Goal: Task Accomplishment & Management: Manage account settings

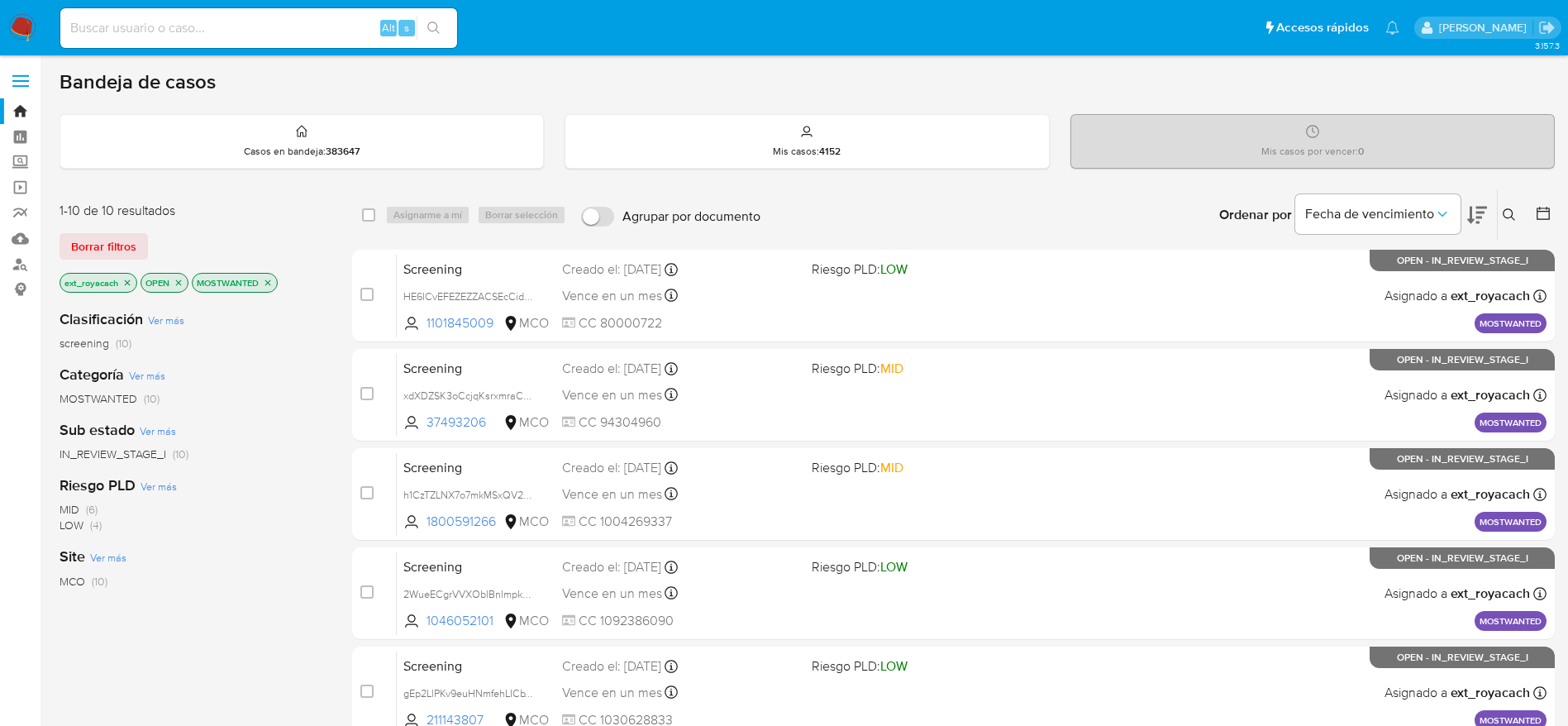
click at [16, 17] on img at bounding box center [22, 28] width 28 height 28
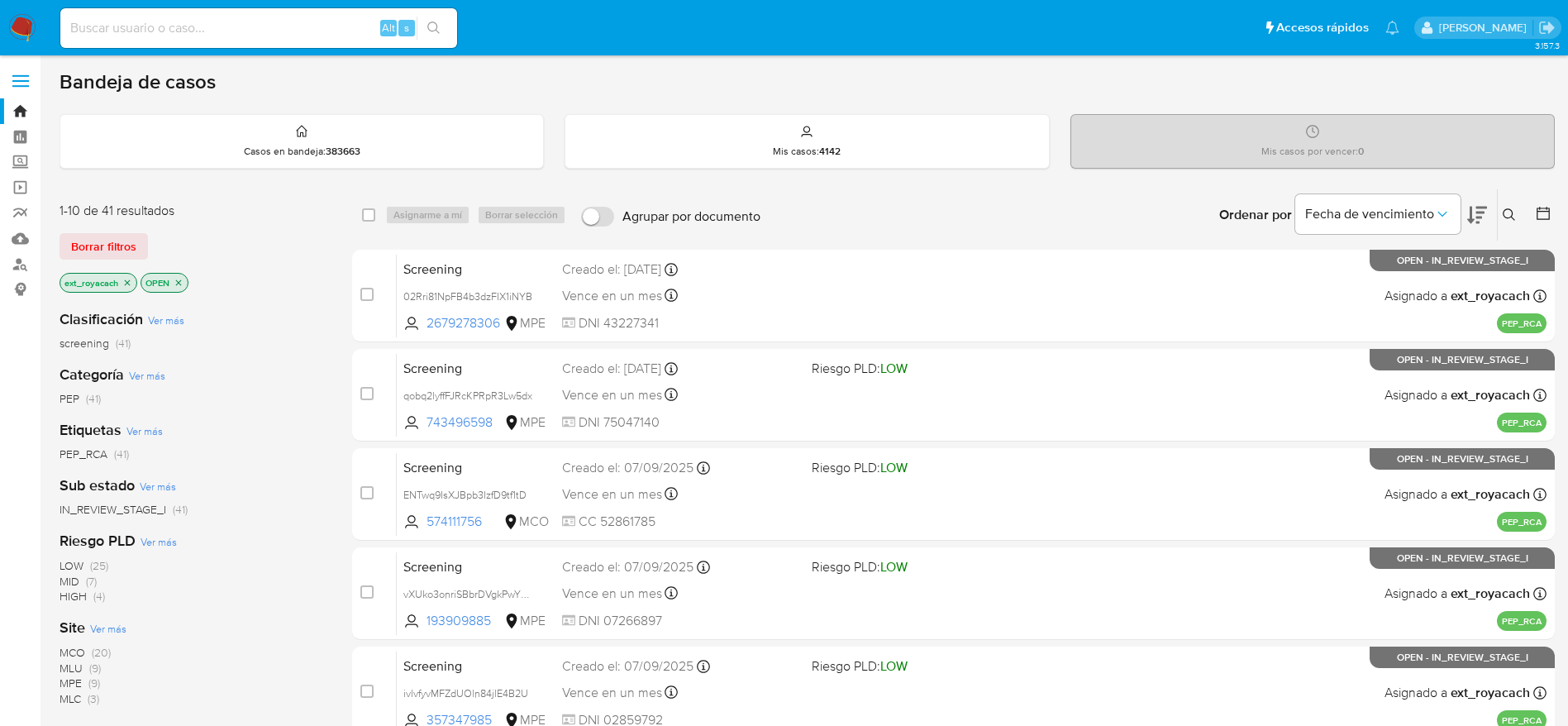
click at [100, 653] on span "(20)" at bounding box center [101, 652] width 19 height 16
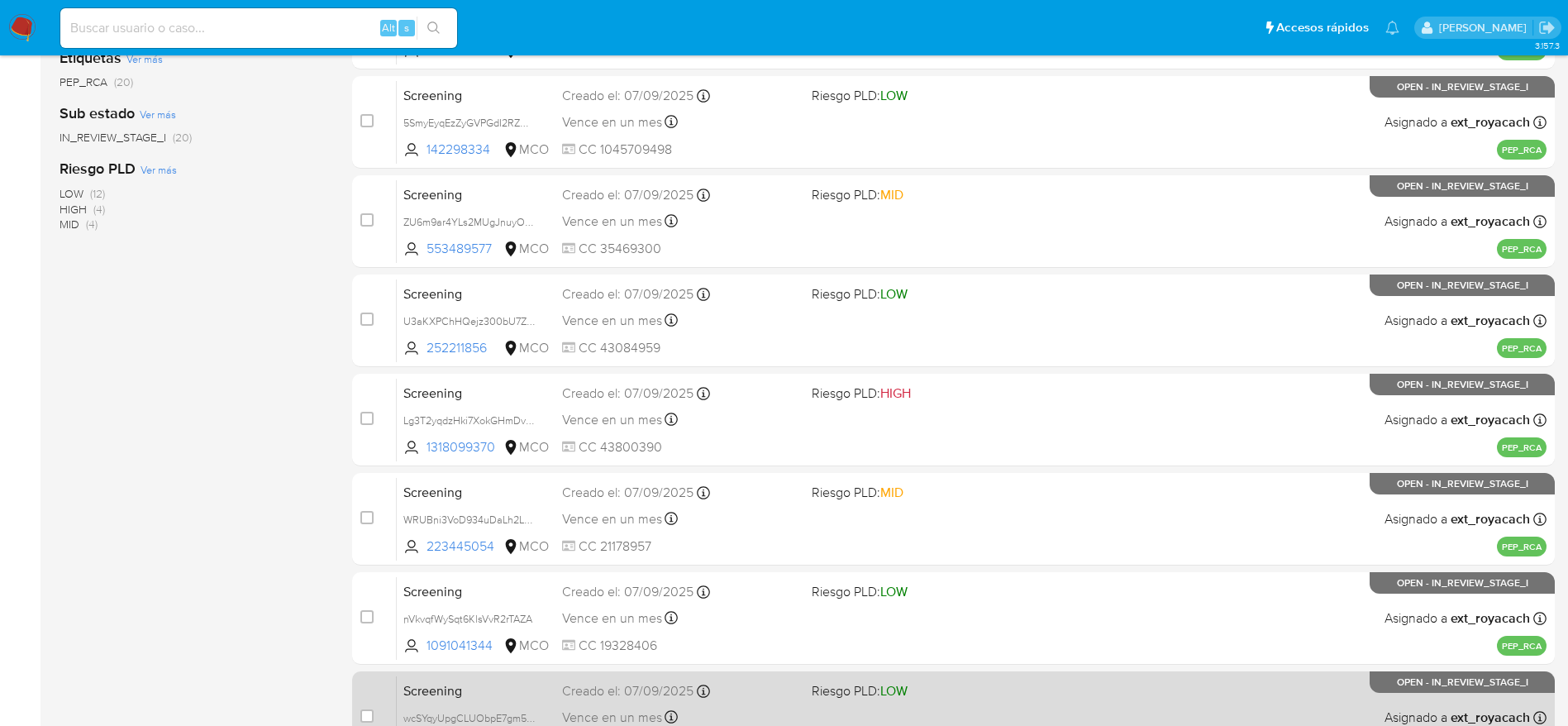
scroll to position [580, 0]
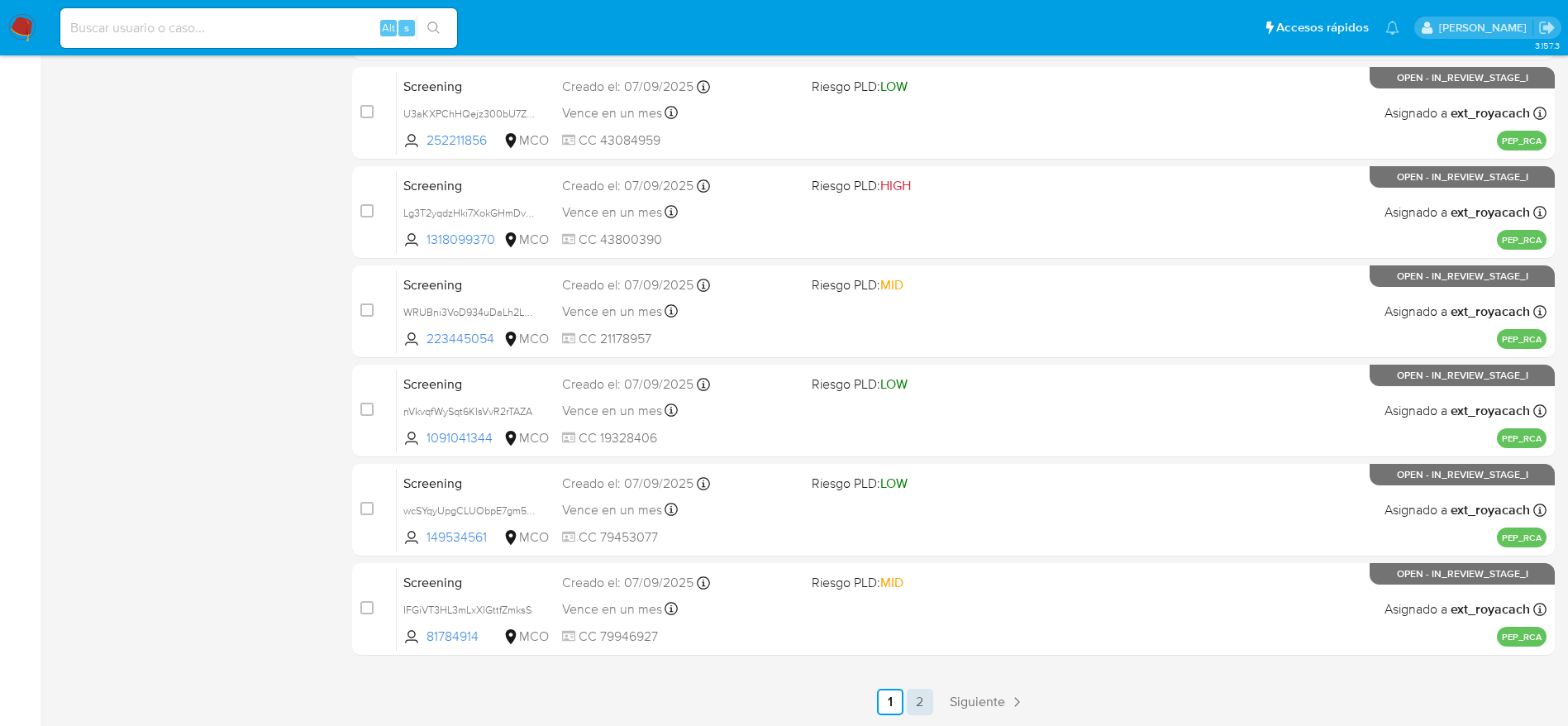
click at [929, 704] on link "2" at bounding box center [920, 701] width 26 height 26
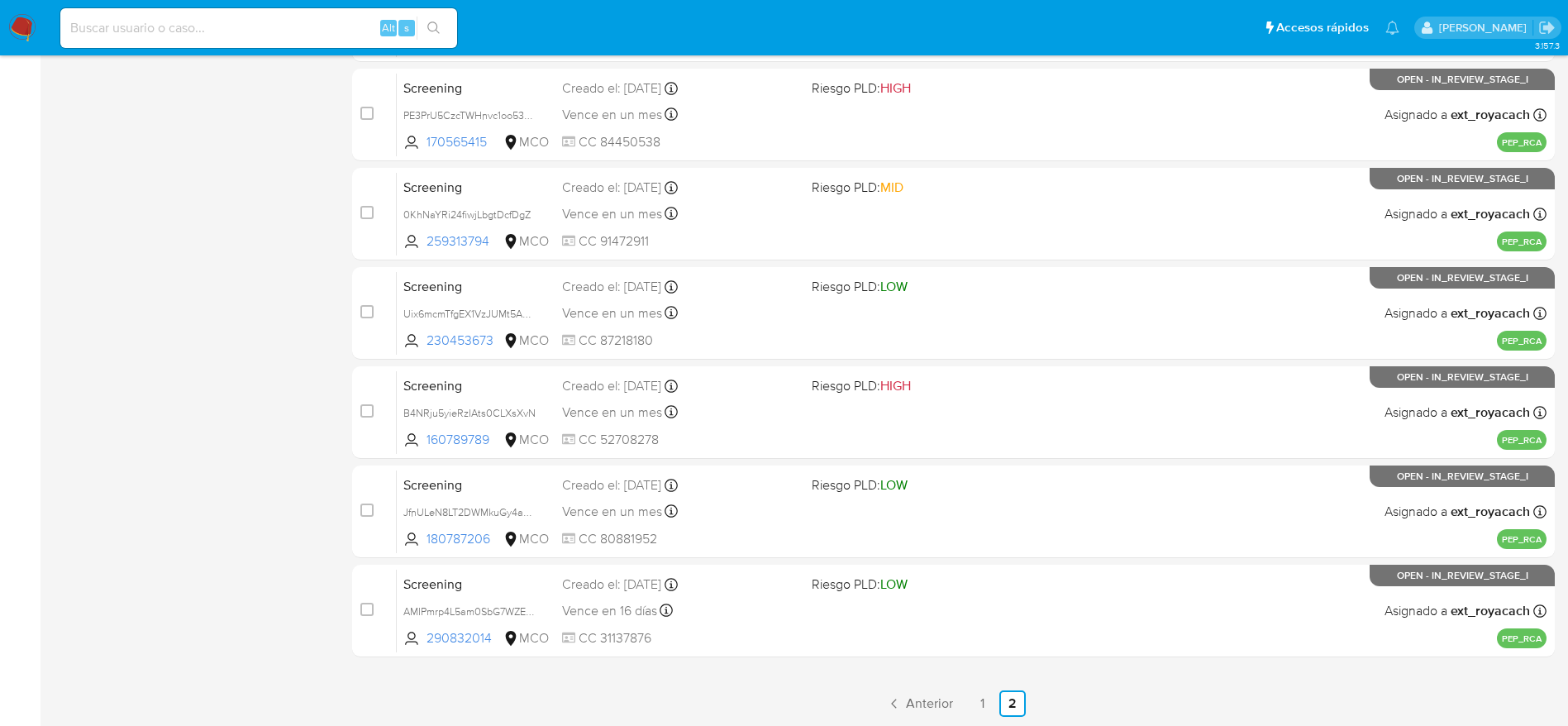
scroll to position [580, 0]
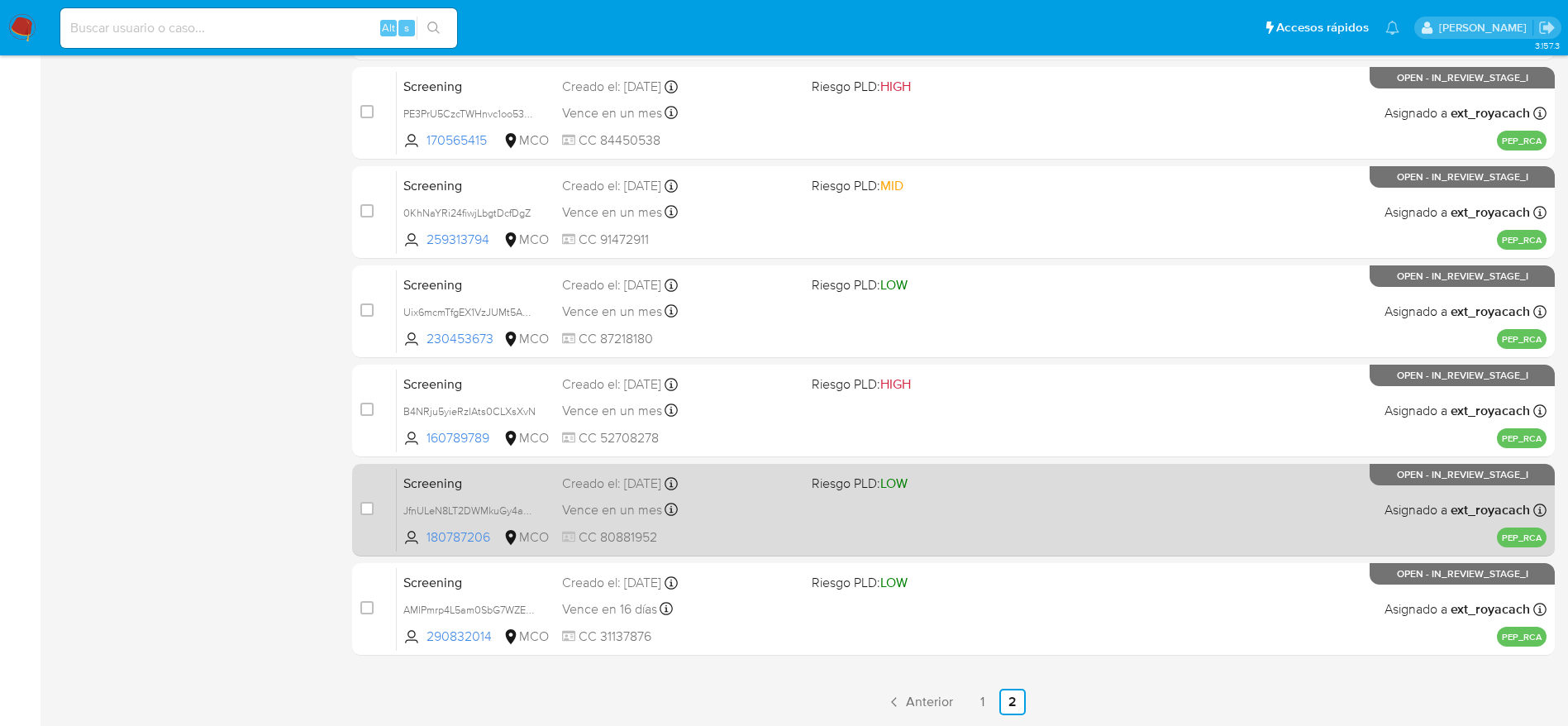
click at [753, 526] on div "Screening JfnULeN8LT2DWMkuGy4aX4sS 180787206 MCO Riesgo PLD: LOW Creado el: 06/…" at bounding box center [971, 510] width 1149 height 83
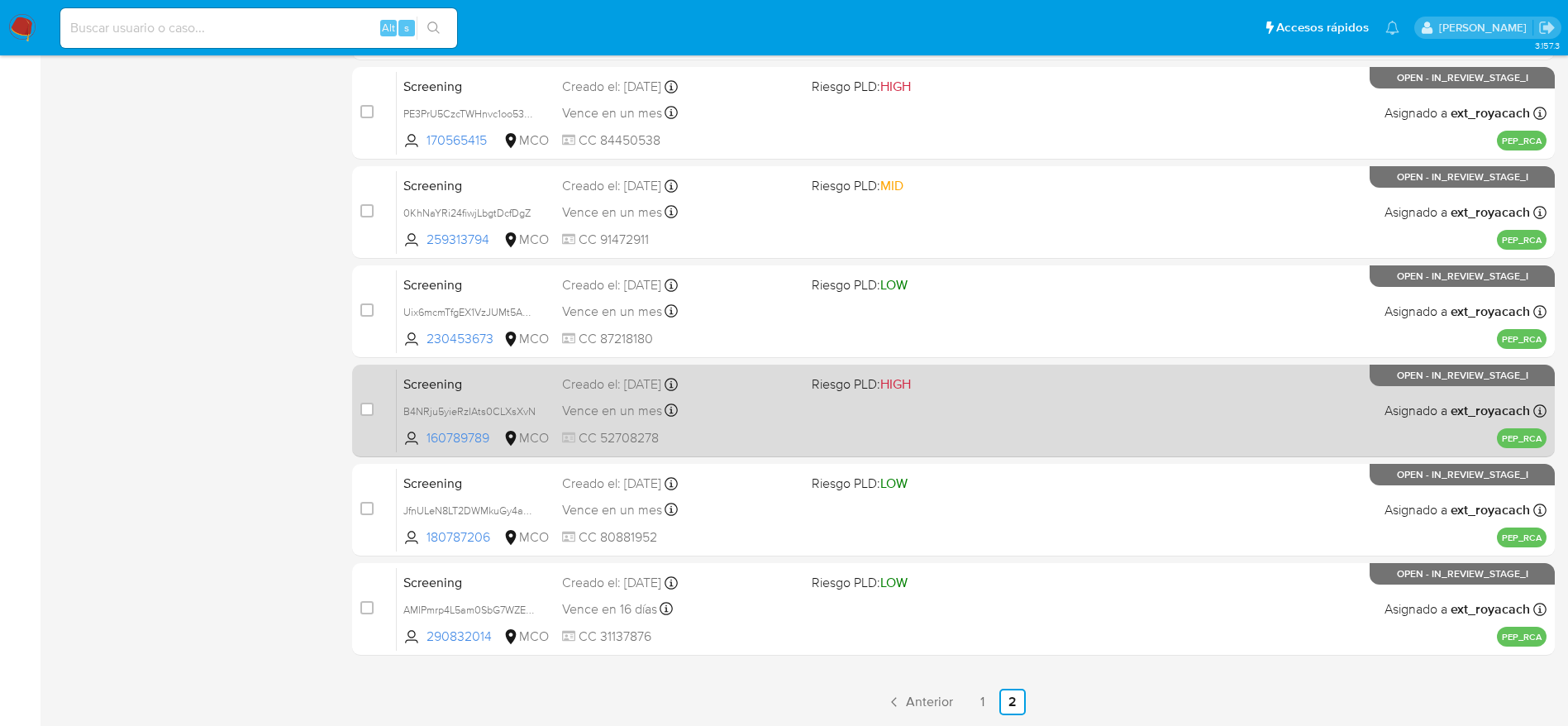
click at [599, 410] on span "Vence en un mes" at bounding box center [613, 410] width 100 height 18
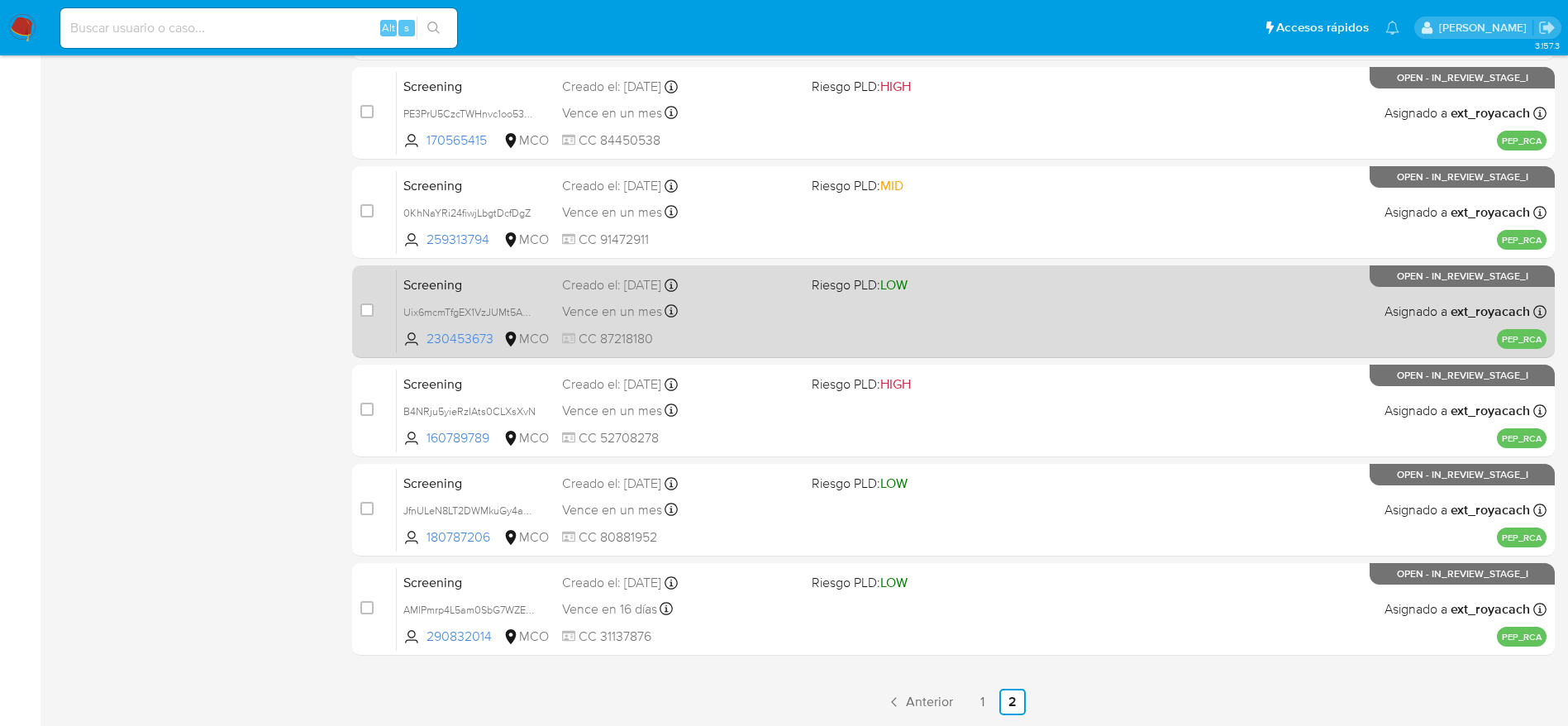
click at [566, 303] on span "Vence en un mes" at bounding box center [613, 312] width 100 height 18
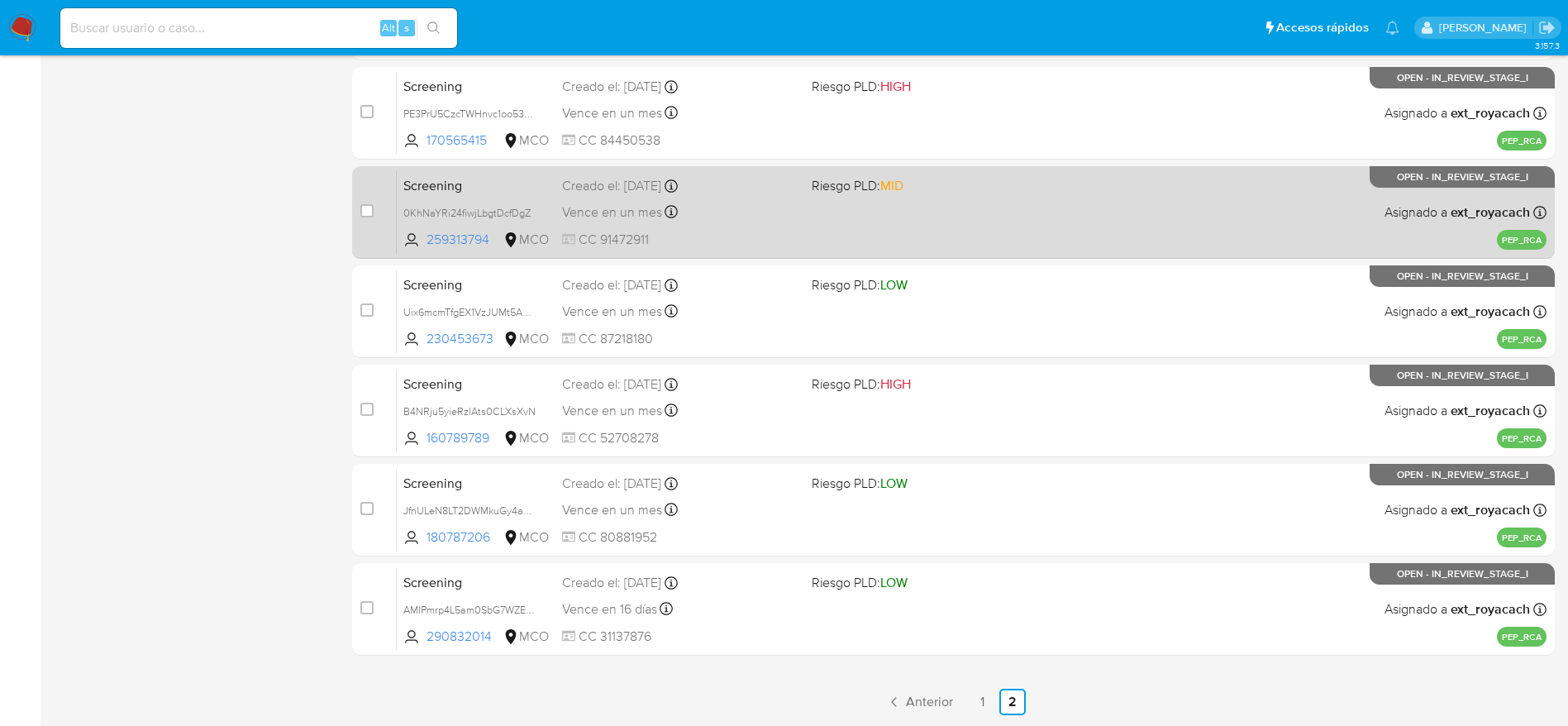
click at [627, 223] on div "Screening 0KhNaYRi24fiwjLbgtDcfDgZ 259313794 MCO Riesgo PLD: MID Creado el: 06/…" at bounding box center [971, 212] width 1149 height 83
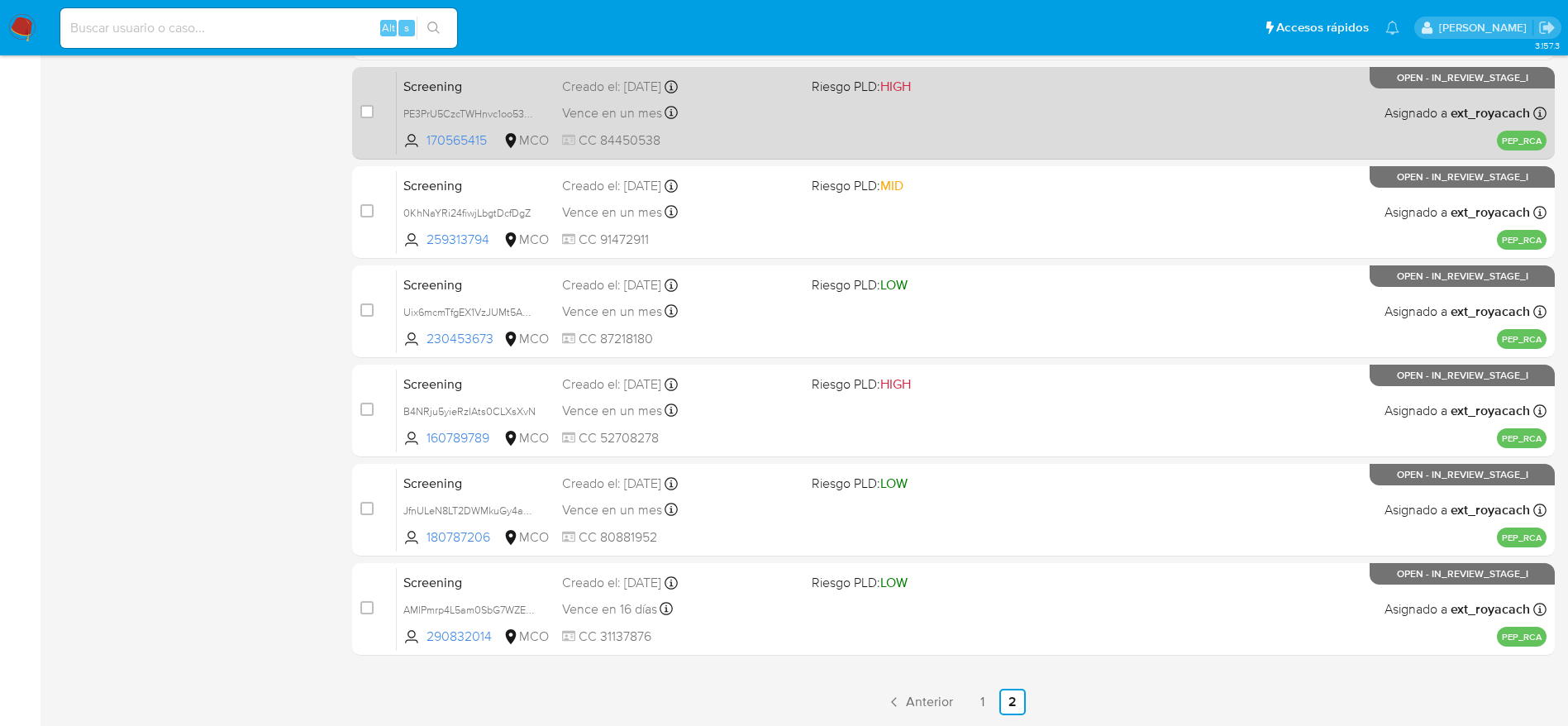
click at [741, 146] on span "CC 84450538" at bounding box center [681, 140] width 237 height 18
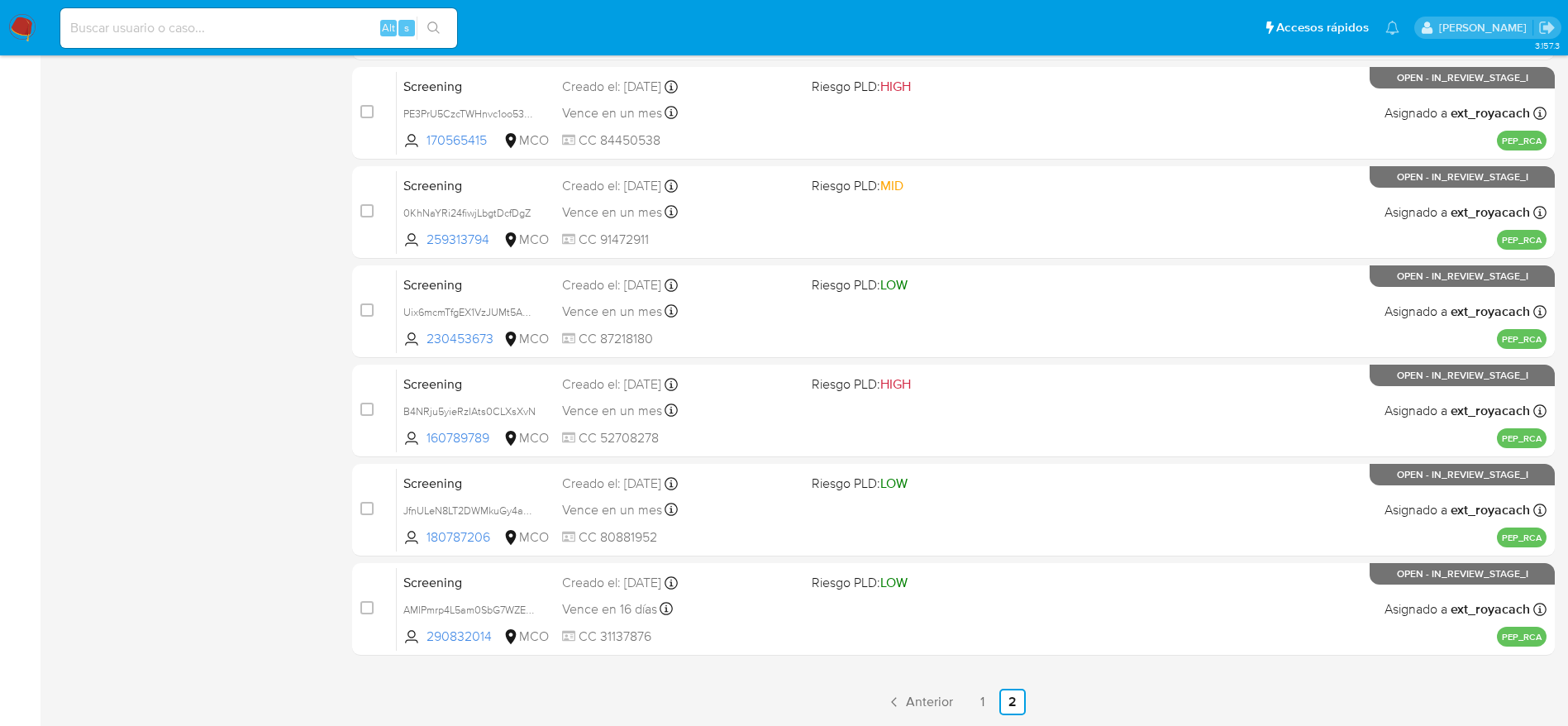
scroll to position [332, 0]
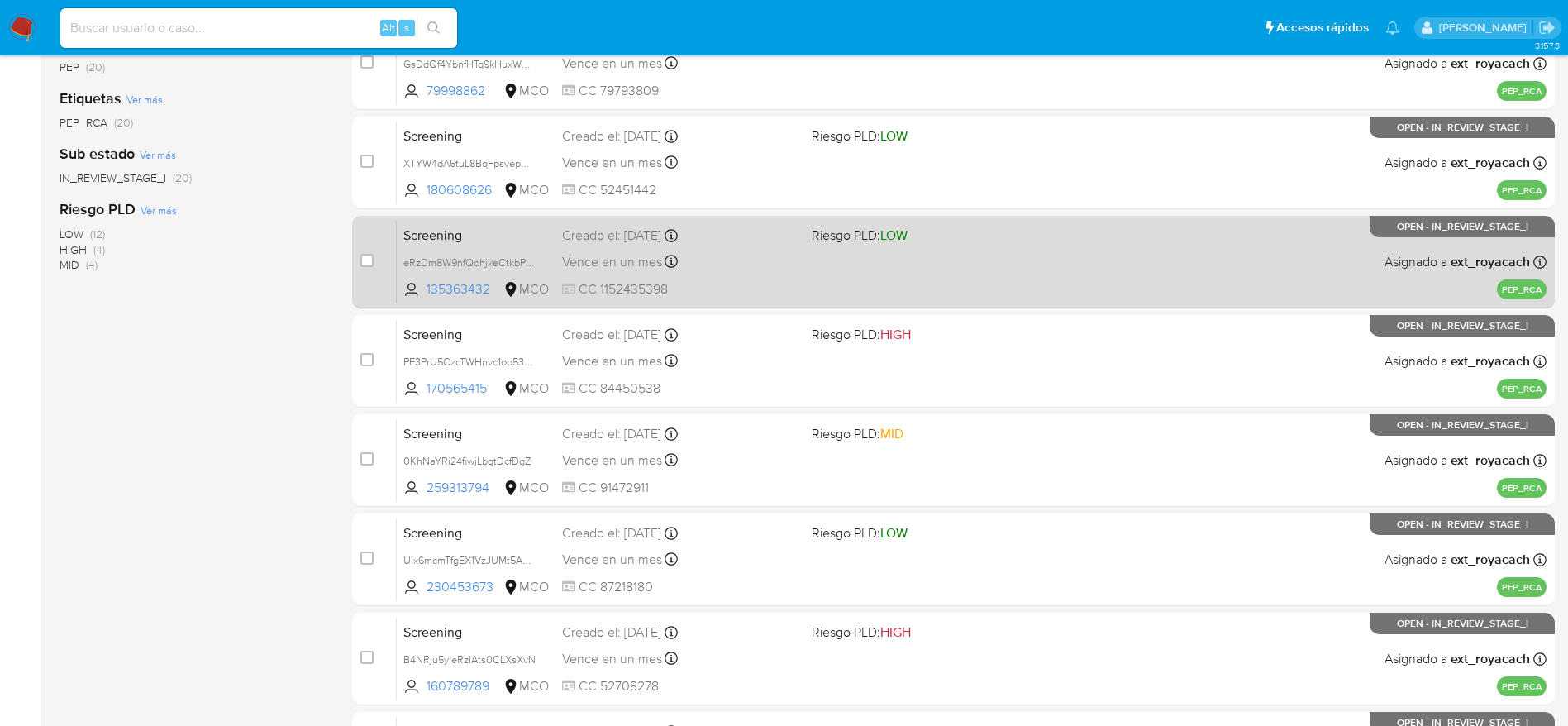
click at [732, 250] on div "Vence en un mes Vence el 06/10/2025 07:06:00" at bounding box center [681, 261] width 237 height 22
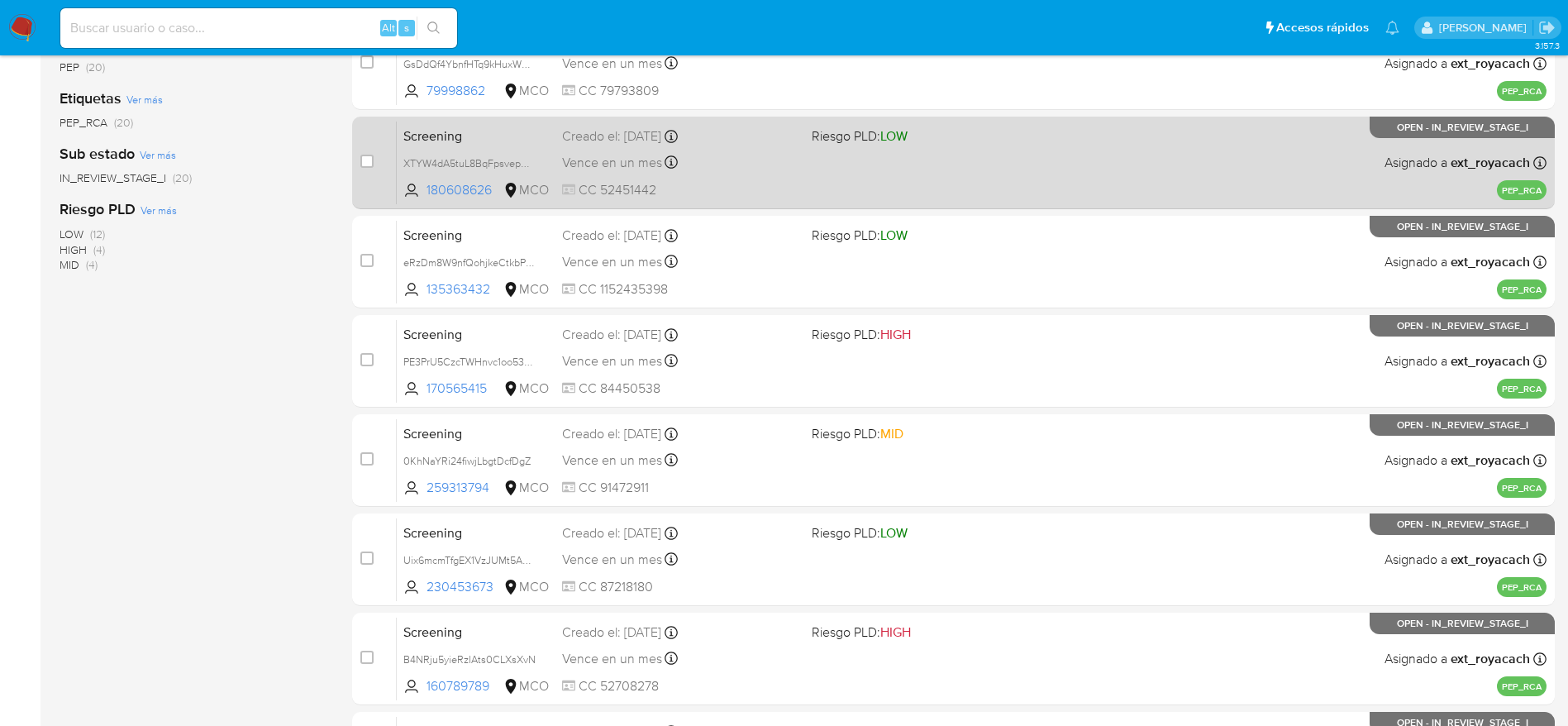
click at [641, 134] on div "Creado el: 06/09/2025 Creado el: 06/09/2025 16:30:53" at bounding box center [681, 136] width 237 height 18
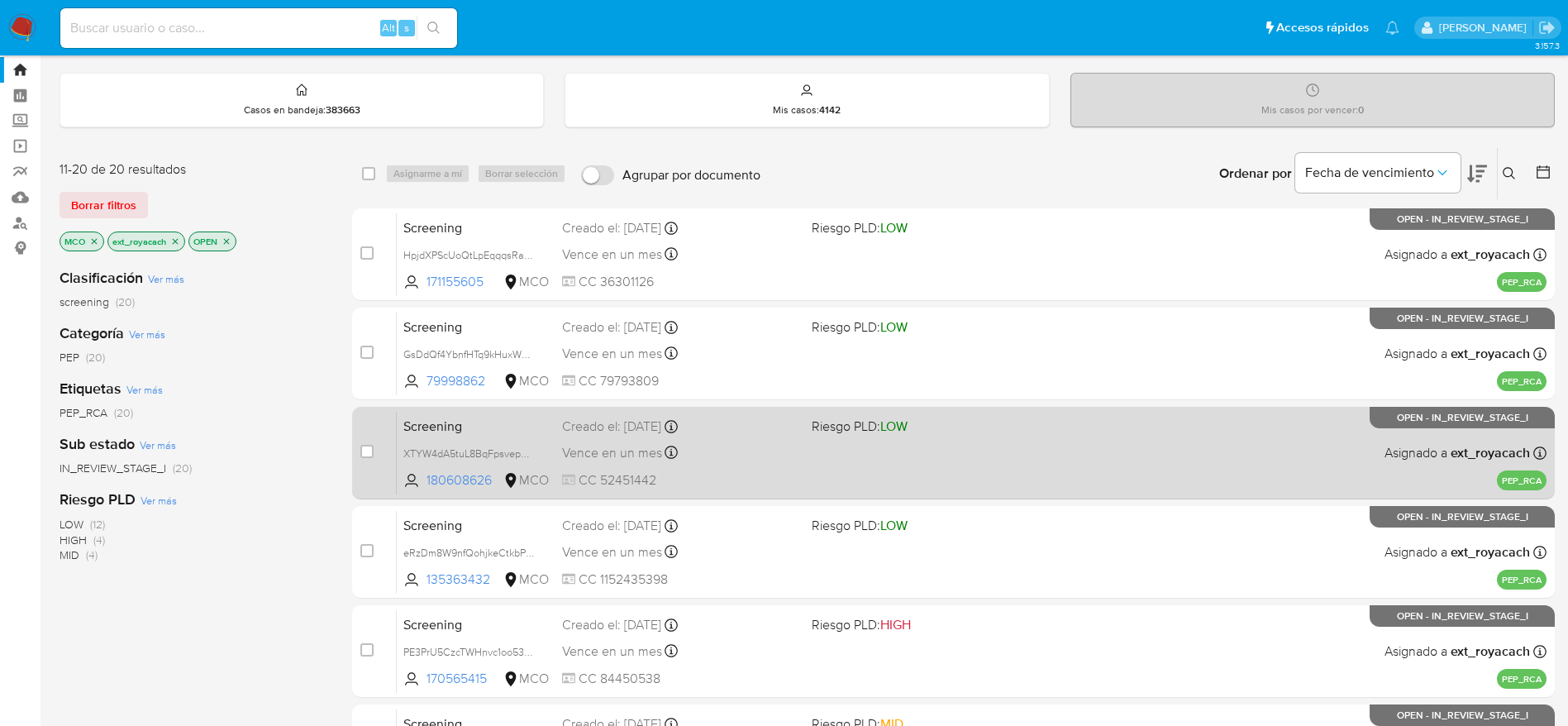
scroll to position [0, 0]
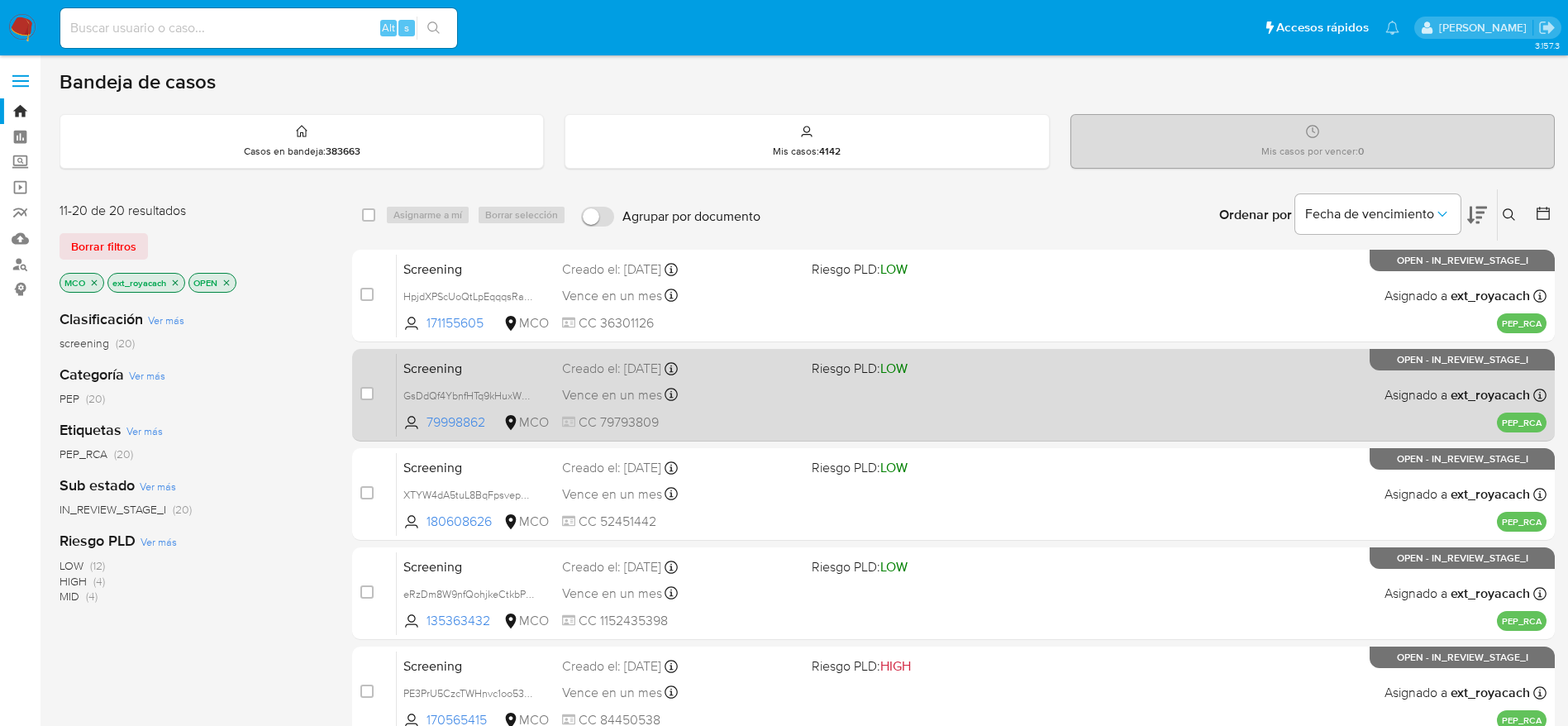
click at [757, 404] on div "Vence en un mes Vence el 06/10/2025 18:26:45" at bounding box center [681, 395] width 237 height 22
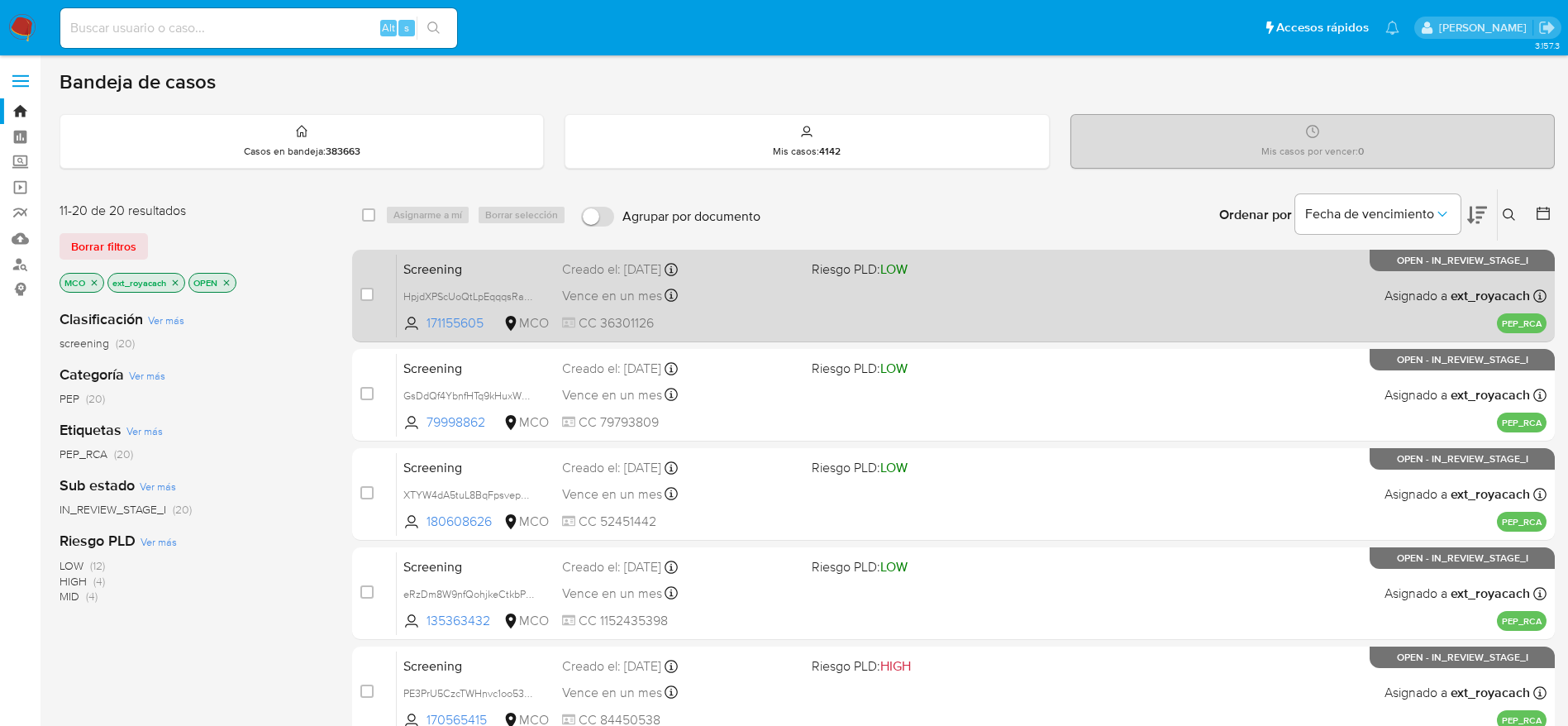
click at [917, 266] on span "Riesgo PLD: LOW" at bounding box center [930, 267] width 237 height 21
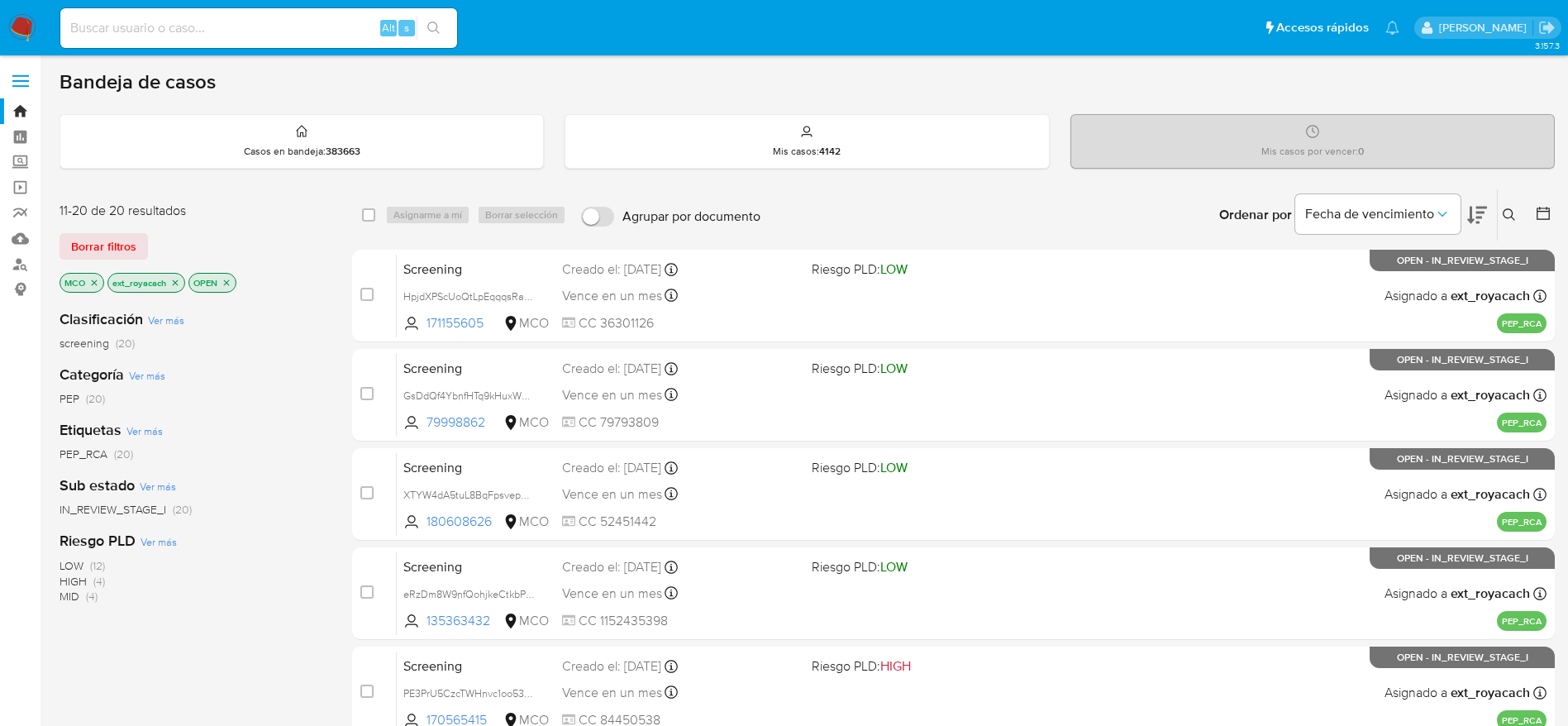
scroll to position [580, 0]
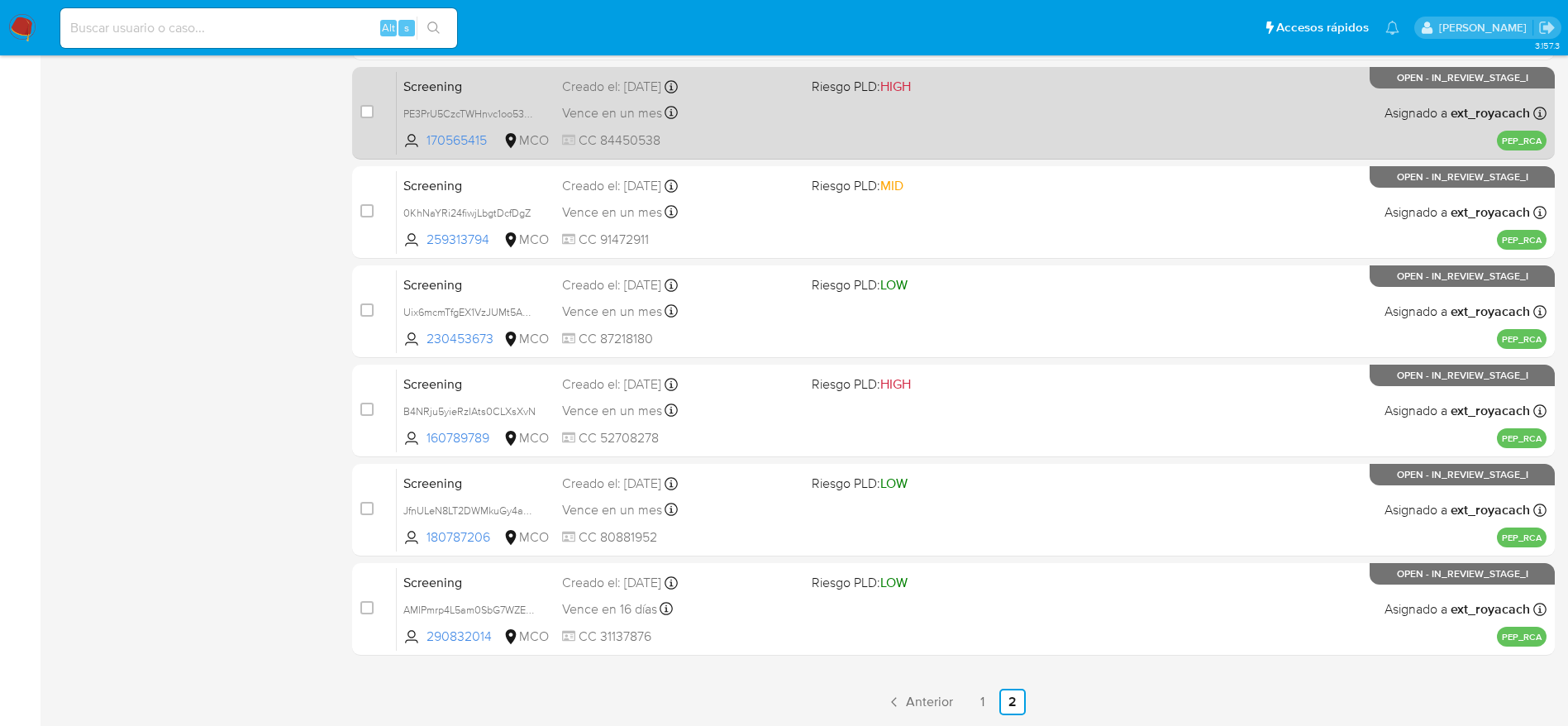
click at [974, 699] on link "1" at bounding box center [983, 701] width 26 height 26
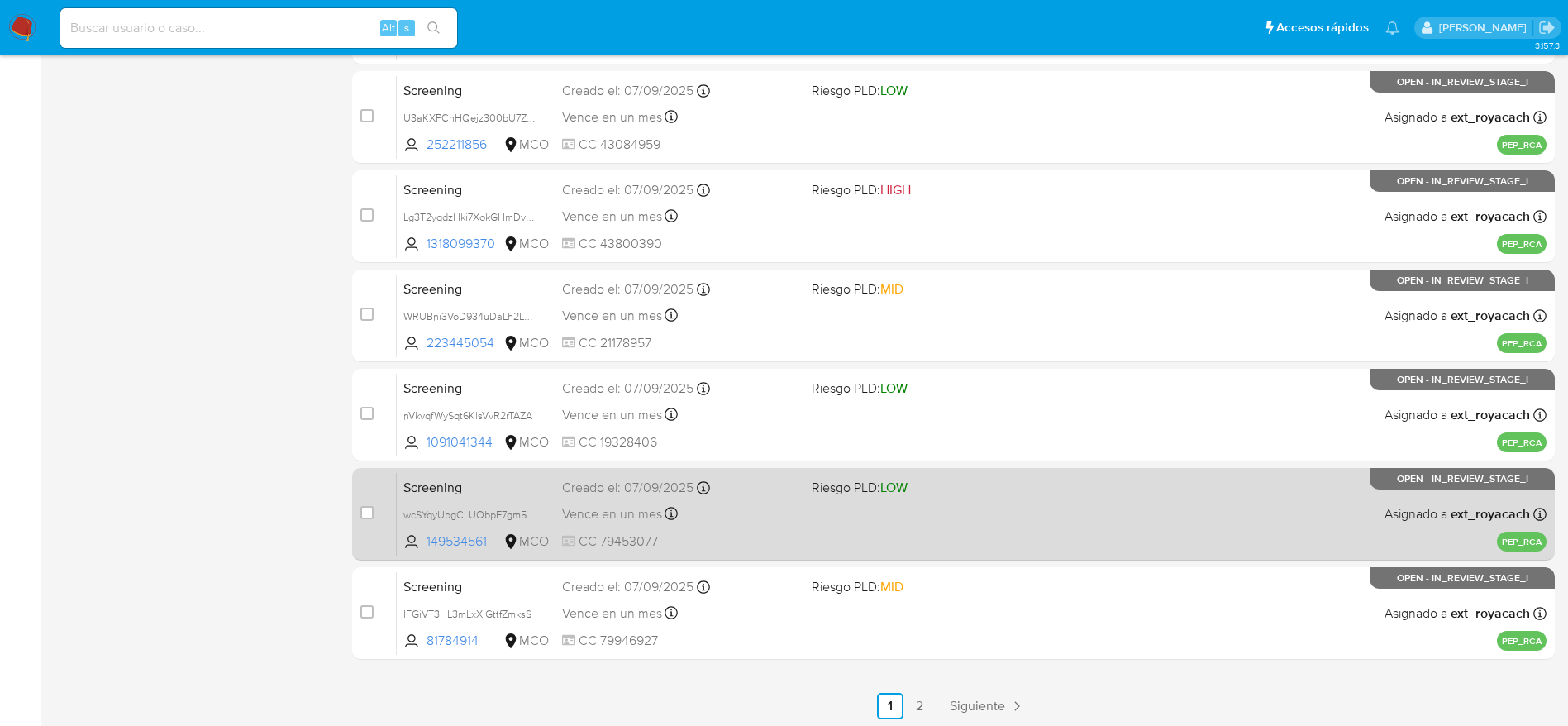
scroll to position [580, 0]
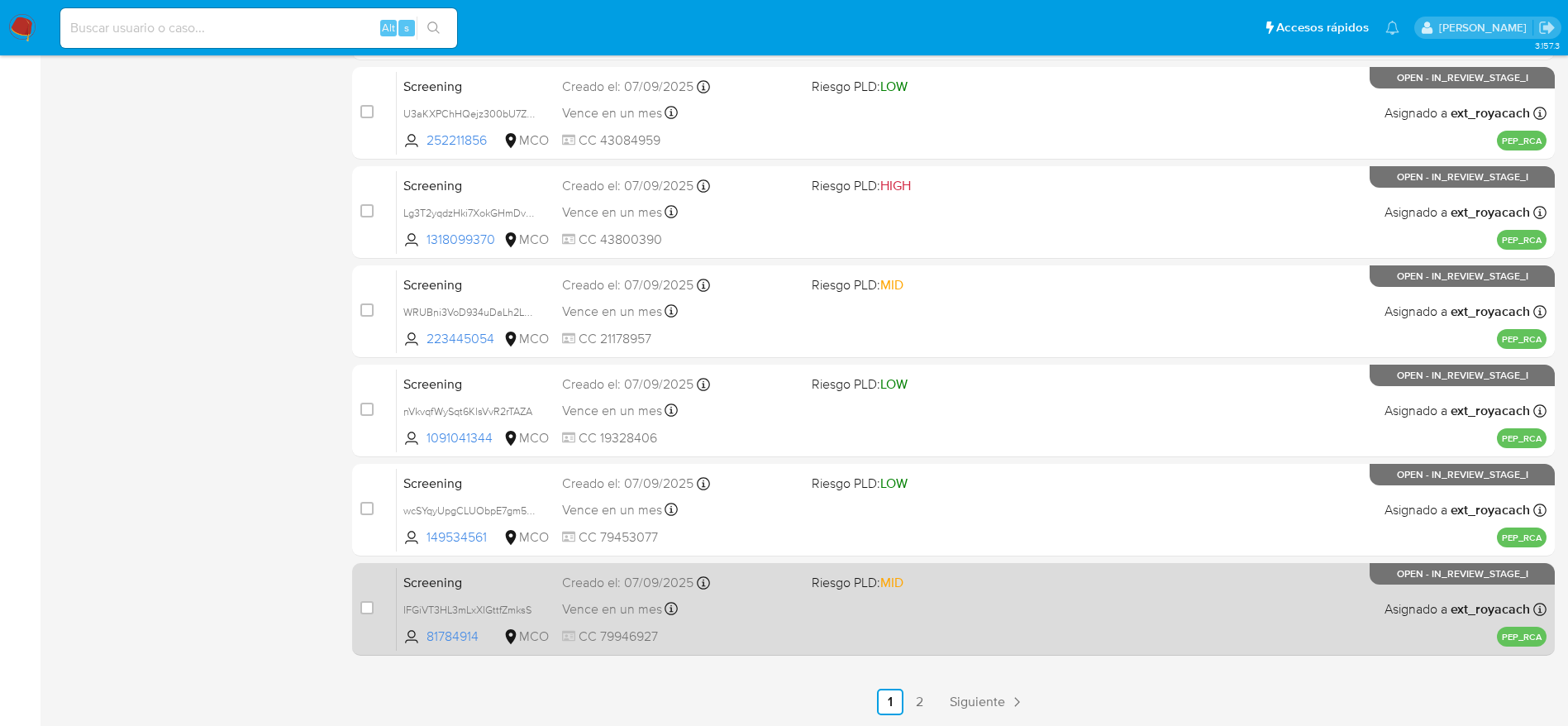
click at [748, 600] on div "Vence en un mes Vence el 07/10/2025 00:32:44" at bounding box center [681, 609] width 237 height 22
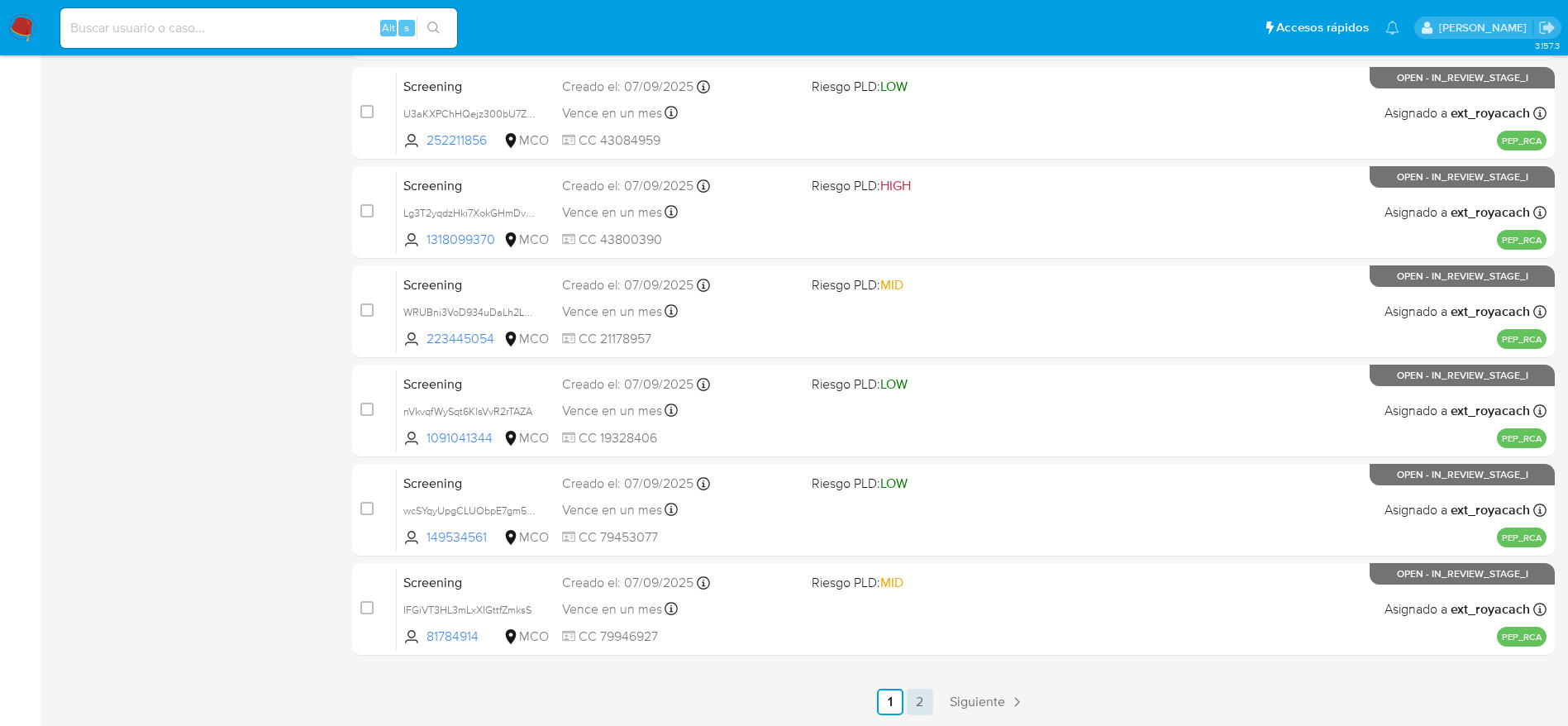
click at [927, 706] on link "2" at bounding box center [920, 701] width 26 height 26
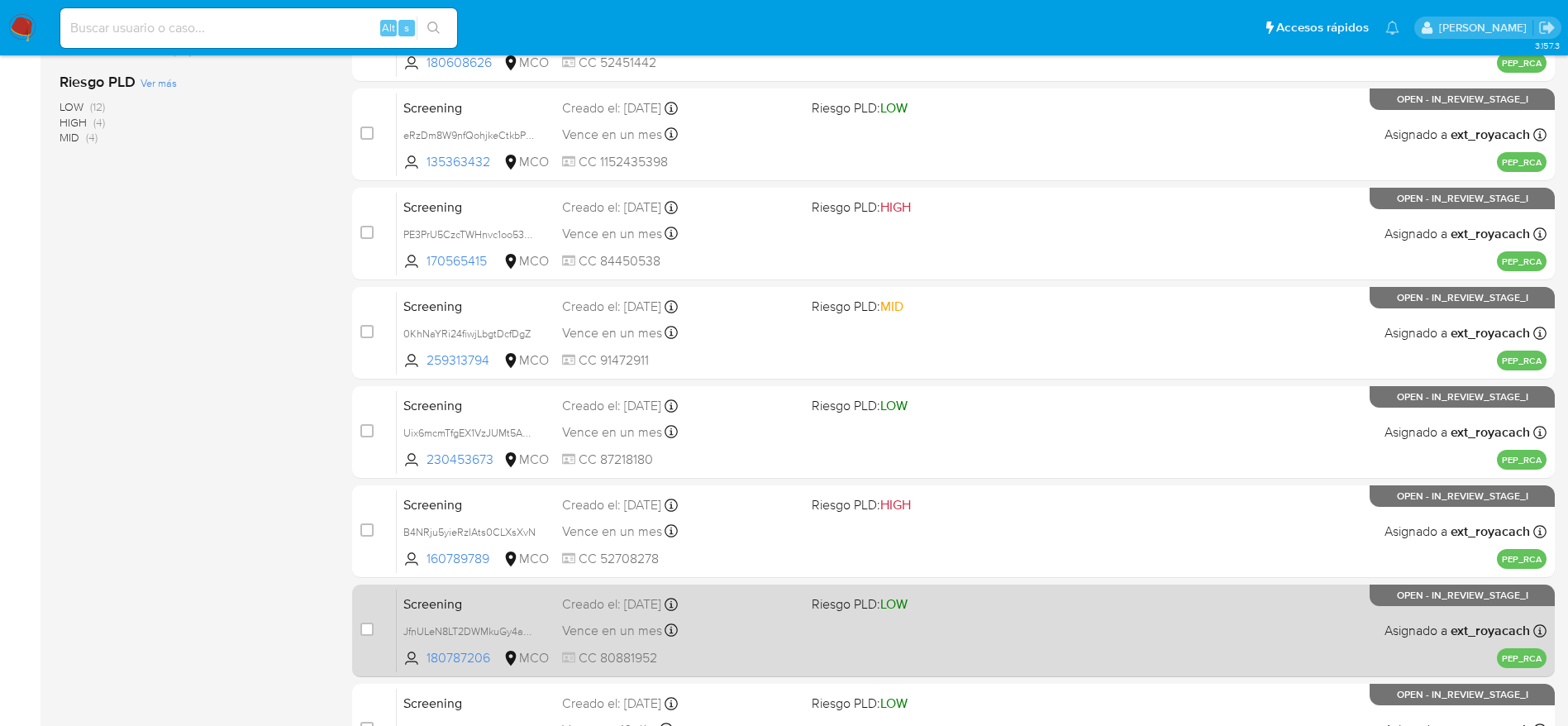
scroll to position [580, 0]
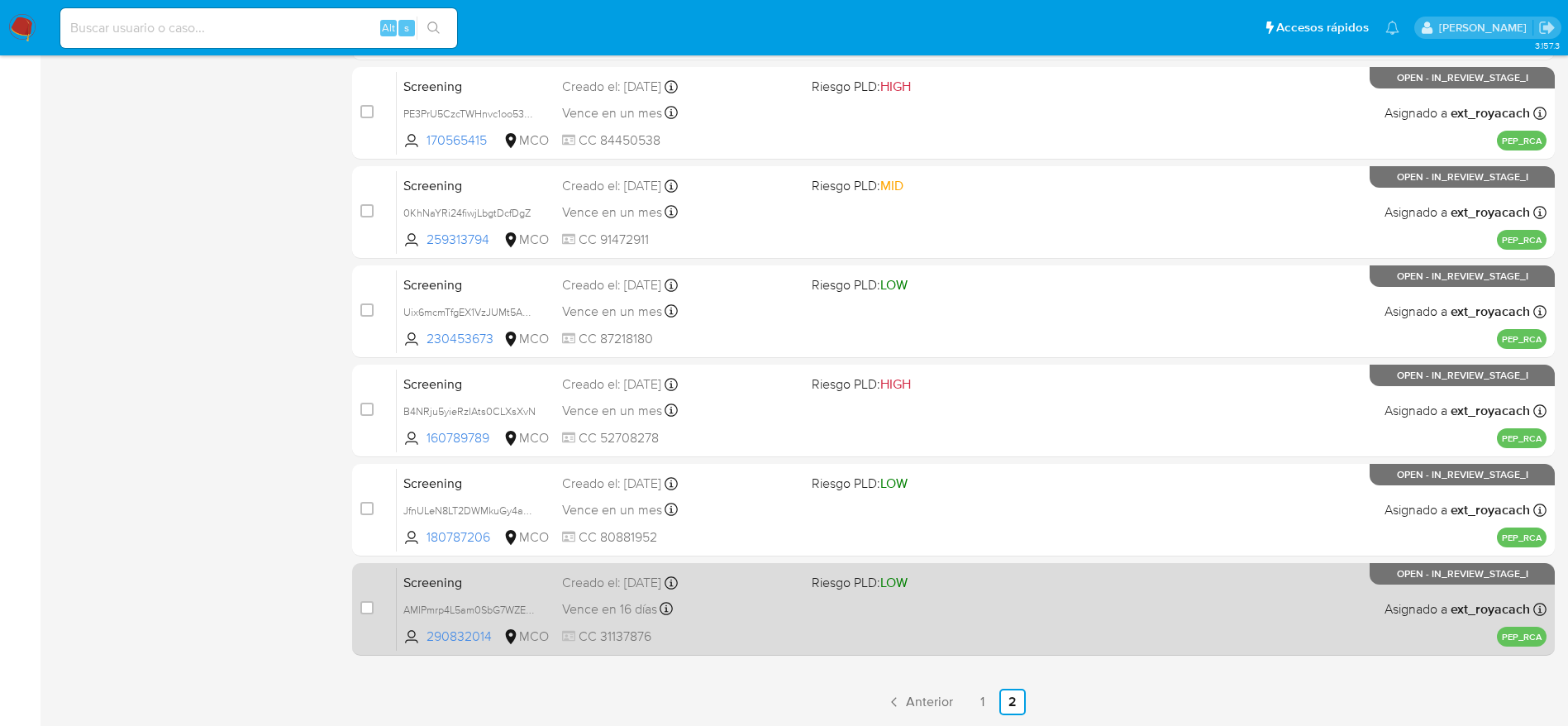
click at [717, 589] on div "Creado el: 26/08/2025 Creado el: 26/08/2025 12:15:43" at bounding box center [681, 582] width 237 height 18
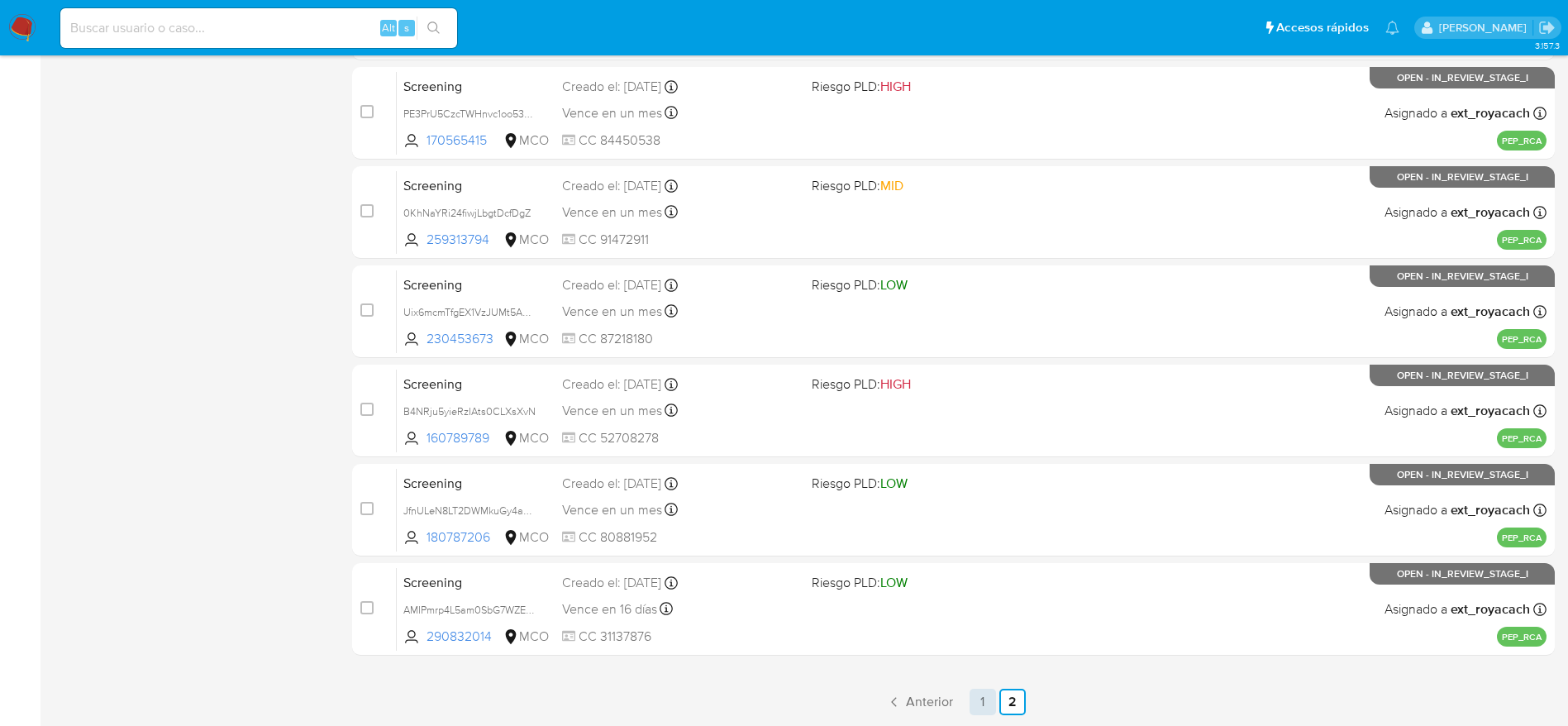
click at [988, 698] on link "1" at bounding box center [983, 701] width 26 height 26
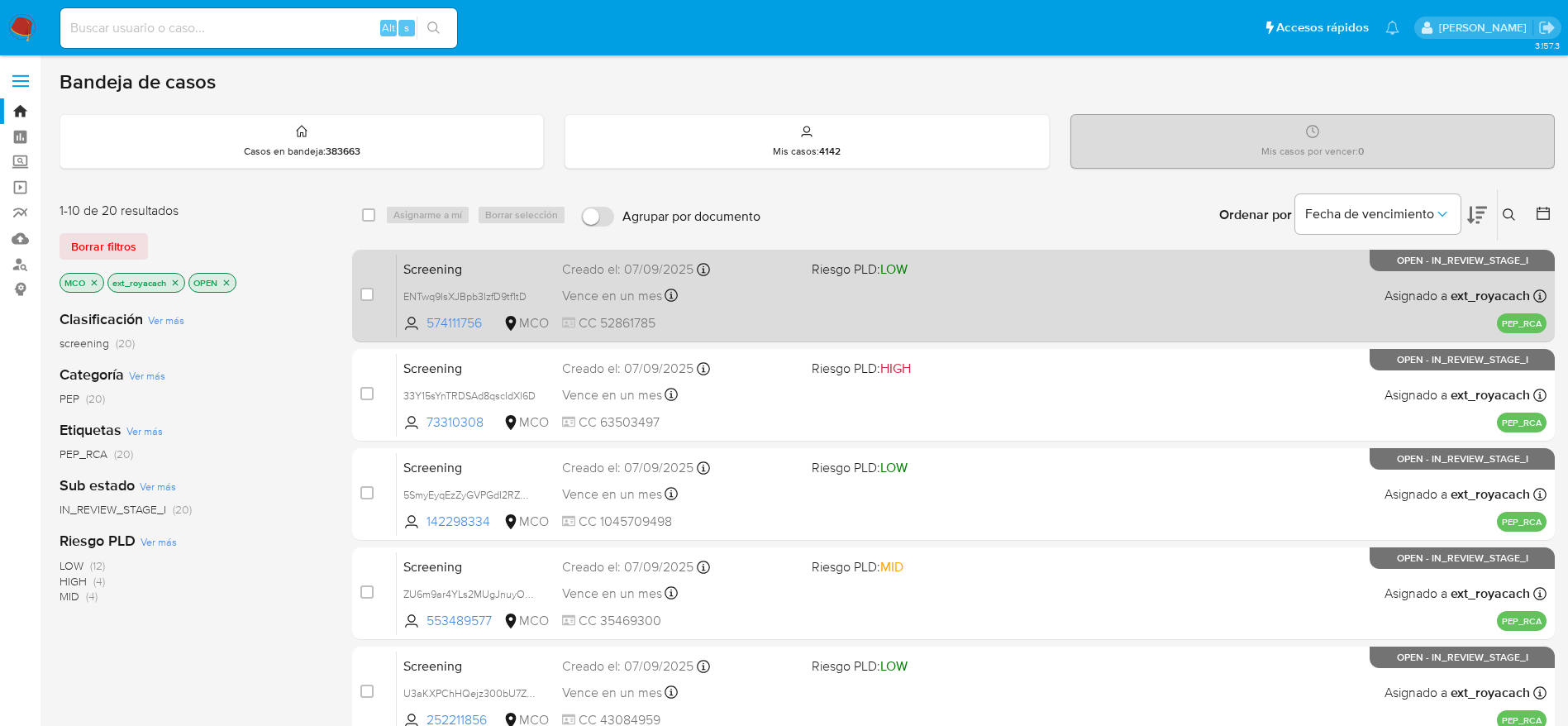
click at [831, 284] on div "Screening ENTwq9IsXJBpb3IzfD9tf1tD 574111756 MCO Riesgo PLD: LOW Creado el: 07/…" at bounding box center [971, 295] width 1149 height 83
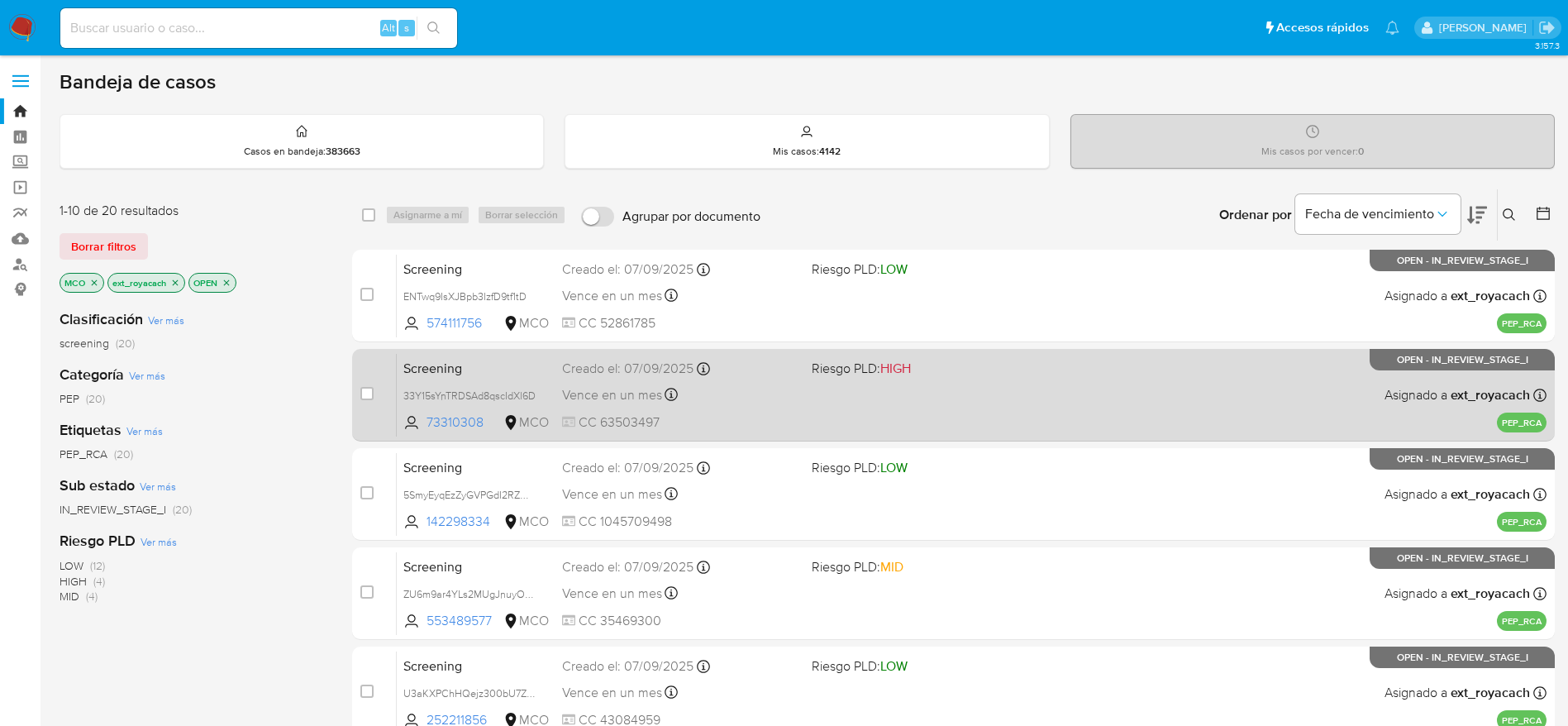
click at [681, 372] on div "Creado el: 07/09/2025 Creado el: 07/09/2025 07:06:32" at bounding box center [681, 369] width 237 height 18
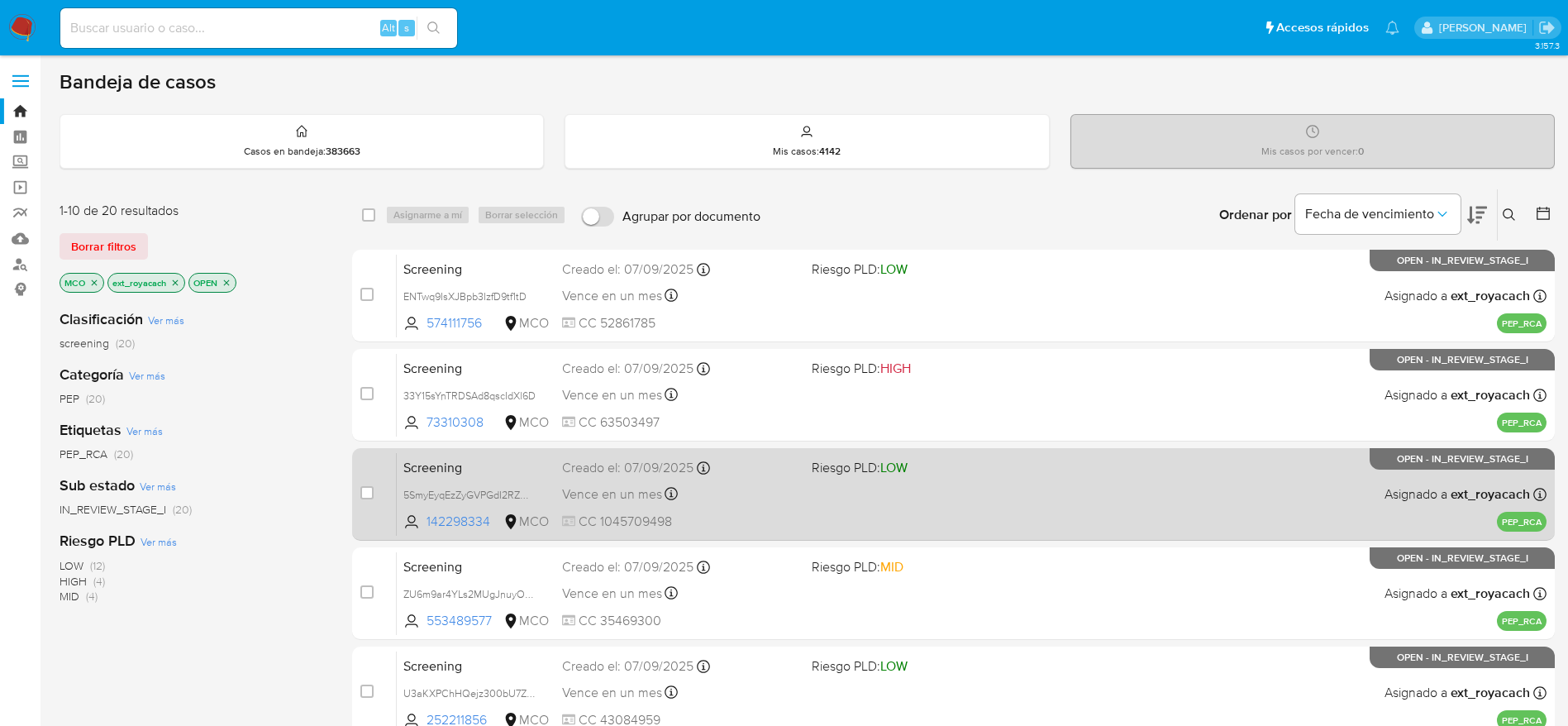
click at [605, 464] on div "Creado el: 07/09/2025 Creado el: 07/09/2025 07:06:23" at bounding box center [681, 467] width 237 height 18
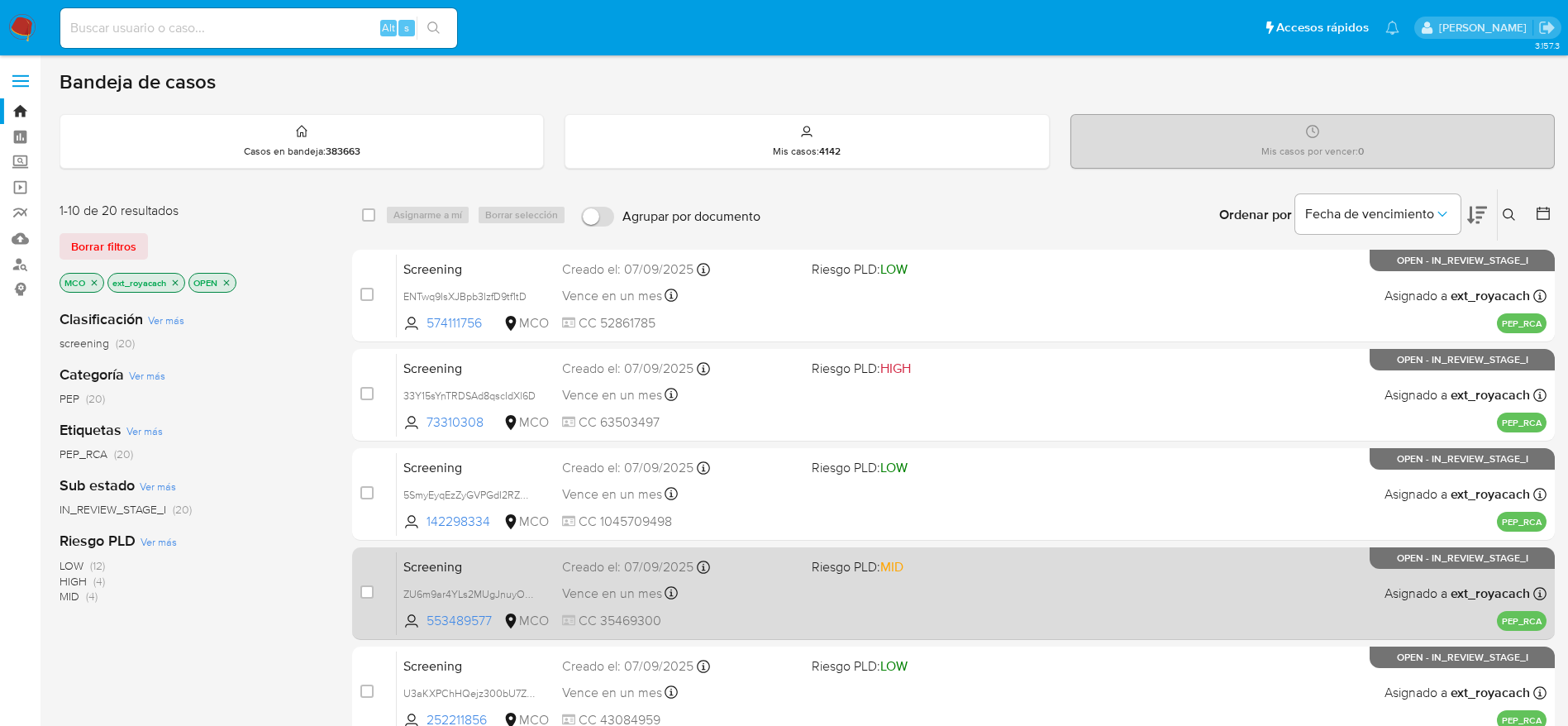
click at [713, 557] on span "Creado el: 07/09/2025 Creado el: 07/09/2025 07:06:15" at bounding box center [681, 565] width 237 height 21
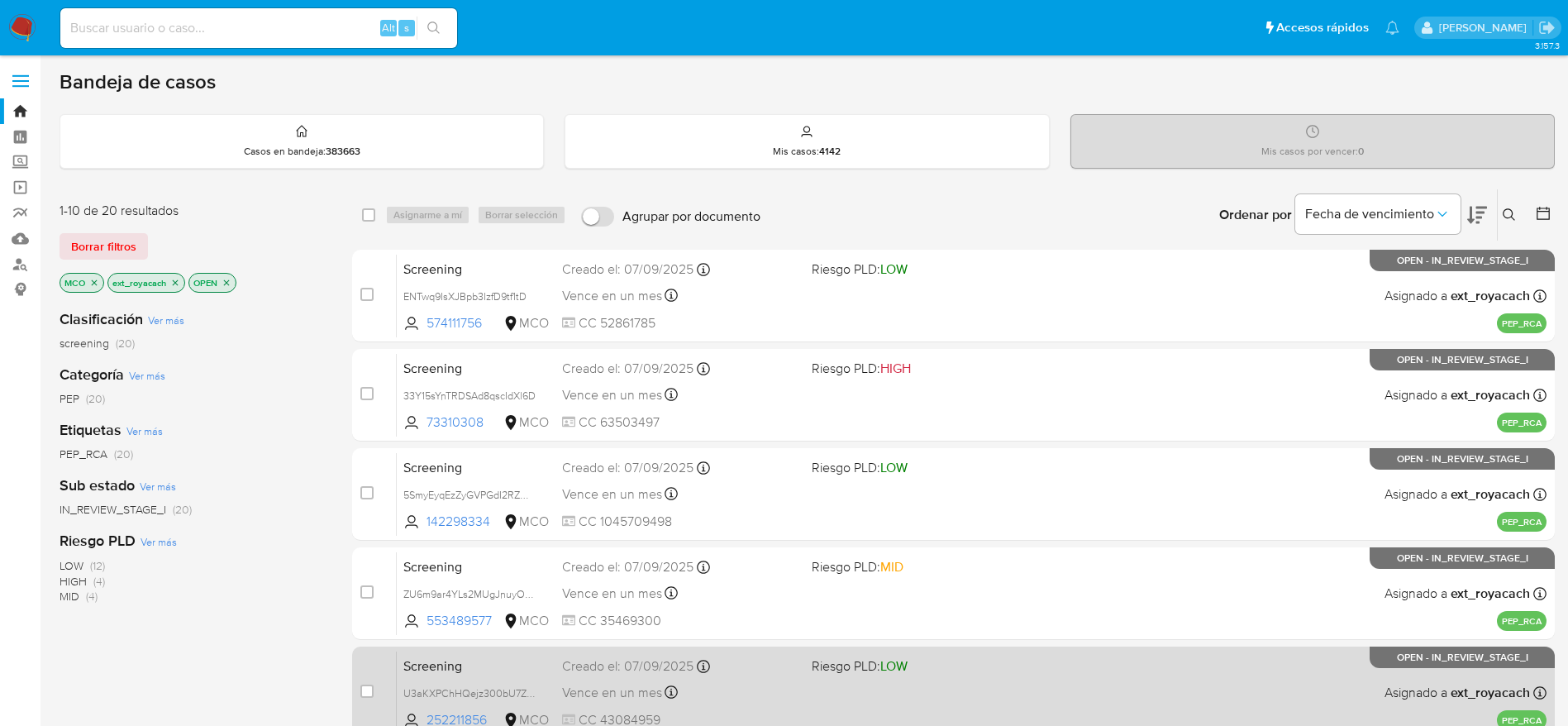
click at [716, 700] on div "Vence en un mes Vence el 07/10/2025 07:06:15" at bounding box center [681, 693] width 237 height 22
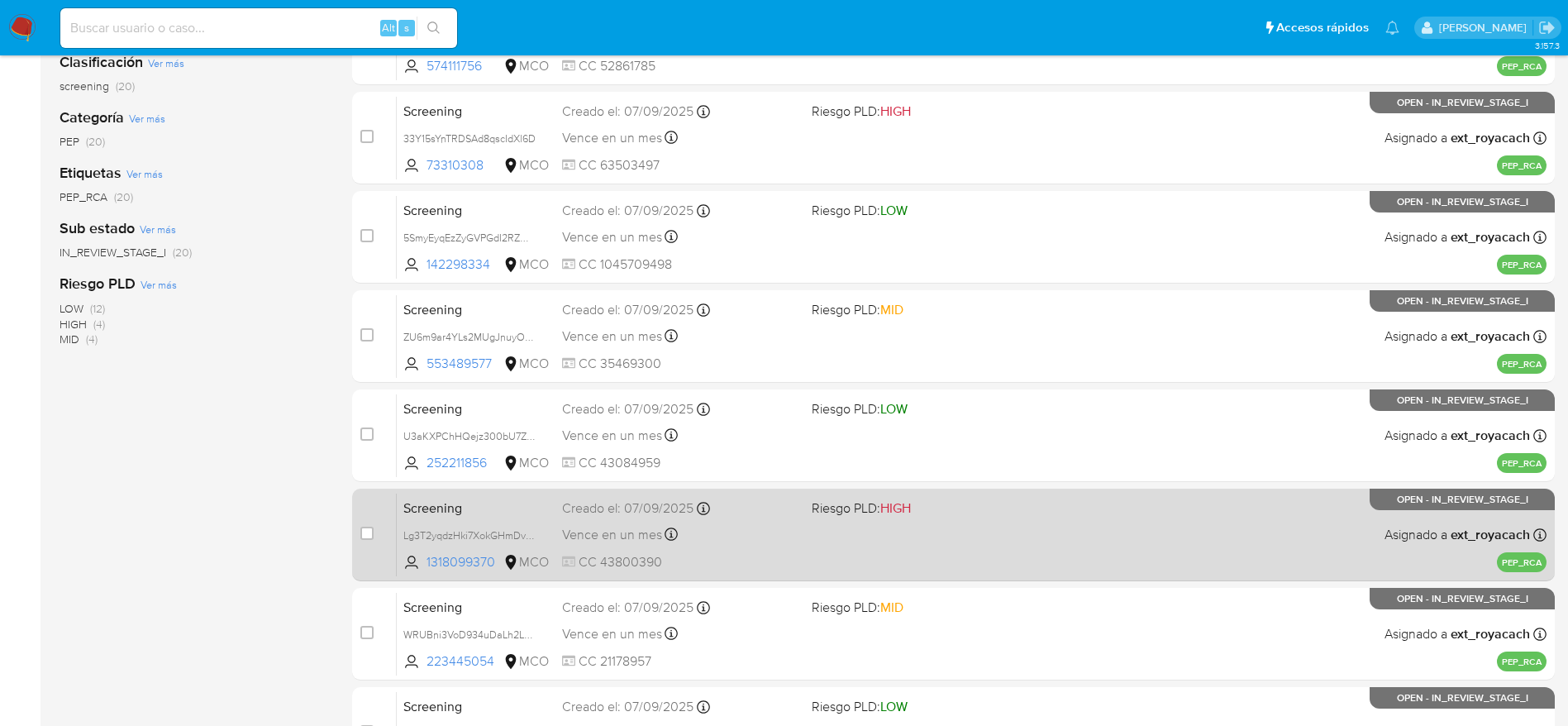
scroll to position [372, 0]
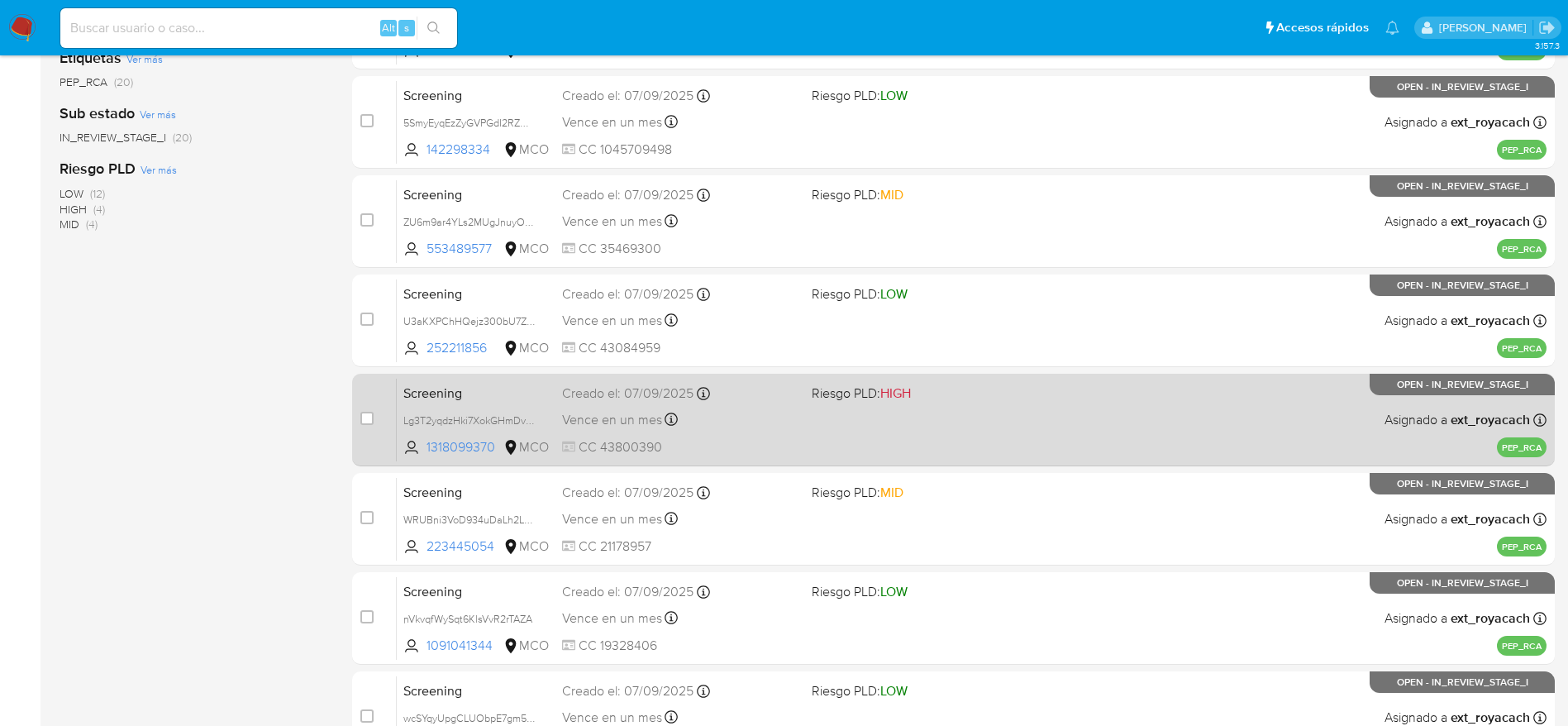
click at [809, 426] on div "Screening Lg3T2yqdzHki7XokGHmDvrf7 1318099370 MCO Riesgo PLD: HIGH Creado el: 0…" at bounding box center [971, 420] width 1149 height 83
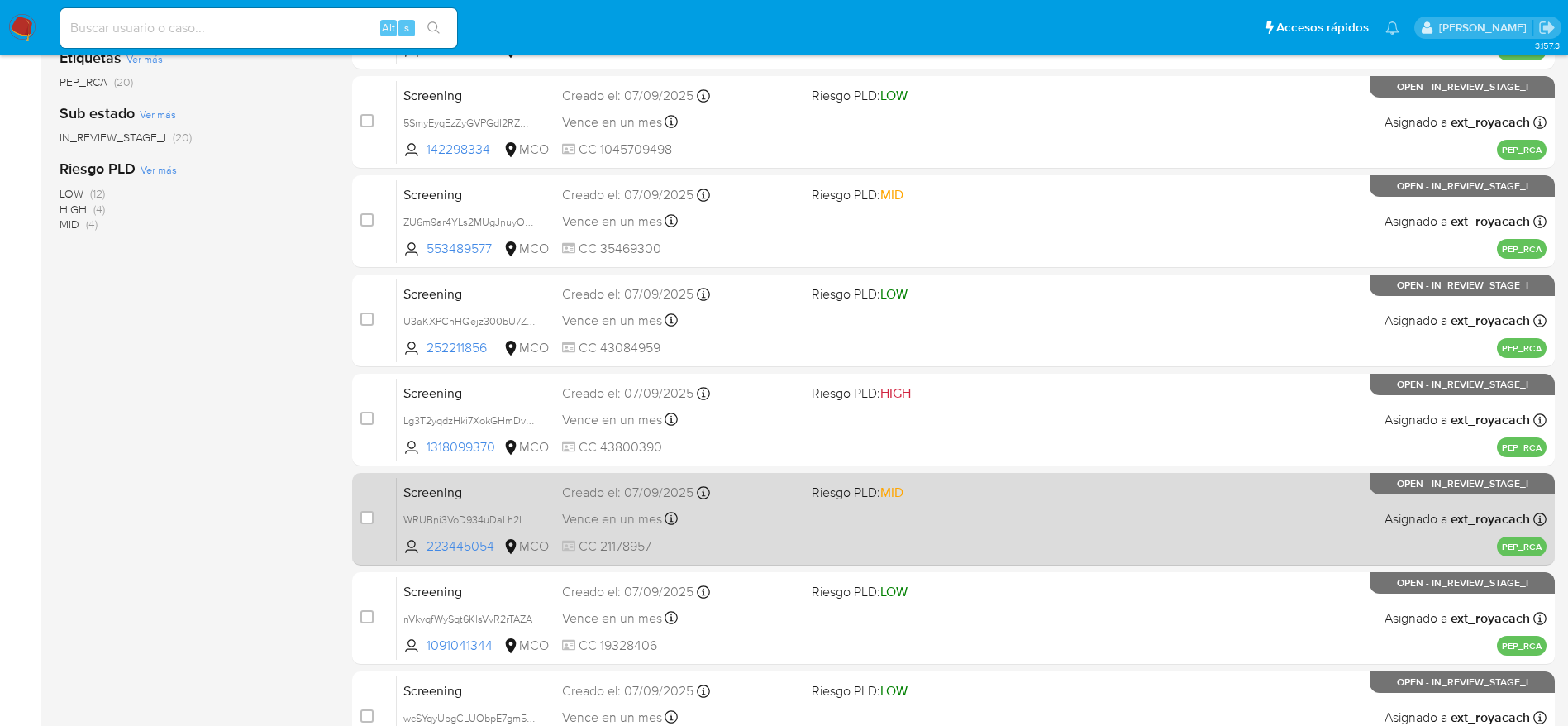
click at [520, 500] on span "Screening" at bounding box center [476, 490] width 145 height 21
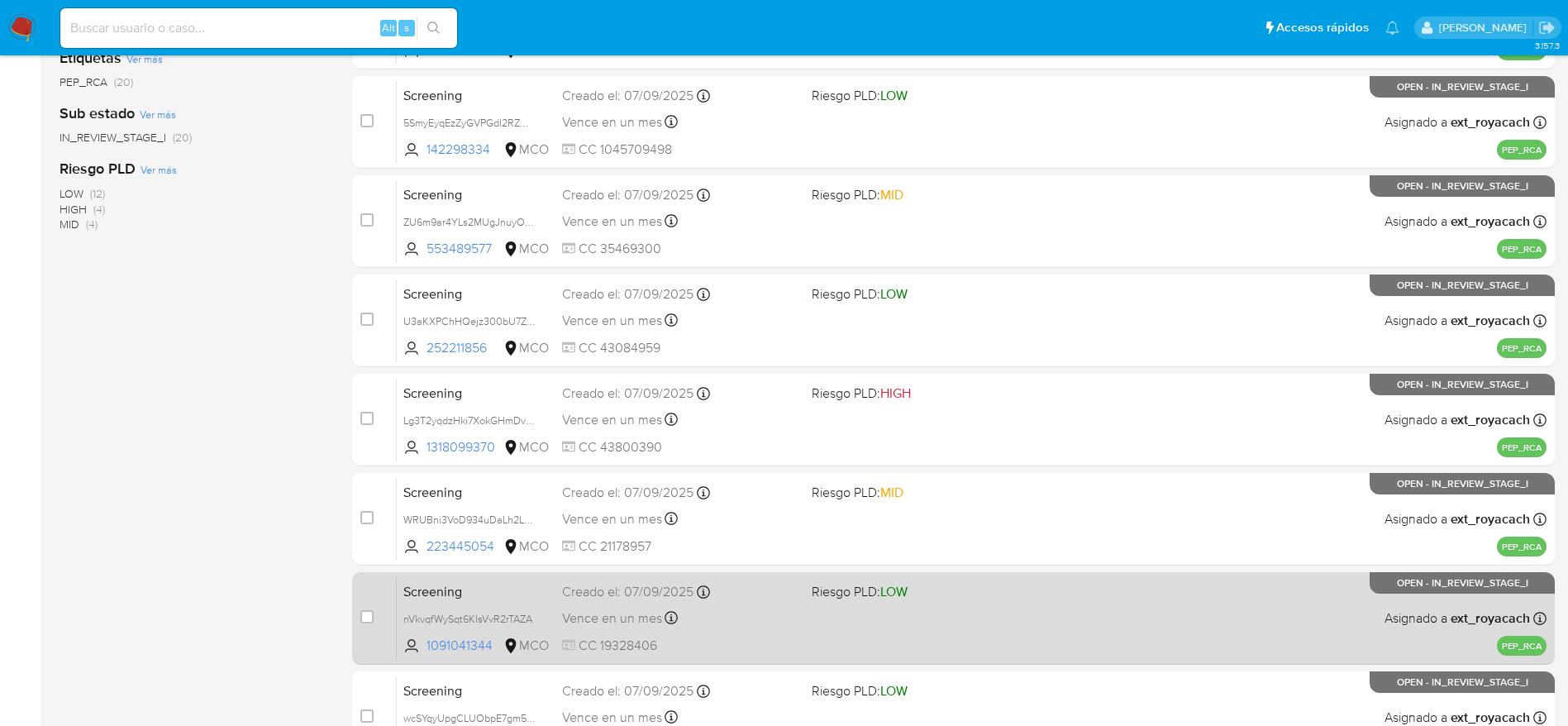
click at [537, 586] on span "Screening" at bounding box center [476, 590] width 145 height 21
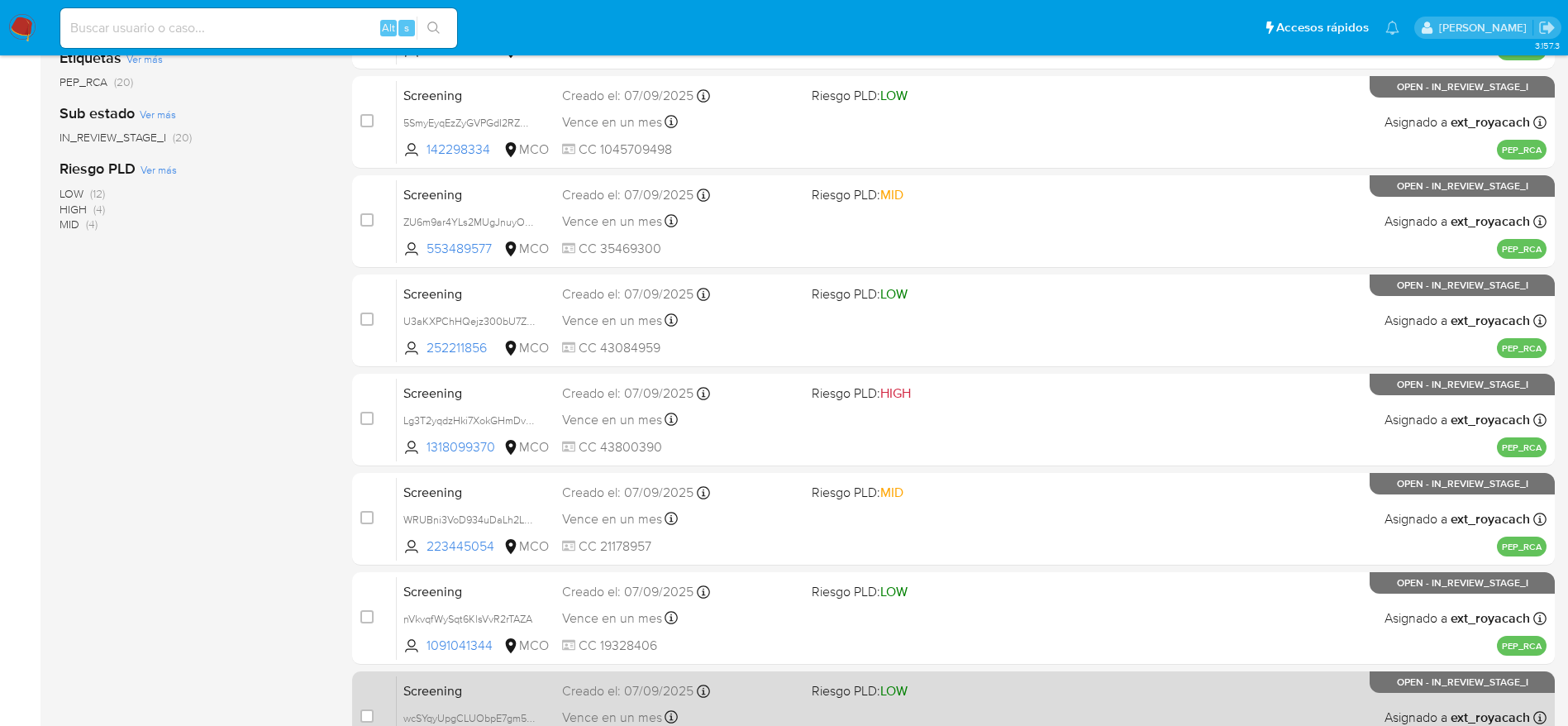
click at [660, 706] on div "Vence en un mes Vence el 07/10/2025 07:05:57" at bounding box center [681, 717] width 237 height 22
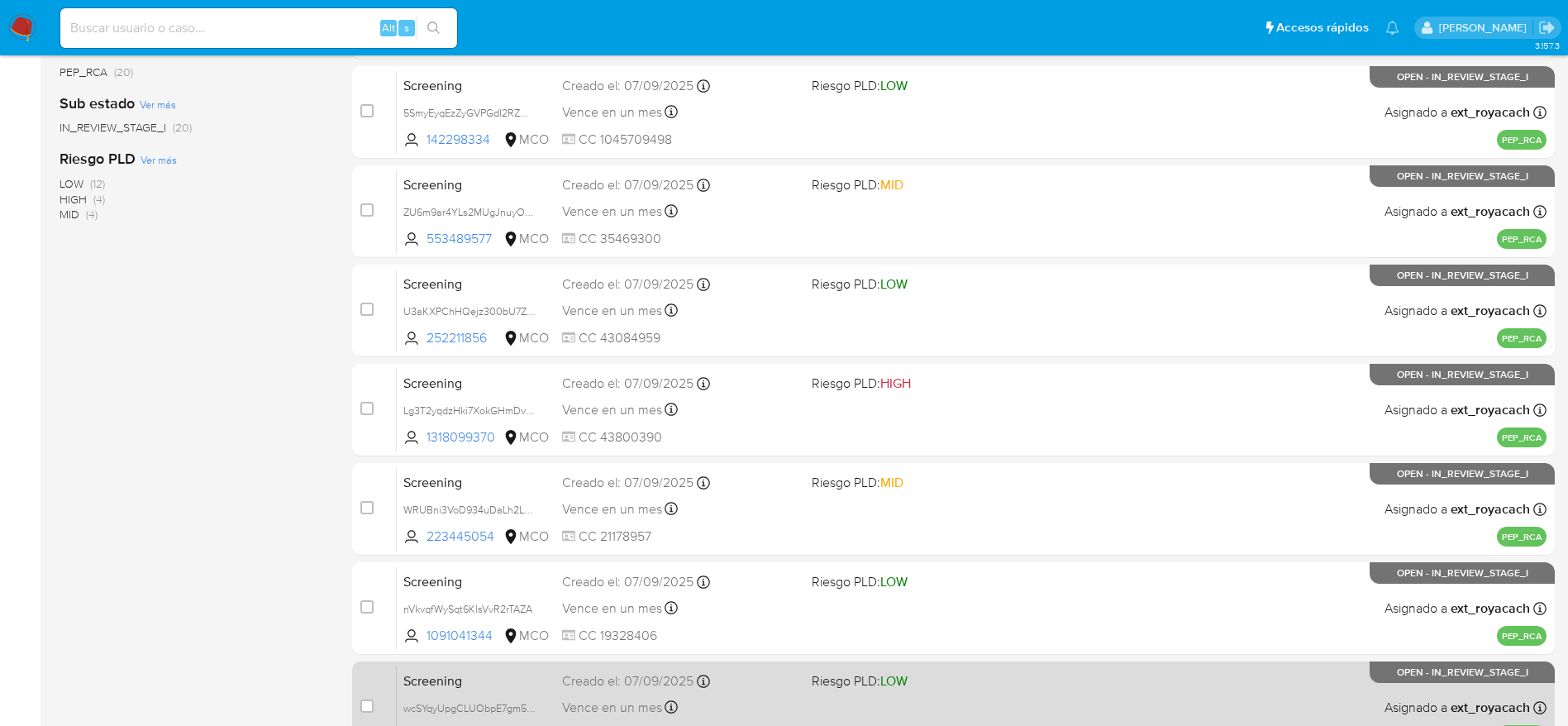
scroll to position [580, 0]
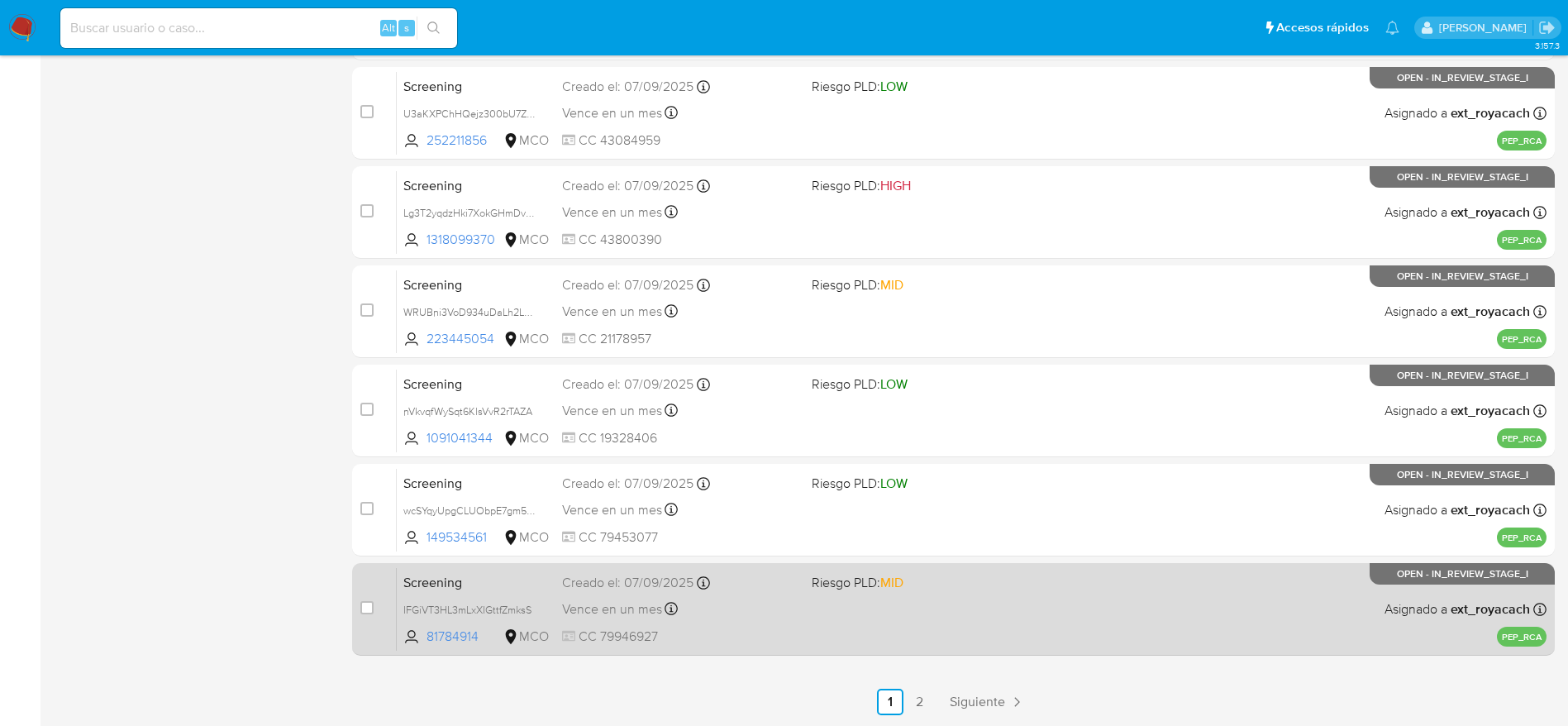
click at [707, 586] on icon at bounding box center [704, 583] width 14 height 14
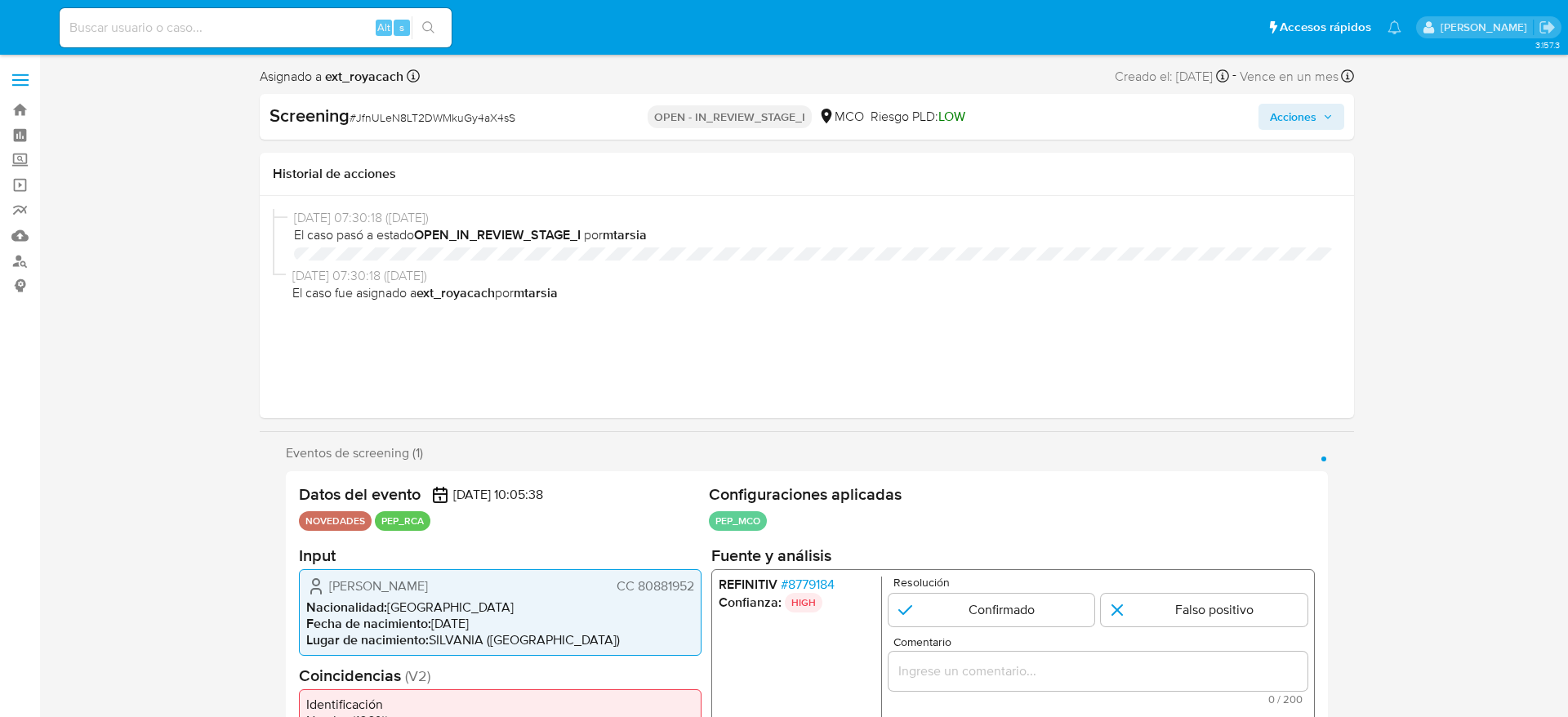
select select "10"
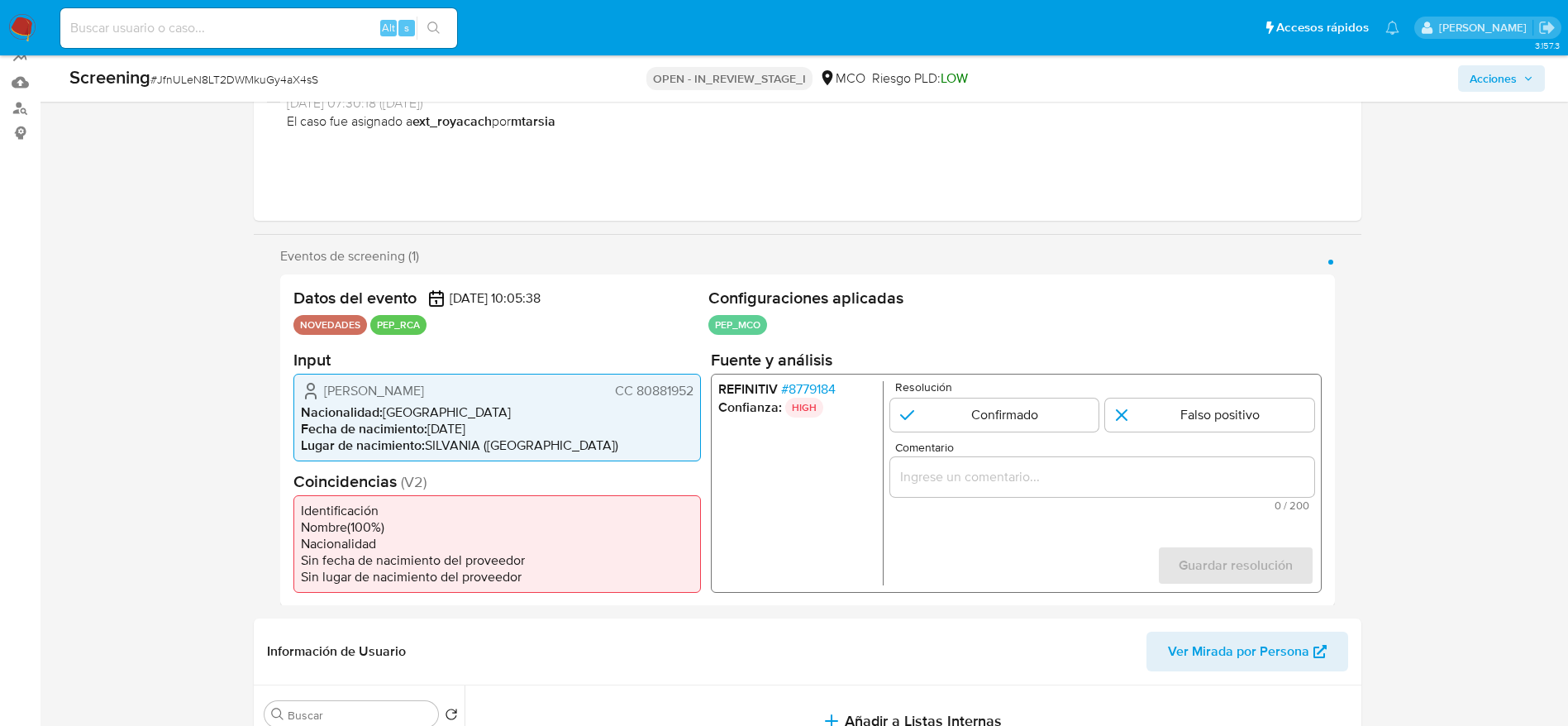
scroll to position [248, 0]
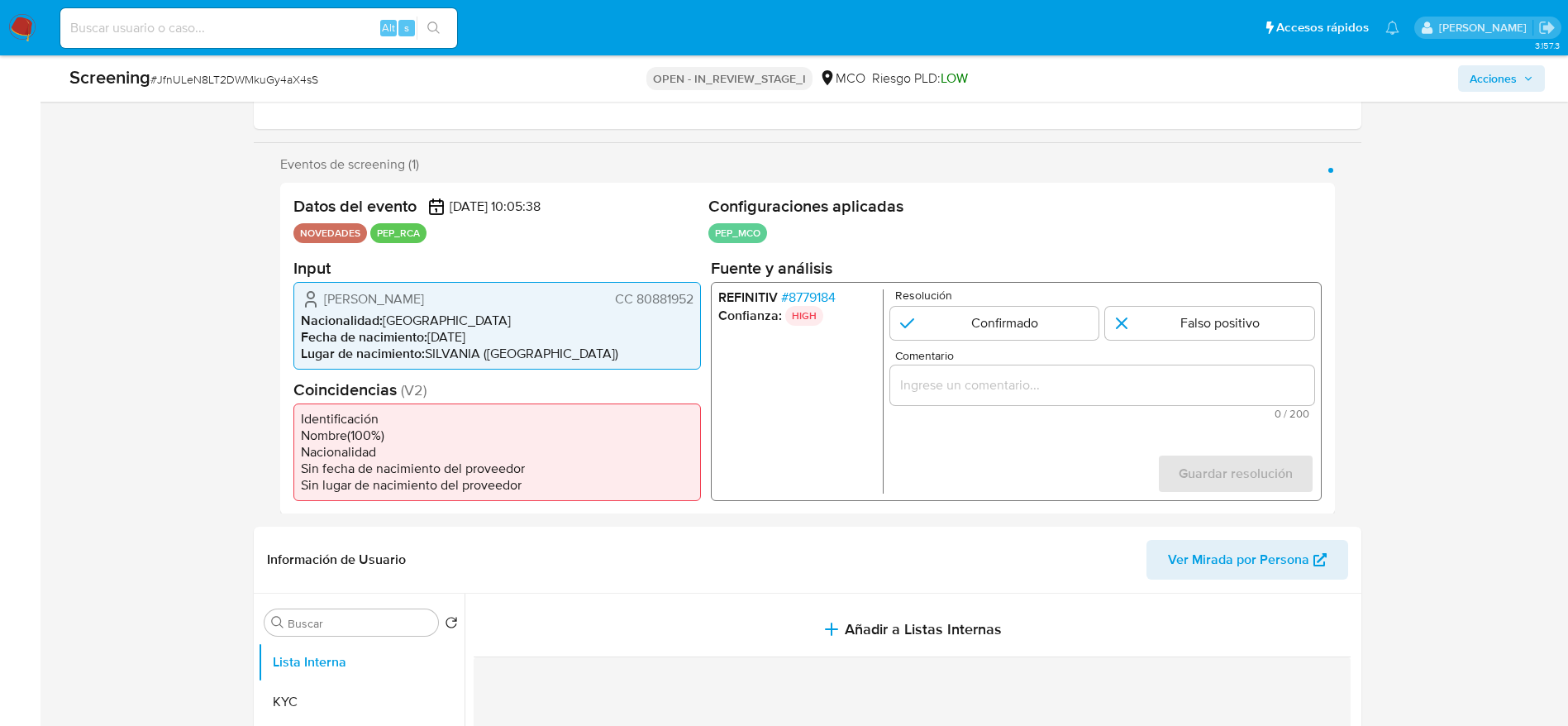
click at [237, 64] on div "Screening # JfnULeN8LT2DWMkuGy4aX4sS OPEN - IN_REVIEW_STAGE_I MCO Riesgo PLD: L…" at bounding box center [807, 78] width 1495 height 46
click at [237, 66] on div "Screening # JfnULeN8LT2DWMkuGy4aX4sS" at bounding box center [312, 77] width 486 height 25
click at [235, 75] on span "# JfnULeN8LT2DWMkuGy4aX4sS" at bounding box center [234, 79] width 168 height 16
copy span "JfnULeN8LT2DWMkuGy4aX4sS"
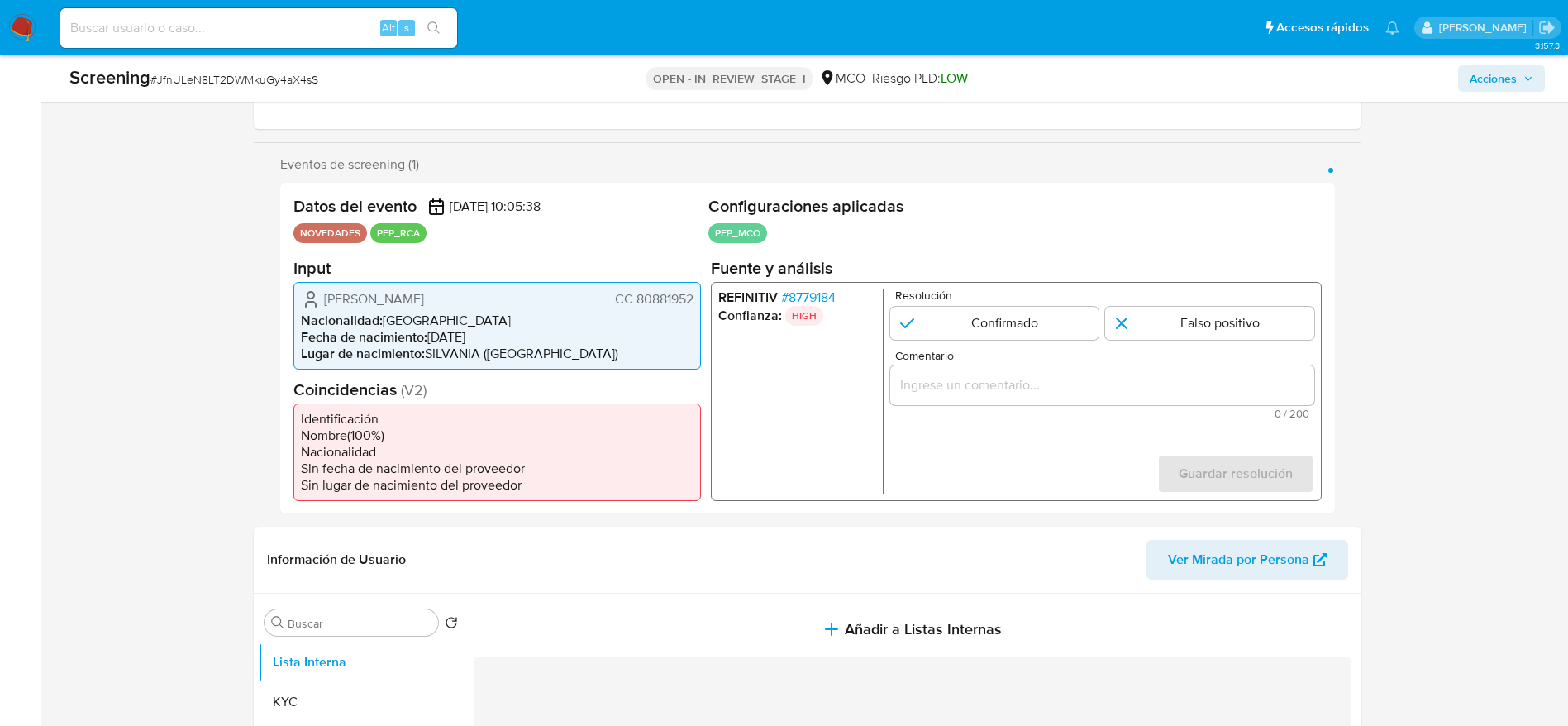
drag, startPoint x: 321, startPoint y: 301, endPoint x: 693, endPoint y: 302, distance: 372.0
click at [693, 302] on div "Jhonny Marcel Diaz Ortega CC 80881952 Nacionalidad : Colombia Fecha de nacimien…" at bounding box center [497, 324] width 408 height 88
click at [809, 295] on span "# 8779184" at bounding box center [807, 296] width 54 height 16
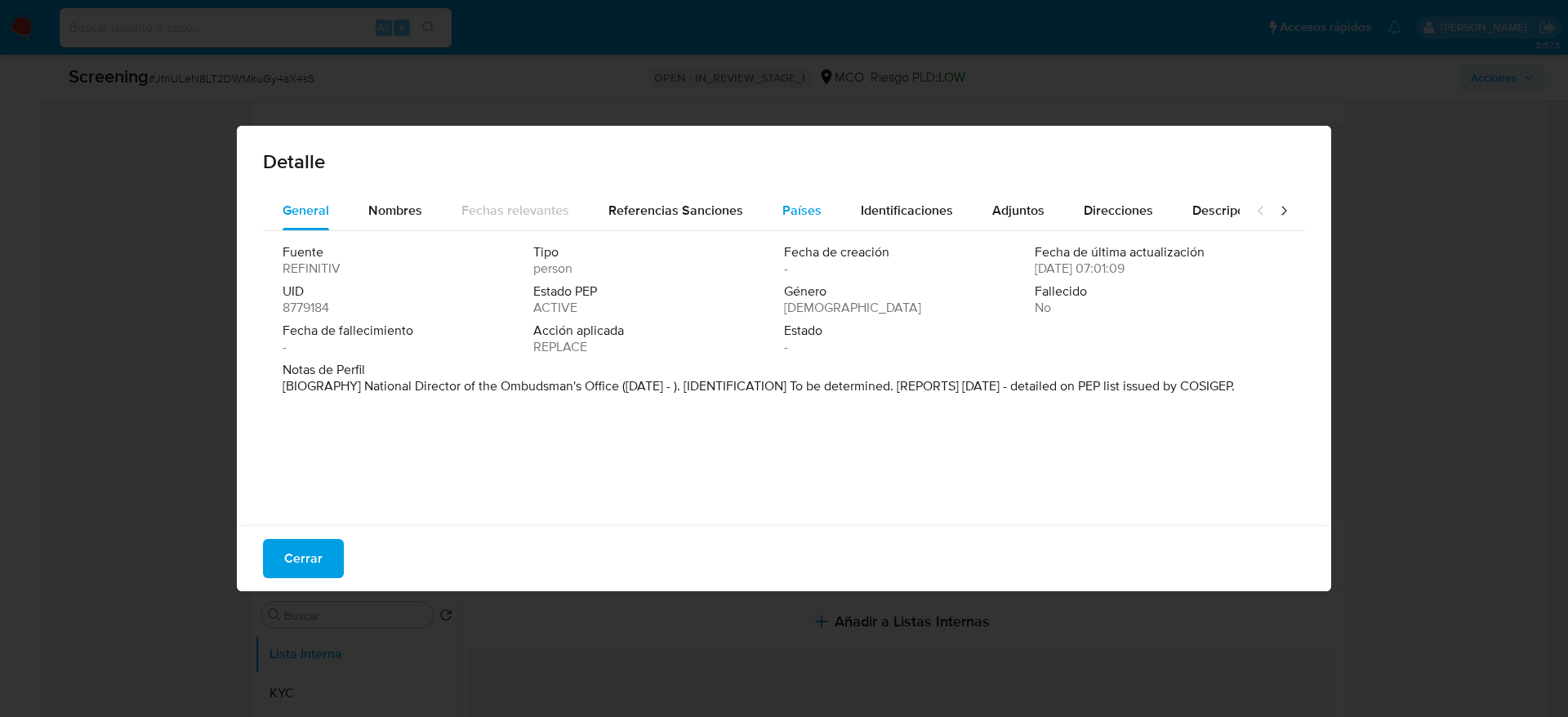
click at [791, 203] on span "Países" at bounding box center [802, 210] width 40 height 18
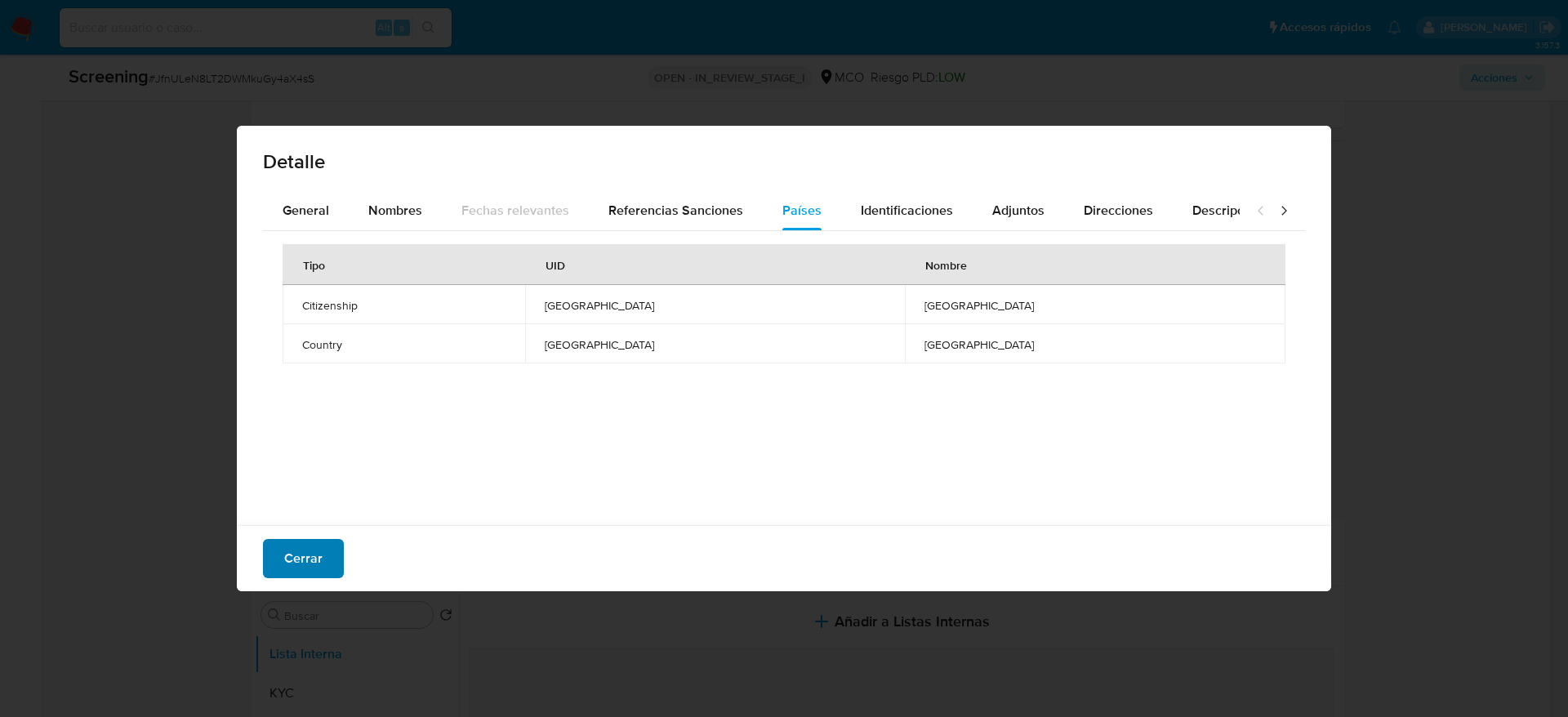
click at [301, 545] on span "Cerrar" at bounding box center [304, 558] width 39 height 36
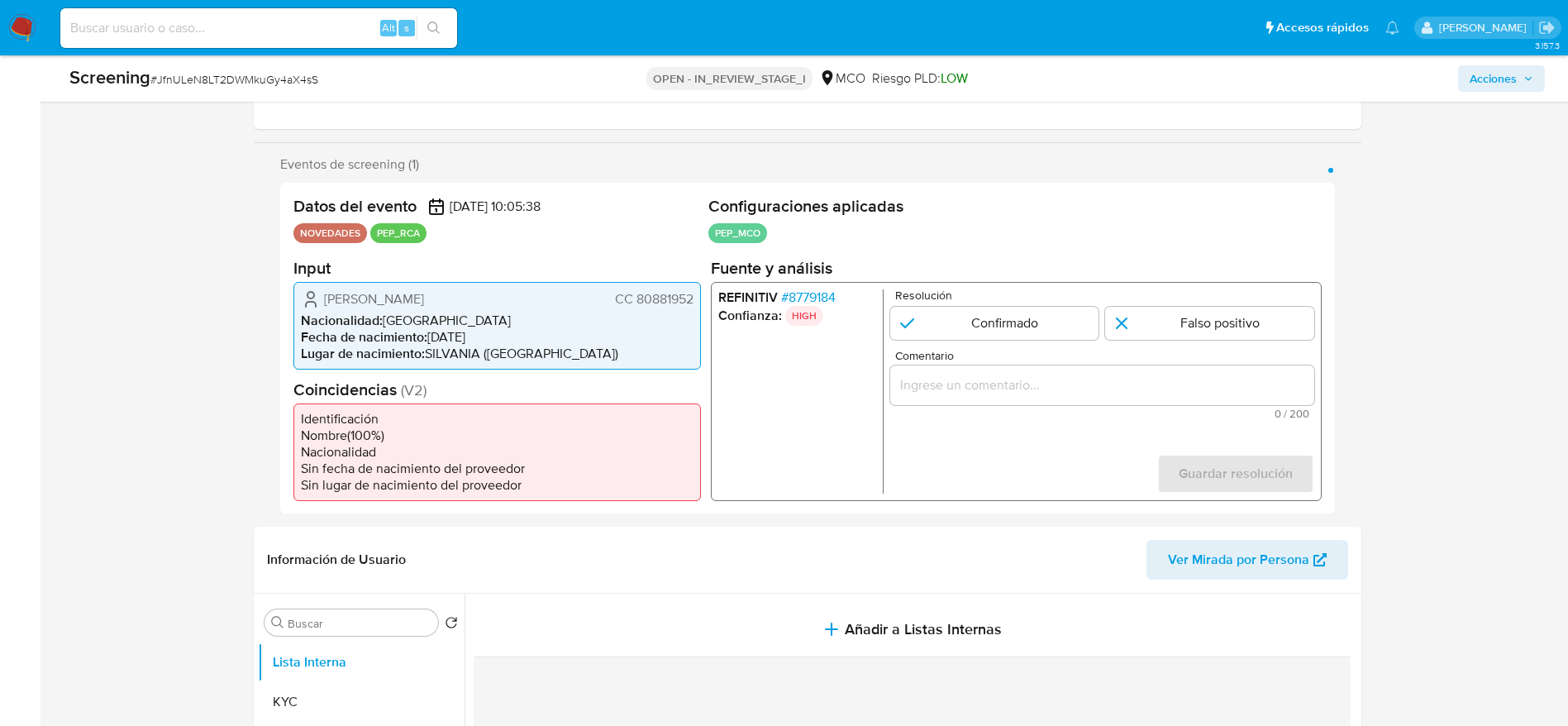
drag, startPoint x: 316, startPoint y: 299, endPoint x: 693, endPoint y: 298, distance: 377.0
click at [693, 298] on div "Jhonny Marcel Diaz Ortega CC 80881952 Nacionalidad : Colombia Fecha de nacimien…" at bounding box center [497, 324] width 408 height 88
click at [797, 300] on span "# 8779184" at bounding box center [807, 296] width 54 height 16
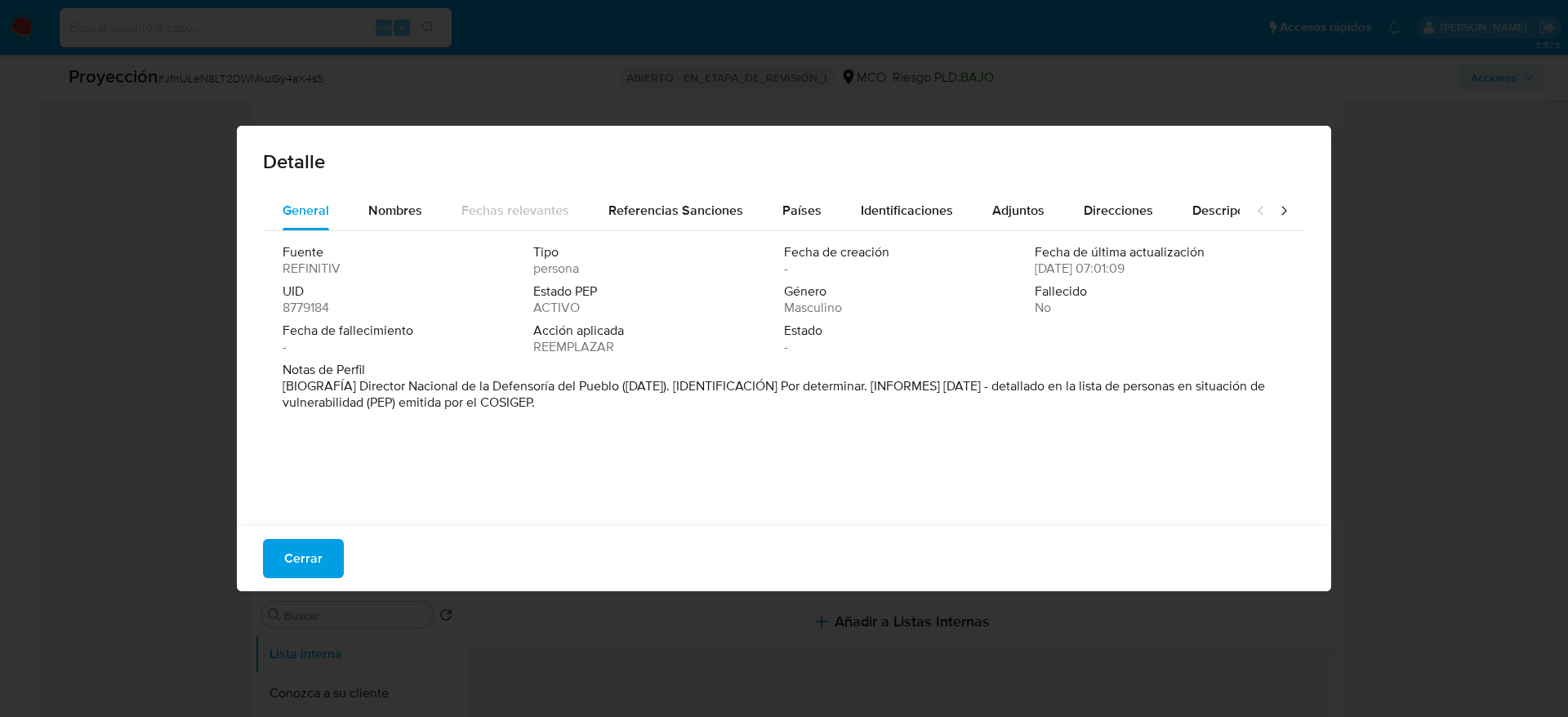
drag, startPoint x: 357, startPoint y: 386, endPoint x: 619, endPoint y: 392, distance: 262.1
click at [619, 392] on font "[BIOGRAFÍA] Director Nacional de la Defensoría del Pueblo (septiembre de 2024).…" at bounding box center [773, 394] width 983 height 35
click at [304, 535] on div "Cerrar" at bounding box center [784, 558] width 1095 height 66
click at [308, 556] on span "Cerrar" at bounding box center [304, 558] width 39 height 36
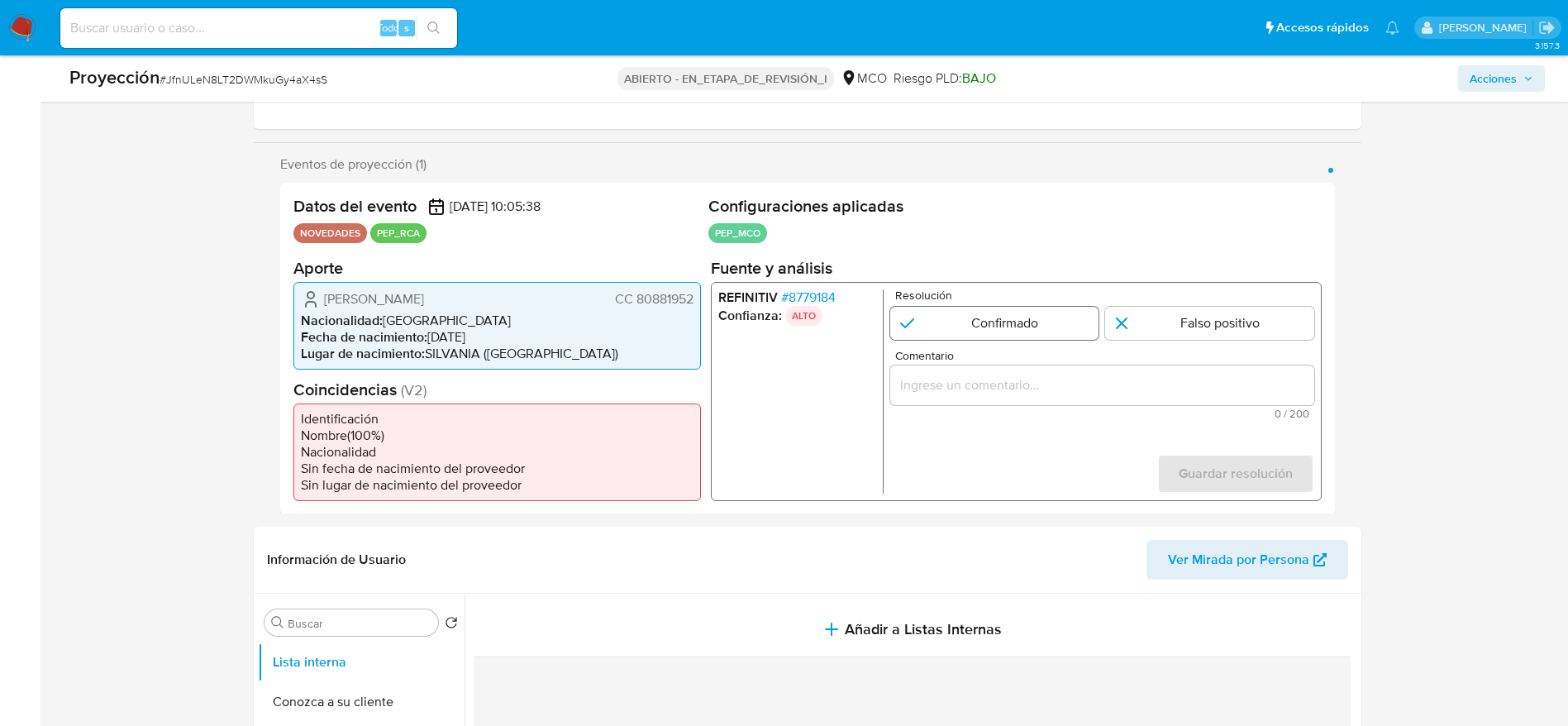
click at [1036, 310] on input "1 de 1" at bounding box center [994, 322] width 209 height 33
radio input "true"
drag, startPoint x: 1102, startPoint y: 408, endPoint x: 1108, endPoint y: 390, distance: 19.0
click at [1102, 407] on div "Comentario 0 / 200 200 caracteres restantes" at bounding box center [1101, 384] width 424 height 70
drag, startPoint x: 1108, startPoint y: 384, endPoint x: 1158, endPoint y: 412, distance: 57.3
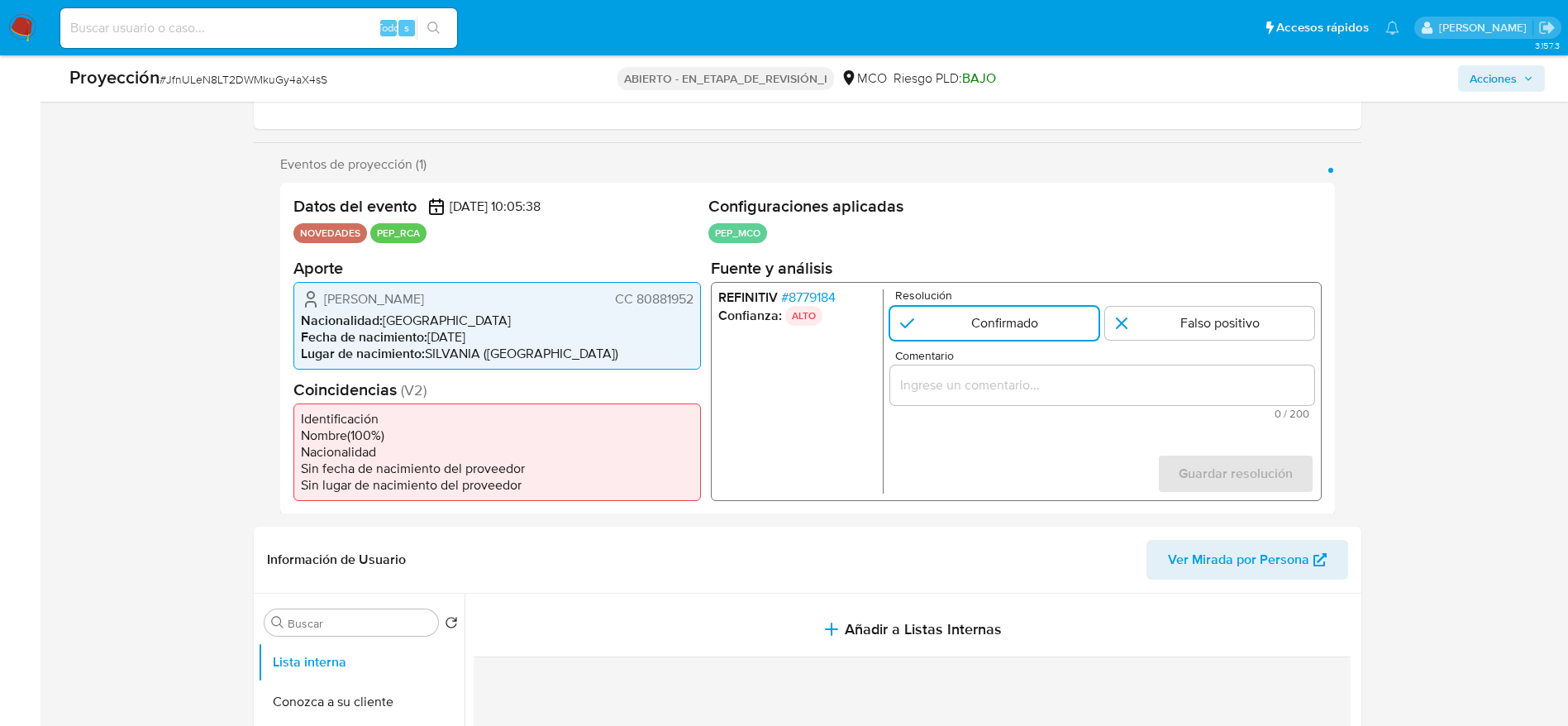
click at [1109, 383] on input "Comentario" at bounding box center [1101, 384] width 424 height 21
paste input "Usuario Jhonny Marcel Diaz Ortega. El titular de la cuenta se desempeña como Di…"
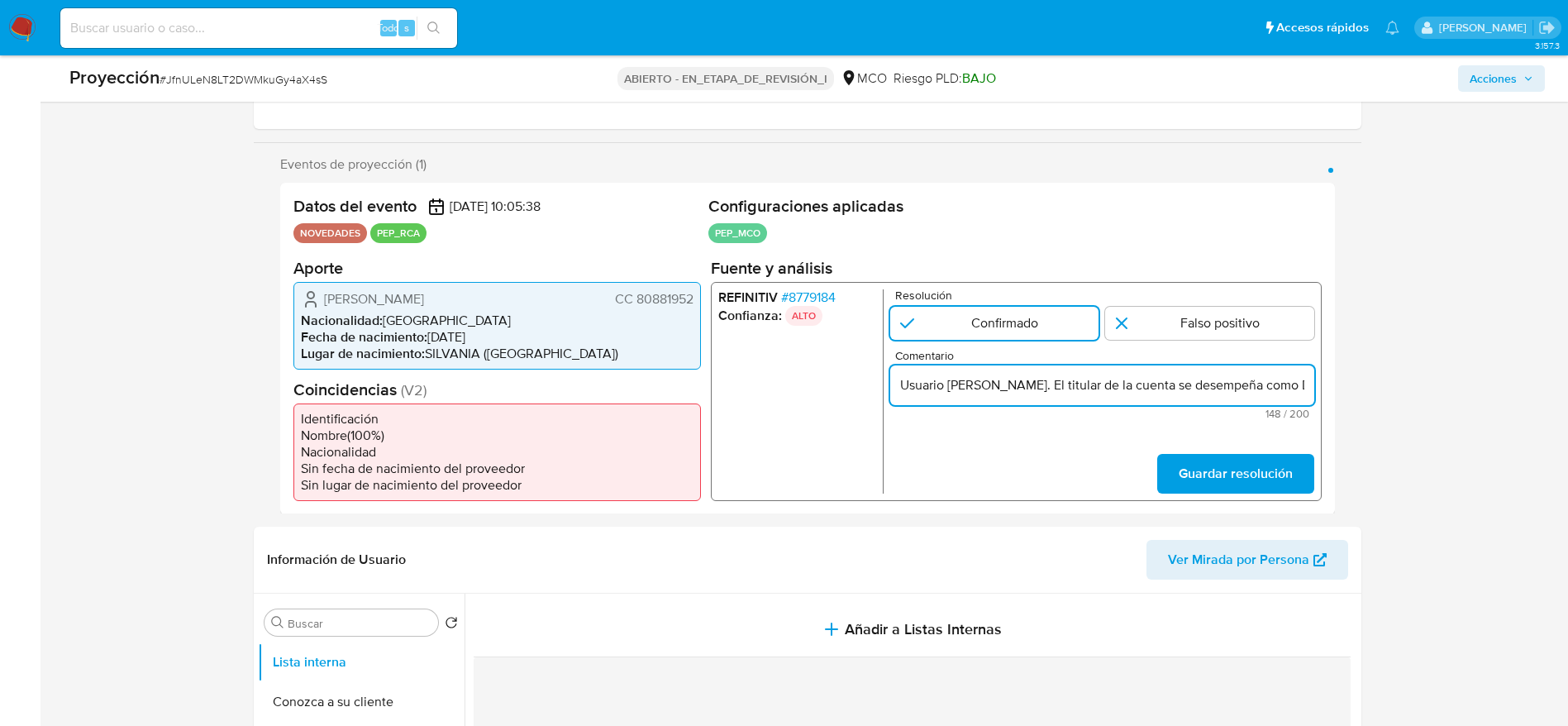
scroll to position [0, 486]
type input "Usuario Jhonny Marcel Diaz Ortega. El titular de la cuenta se desempeña como Di…"
click at [1262, 473] on span "Guardar resolución" at bounding box center [1234, 472] width 114 height 37
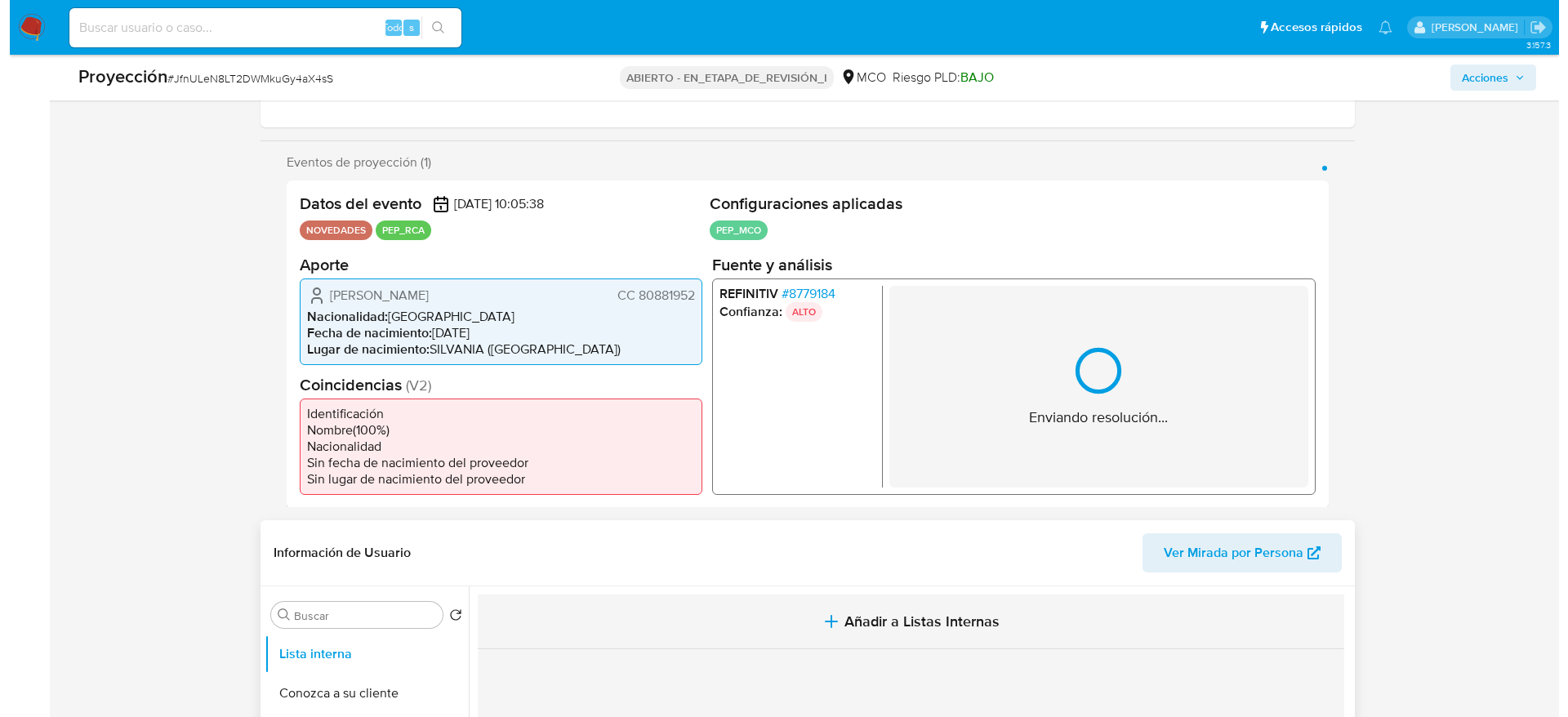
scroll to position [613, 0]
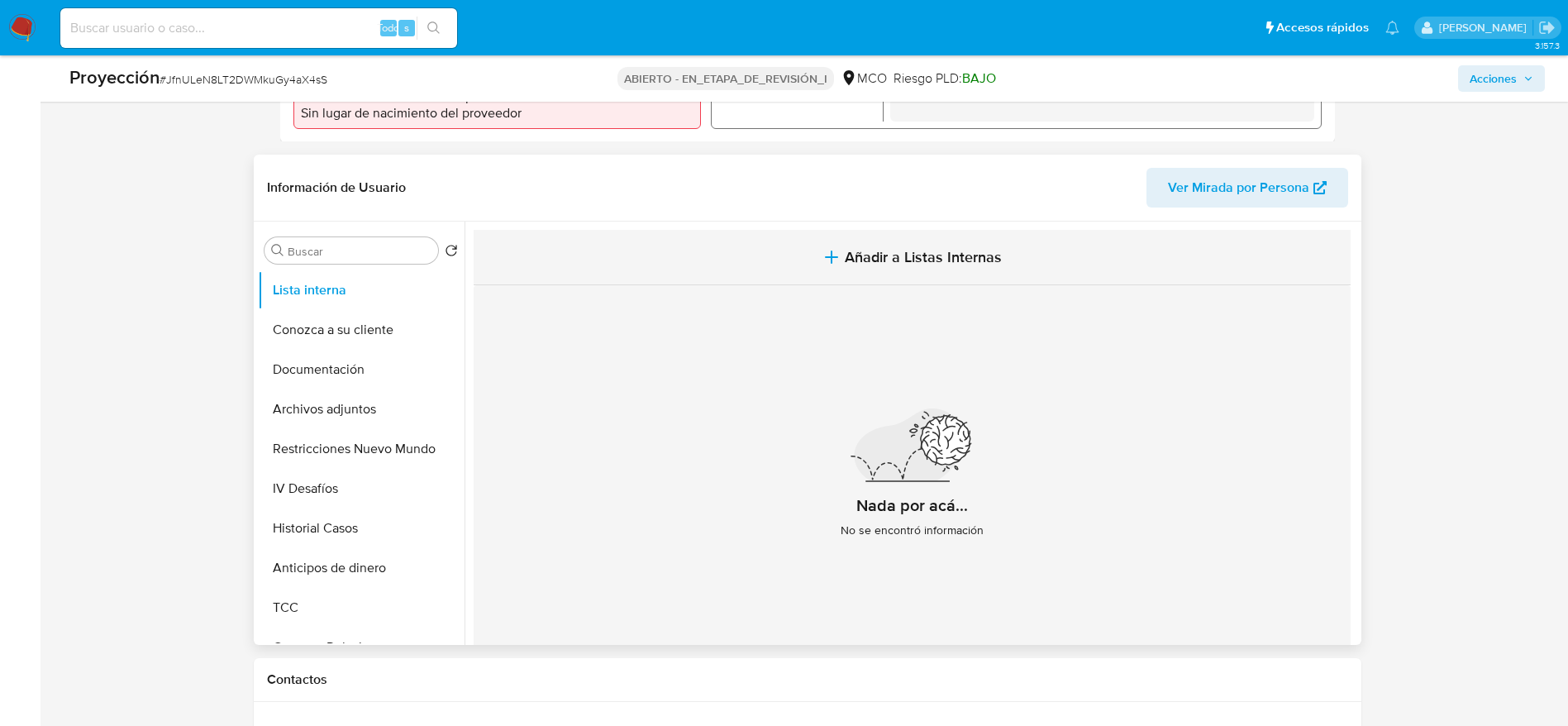
click at [870, 264] on span "Añadir a Listas Internas" at bounding box center [923, 256] width 157 height 18
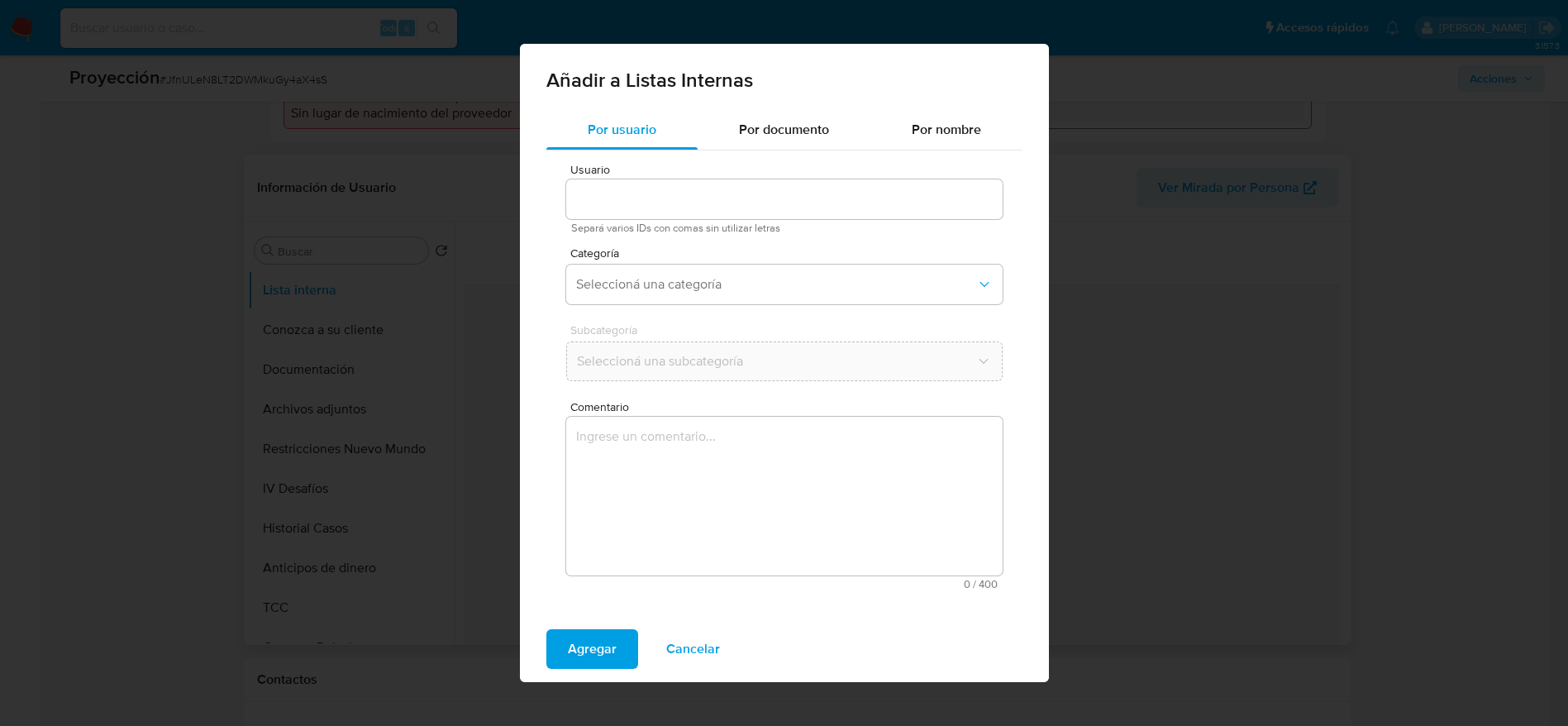
type input "180787206"
click at [813, 432] on div "Usuario 180787206 Separá varios IDs con comas sin utilizar letras Categoría Sel…" at bounding box center [784, 376] width 476 height 452
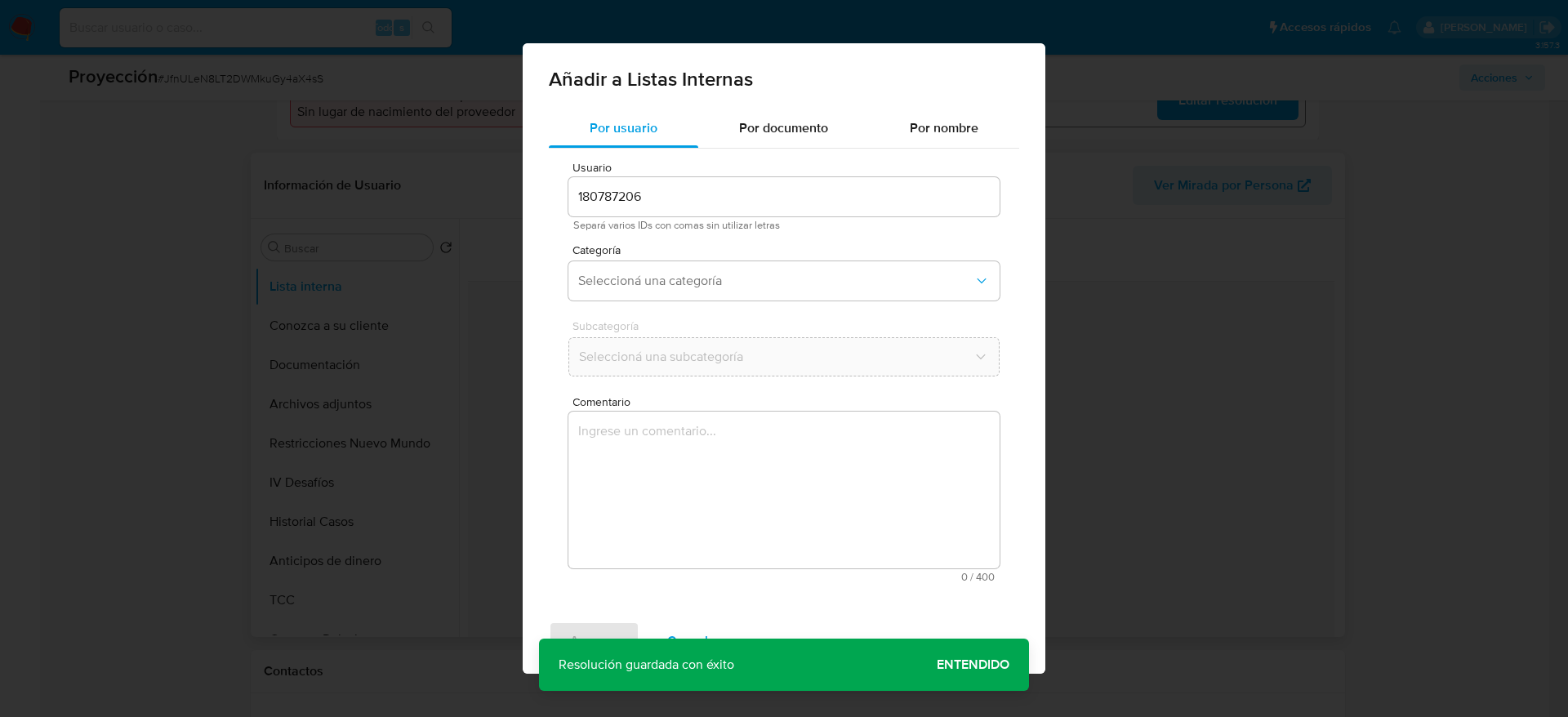
click at [756, 500] on textarea "Comentario" at bounding box center [784, 490] width 431 height 157
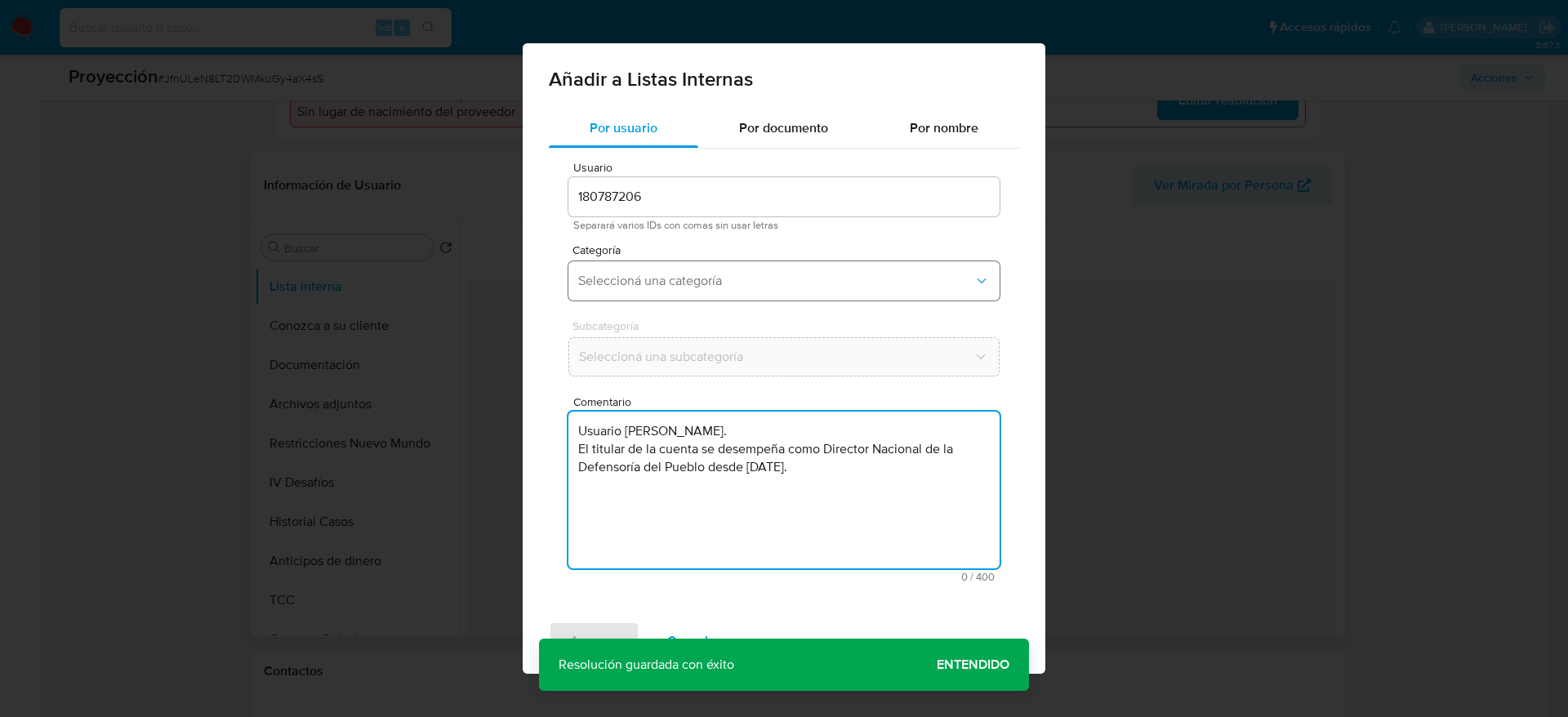
type textarea "Usuario Jhonny Marcel Diaz Ortega. El titular de la cuenta se desempeña como Di…"
click at [742, 295] on button "Seleccioná una categoría" at bounding box center [784, 281] width 431 height 40
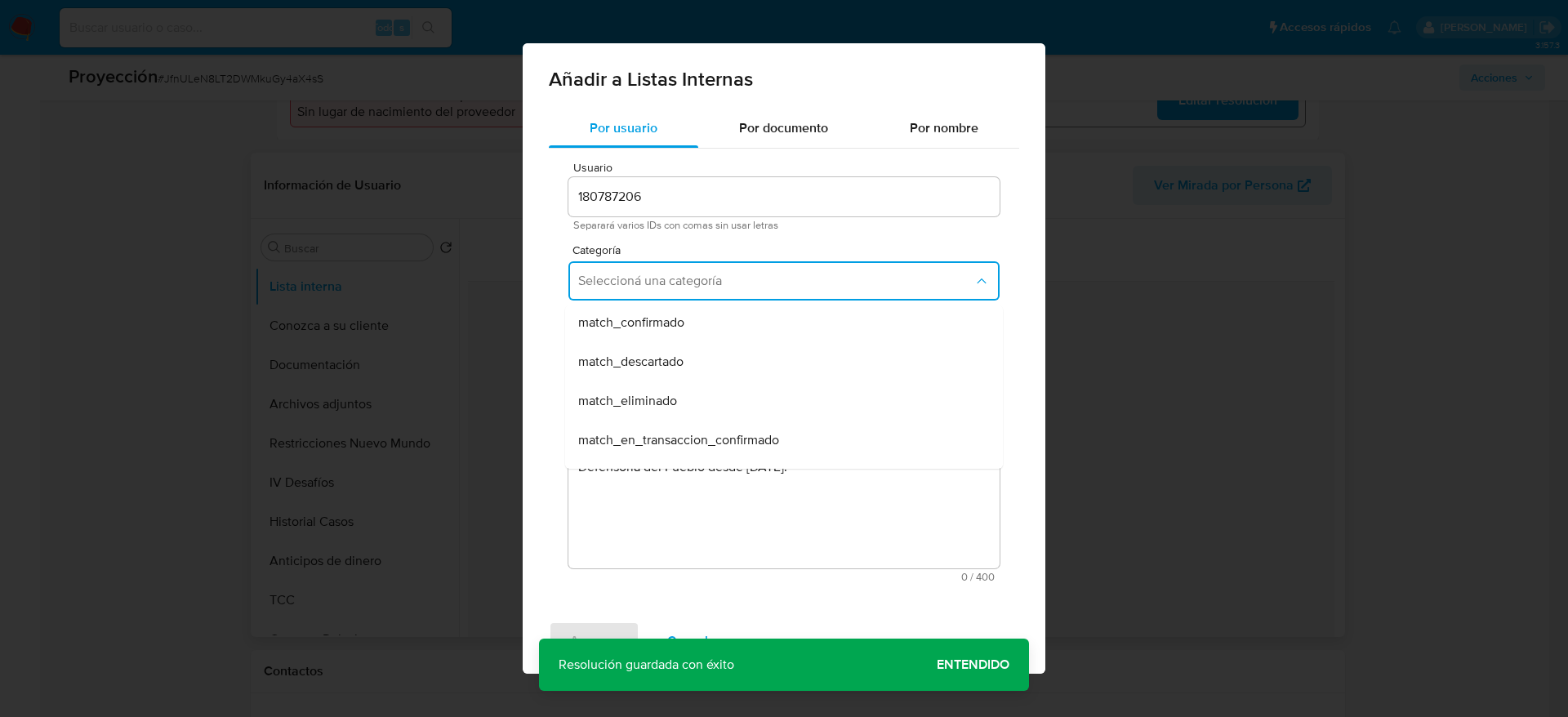
scroll to position [123, 0]
click at [705, 319] on div "match_confirmado" at bounding box center [779, 320] width 402 height 40
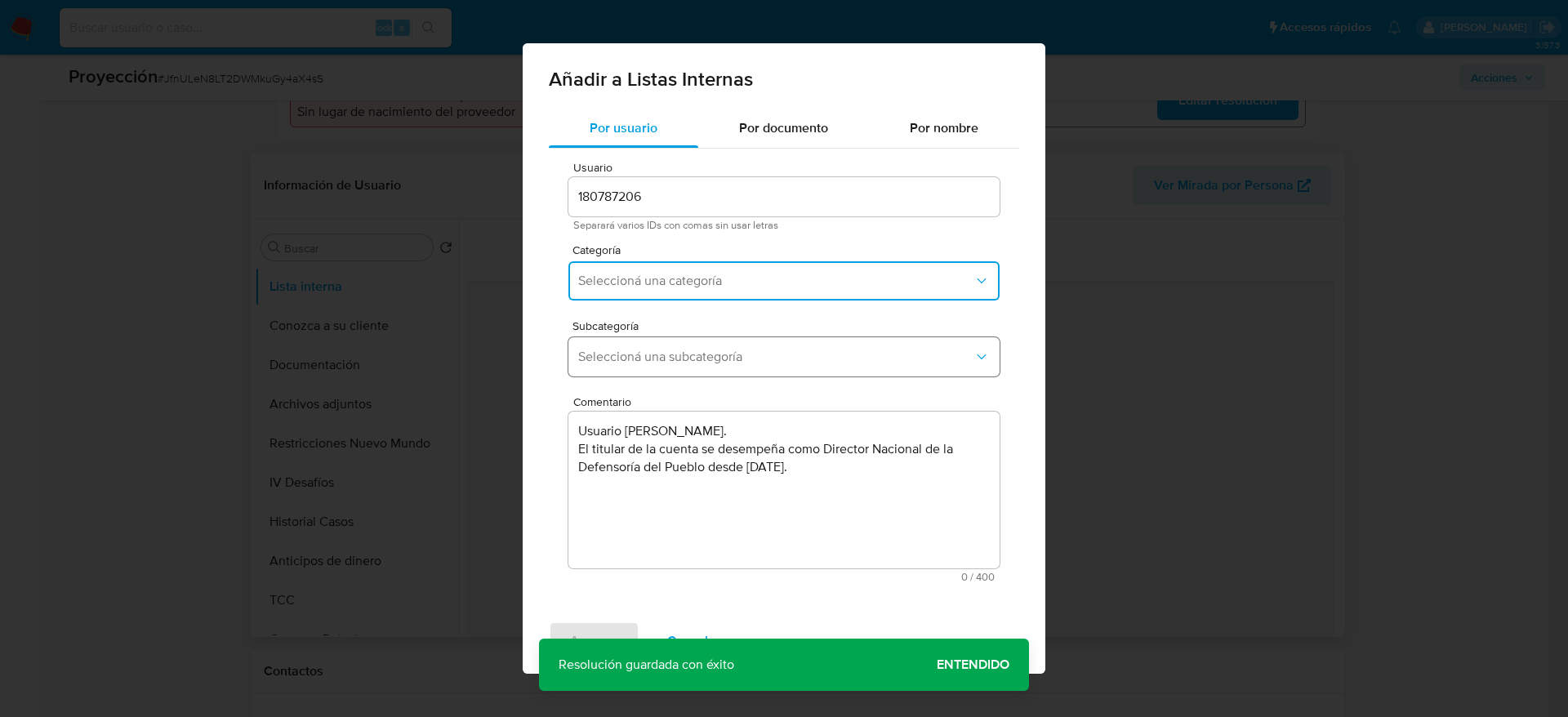
click at [710, 351] on span "Seleccioná una subcategoría" at bounding box center [776, 356] width 395 height 16
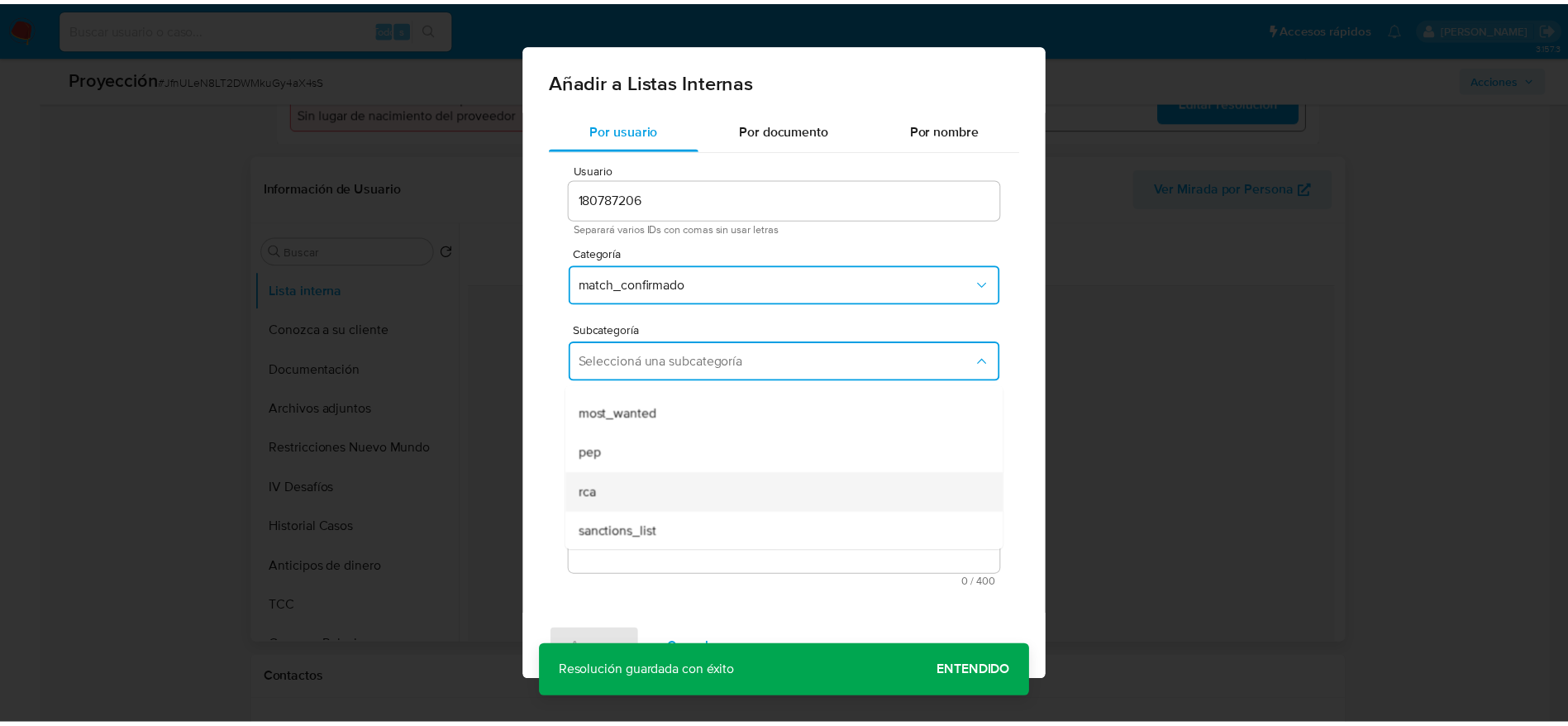
scroll to position [112, 0]
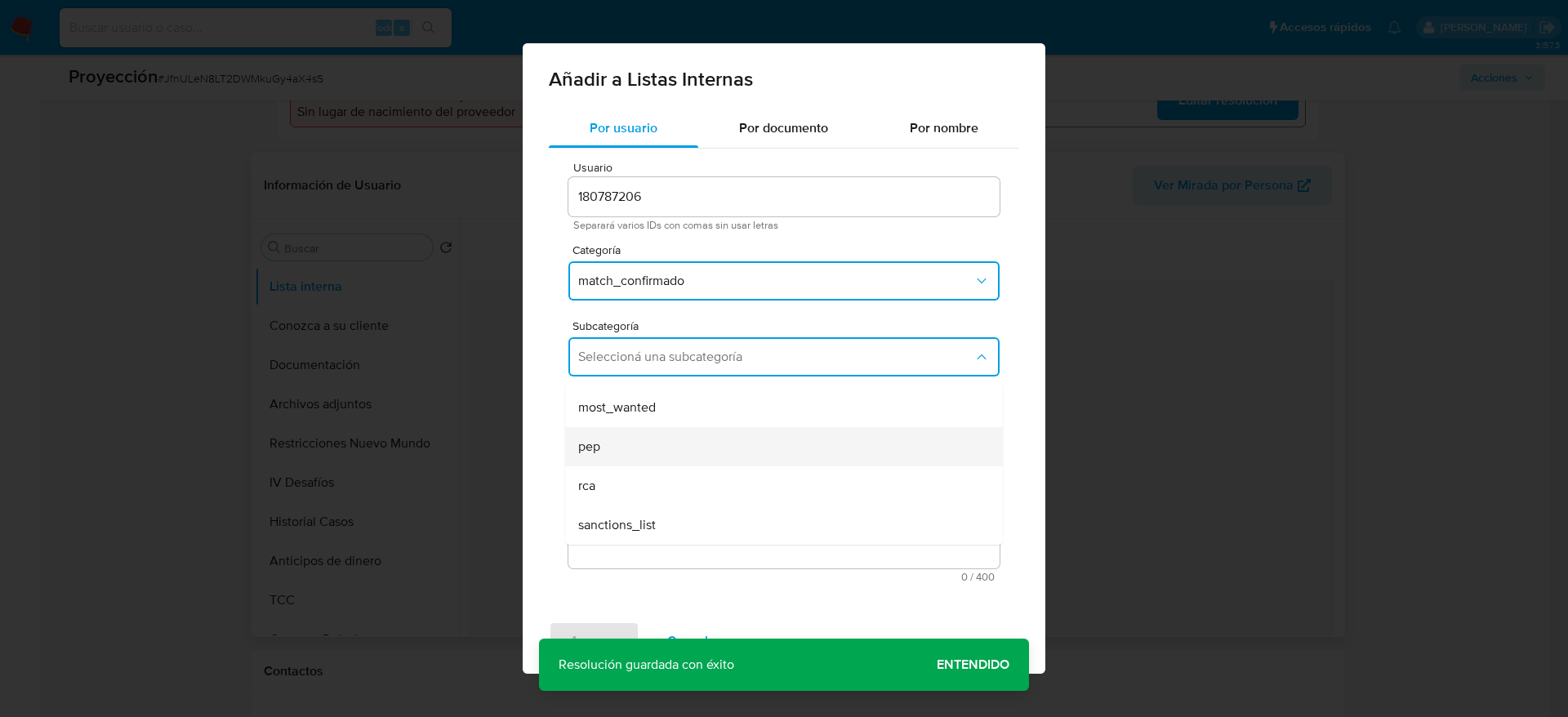
click at [684, 465] on div "pep" at bounding box center [779, 446] width 402 height 40
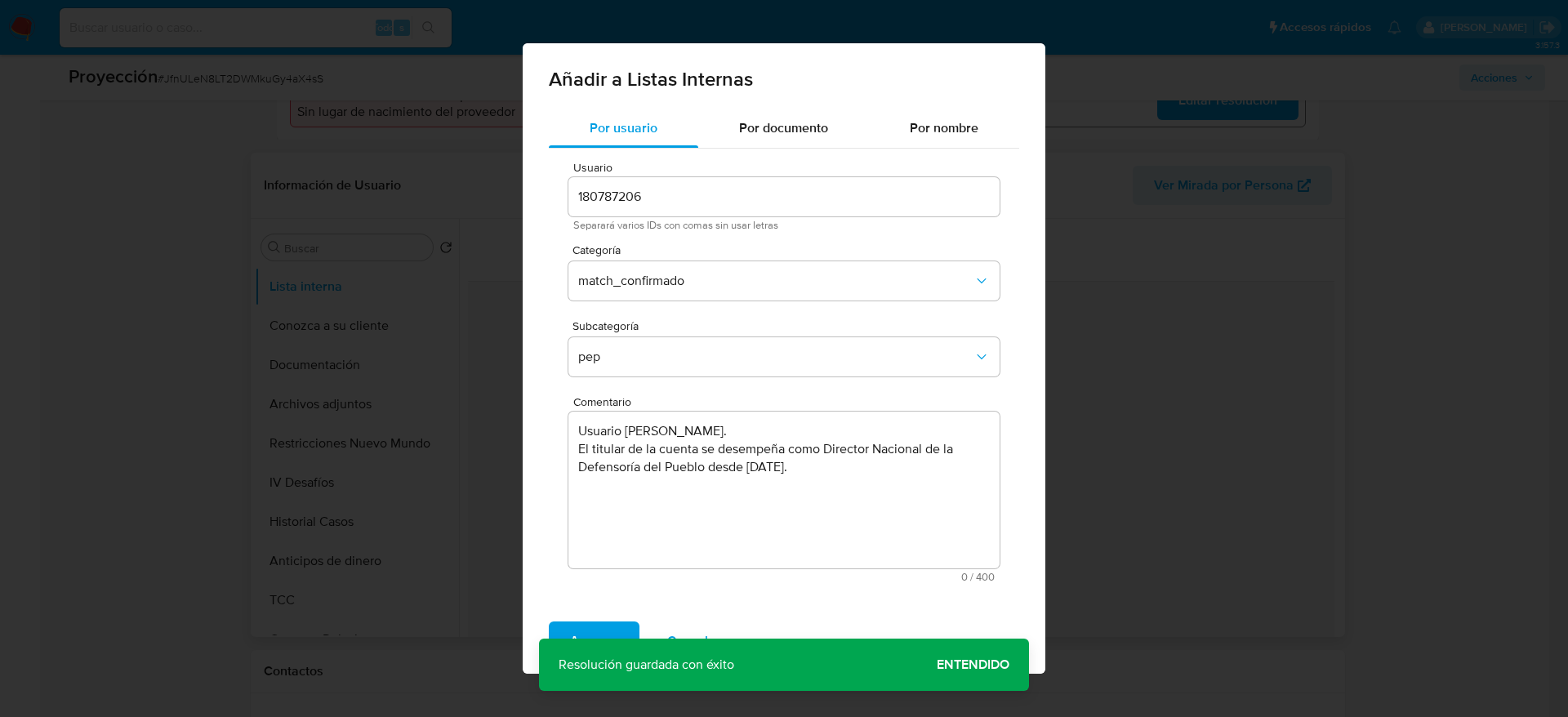
click at [682, 466] on textarea "Usuario Jhonny Marcel Diaz Ortega. El titular de la cuenta se desempeña como Di…" at bounding box center [784, 490] width 431 height 157
click at [613, 634] on span "Agregar" at bounding box center [594, 641] width 48 height 36
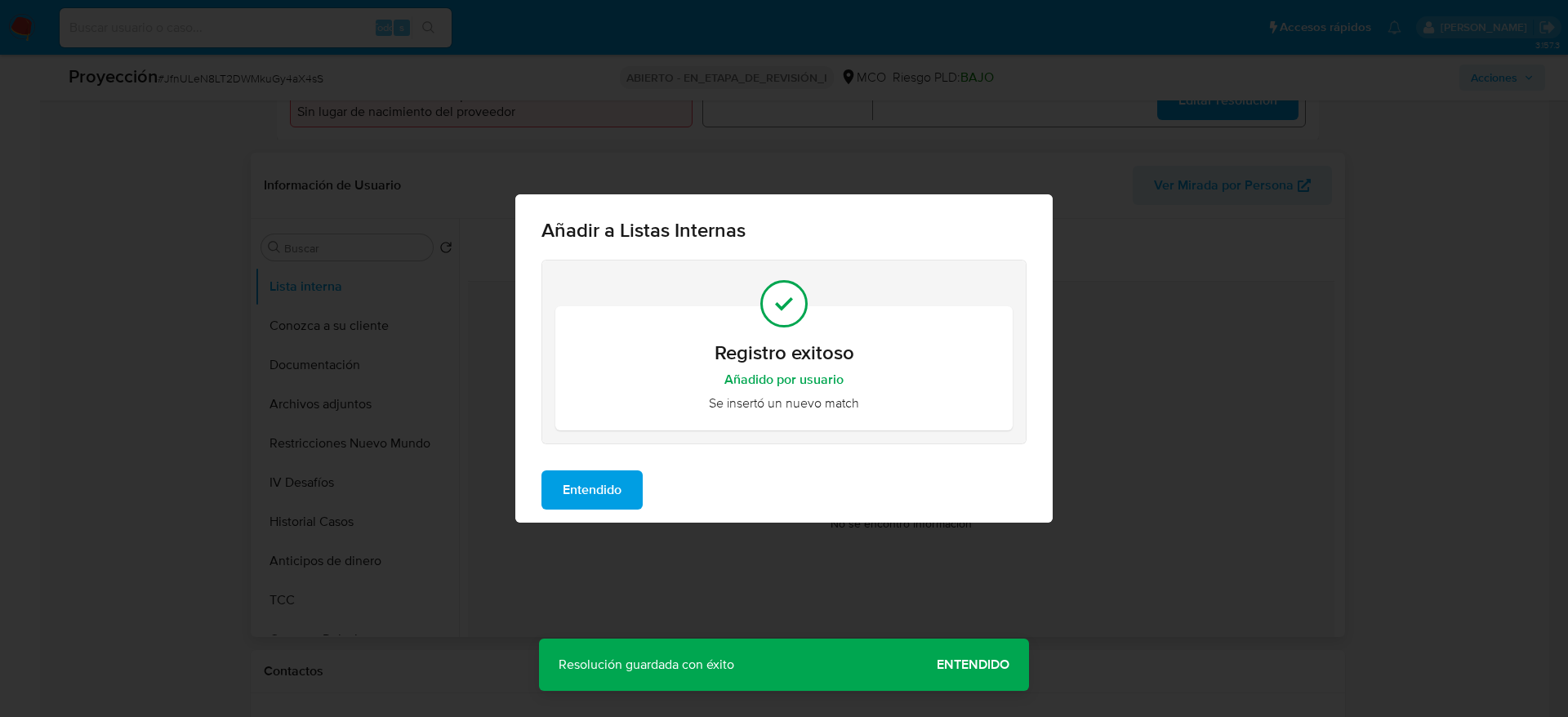
click at [632, 493] on button "Entendido" at bounding box center [592, 490] width 101 height 40
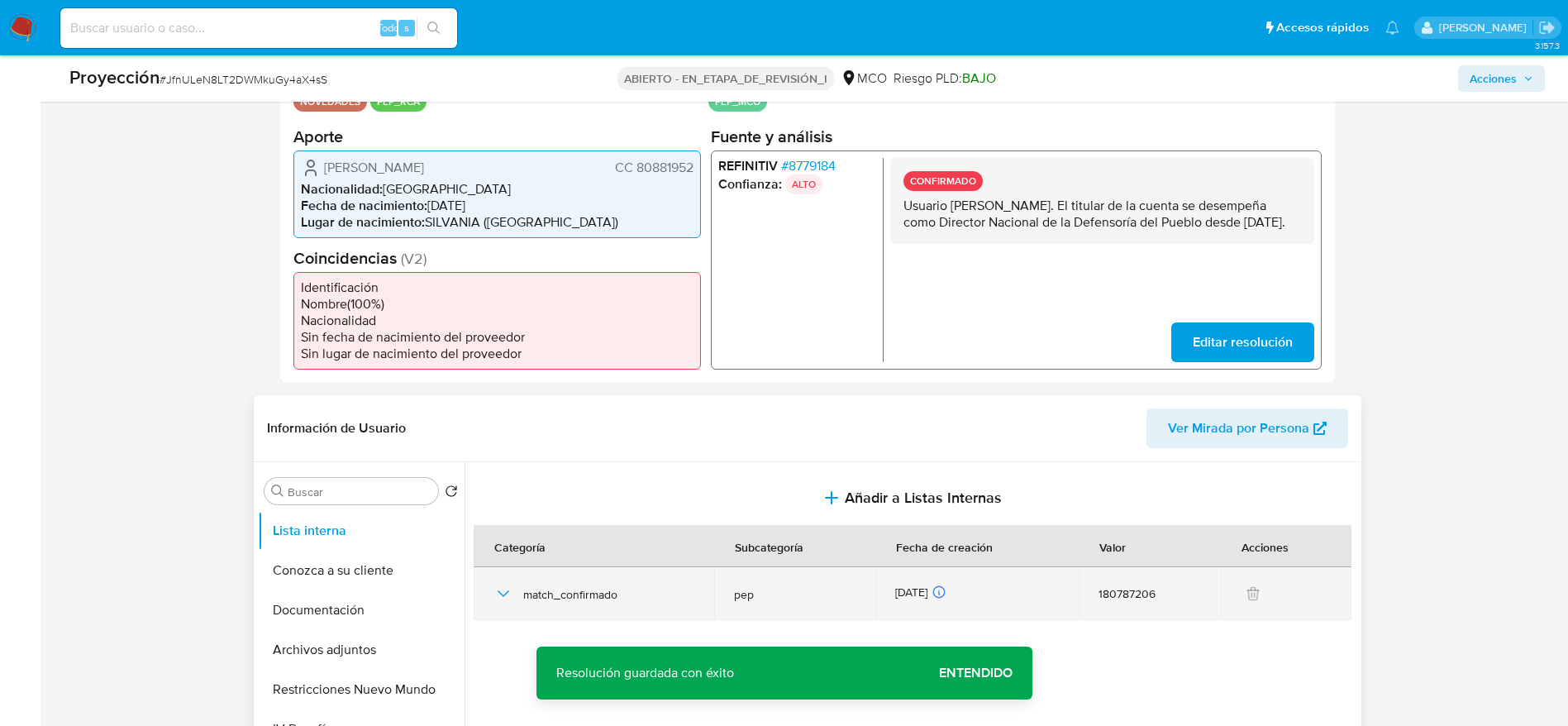
scroll to position [496, 0]
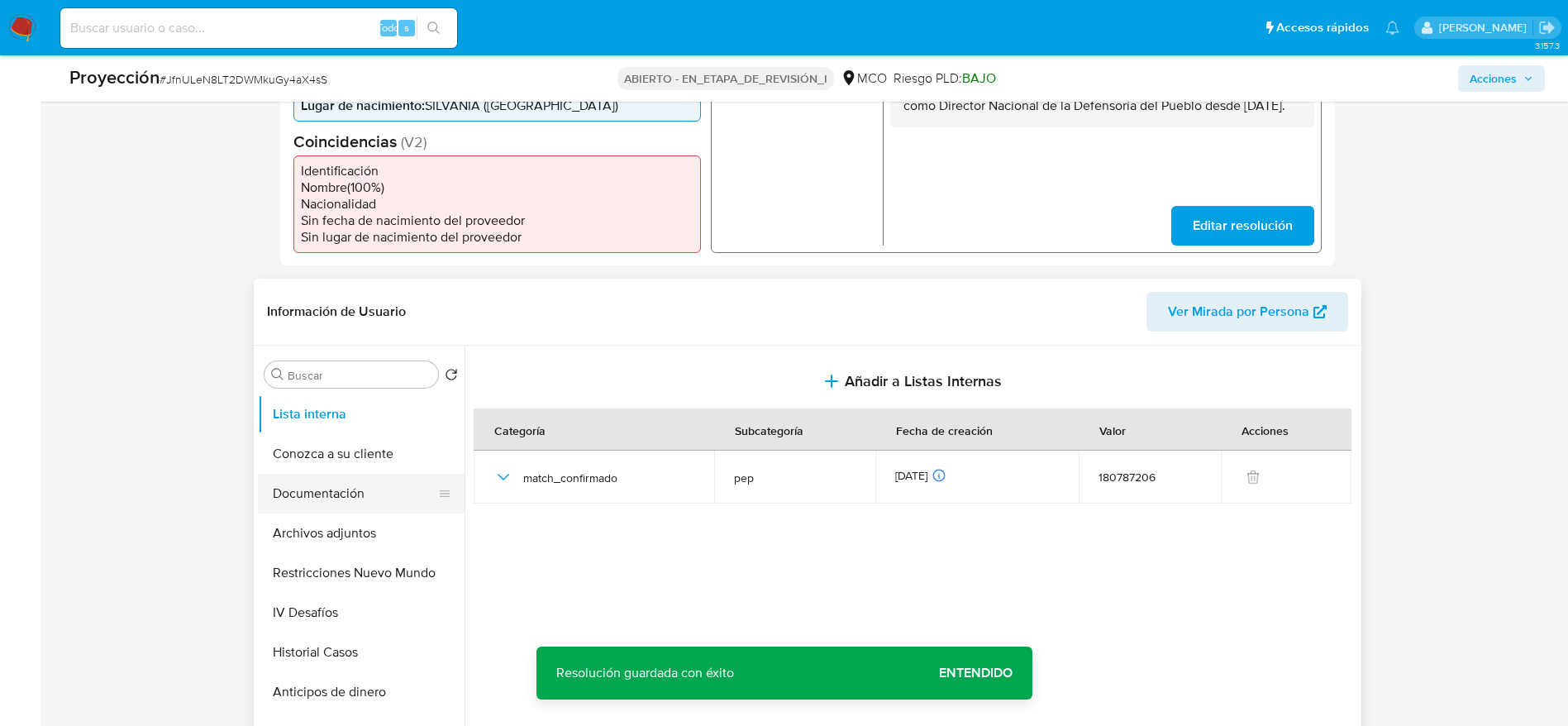
click at [325, 489] on button "Documentación" at bounding box center [354, 494] width 193 height 40
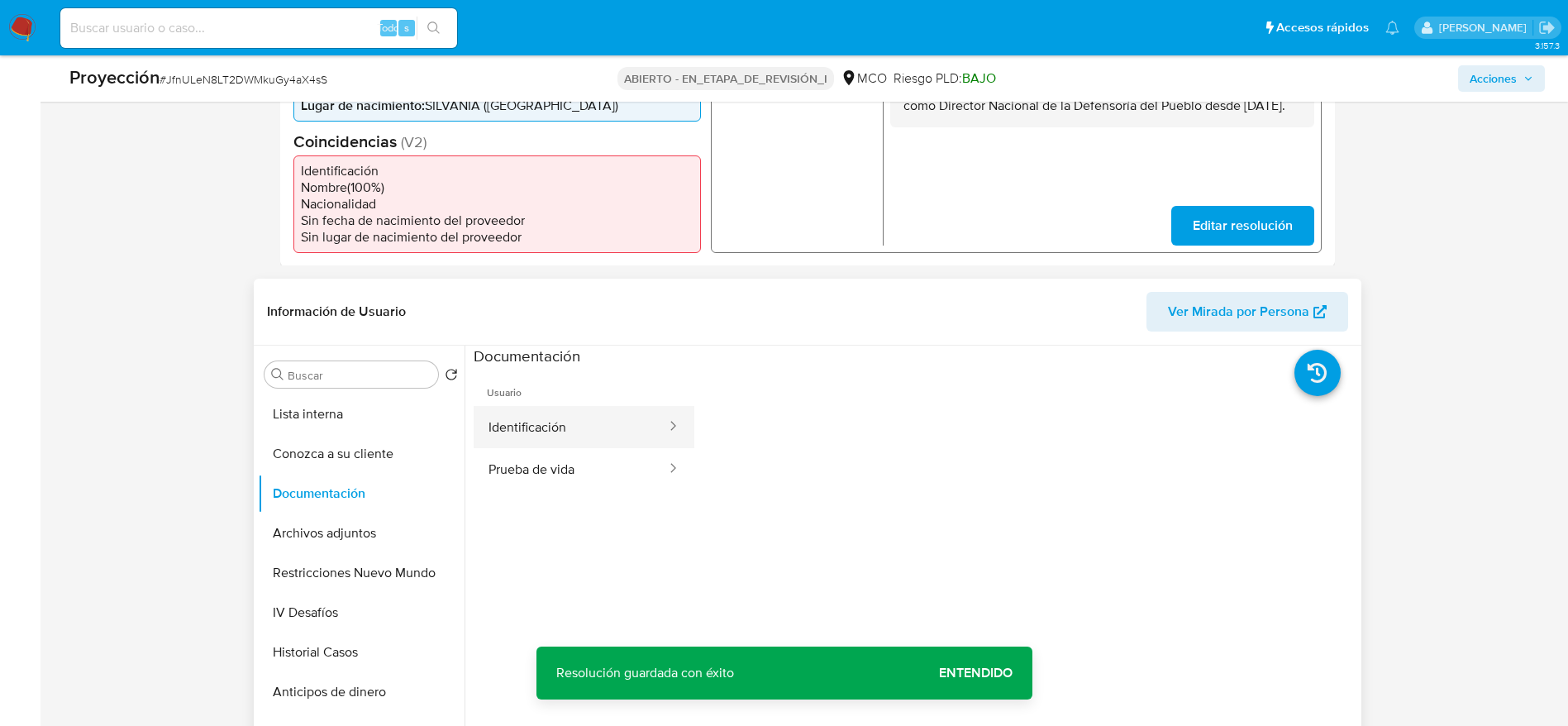
click at [583, 406] on button "Identificación" at bounding box center [571, 427] width 194 height 43
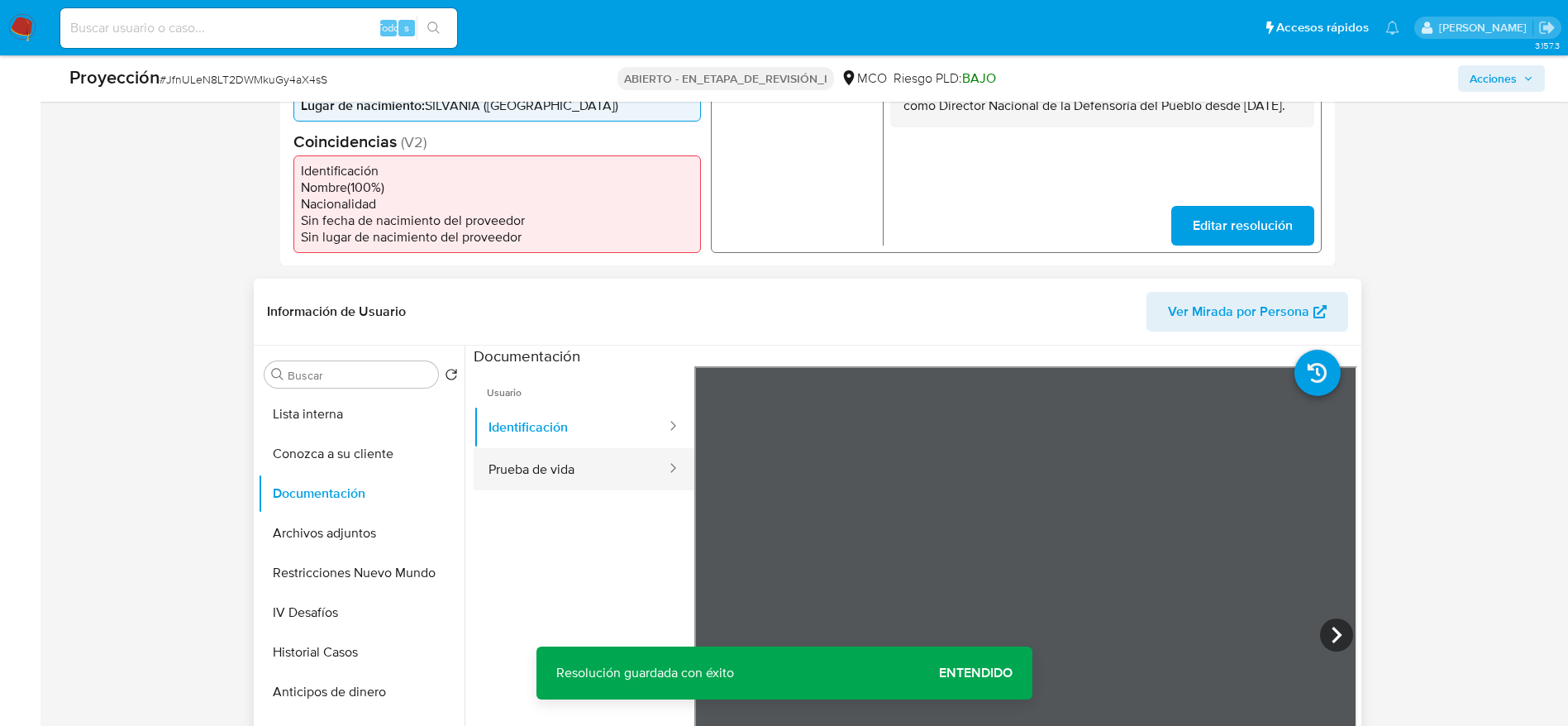
click at [612, 466] on button "Prueba de vida" at bounding box center [571, 470] width 194 height 43
drag, startPoint x: 401, startPoint y: 528, endPoint x: 502, endPoint y: 524, distance: 101.1
click at [402, 528] on button "Archivos adjuntos" at bounding box center [361, 533] width 207 height 40
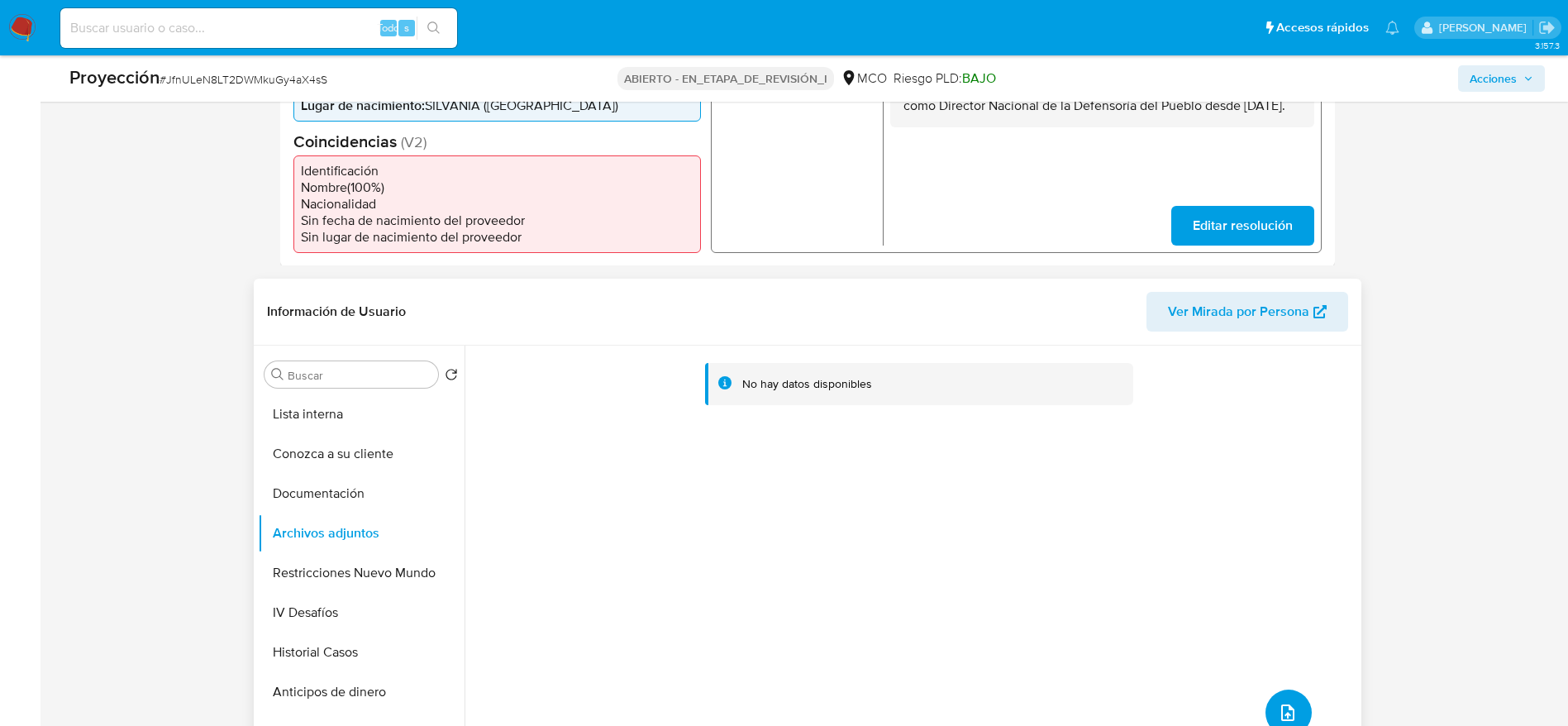
click at [1302, 716] on button "subir archivo" at bounding box center [1288, 712] width 46 height 46
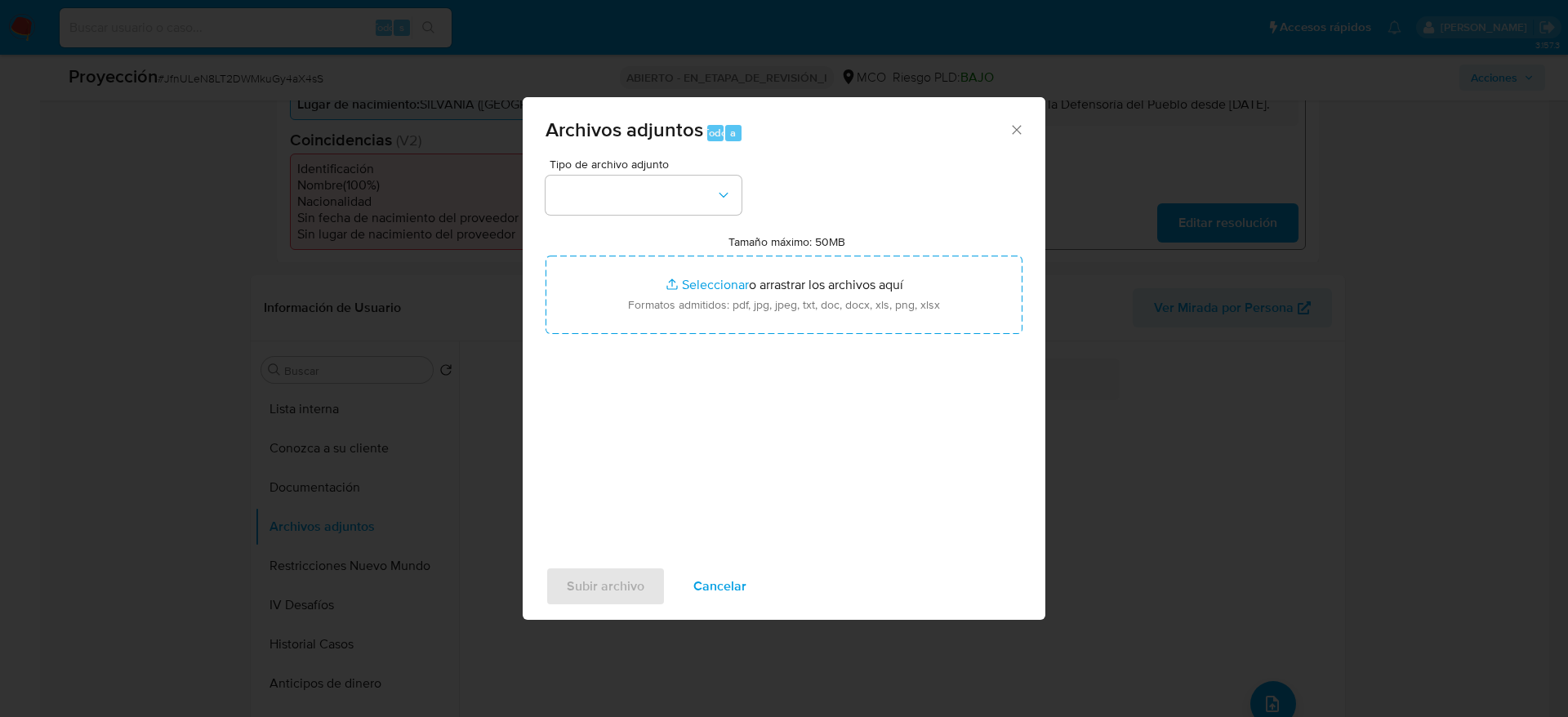
click at [747, 203] on div "Tipo de archivo adjunto Tamaño máximo: 50MB Seleccionar archivos Seleccionar o …" at bounding box center [784, 351] width 477 height 386
click at [717, 203] on button "button" at bounding box center [643, 195] width 196 height 40
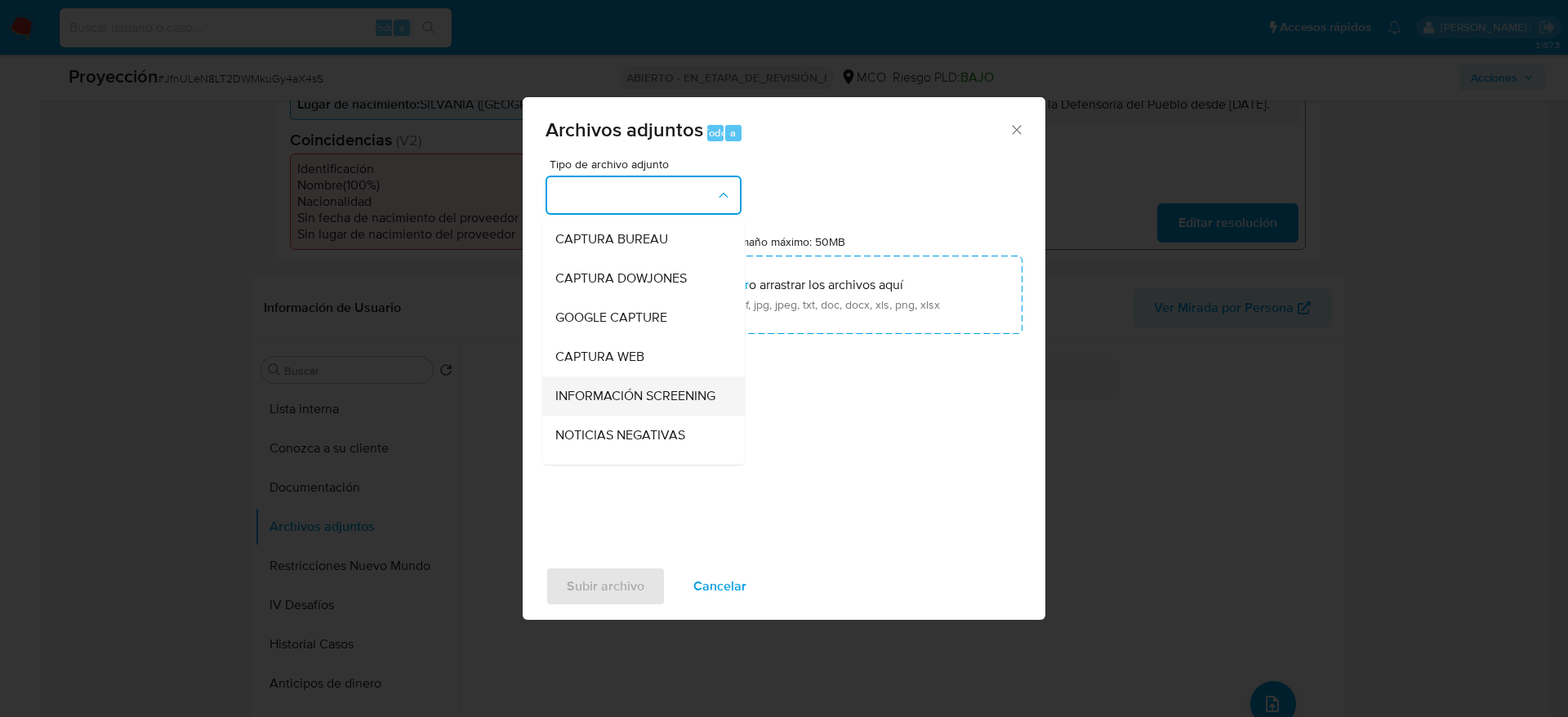
click at [663, 385] on div "INFORMACIÓN SCREENING" at bounding box center [639, 396] width 166 height 40
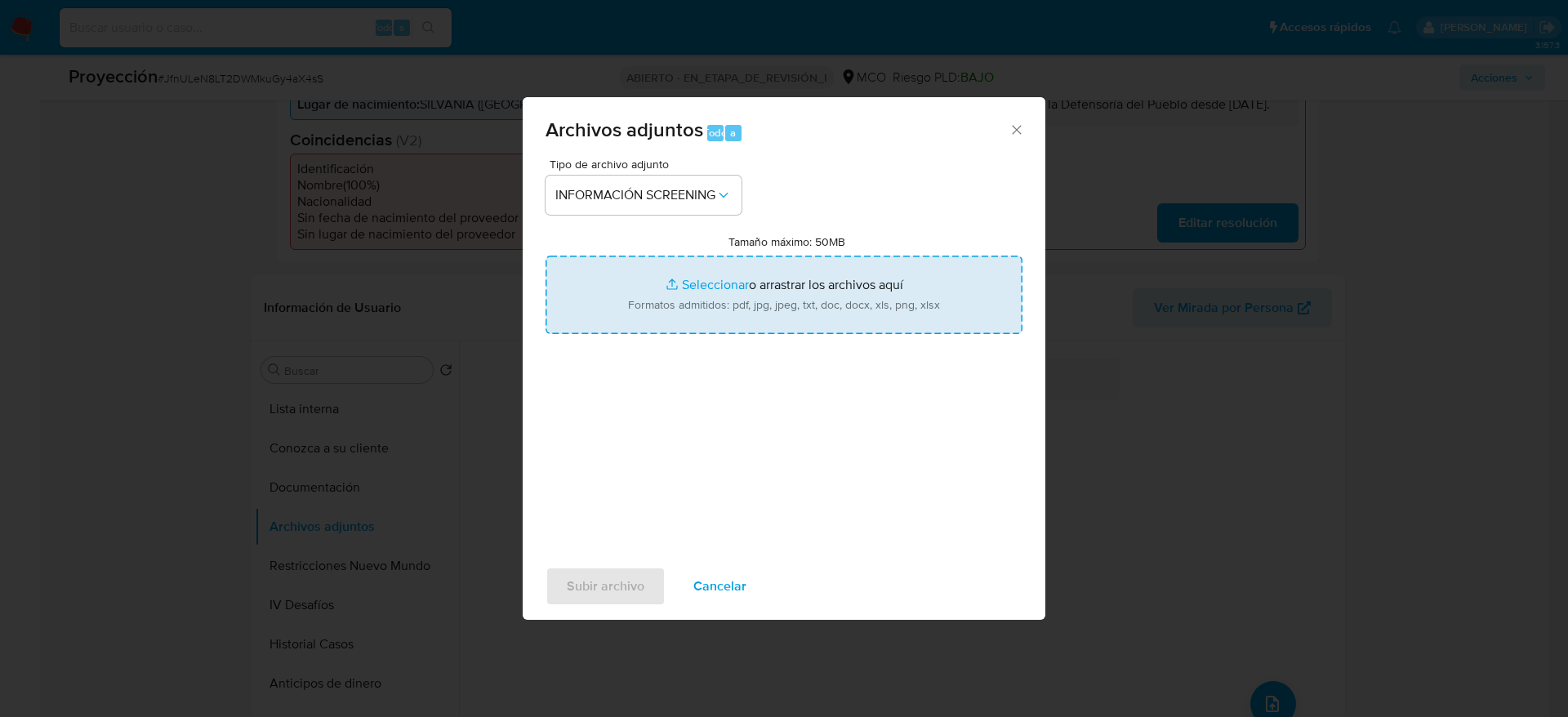
click at [684, 301] on input "Tamaño máximo: 50MB Seleccionar archivos" at bounding box center [784, 294] width 477 height 78
type input "C:\fakepath\_Jhonny Marcel Diaz Ortega_ - Buscar con Google.pdf"
click at [642, 587] on span "Subir archivo" at bounding box center [605, 586] width 77 height 36
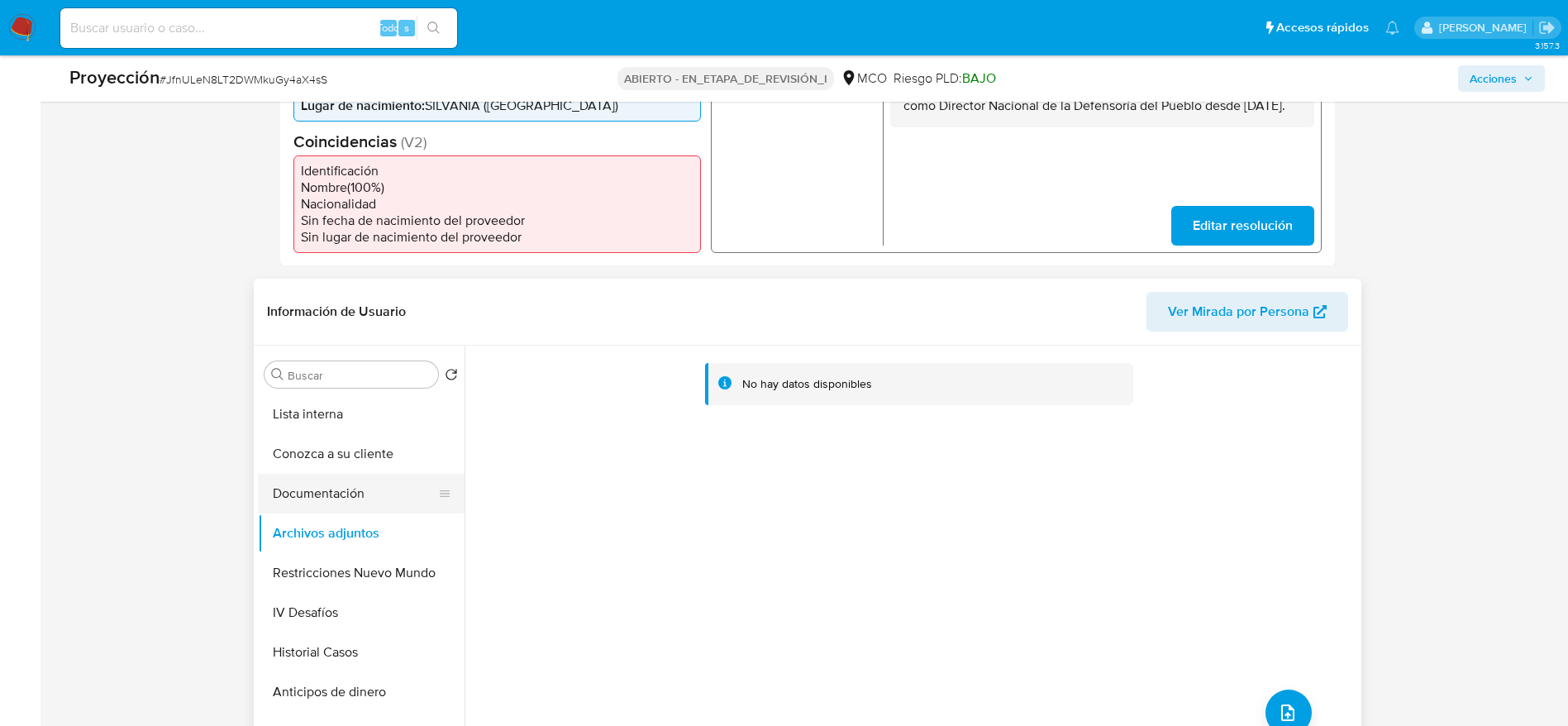
click at [336, 506] on button "Documentación" at bounding box center [354, 494] width 193 height 40
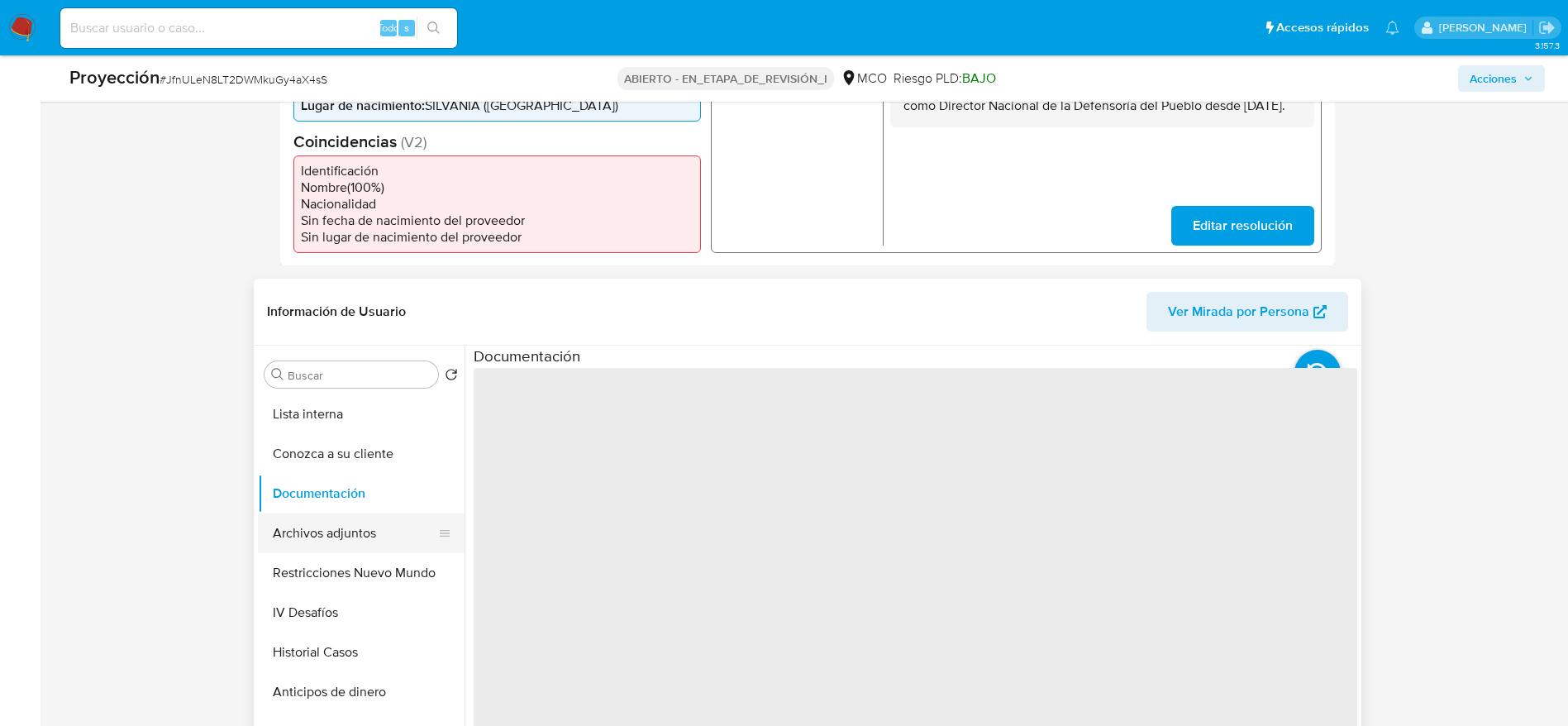
click at [334, 523] on button "Archivos adjuntos" at bounding box center [354, 533] width 193 height 40
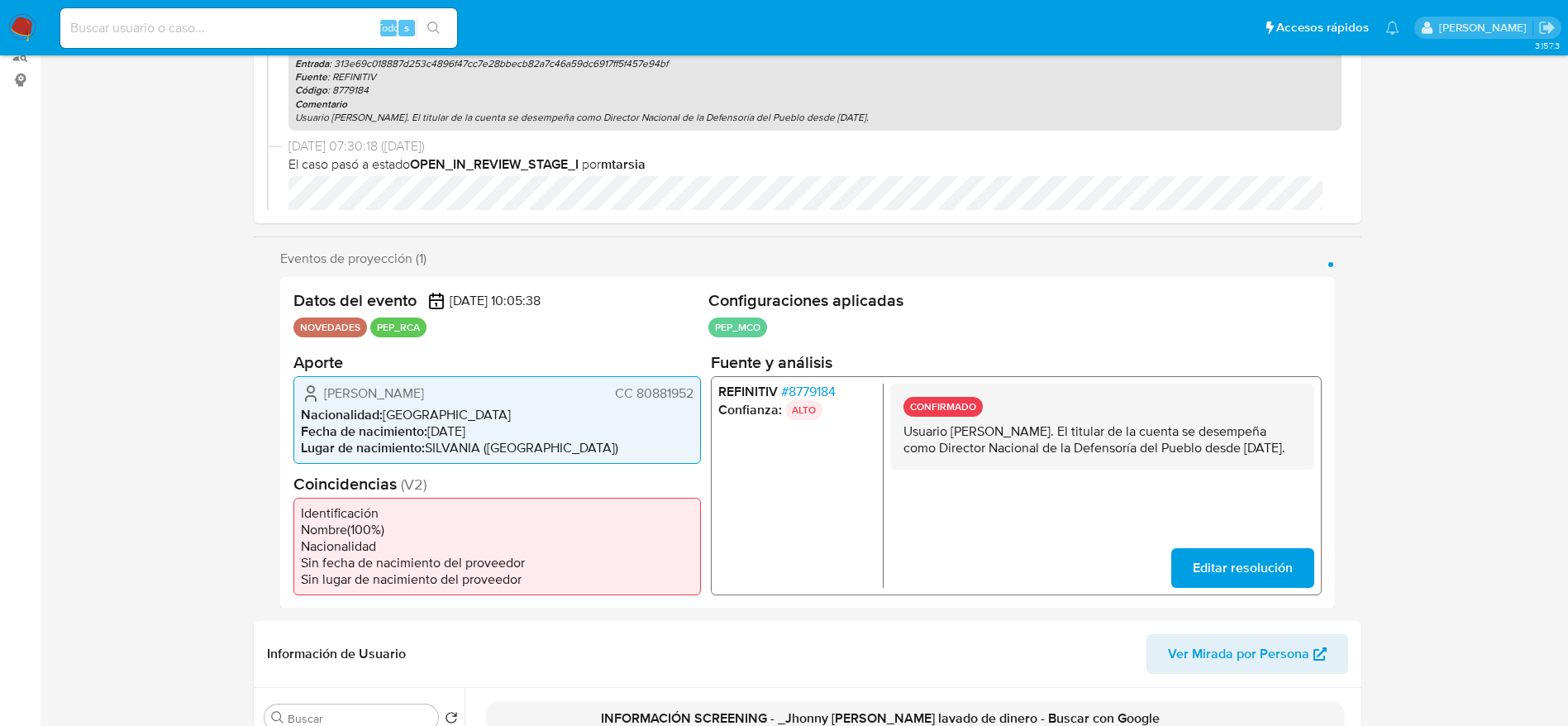
scroll to position [0, 0]
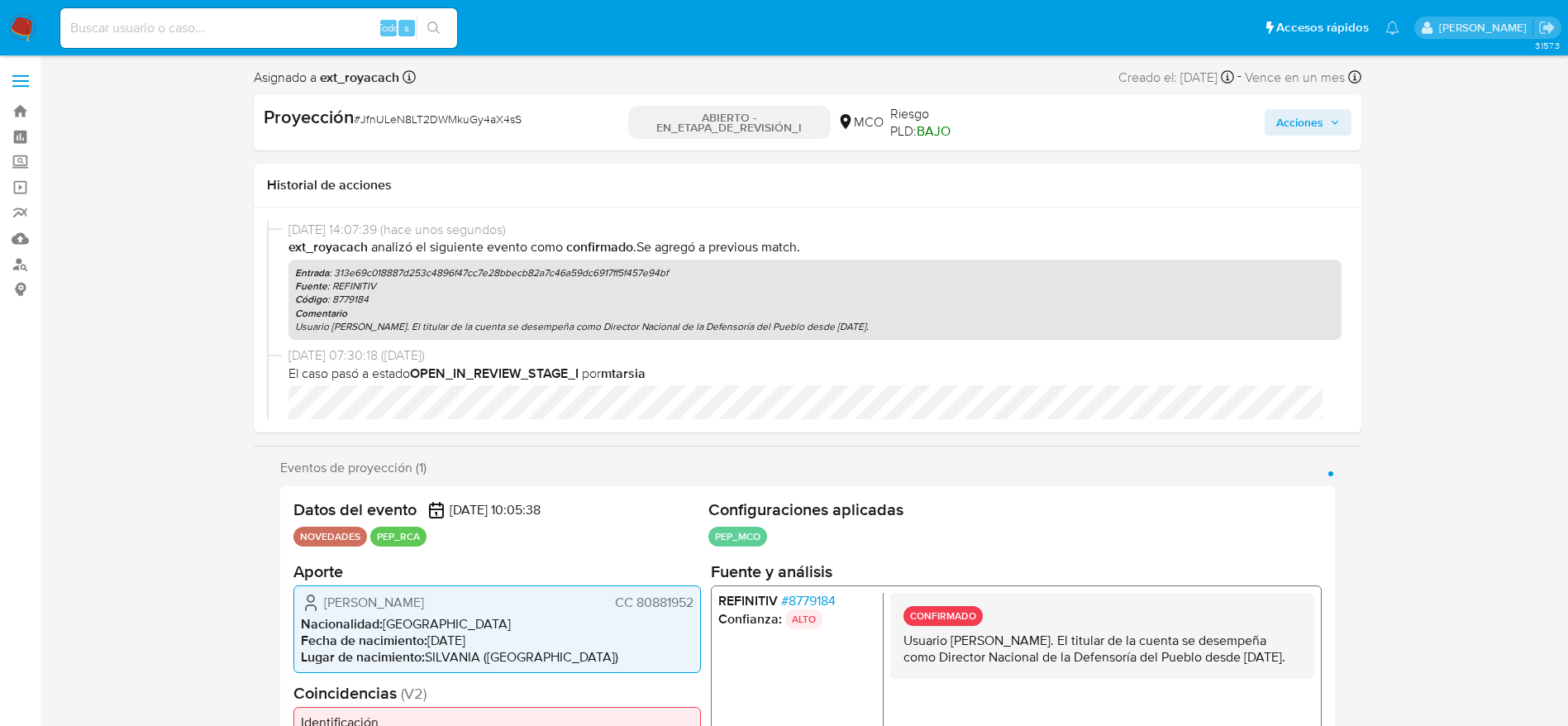
click at [1302, 124] on span "Acciones" at bounding box center [1299, 122] width 47 height 26
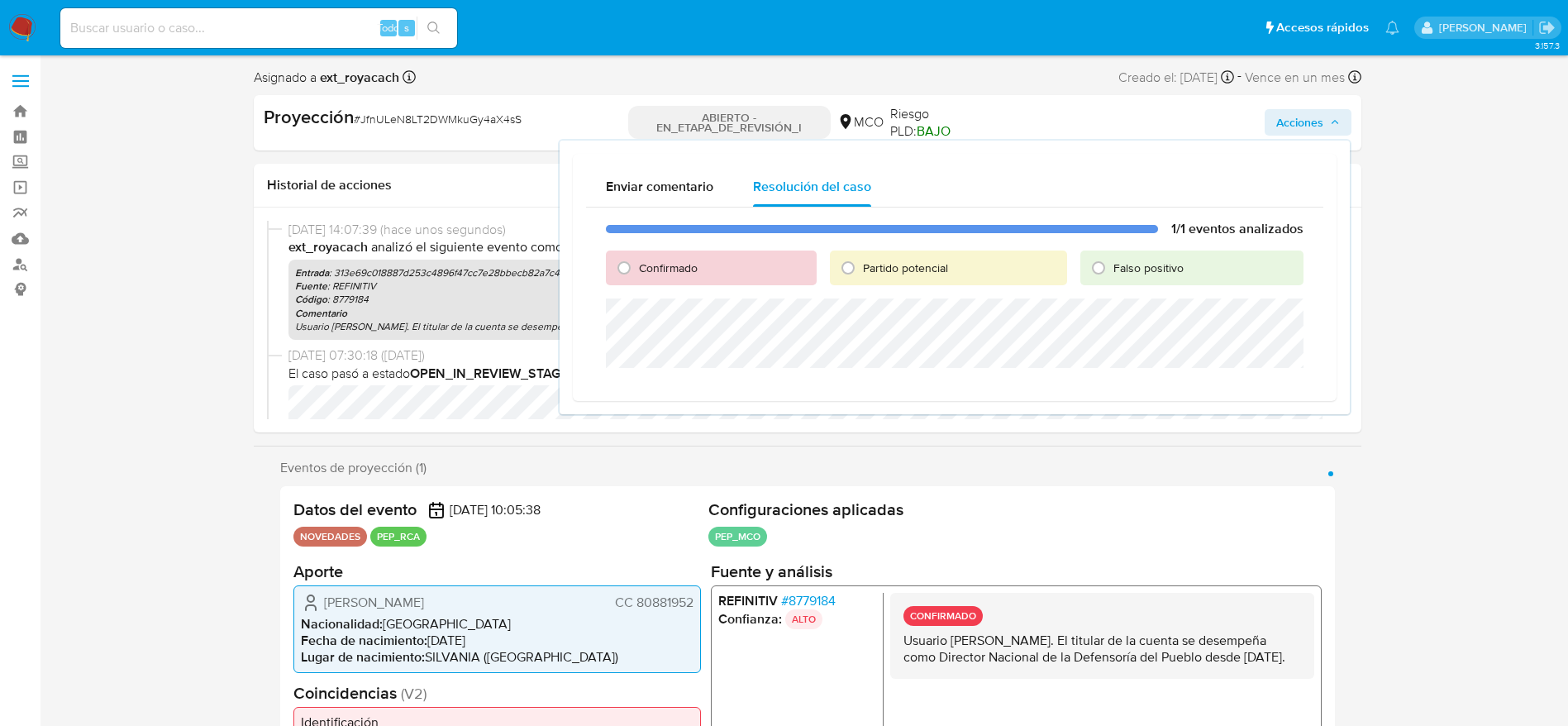
click at [709, 254] on div "Confirmado" at bounding box center [711, 267] width 211 height 35
click at [701, 267] on div "Confirmado" at bounding box center [711, 267] width 211 height 35
click at [693, 272] on font "Confirmado" at bounding box center [668, 267] width 59 height 16
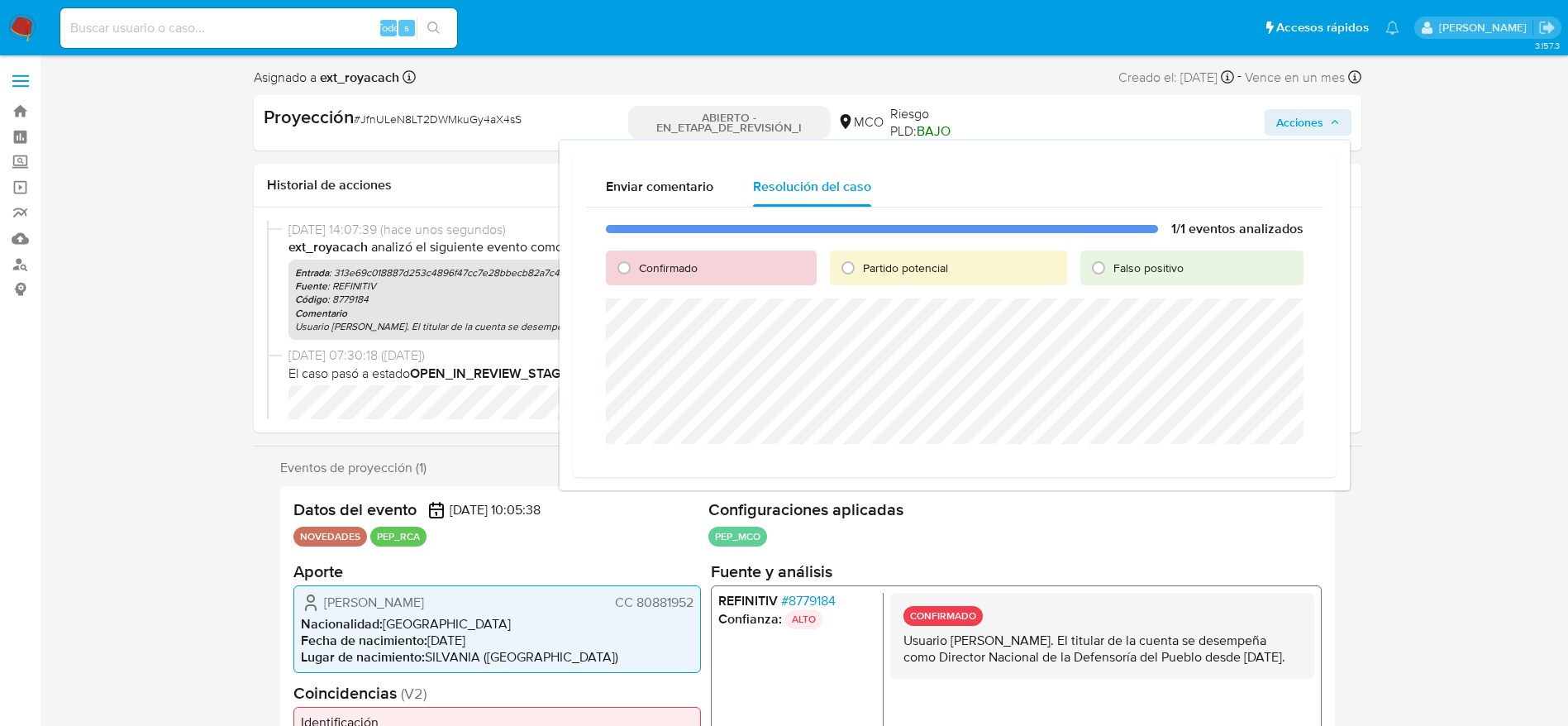
click at [714, 272] on div "Confirmado" at bounding box center [711, 267] width 211 height 35
click at [675, 277] on div "Confirmado" at bounding box center [711, 267] width 211 height 35
click at [674, 261] on font "Confirmado" at bounding box center [668, 267] width 59 height 16
click at [637, 261] on input "Confirmado" at bounding box center [624, 267] width 26 height 26
radio input "true"
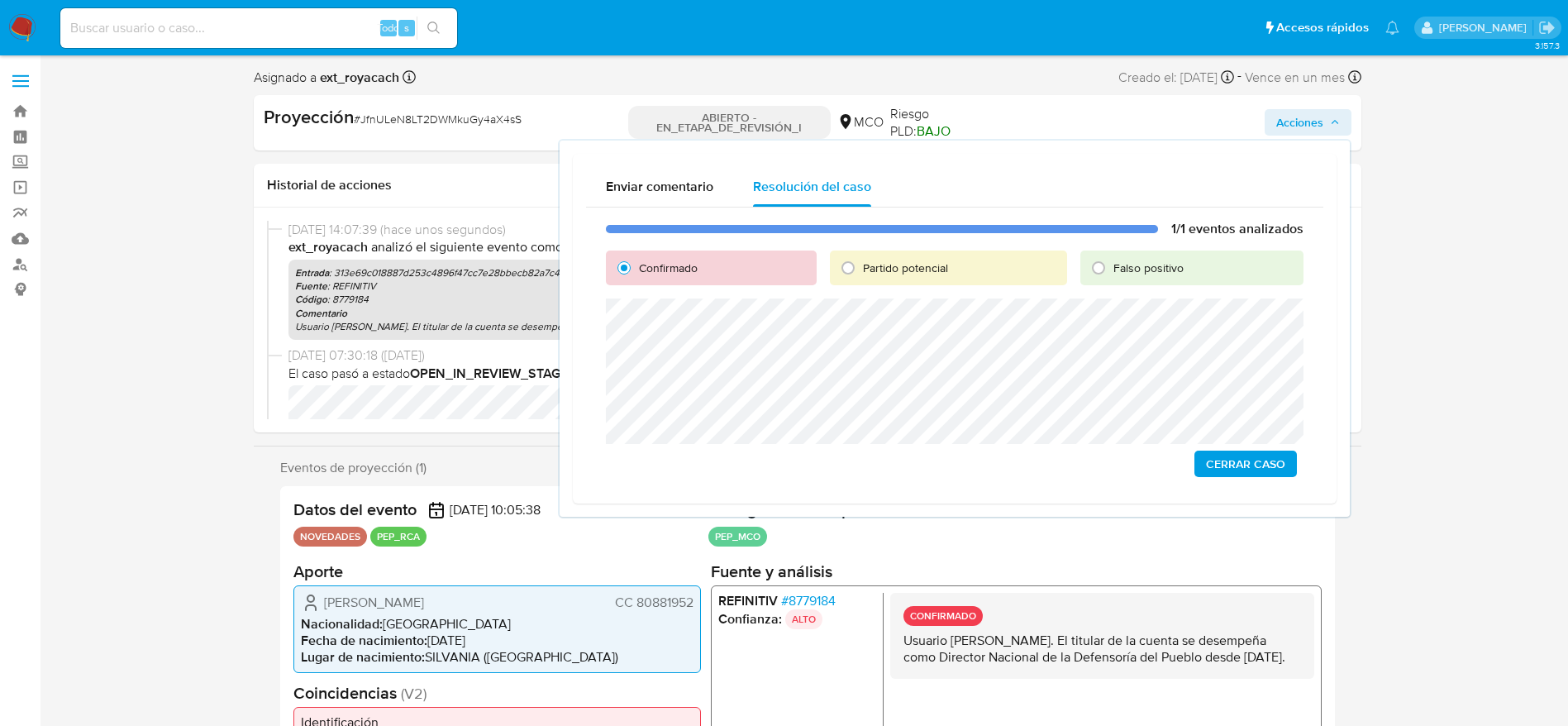
click at [1262, 466] on span "Cerrar Caso" at bounding box center [1245, 463] width 79 height 23
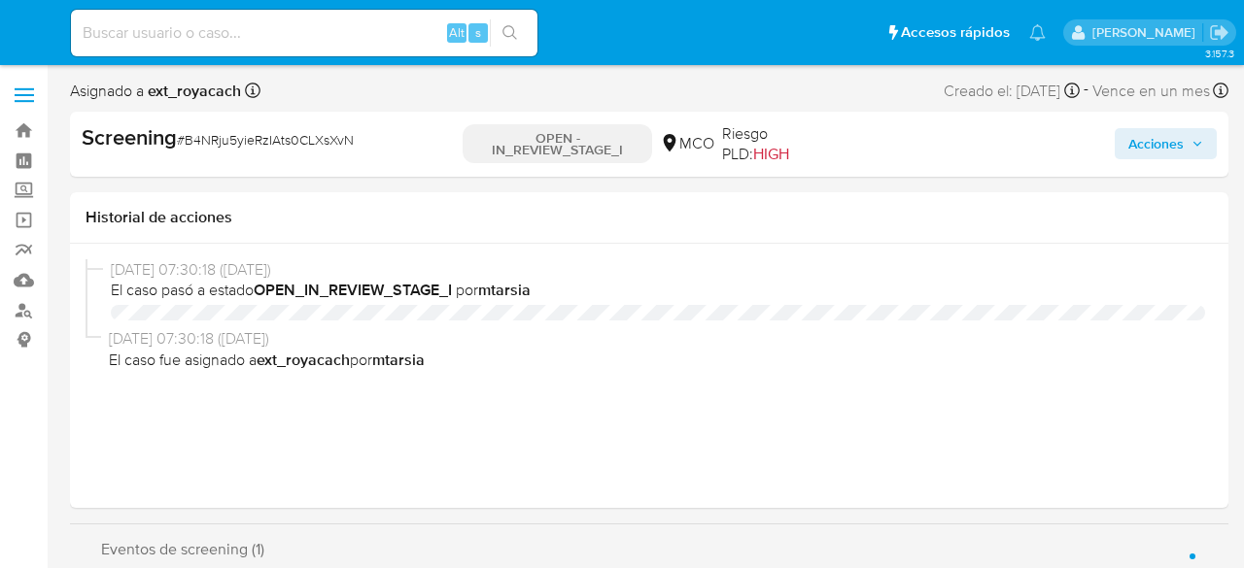
select select "10"
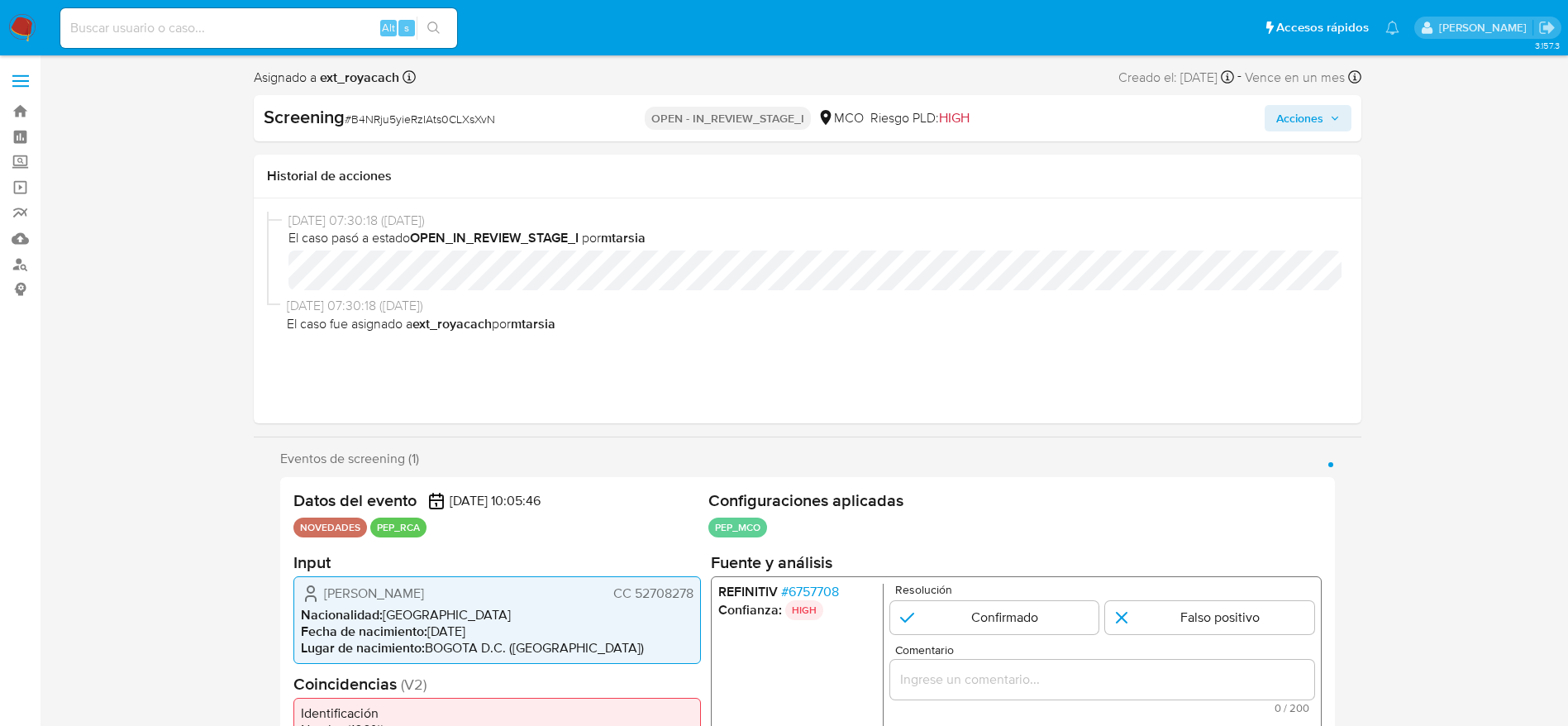
click at [830, 483] on span "# 6757708" at bounding box center [809, 591] width 58 height 16
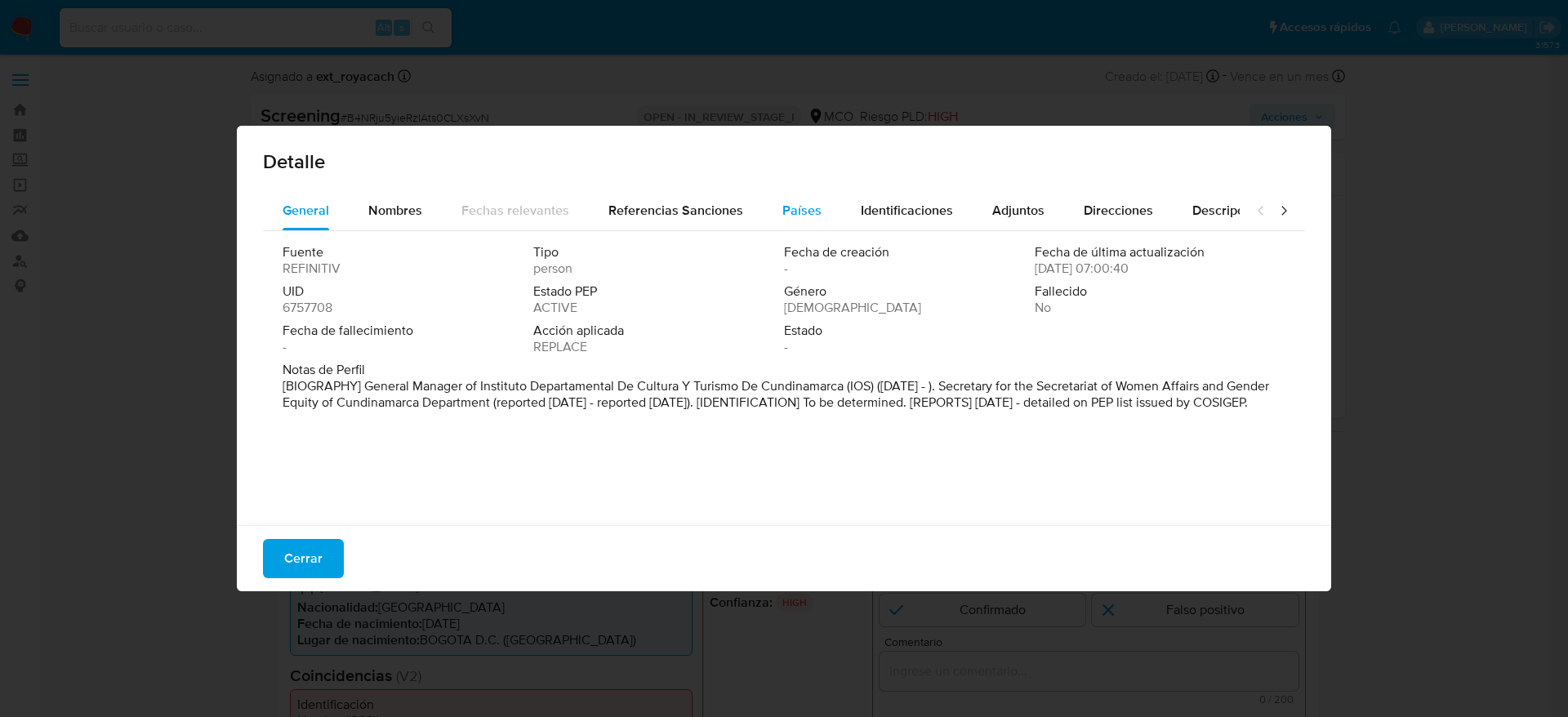
click at [783, 214] on span "Países" at bounding box center [802, 210] width 40 height 18
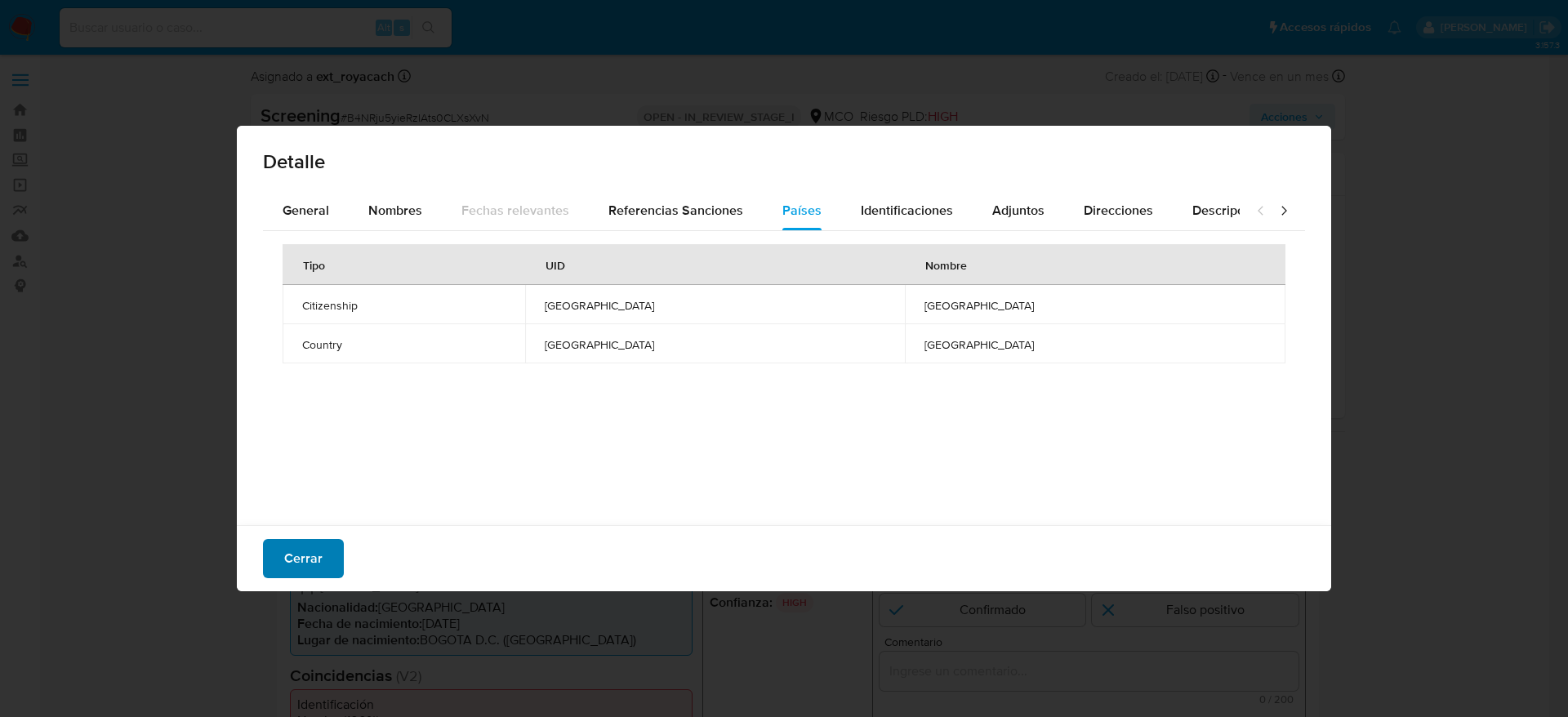
click at [308, 477] on span "Cerrar" at bounding box center [304, 558] width 39 height 36
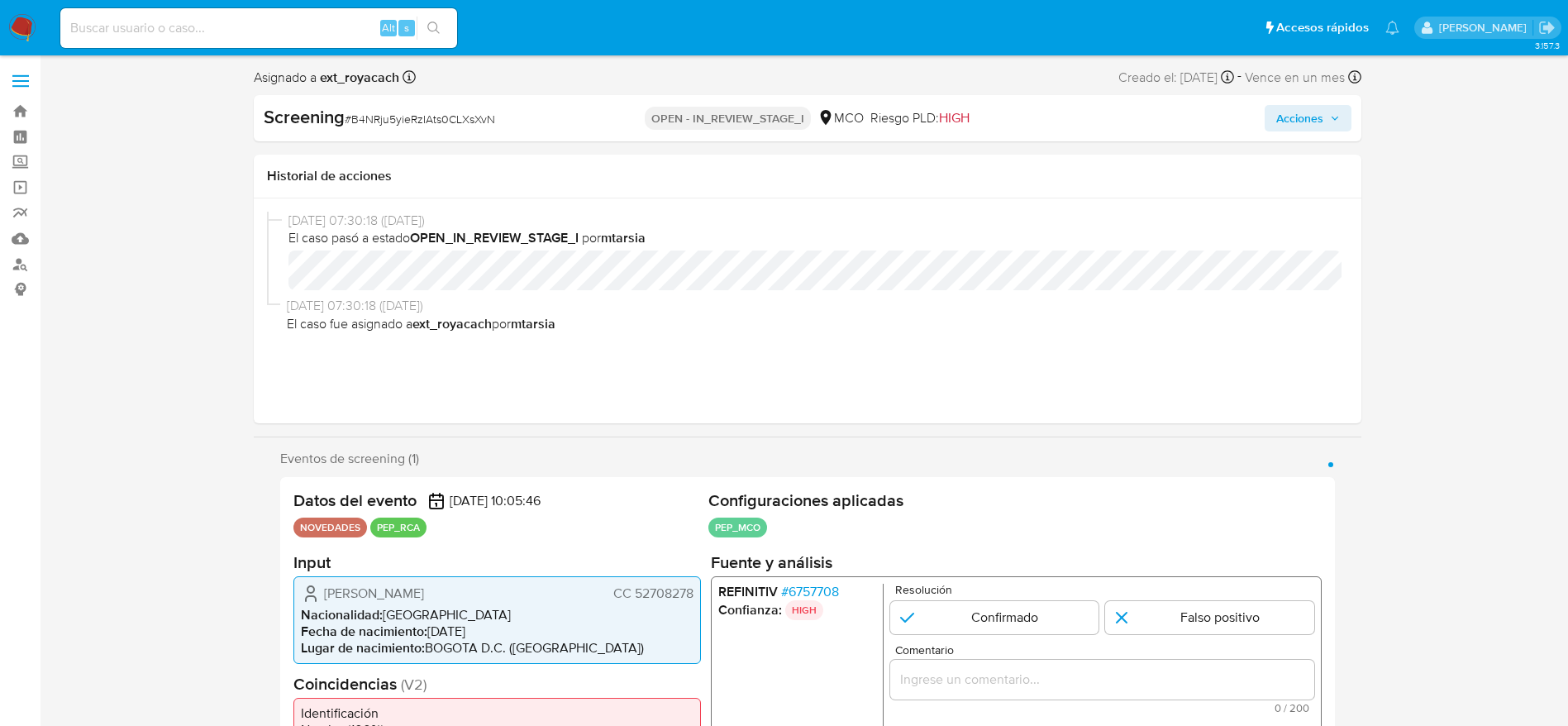
click at [397, 120] on span "# B4NRju5yieRzIAts0CLXsXvN" at bounding box center [419, 118] width 151 height 16
copy span "B4NRju5yieRzIAts0CLXsXvN"
drag, startPoint x: 328, startPoint y: 590, endPoint x: 693, endPoint y: 598, distance: 365.1
click at [693, 483] on div "Norma Constanza Solorzano Peralta CC 52708278 Nacionalidad : Colombia Fecha de …" at bounding box center [497, 619] width 408 height 88
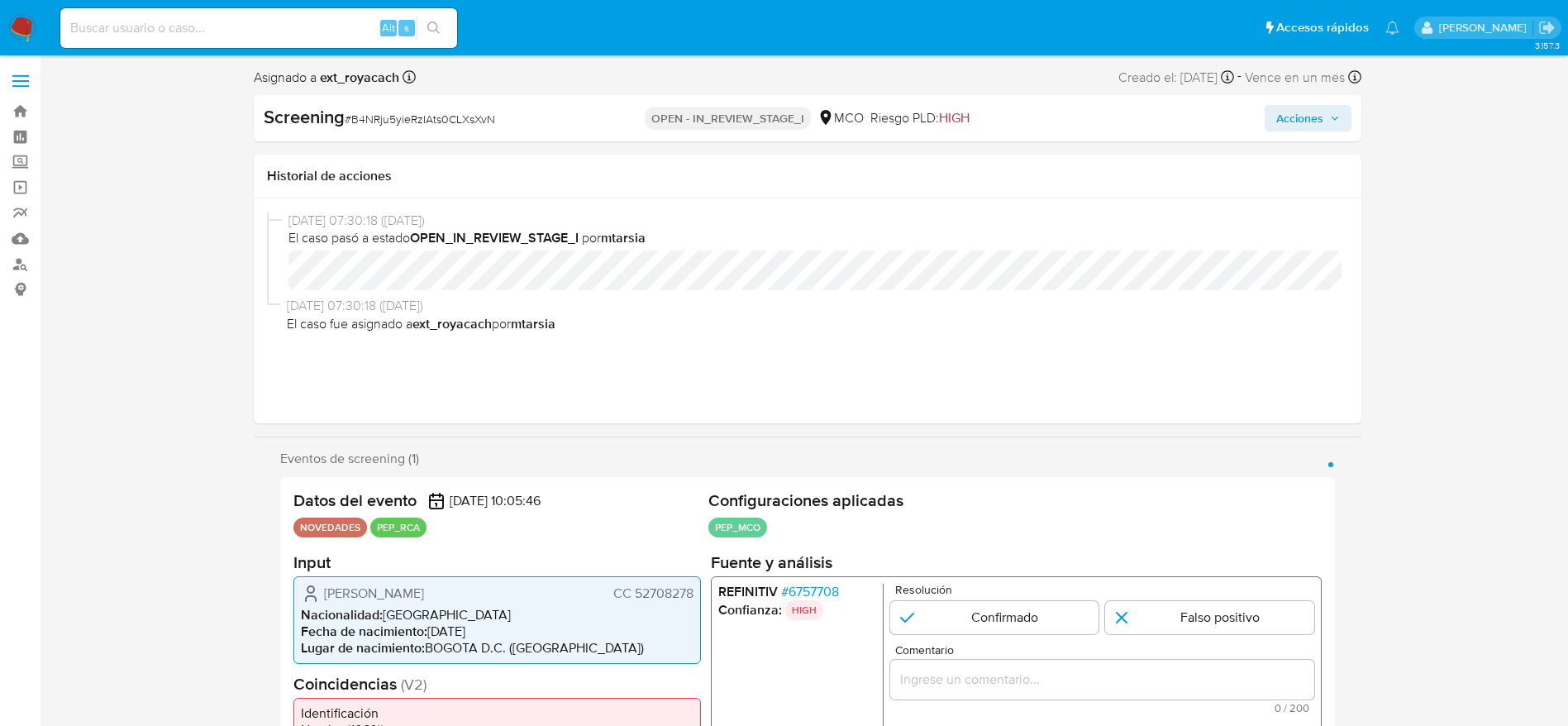
click at [816, 483] on span "# 6757708" at bounding box center [809, 591] width 58 height 16
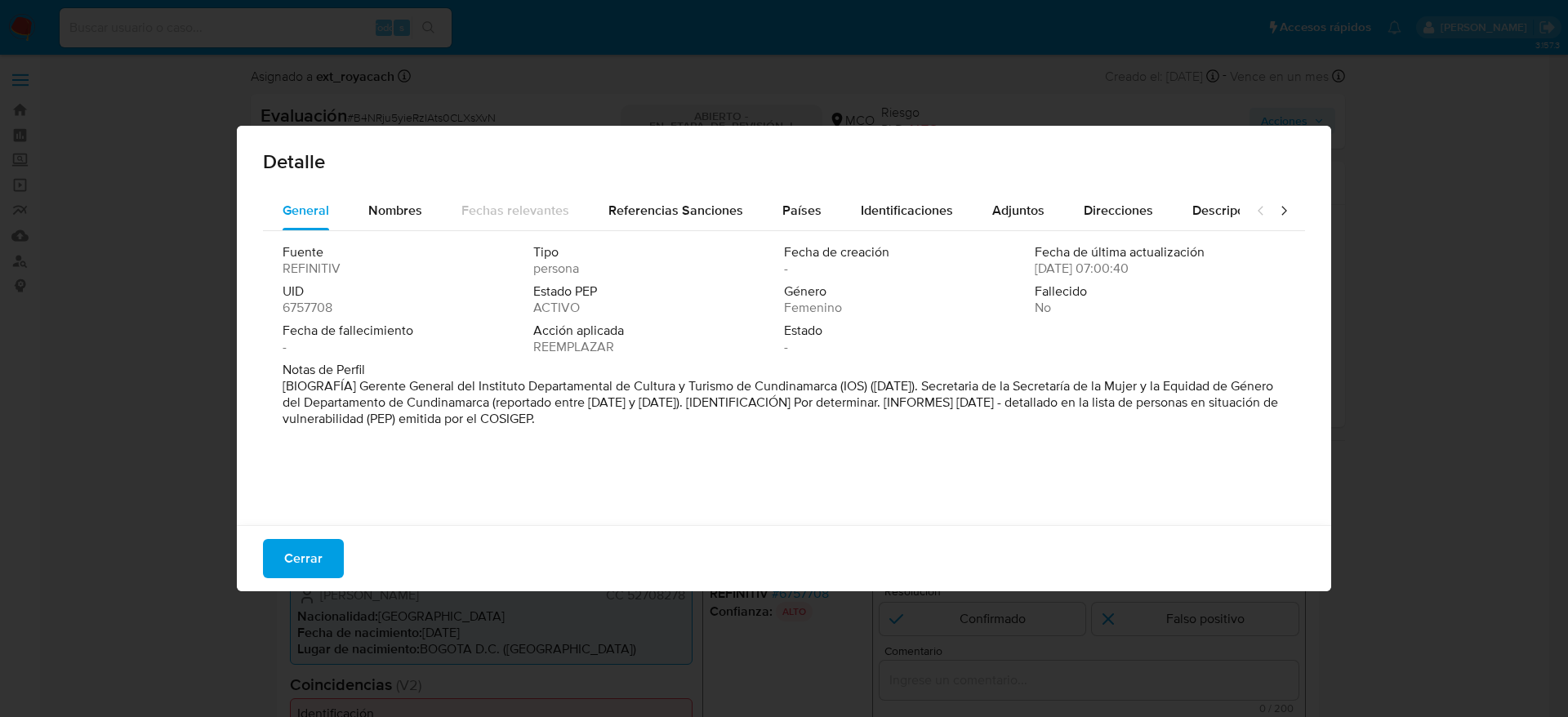
drag, startPoint x: 362, startPoint y: 382, endPoint x: 905, endPoint y: 367, distance: 543.2
click at [838, 387] on font "[BIOGRAFÍA] Gerente General del Instituto Departamental de Cultura y Turismo de…" at bounding box center [780, 402] width 995 height 51
click at [324, 477] on button "Cerrar" at bounding box center [304, 558] width 81 height 40
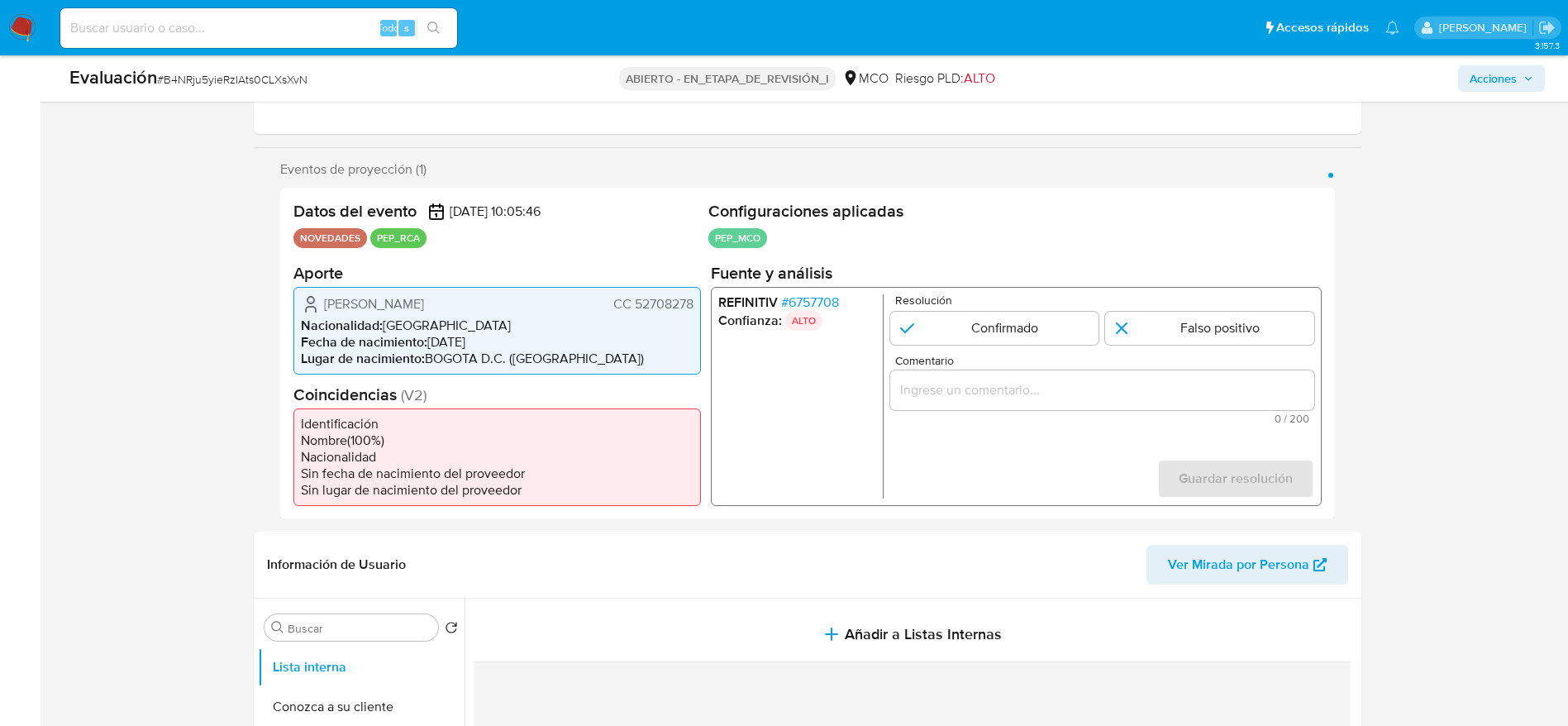
scroll to position [248, 0]
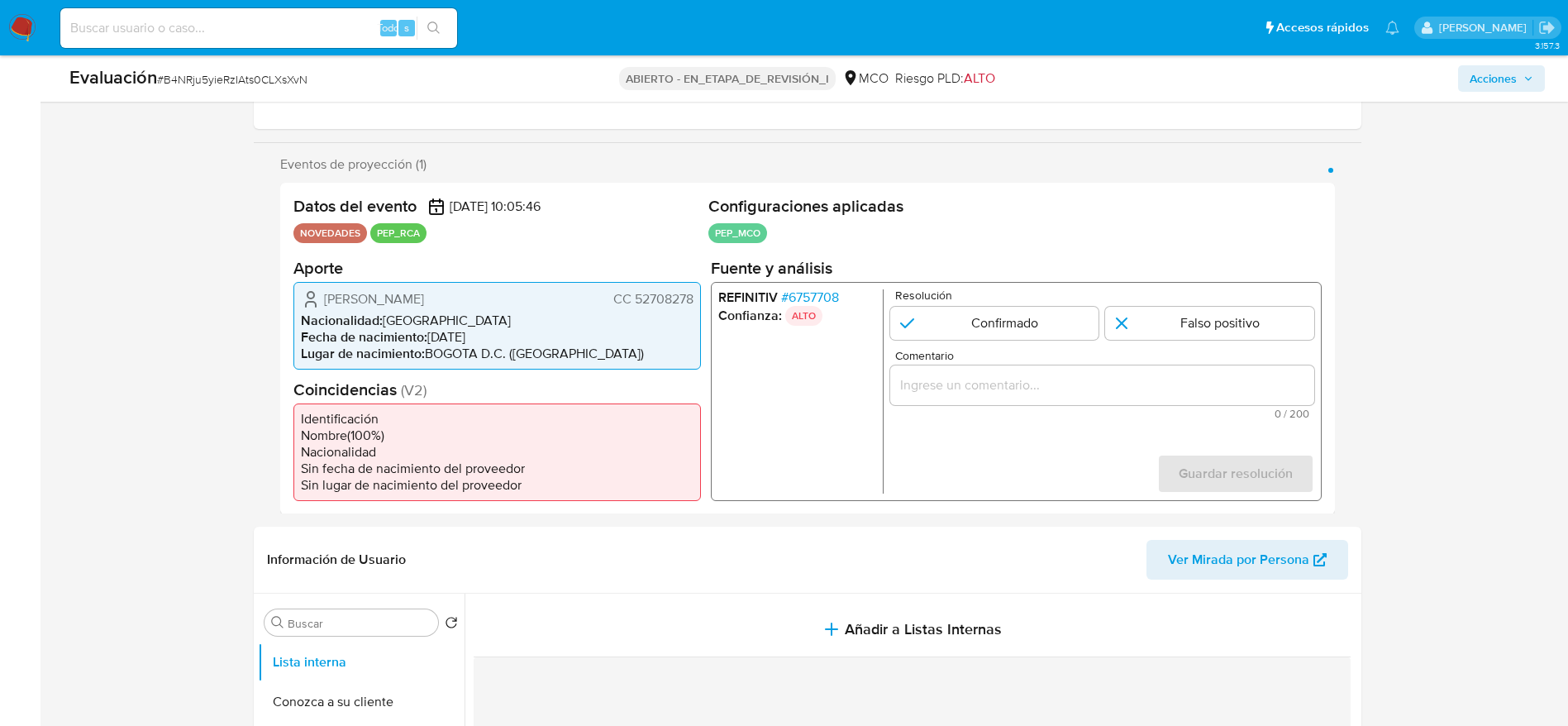
click at [1008, 391] on input "Comentario" at bounding box center [1101, 384] width 424 height 21
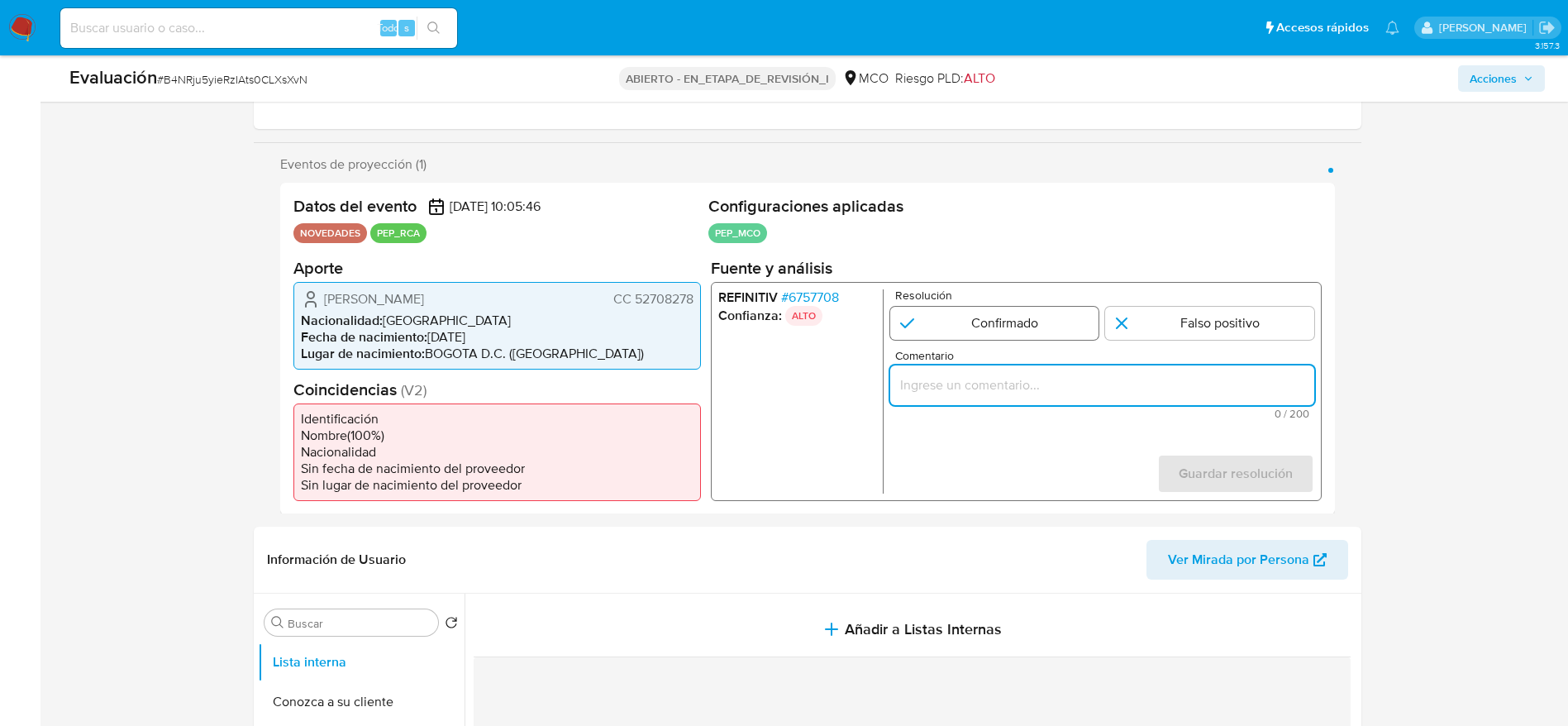
paste input "Usuario Norma Constanza Solorzano Peralta. Se desempeña como Gerente General de…"
type input "Usuario Norma Constanza Solorzano Peralta. Se desempeña como Gerente General de…"
click at [970, 305] on div "Resolución Confirmado Falso positivo" at bounding box center [1101, 313] width 424 height 50
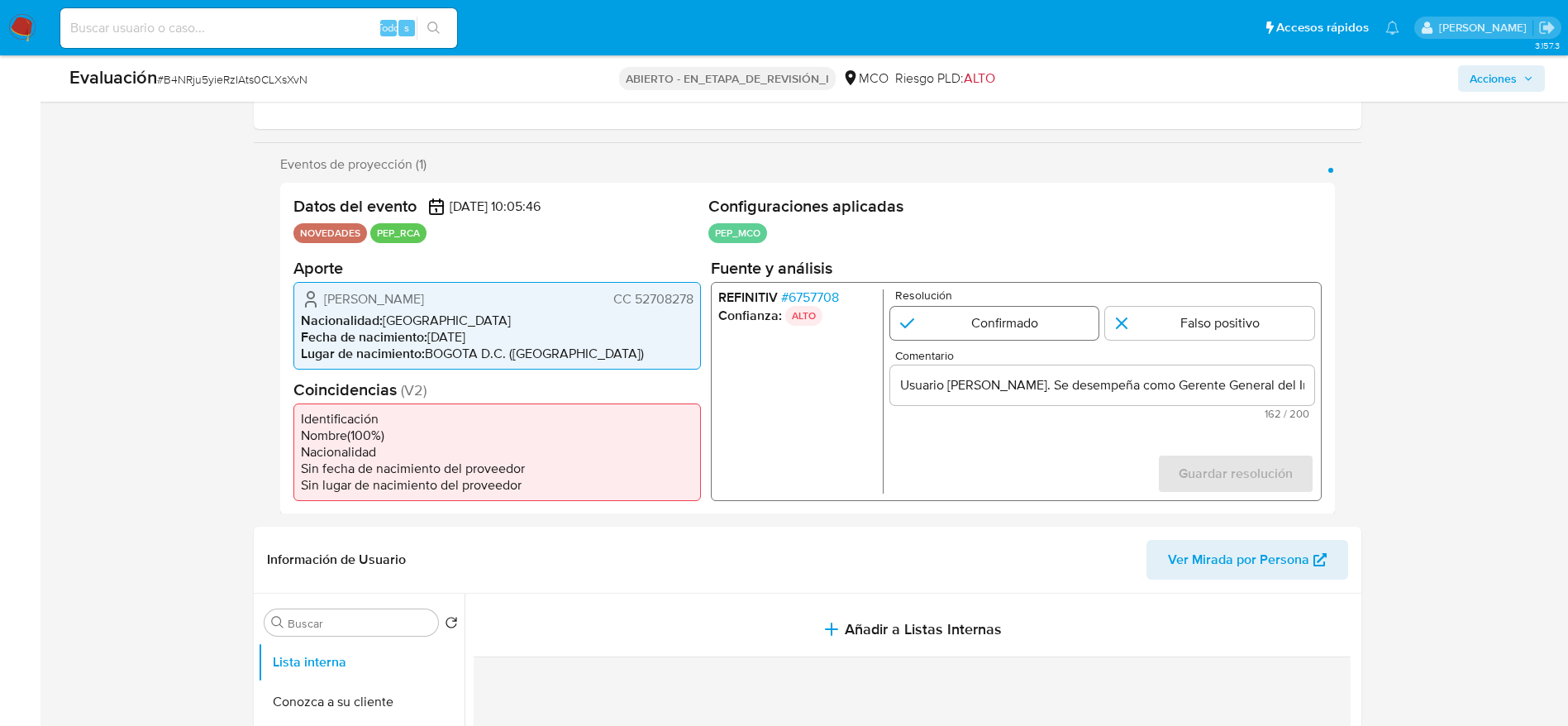
click at [972, 318] on input "1 de 1" at bounding box center [994, 322] width 209 height 33
radio input "true"
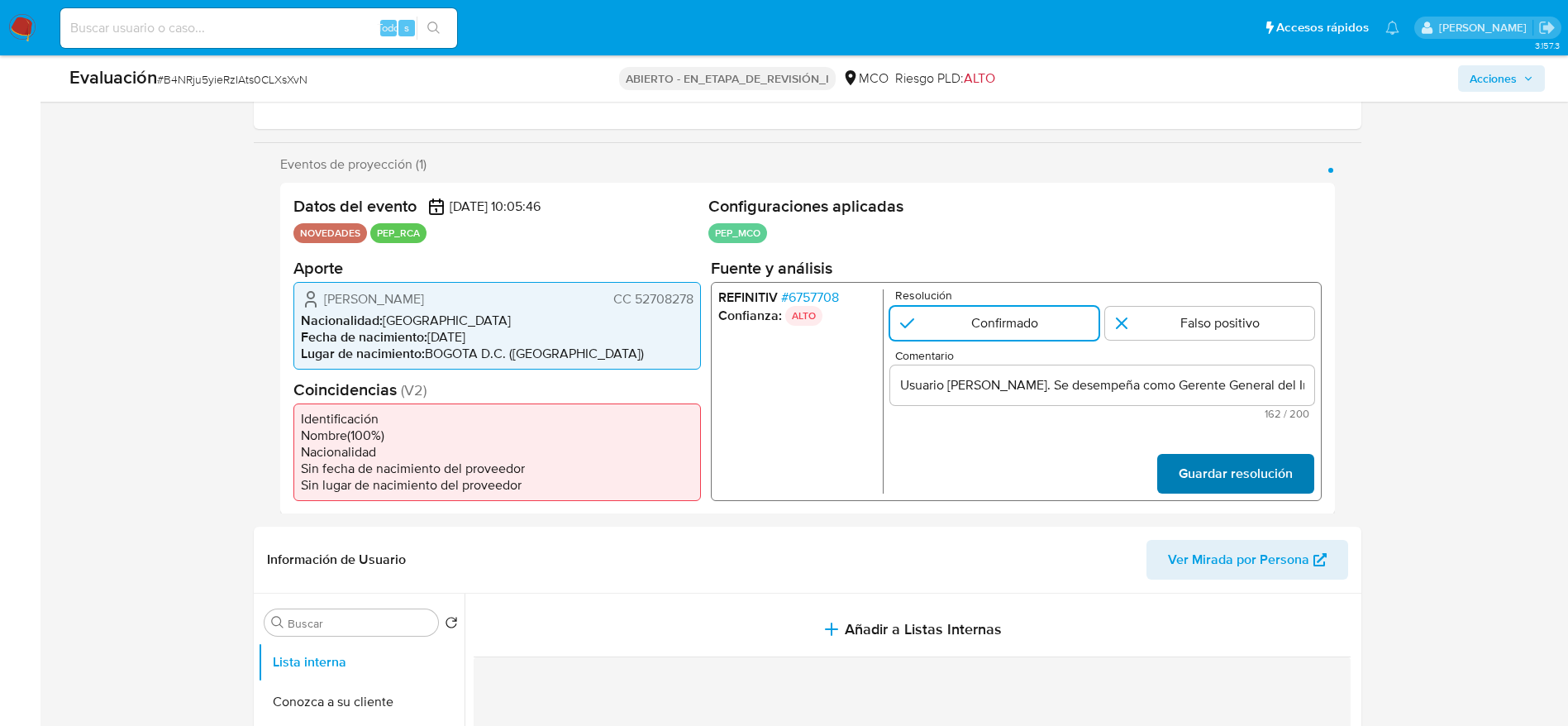
click at [1058, 483] on span "Guardar resolución" at bounding box center [1234, 472] width 114 height 37
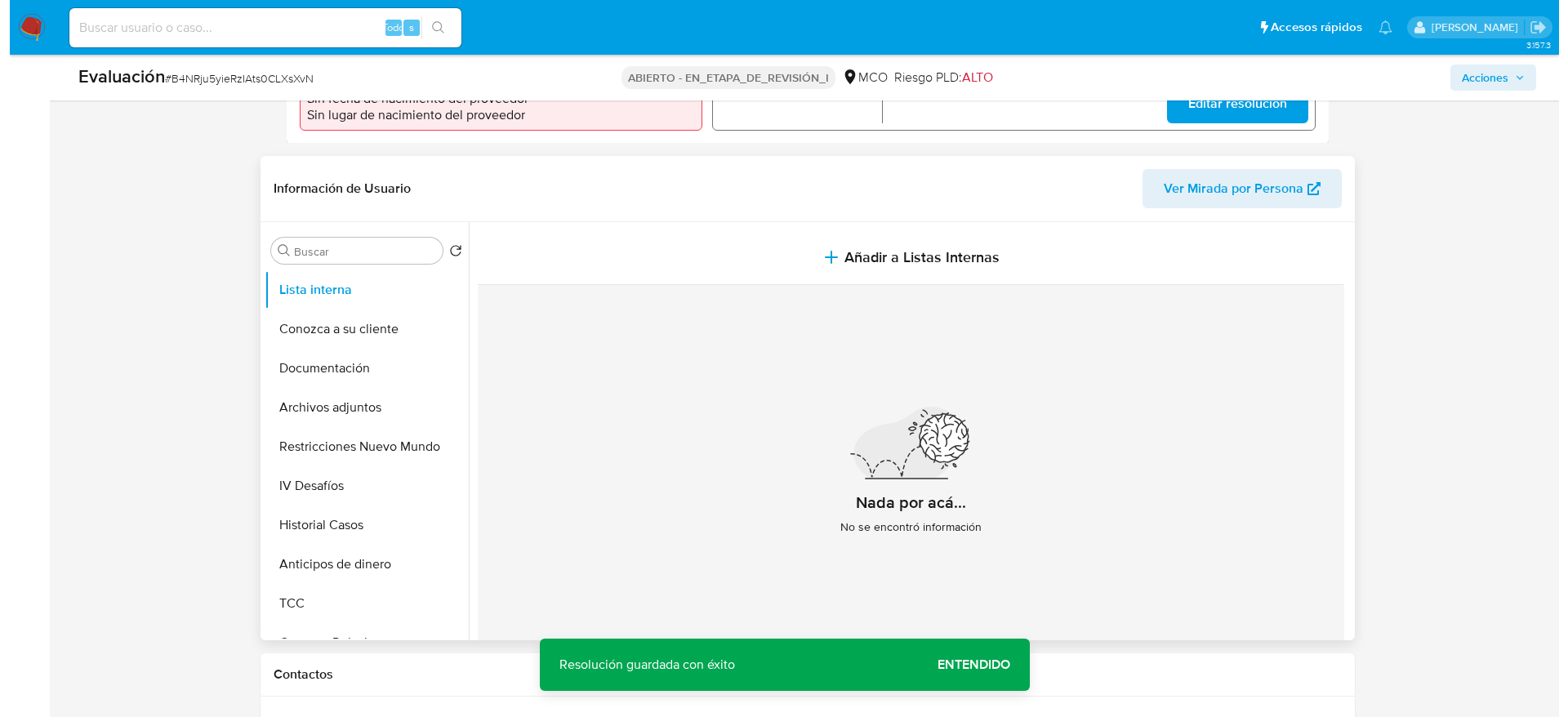
scroll to position [613, 0]
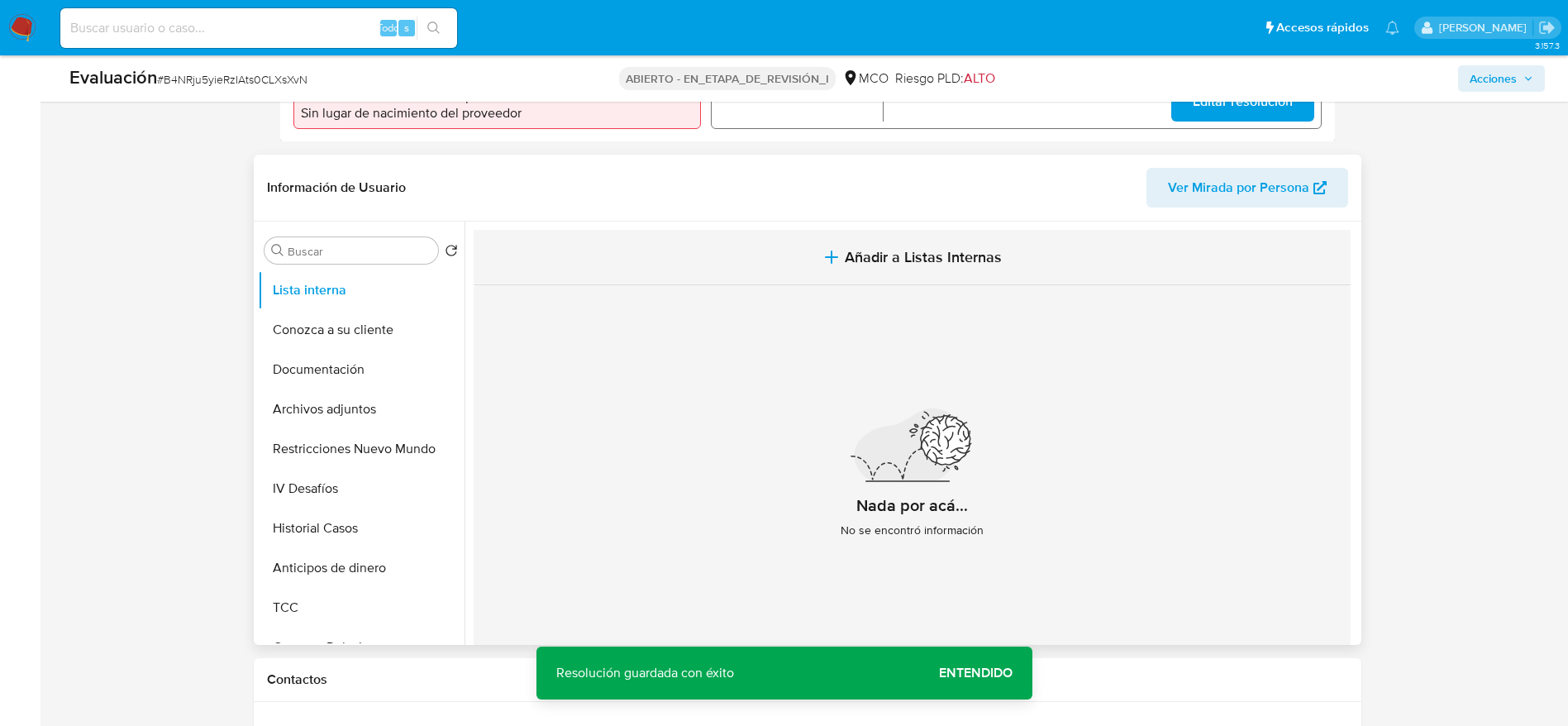
click at [800, 261] on button "Añadir a Listas Internas" at bounding box center [912, 257] width 877 height 55
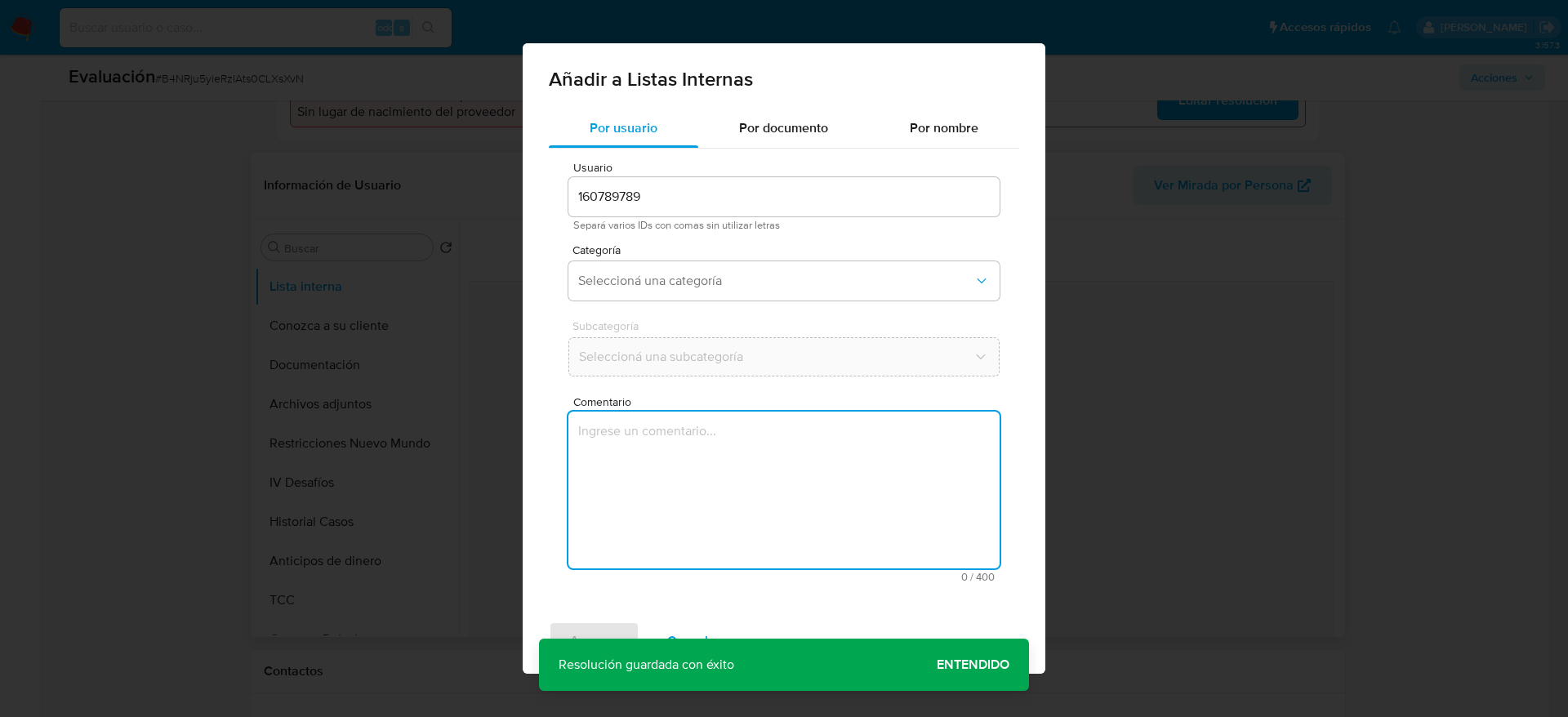
click at [751, 477] on textarea "Comentario" at bounding box center [784, 490] width 431 height 157
type textarea "Usuario Norma Constanza Solorzano Peralta. Se desempeña como Gerente General de…"
click at [754, 306] on div "Categoría Seleccioná una categoría" at bounding box center [784, 275] width 431 height 63
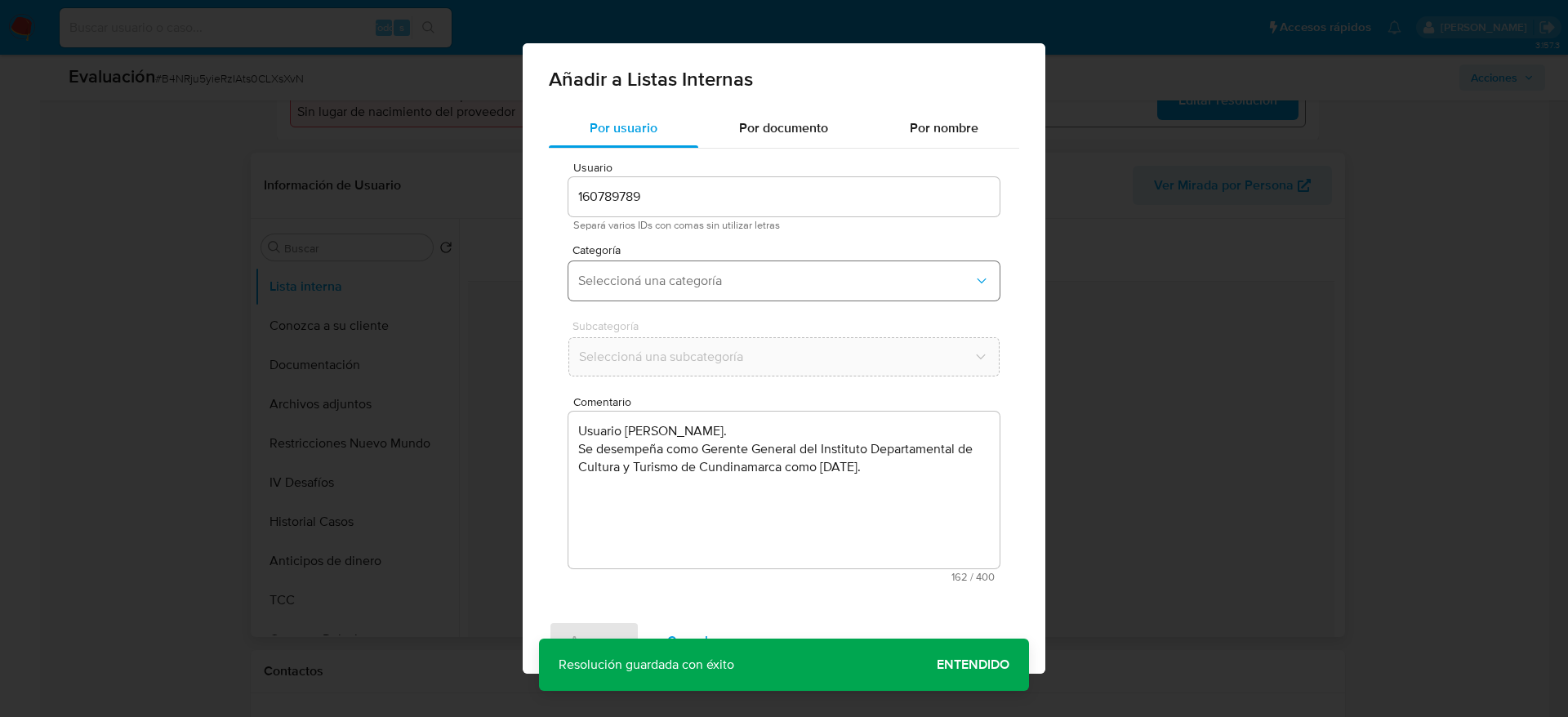
click at [744, 287] on span "Seleccioná una categoría" at bounding box center [776, 280] width 395 height 16
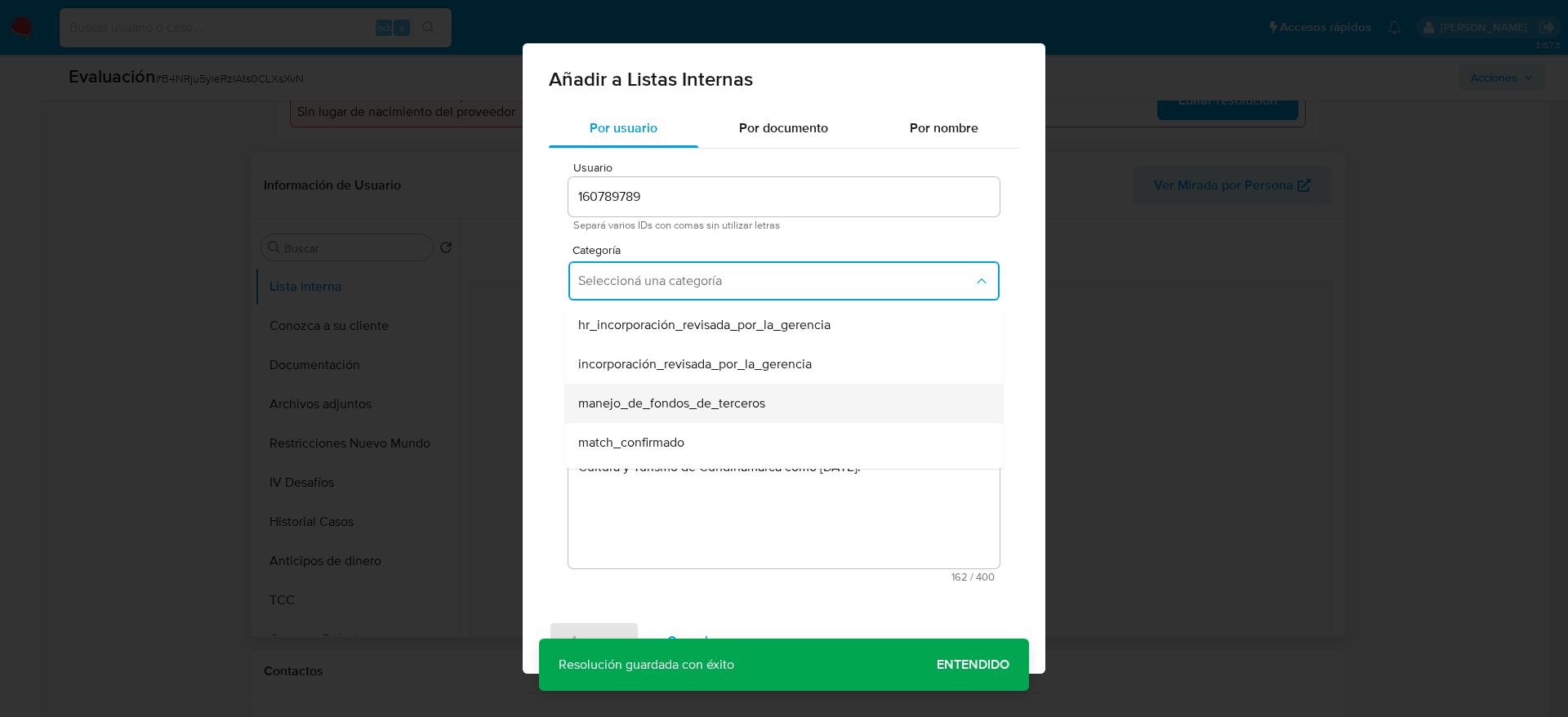
scroll to position [123, 0]
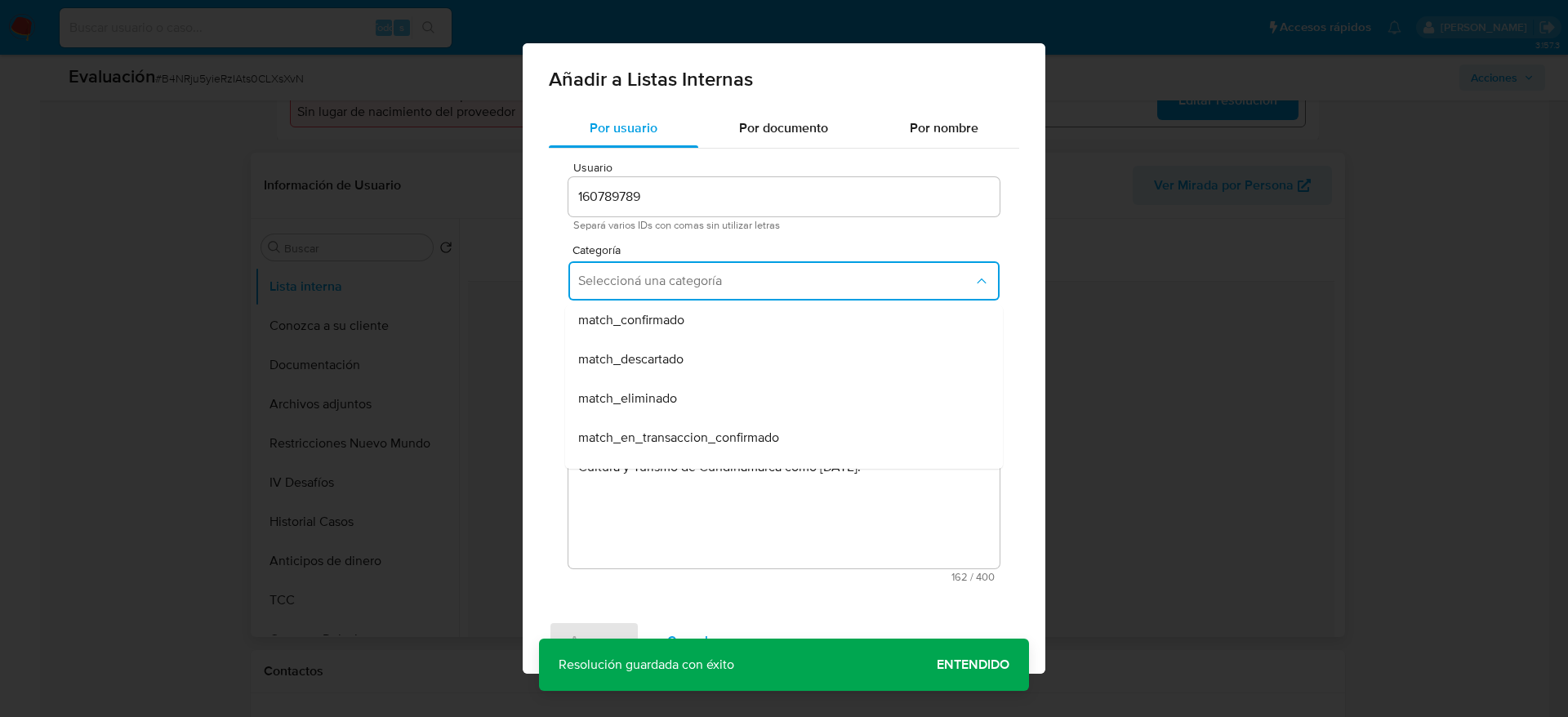
drag, startPoint x: 703, startPoint y: 357, endPoint x: 777, endPoint y: 335, distance: 77.2
click at [704, 357] on div "match_descartado" at bounding box center [779, 359] width 402 height 40
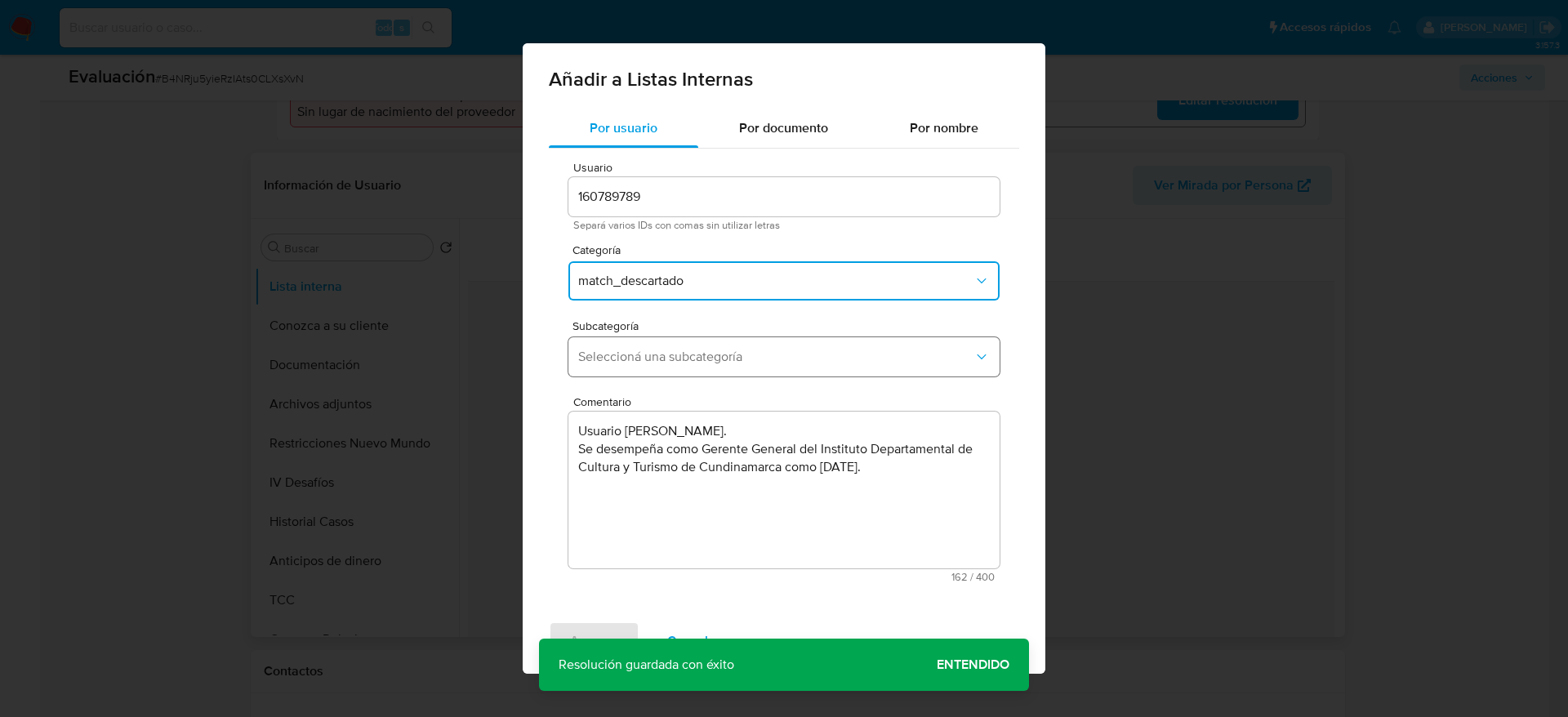
click at [759, 361] on span "Seleccioná una subcategoría" at bounding box center [776, 356] width 395 height 16
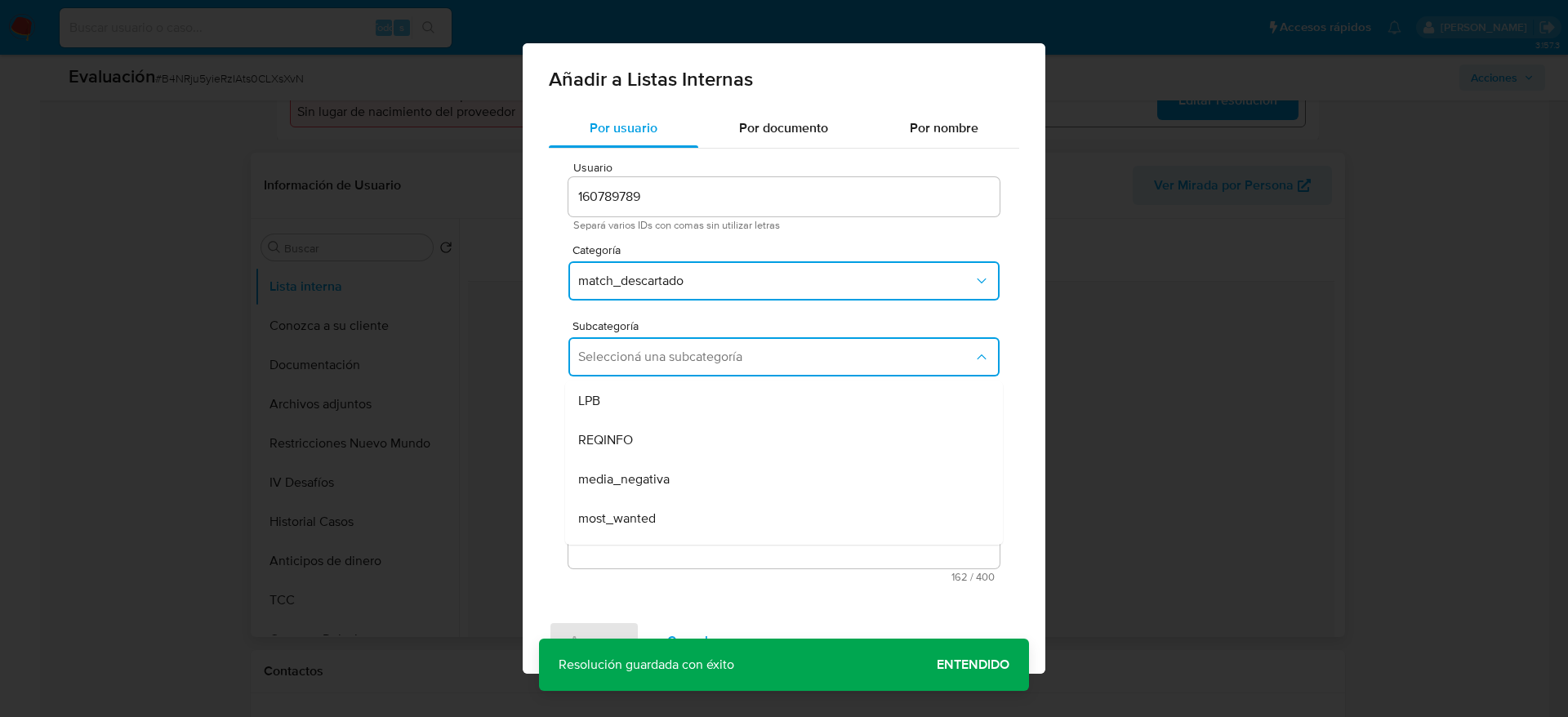
scroll to position [111, 0]
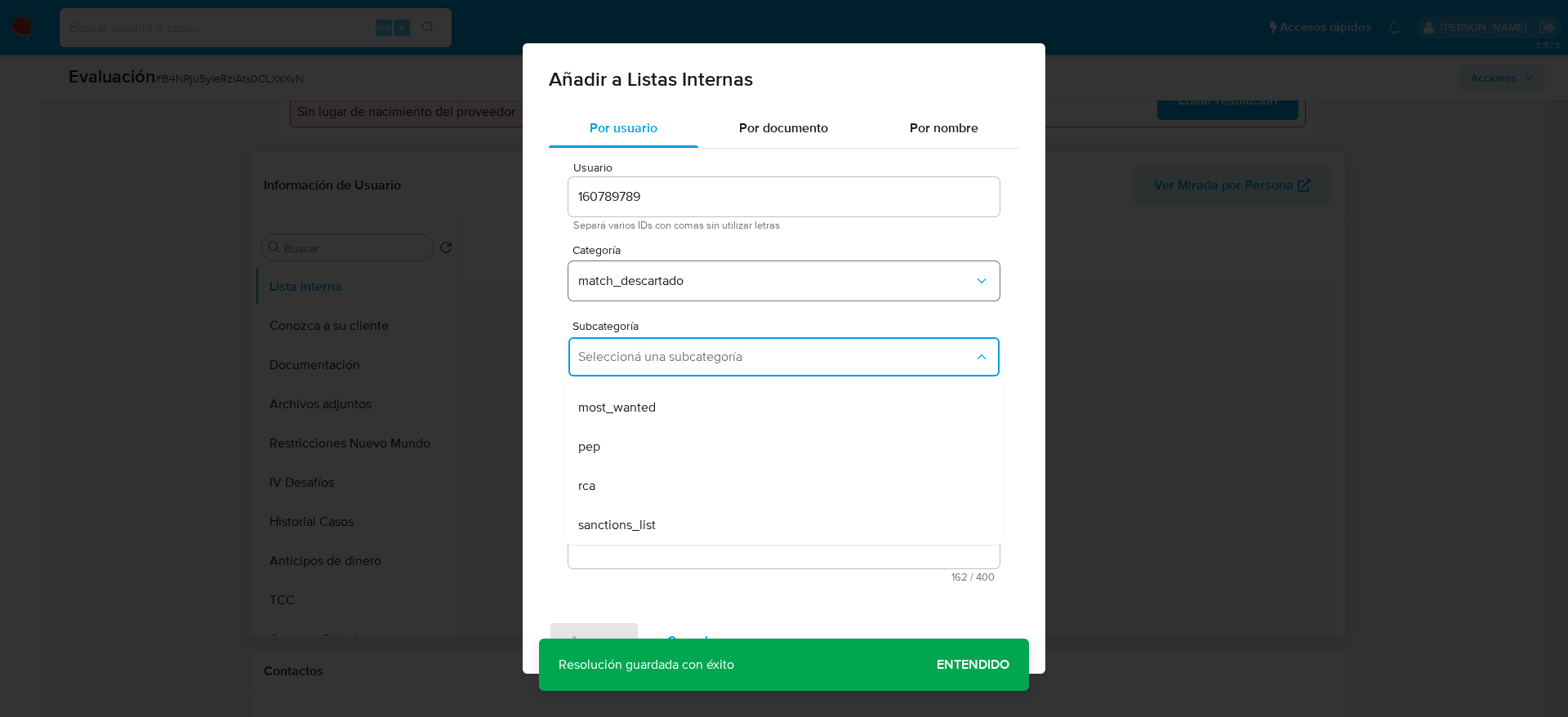
click at [708, 271] on button "match_descartado" at bounding box center [784, 281] width 431 height 40
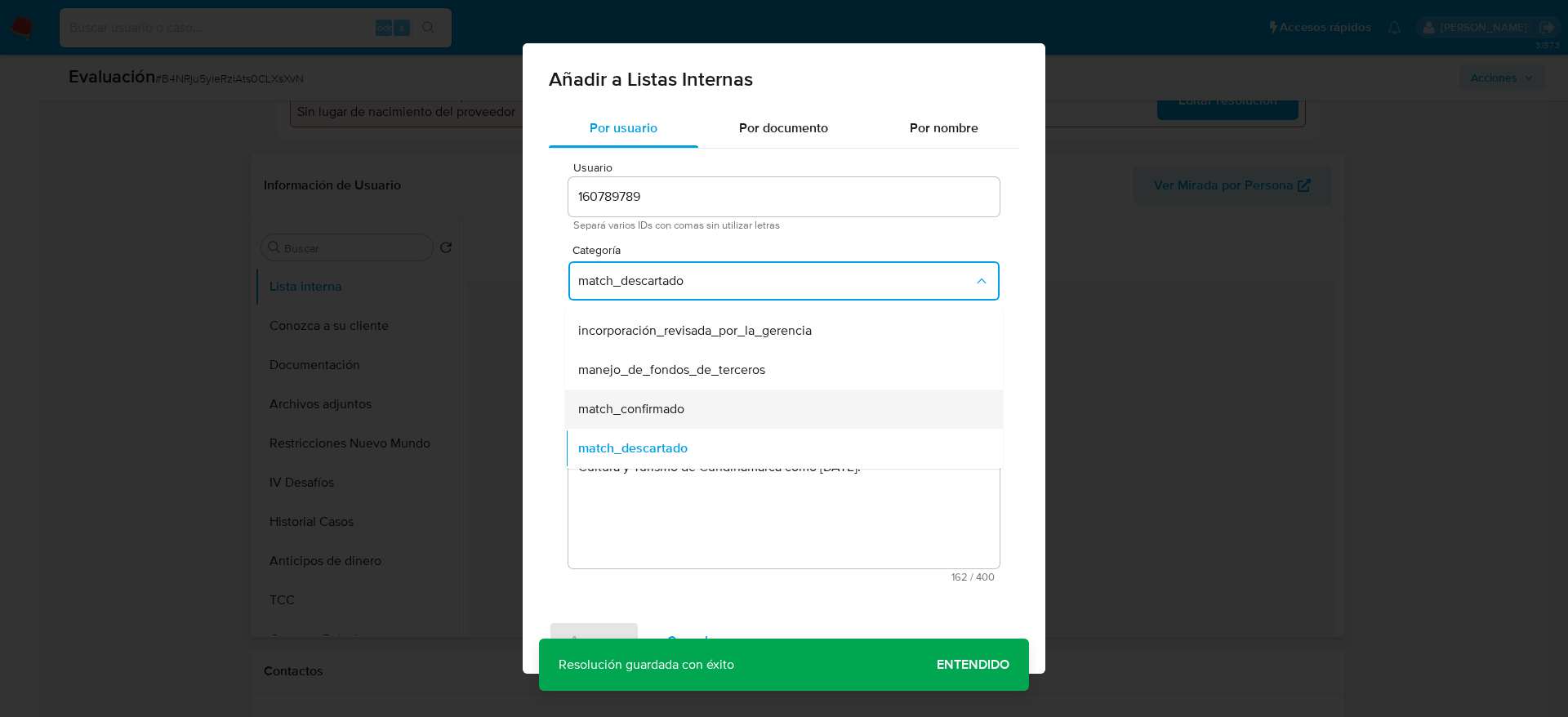
scroll to position [33, 0]
click at [671, 396] on div "match_confirmado" at bounding box center [779, 409] width 402 height 40
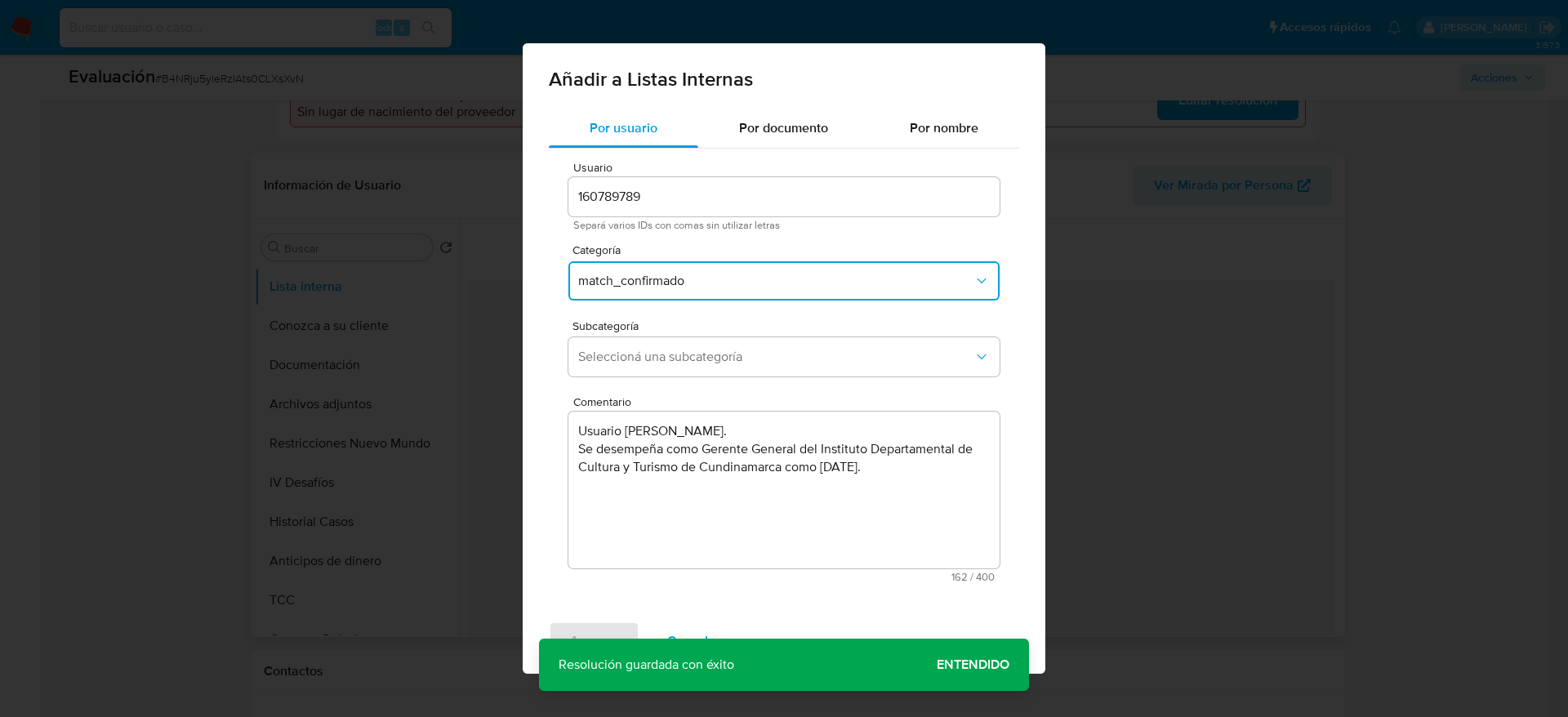
click at [673, 385] on div "Usuario 160789789 Separá varios IDs con comas sin utilizar letras Categoría mat…" at bounding box center [784, 372] width 471 height 446
click at [681, 374] on button "Seleccioná una subcategoría" at bounding box center [784, 356] width 431 height 40
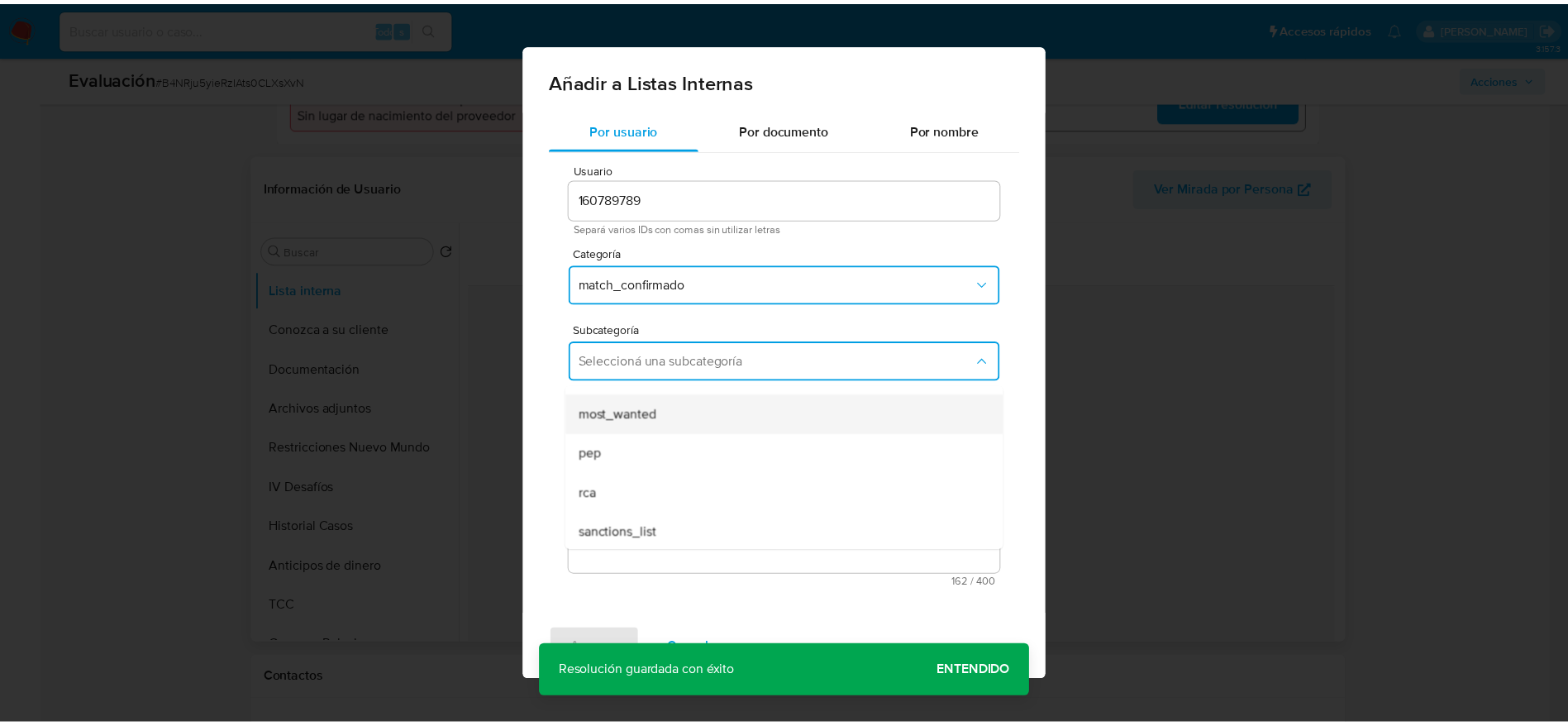
scroll to position [112, 0]
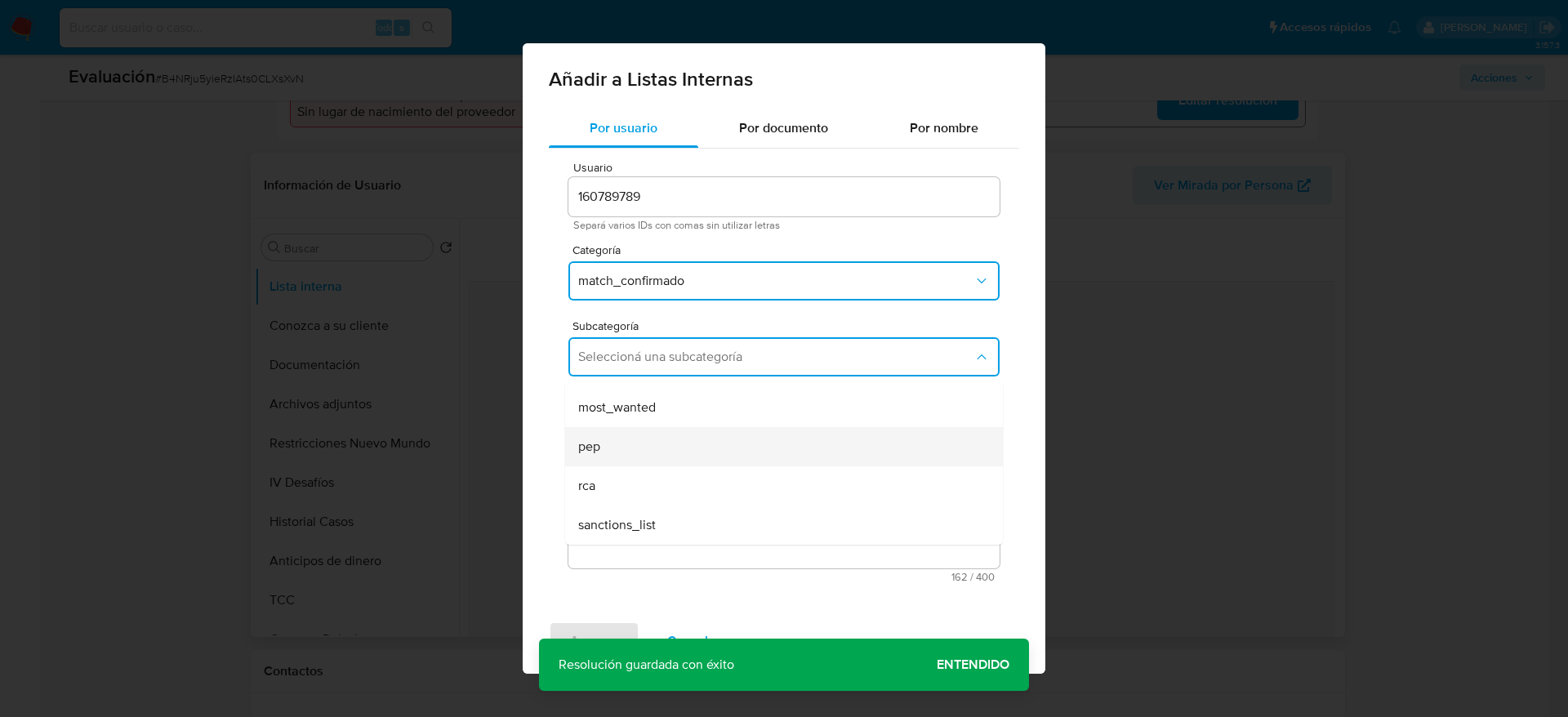
click at [652, 441] on div "pep" at bounding box center [779, 446] width 402 height 40
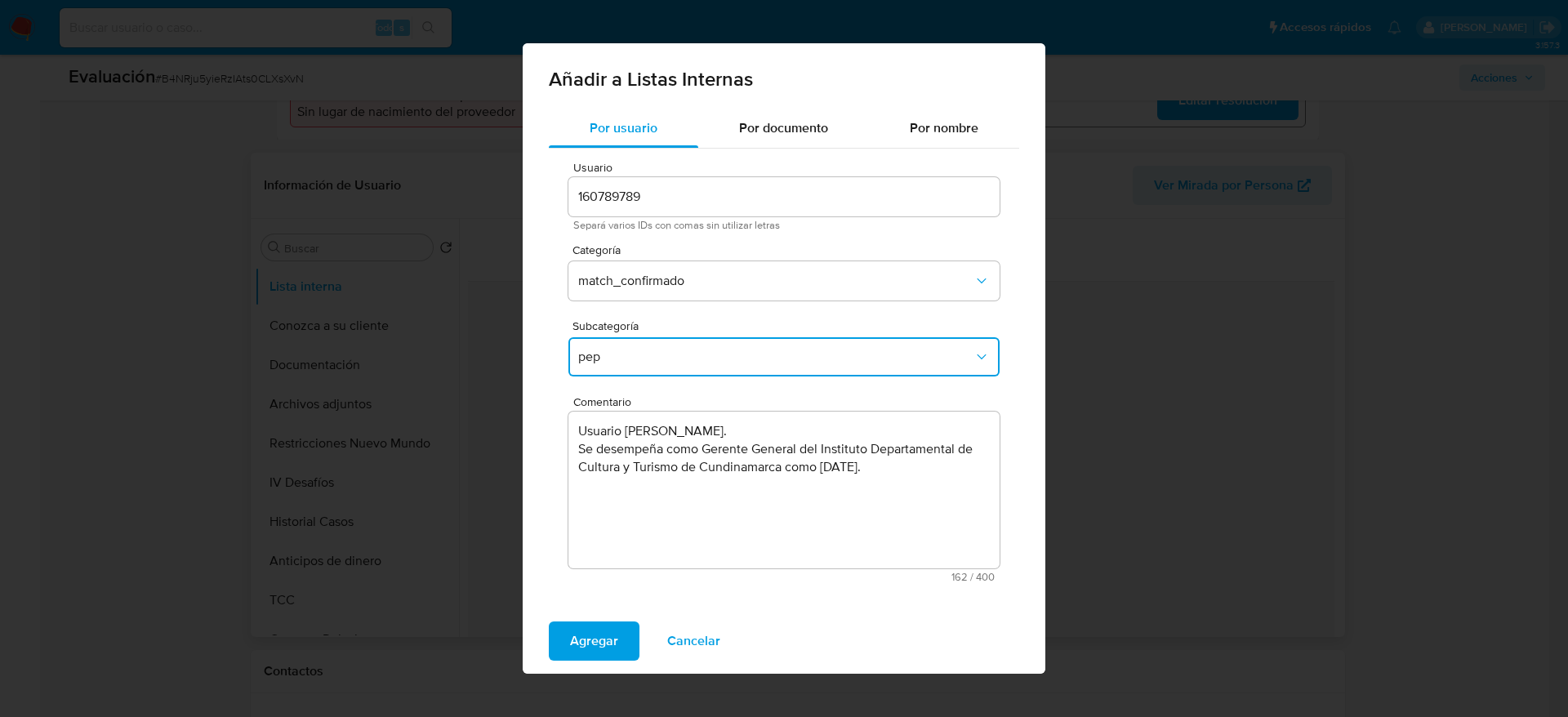
drag, startPoint x: 612, startPoint y: 626, endPoint x: 631, endPoint y: 604, distance: 29.1
click at [612, 477] on span "Agregar" at bounding box center [594, 641] width 48 height 36
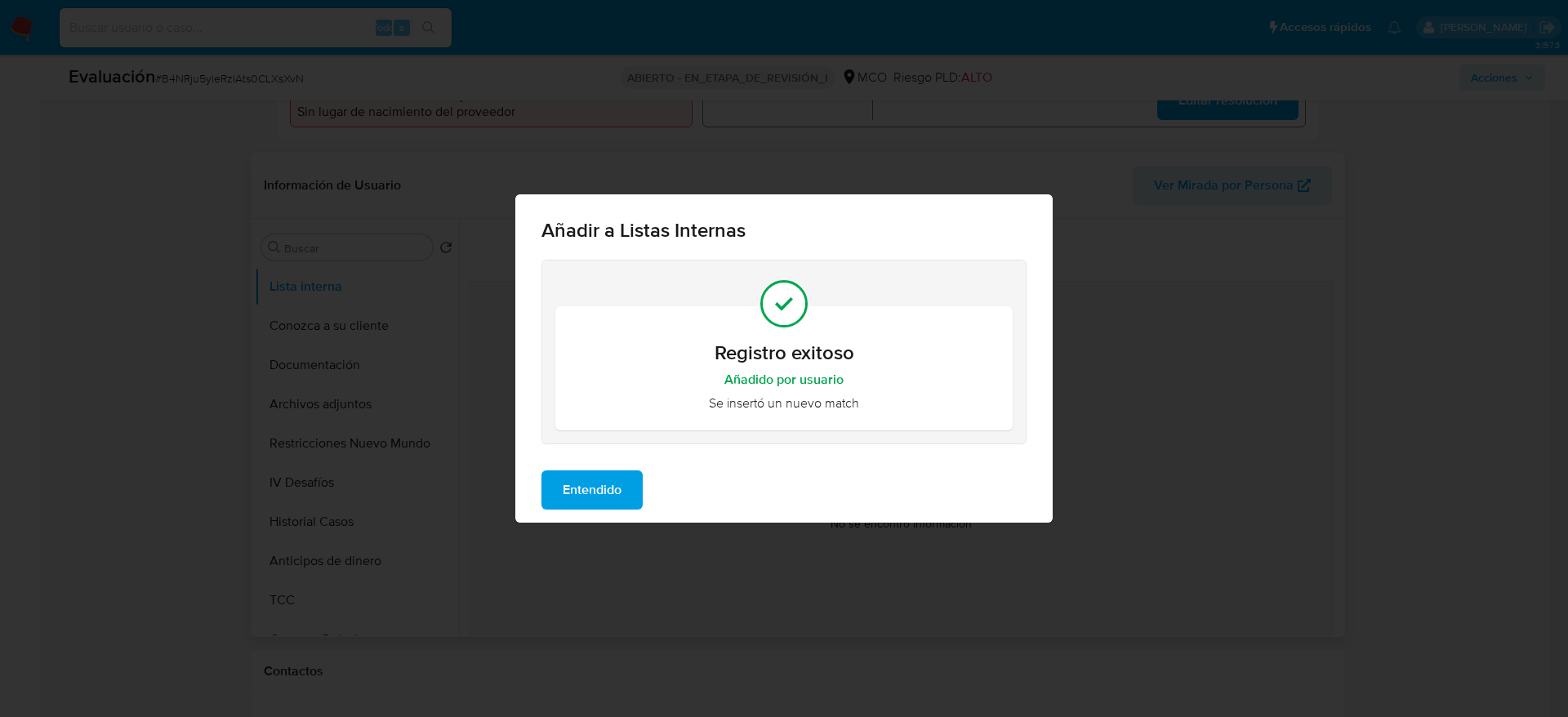
click at [621, 477] on span "Entendido" at bounding box center [592, 490] width 59 height 36
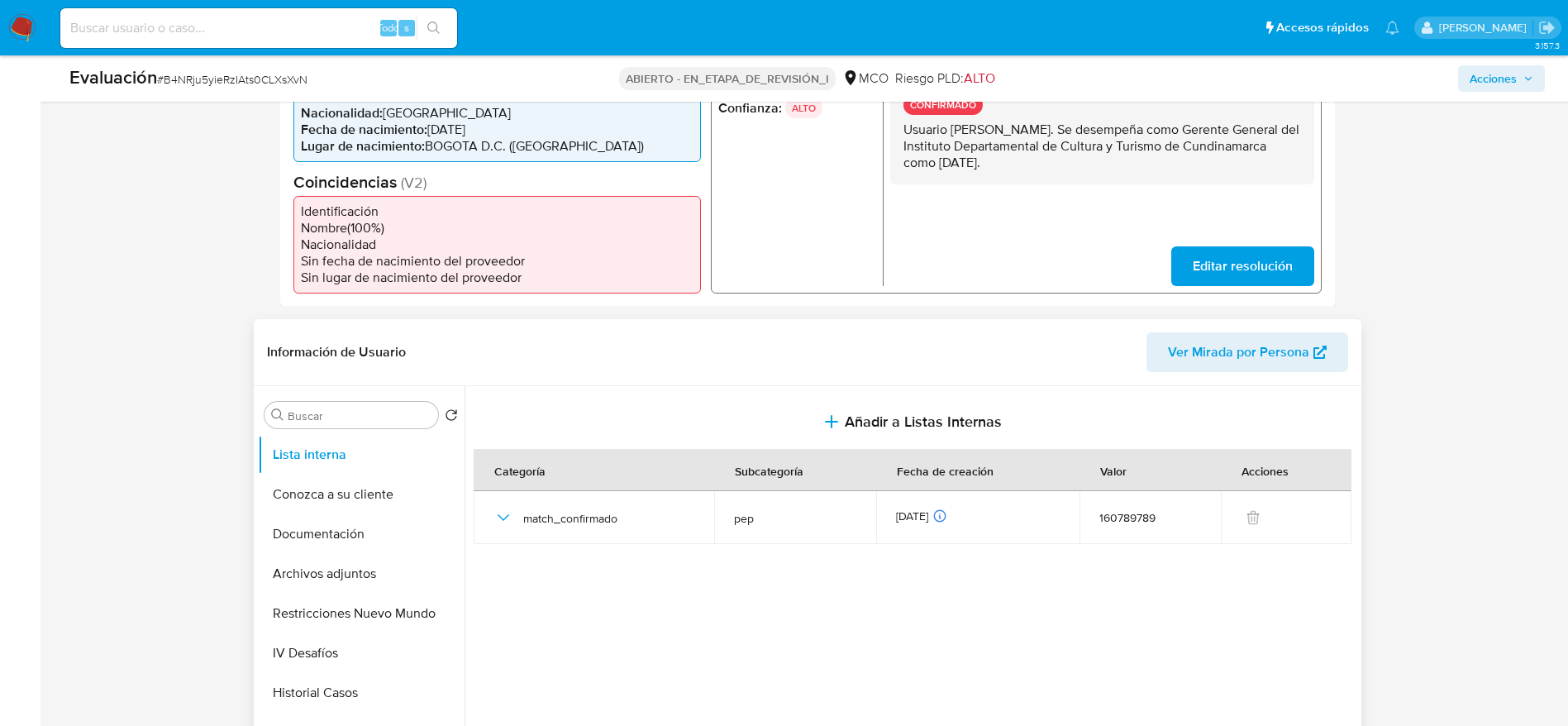
scroll to position [372, 0]
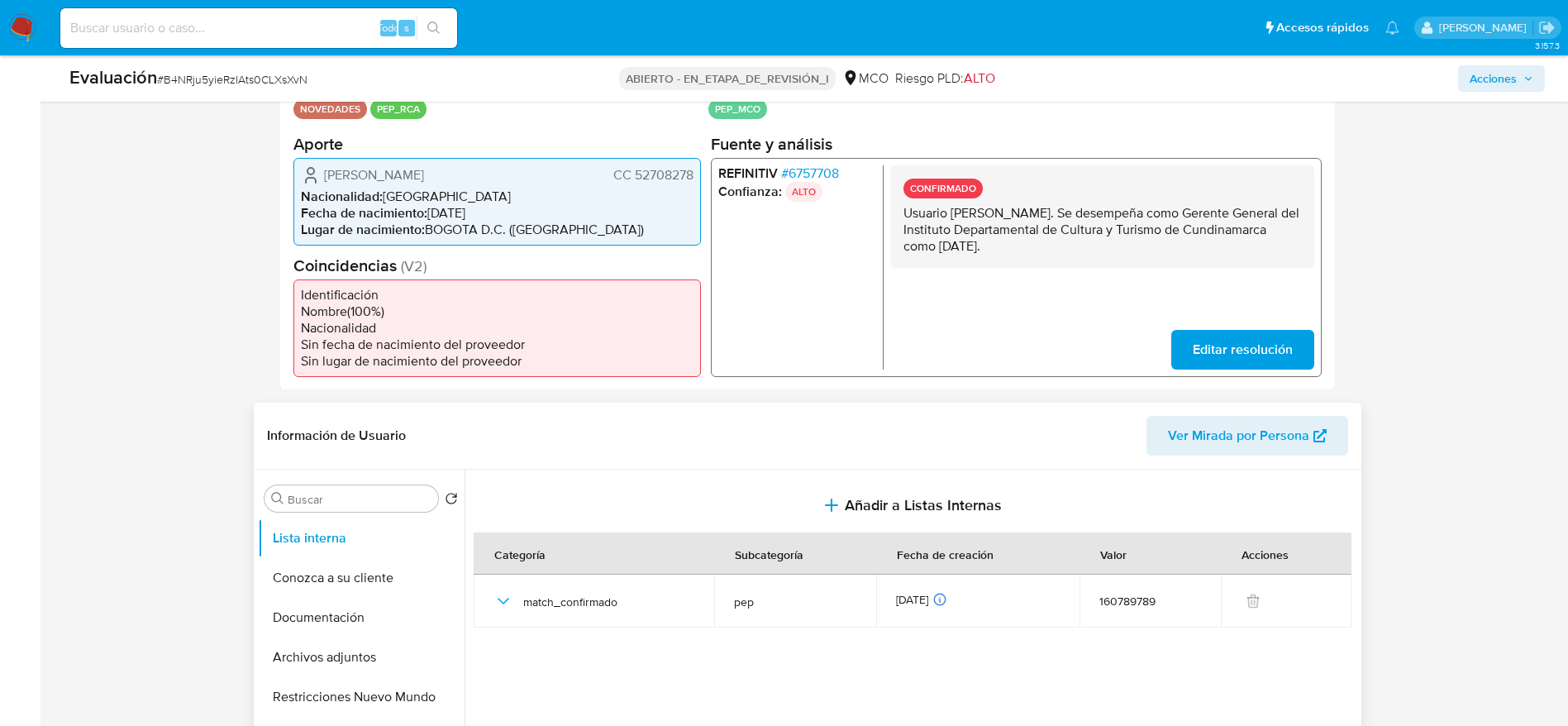
click at [419, 177] on span "Norma Constanza Solorzano Peralta" at bounding box center [374, 174] width 100 height 16
click at [336, 483] on button "Documentación" at bounding box center [354, 617] width 193 height 40
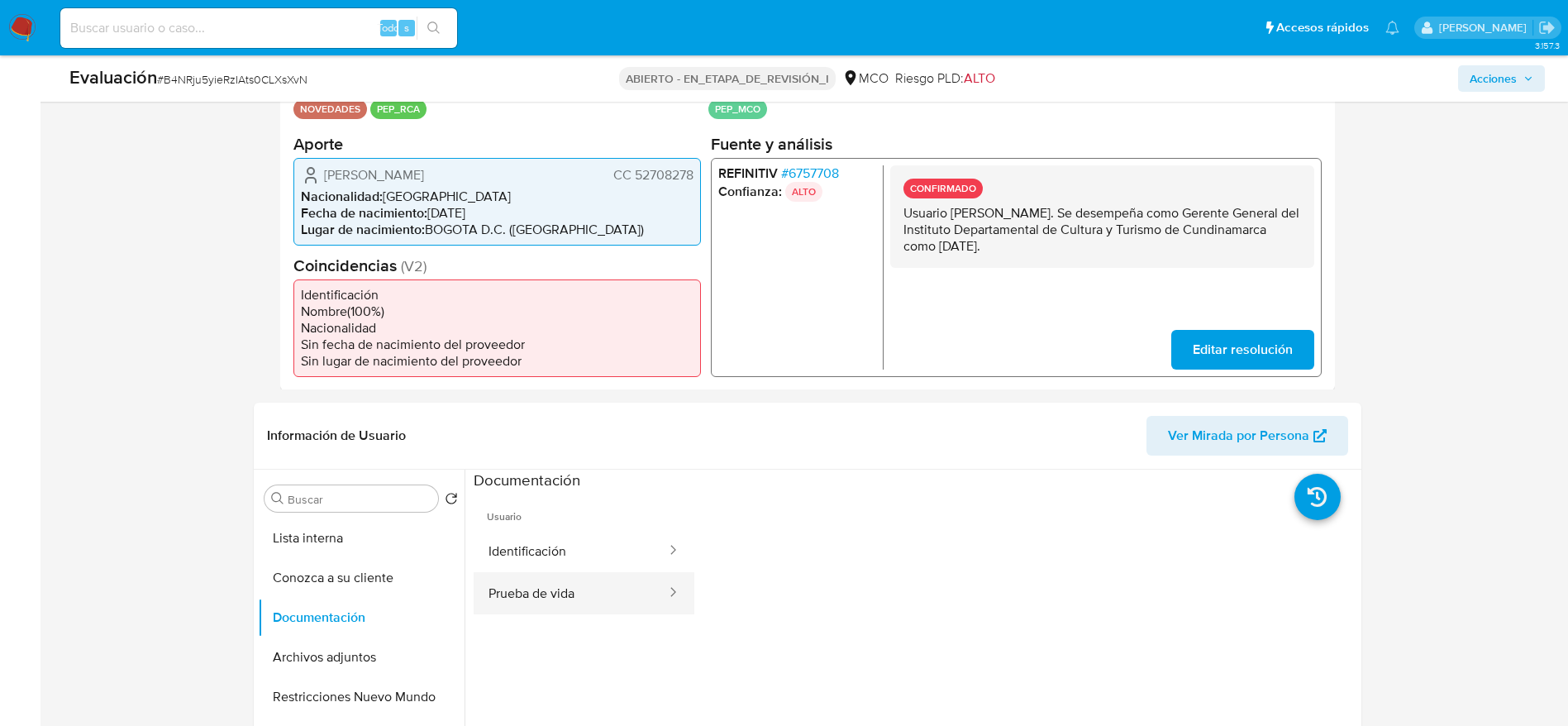
click at [566, 483] on button "Prueba de vida" at bounding box center [571, 593] width 194 height 43
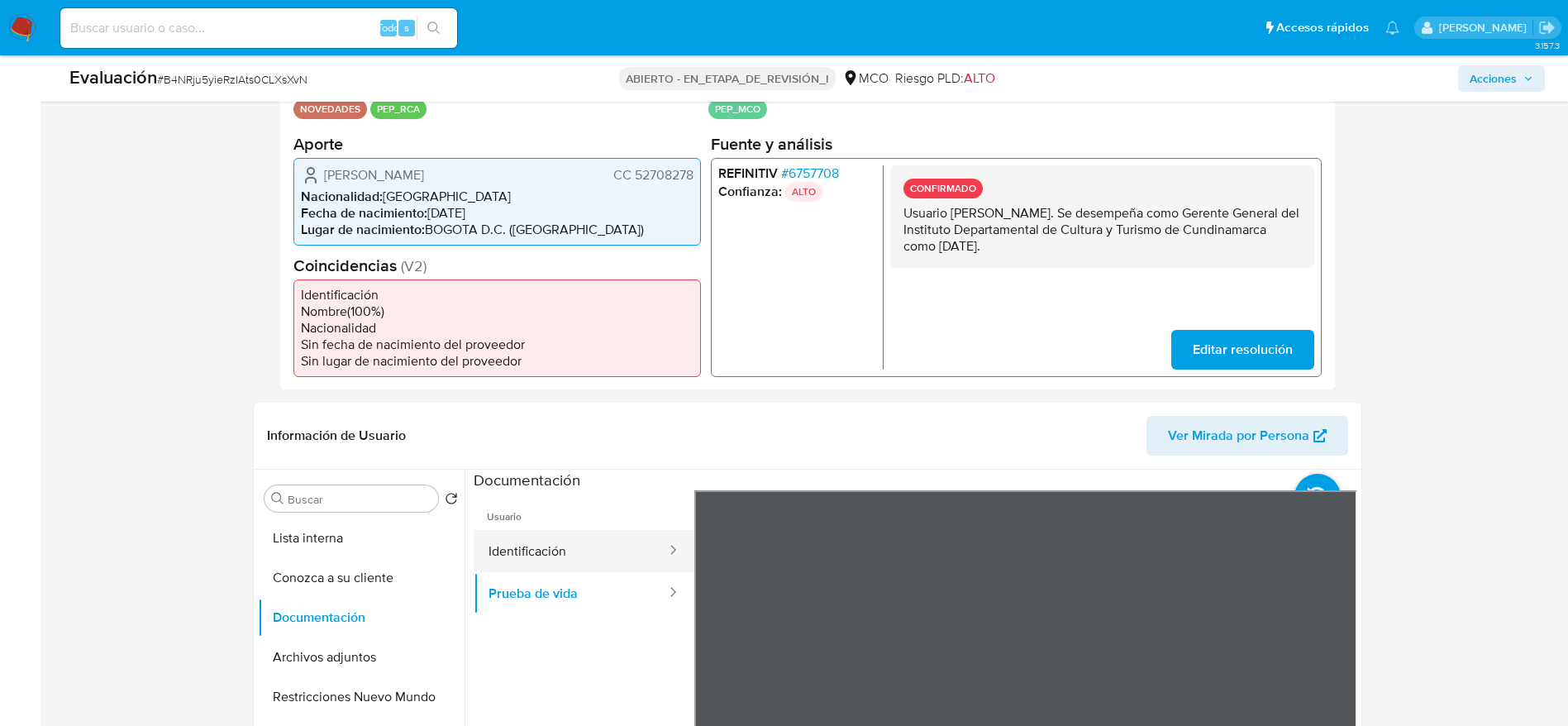
click at [496, 483] on button "Identificación" at bounding box center [571, 552] width 194 height 43
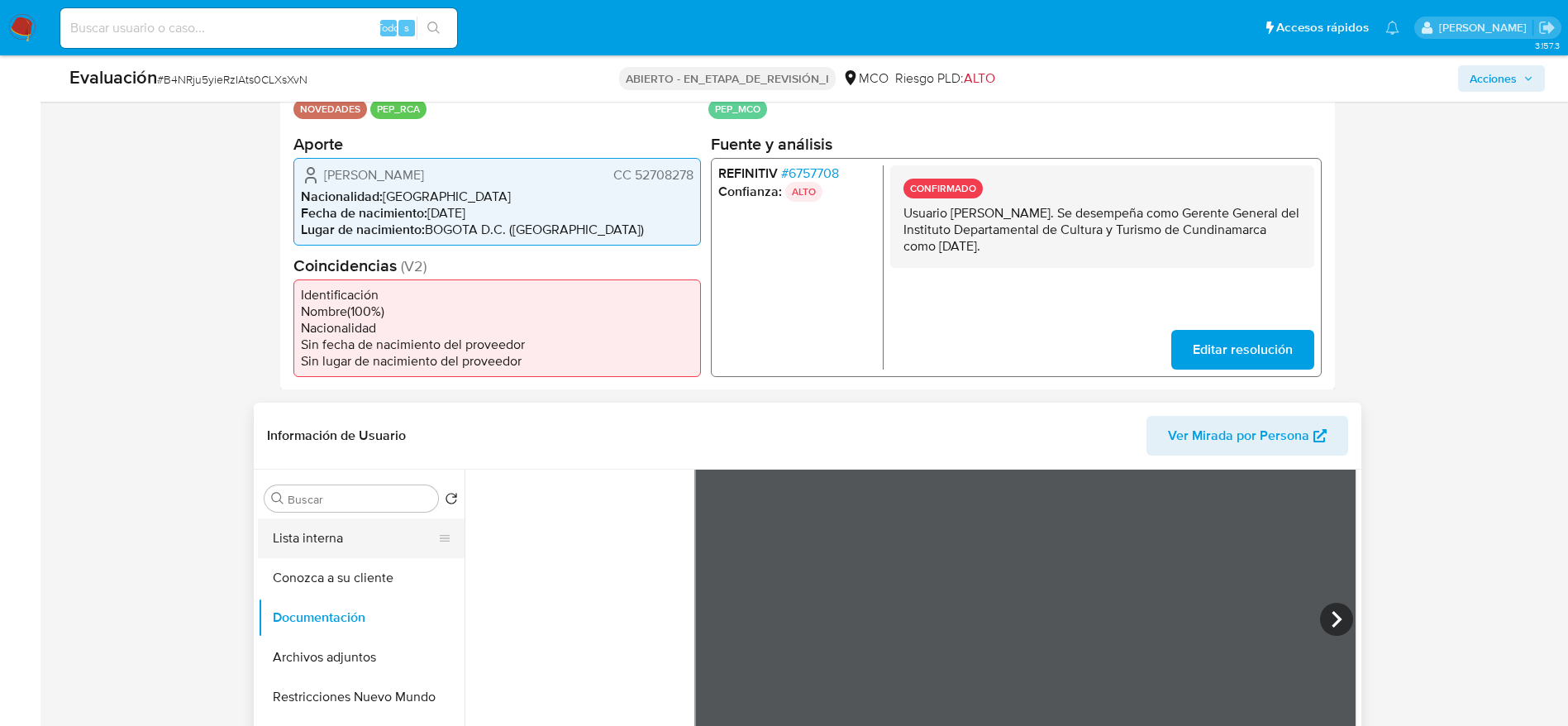
click at [297, 483] on button "Lista interna" at bounding box center [354, 538] width 193 height 40
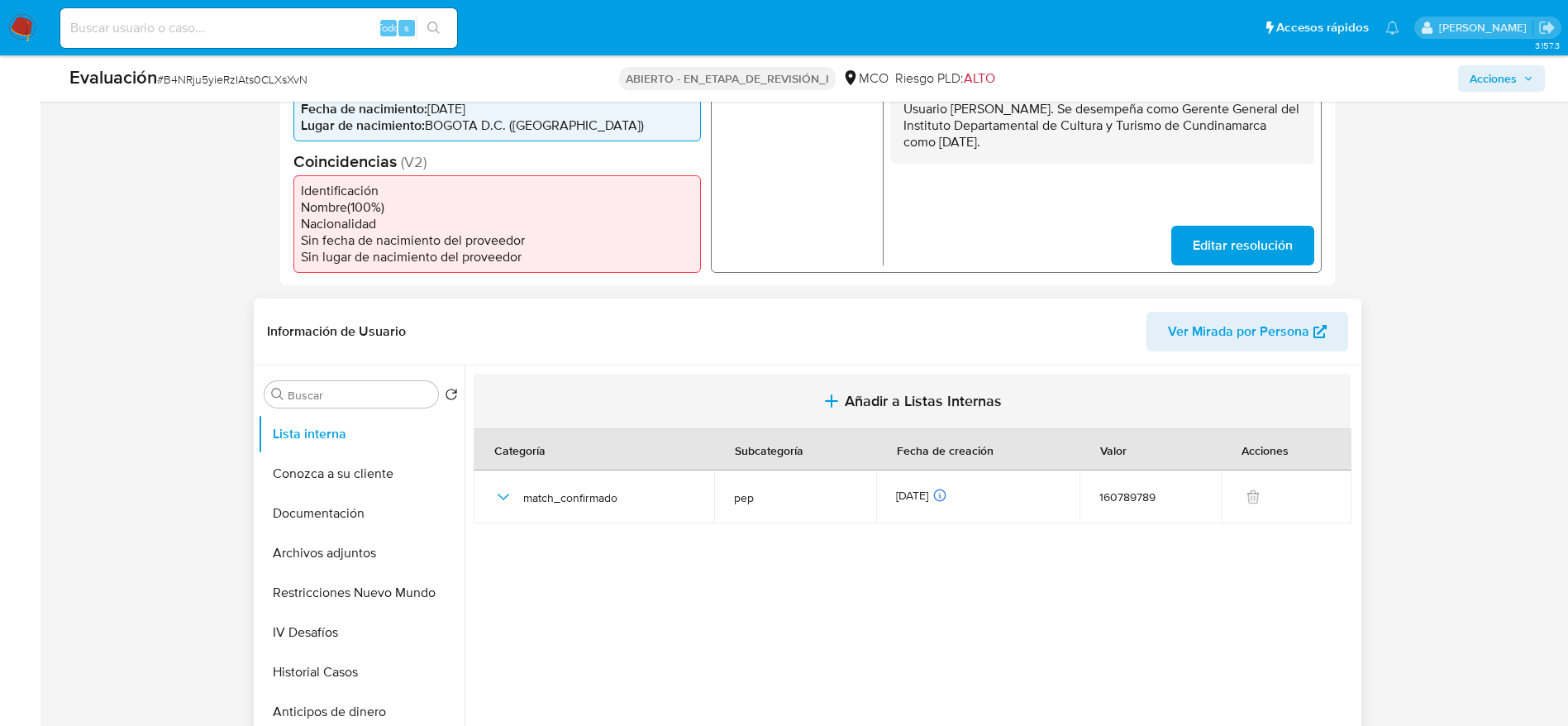
scroll to position [496, 0]
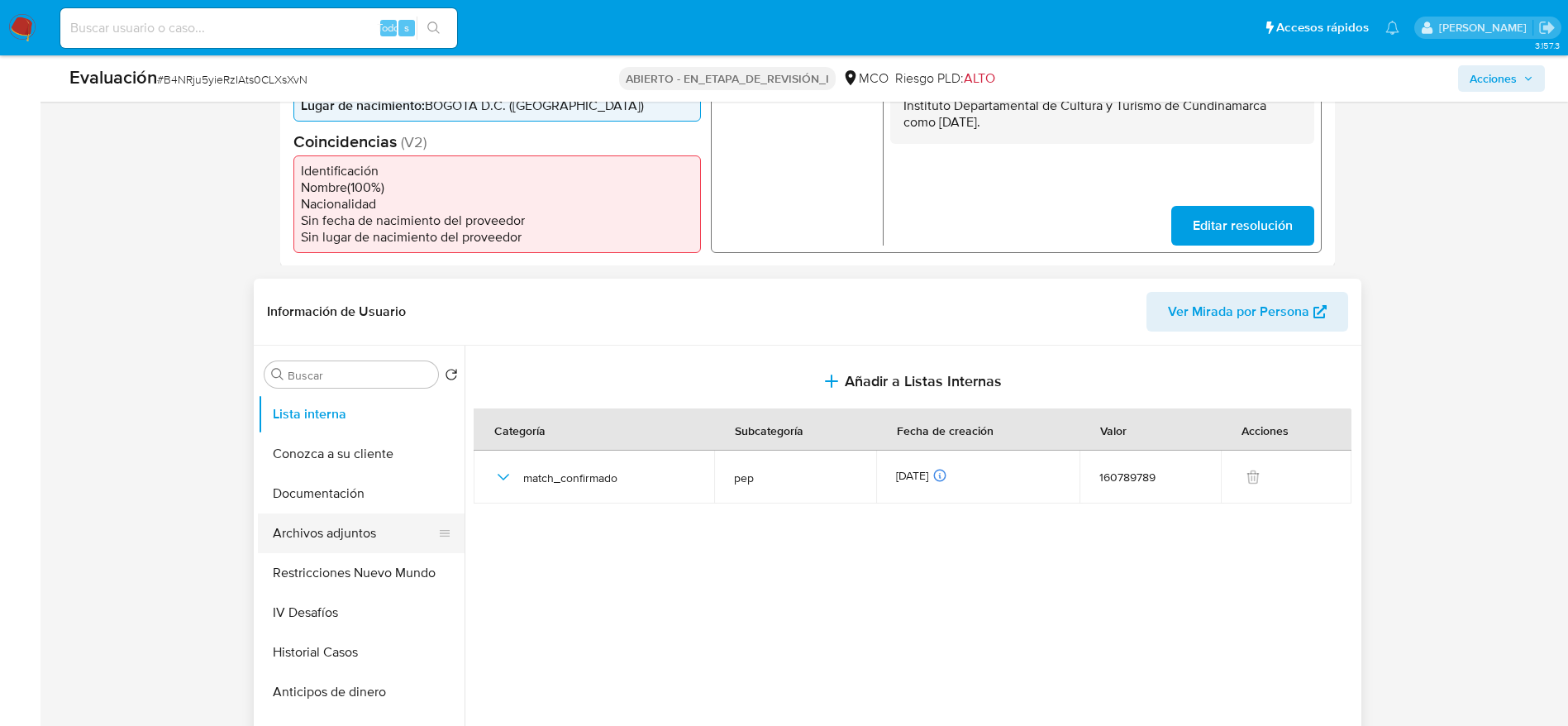
click at [279, 483] on button "Archivos adjuntos" at bounding box center [354, 533] width 193 height 40
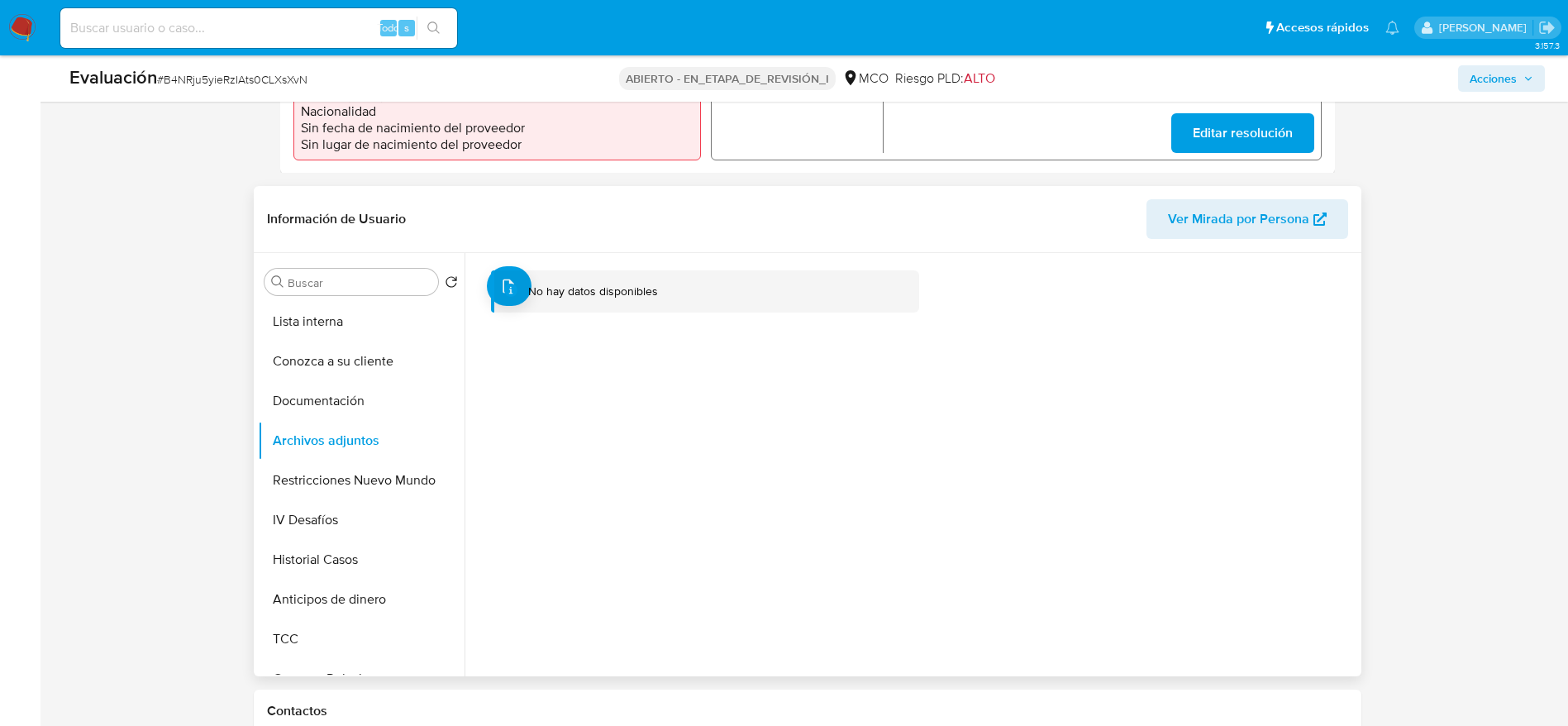
scroll to position [620, 0]
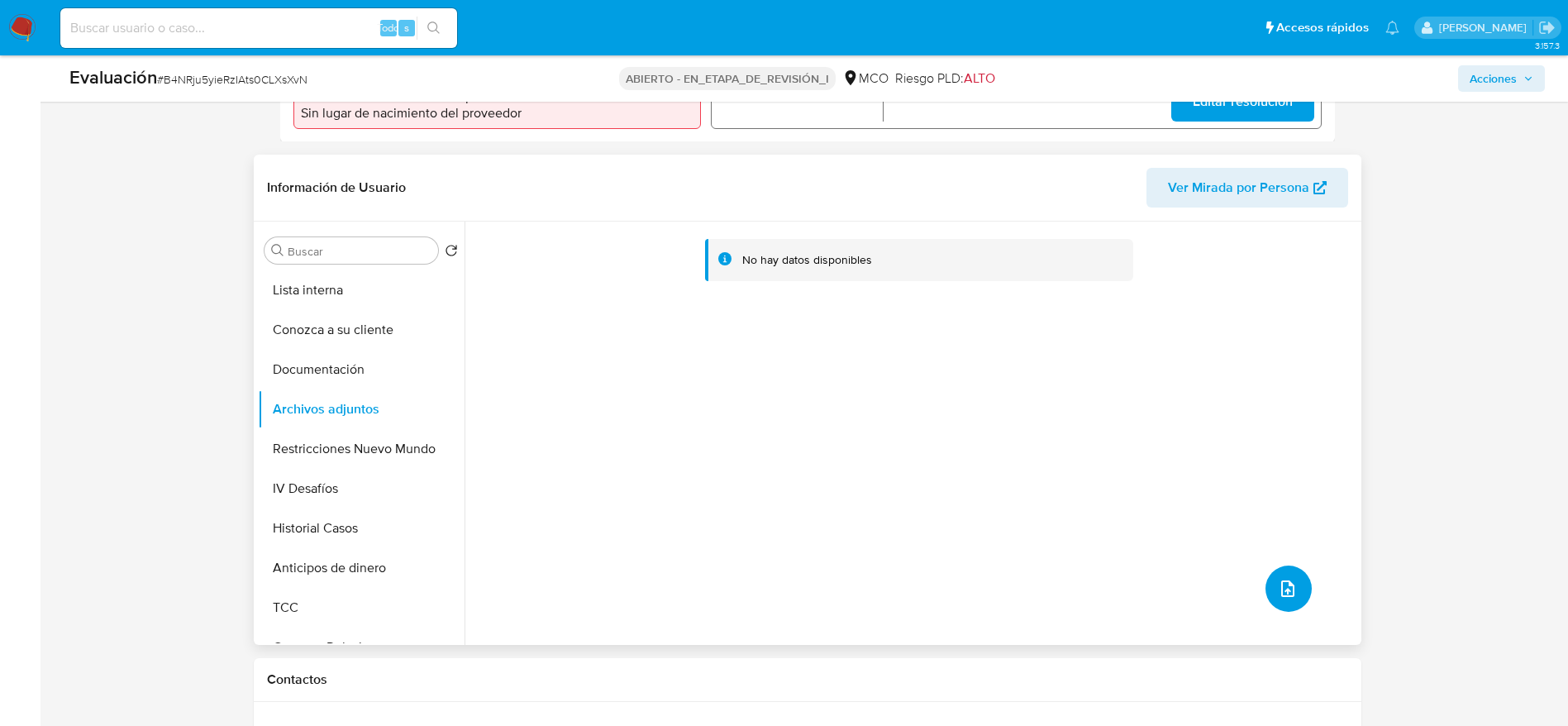
click at [1058, 483] on button "subir archivo" at bounding box center [1288, 589] width 46 height 46
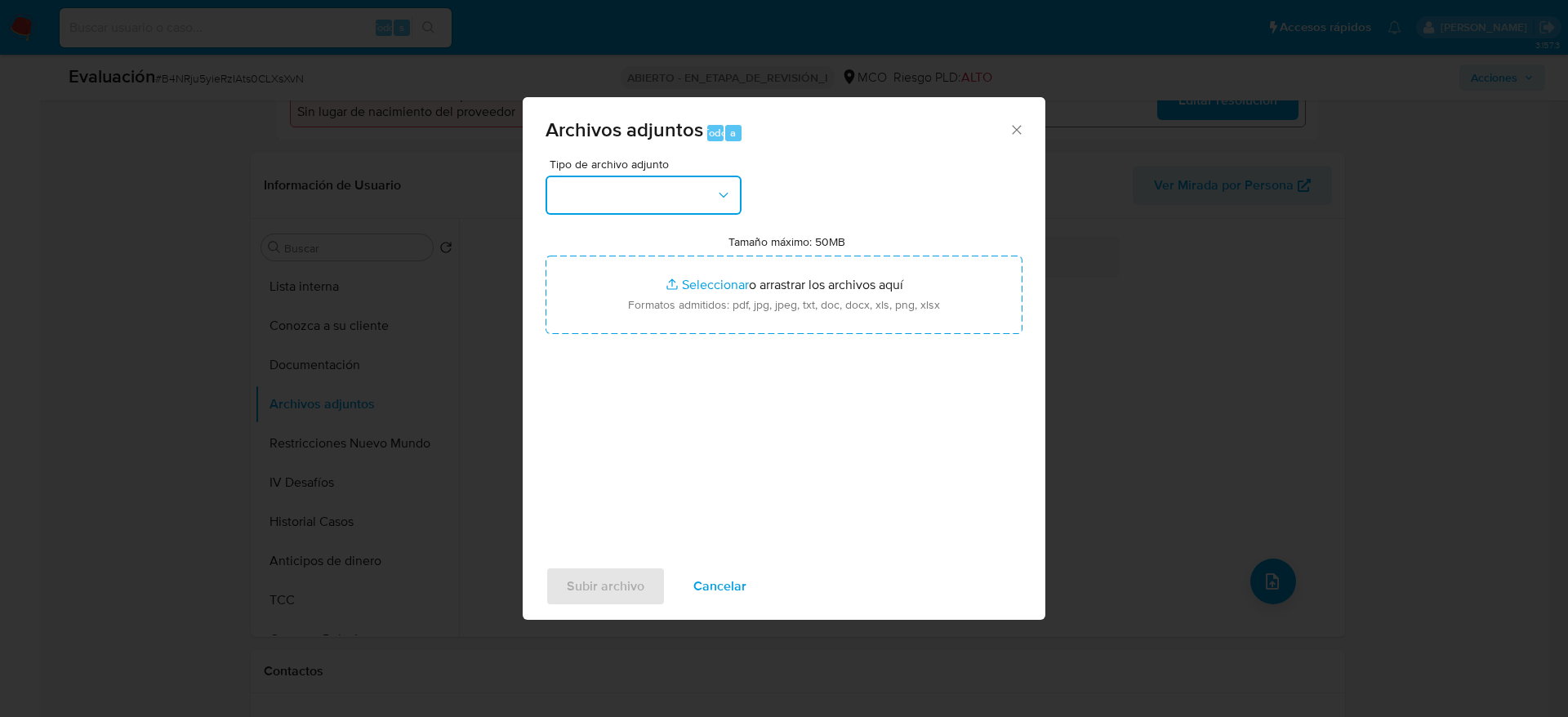
click at [612, 194] on button "button" at bounding box center [643, 195] width 196 height 40
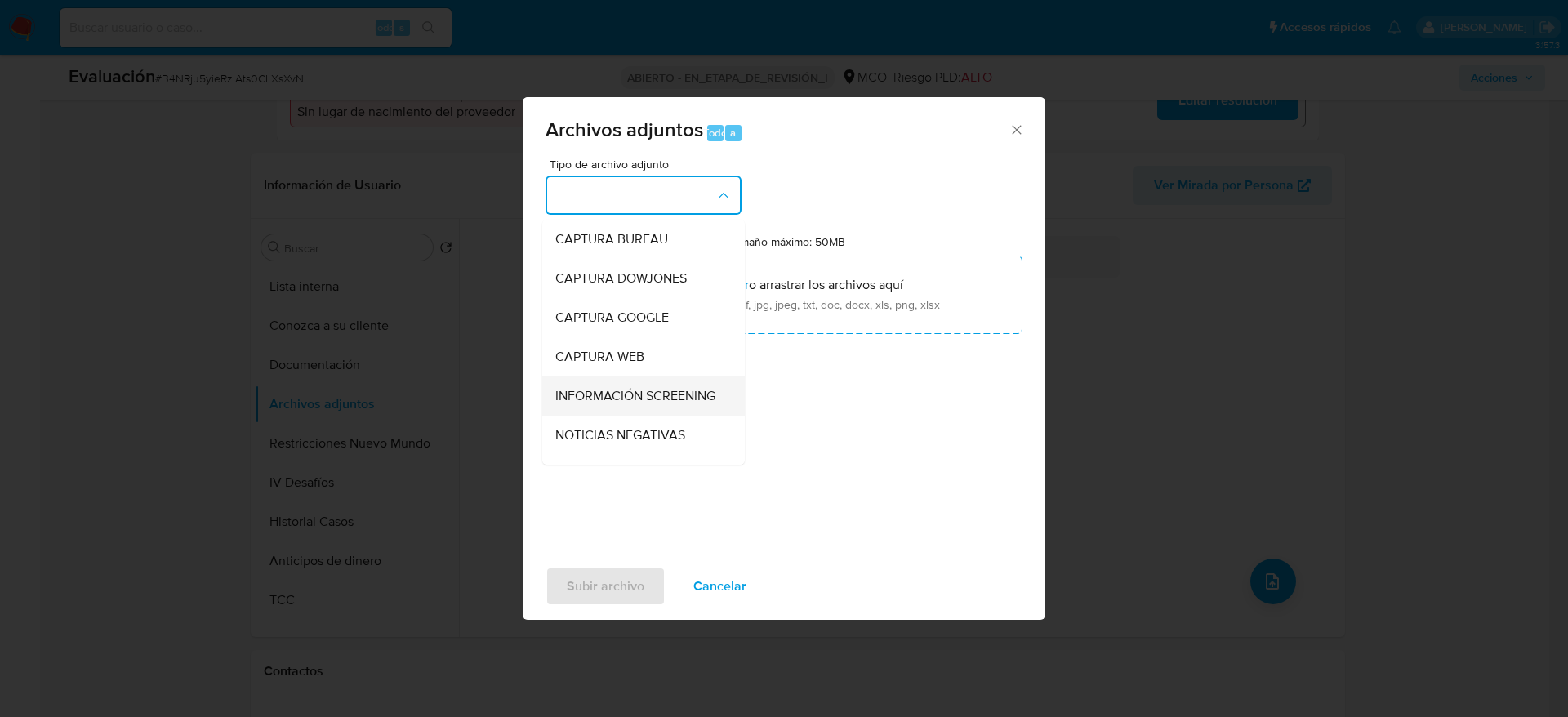
click at [612, 404] on span "INFORMACIÓN SCREENING" at bounding box center [636, 395] width 160 height 16
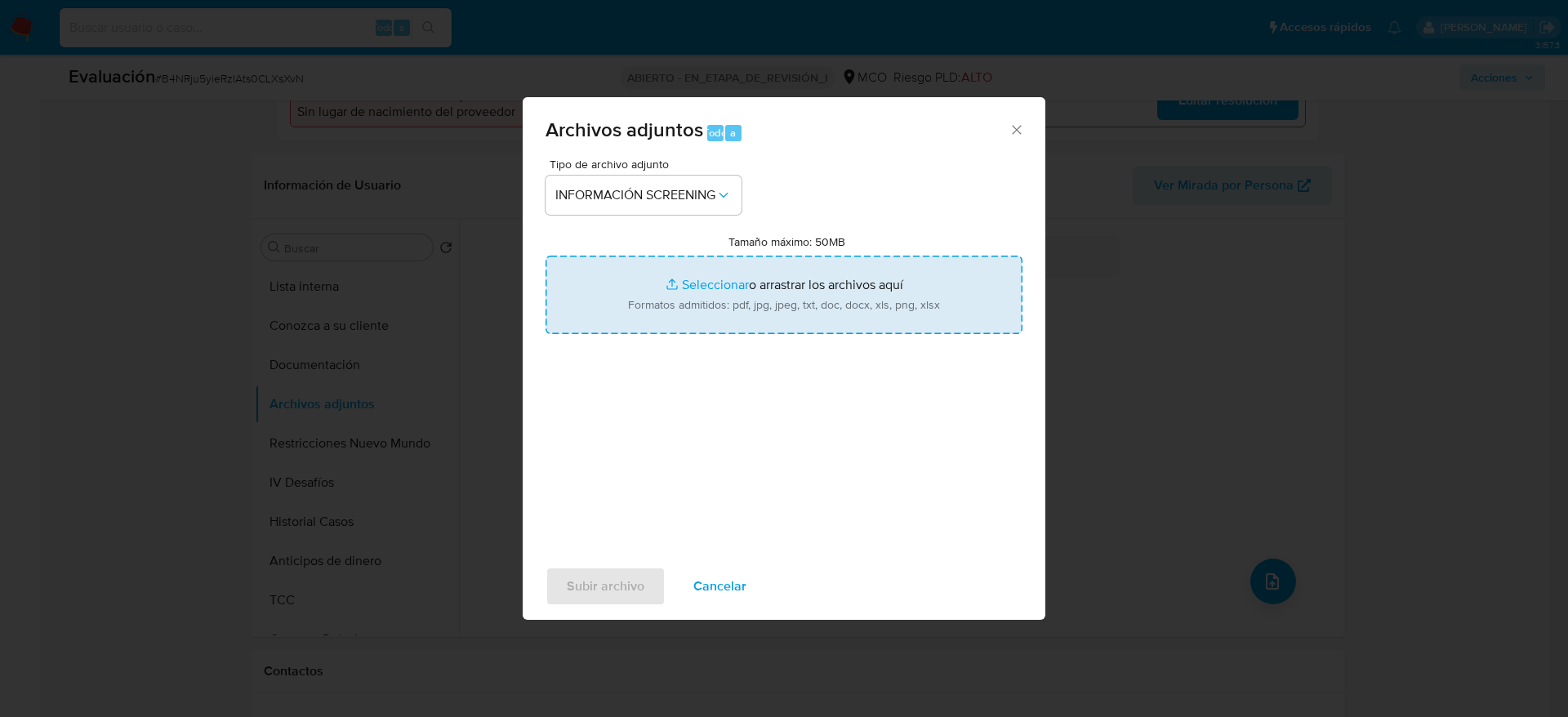
click at [657, 323] on input "Tamaño máximo: 50MB Seleccionar archivos" at bounding box center [784, 294] width 477 height 78
type input "C:\fakepath\_Norma Constanza Solorzano Peralta_ - Buscar con Google.pdf"
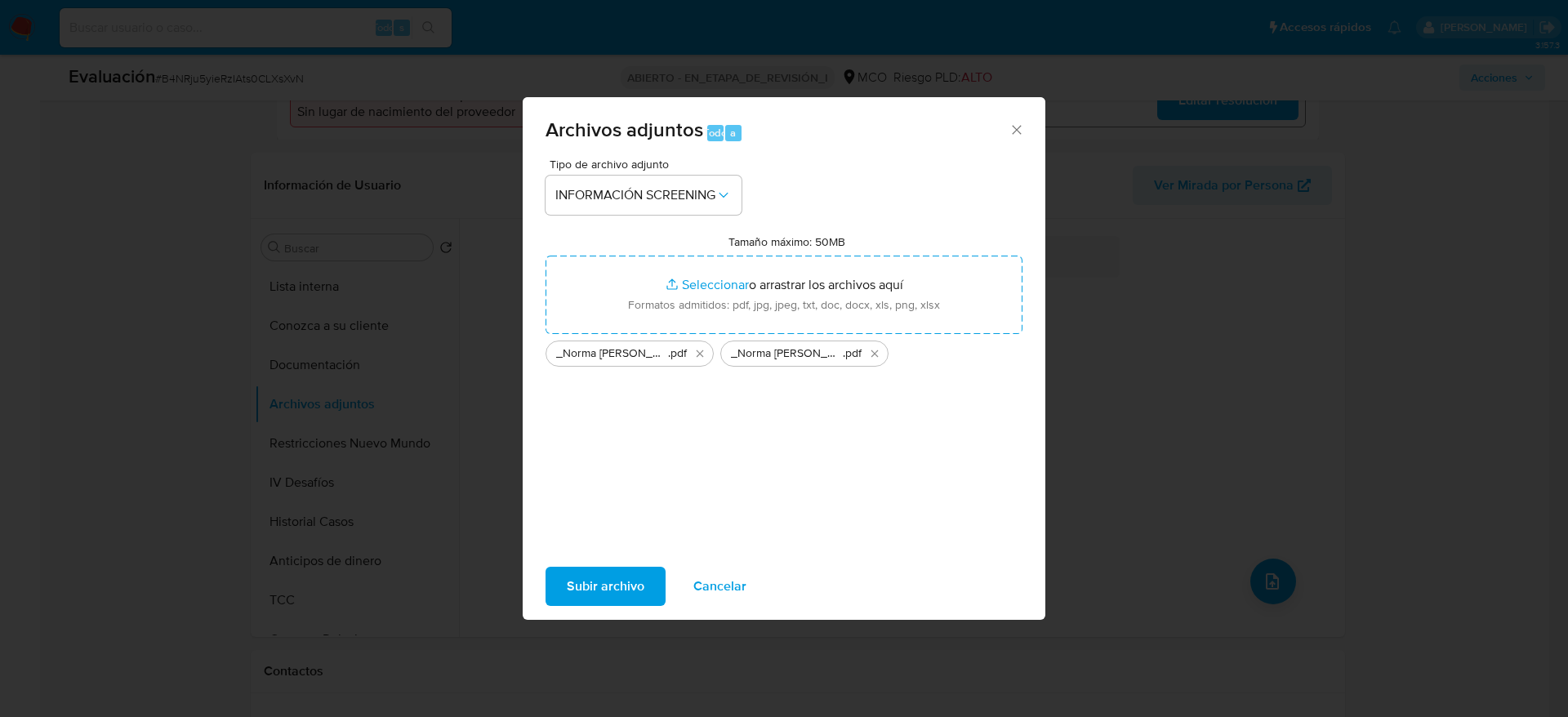
click at [615, 477] on span "Subir archivo" at bounding box center [605, 586] width 77 height 36
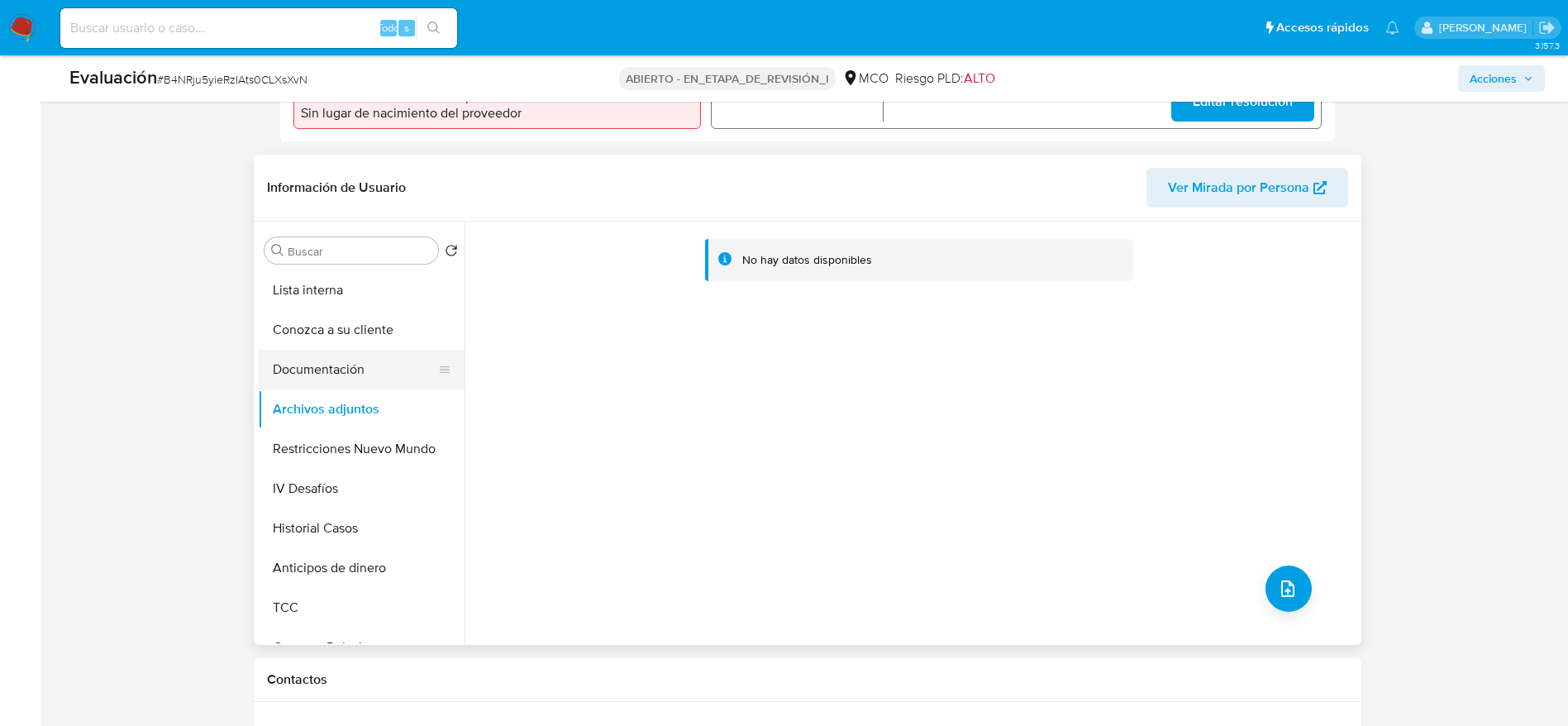
click at [428, 377] on button "Documentación" at bounding box center [354, 369] width 193 height 40
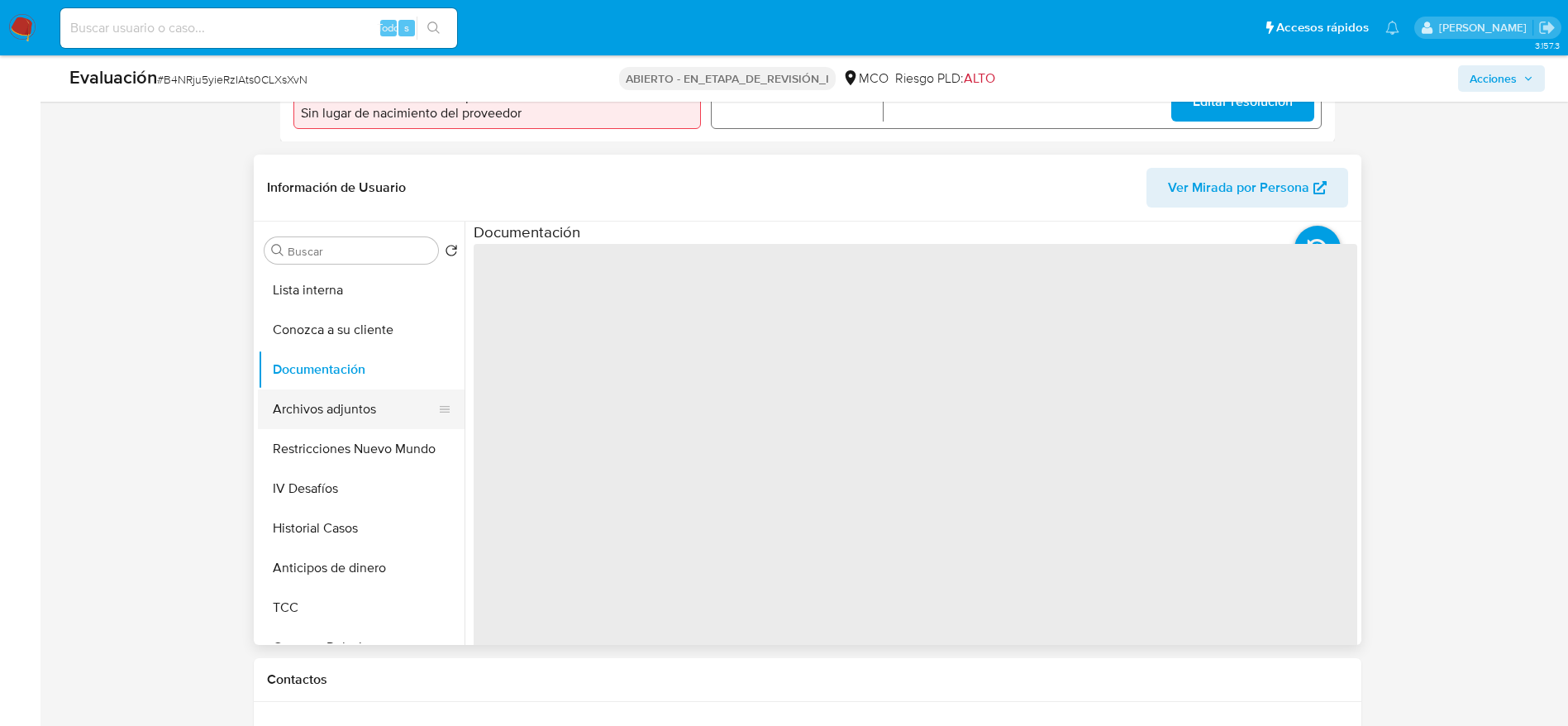
click at [376, 417] on button "Archivos adjuntos" at bounding box center [354, 409] width 193 height 40
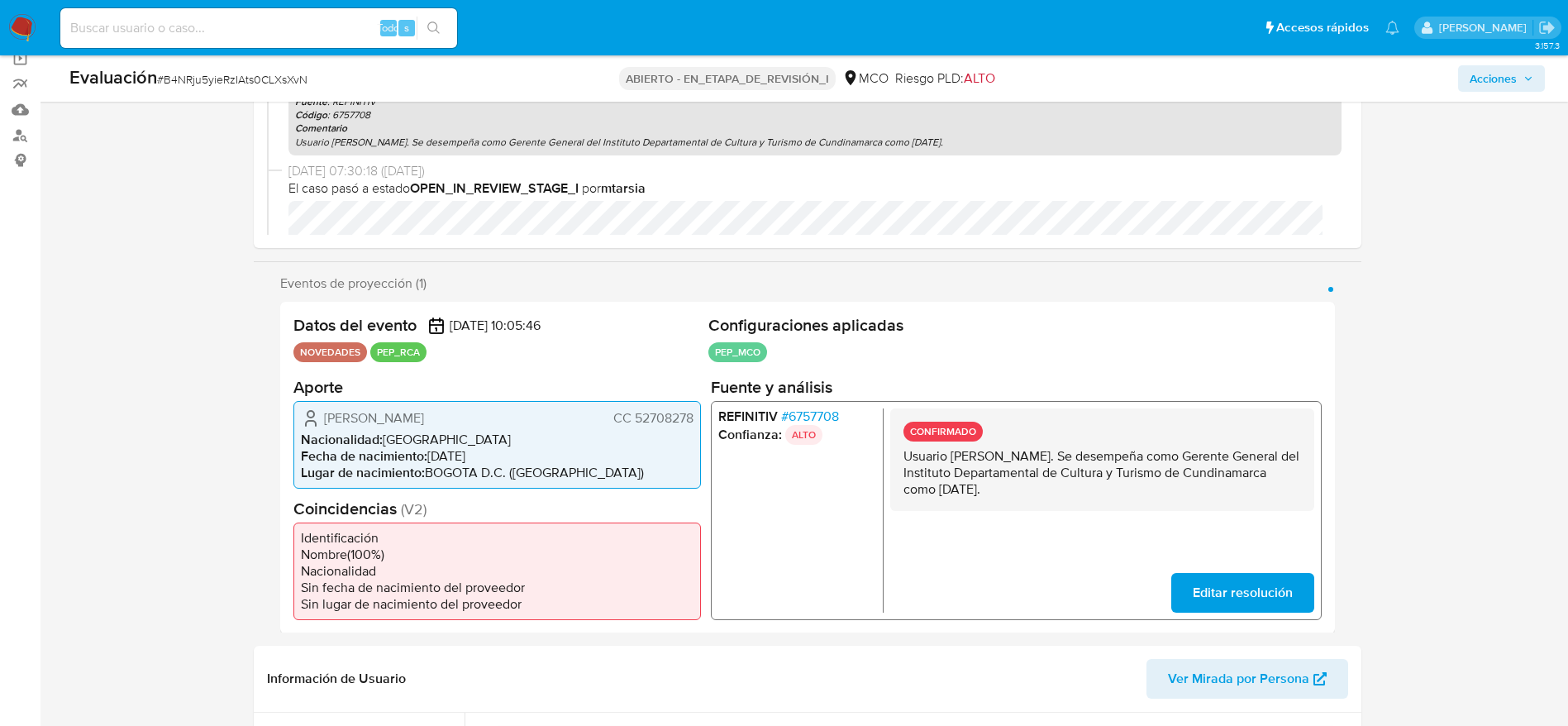
scroll to position [0, 0]
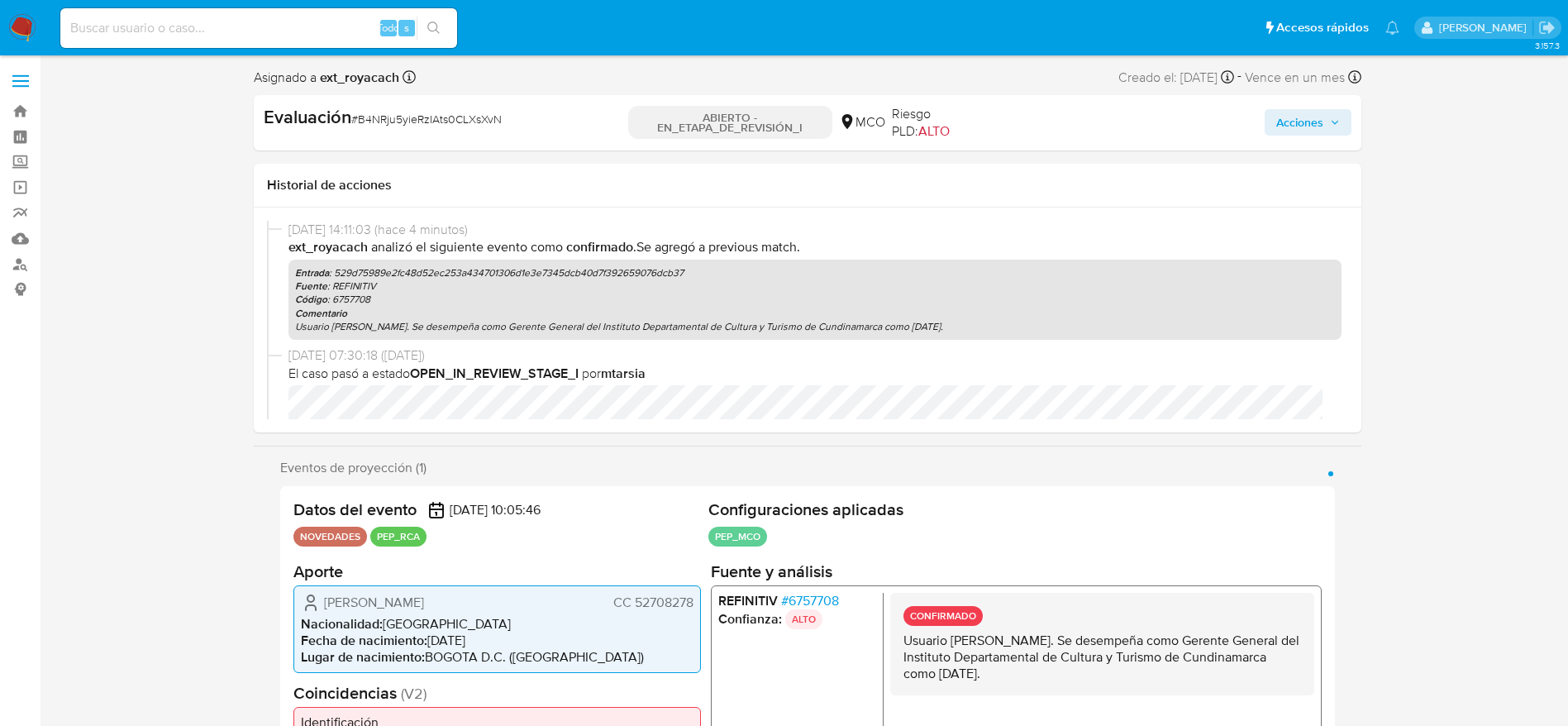
click at [1058, 122] on span "Acciones" at bounding box center [1299, 122] width 47 height 26
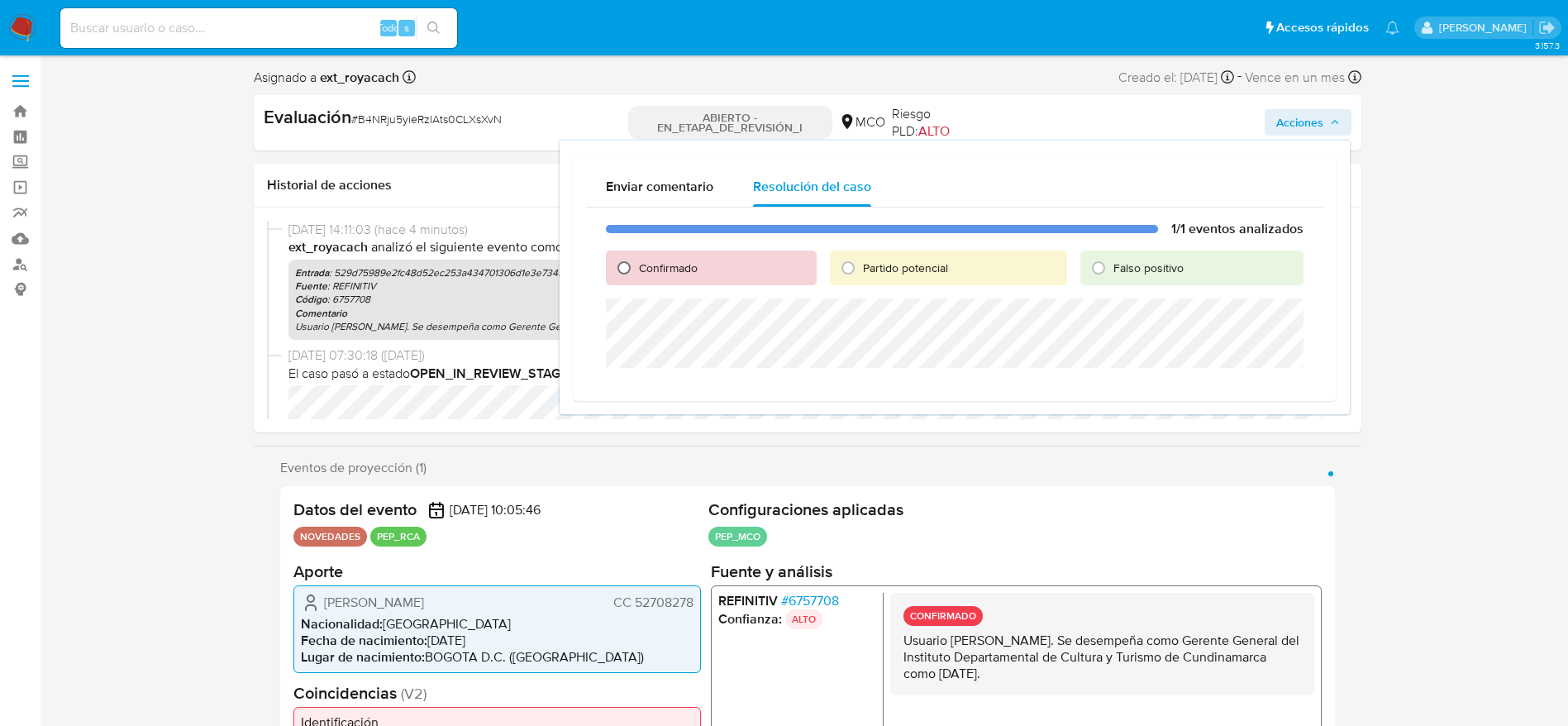
click at [636, 271] on input "Confirmado" at bounding box center [624, 267] width 26 height 26
radio input "true"
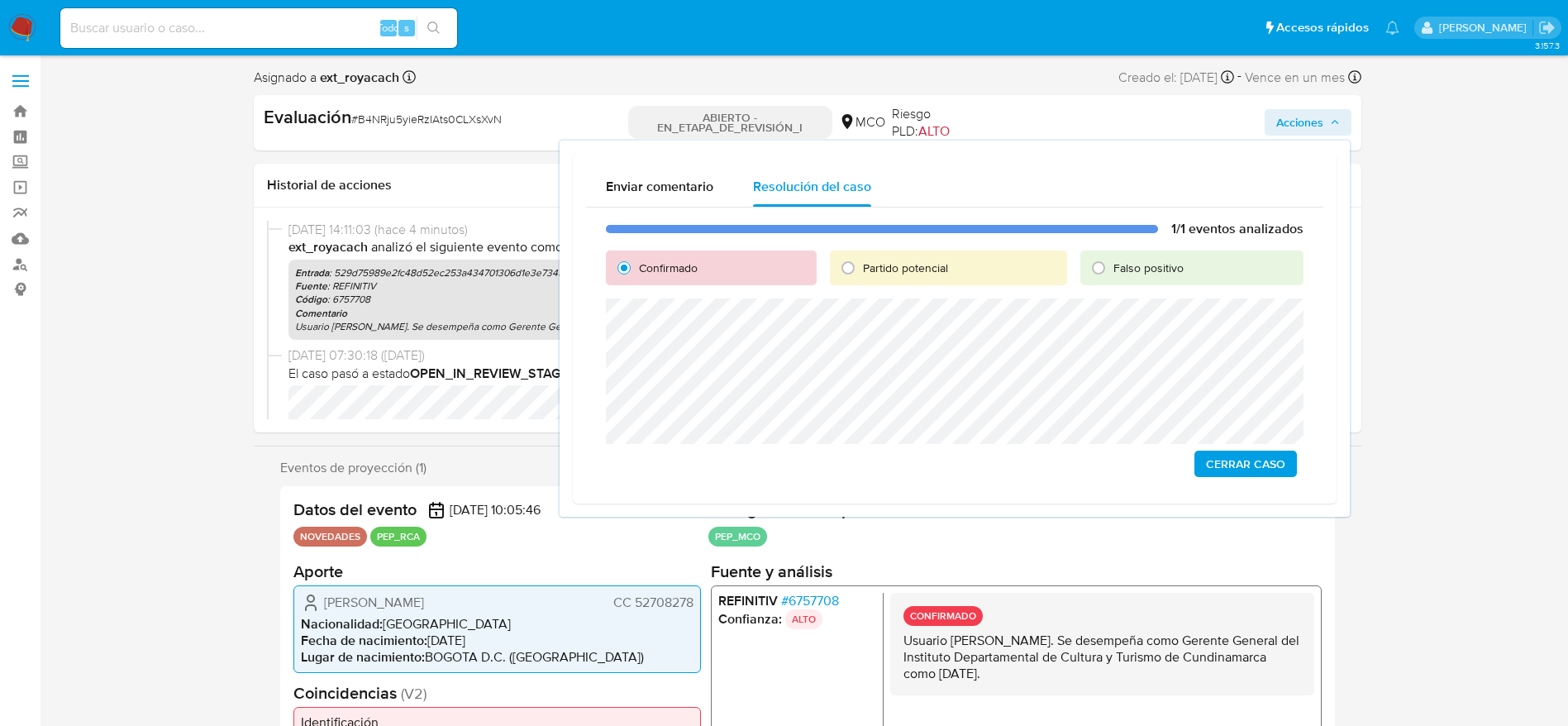
click at [1058, 460] on span "Cerrar Caso" at bounding box center [1245, 463] width 79 height 23
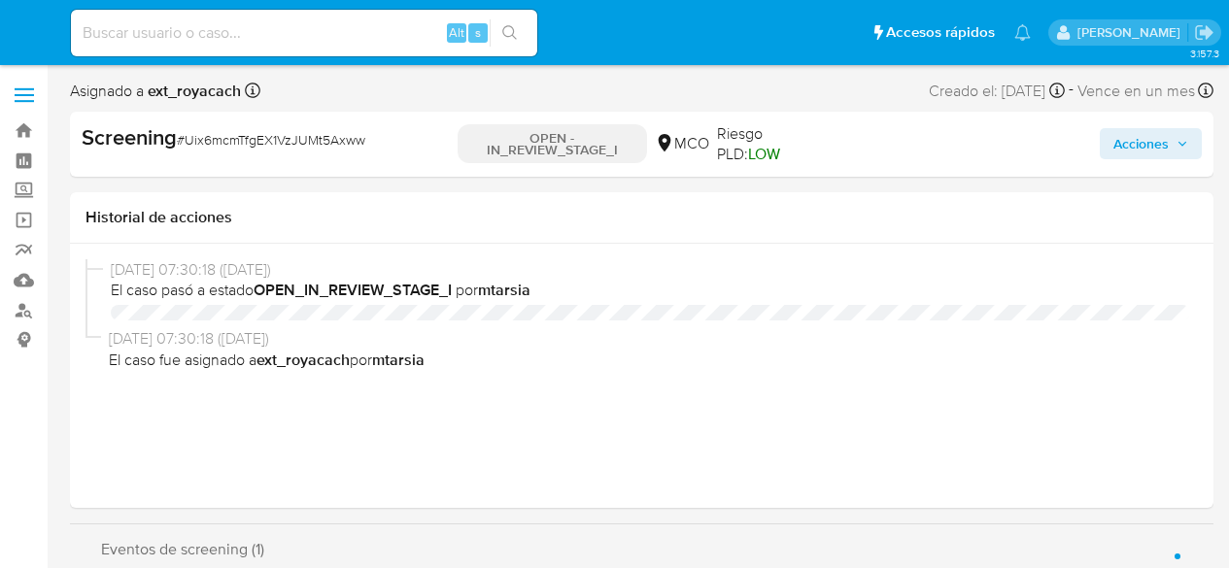
select select "10"
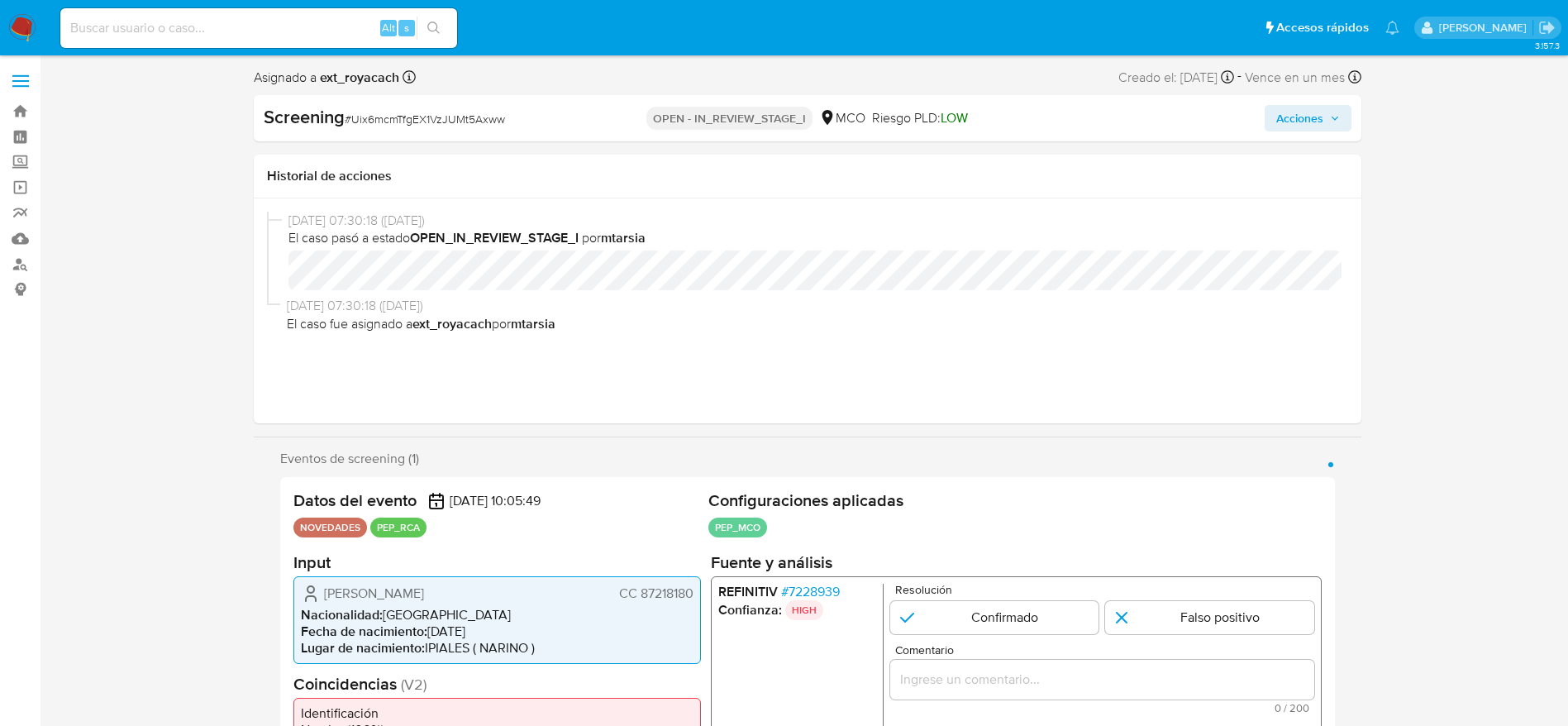
click at [839, 483] on span "# 7228939" at bounding box center [809, 591] width 59 height 16
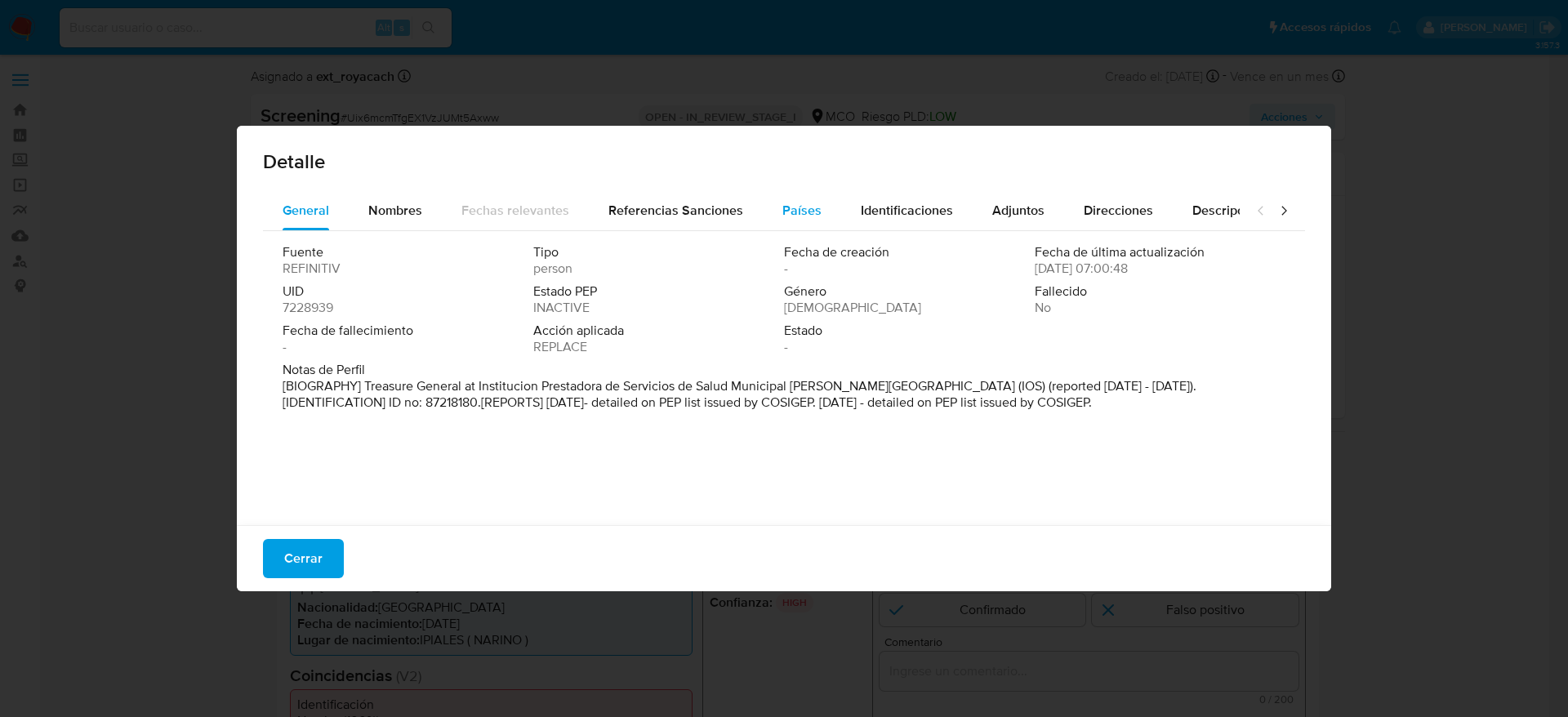
click at [783, 197] on div "Países" at bounding box center [802, 210] width 40 height 40
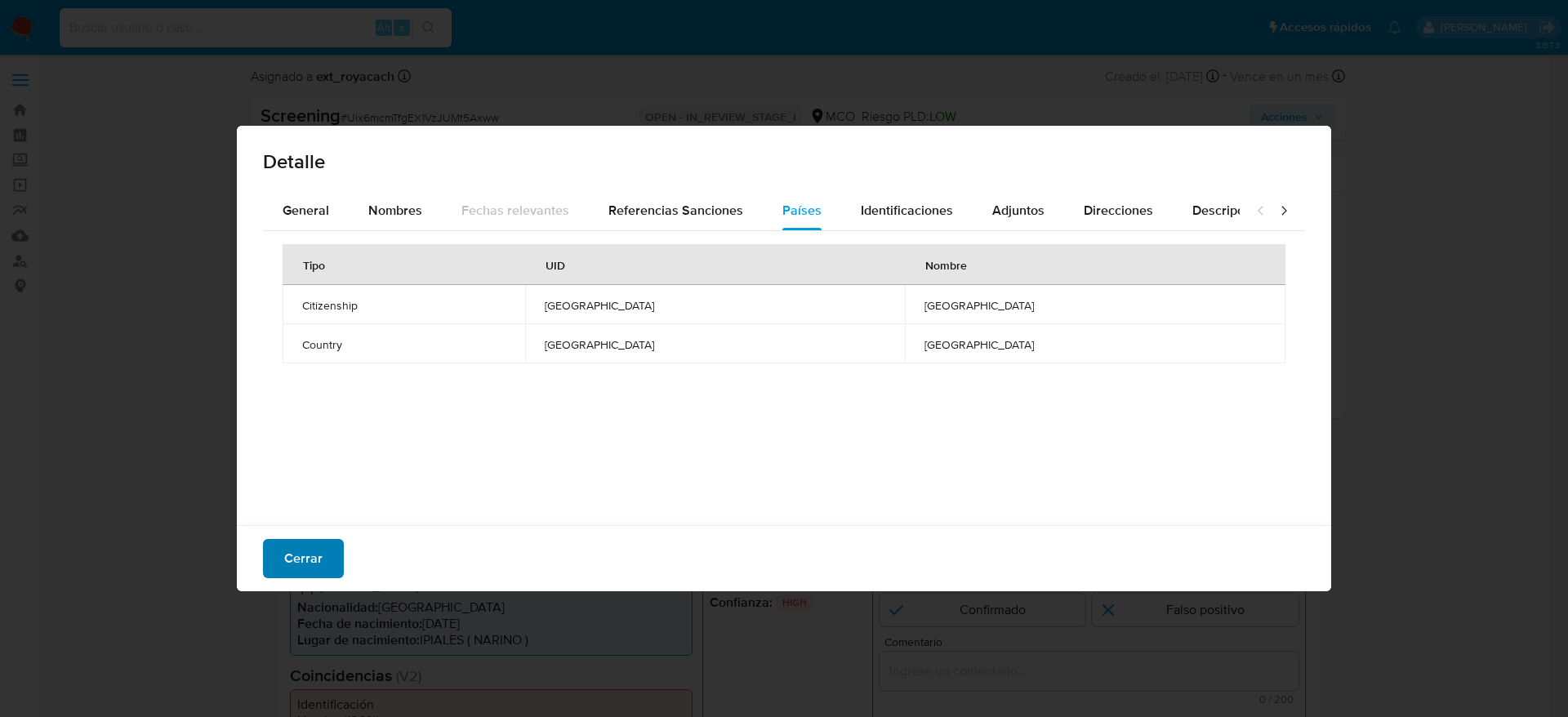
click at [324, 477] on button "Cerrar" at bounding box center [304, 558] width 81 height 40
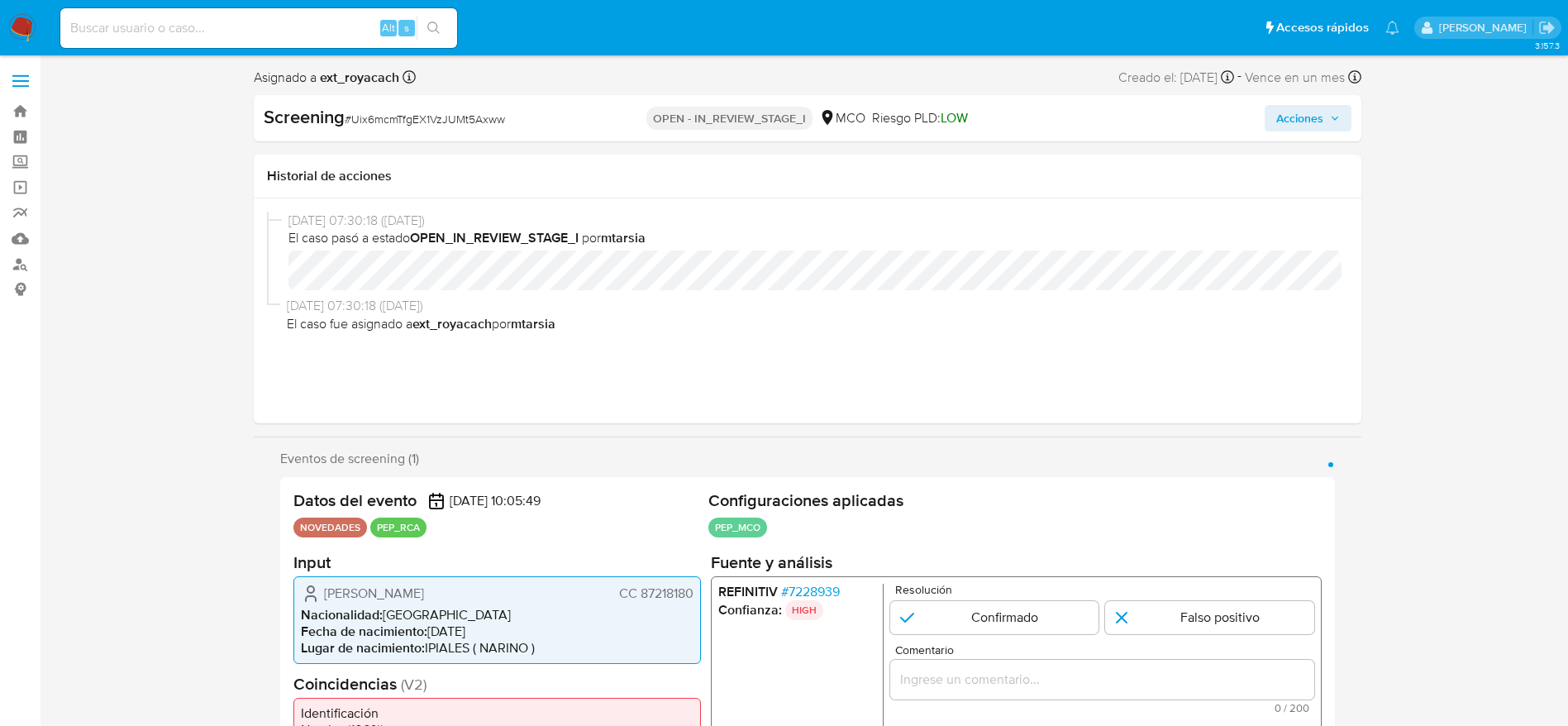
click at [432, 140] on div "Screening # Uix6mcmTfgEX1VzJUMt5Axww OPEN - IN_REVIEW_STAGE_I MCO Riesgo PLD: L…" at bounding box center [807, 118] width 1108 height 46
copy span "Uix6mcmTfgEX1VzJUMt5Axww"
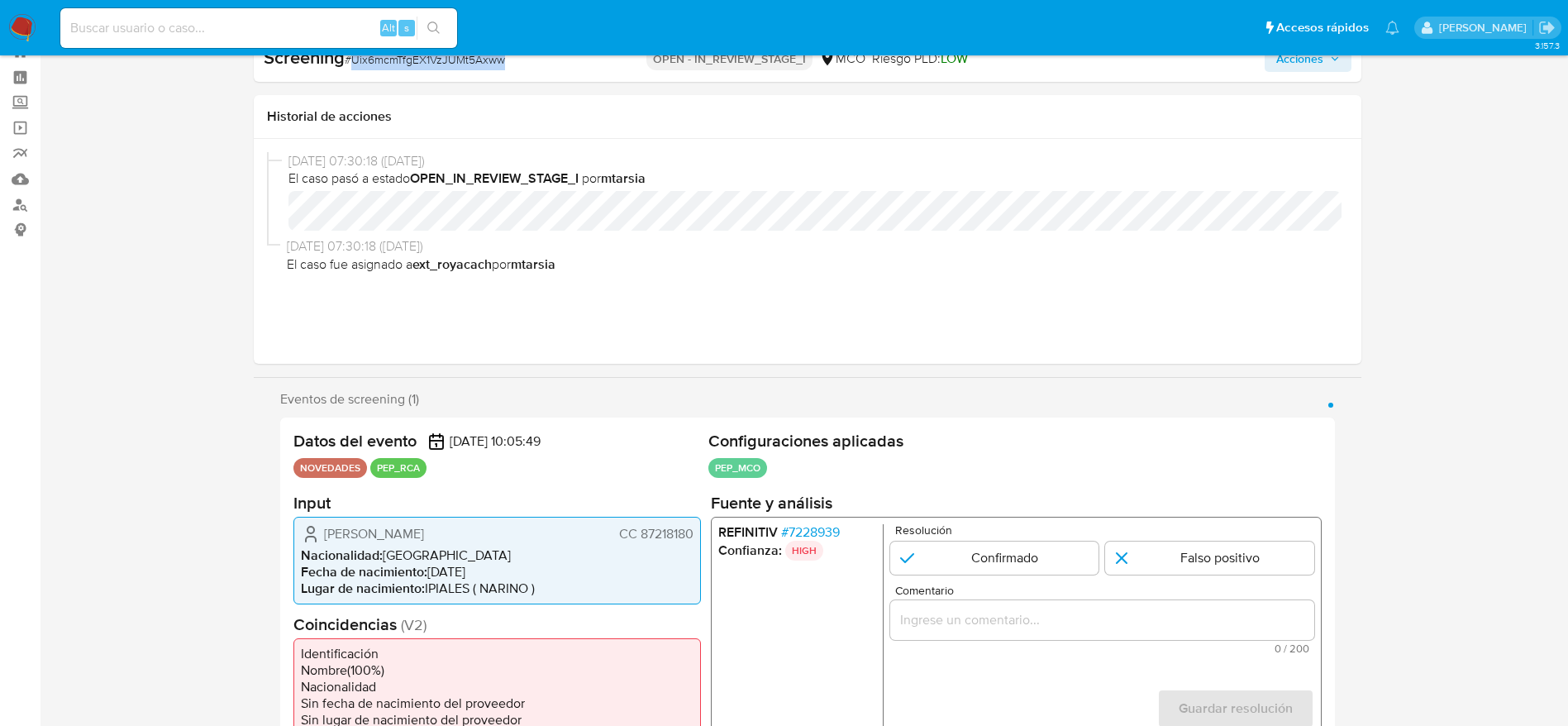
scroll to position [248, 0]
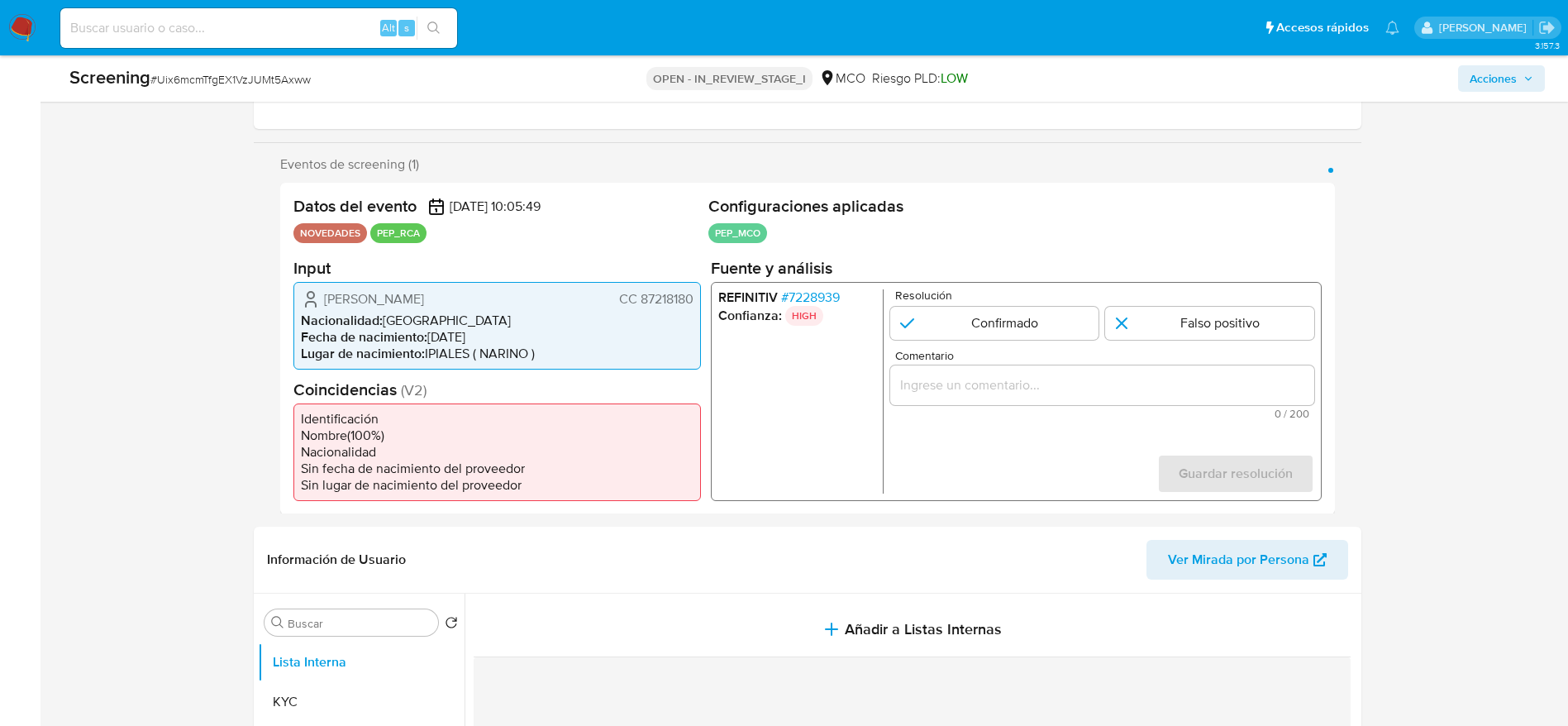
drag, startPoint x: 317, startPoint y: 300, endPoint x: 695, endPoint y: 284, distance: 378.3
click at [695, 284] on div "[PERSON_NAME] CC 87218180 Nacionalidad : [DEMOGRAPHIC_DATA] Fecha de nacimiento…" at bounding box center [497, 324] width 408 height 88
click at [827, 291] on span "# 7228939" at bounding box center [809, 296] width 59 height 16
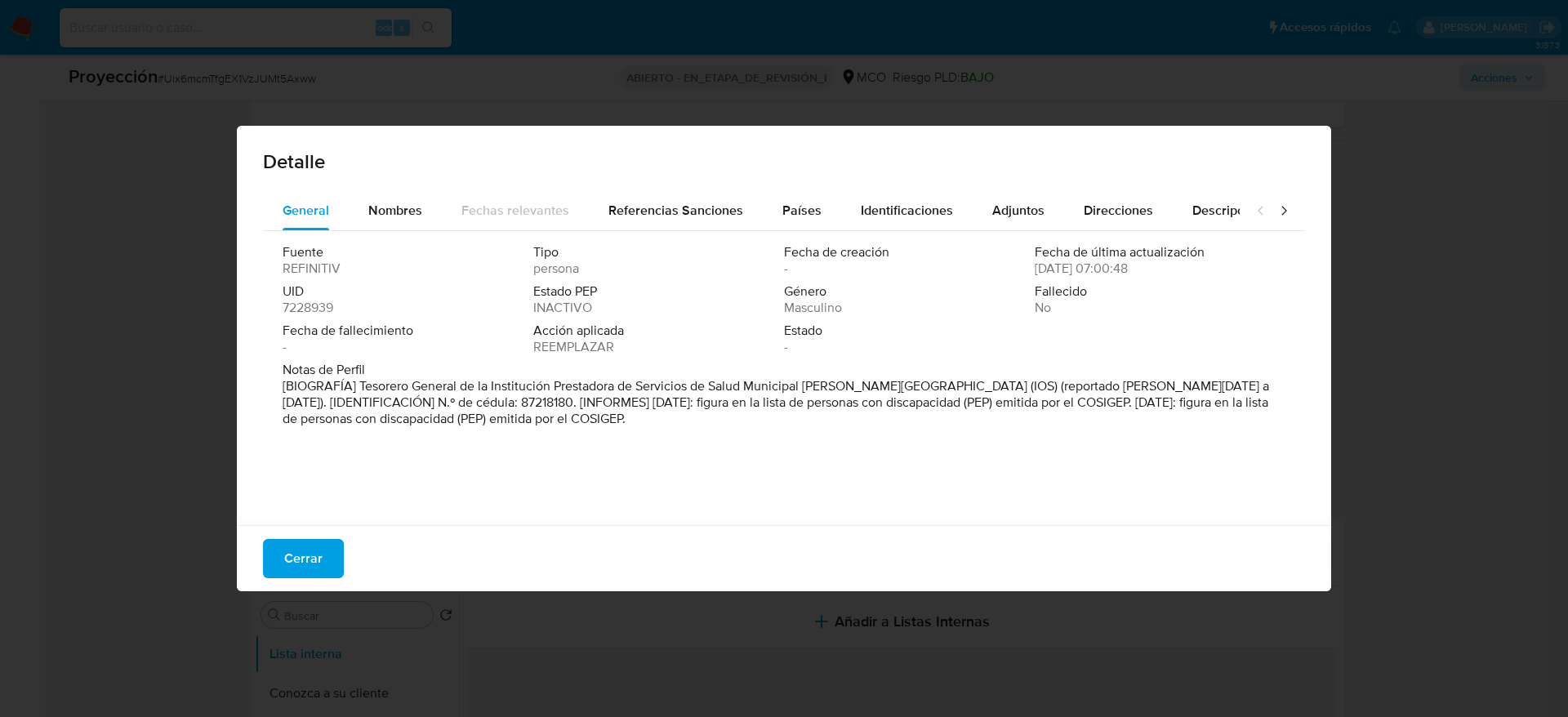
drag, startPoint x: 322, startPoint y: 547, endPoint x: 362, endPoint y: 500, distance: 61.7
click at [322, 477] on button "Cerrar" at bounding box center [304, 558] width 81 height 40
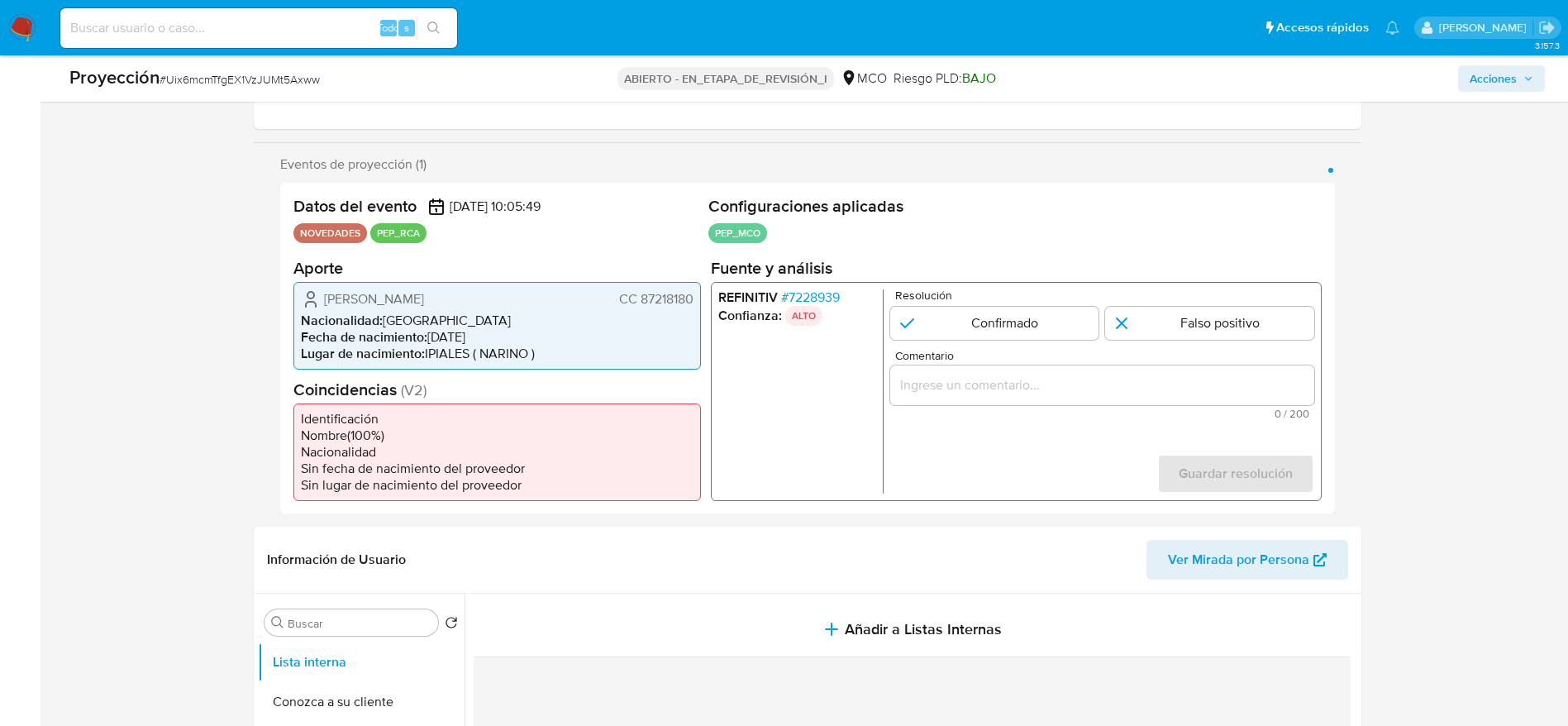
drag, startPoint x: 272, startPoint y: 294, endPoint x: 695, endPoint y: 305, distance: 423.1
click at [695, 305] on div "Eventos de proyección (1) Página 1 Datos del evento [DATE] 10:05:49 NOVEDADES P…" at bounding box center [807, 335] width 1108 height 358
click at [798, 281] on div "REFINITIV # 7228939 Confianza: ALTO Resolución Confirmado Falso positivo Coment…" at bounding box center [1016, 390] width 611 height 219
click at [801, 293] on font "7228939" at bounding box center [813, 296] width 51 height 19
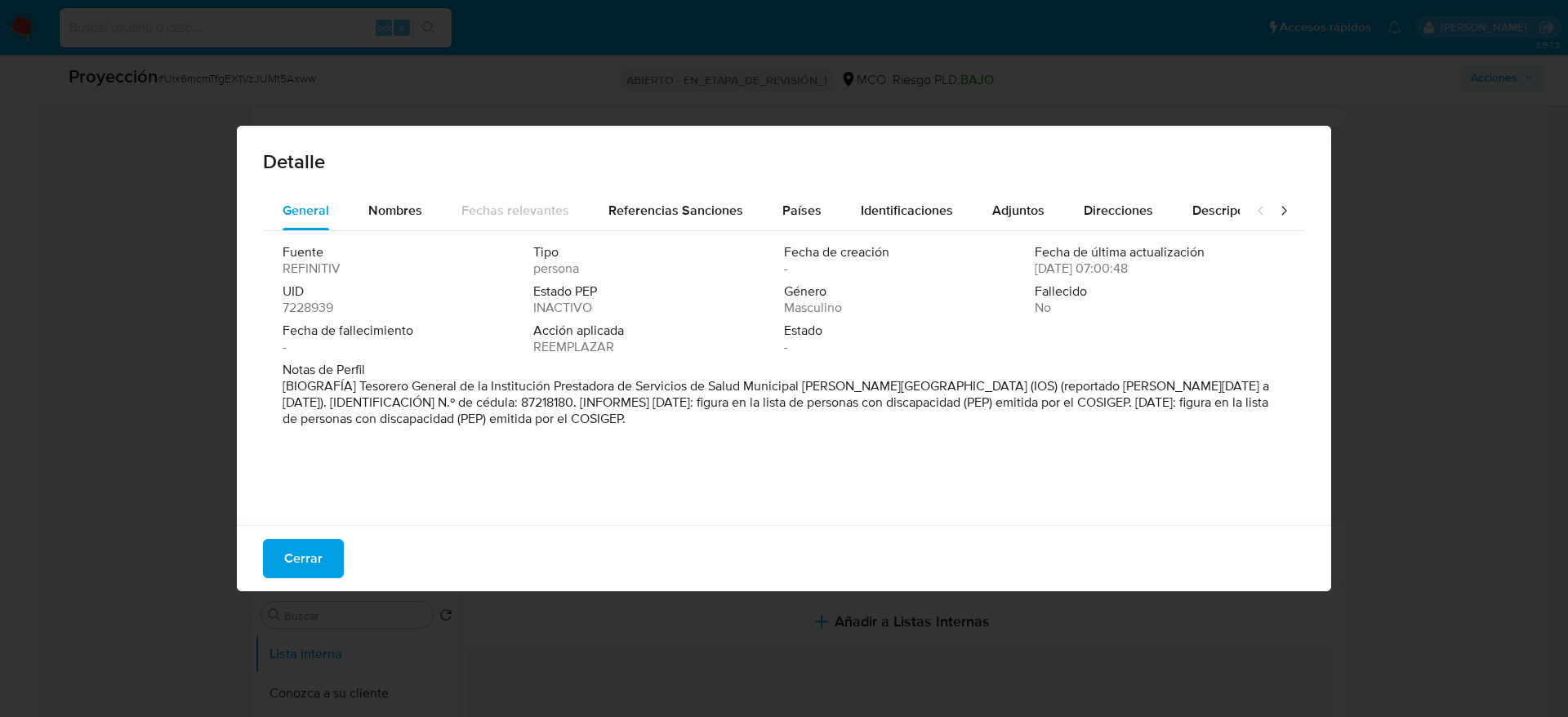
drag, startPoint x: 357, startPoint y: 389, endPoint x: 858, endPoint y: 393, distance: 501.0
click at [858, 393] on font "[BIOGRAFÍA] Tesorero General de la Institución Prestadora de Servicios de Salud…" at bounding box center [776, 402] width 987 height 51
click at [294, 477] on font "Cerrar" at bounding box center [304, 558] width 39 height 40
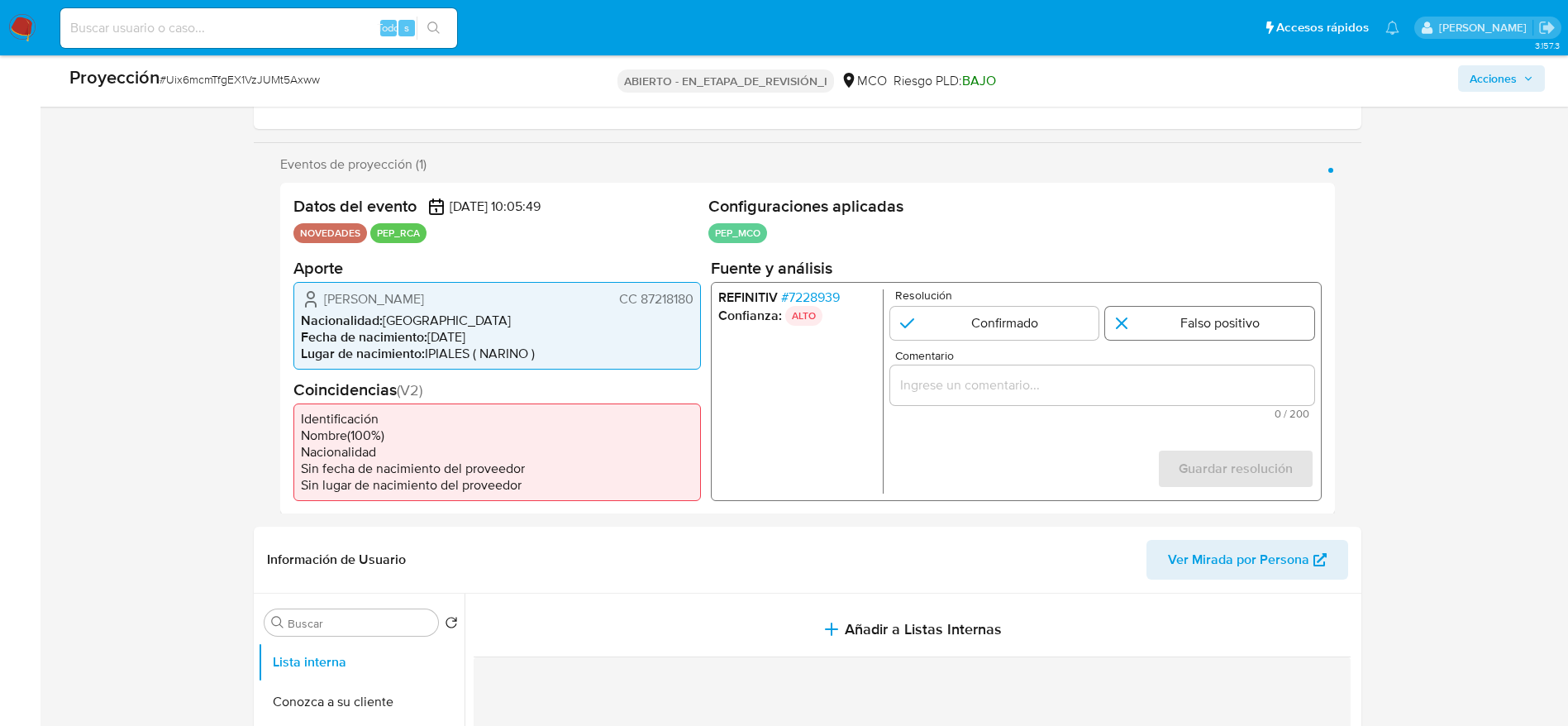
click at [1045, 314] on input "1 de 1" at bounding box center [1210, 322] width 209 height 33
radio input "true"
click at [1045, 373] on div "1 de 1" at bounding box center [1101, 384] width 424 height 40
click at [1045, 392] on input "Comentario" at bounding box center [1101, 384] width 424 height 21
paste input "Usuario [PERSON_NAME], se descarta ya que el PEP dejó su cargo deTesorero Gener…"
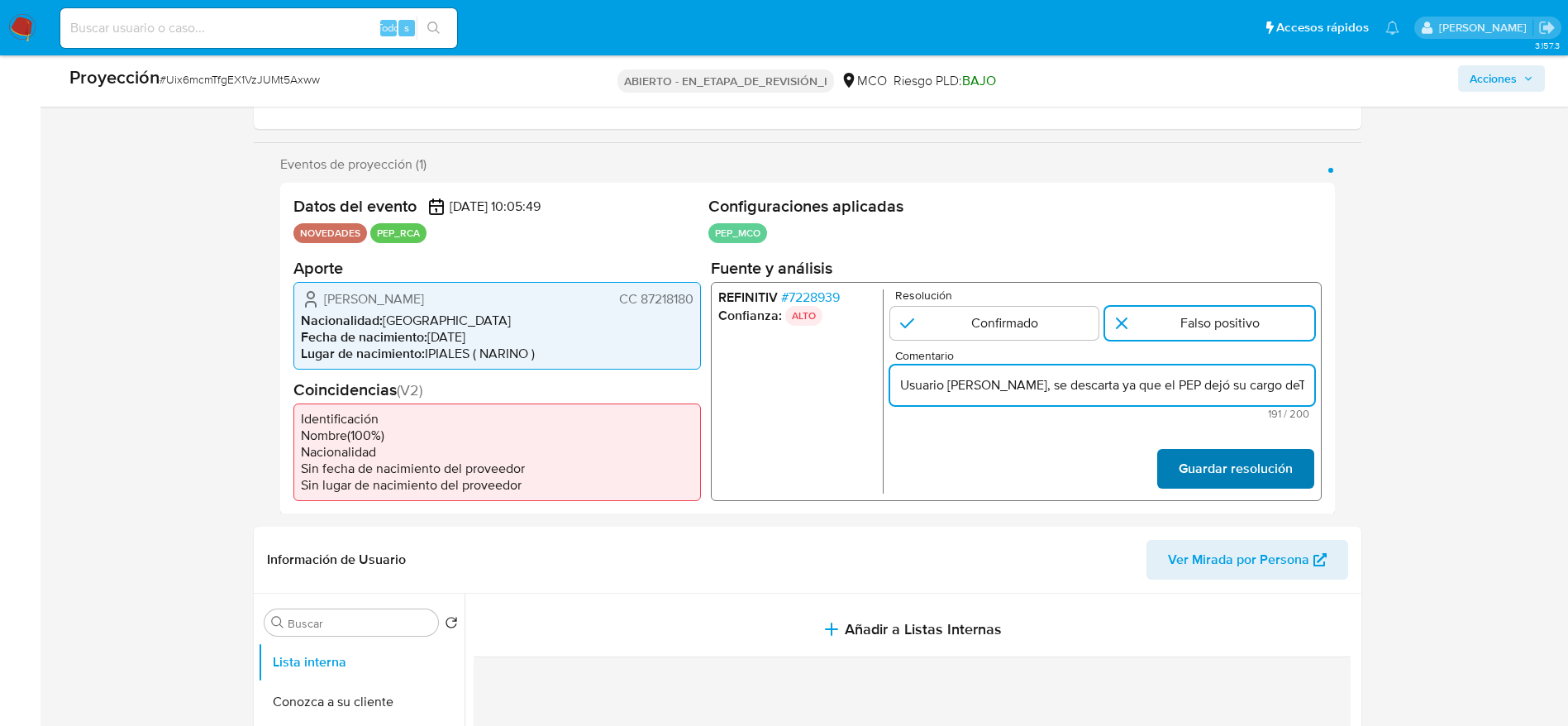
scroll to position [0, 722]
type input "Usuario [PERSON_NAME], se descarta ya que el PEP dejó su cargo deTesorero Gener…"
click at [1045, 462] on font "Guardar resolución" at bounding box center [1234, 469] width 114 height 40
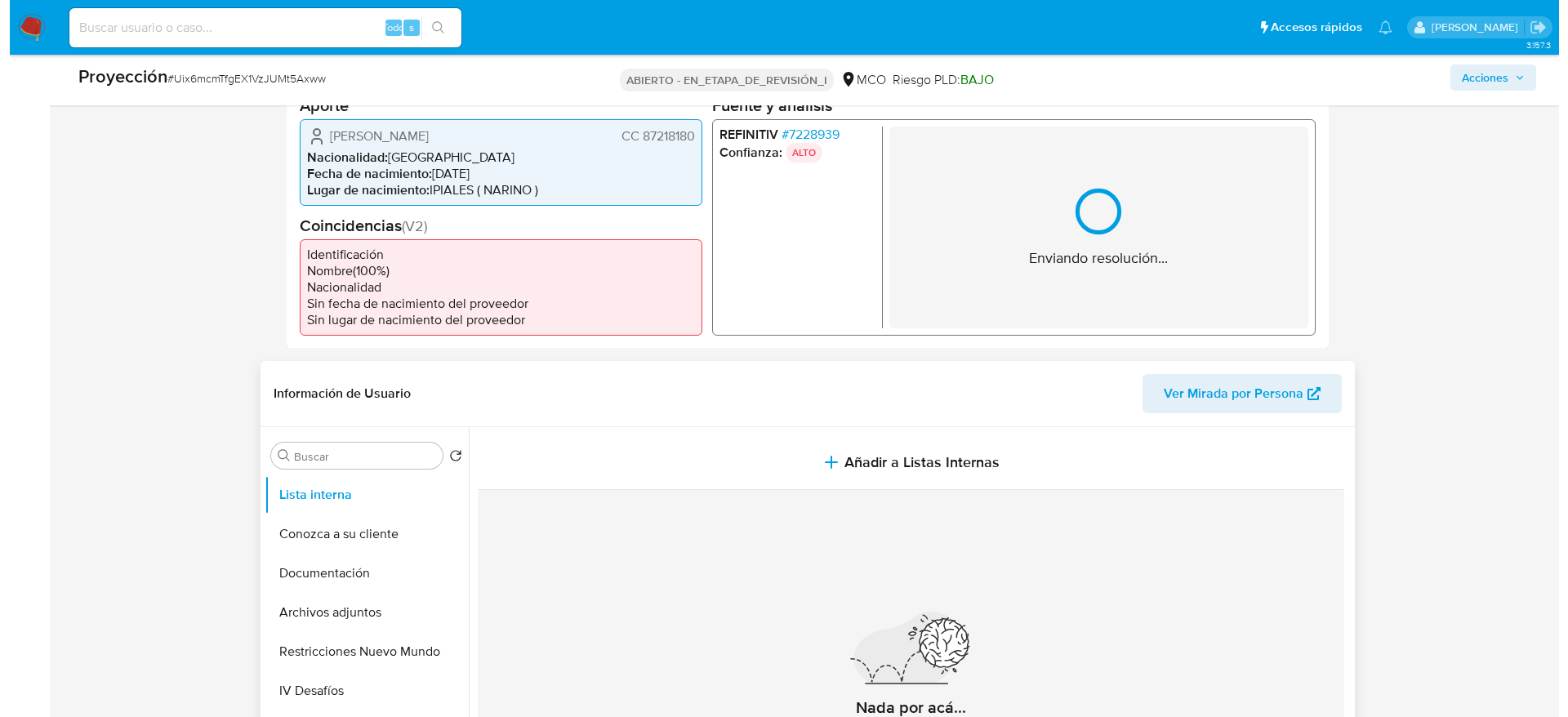
scroll to position [490, 0]
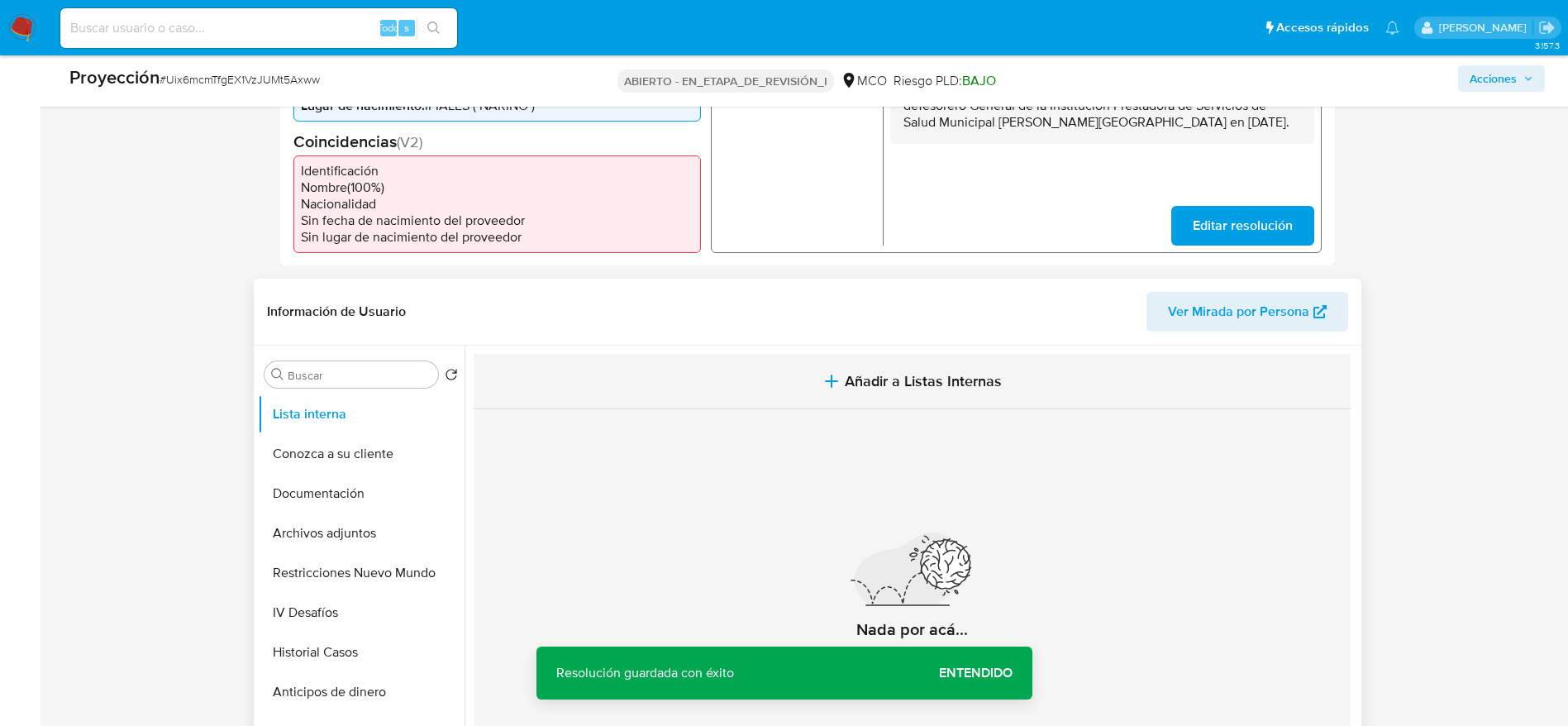
click at [891, 397] on button "Añadir a Listas Internas" at bounding box center [912, 381] width 877 height 55
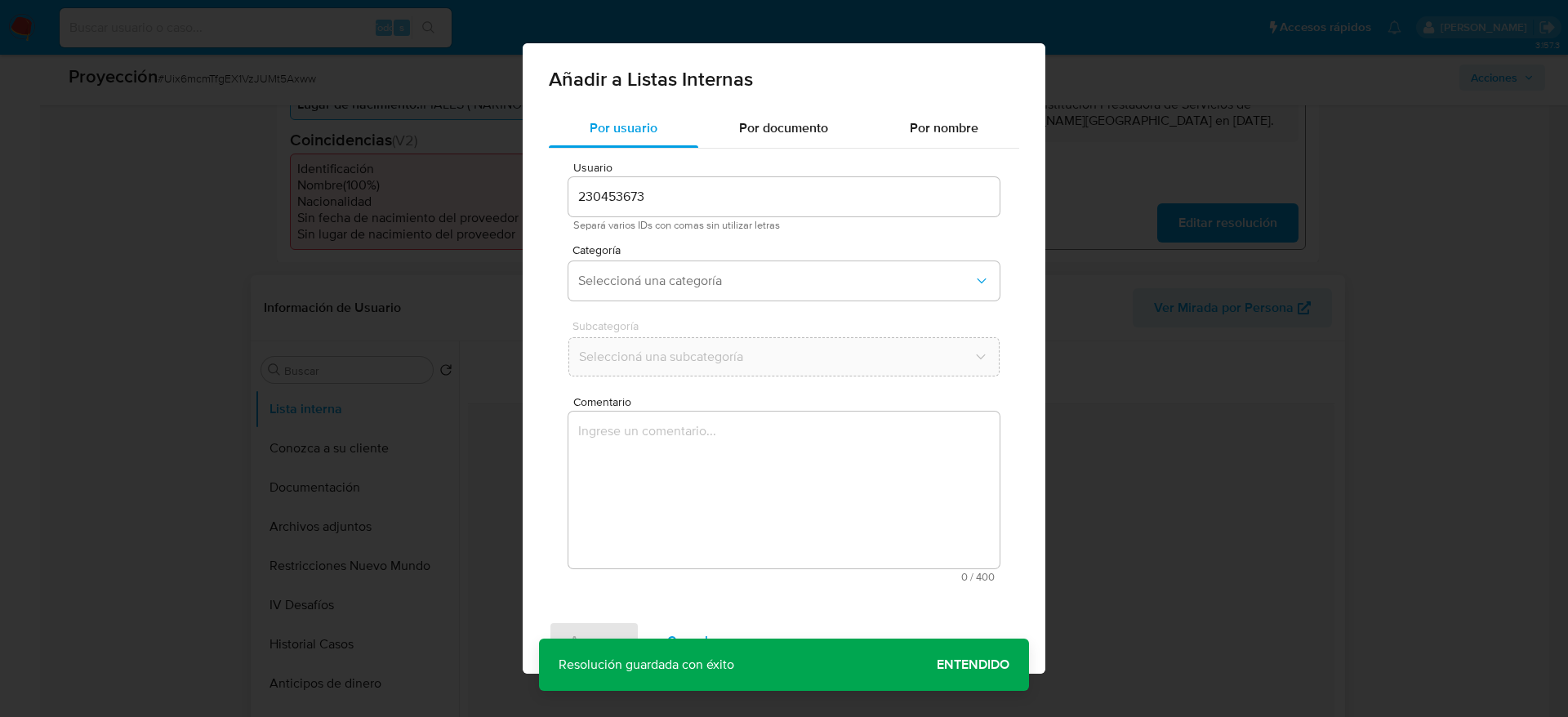
drag, startPoint x: 877, startPoint y: 527, endPoint x: 884, endPoint y: 509, distance: 19.3
click at [877, 477] on textarea "Comentario" at bounding box center [784, 490] width 431 height 157
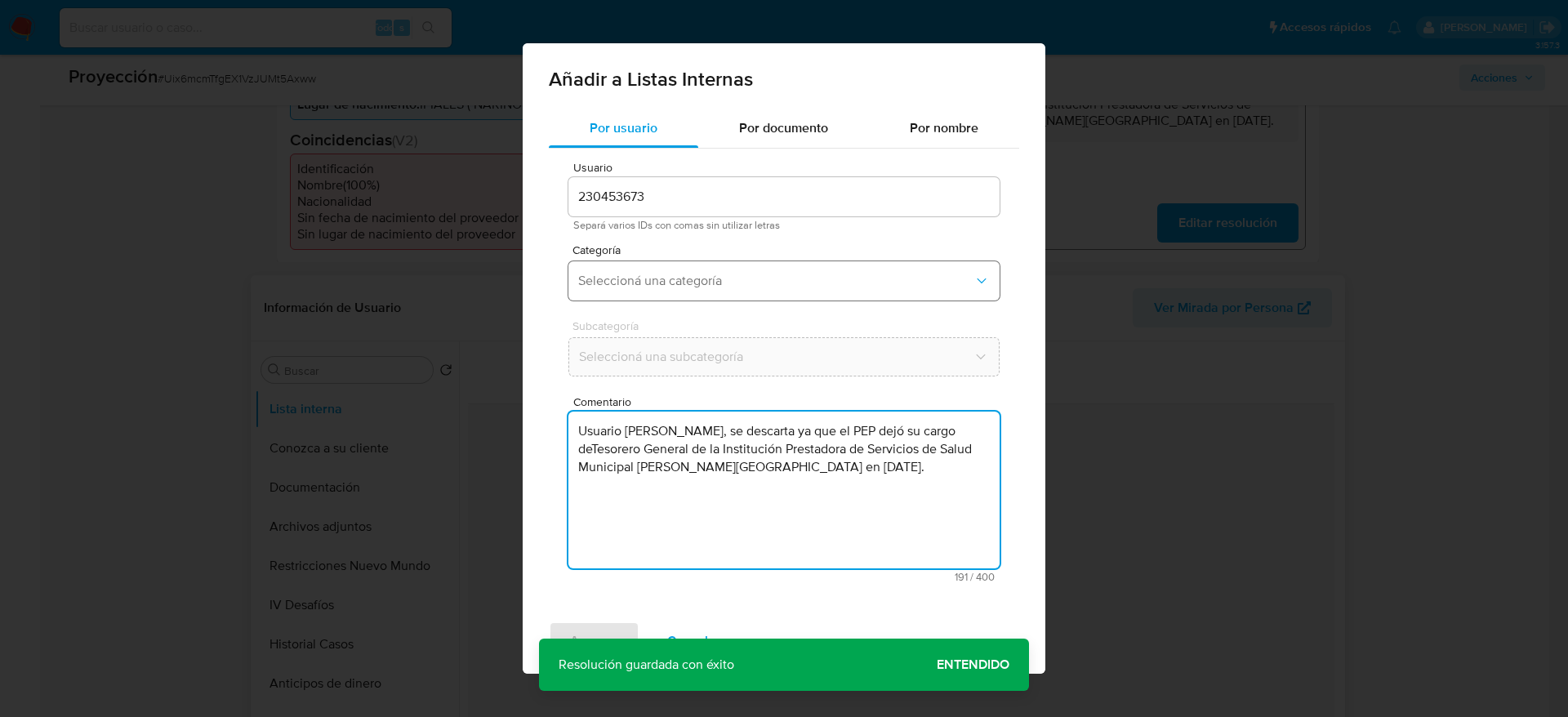
click at [785, 263] on button "Seleccioná una categoría" at bounding box center [784, 281] width 431 height 40
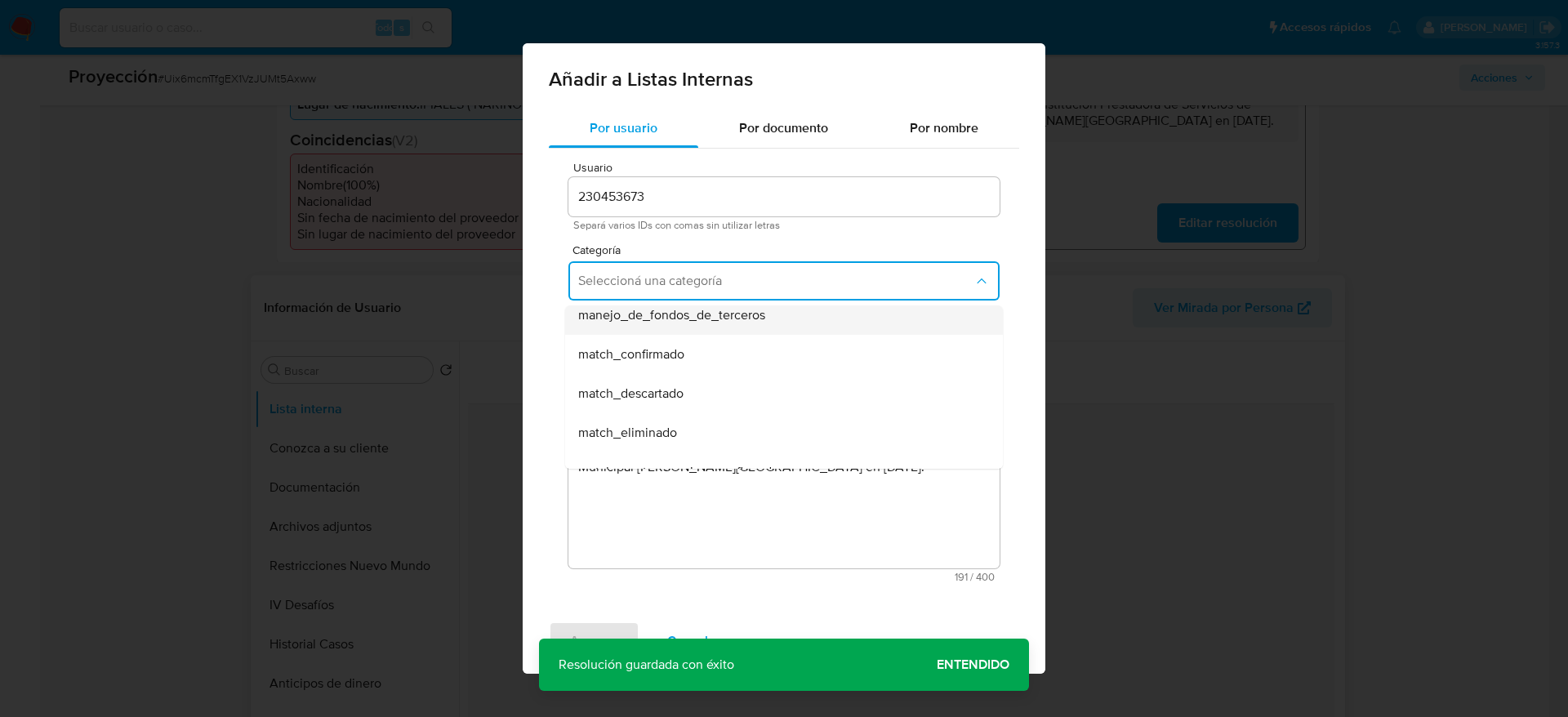
scroll to position [123, 0]
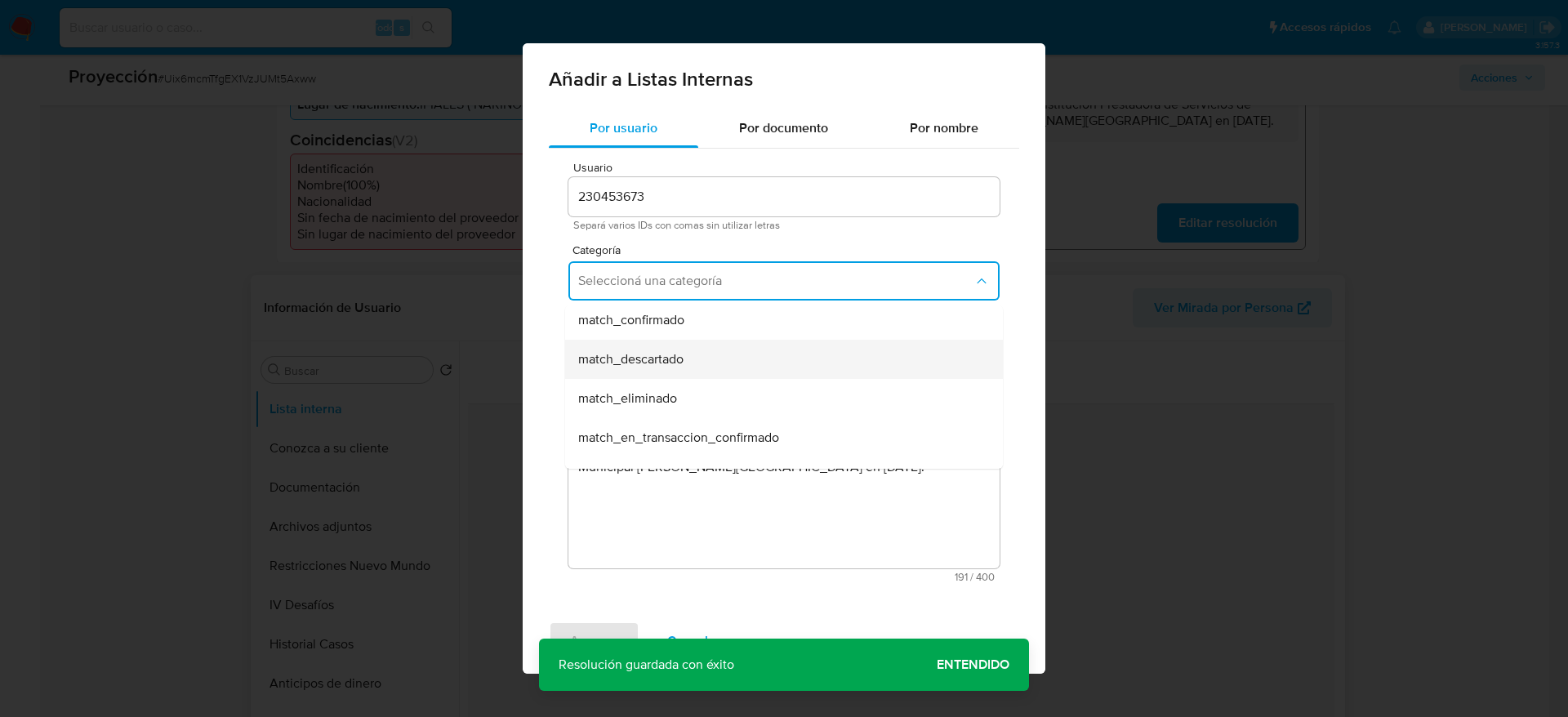
click at [697, 342] on div "match_descartado" at bounding box center [779, 359] width 402 height 40
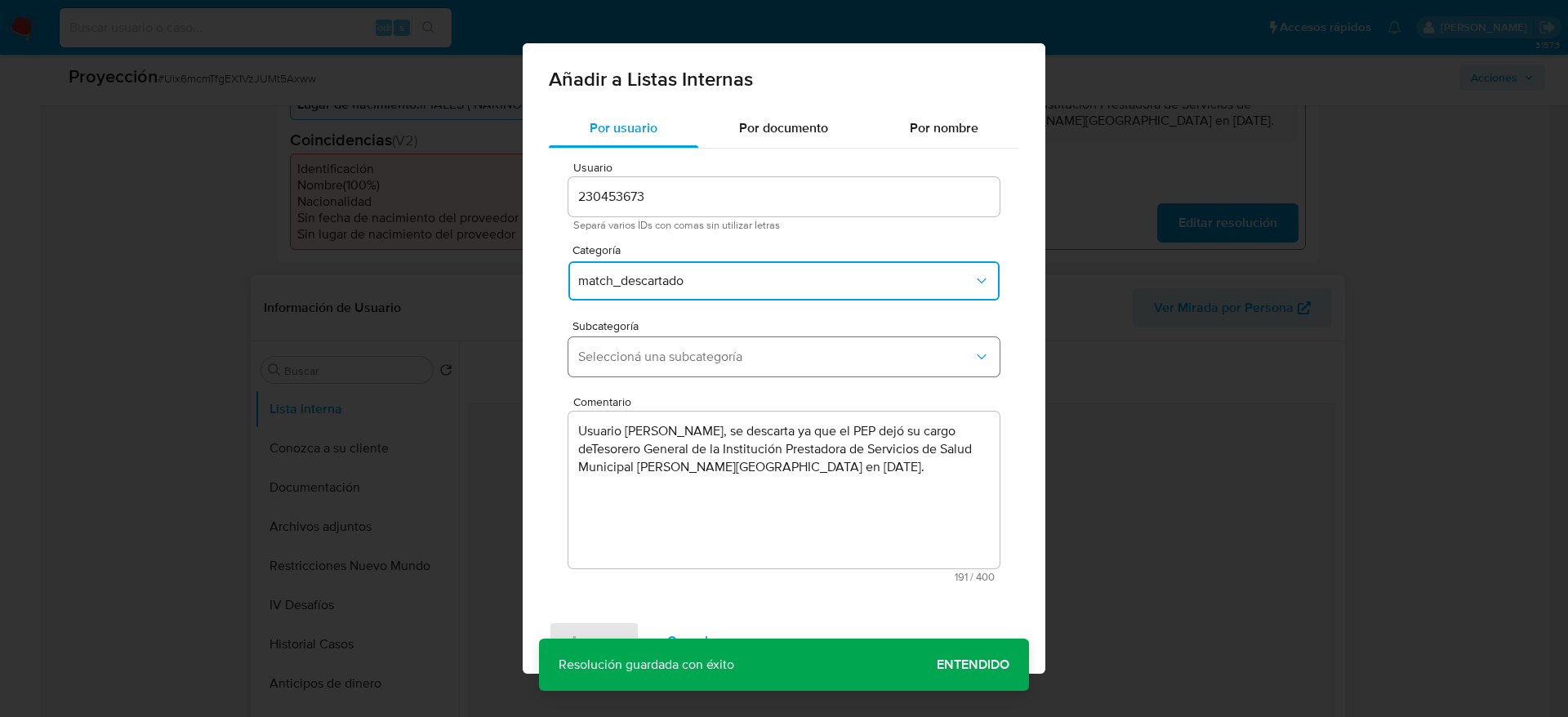
click at [710, 357] on span "Seleccioná una subcategoría" at bounding box center [776, 356] width 395 height 16
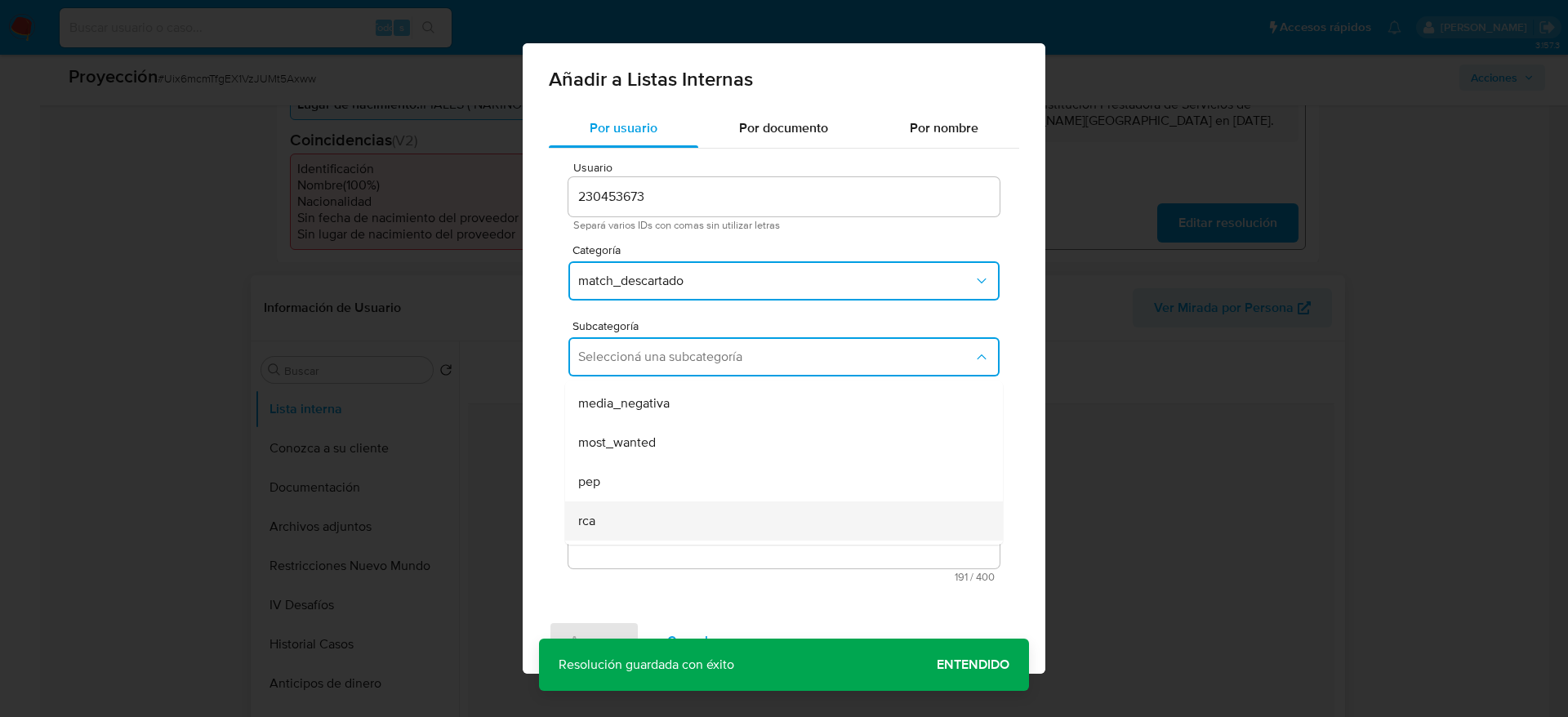
scroll to position [111, 0]
click at [693, 477] on div "sanctions_list" at bounding box center [779, 525] width 402 height 40
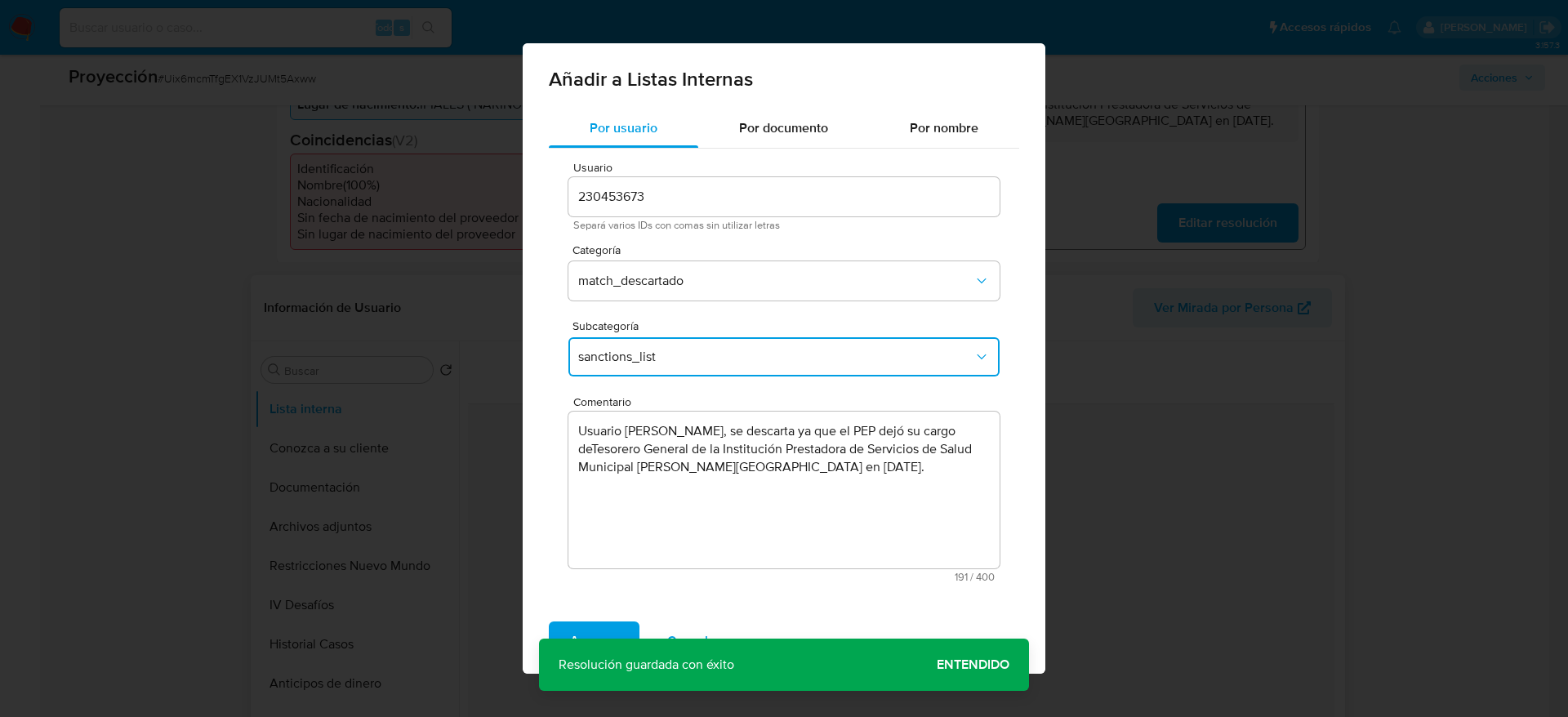
click at [702, 358] on span "sanctions_list" at bounding box center [776, 356] width 395 height 16
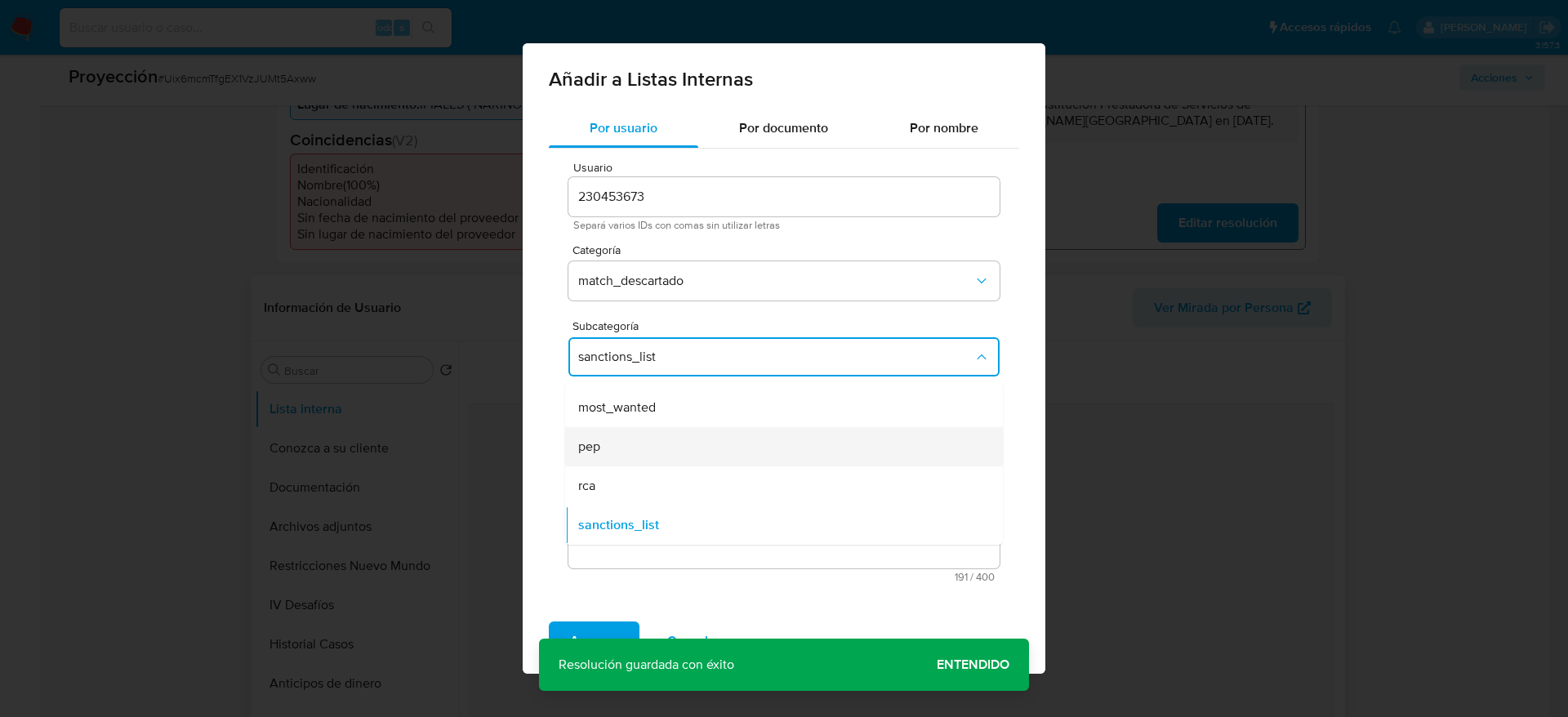
click at [666, 458] on div "pep" at bounding box center [779, 446] width 402 height 40
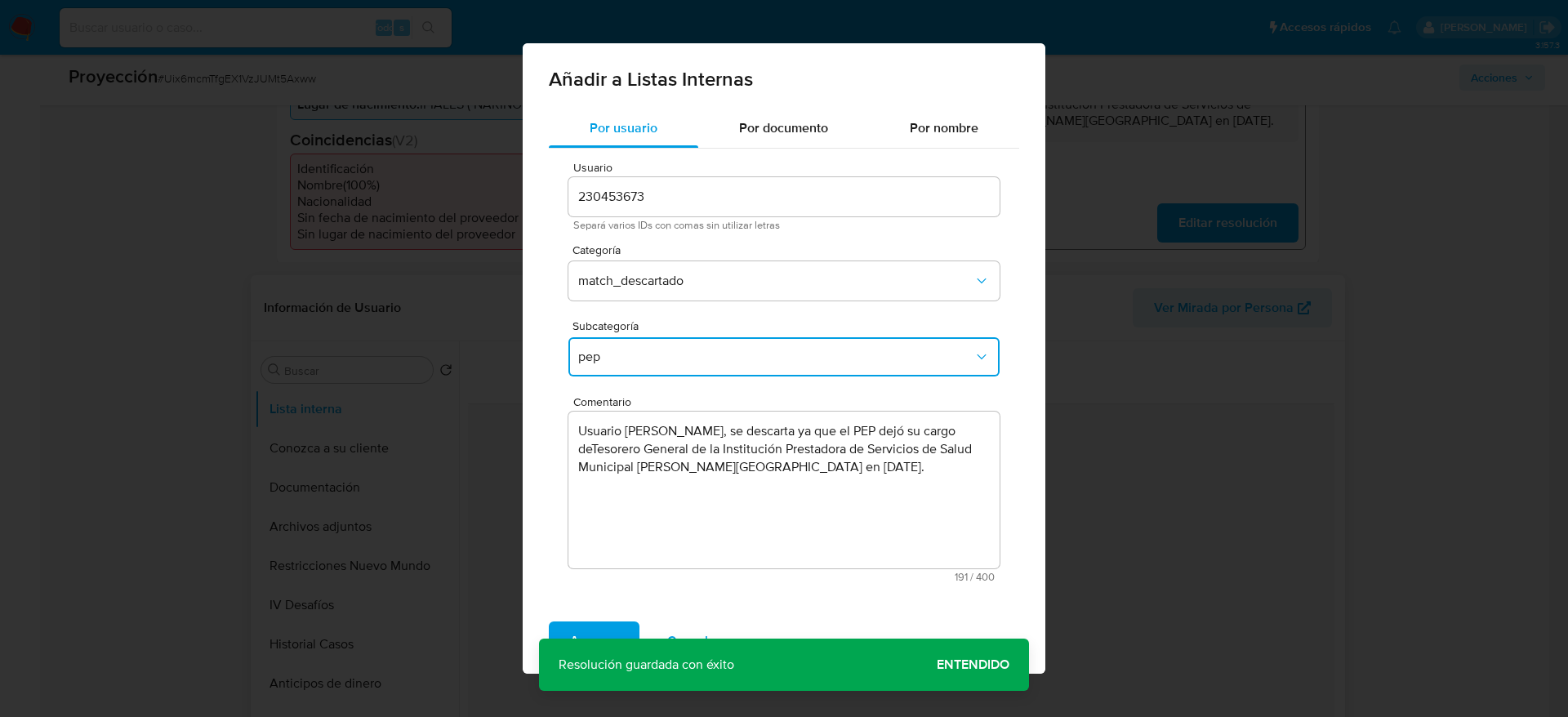
click at [647, 451] on textarea "Usuario Juan Carlos Delgado Jaramillo, se descarta ya que el PEP dejó su cargo …" at bounding box center [784, 490] width 431 height 157
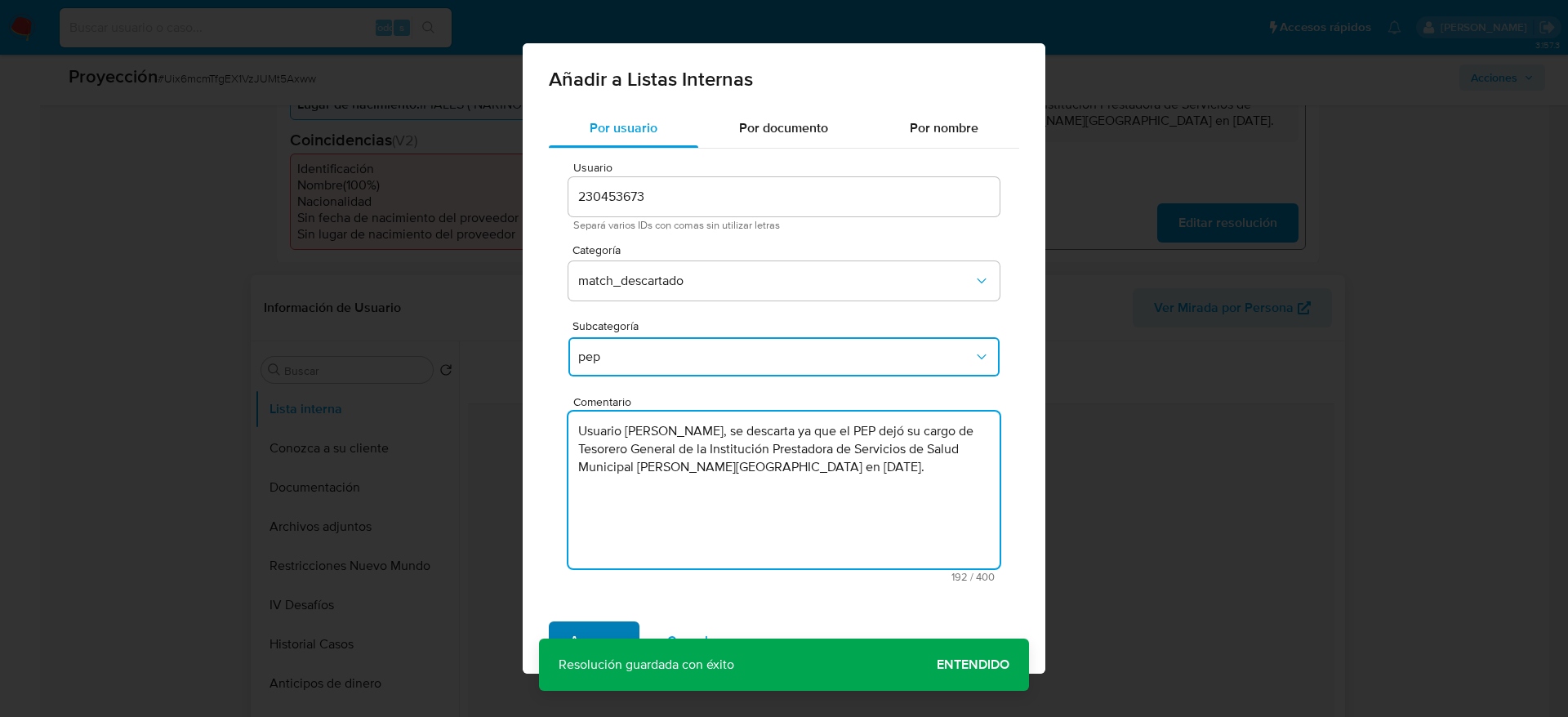
type textarea "Usuario Juan Carlos Delgado Jaramillo, se descarta ya que el PEP dejó su cargo …"
click at [615, 477] on span "Agregar" at bounding box center [594, 641] width 48 height 36
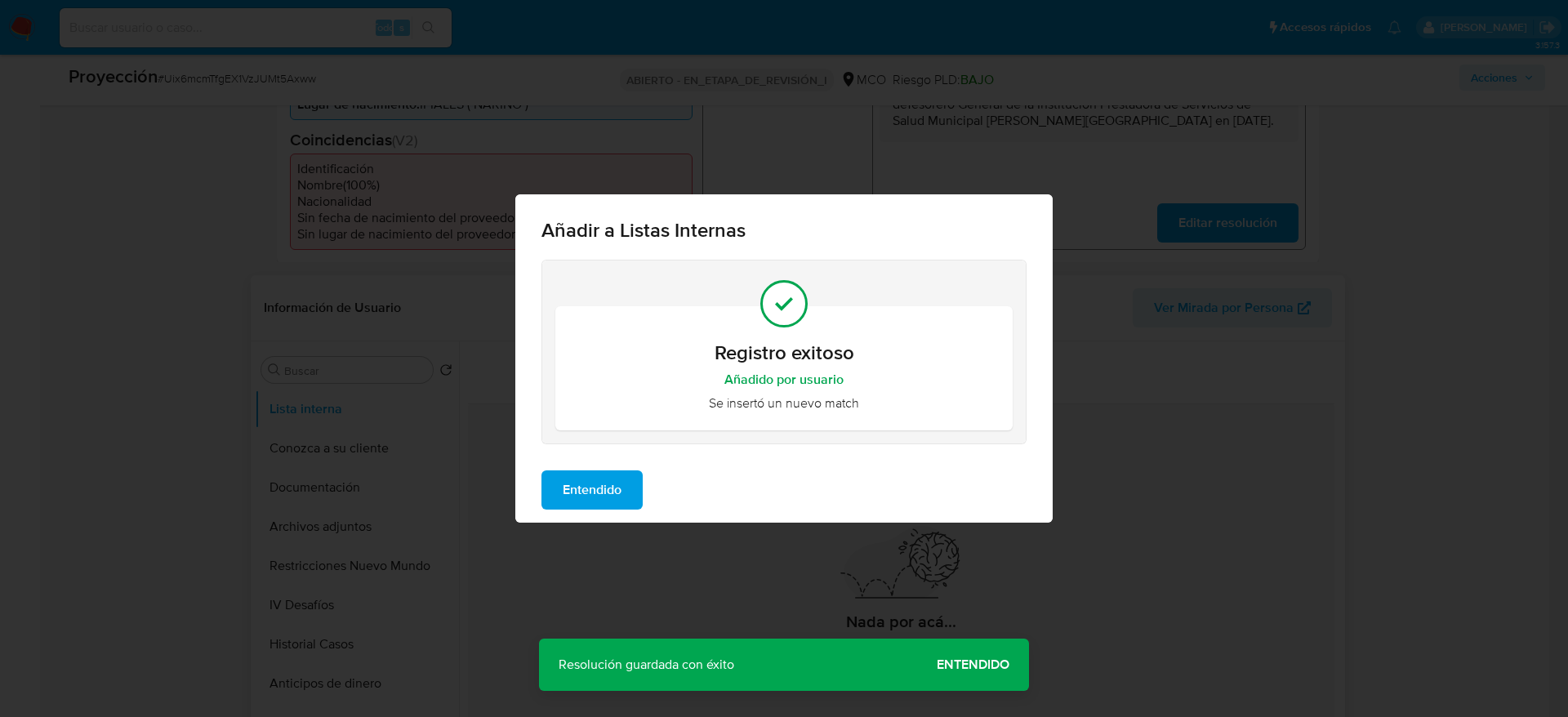
click at [621, 477] on span "Entendido" at bounding box center [592, 490] width 59 height 36
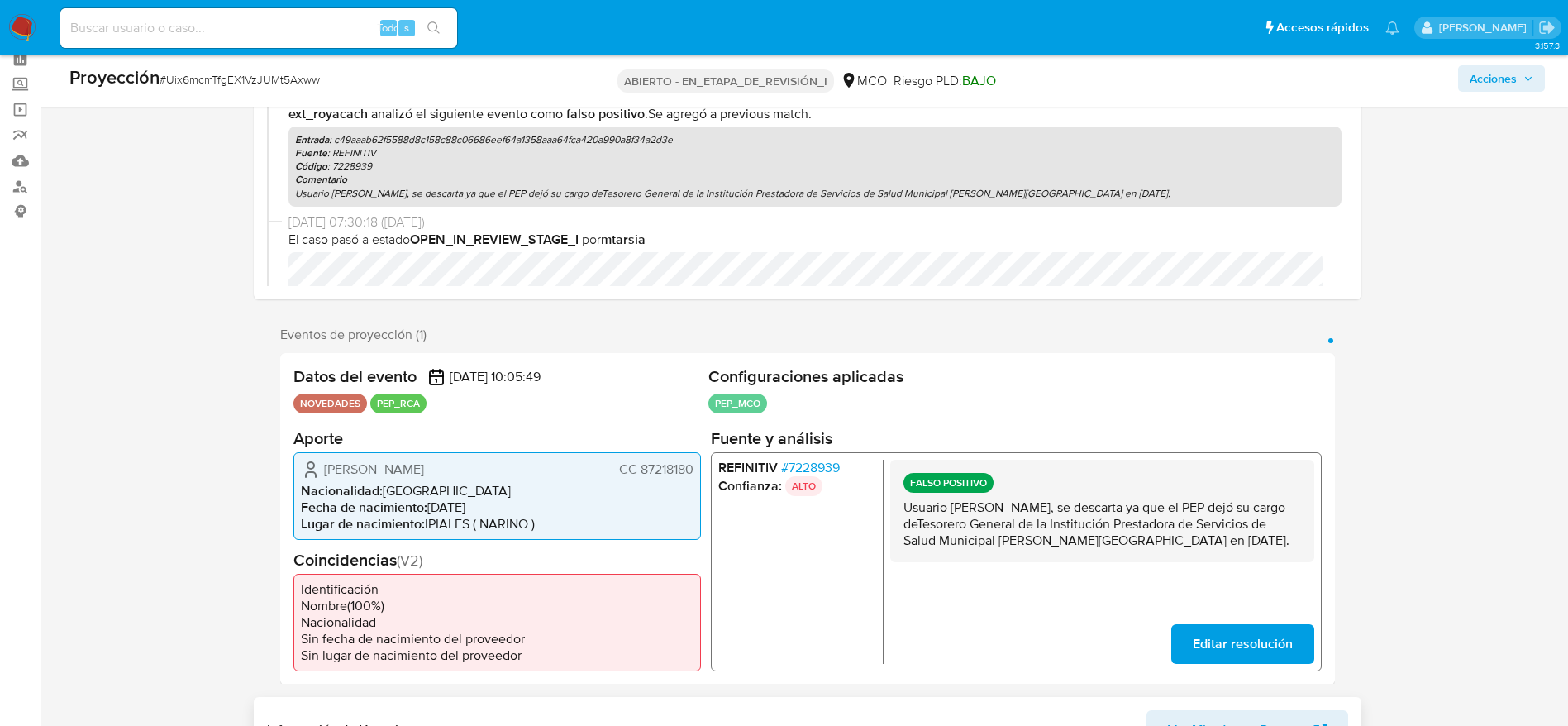
scroll to position [0, 0]
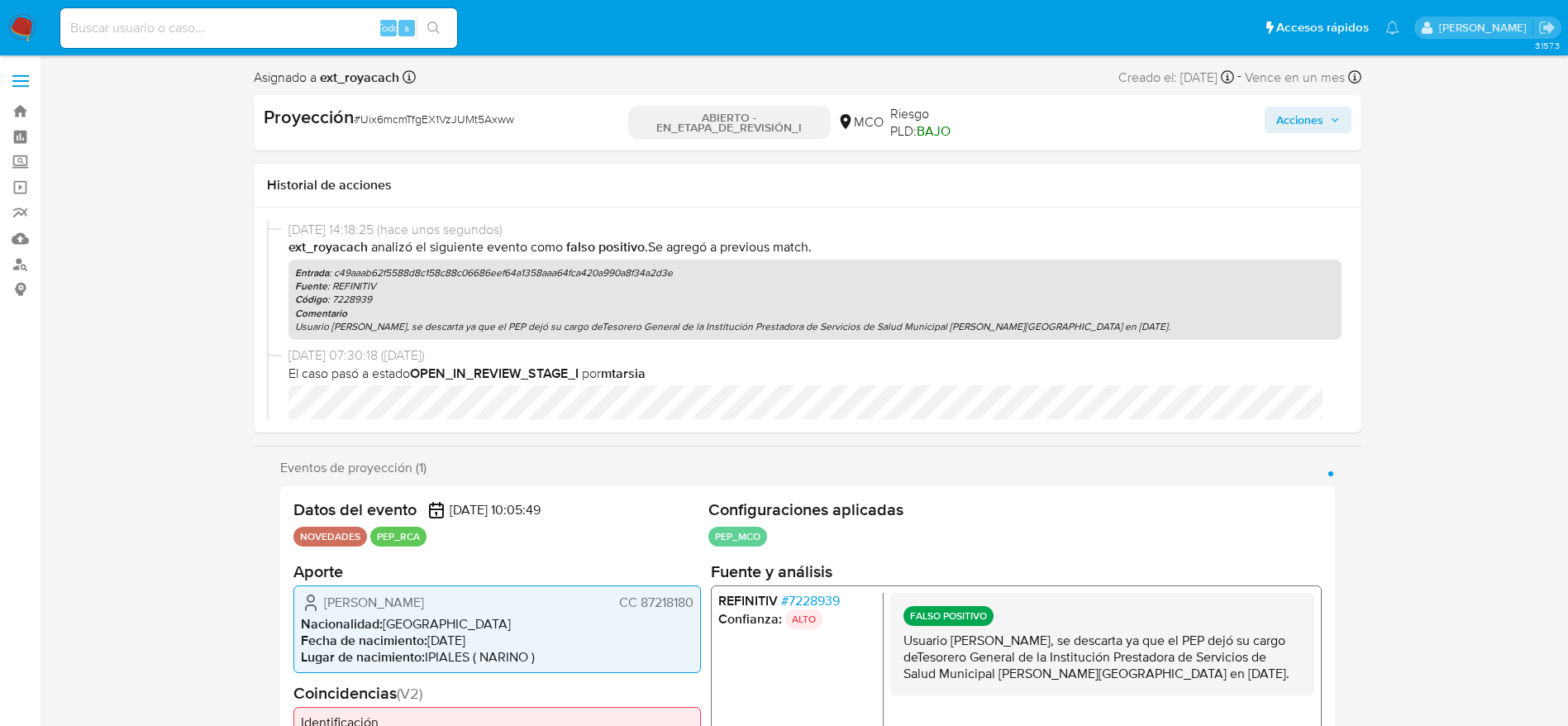
click at [1045, 127] on font "Acciones" at bounding box center [1299, 119] width 47 height 26
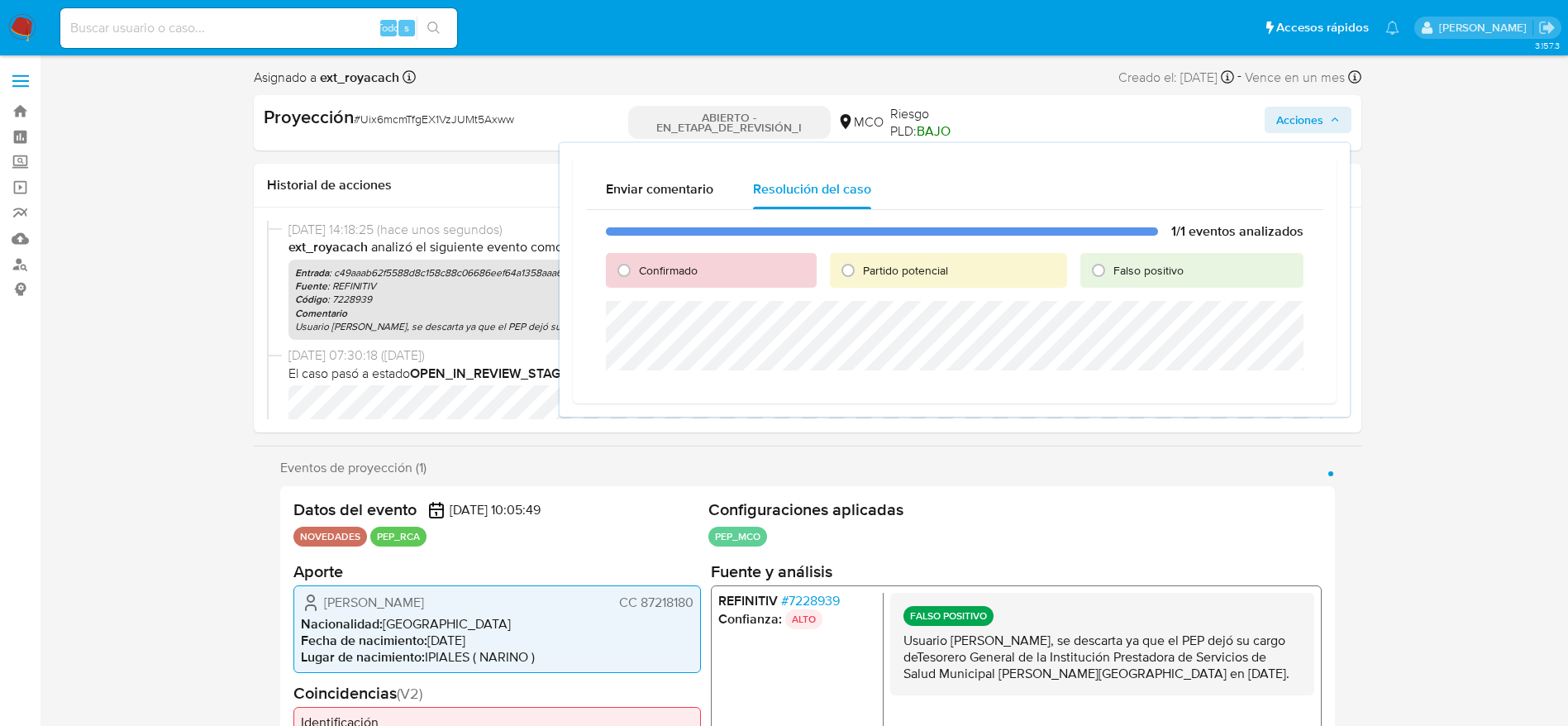
click at [1045, 256] on div "Falso positivo" at bounding box center [1191, 270] width 222 height 35
click at [1045, 263] on div "Falso positivo" at bounding box center [1191, 270] width 222 height 35
click at [1045, 277] on font "Falso positivo" at bounding box center [1149, 270] width 71 height 16
click at [1045, 277] on input "Falso positivo" at bounding box center [1098, 270] width 26 height 26
radio input "true"
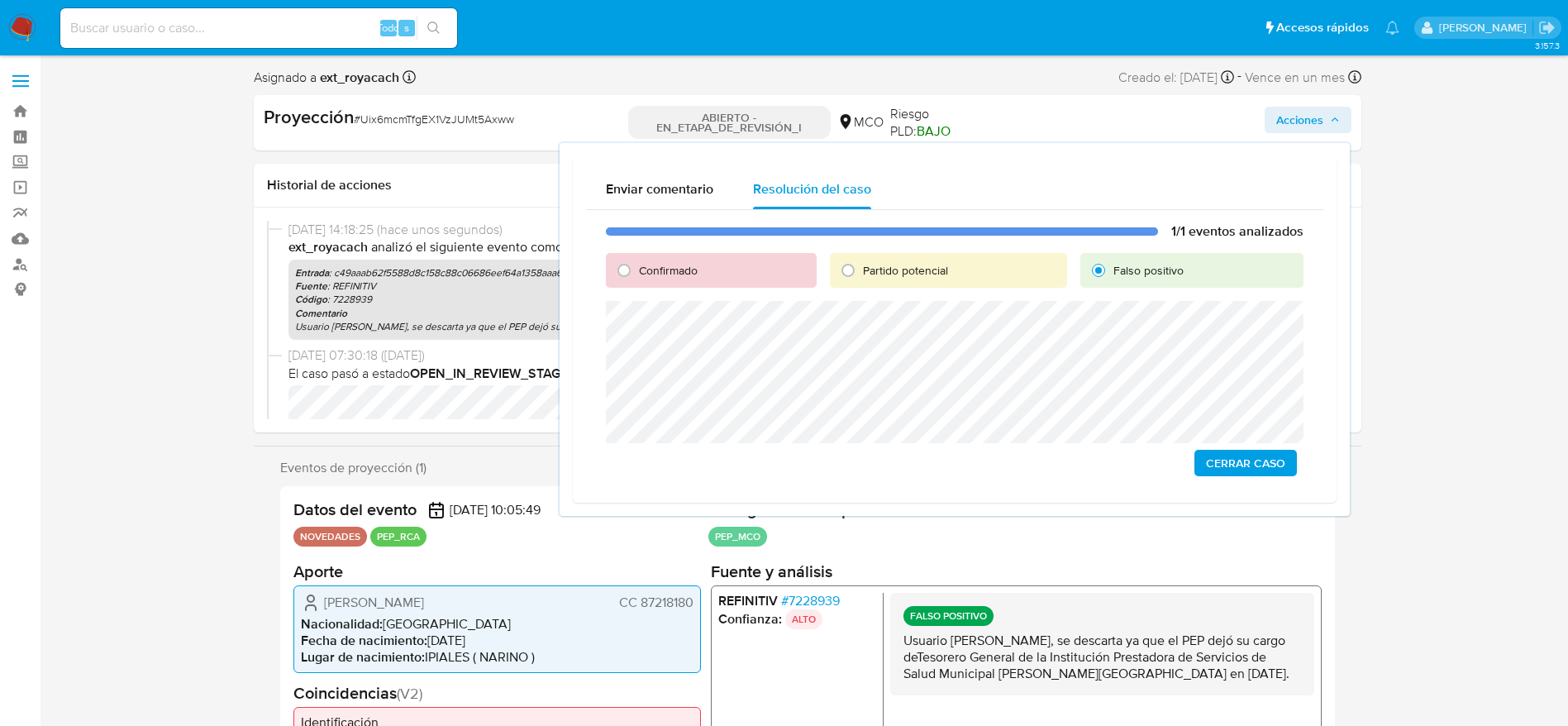
click at [1045, 479] on div "1/1 eventos analizados Confirmado Partido potencial Falso positivo Cerrar Caso" at bounding box center [955, 350] width 738 height 279
click at [1045, 471] on span "Cerrar Caso" at bounding box center [1245, 462] width 79 height 23
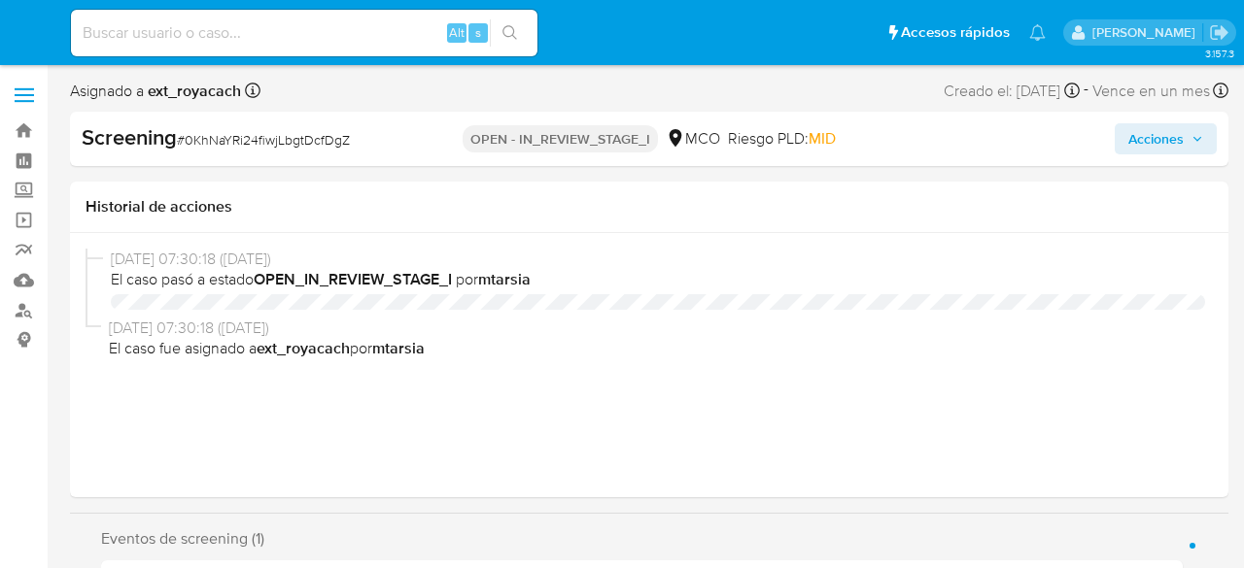
select select "10"
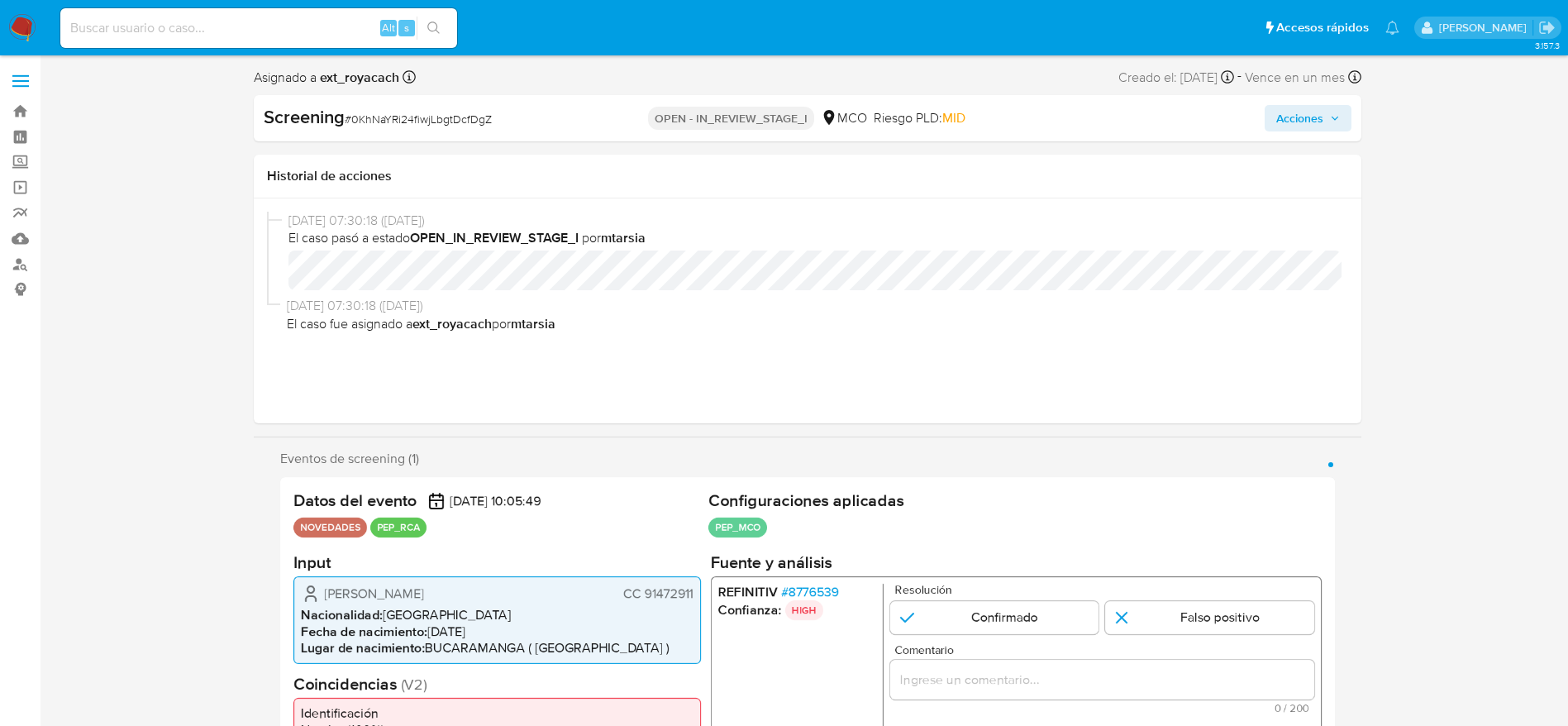
click at [836, 483] on span "# 8776539" at bounding box center [809, 591] width 58 height 16
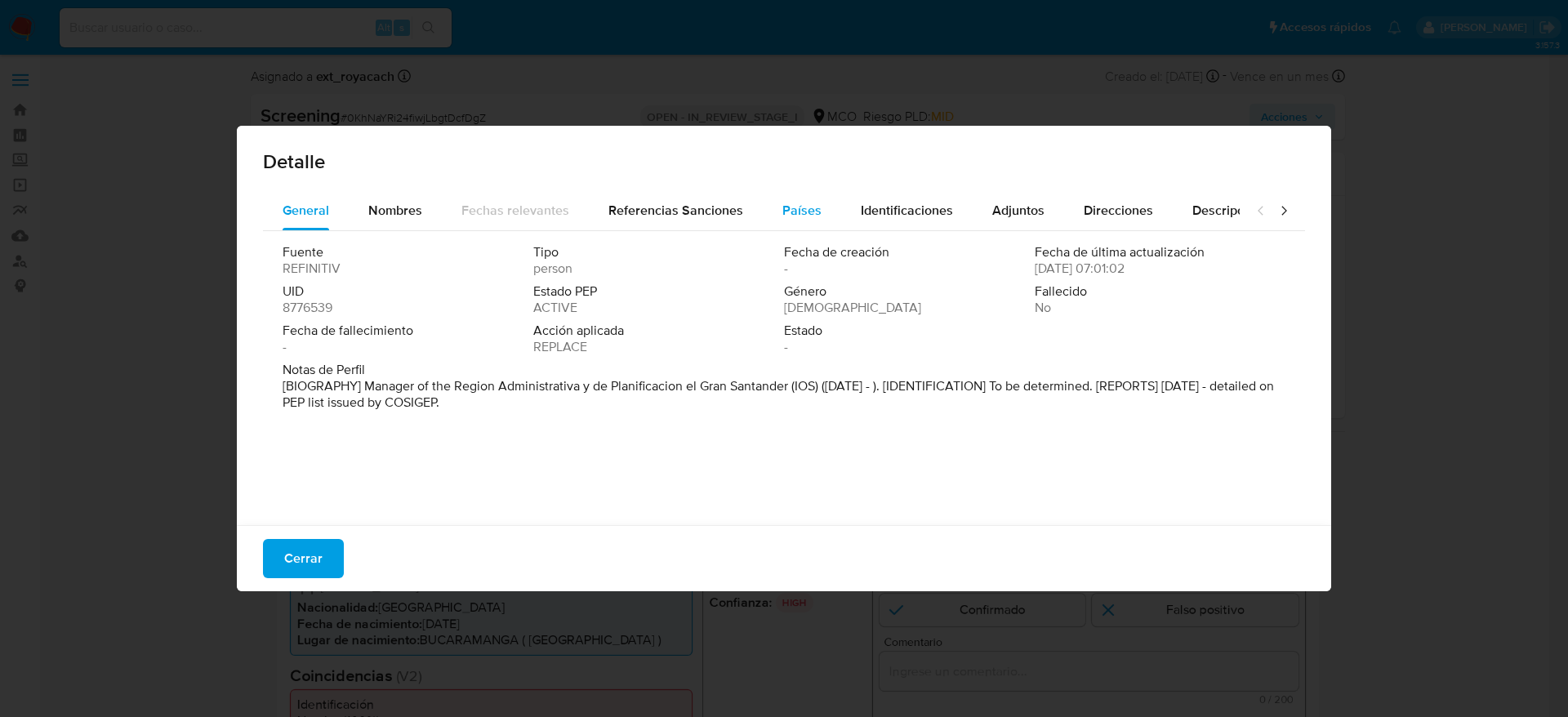
click at [821, 221] on button "Países" at bounding box center [801, 210] width 78 height 40
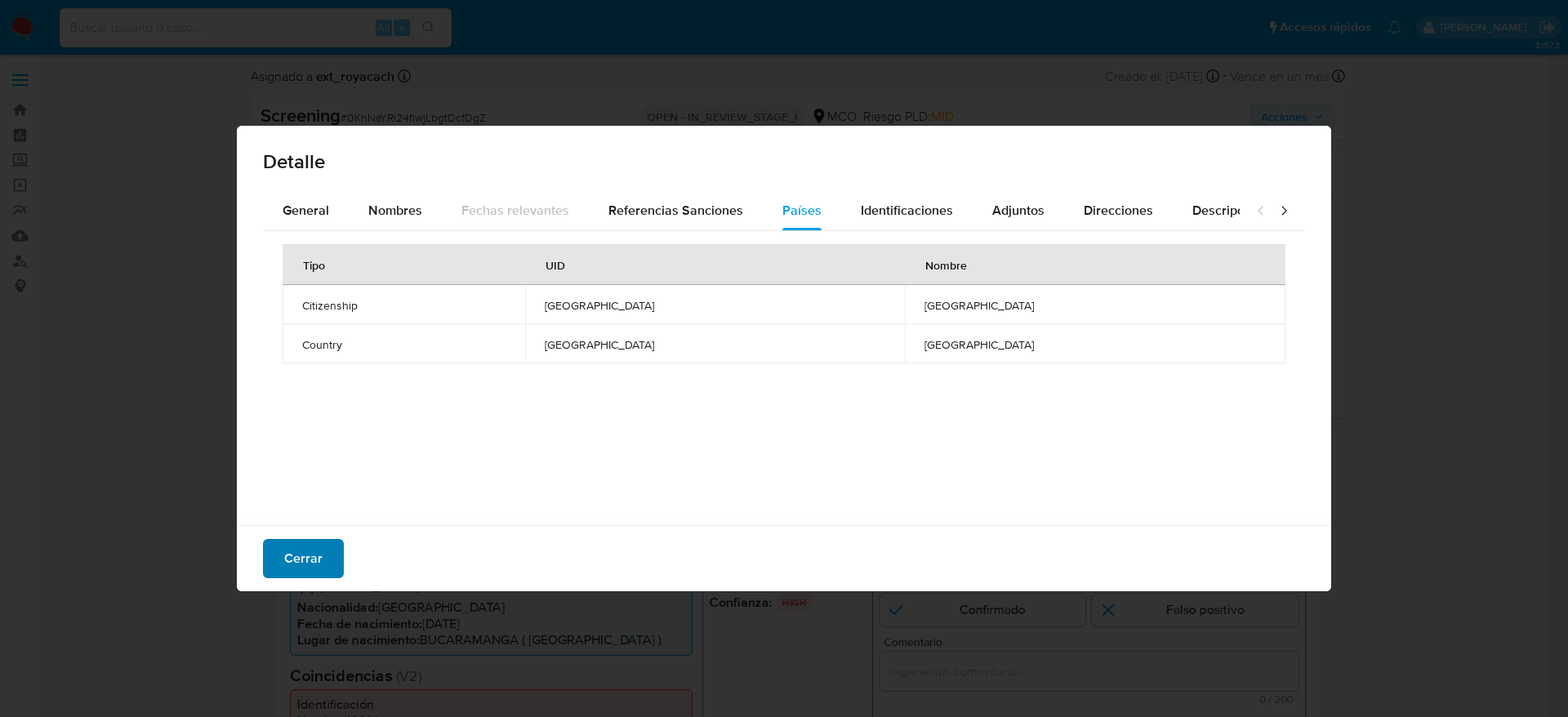
click at [304, 477] on span "Cerrar" at bounding box center [304, 558] width 39 height 36
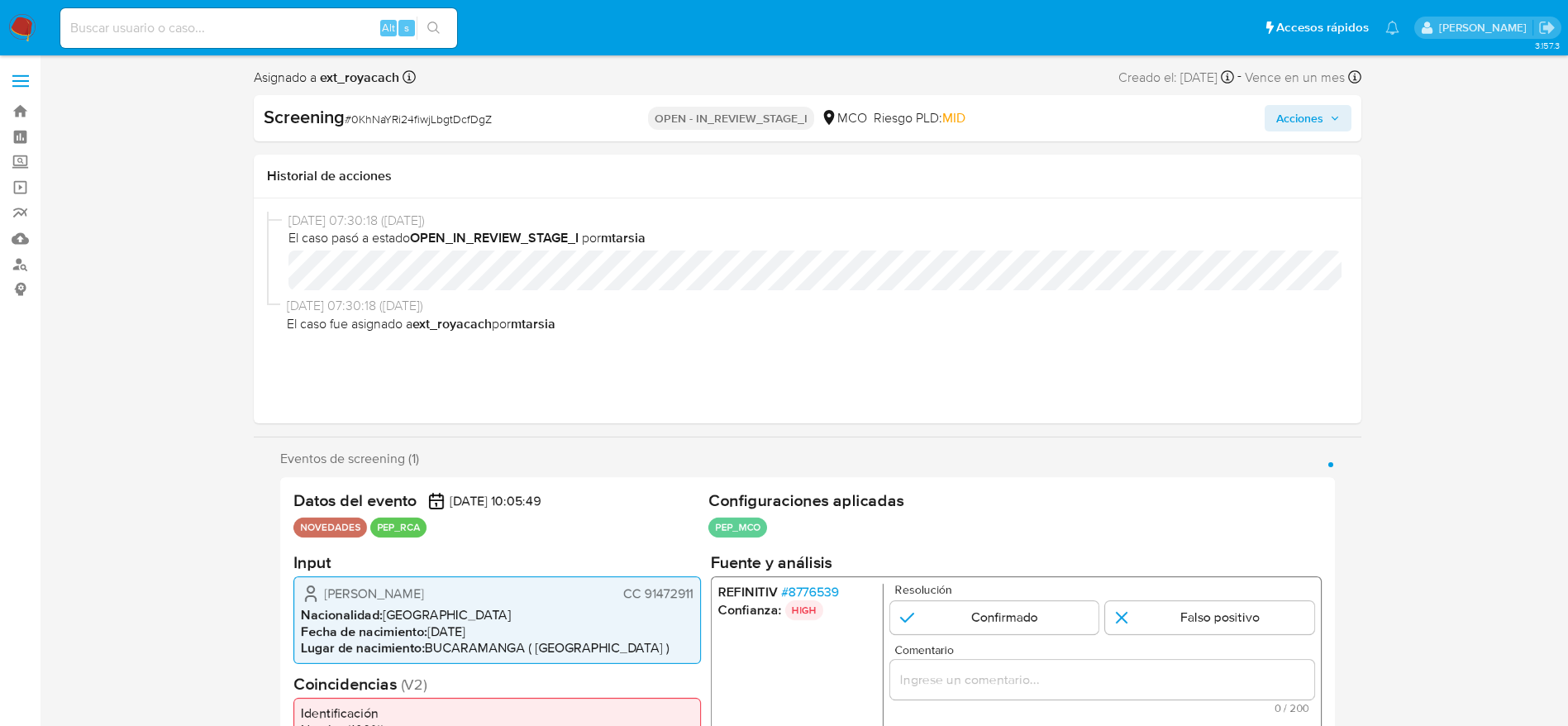
click at [813, 483] on span "# 8776539" at bounding box center [809, 591] width 58 height 16
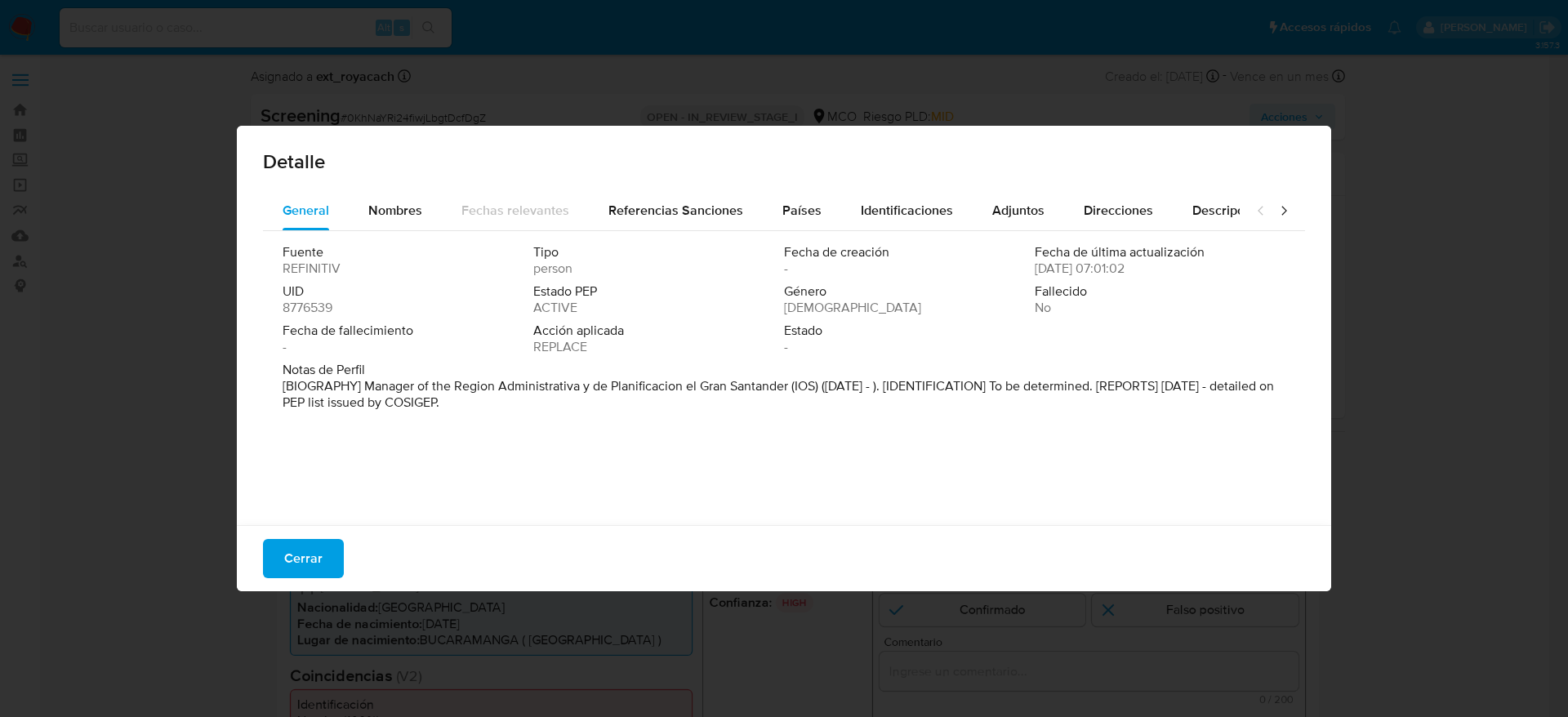
drag, startPoint x: 390, startPoint y: 219, endPoint x: 414, endPoint y: 363, distance: 146.0
click at [414, 363] on div "General Nombres Fechas relevantes Referencias Sanciones Países Identificaciones…" at bounding box center [784, 354] width 1043 height 326
drag, startPoint x: 533, startPoint y: 473, endPoint x: 277, endPoint y: 575, distance: 275.6
click at [277, 477] on button "Cerrar" at bounding box center [304, 558] width 81 height 40
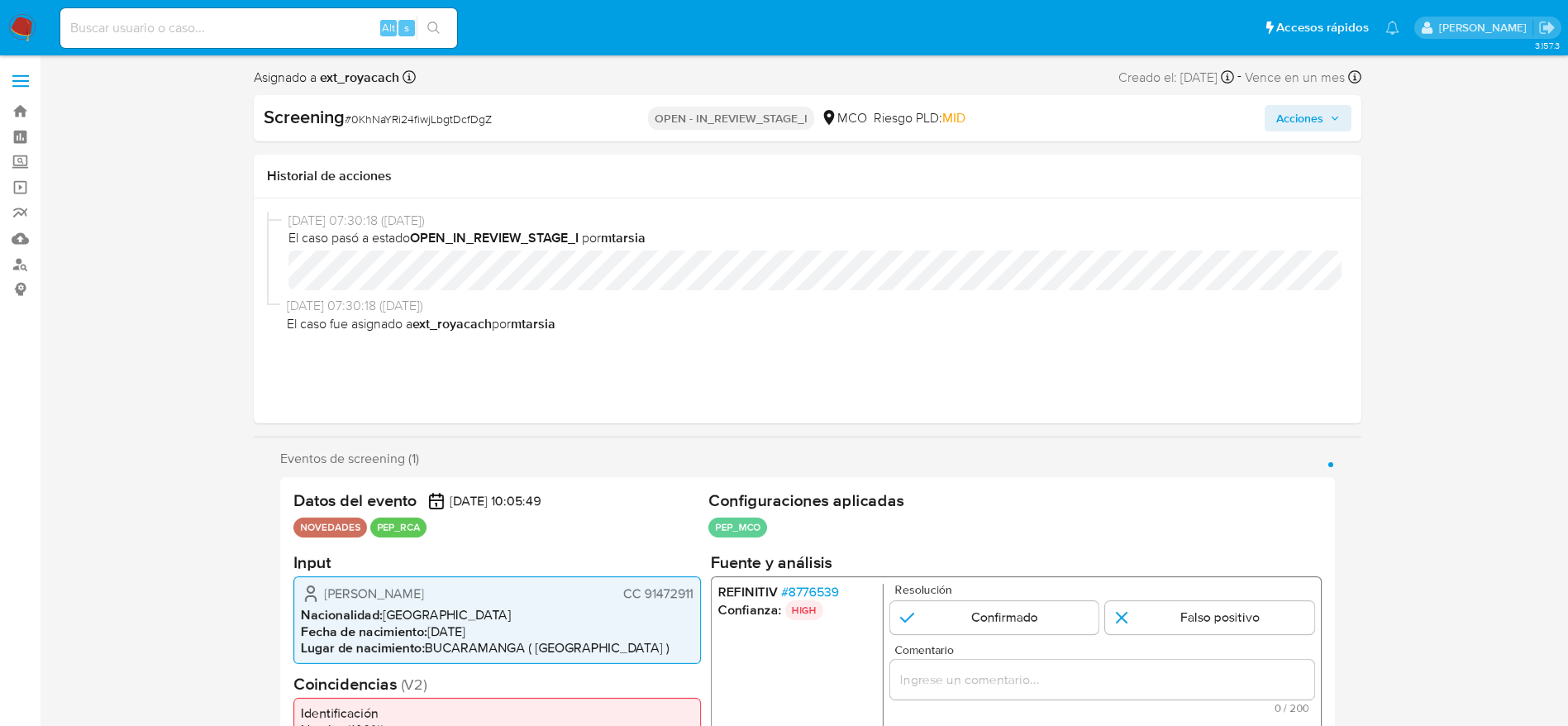
click at [402, 107] on div "Screening # 0KhNaYRi24fiwjLbgtDcfDgZ" at bounding box center [442, 117] width 356 height 25
copy span "0KhNaYRi24fiwjLbgtDcfDgZ"
drag, startPoint x: 311, startPoint y: 603, endPoint x: 696, endPoint y: 598, distance: 385.0
click at [696, 483] on div "[PERSON_NAME] CC 91472911 Nacionalidad : [DEMOGRAPHIC_DATA] Fecha de nacimiento…" at bounding box center [497, 619] width 408 height 88
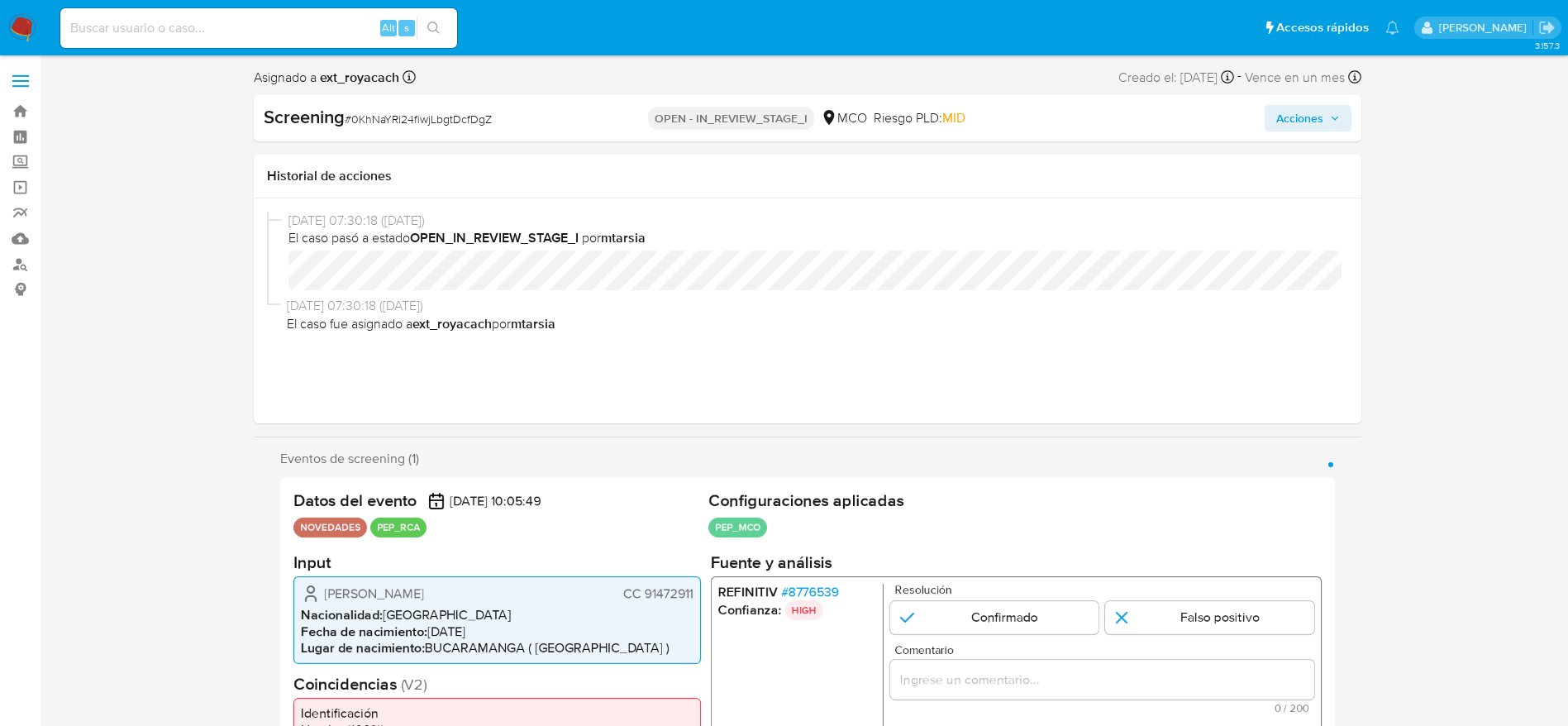
click at [424, 483] on span "[PERSON_NAME]" at bounding box center [374, 592] width 100 height 16
click at [824, 483] on span "# 8776539" at bounding box center [809, 591] width 58 height 16
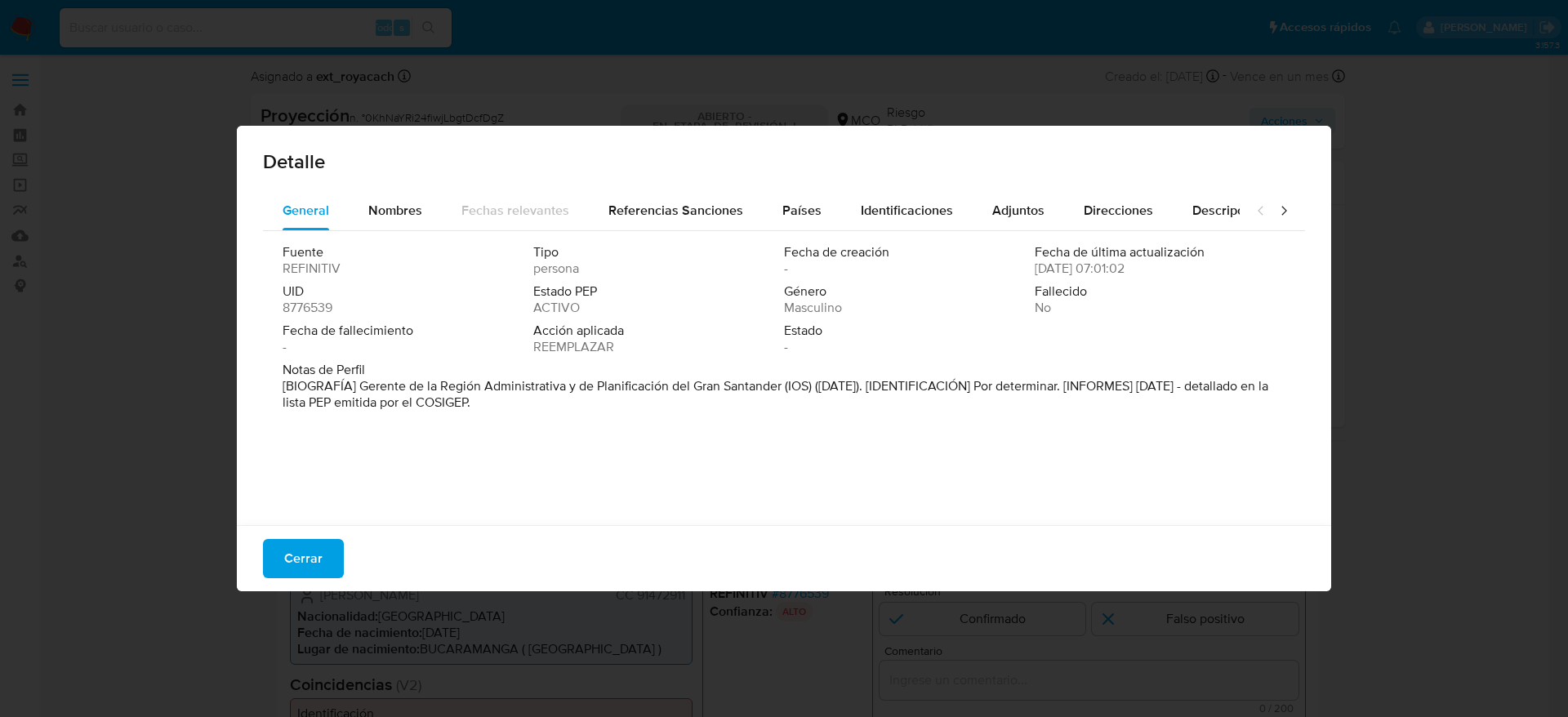
drag, startPoint x: 358, startPoint y: 387, endPoint x: 784, endPoint y: 383, distance: 426.0
click at [784, 383] on font "[BIOGRAFÍA] Gerente de la Región Administrativa y de Planificación del Gran San…" at bounding box center [775, 394] width 986 height 35
click at [274, 477] on button "Cerrar" at bounding box center [304, 558] width 81 height 40
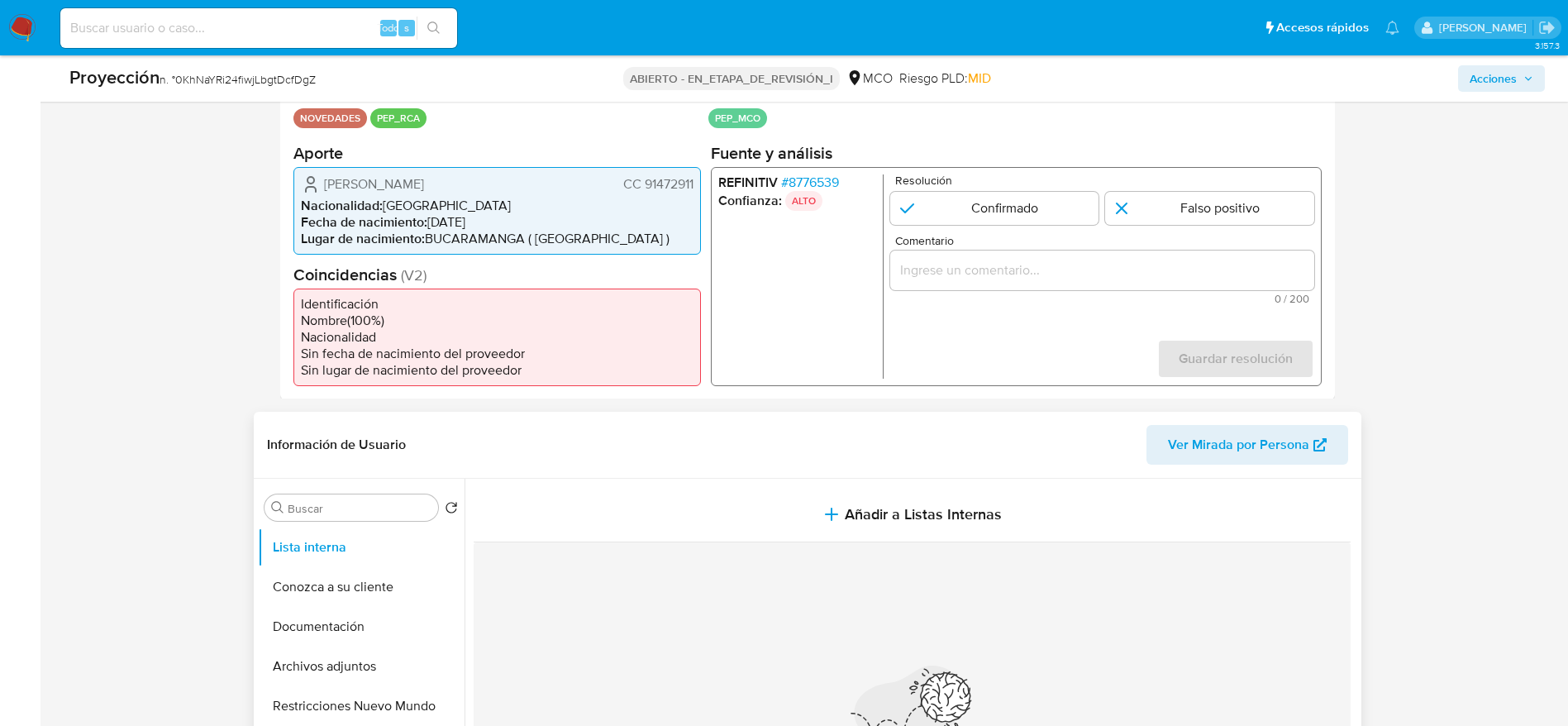
scroll to position [372, 0]
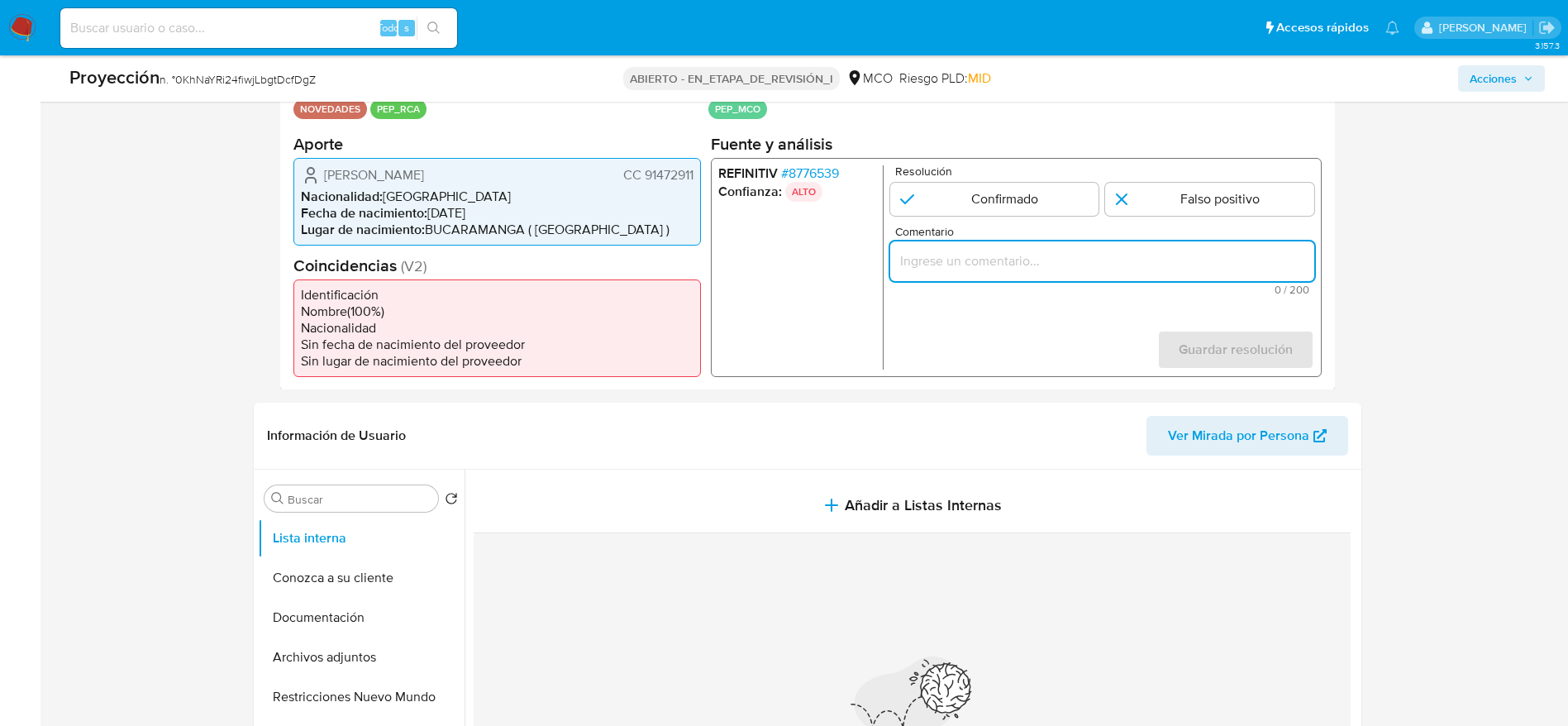
click at [1058, 263] on input "Comentario" at bounding box center [1101, 260] width 424 height 21
paste input "Usuario Hugo Armando Rodriguez Mantilla. El titular de la cuenta se desempeña c…"
type input "Usuario Hugo Armando Rodriguez Mantilla. El titular de la cuenta se desempeña c…"
click at [981, 188] on input "1 de 1" at bounding box center [994, 198] width 209 height 33
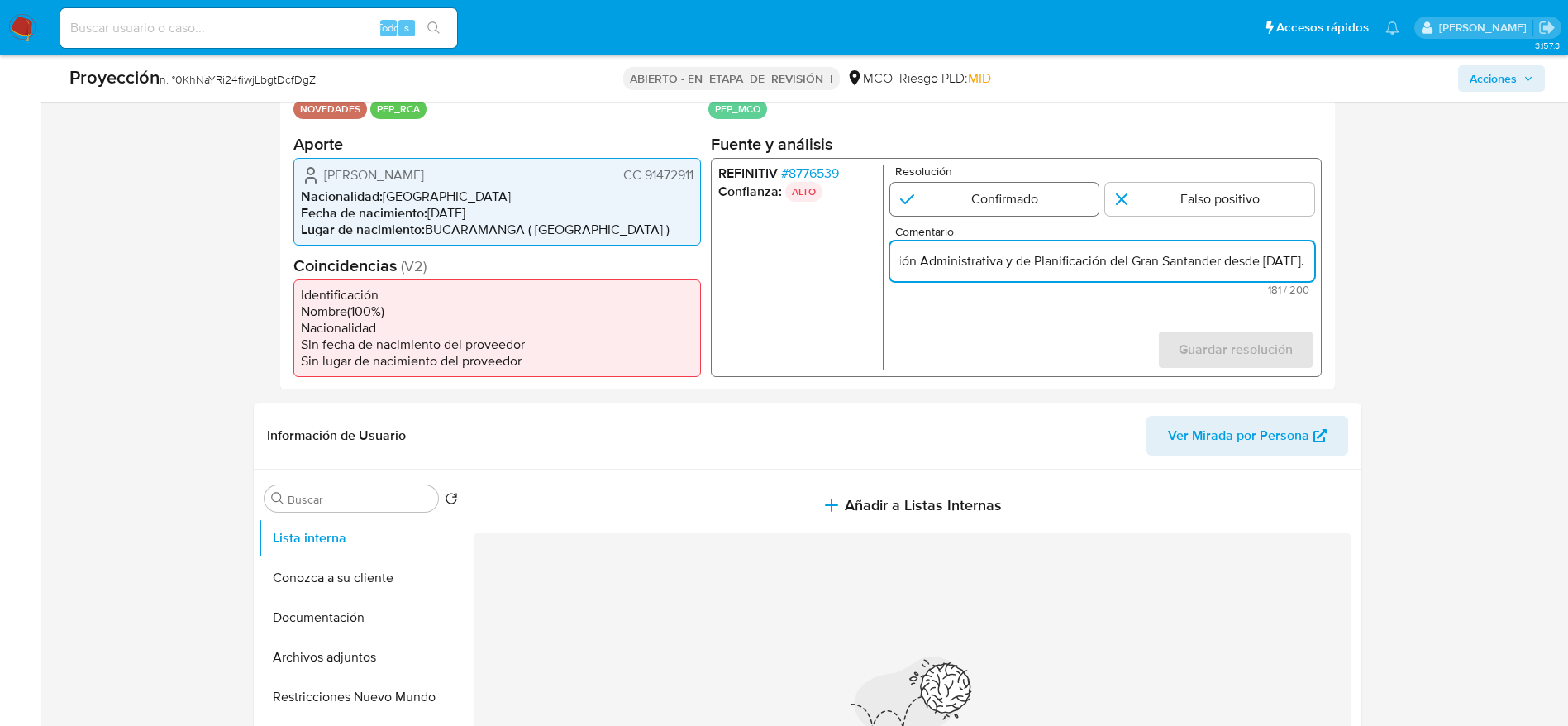
radio input "true"
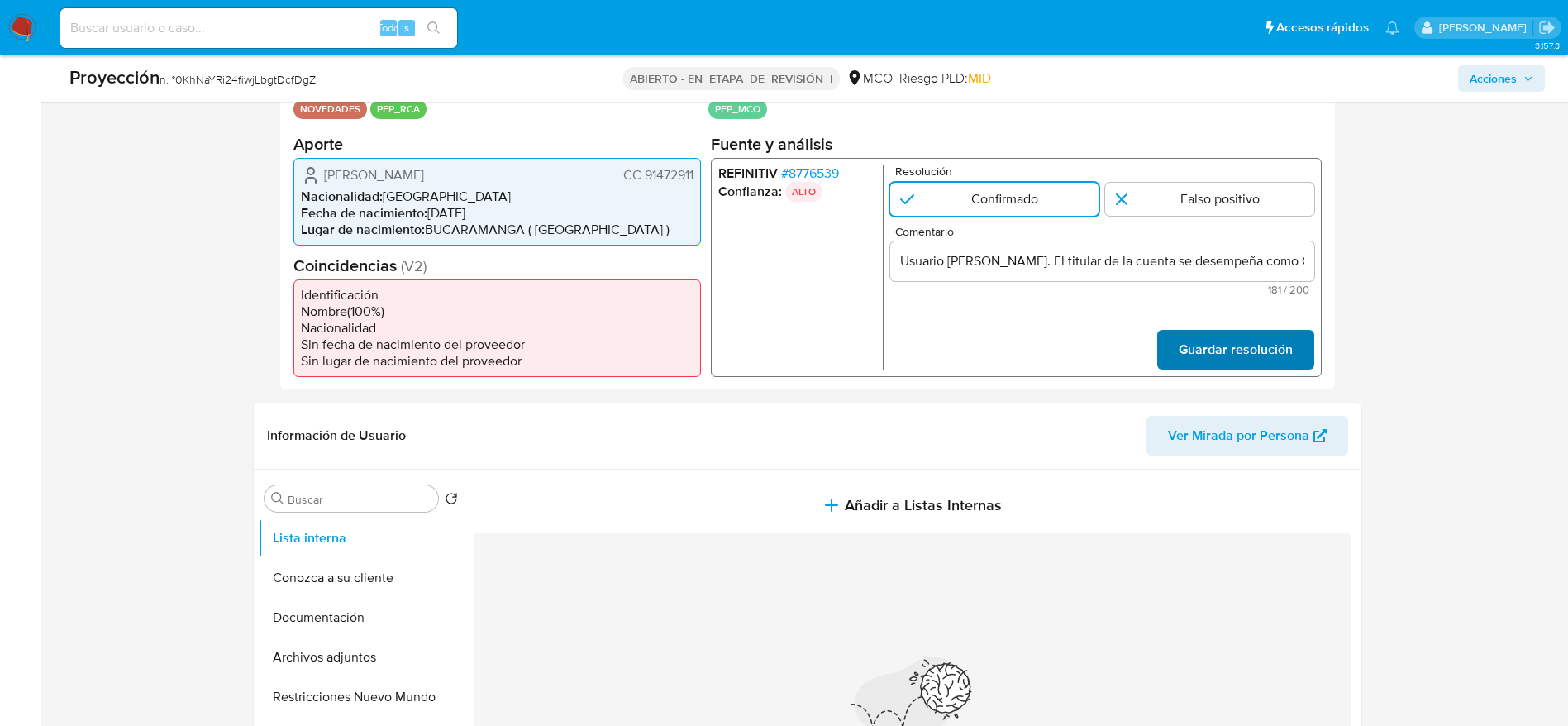
click at [1058, 361] on span "Guardar resolución" at bounding box center [1234, 349] width 114 height 37
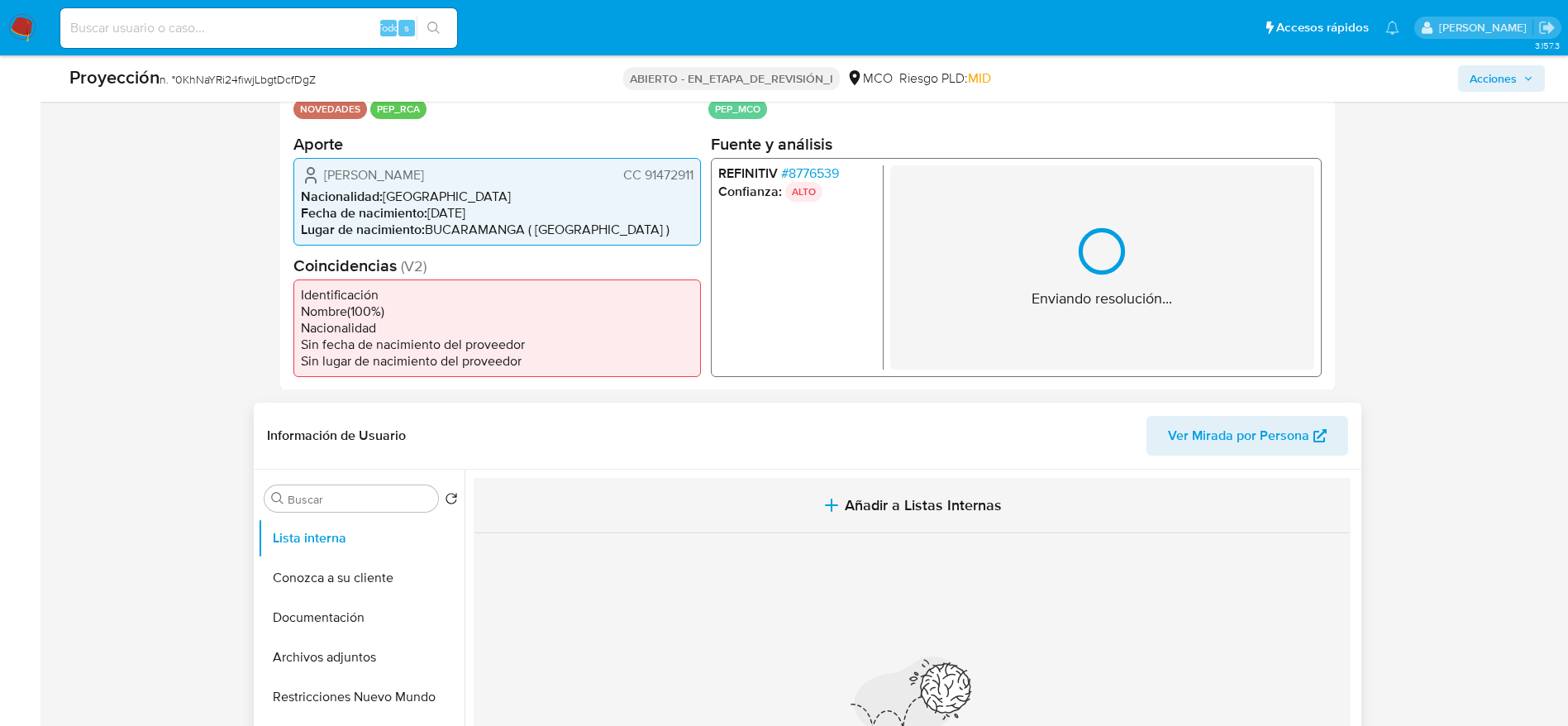
click at [934, 483] on button "Añadir a Listas Internas" at bounding box center [912, 506] width 877 height 55
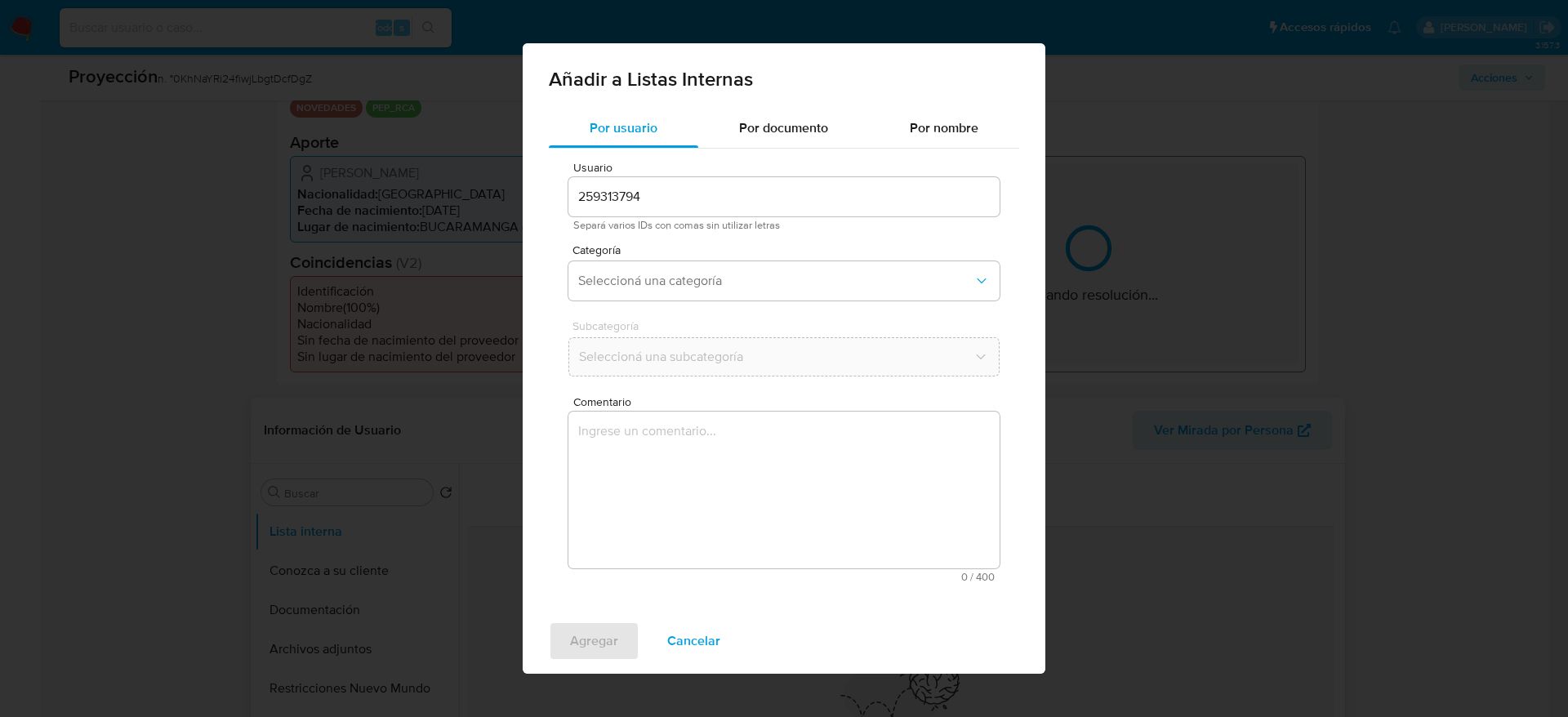
click at [869, 477] on textarea "Comentario" at bounding box center [784, 490] width 431 height 157
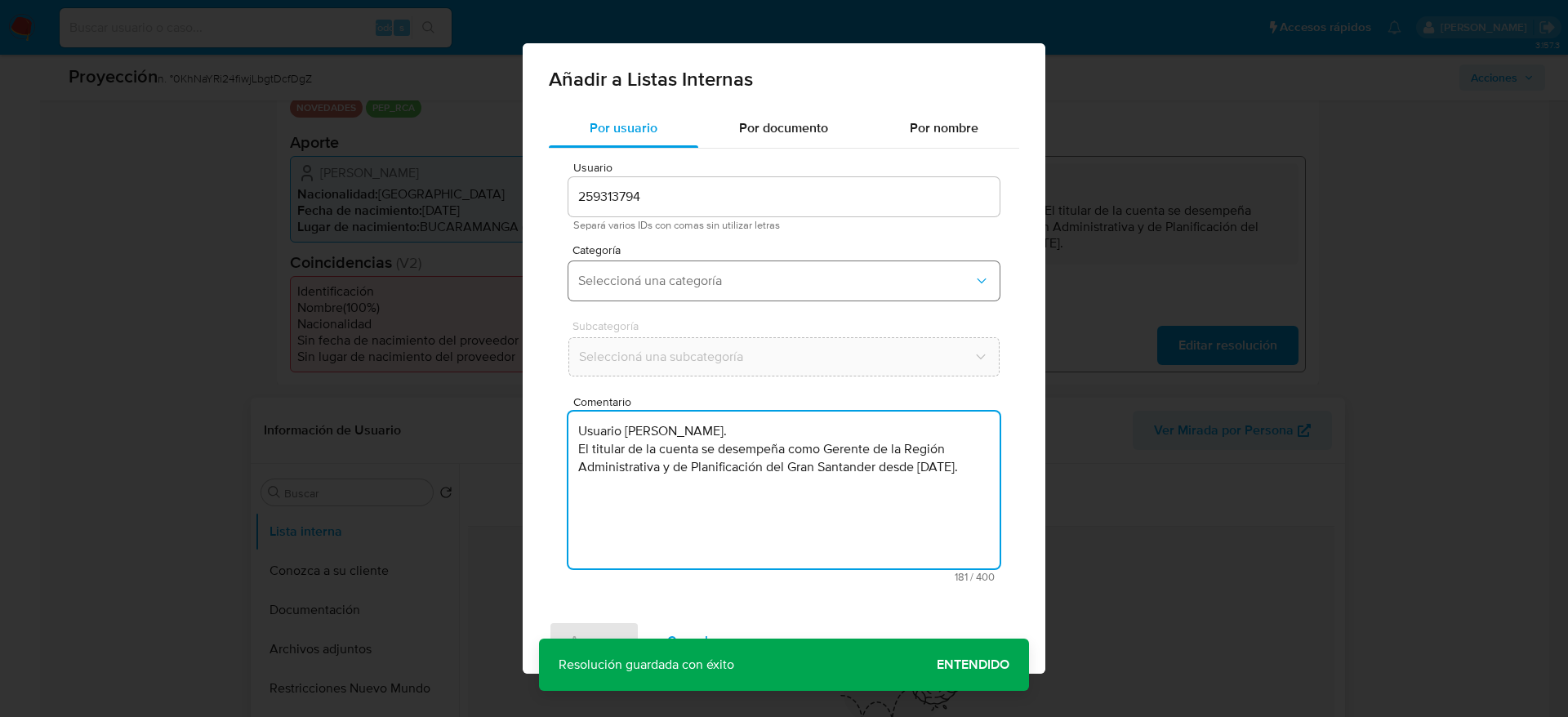
type textarea "Usuario Hugo Armando Rodriguez Mantilla. El titular de la cuenta se desempeña c…"
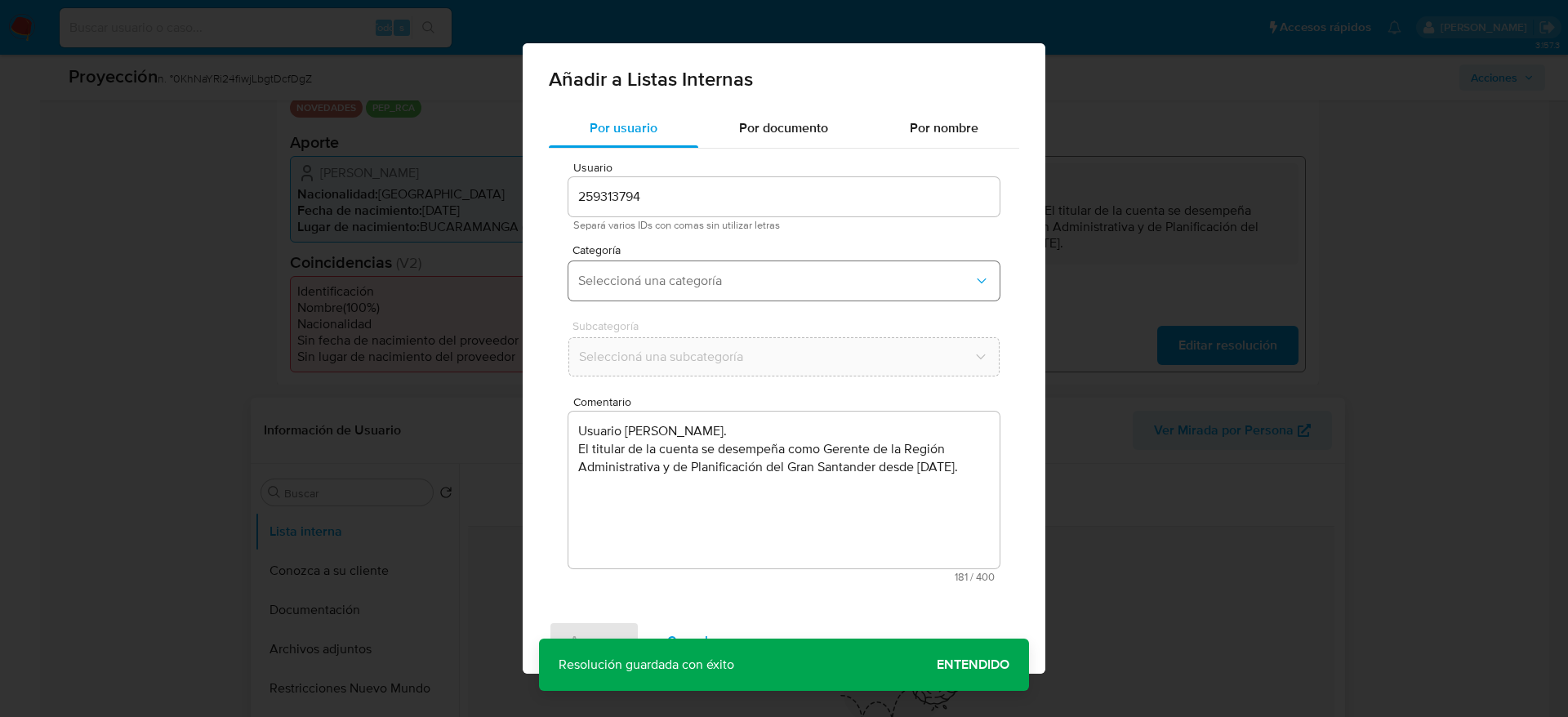
click at [786, 295] on button "Seleccioná una categoría" at bounding box center [784, 281] width 431 height 40
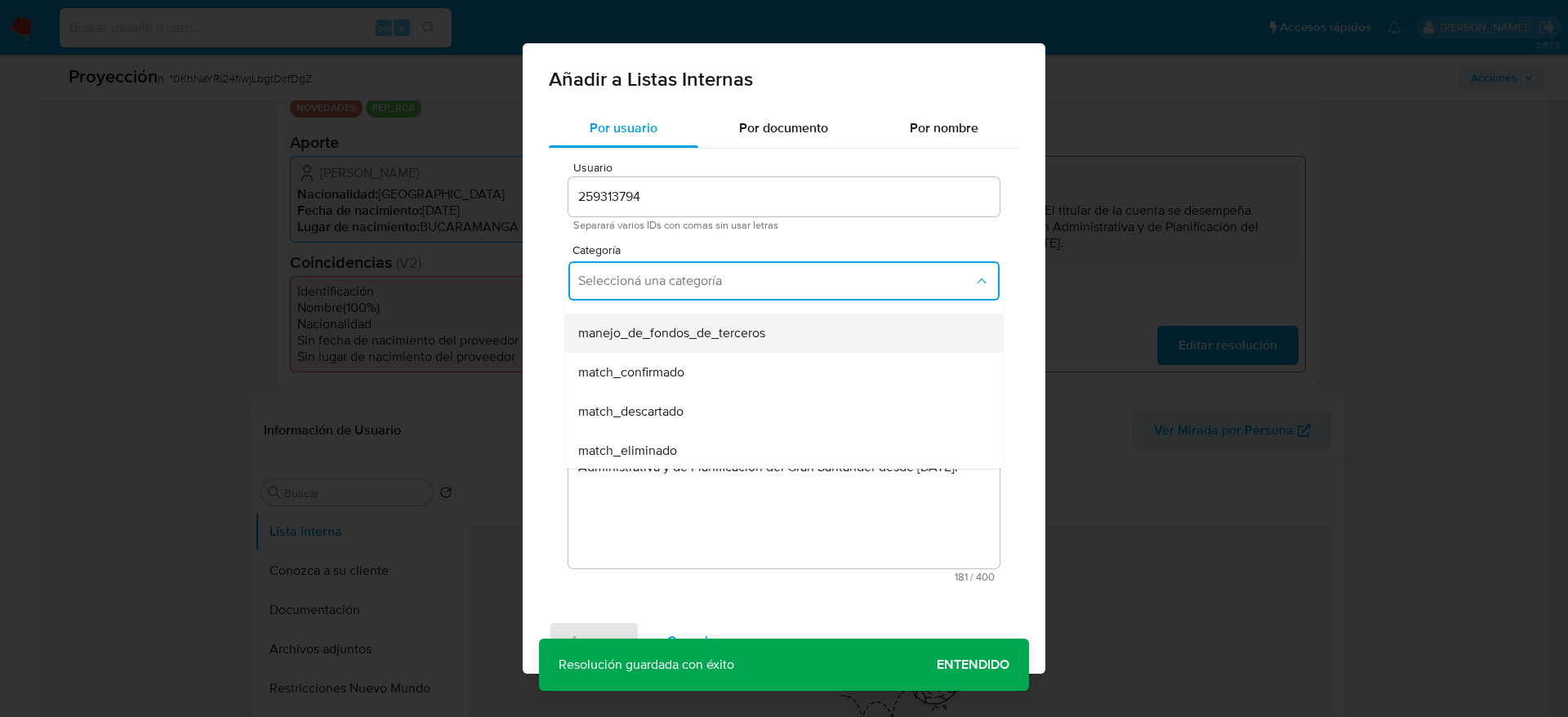
scroll to position [123, 0]
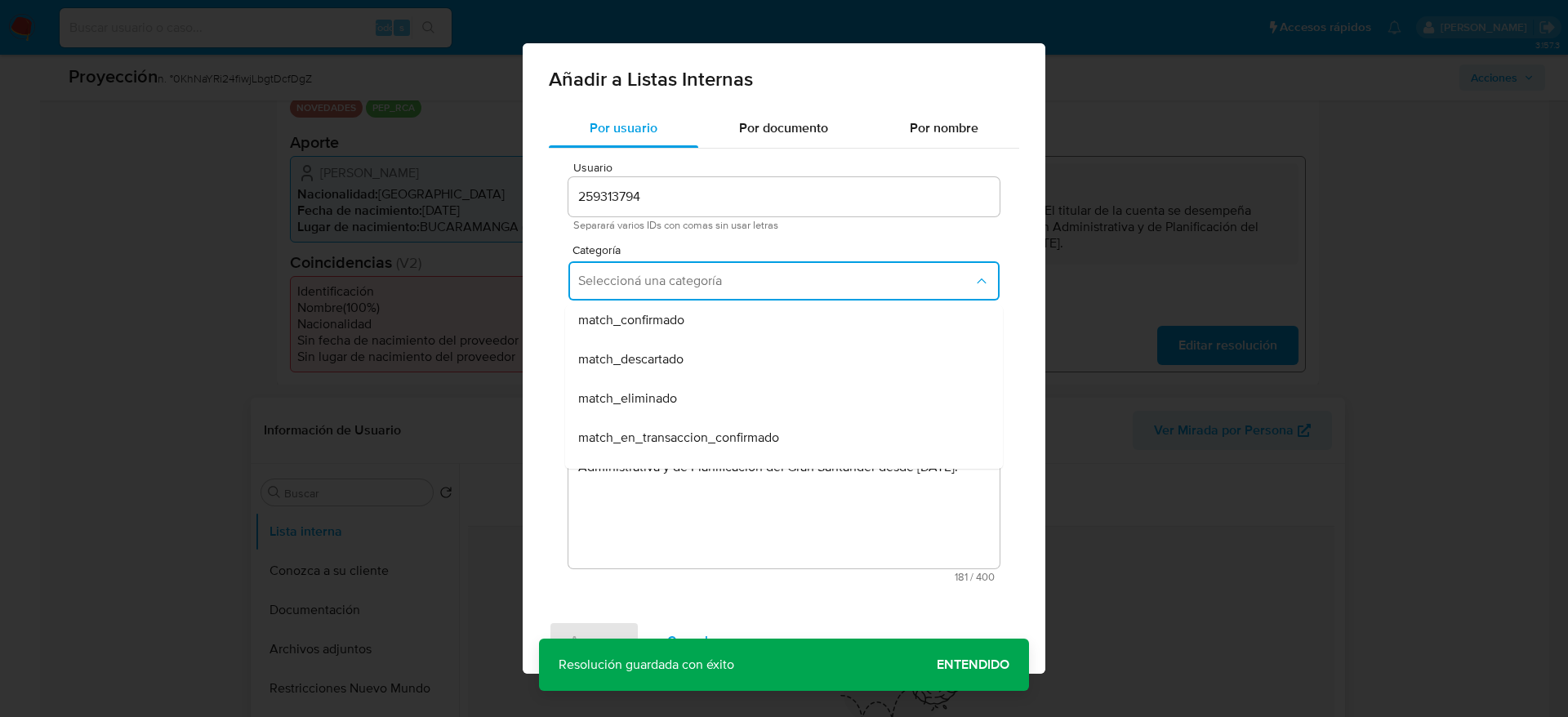
drag, startPoint x: 731, startPoint y: 327, endPoint x: 719, endPoint y: 363, distance: 37.9
click at [731, 328] on div "match_confirmado" at bounding box center [779, 320] width 402 height 40
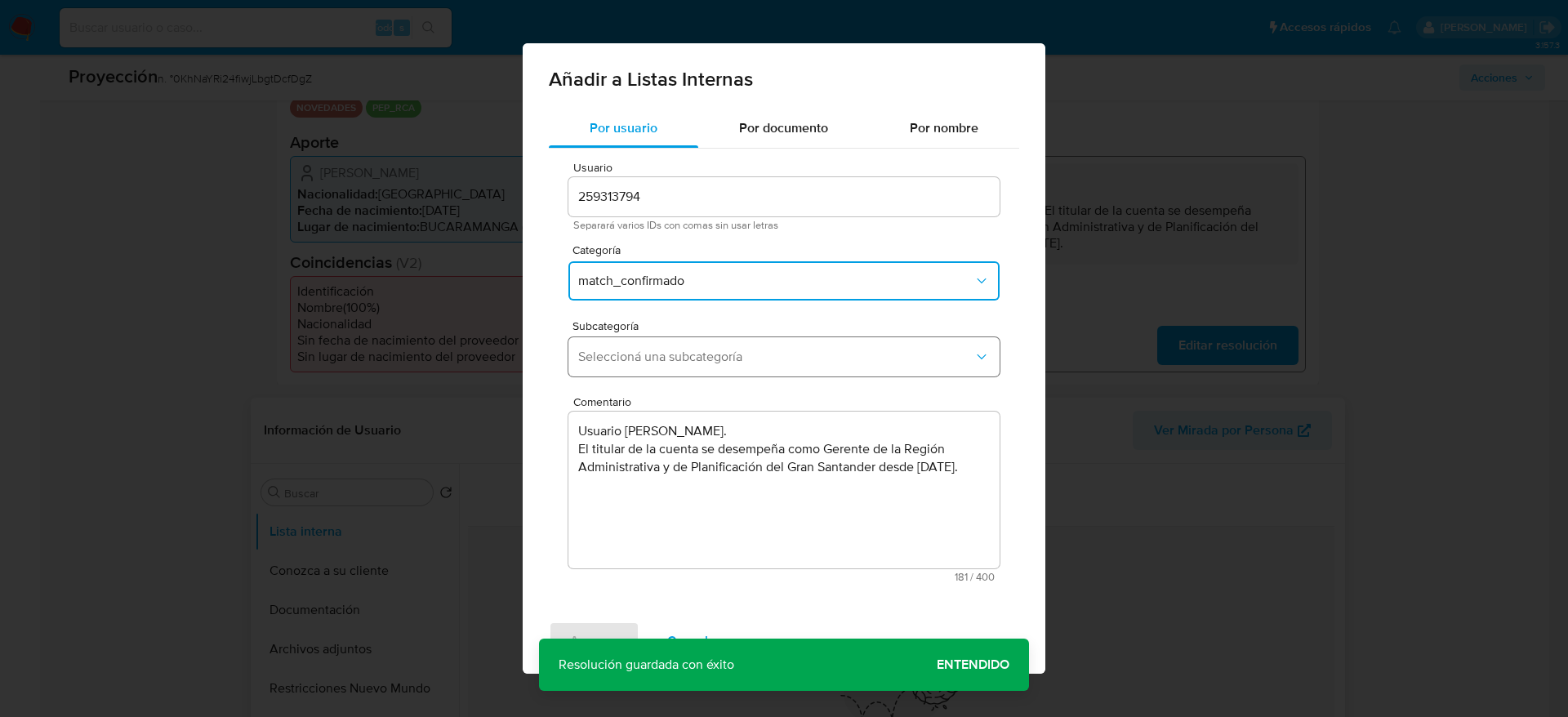
click at [719, 364] on span "Seleccioná una subcategoría" at bounding box center [776, 356] width 395 height 16
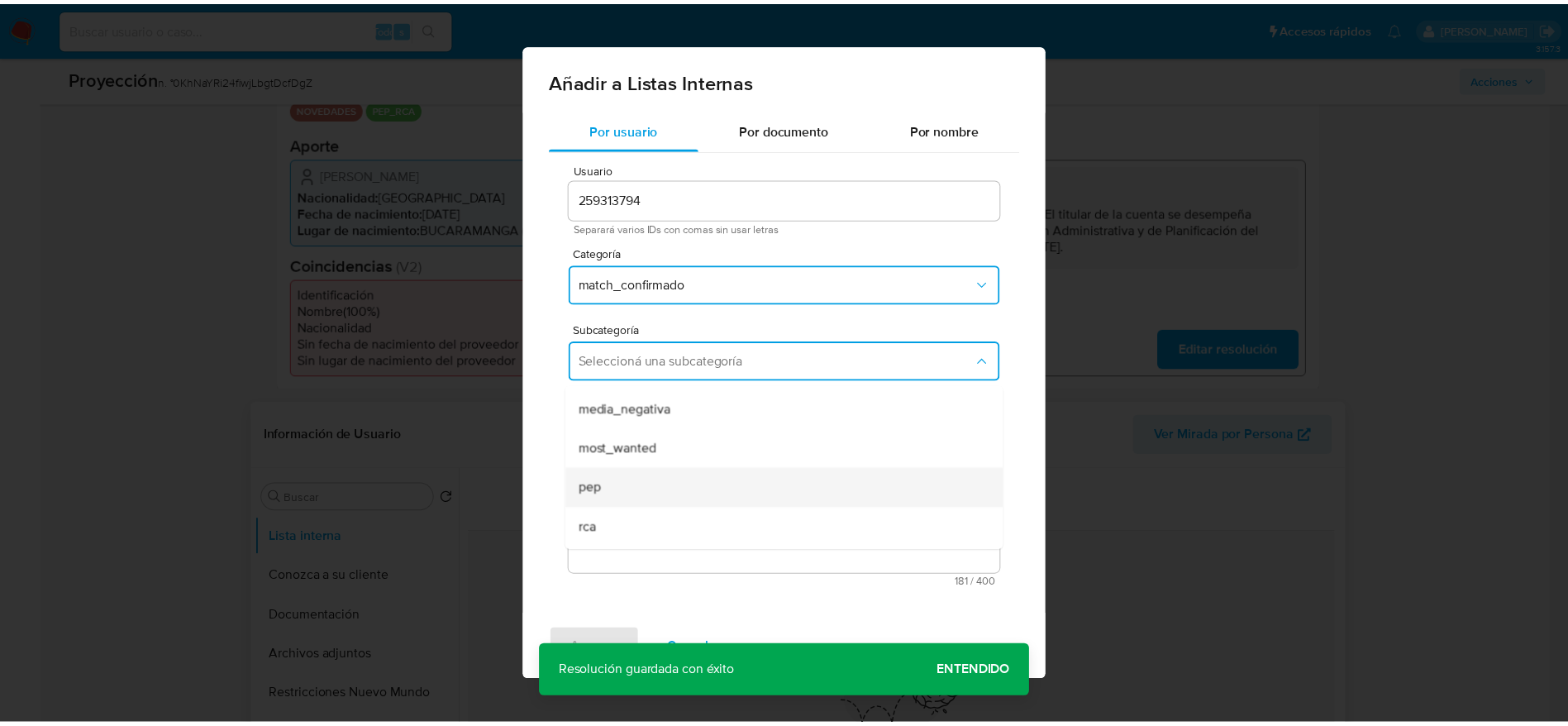
scroll to position [112, 0]
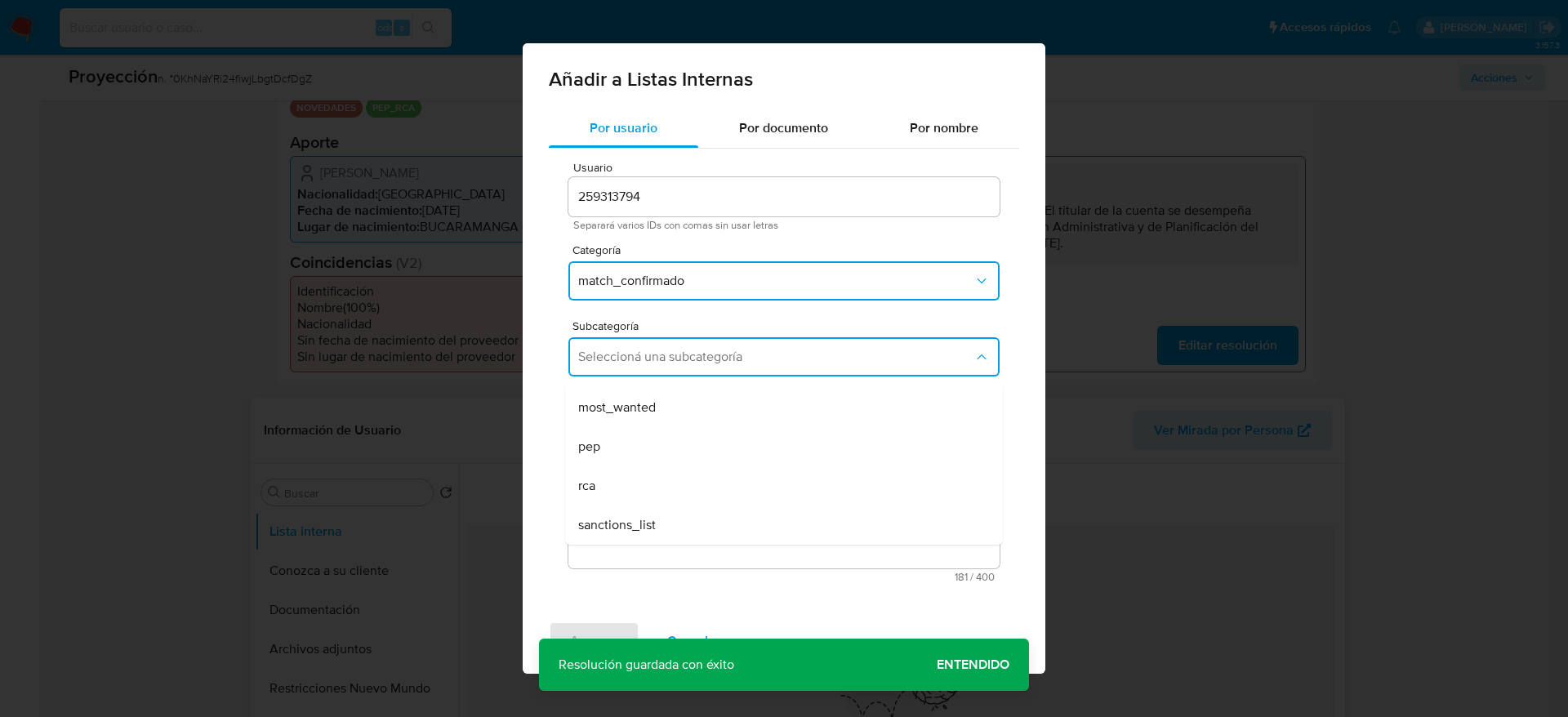
click at [685, 431] on div "pep" at bounding box center [779, 446] width 402 height 40
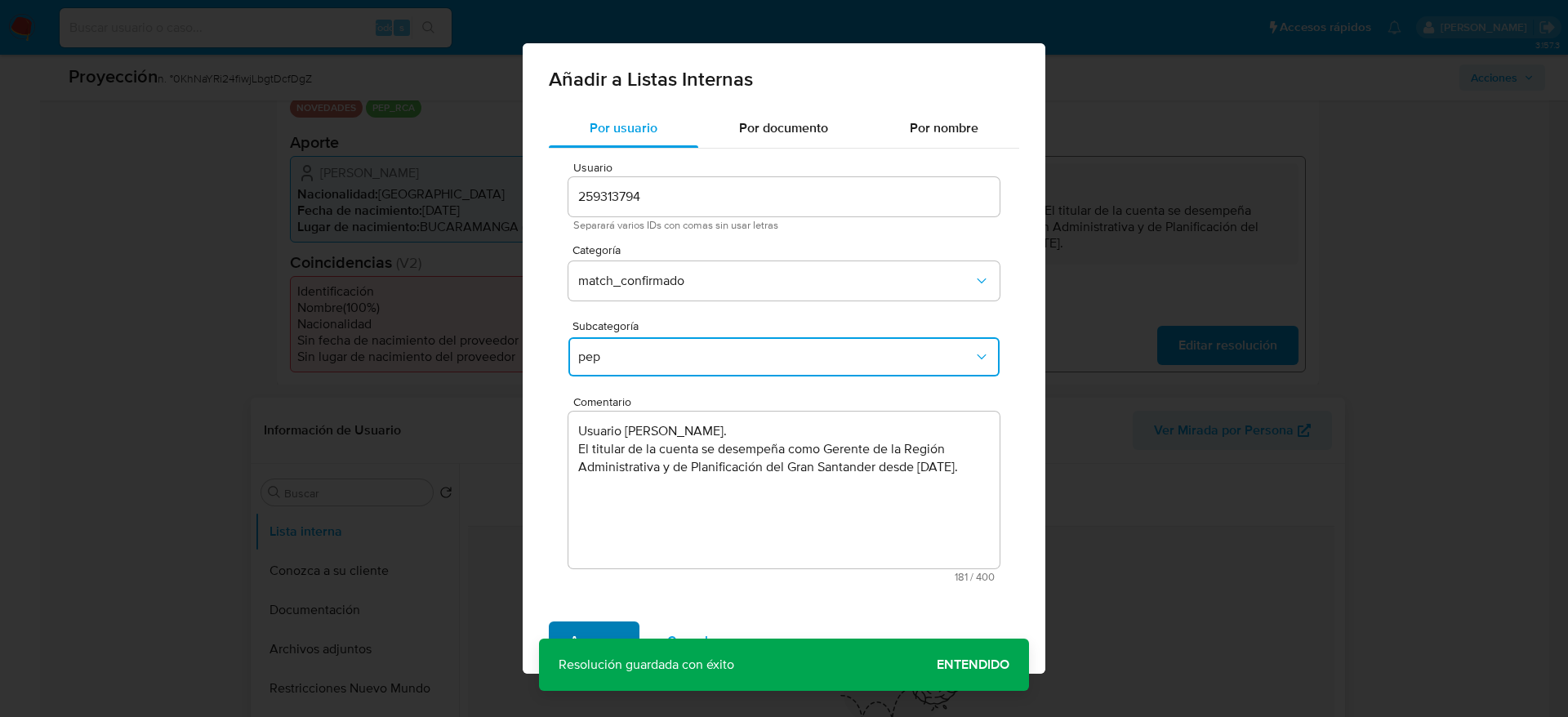
click at [607, 477] on span "Agregar" at bounding box center [594, 641] width 48 height 36
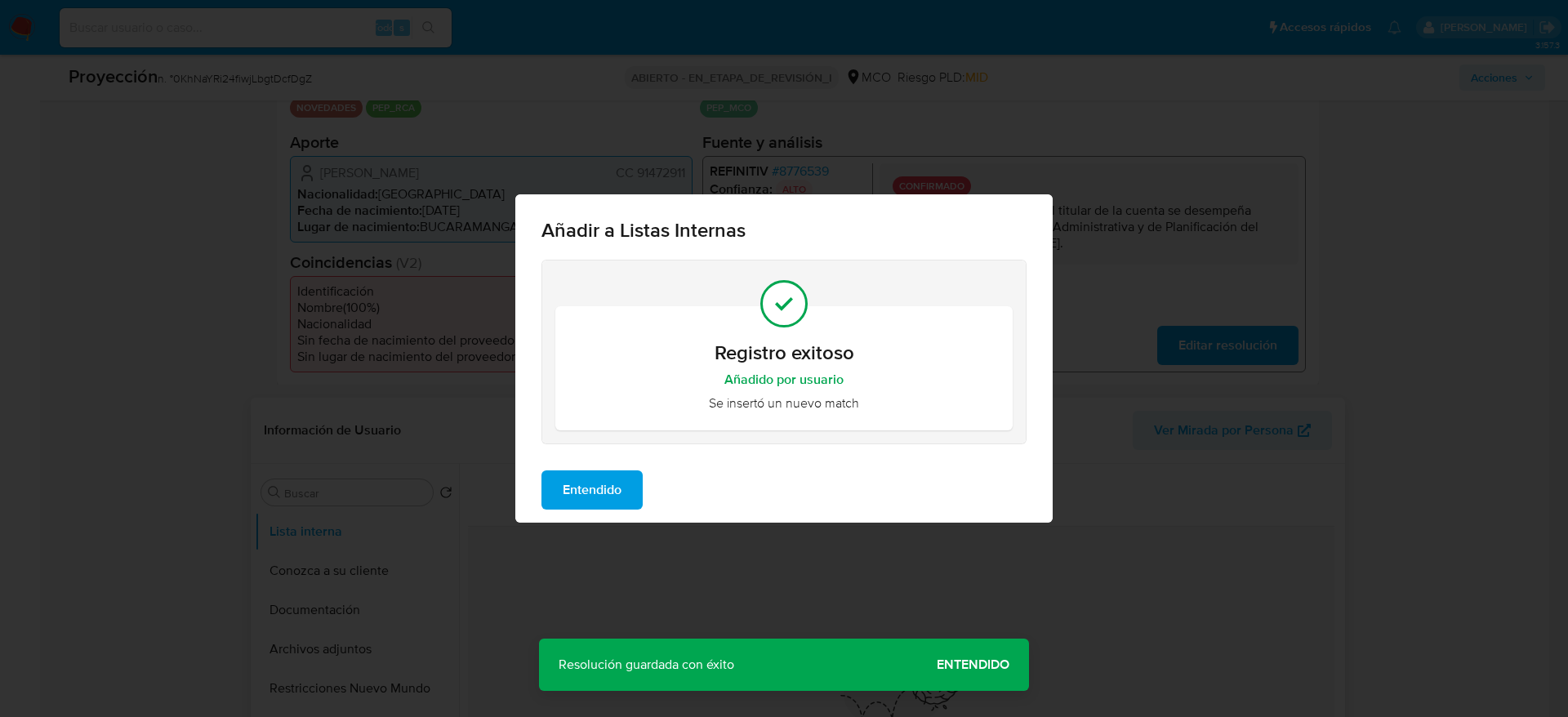
click at [608, 477] on span "Entendido" at bounding box center [592, 490] width 59 height 36
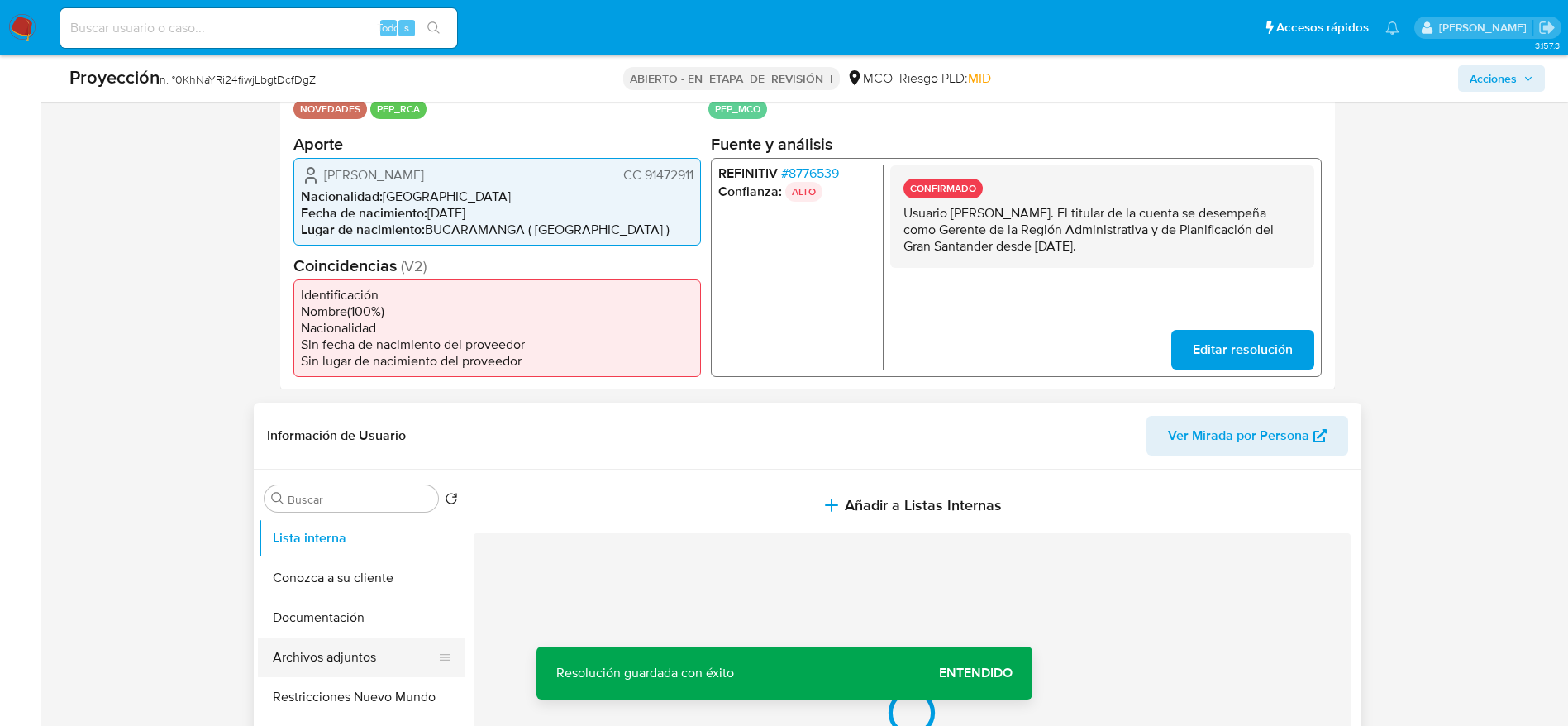
click at [277, 483] on button "Archivos adjuntos" at bounding box center [354, 657] width 193 height 40
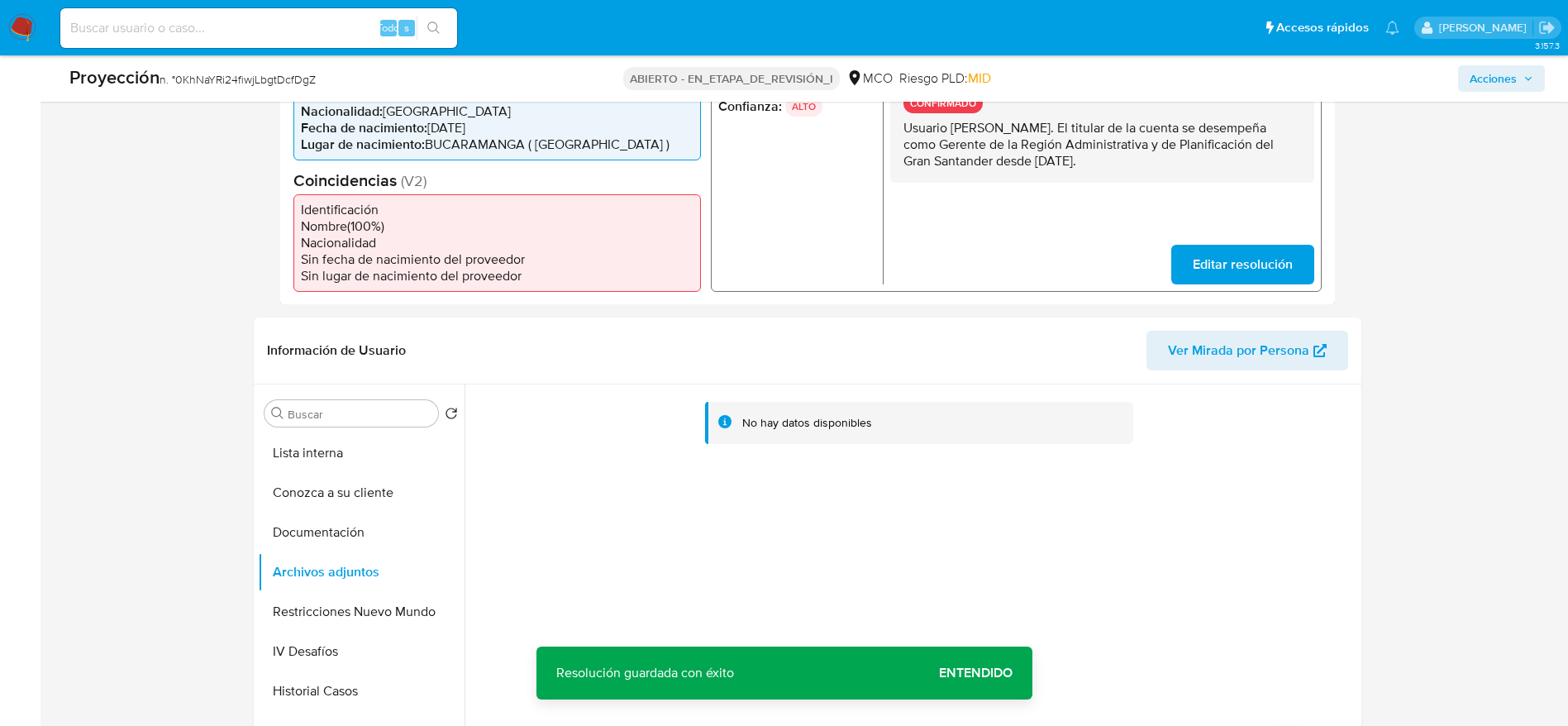
scroll to position [496, 0]
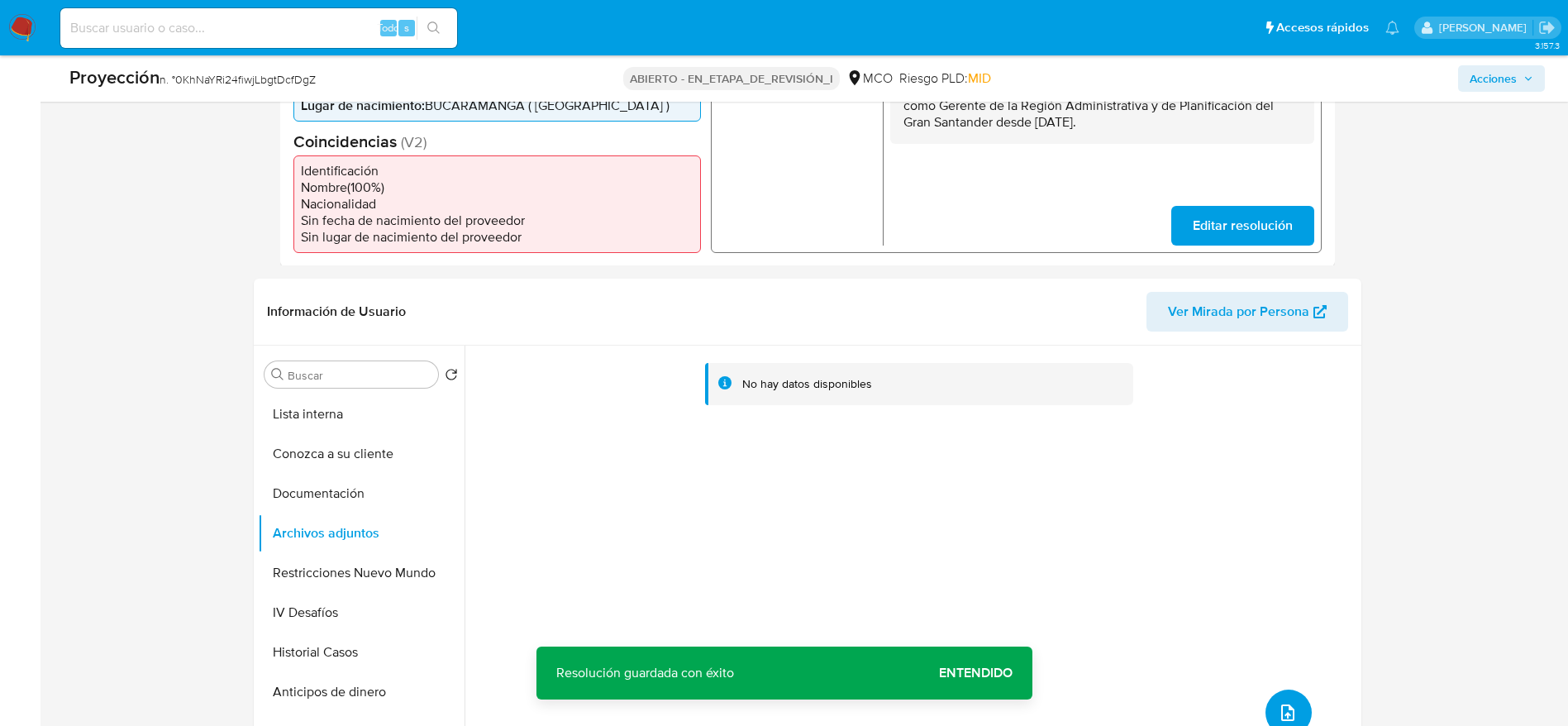
click at [1058, 483] on button "subir archivo" at bounding box center [1288, 712] width 46 height 46
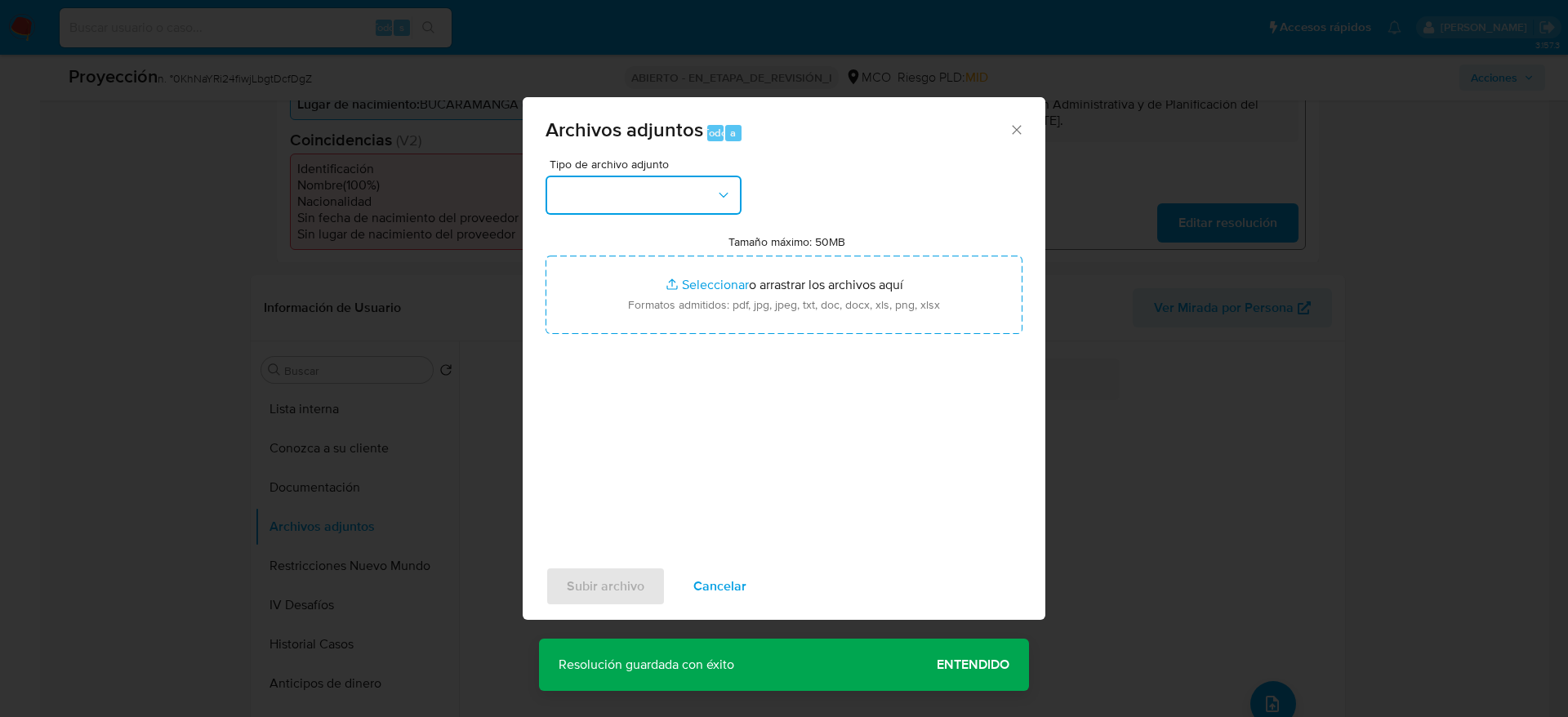
click at [689, 210] on button "button" at bounding box center [643, 195] width 196 height 40
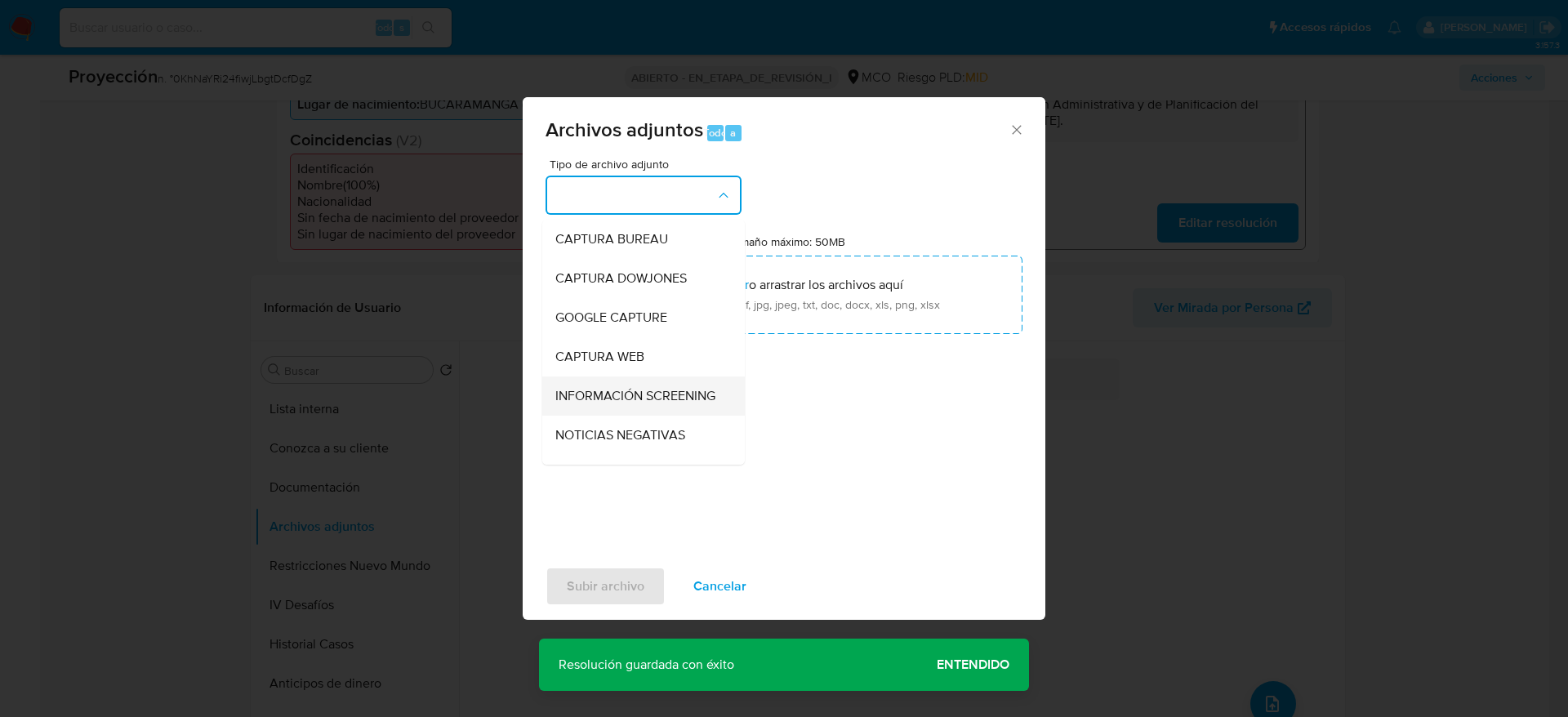
drag, startPoint x: 686, startPoint y: 393, endPoint x: 686, endPoint y: 378, distance: 15.0
click at [686, 393] on span "INFORMACIÓN SCREENING" at bounding box center [636, 395] width 160 height 16
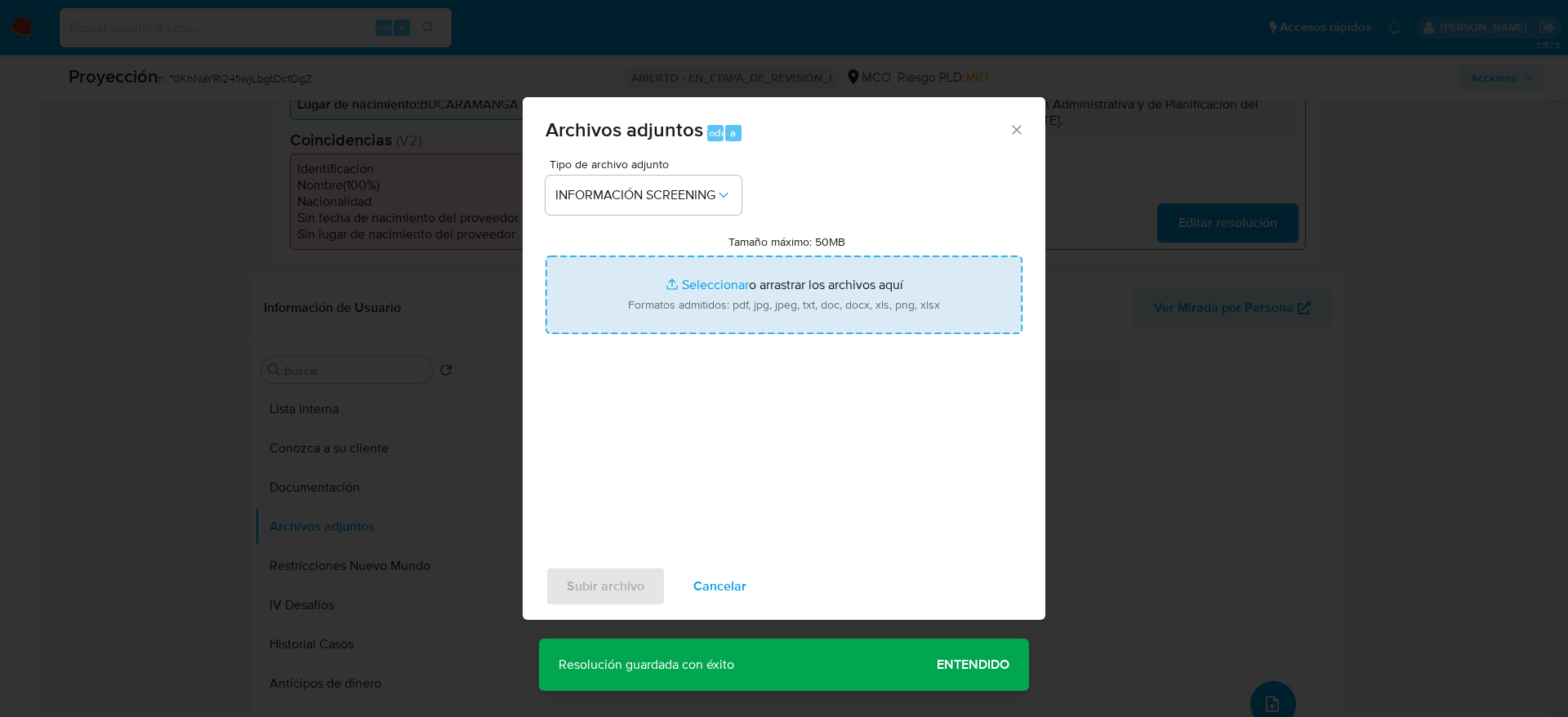
click at [680, 308] on input "Tamaño máximo: 50MB Seleccionar archivos" at bounding box center [784, 294] width 477 height 78
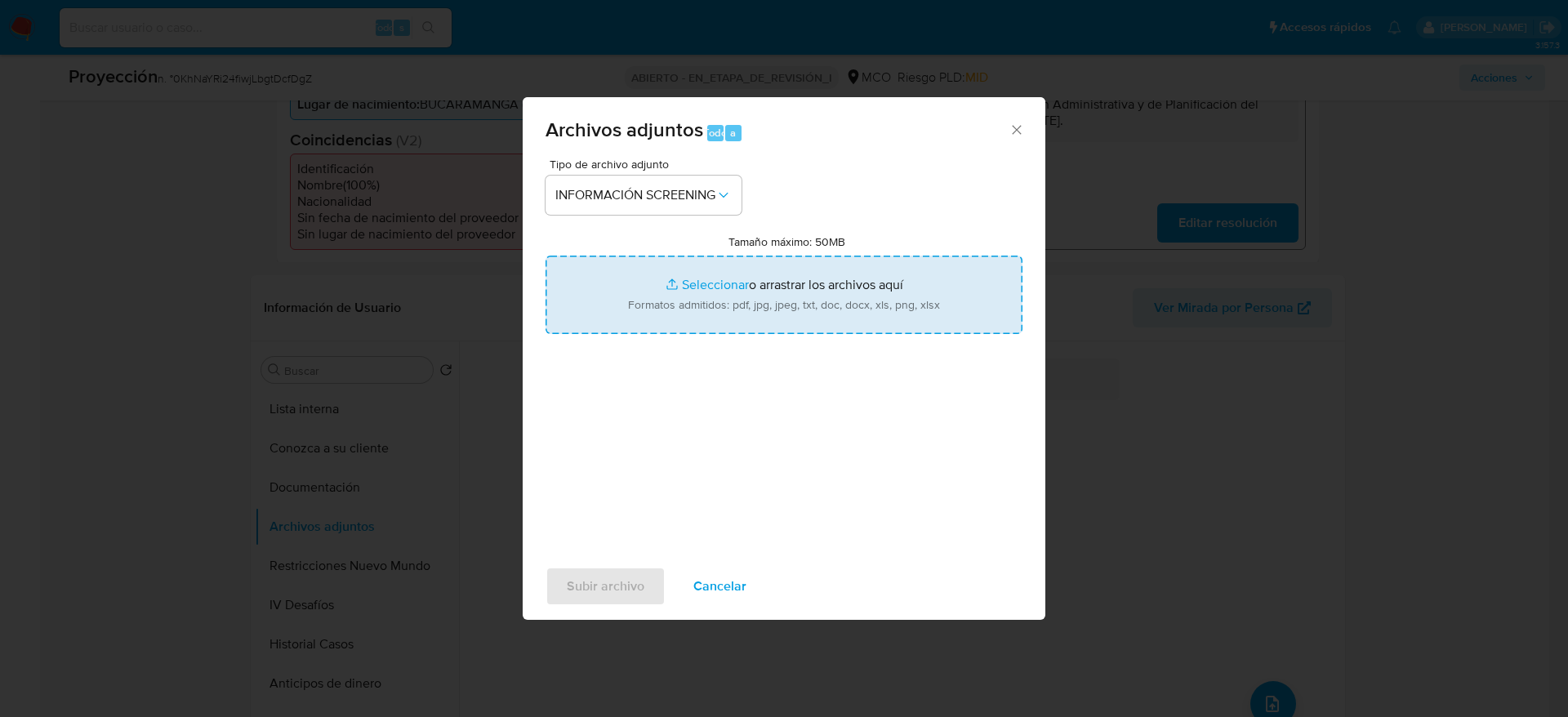
type input "C:\fakepath\_Hugo Armando Rodriguez Mantilla_ - Buscar con Google.pdf"
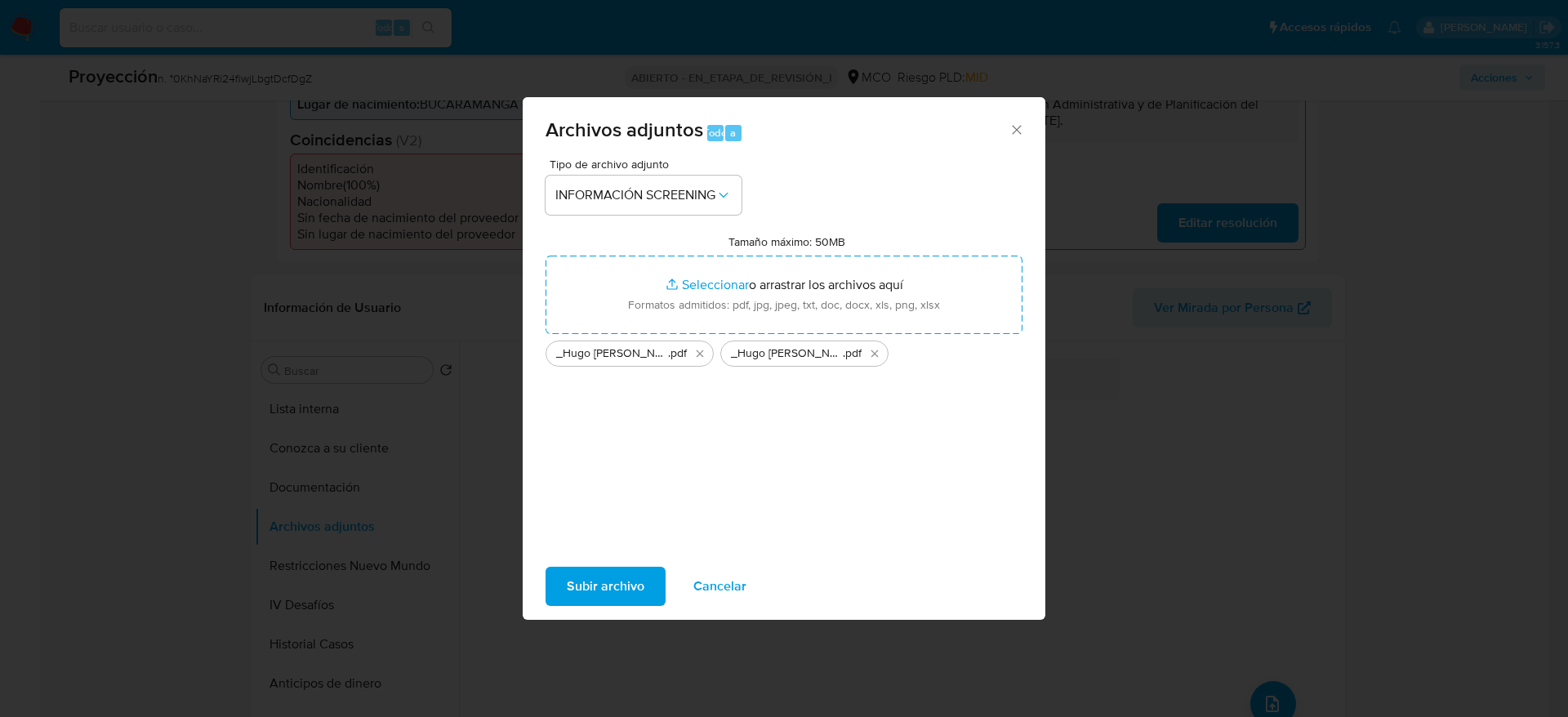
click at [650, 477] on div "Subir archivo Cancelar" at bounding box center [784, 587] width 523 height 62
click at [657, 477] on button "Subir archivo" at bounding box center [605, 586] width 120 height 40
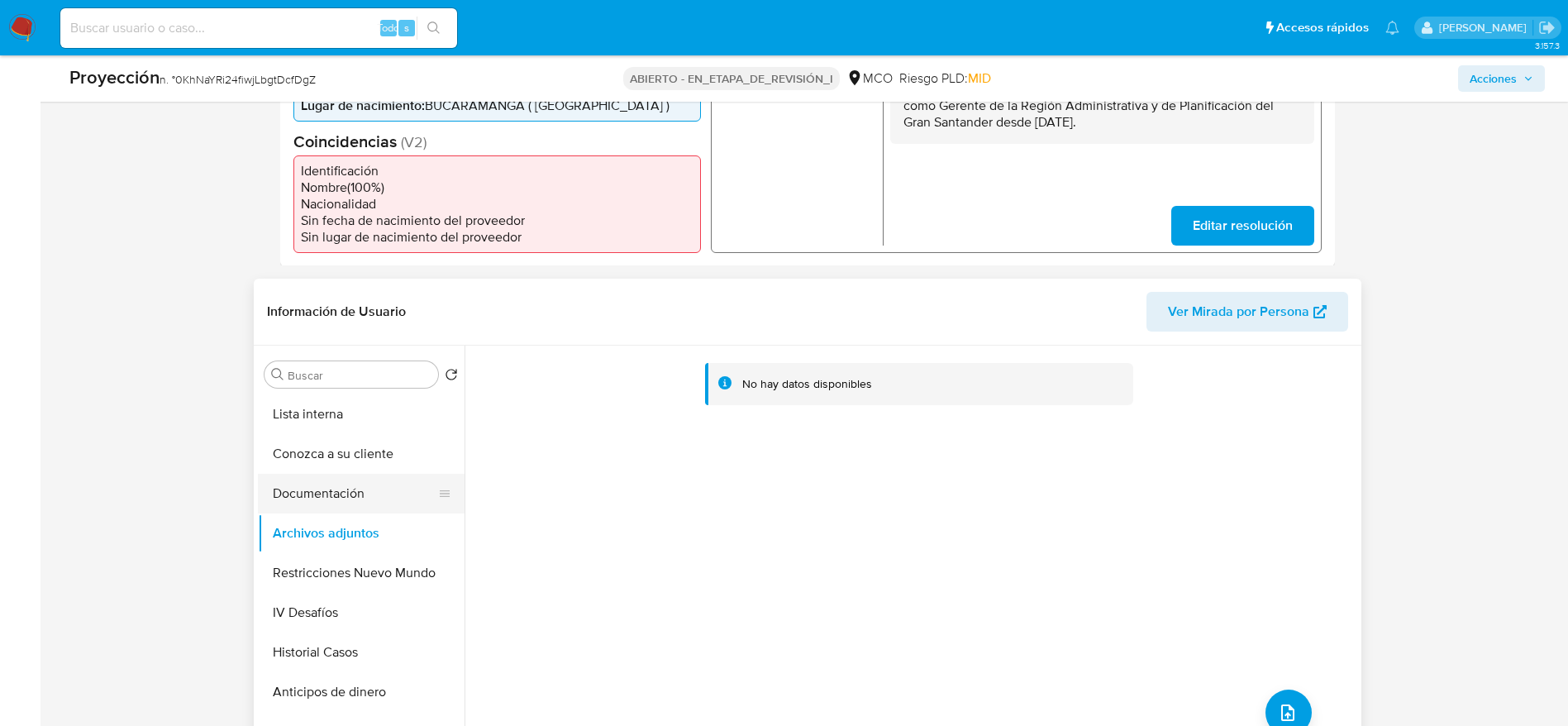
click at [308, 483] on button "Documentación" at bounding box center [354, 494] width 193 height 40
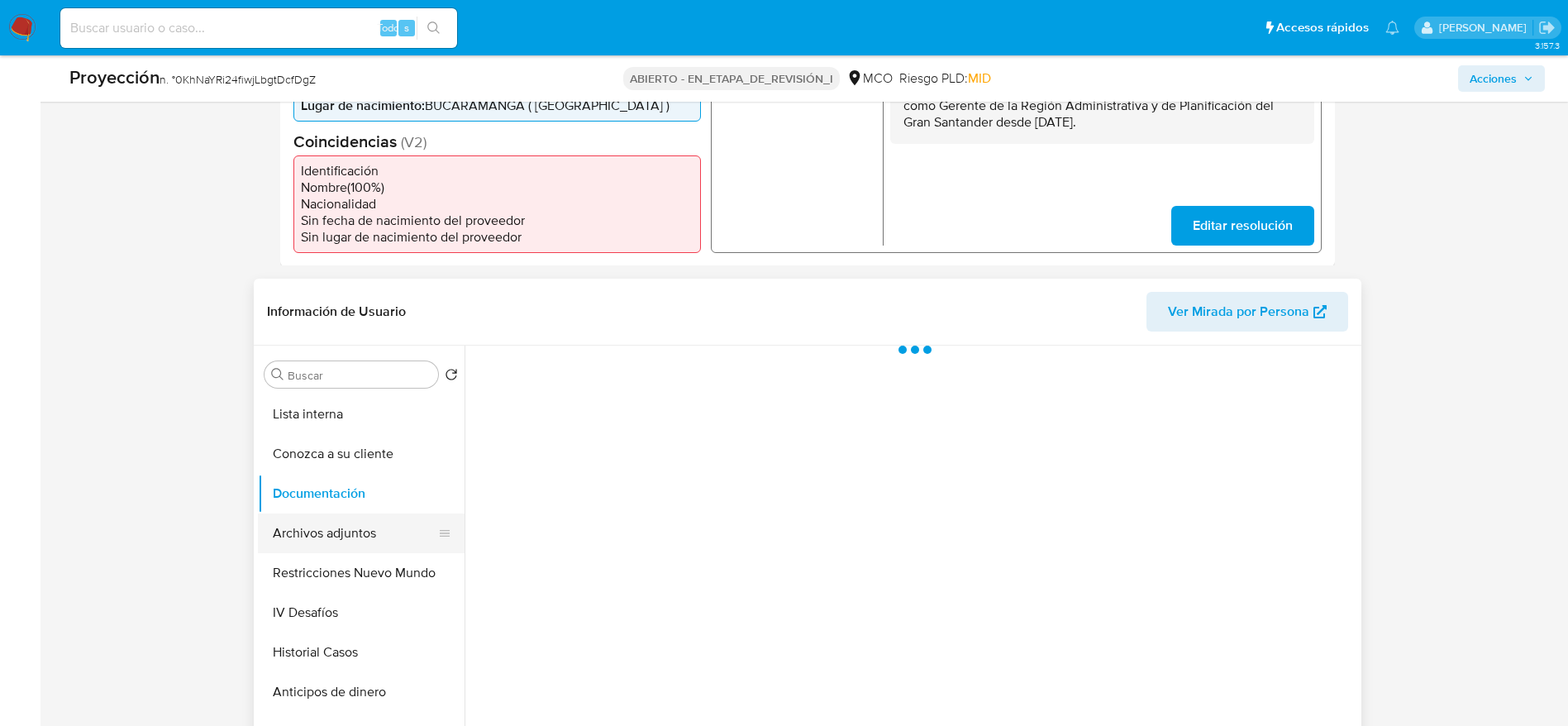
click at [308, 483] on button "Archivos adjuntos" at bounding box center [354, 533] width 193 height 40
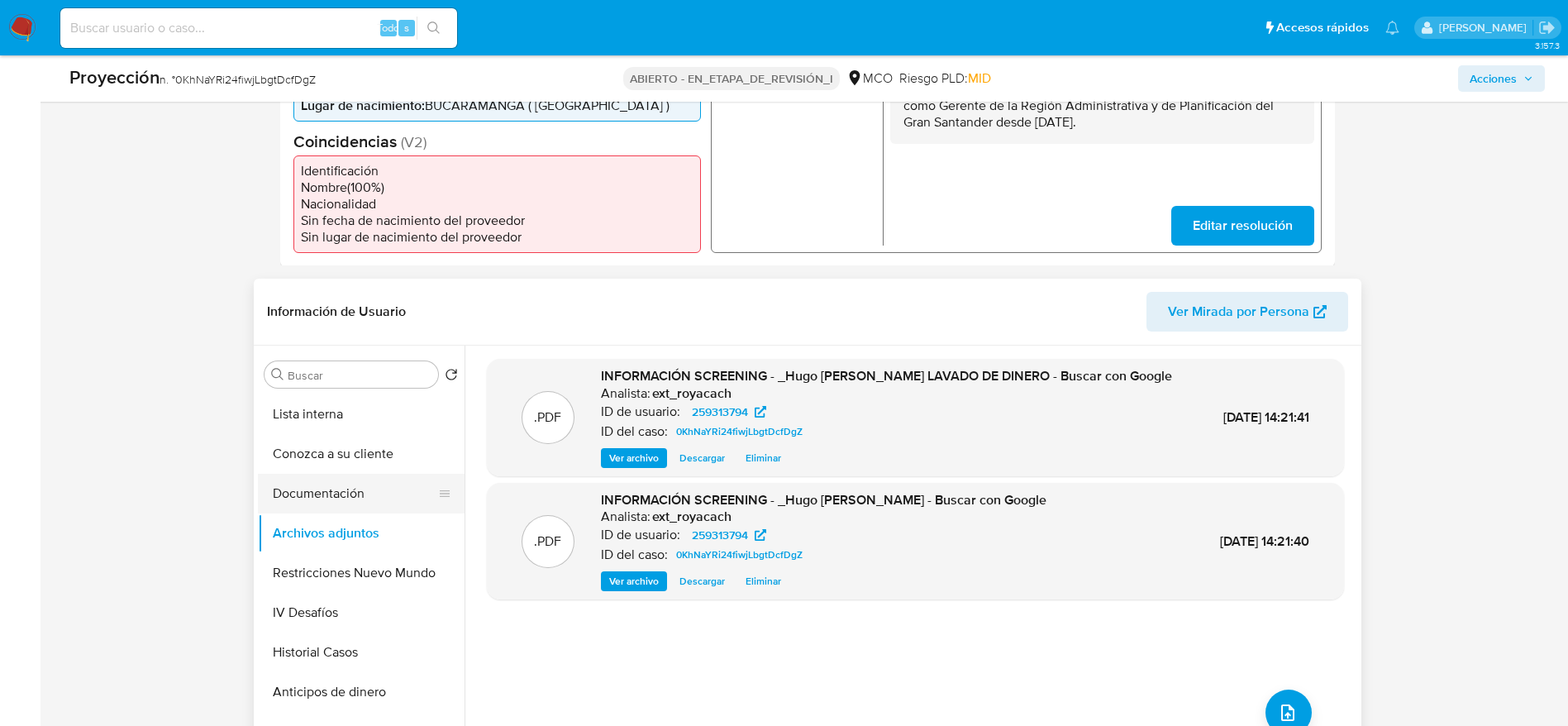
click at [342, 477] on button "Documentación" at bounding box center [354, 494] width 193 height 40
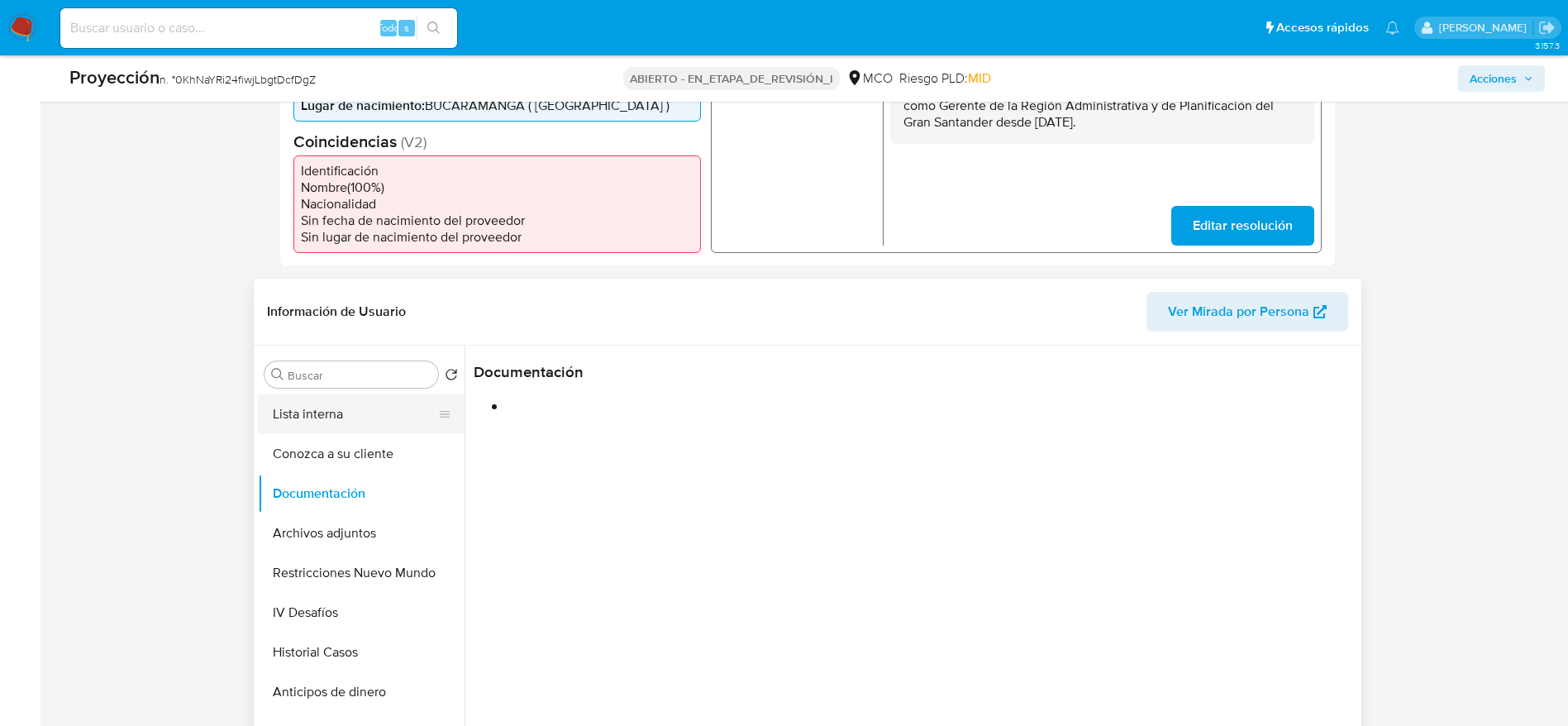
click at [344, 419] on button "Lista interna" at bounding box center [354, 414] width 193 height 40
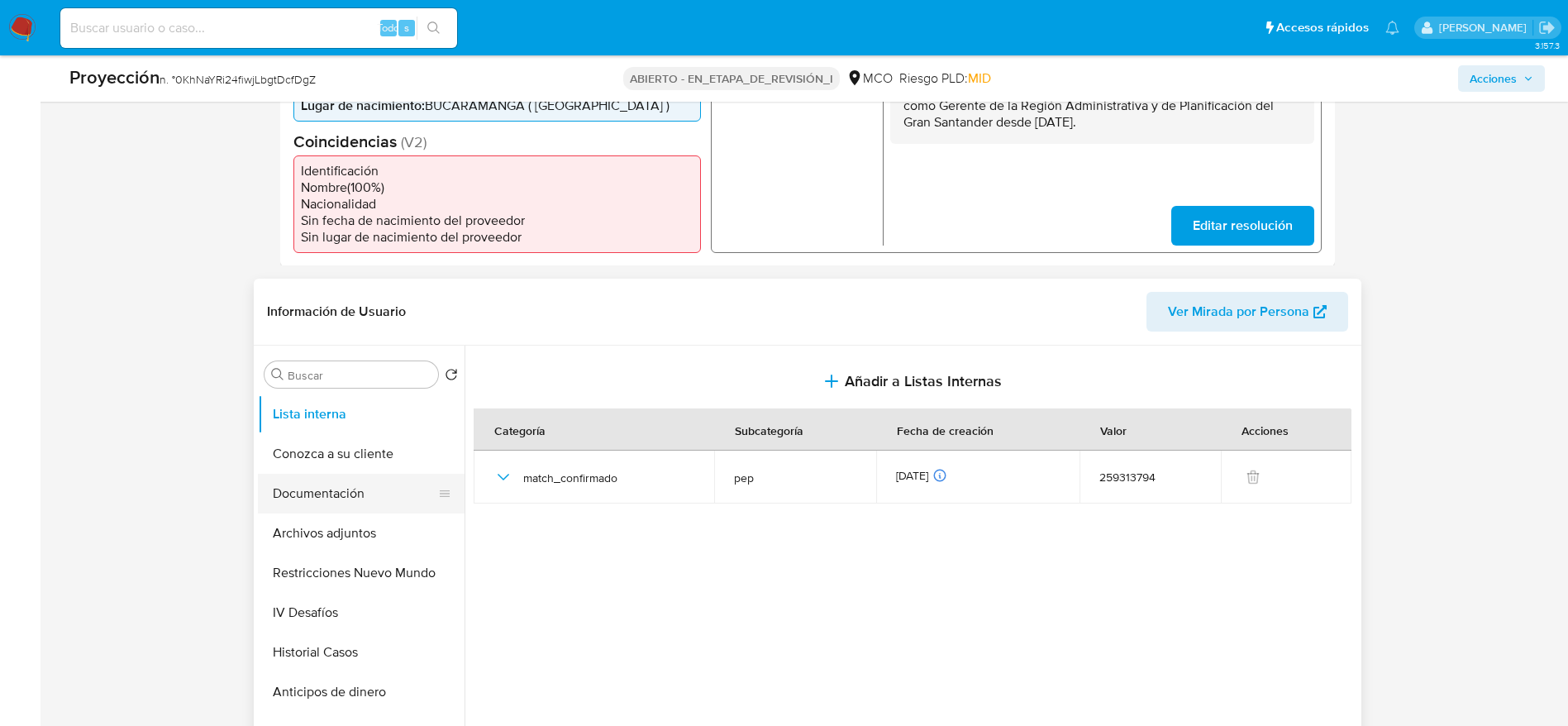
click at [391, 483] on button "Documentación" at bounding box center [354, 494] width 193 height 40
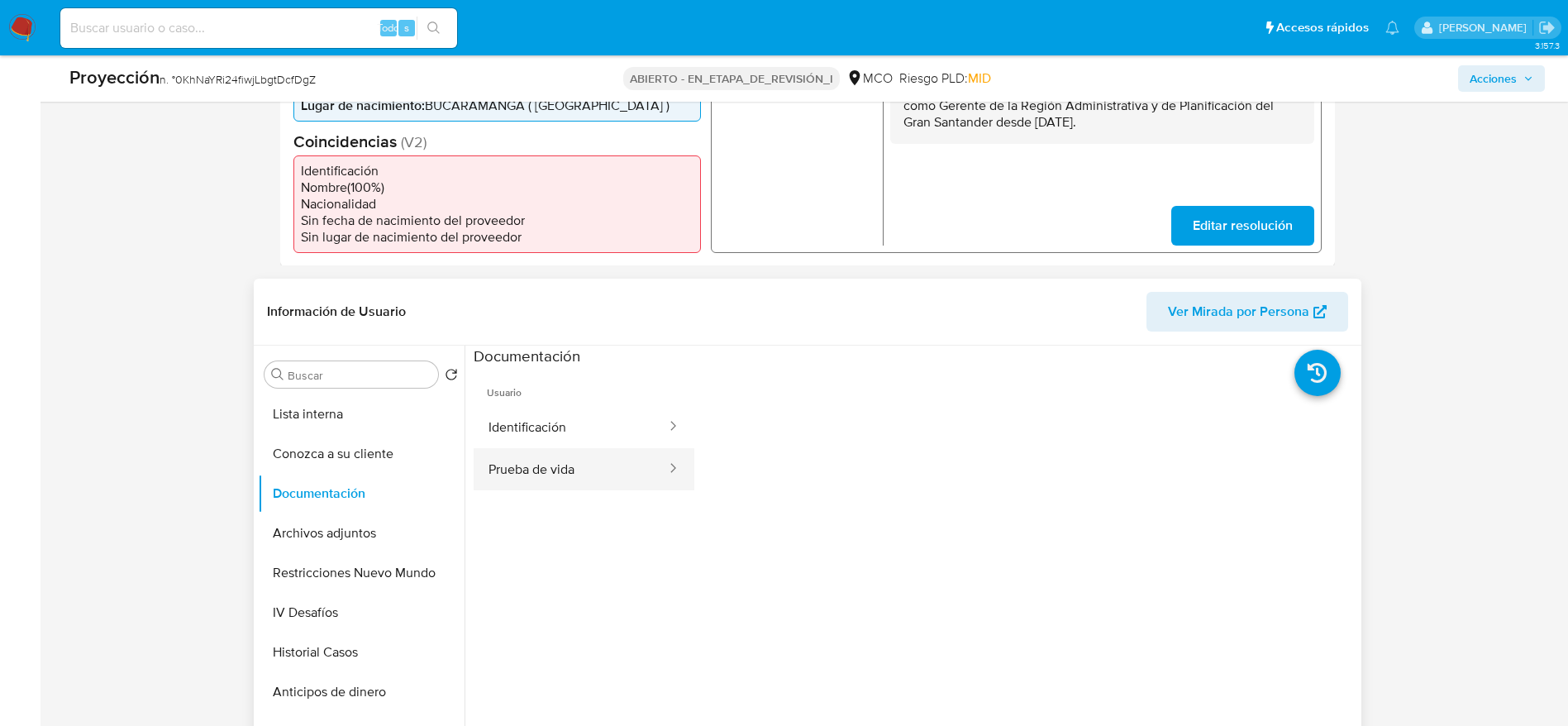
click at [620, 449] on button "Prueba de vida" at bounding box center [571, 470] width 194 height 43
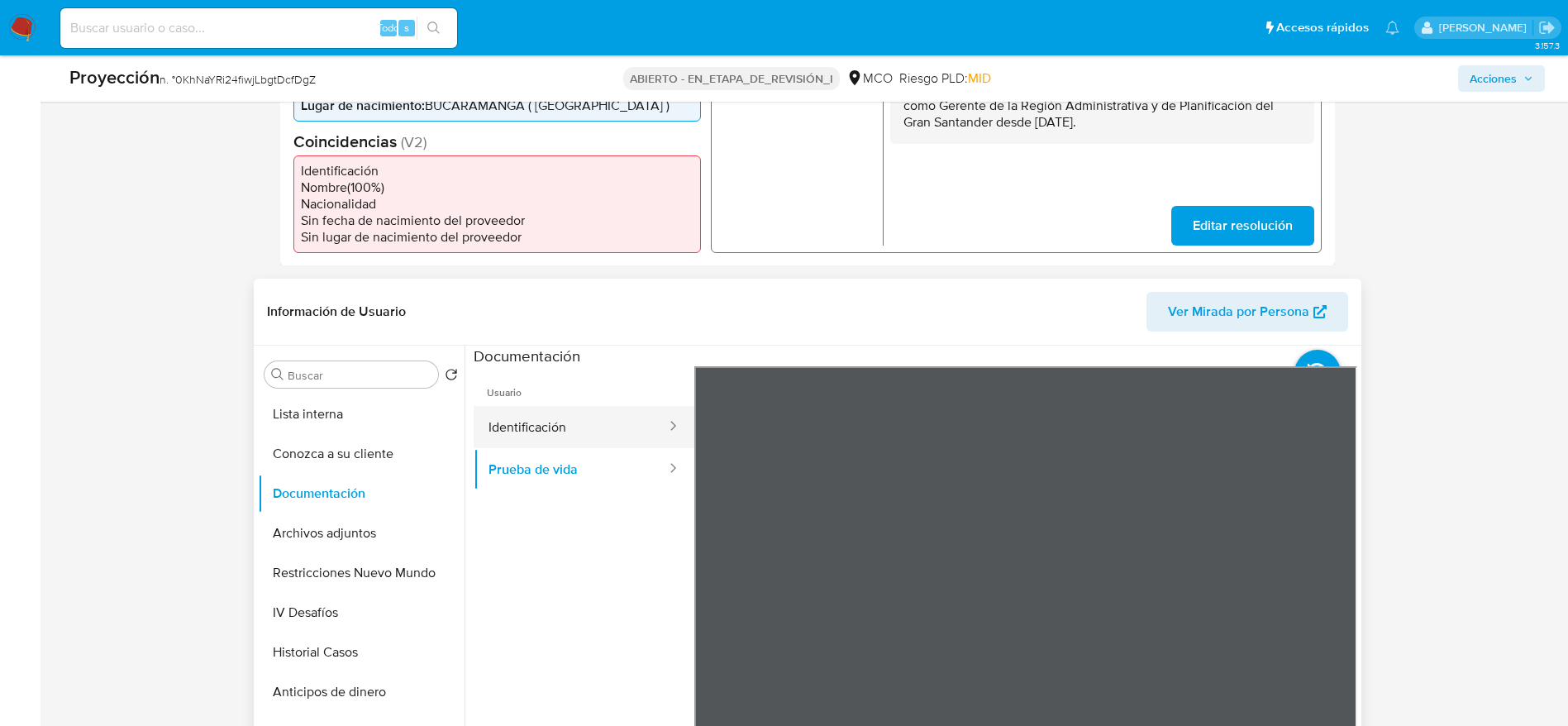
click at [564, 426] on button "Identificación" at bounding box center [571, 427] width 194 height 43
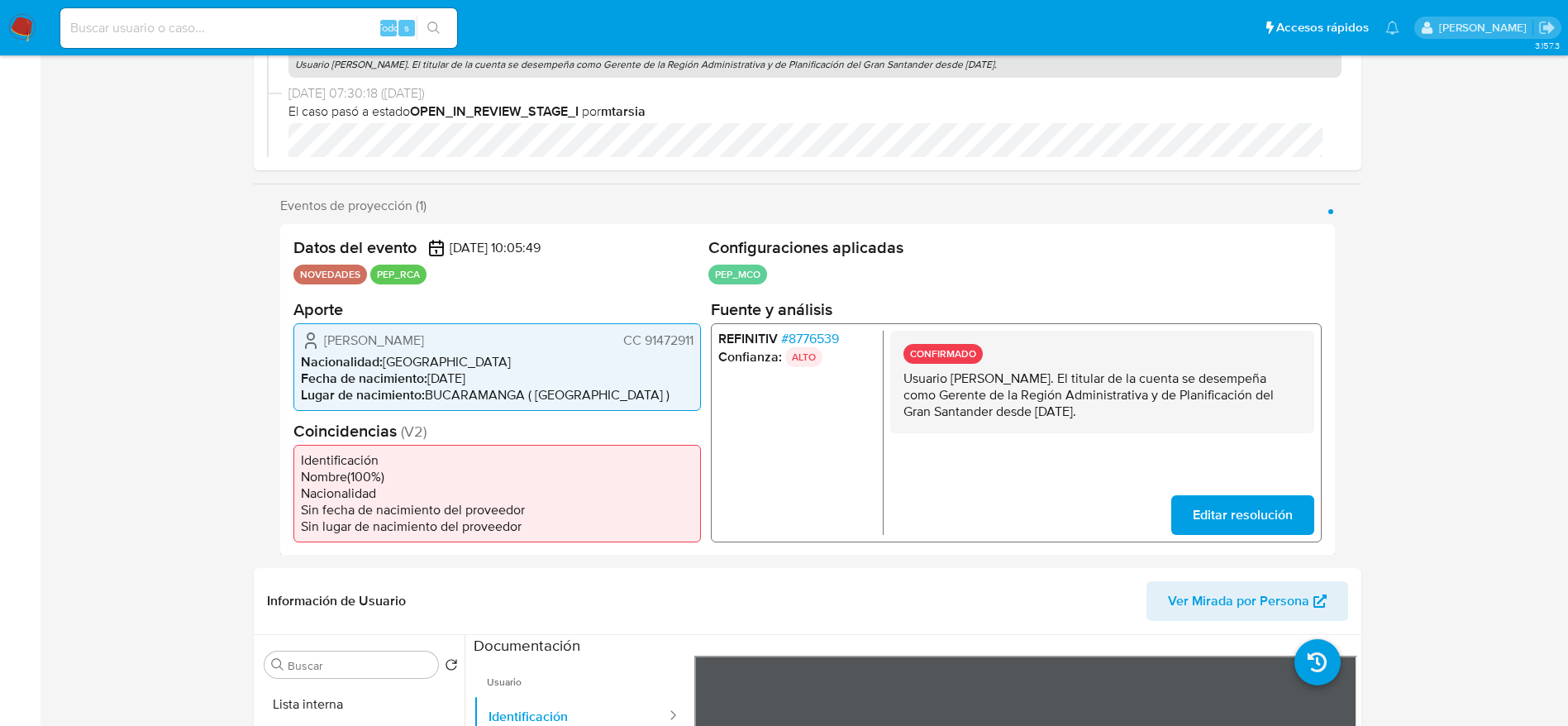
scroll to position [0, 0]
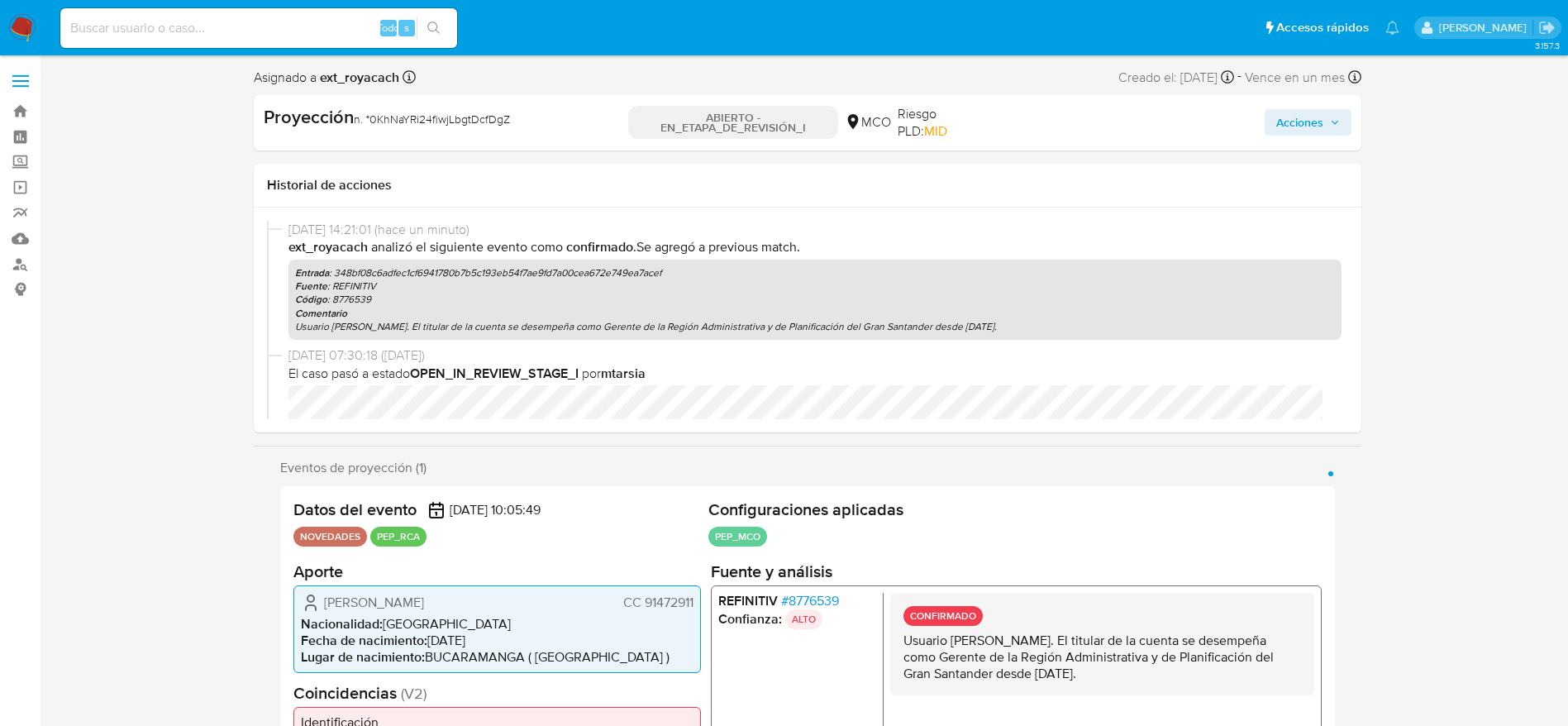
click at [1058, 117] on span "Acciones" at bounding box center [1299, 122] width 47 height 26
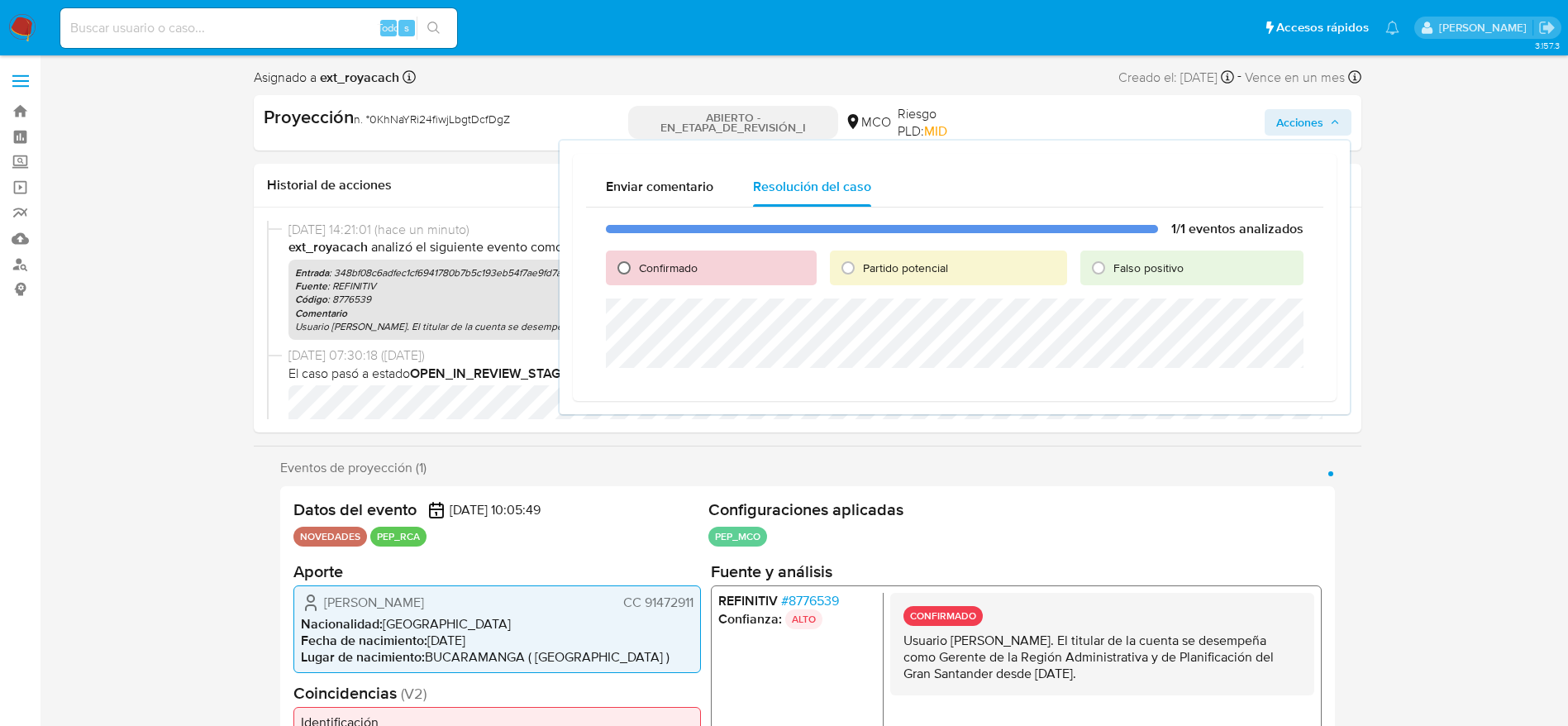
click at [635, 263] on input "Confirmado" at bounding box center [624, 267] width 26 height 26
radio input "true"
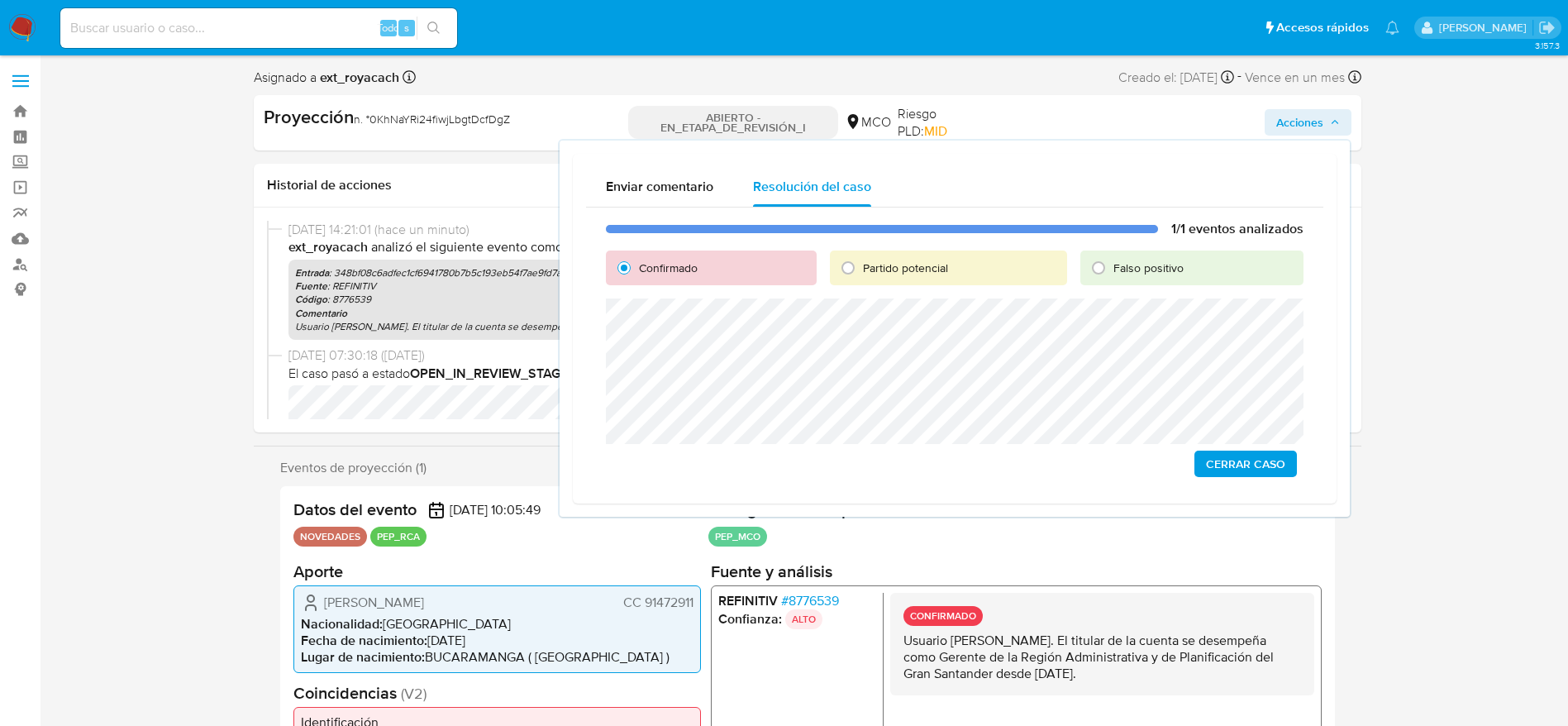
click at [1058, 454] on span "Cerrar Caso" at bounding box center [1245, 463] width 79 height 23
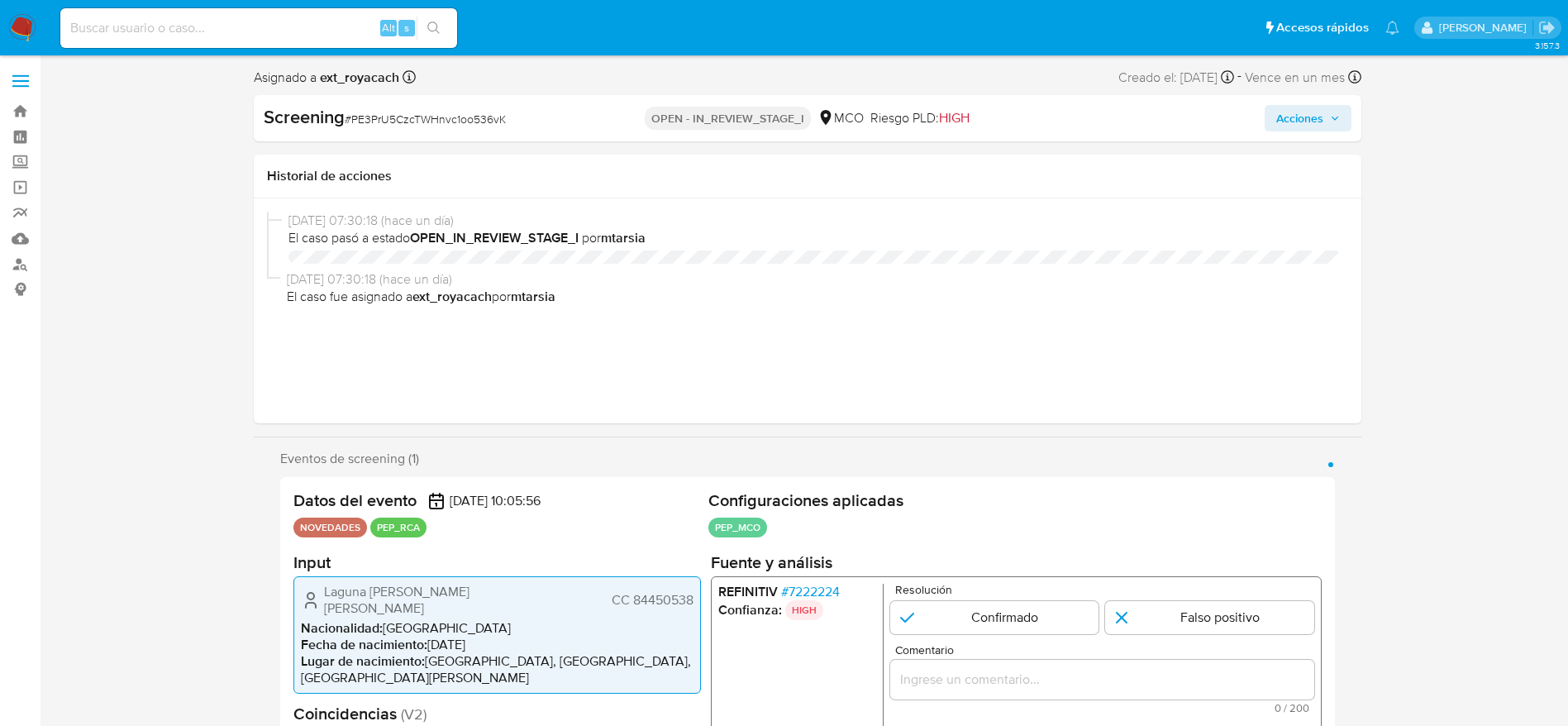
select select "10"
click at [801, 590] on span "# 7222224" at bounding box center [809, 591] width 59 height 16
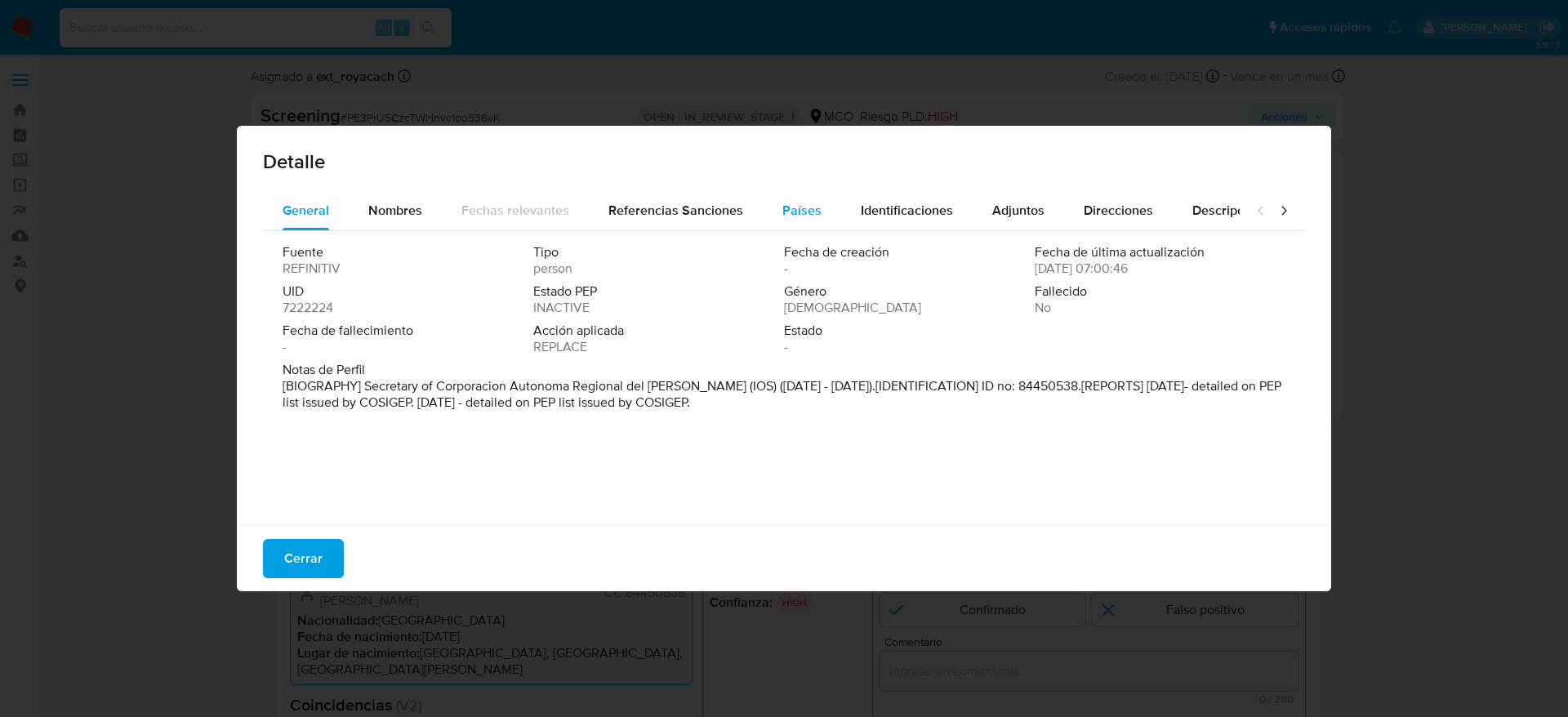
click at [770, 211] on button "Países" at bounding box center [801, 210] width 78 height 40
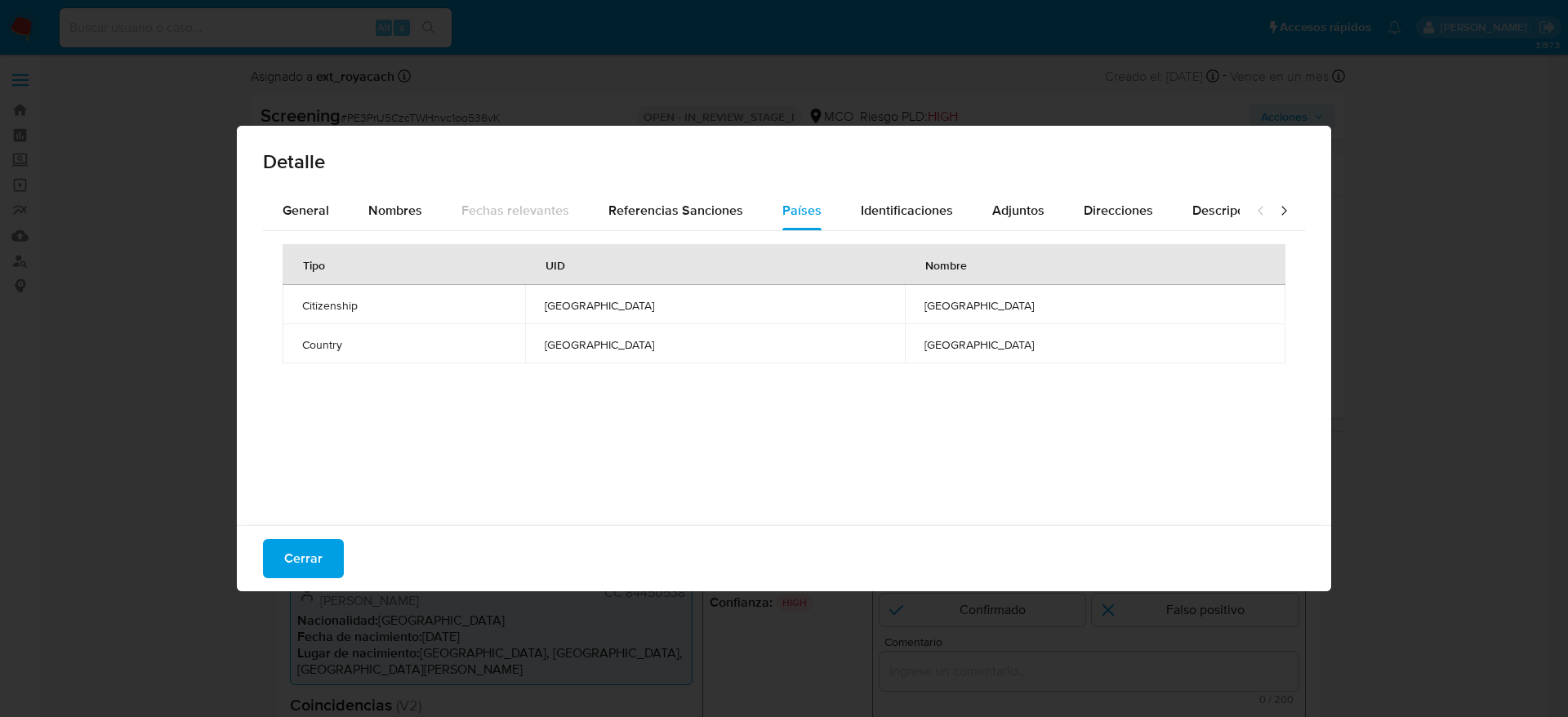
click at [312, 580] on div "Cerrar" at bounding box center [784, 558] width 1095 height 66
click at [312, 572] on span "Cerrar" at bounding box center [304, 558] width 39 height 36
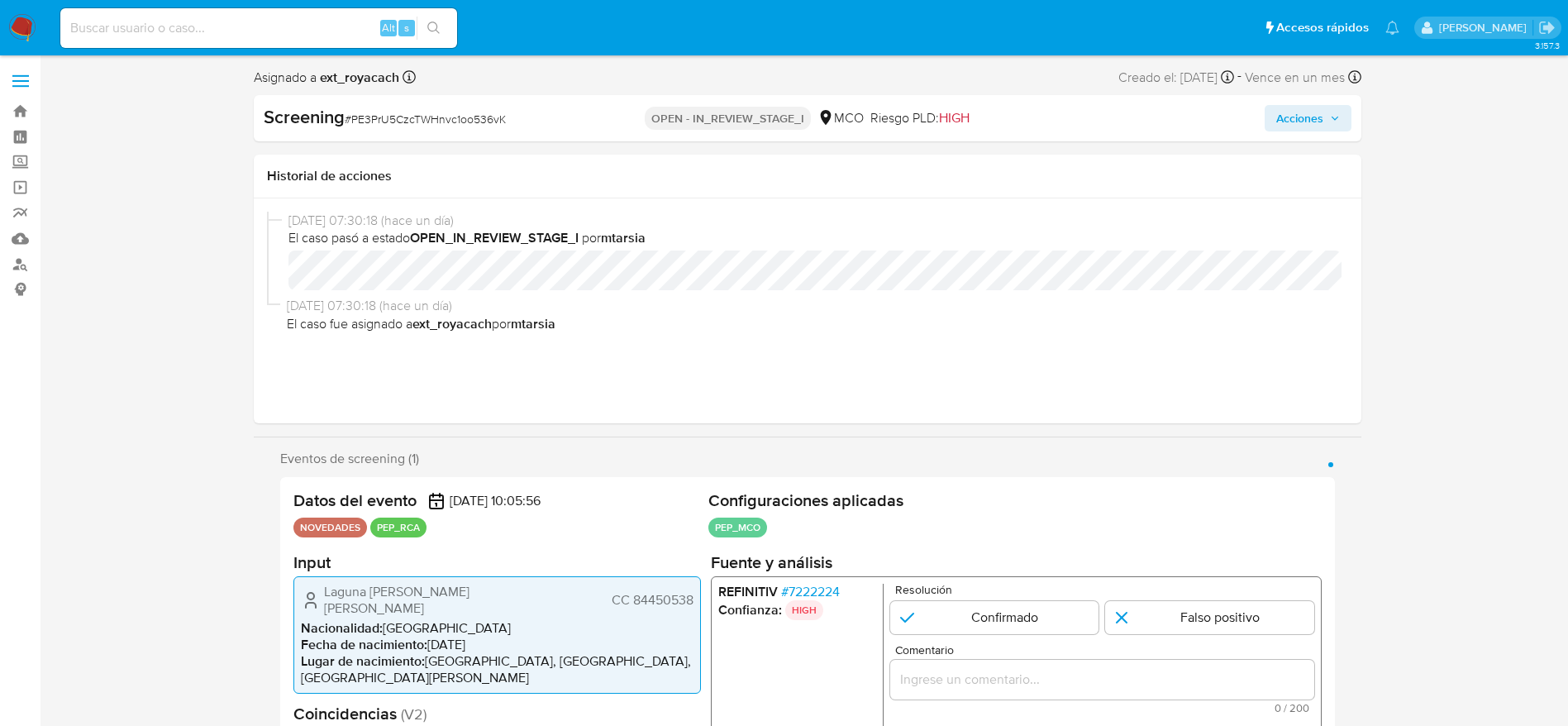
click at [342, 108] on b "Screening" at bounding box center [304, 116] width 81 height 26
click at [391, 123] on span "# PE3PrU5CzcTWHnvc1oo536vK" at bounding box center [425, 118] width 161 height 16
copy span "PE3PrU5CzcTWHnvc1oo536vK"
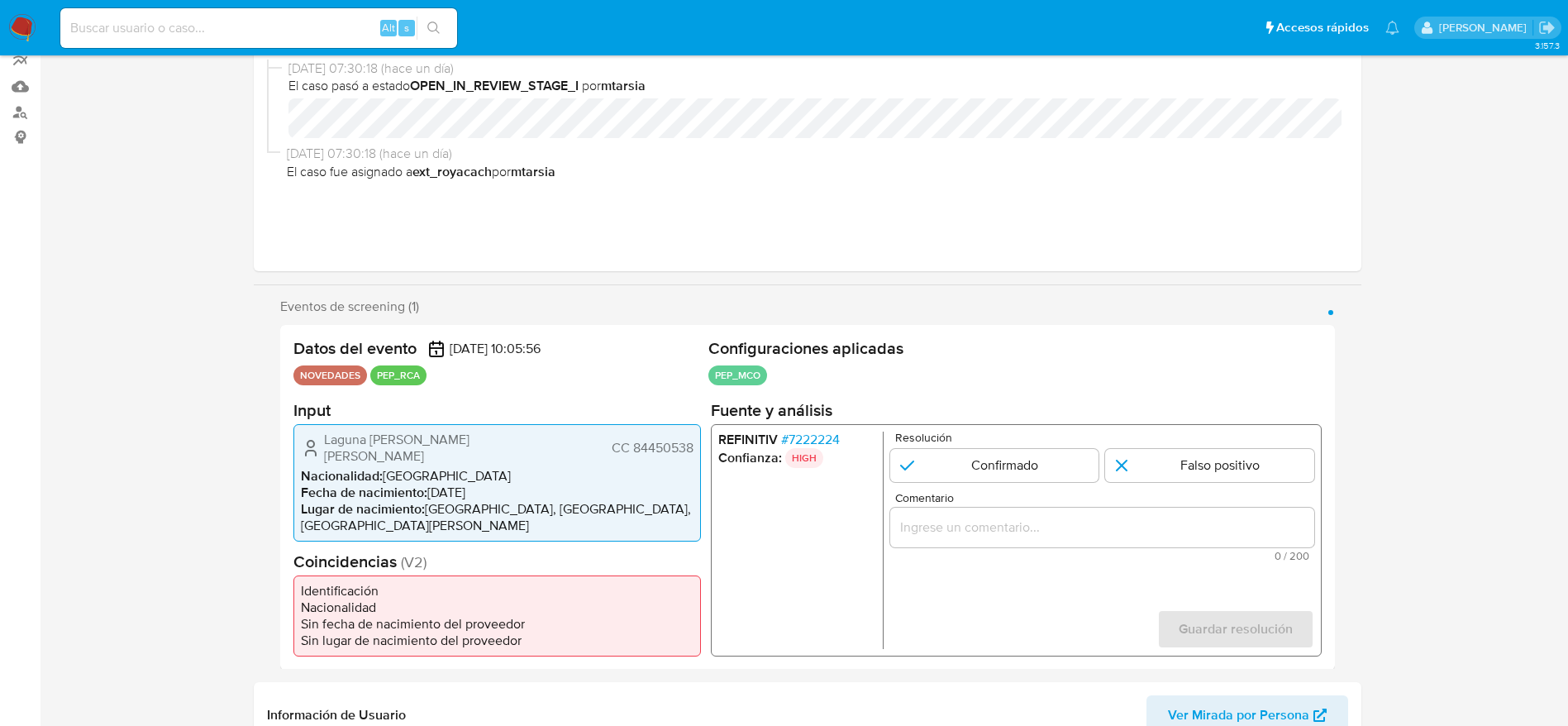
scroll to position [248, 0]
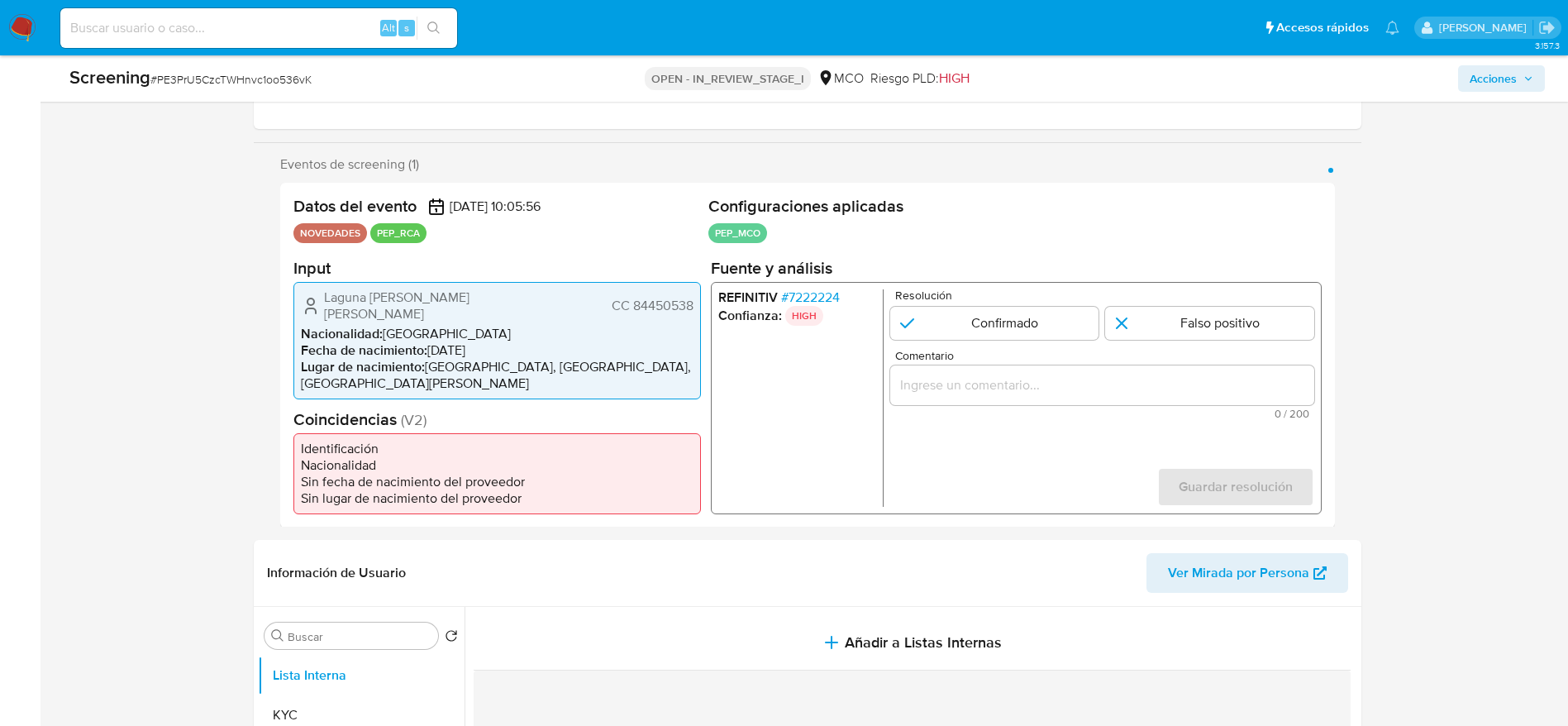
click at [794, 300] on span "# 7222224" at bounding box center [809, 296] width 59 height 16
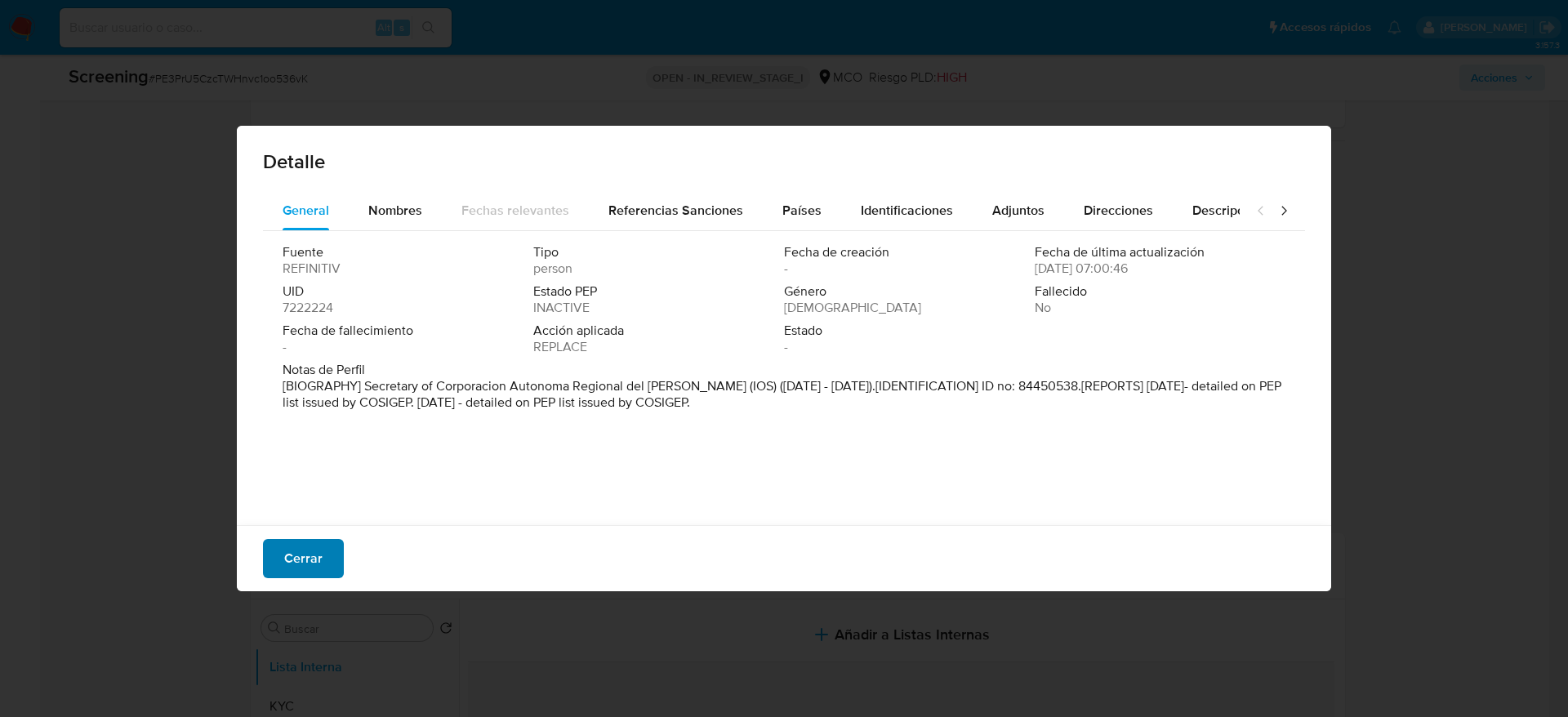
click at [330, 545] on button "Cerrar" at bounding box center [304, 558] width 81 height 40
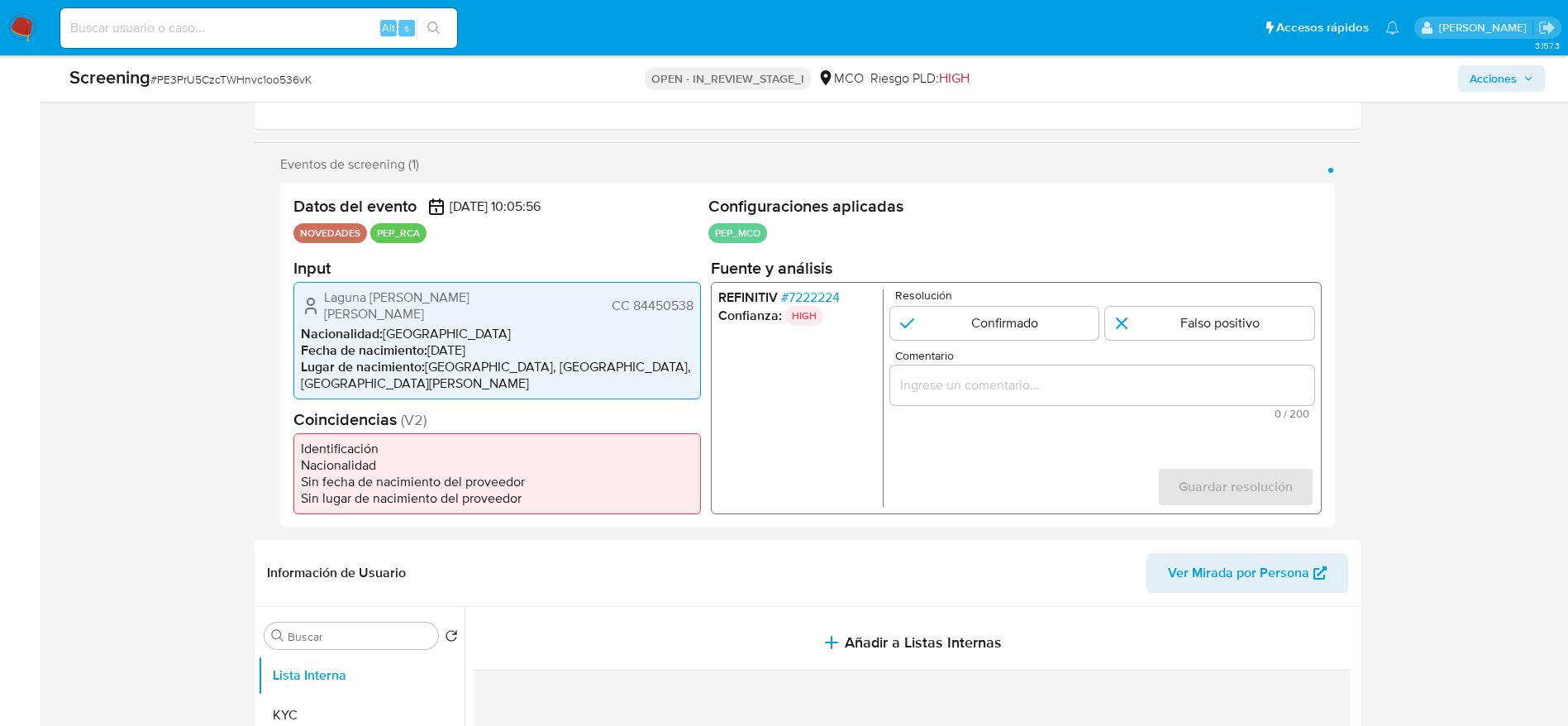
drag, startPoint x: 321, startPoint y: 294, endPoint x: 708, endPoint y: 300, distance: 387.0
click at [708, 300] on div "Datos del evento 06/09/2025 10:05:56 NOVEDADES PEP_RCA Configuraciones aplicada…" at bounding box center [807, 355] width 1055 height 345
click at [376, 289] on div "Laguna Panetta Paul Guillermo CC 84450538 Nacionalidad : Colombia Fecha de naci…" at bounding box center [497, 340] width 408 height 117
drag, startPoint x: 270, startPoint y: 291, endPoint x: 693, endPoint y: 301, distance: 423.1
click at [693, 301] on div "Eventos de screening (1) Página 1 Datos del evento 06/09/2025 10:05:56 NOVEDADE…" at bounding box center [807, 342] width 1108 height 371
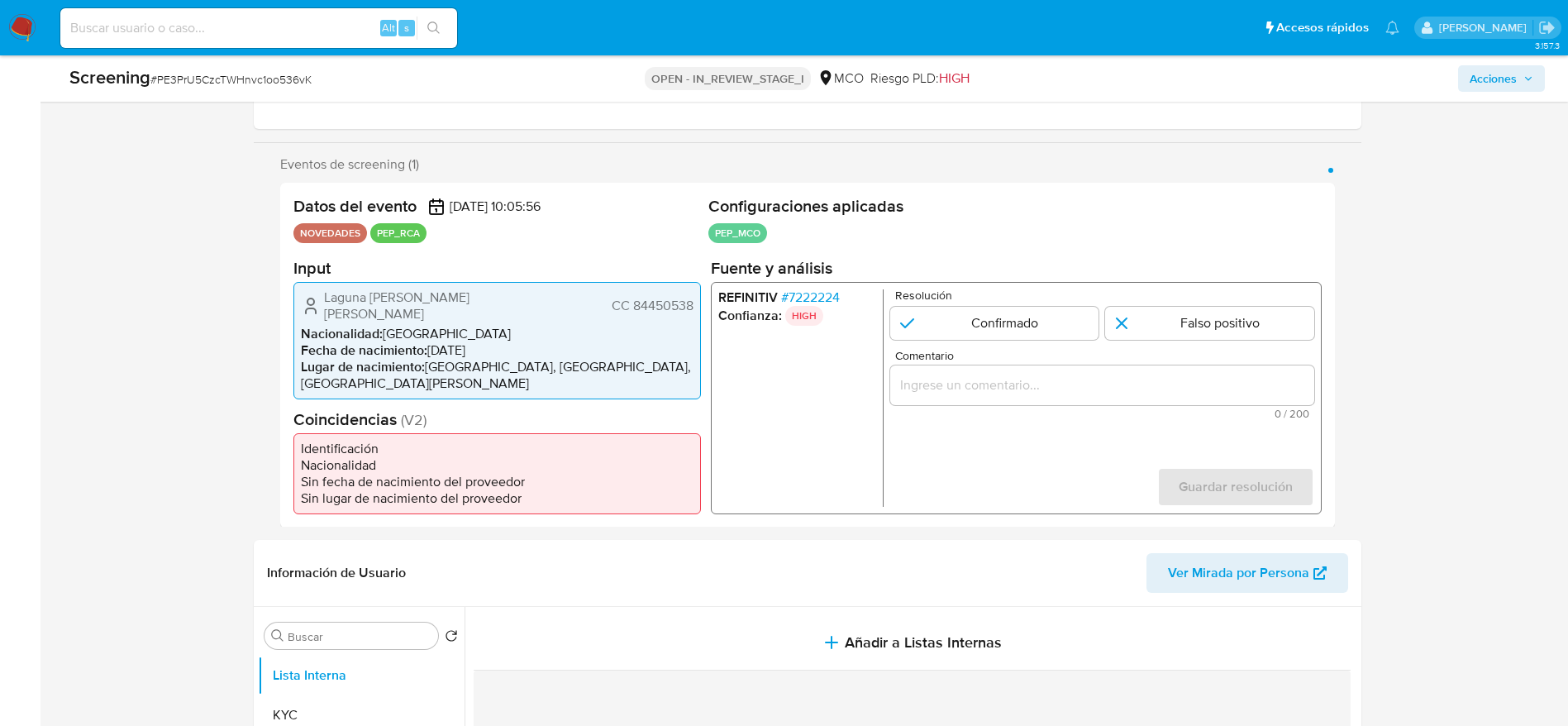
click at [827, 291] on div "REFINITIV # 7222224 Confianza: HIGH Resolución Confirmado Falso positivo Coment…" at bounding box center [1016, 397] width 611 height 232
click at [827, 303] on span "# 7222224" at bounding box center [809, 296] width 59 height 16
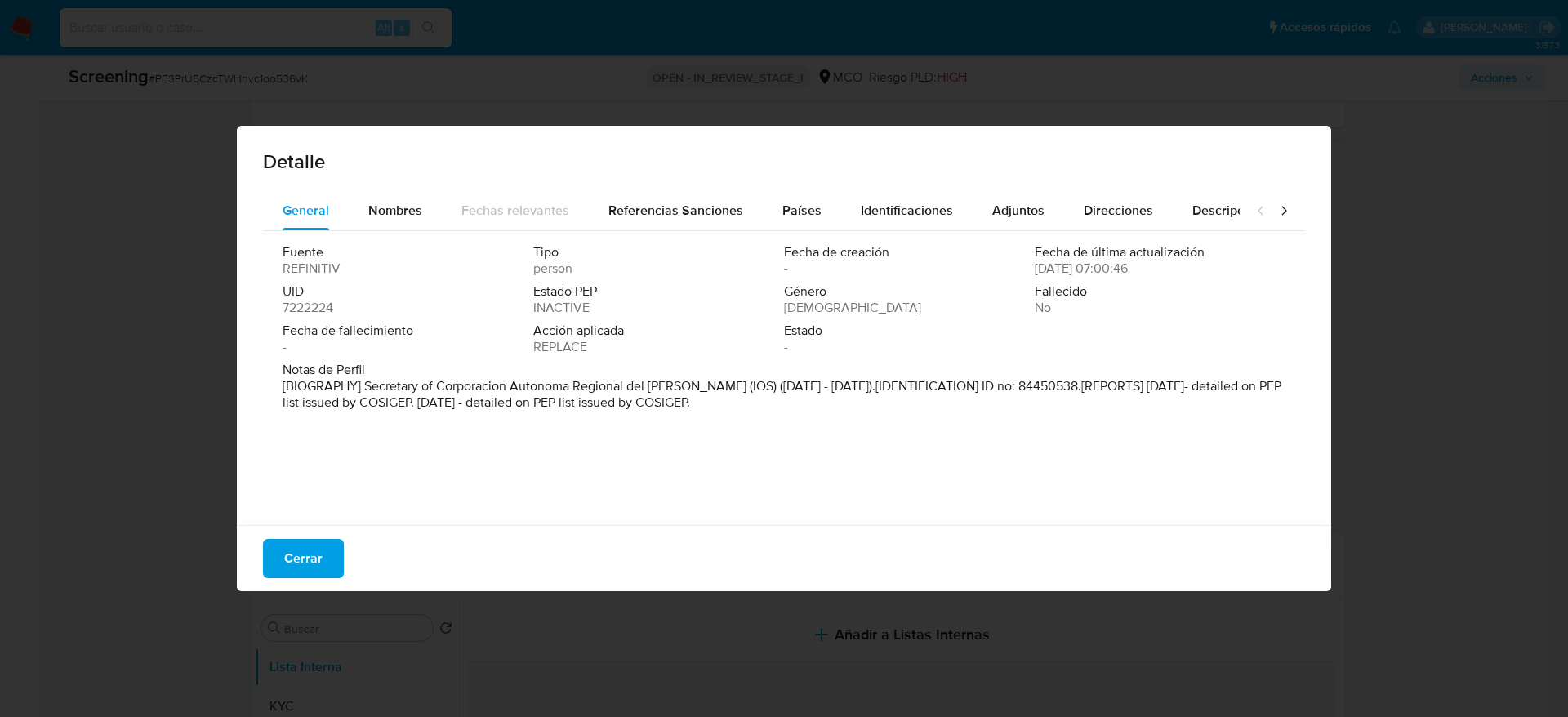
drag, startPoint x: 766, startPoint y: 495, endPoint x: 764, endPoint y: 506, distance: 11.2
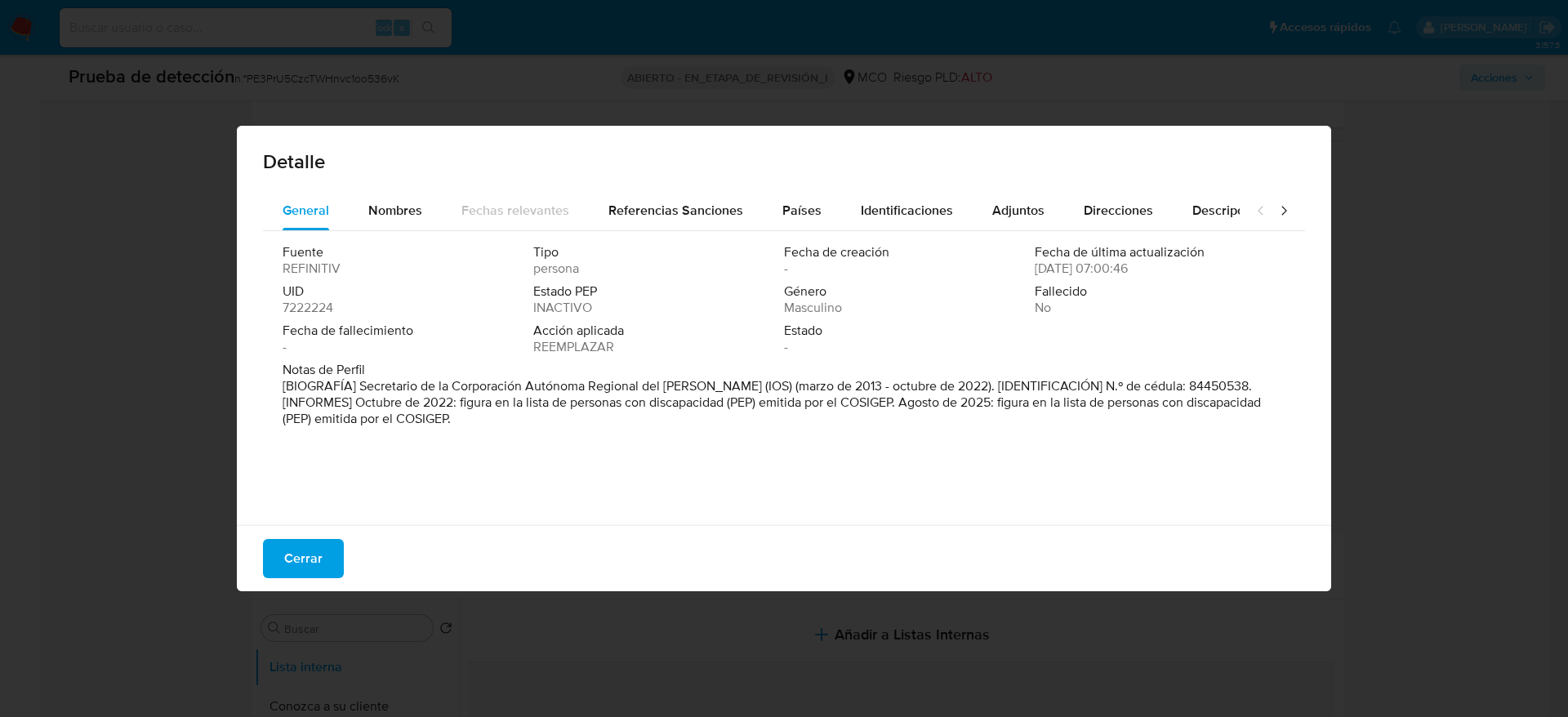
drag, startPoint x: 356, startPoint y: 387, endPoint x: 726, endPoint y: 380, distance: 370.1
click at [726, 380] on font "[BIOGRAFÍA] Secretario de la Corporación Autónoma Regional del Magdalena (IOS) …" at bounding box center [772, 402] width 979 height 51
drag, startPoint x: 271, startPoint y: 556, endPoint x: 289, endPoint y: 556, distance: 18.0
click at [272, 556] on button "Cerrar" at bounding box center [304, 558] width 81 height 40
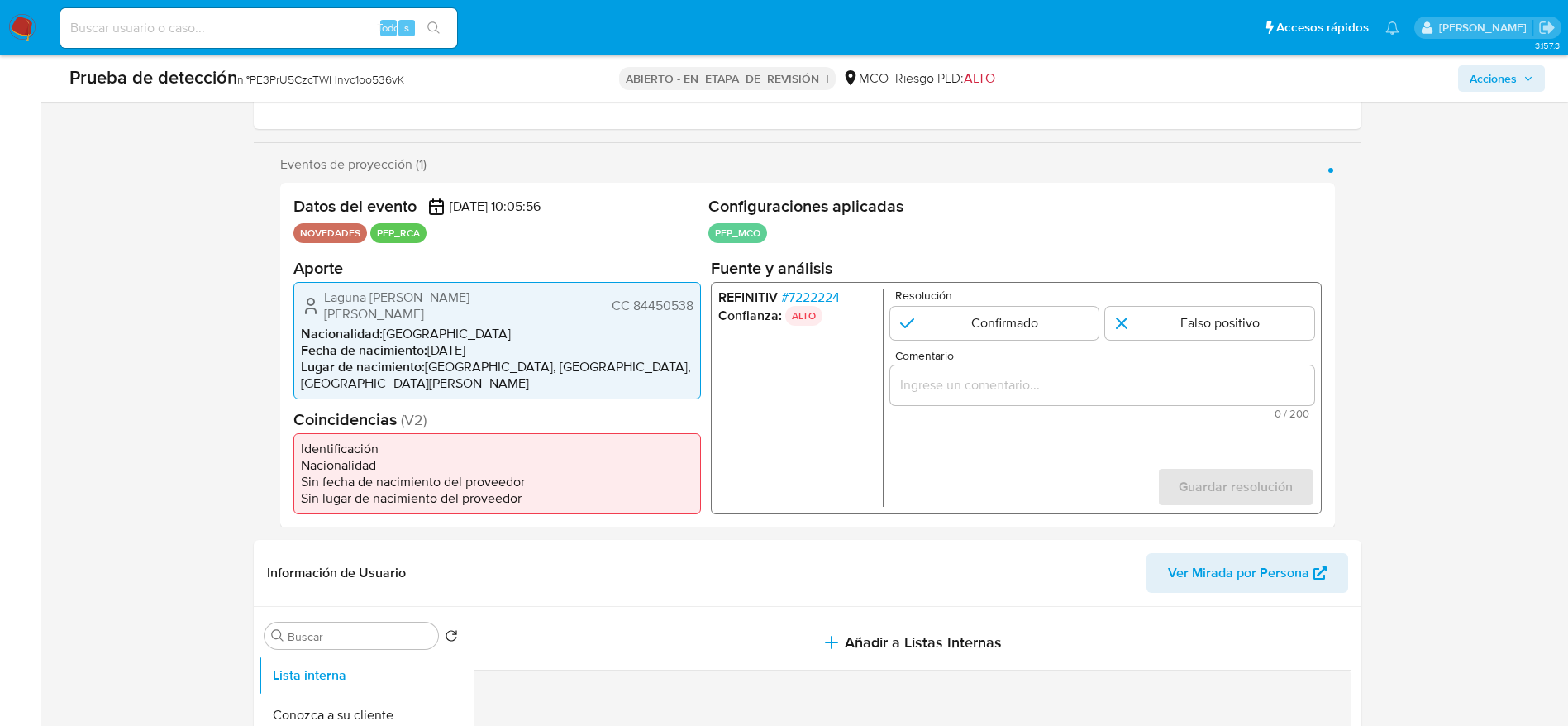
click at [1240, 380] on div "1 de 1" at bounding box center [1101, 384] width 424 height 40
click at [1245, 395] on input "Comentario" at bounding box center [1101, 384] width 424 height 21
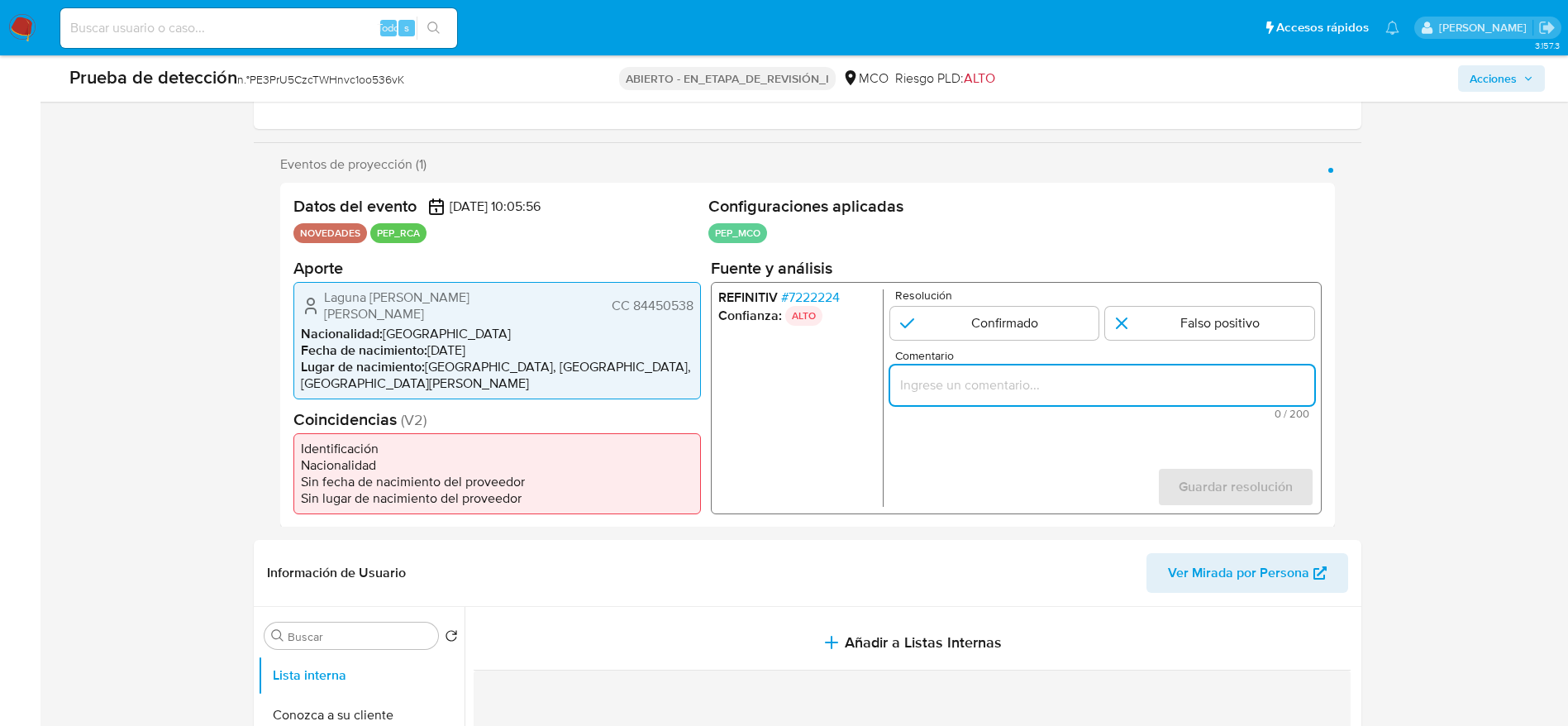
click at [1244, 393] on input "Comentario" at bounding box center [1101, 384] width 424 height 21
paste input "Usuario Laguna Panetta Paul Guillermo. Se descarta ya que el PEP dejó su cargo …"
type input "Usuario Laguna Panetta Paul Guillermo. Se descarta ya que el PEP dejó su cargo …"
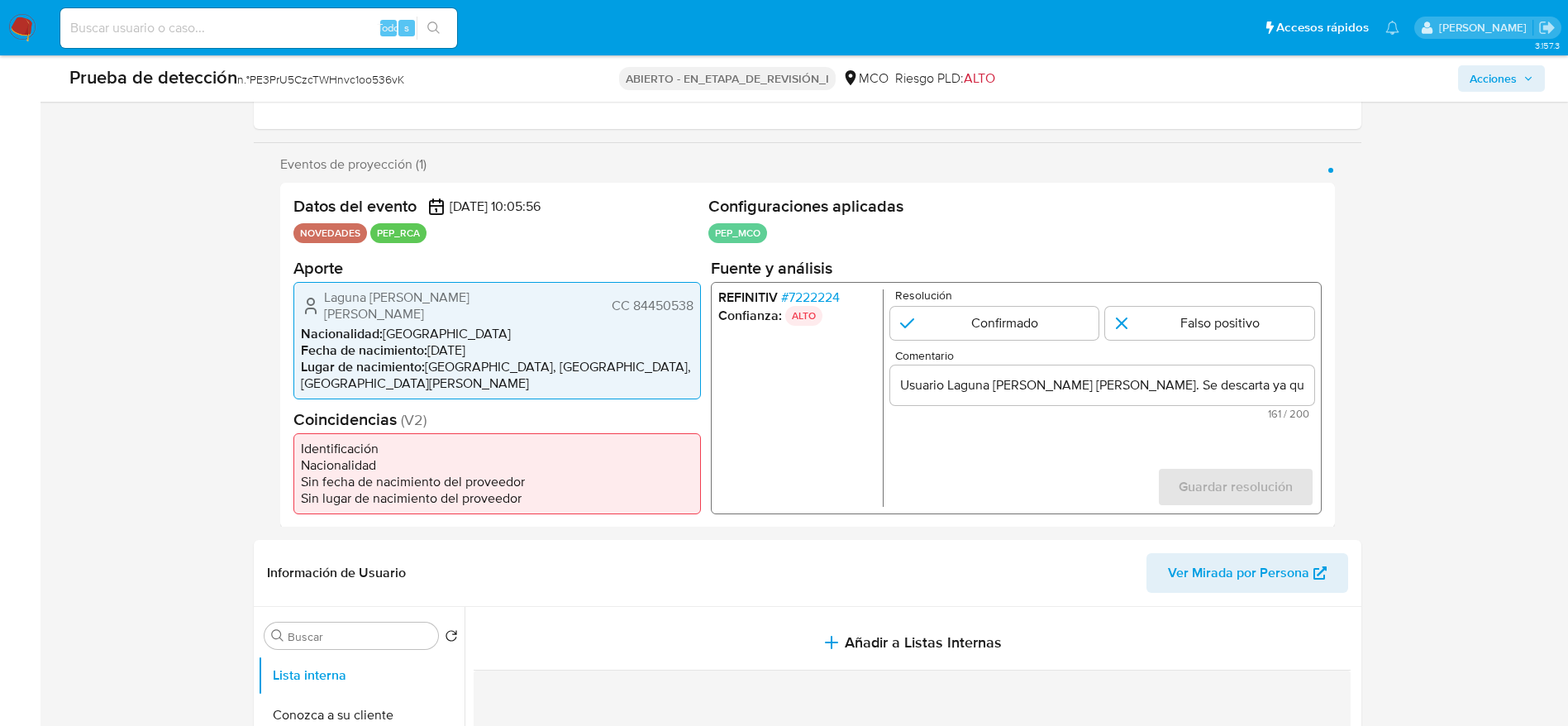
click at [1240, 345] on form "Resolución Confirmado Falso positivo Comentario Usuario Laguna Panetta Paul Gui…" at bounding box center [1101, 397] width 424 height 218
click at [1257, 473] on div "Guardar resolución" at bounding box center [1234, 486] width 157 height 40
click at [1198, 328] on input "1 de 1" at bounding box center [1210, 322] width 209 height 33
radio input "true"
click at [1234, 468] on span "Guardar resolución" at bounding box center [1234, 486] width 114 height 37
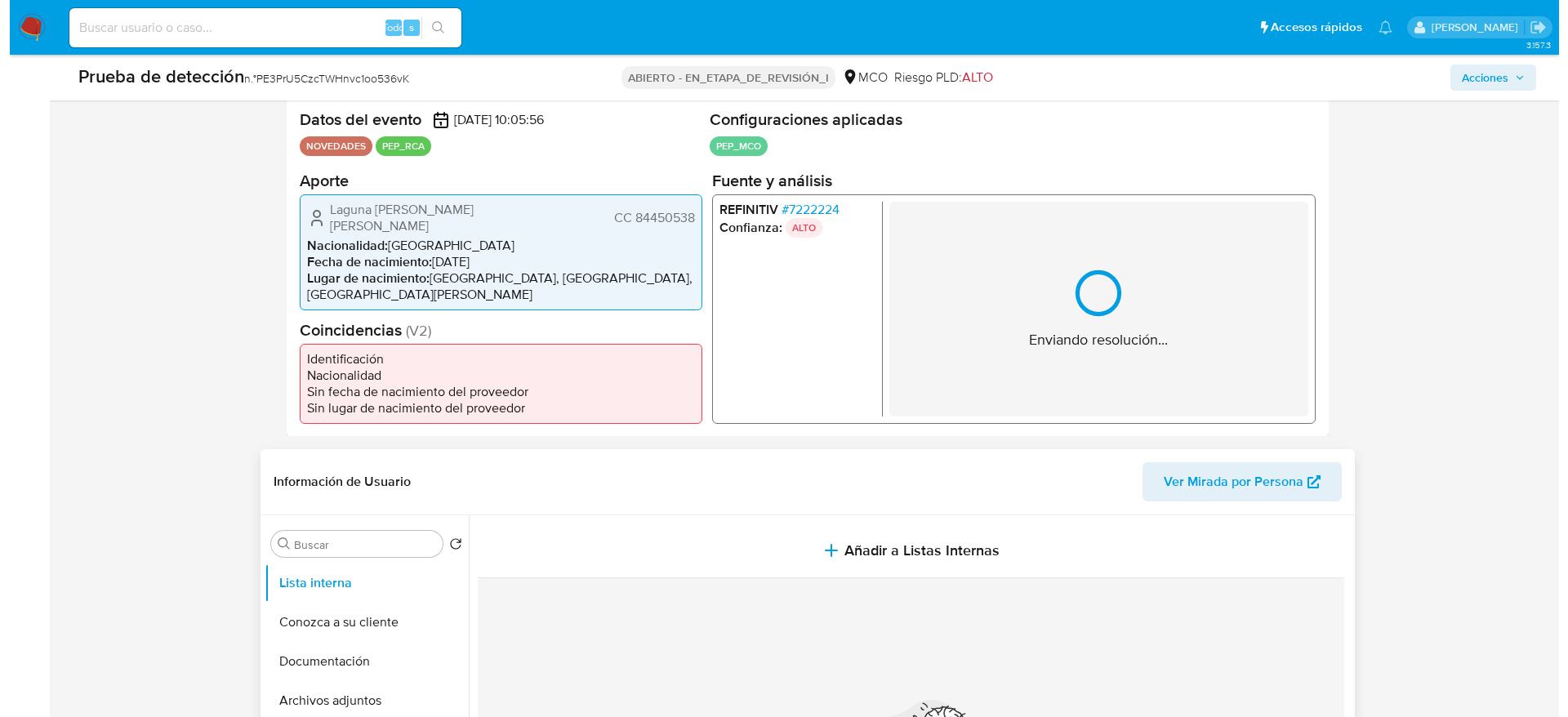
scroll to position [367, 0]
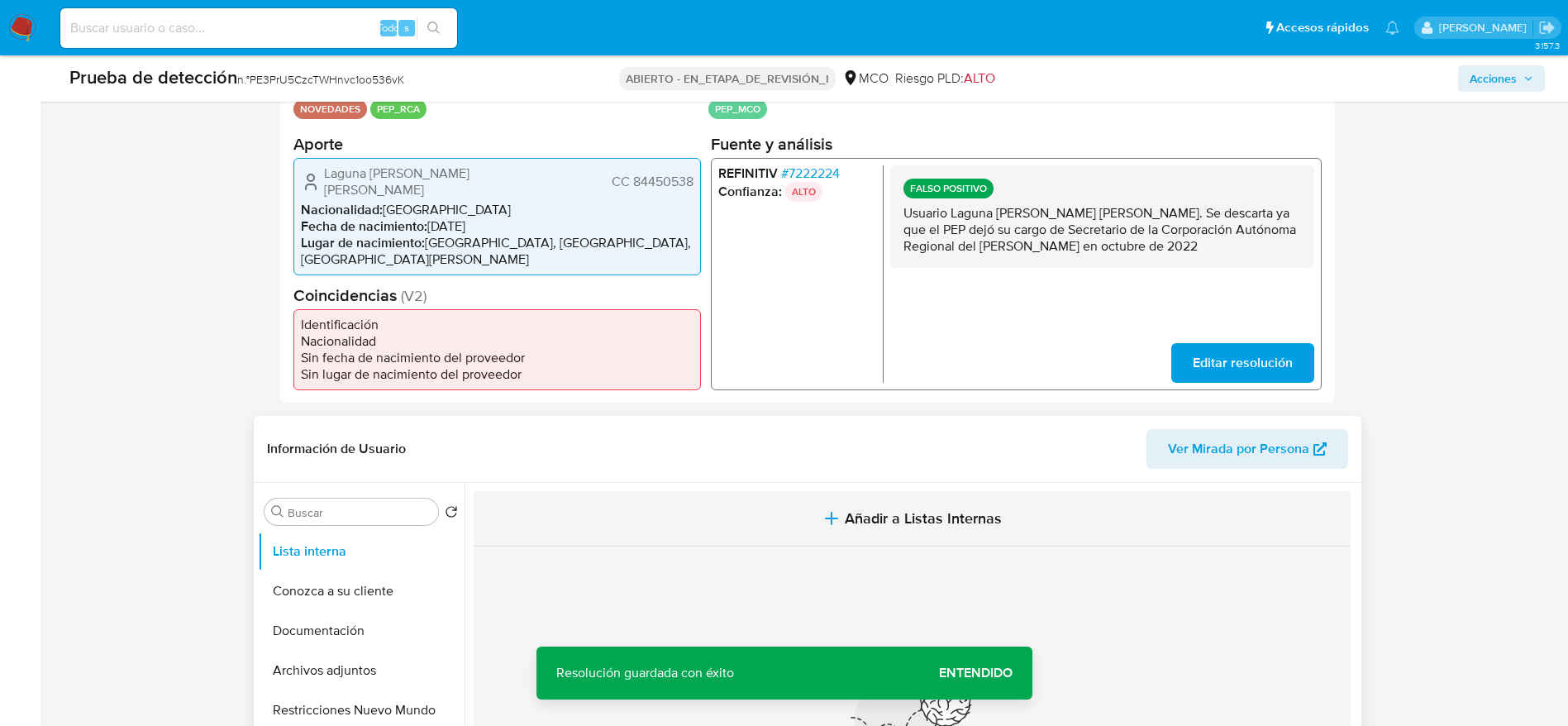
drag, startPoint x: 880, startPoint y: 460, endPoint x: 897, endPoint y: 489, distance: 33.6
click at [883, 468] on div "Información de Usuario Ver Mirada por Persona" at bounding box center [807, 449] width 1108 height 67
click at [897, 491] on button "Añadir a Listas Internas" at bounding box center [912, 518] width 877 height 55
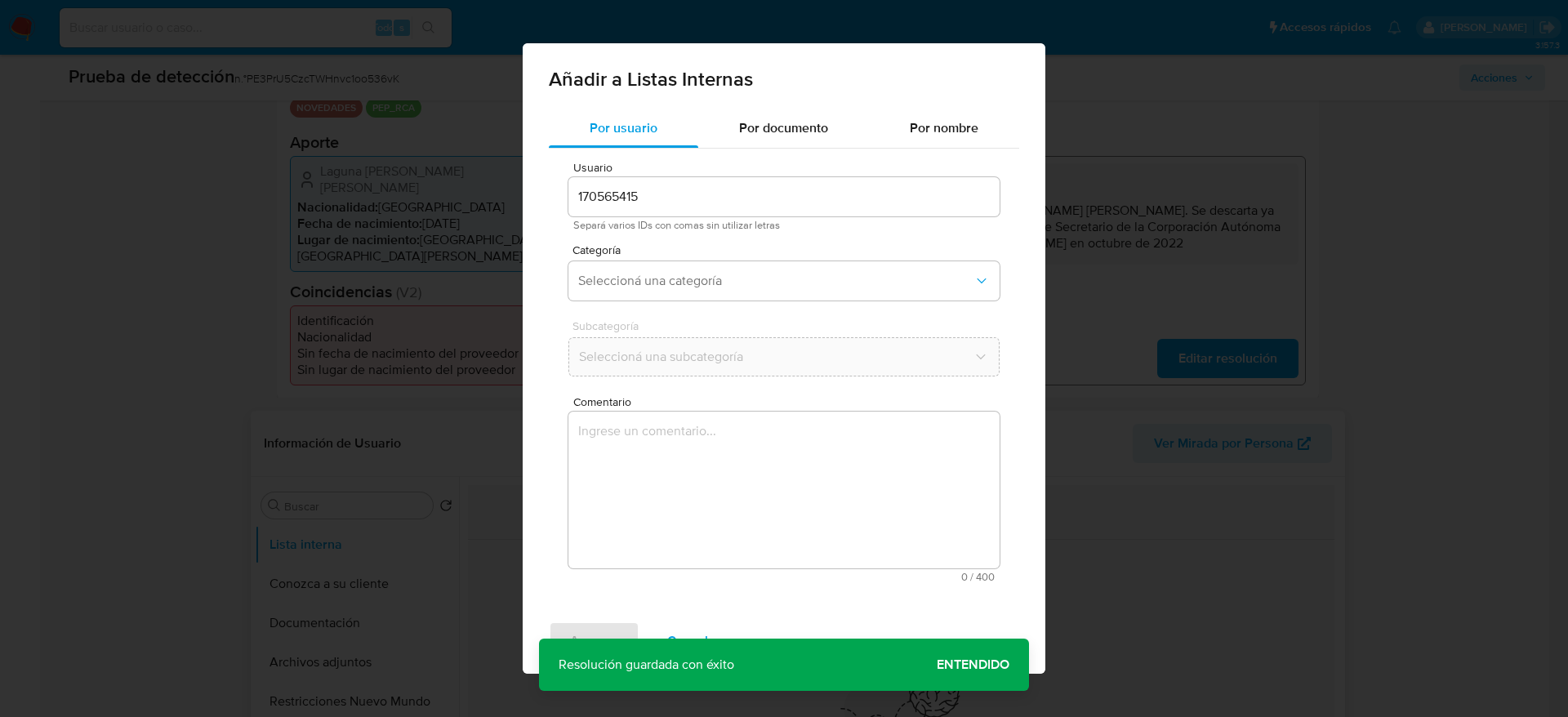
click at [886, 498] on textarea "Comentario" at bounding box center [784, 490] width 431 height 157
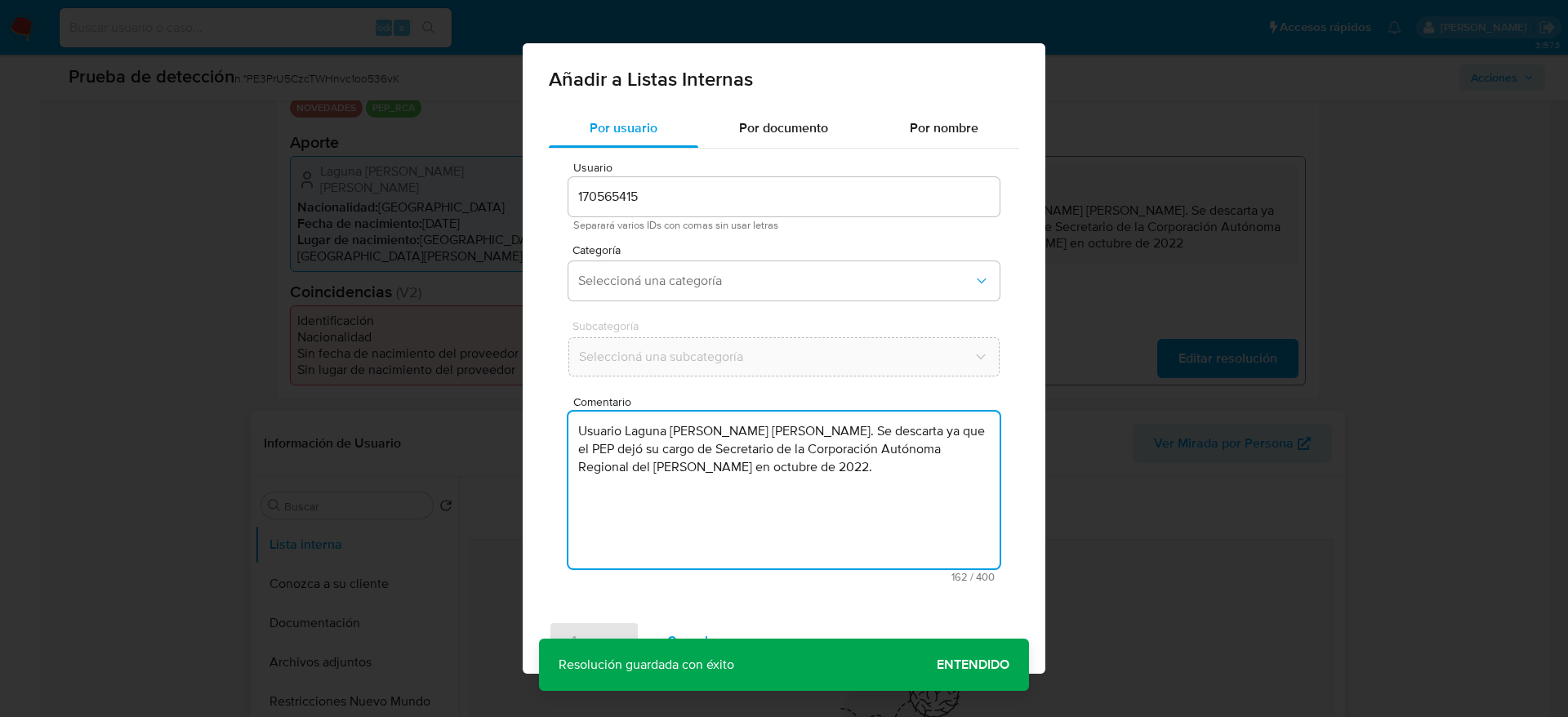
type textarea "Usuario Laguna Panetta Paul Guillermo. Se descarta ya que el PEP dejó su cargo …"
click at [705, 255] on span "Categoría" at bounding box center [788, 250] width 431 height 12
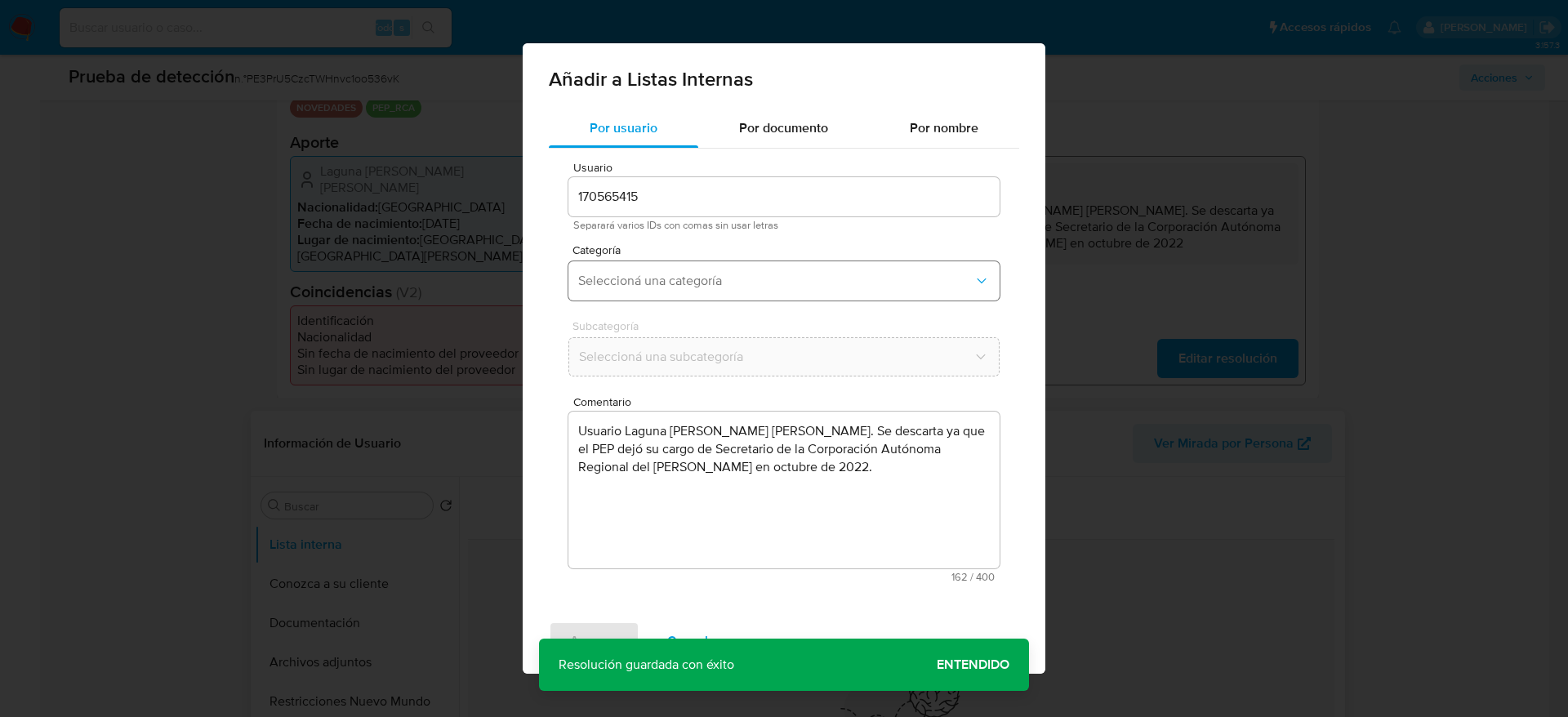
click at [705, 264] on button "Seleccioná una categoría" at bounding box center [784, 281] width 431 height 40
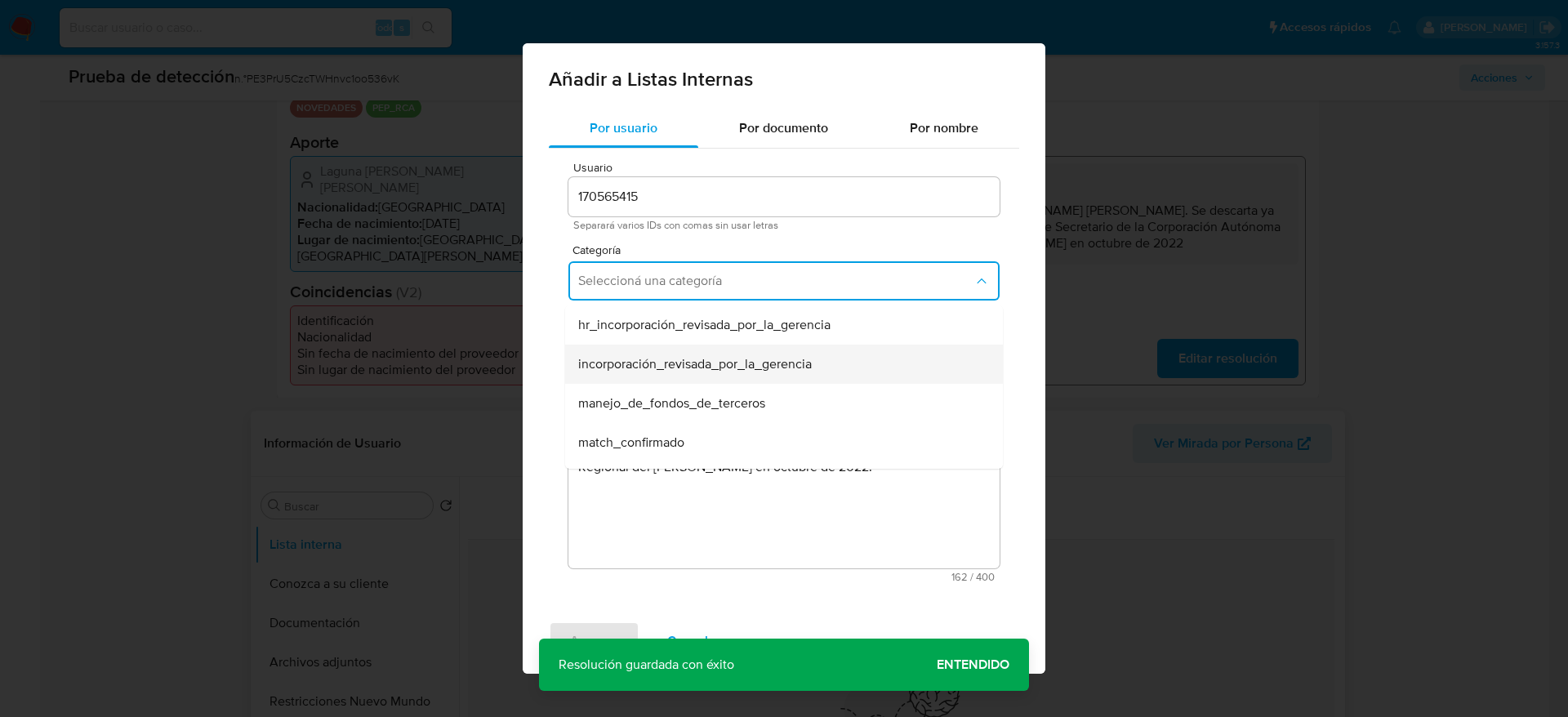
scroll to position [123, 0]
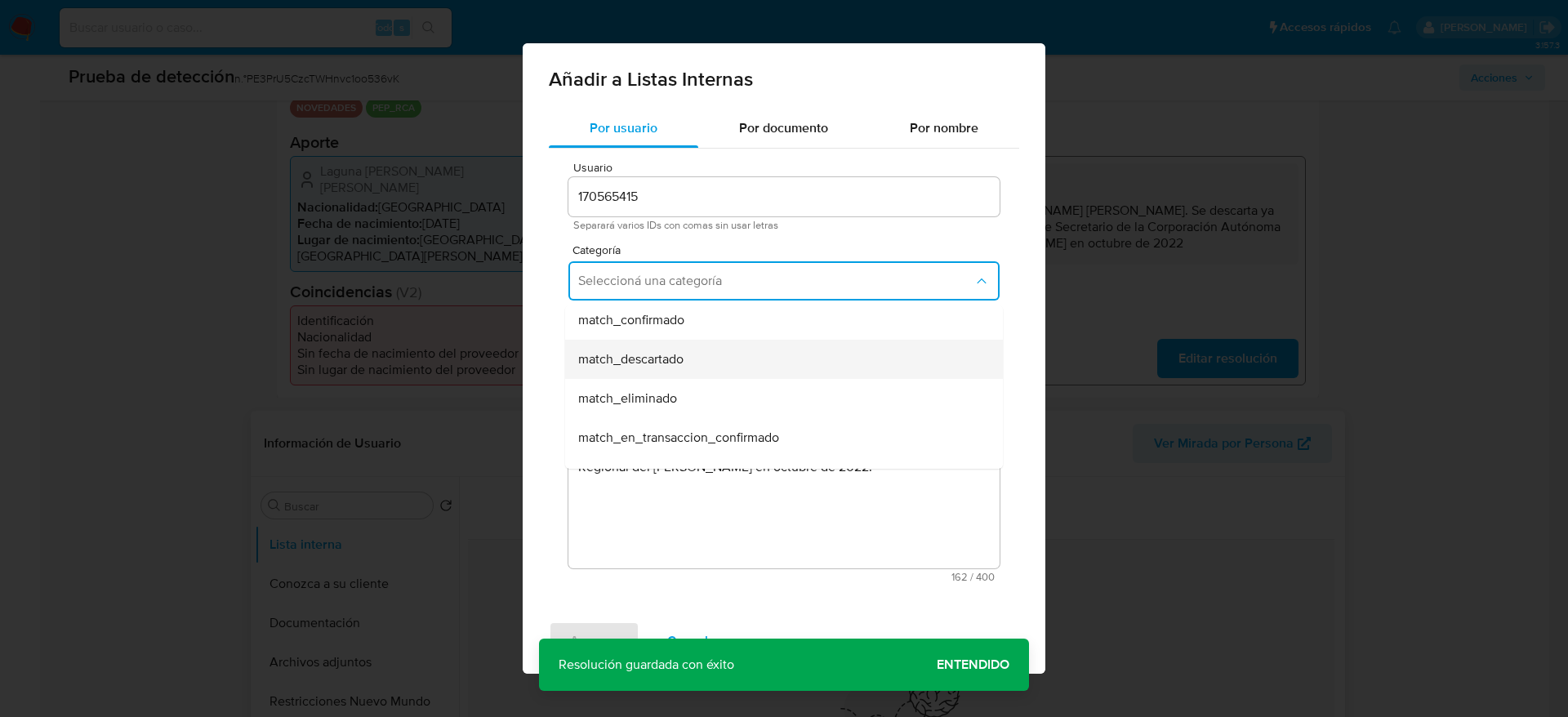
click at [705, 351] on div "match_descartado" at bounding box center [779, 359] width 402 height 40
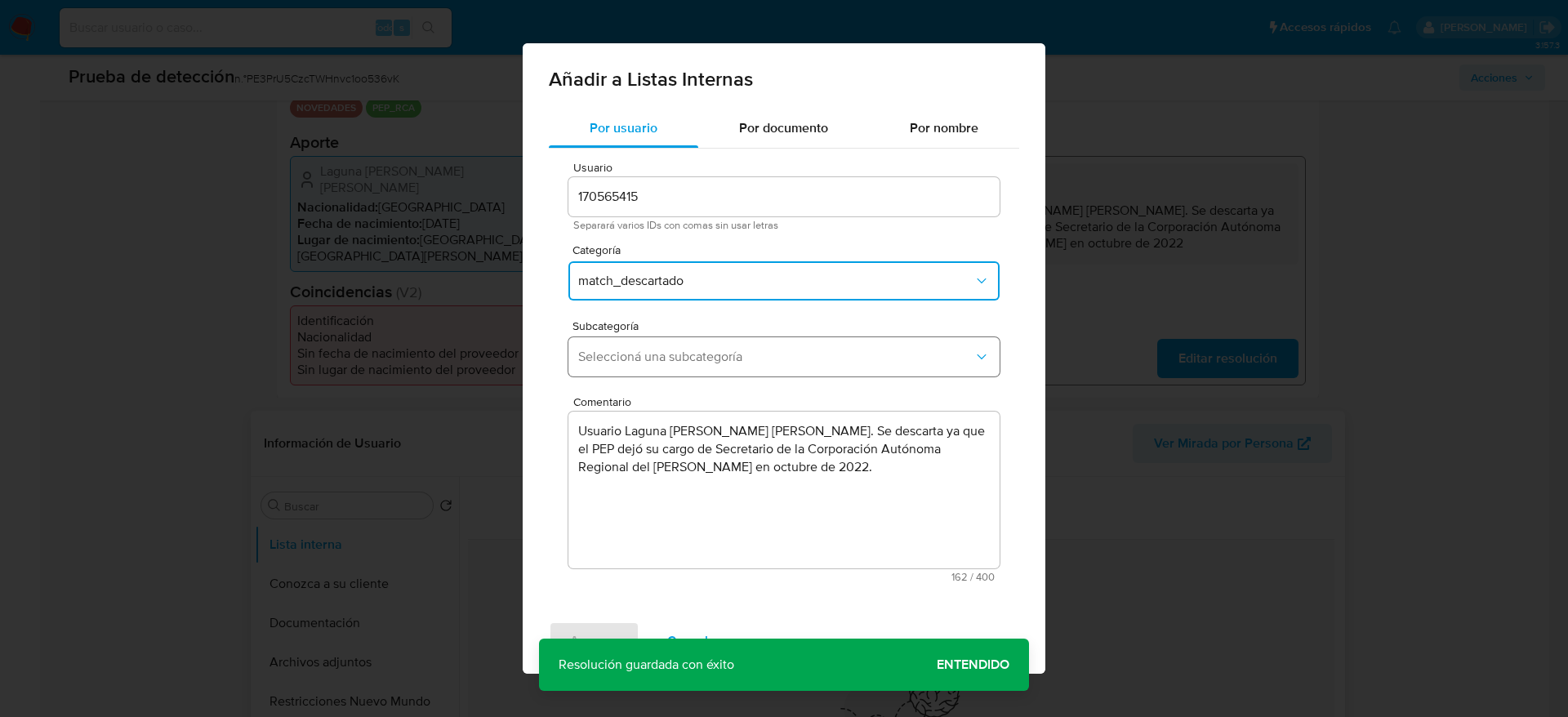
click at [707, 365] on button "Seleccioná una subcategoría" at bounding box center [784, 356] width 431 height 40
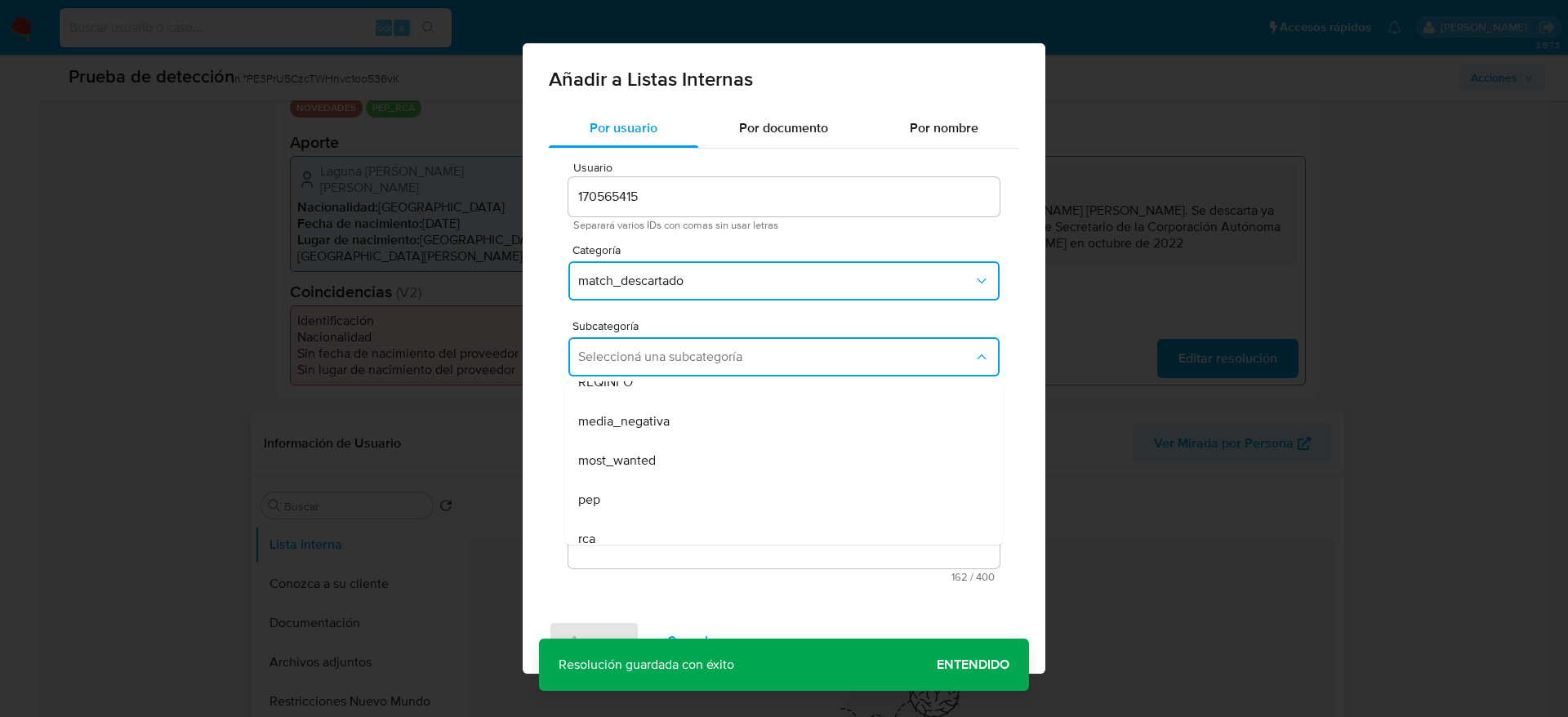
scroll to position [111, 0]
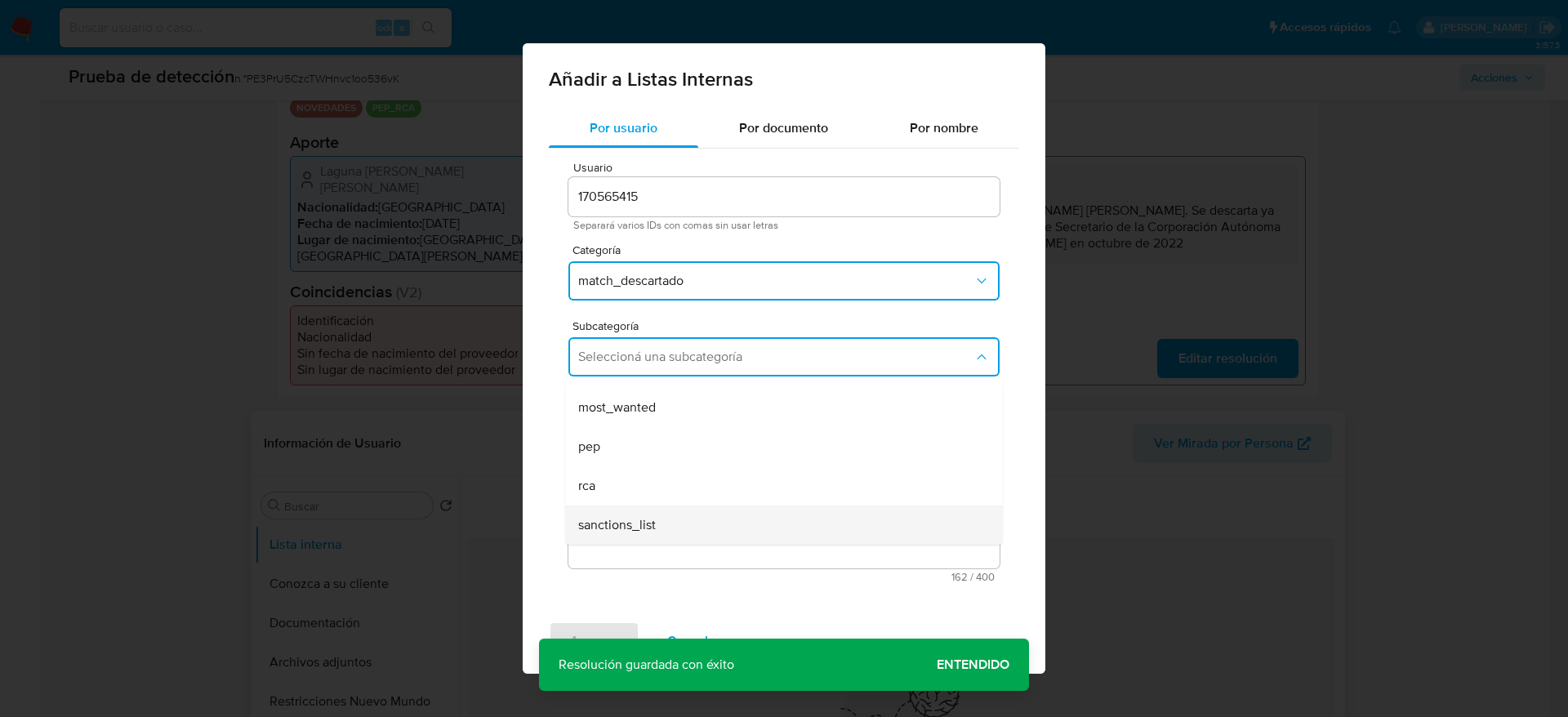
click at [673, 513] on div "sanctions_list" at bounding box center [779, 525] width 402 height 40
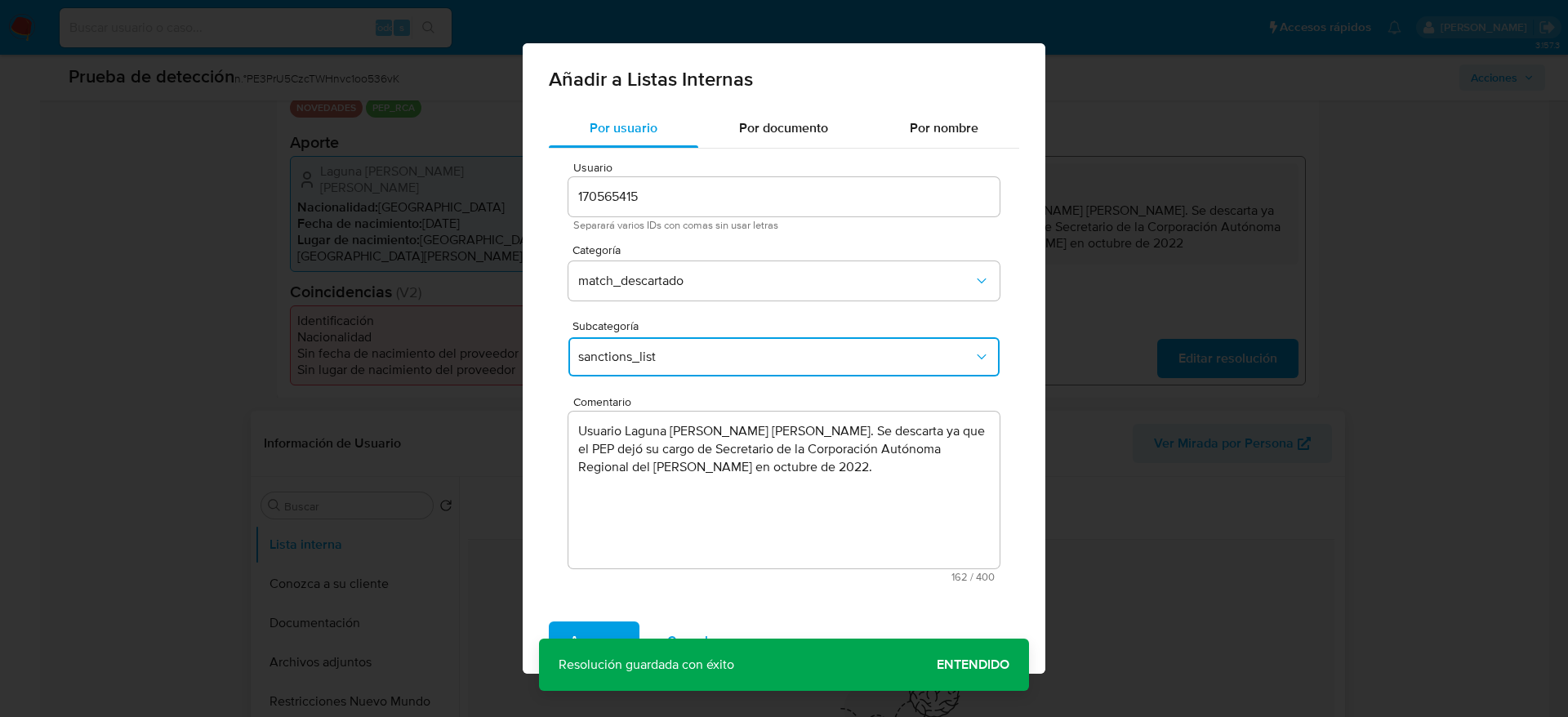
click at [680, 356] on span "sanctions_list" at bounding box center [776, 356] width 395 height 16
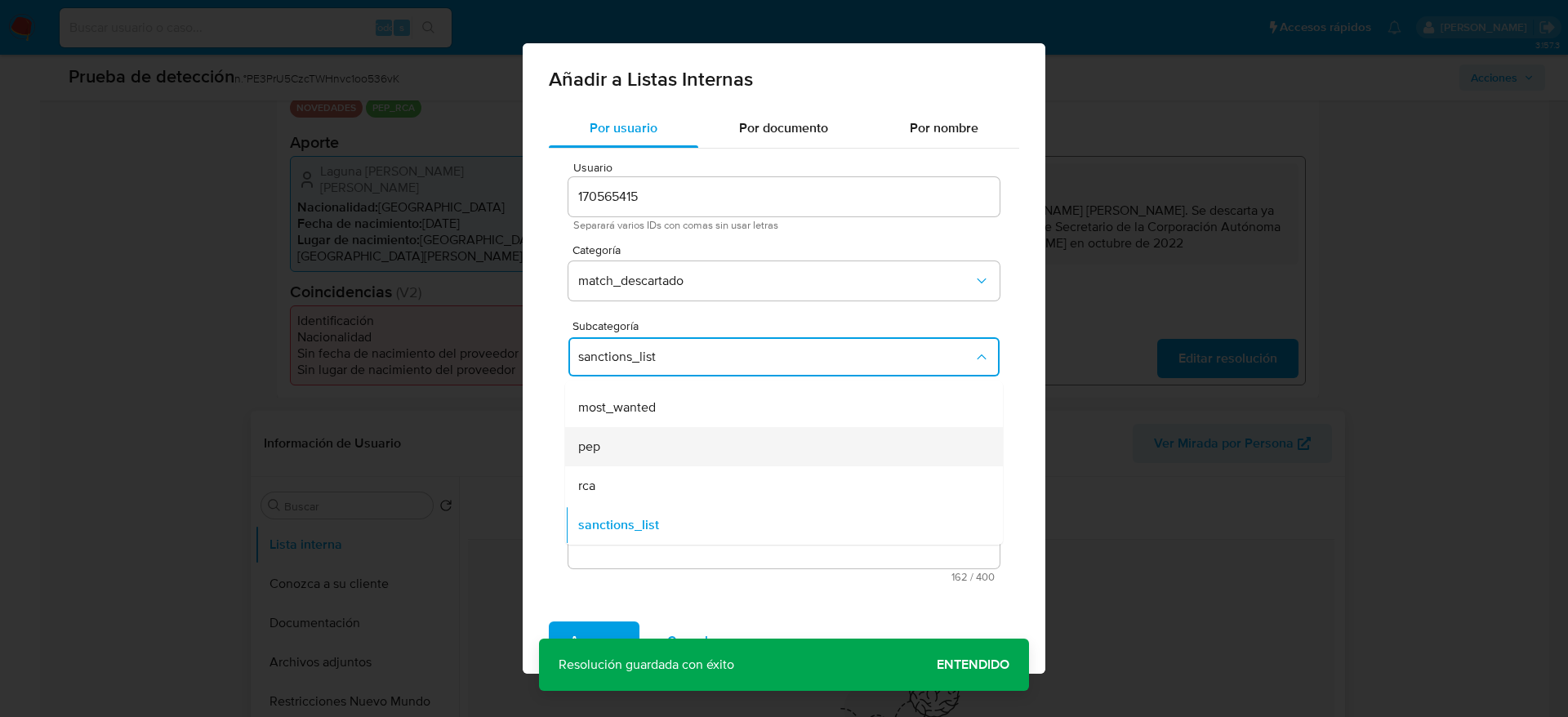
click at [673, 464] on div "pep" at bounding box center [779, 446] width 402 height 40
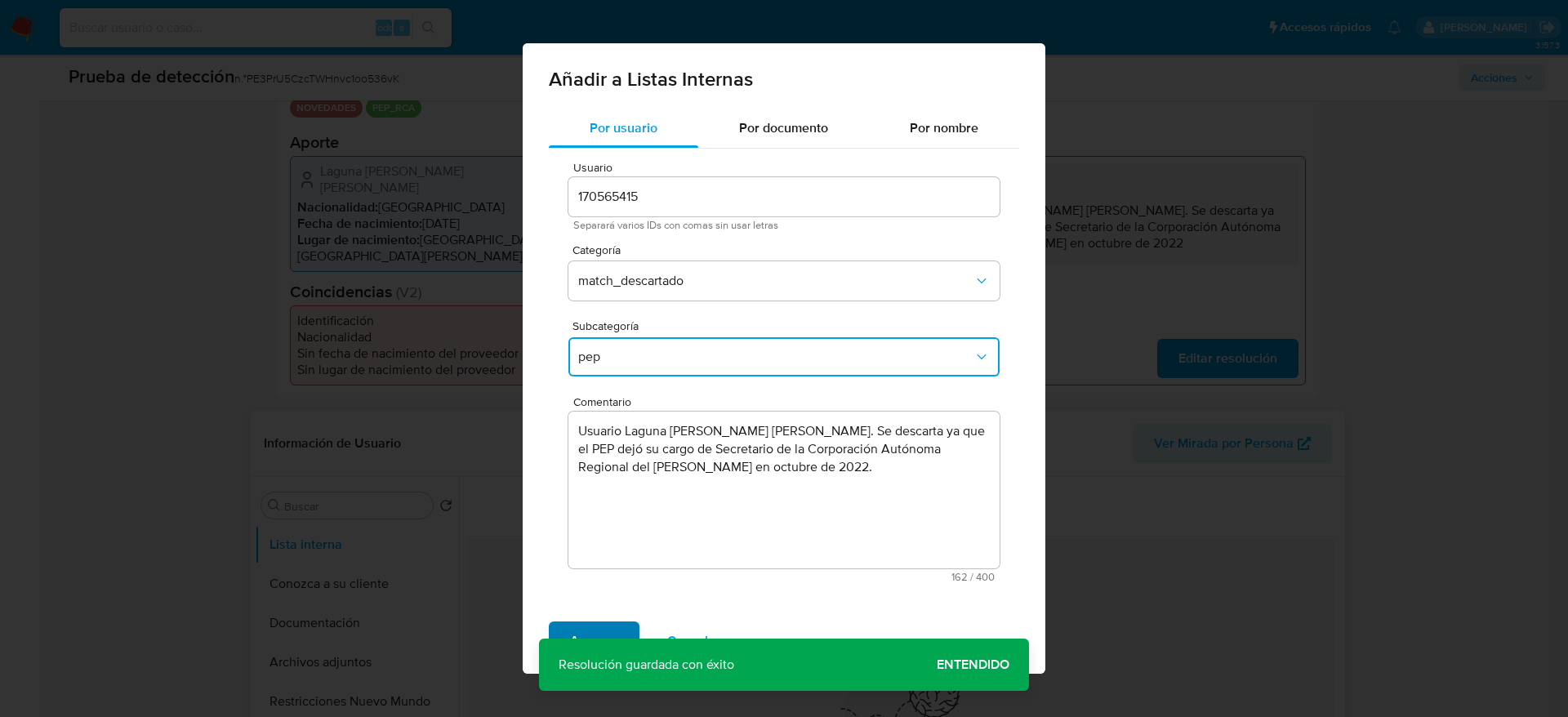
click at [604, 624] on span "Agregar" at bounding box center [594, 641] width 48 height 36
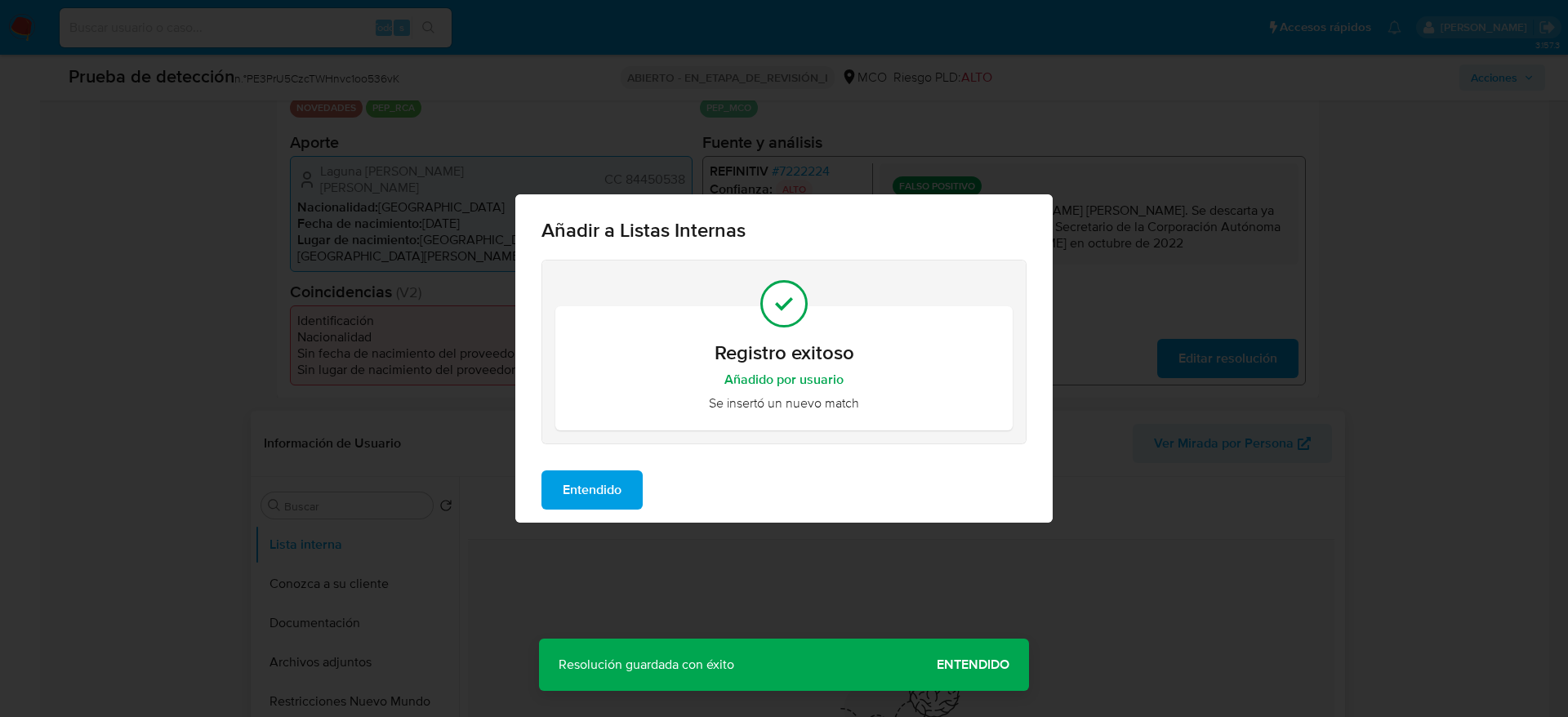
click at [605, 498] on span "Entendido" at bounding box center [592, 490] width 59 height 36
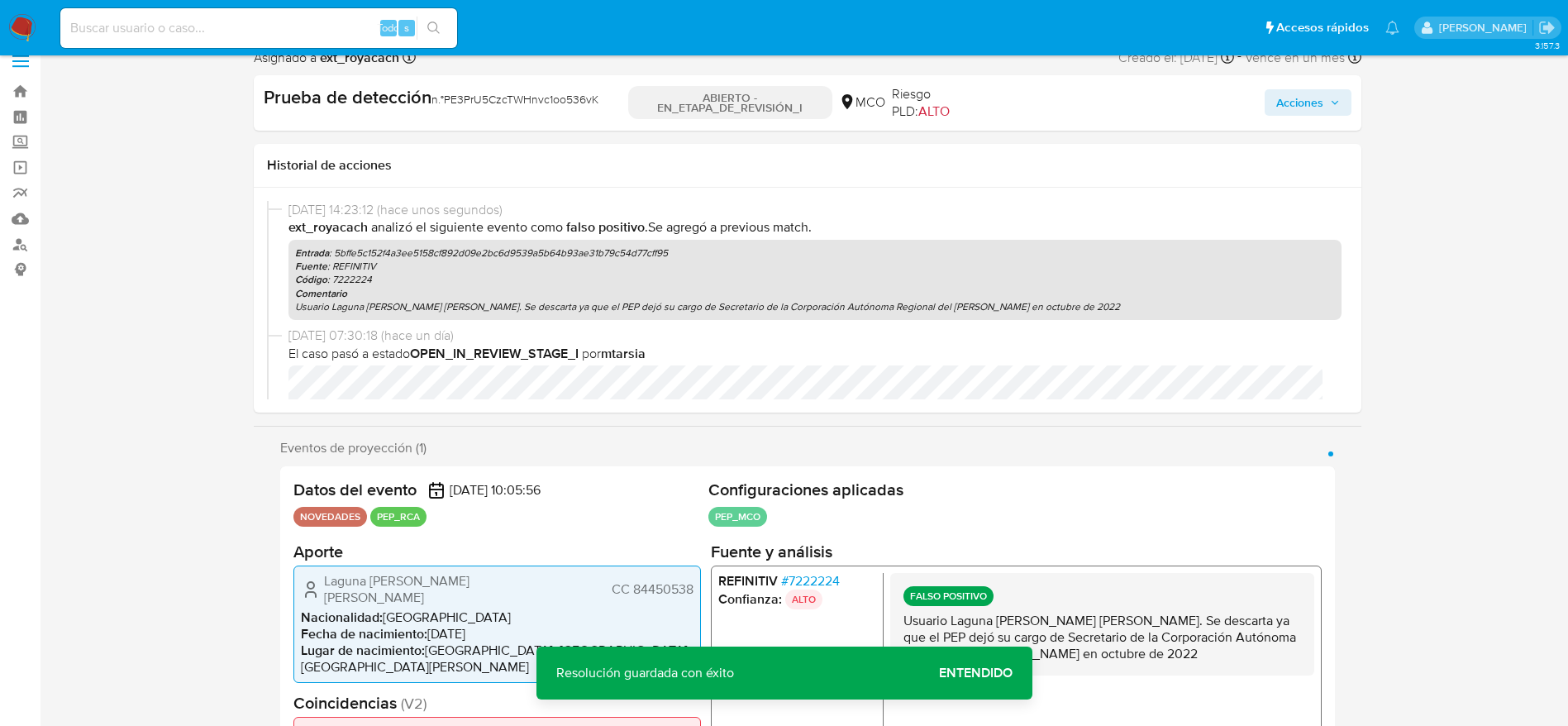
scroll to position [0, 0]
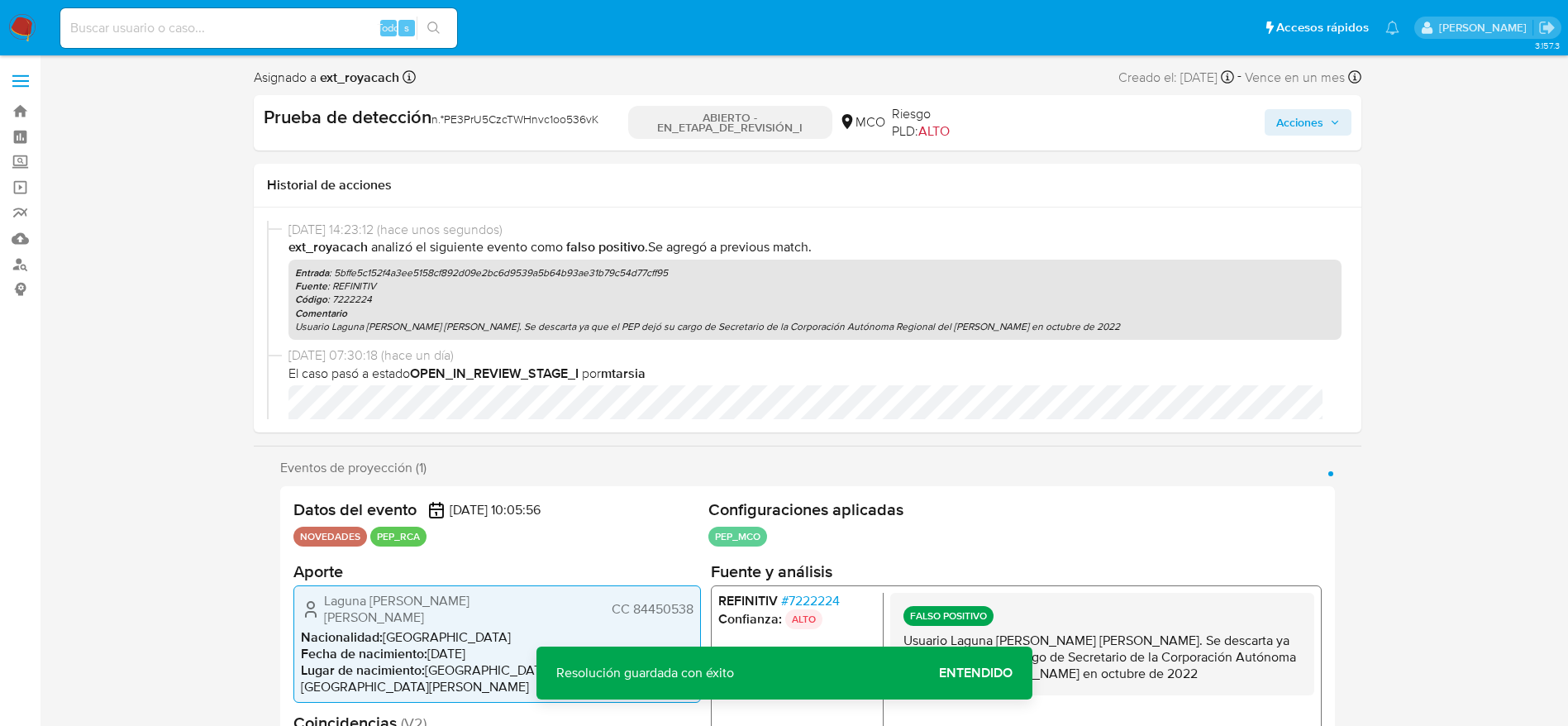
click at [1320, 126] on span "Acciones" at bounding box center [1299, 122] width 47 height 26
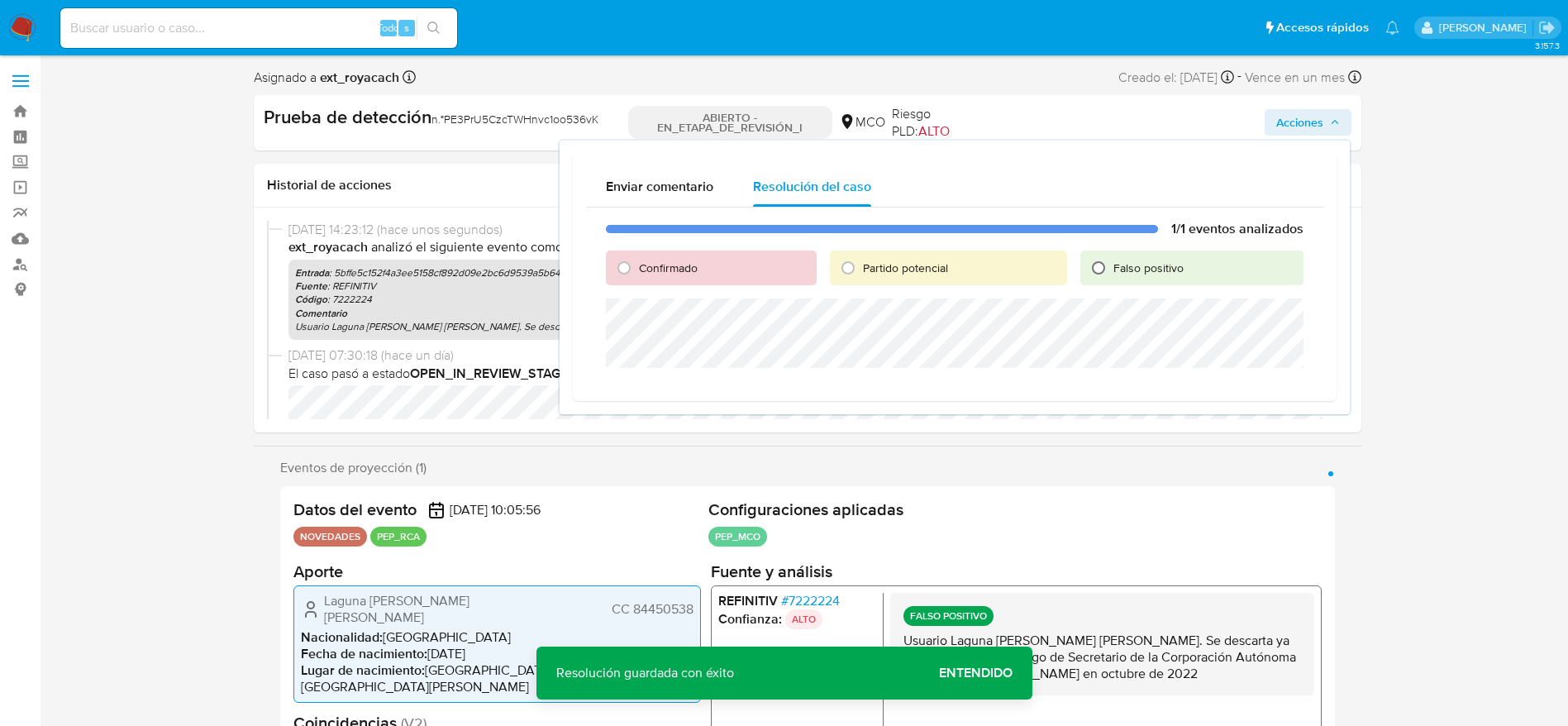
click at [1088, 276] on input "Falso positivo" at bounding box center [1098, 267] width 26 height 26
radio input "true"
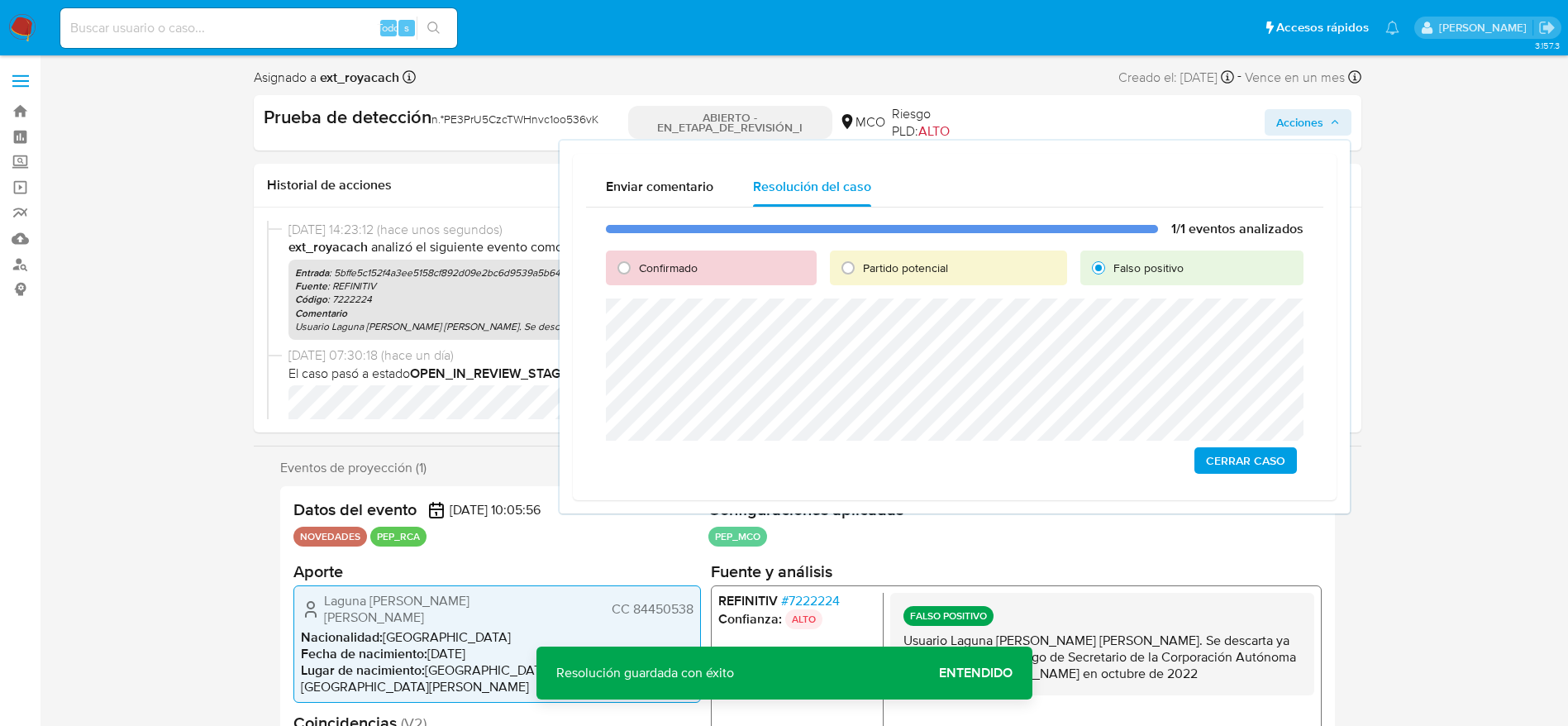
click at [1227, 442] on div "1/1 eventos analizados Confirmado Partido potencial Falso positivo Cerrar Caso" at bounding box center [955, 347] width 738 height 279
click at [1233, 466] on span "Cerrar Caso" at bounding box center [1245, 460] width 79 height 23
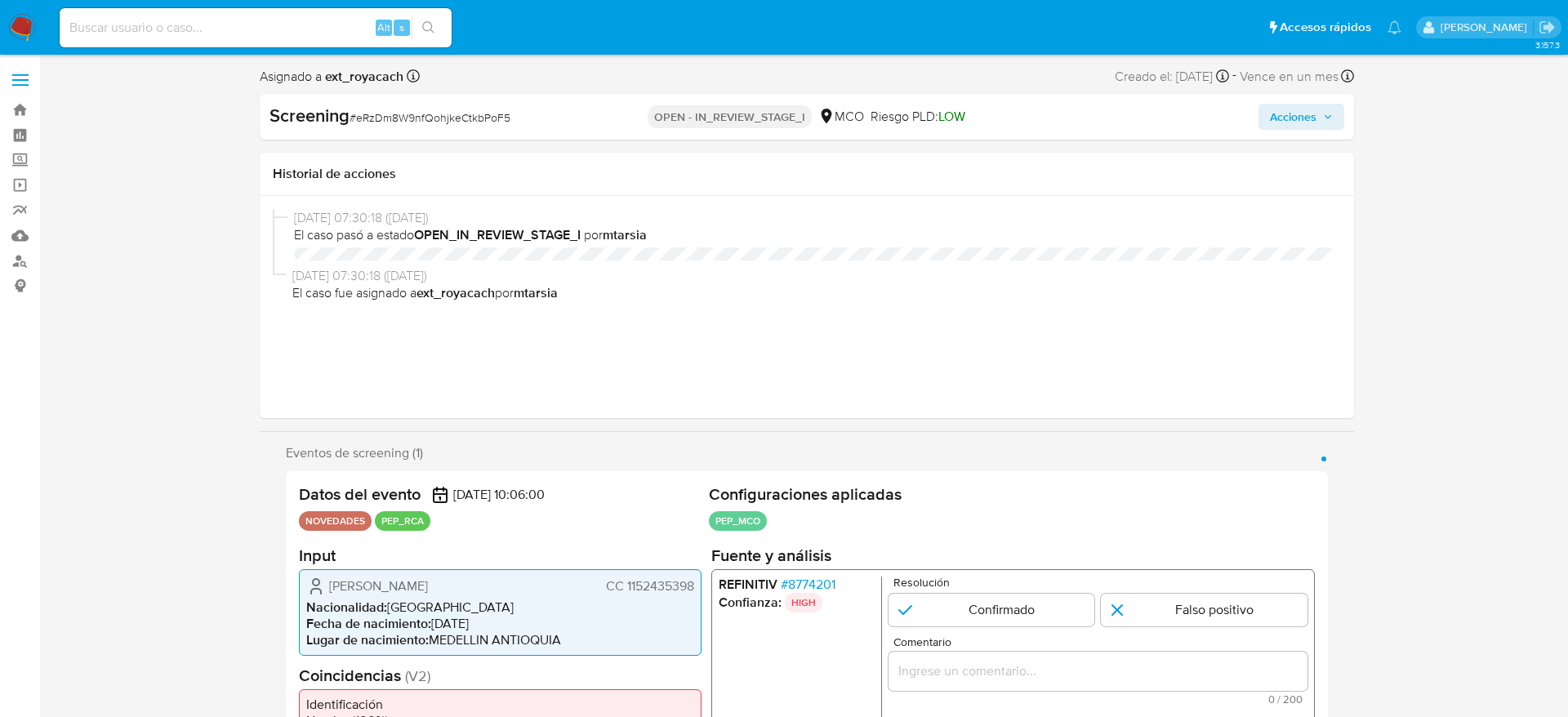
select select "10"
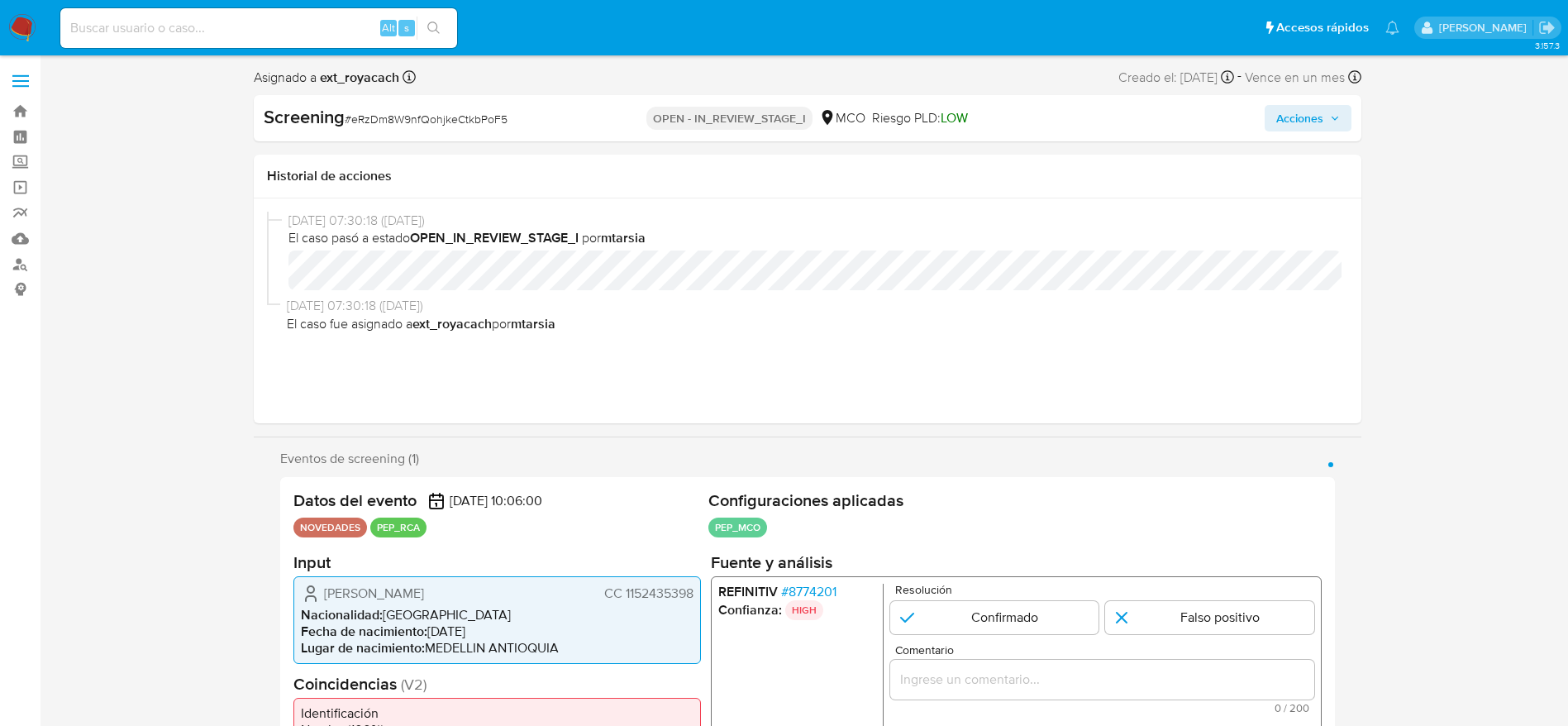
click at [802, 592] on span "# 8774201" at bounding box center [807, 591] width 55 height 16
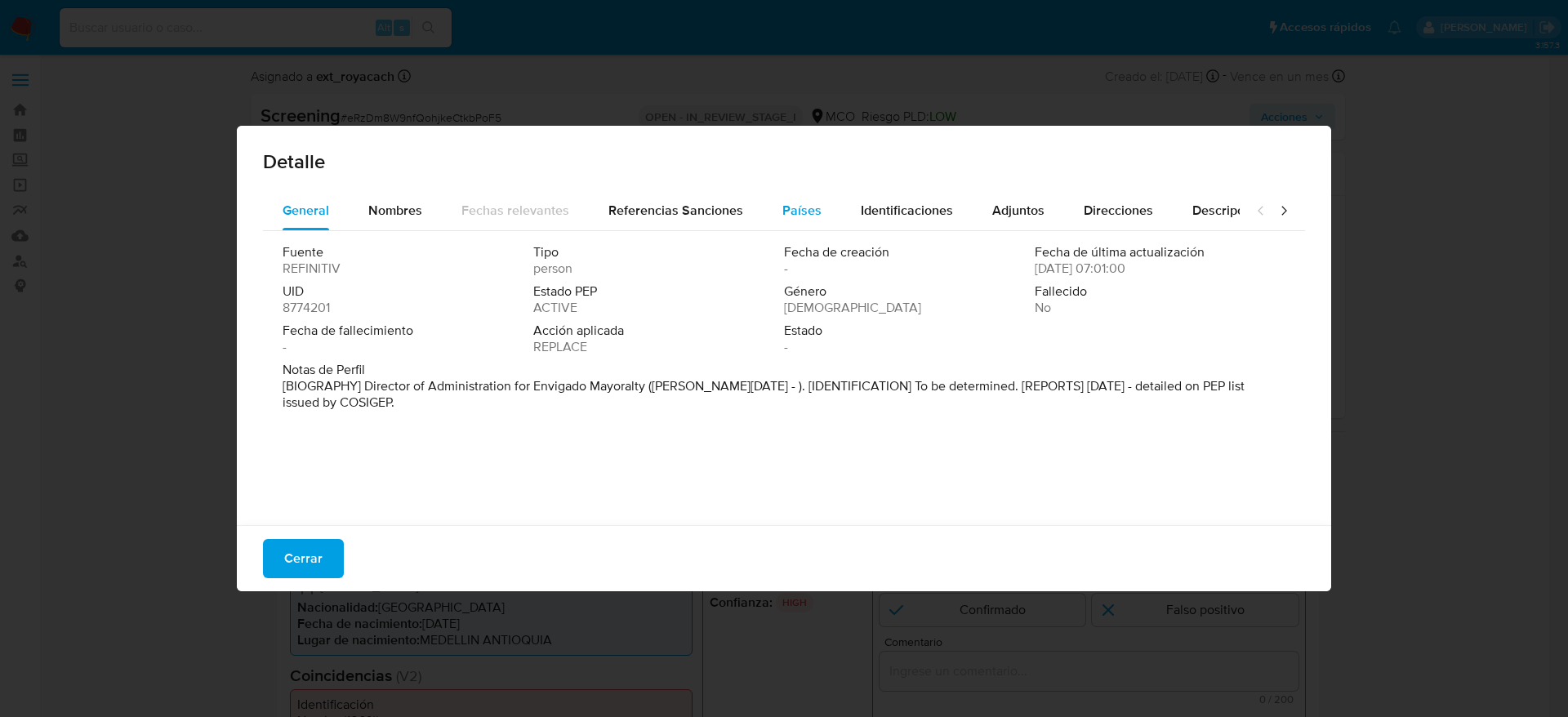
click at [806, 229] on div "Países" at bounding box center [802, 210] width 40 height 40
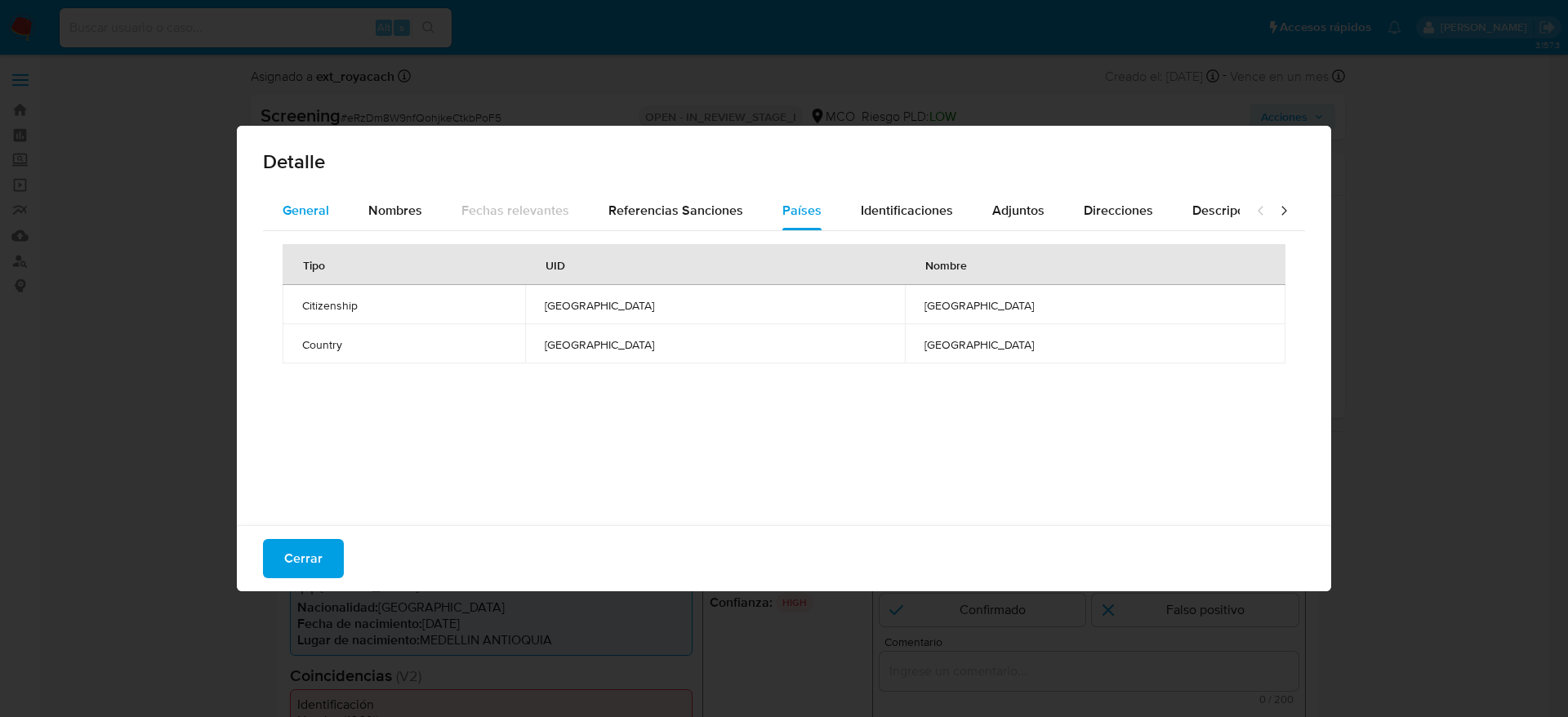
click at [321, 210] on span "General" at bounding box center [305, 210] width 46 height 18
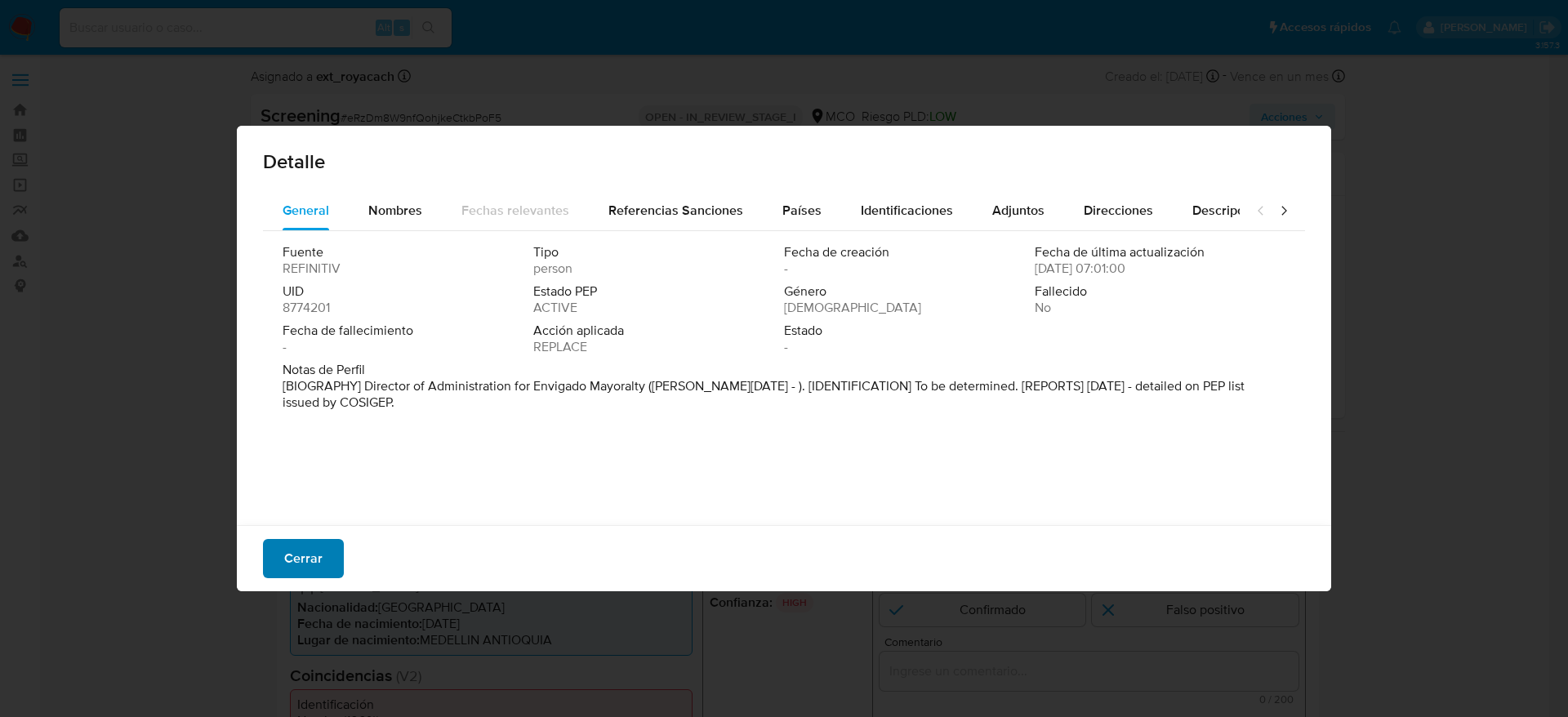
click at [298, 546] on span "Cerrar" at bounding box center [304, 558] width 39 height 36
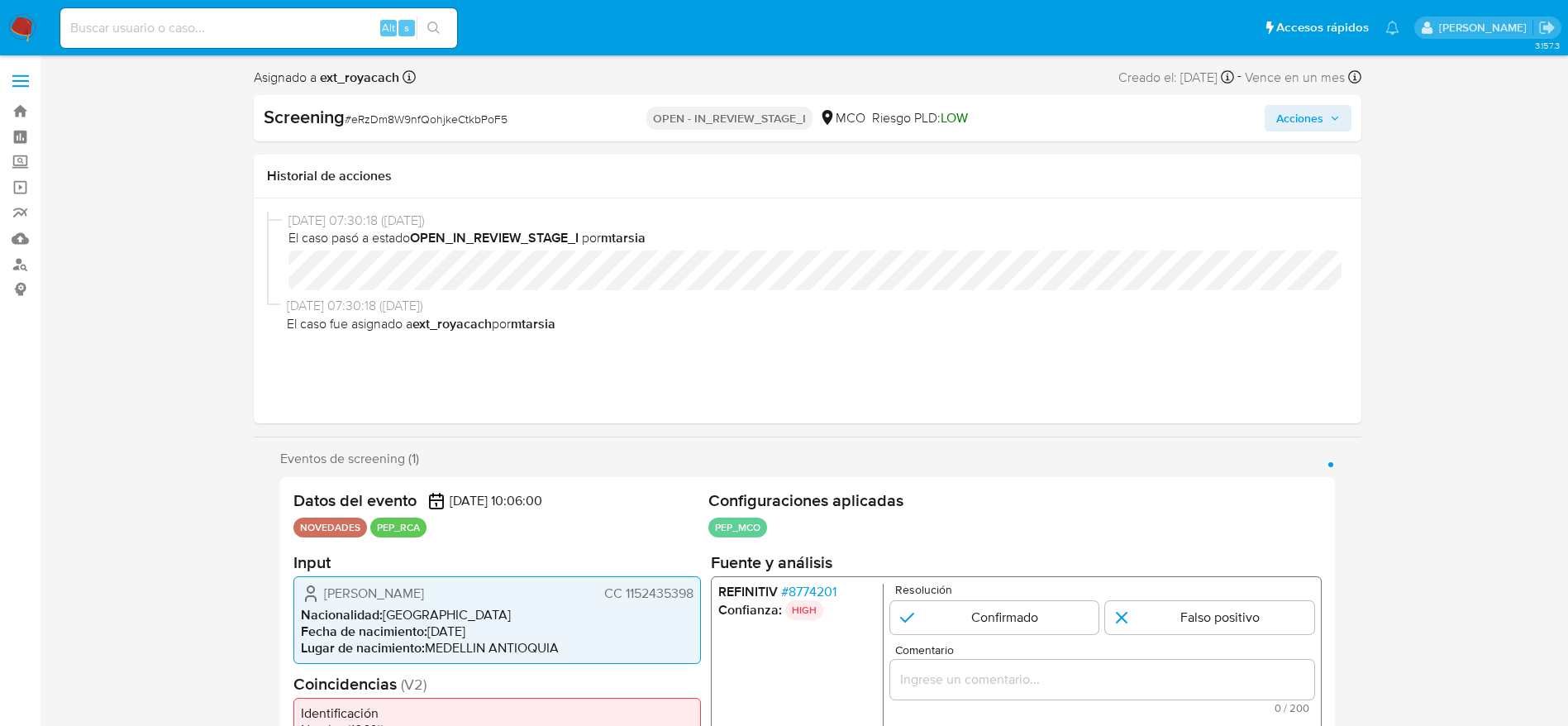
click at [407, 129] on div "Screening # eRzDm8W9nfQohjkeCtkbPoF5" at bounding box center [442, 117] width 358 height 26
copy span "eRzDm8W9nfQohjkeCtkbPoF5"
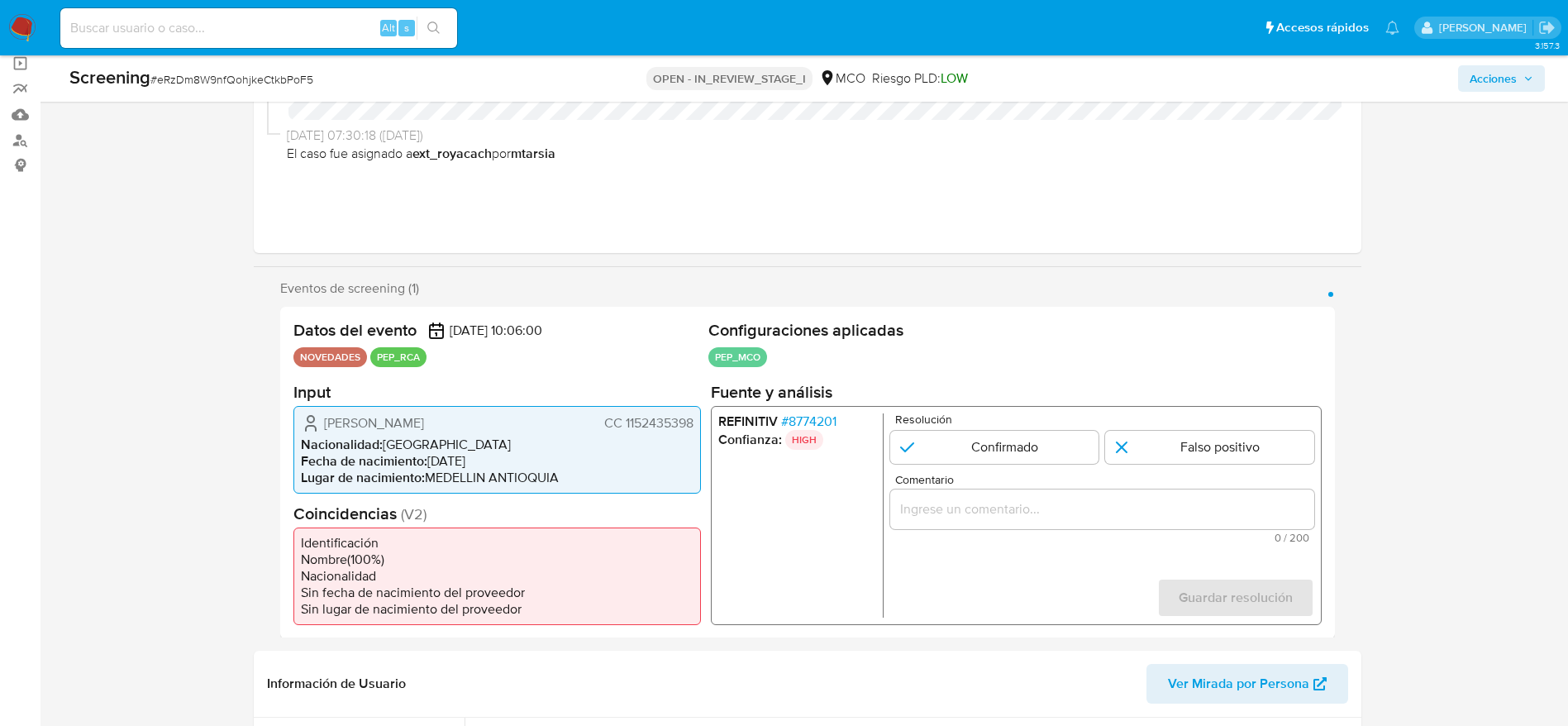
drag, startPoint x: 323, startPoint y: 416, endPoint x: 703, endPoint y: 427, distance: 380.2
click at [703, 427] on div "Datos del evento 06/09/2025 10:06:00 NOVEDADES PEP_RCA Configuraciones aplicada…" at bounding box center [807, 472] width 1055 height 332
click at [815, 409] on div "REFINITIV # 8774201 Confianza: HIGH Resolución Confirmado Falso positivo Coment…" at bounding box center [1016, 514] width 611 height 219
click at [815, 414] on span "# 8774201" at bounding box center [807, 420] width 55 height 16
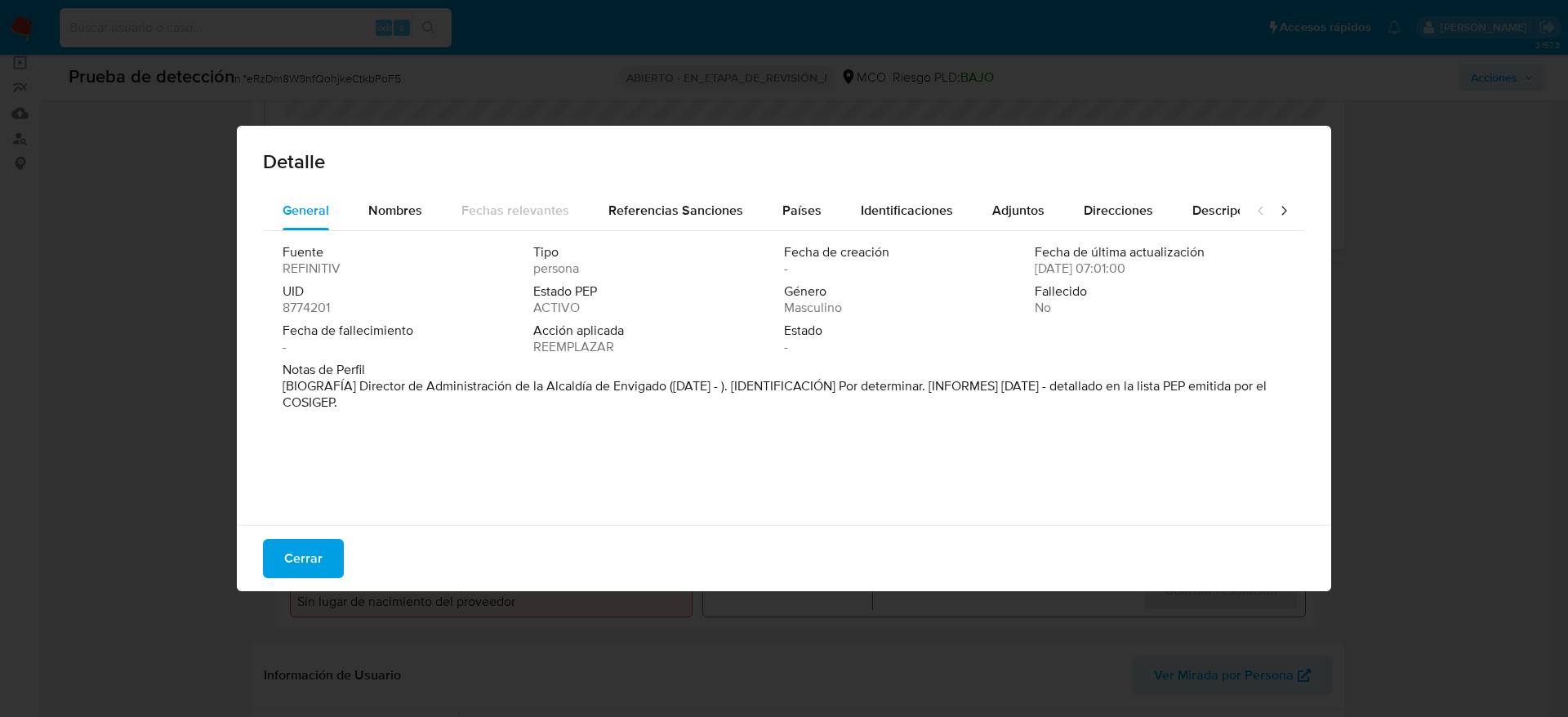
drag, startPoint x: 360, startPoint y: 387, endPoint x: 665, endPoint y: 389, distance: 305.0
click at [665, 389] on font "[BIOGRAFÍA] Director de Administración de la Alcaldía de Envigado (enero de 202…" at bounding box center [774, 394] width 985 height 35
click at [278, 575] on button "Cerrar" at bounding box center [304, 558] width 81 height 40
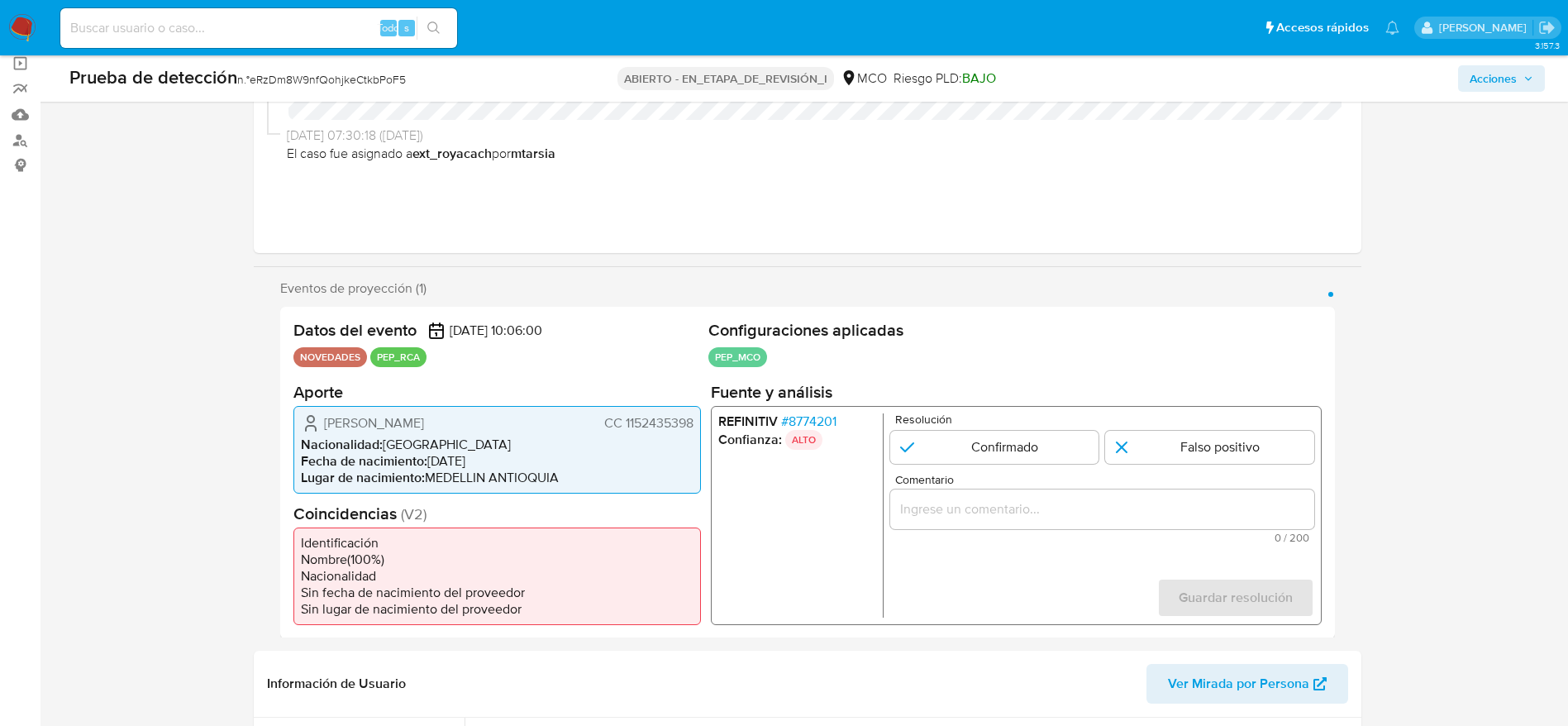
click at [1072, 519] on input "Comentario" at bounding box center [1101, 508] width 424 height 21
paste input "Usuario Jose Daniel Arenas Martinez. Se desempeña como Director de Administraci…"
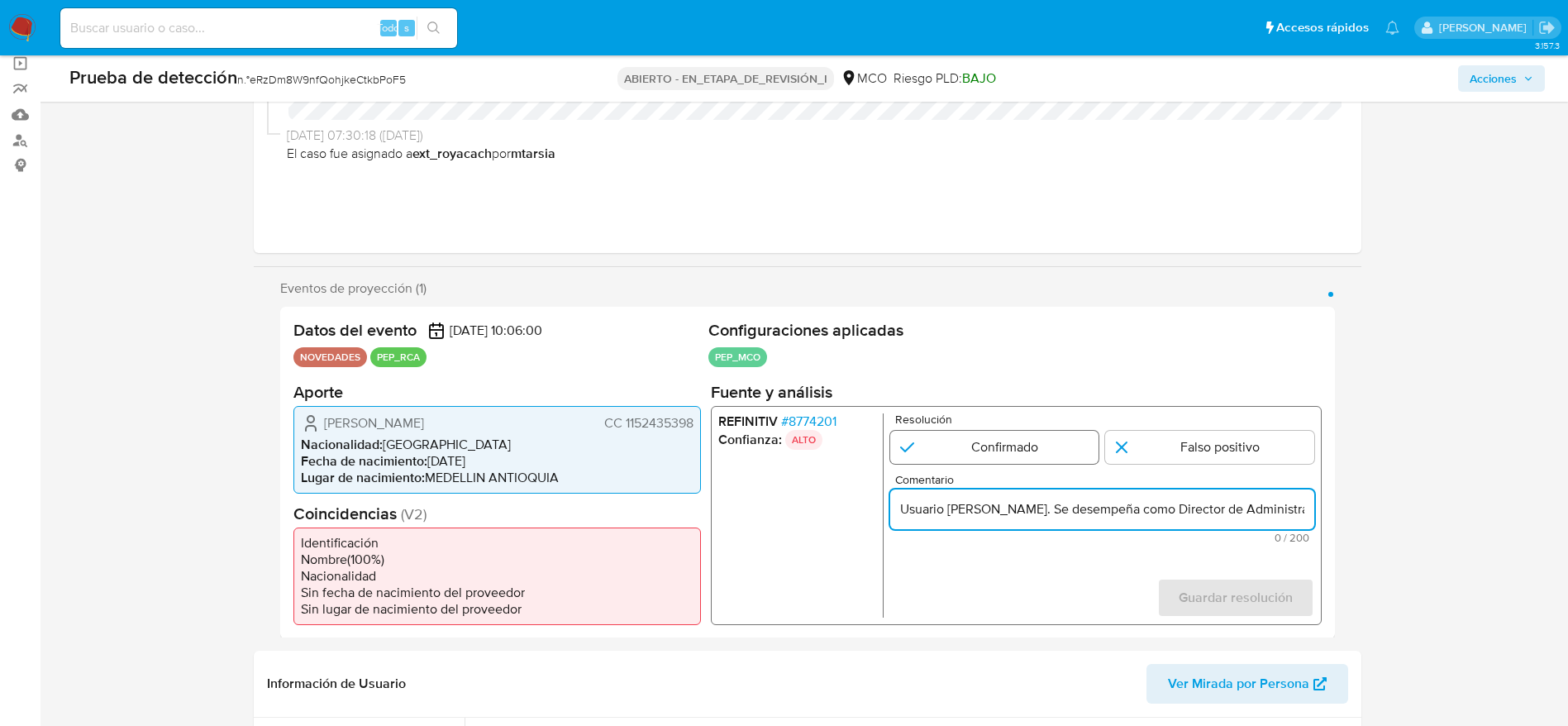
scroll to position [0, 386]
type input "Usuario Jose Daniel Arenas Martinez. Se desempeña como Director de Administraci…"
click at [1031, 436] on input "1 de 1" at bounding box center [994, 446] width 209 height 33
radio input "true"
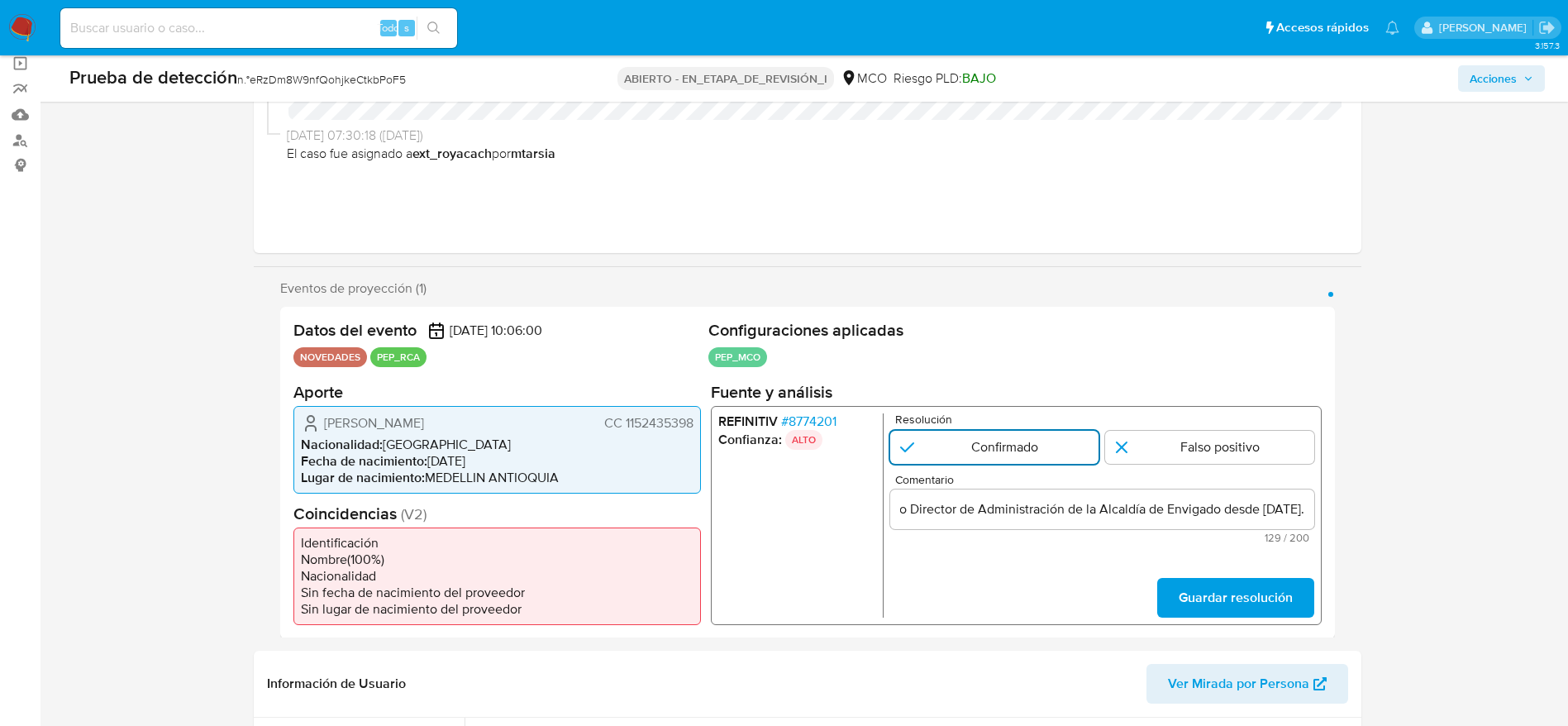
scroll to position [0, 0]
click at [1262, 598] on span "Guardar resolución" at bounding box center [1234, 597] width 114 height 37
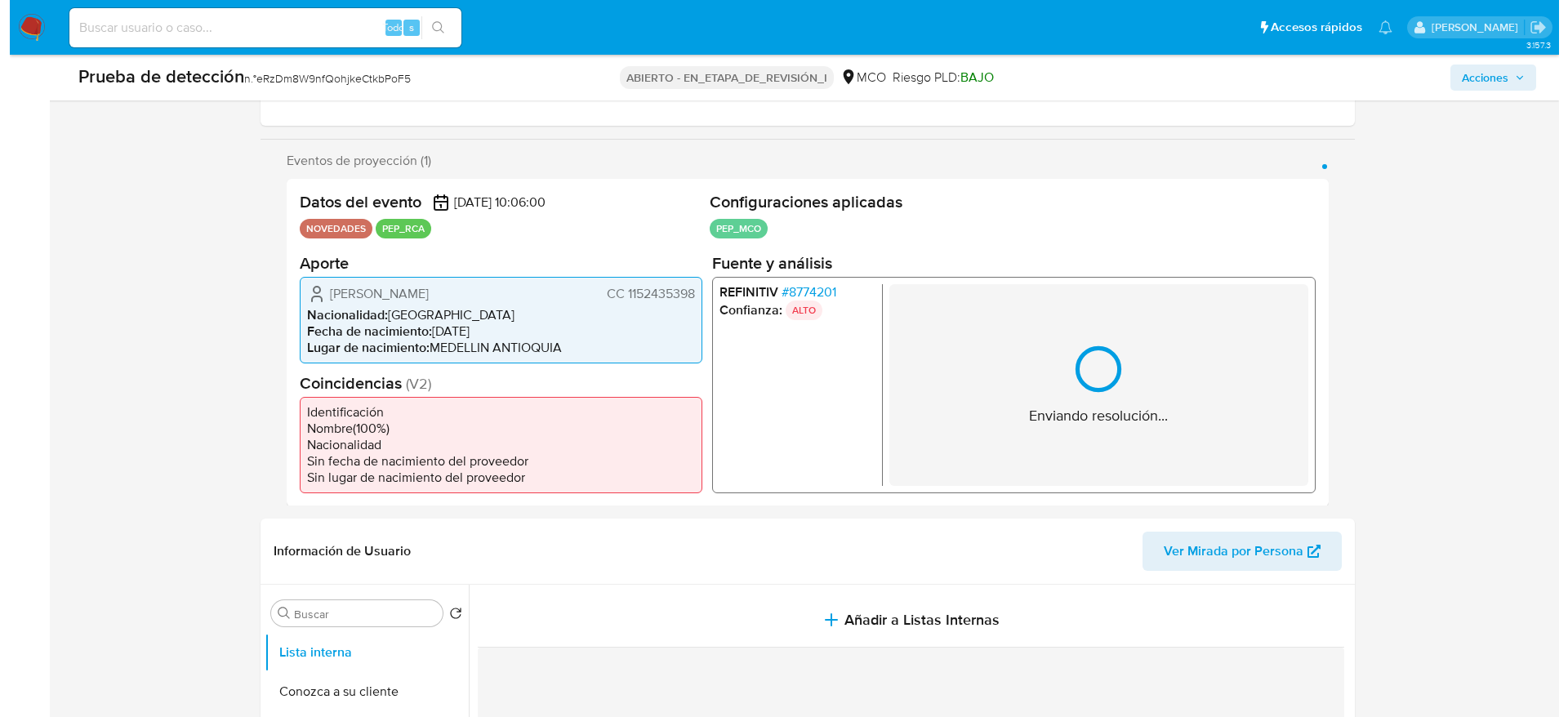
scroll to position [367, 0]
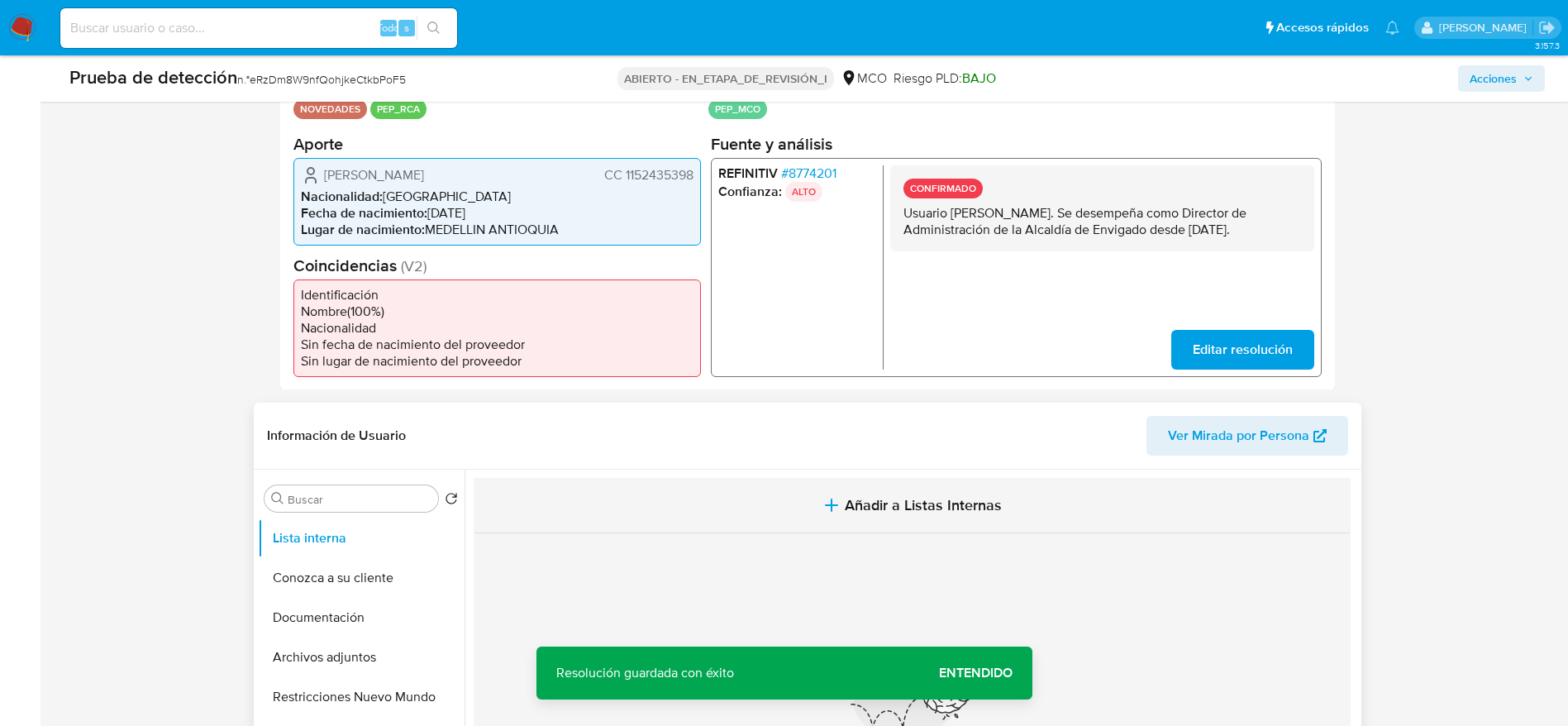
drag, startPoint x: 829, startPoint y: 477, endPoint x: 846, endPoint y: 489, distance: 20.8
click at [830, 478] on section at bounding box center [915, 695] width 884 height 452
click at [846, 489] on button "Añadir a Listas Internas" at bounding box center [912, 506] width 877 height 55
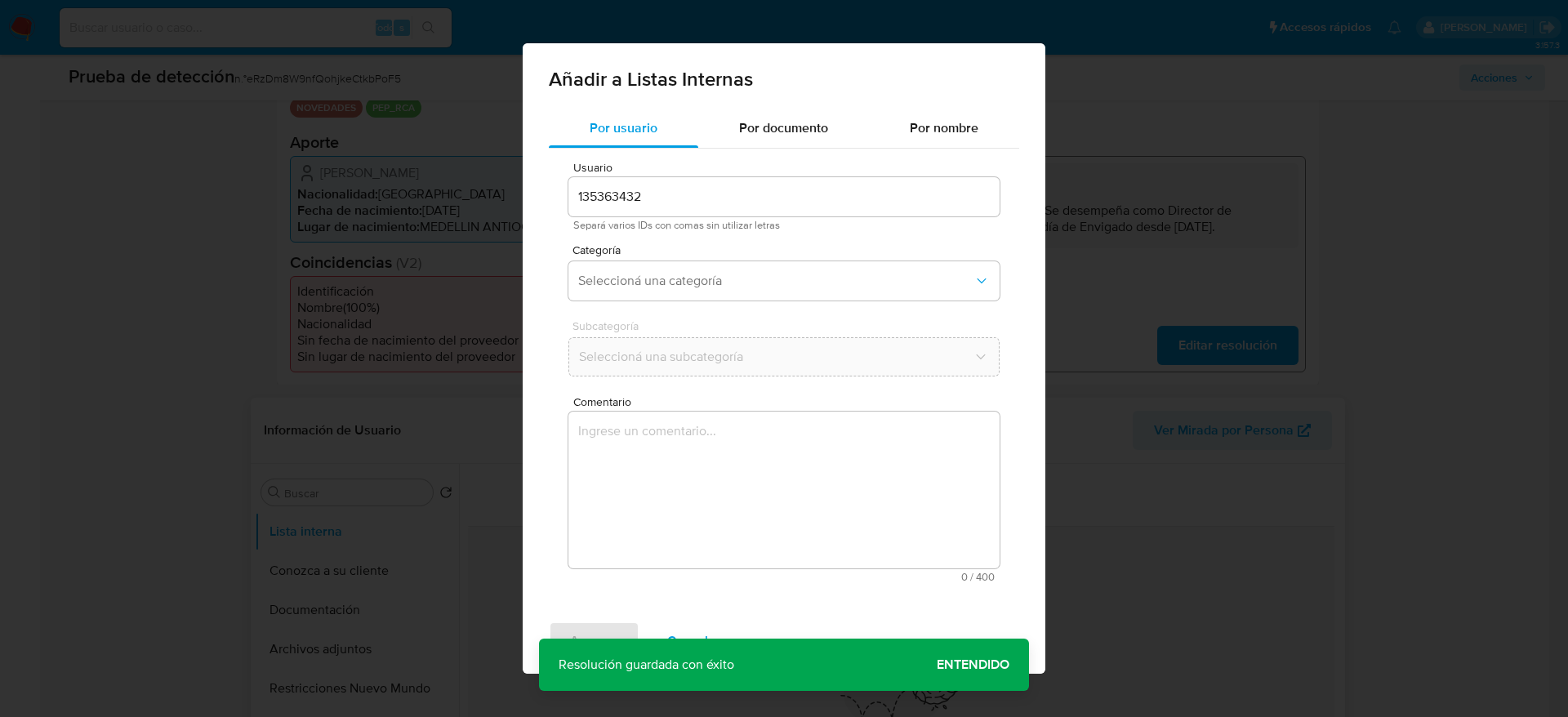
click at [801, 424] on textarea "Comentario" at bounding box center [784, 490] width 431 height 157
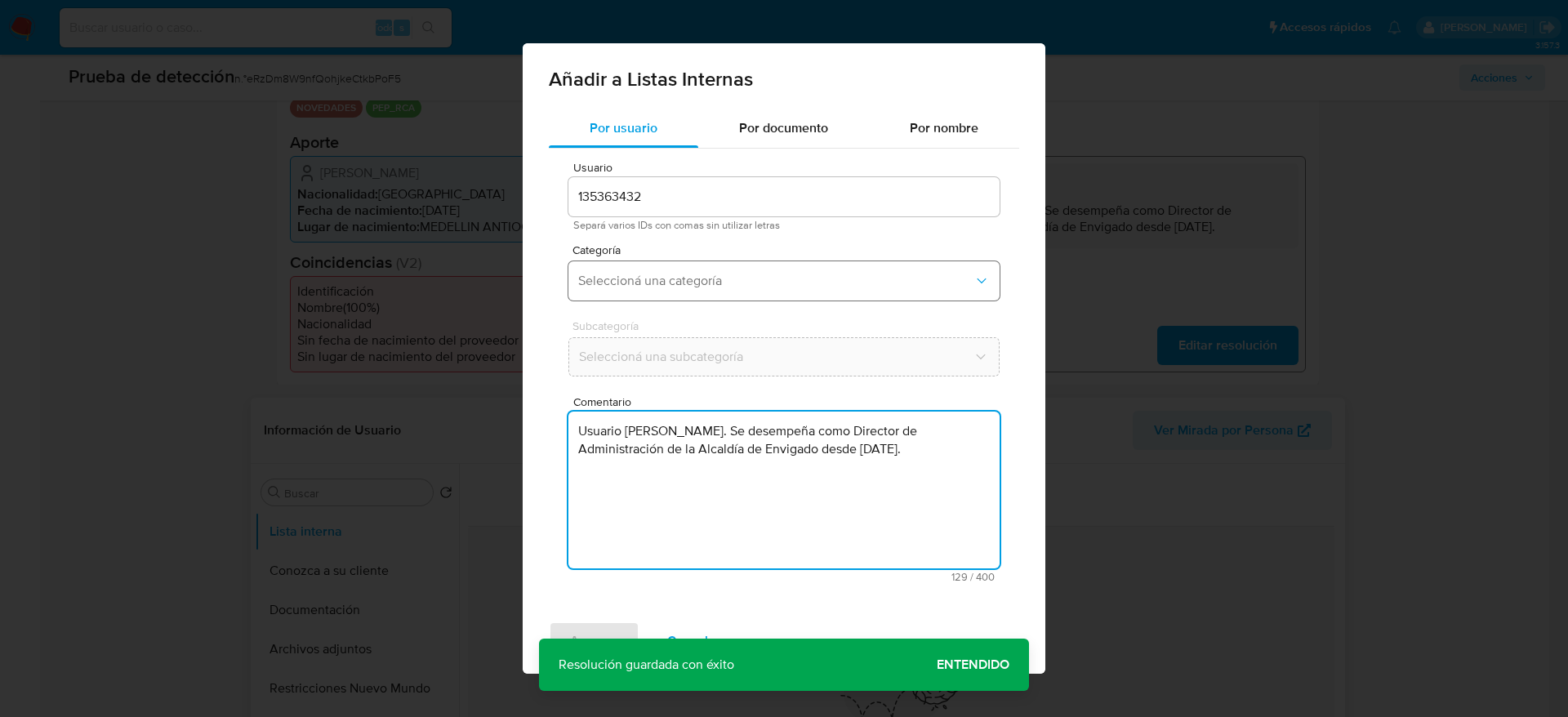
type textarea "Usuario Jose Daniel Arenas Martinez. Se desempeña como Director de Administraci…"
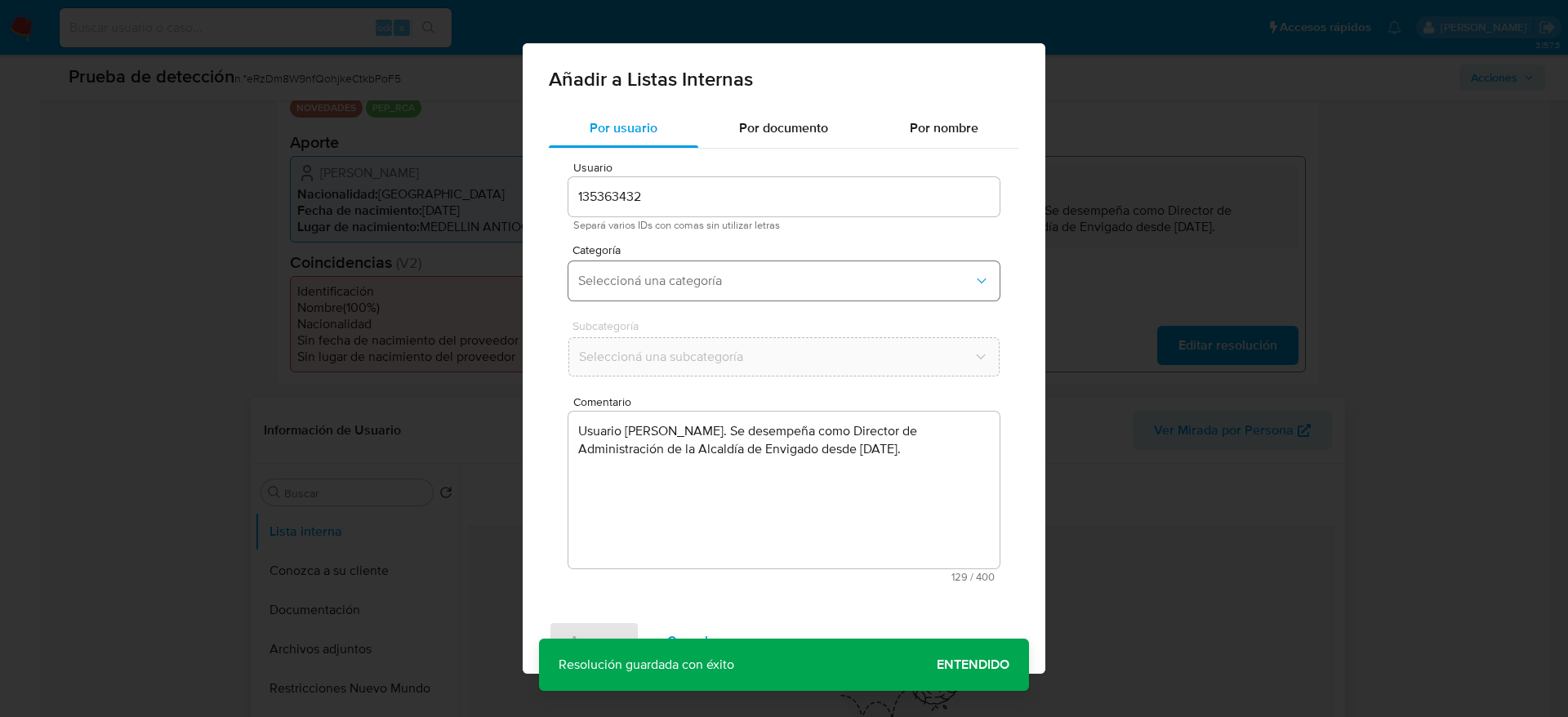
click at [744, 280] on span "Seleccioná una categoría" at bounding box center [776, 280] width 395 height 16
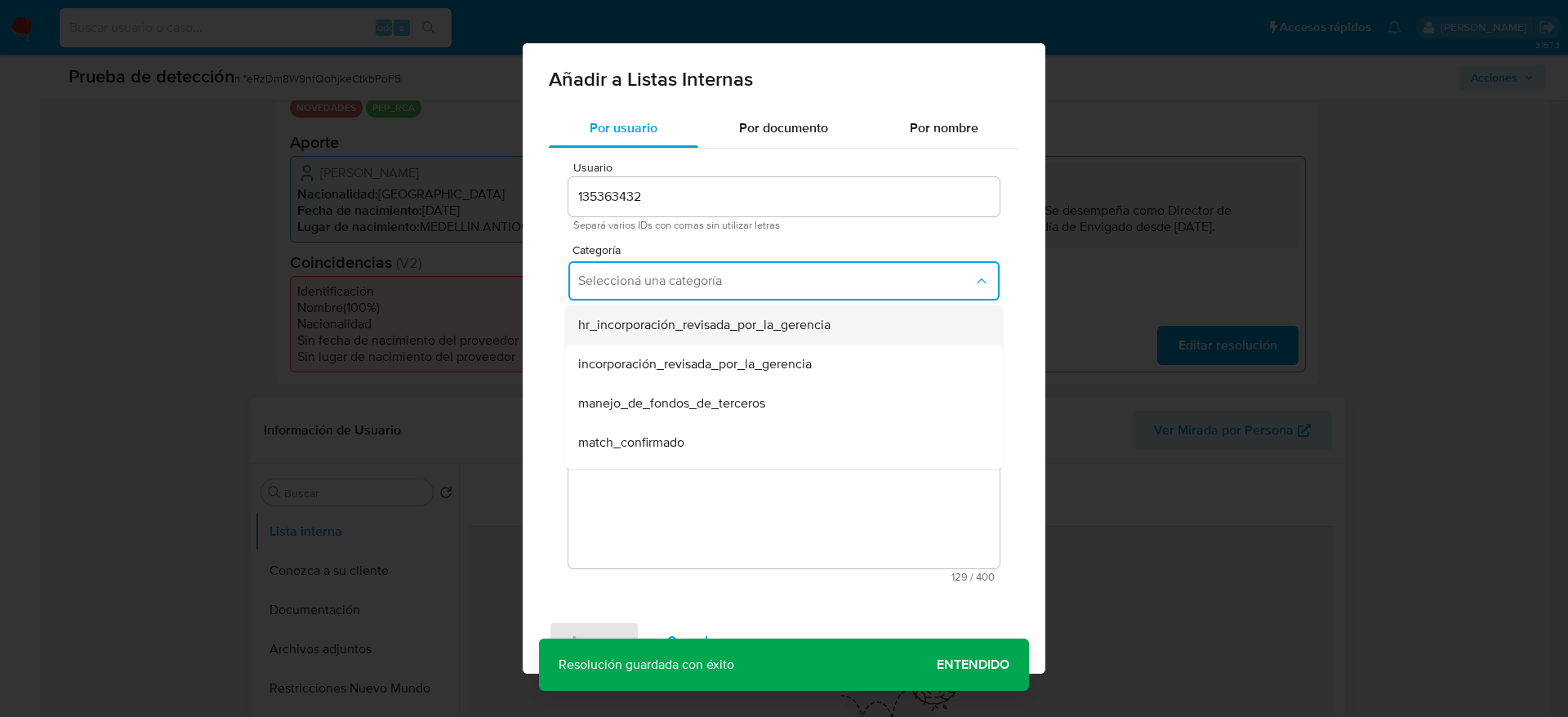
scroll to position [123, 0]
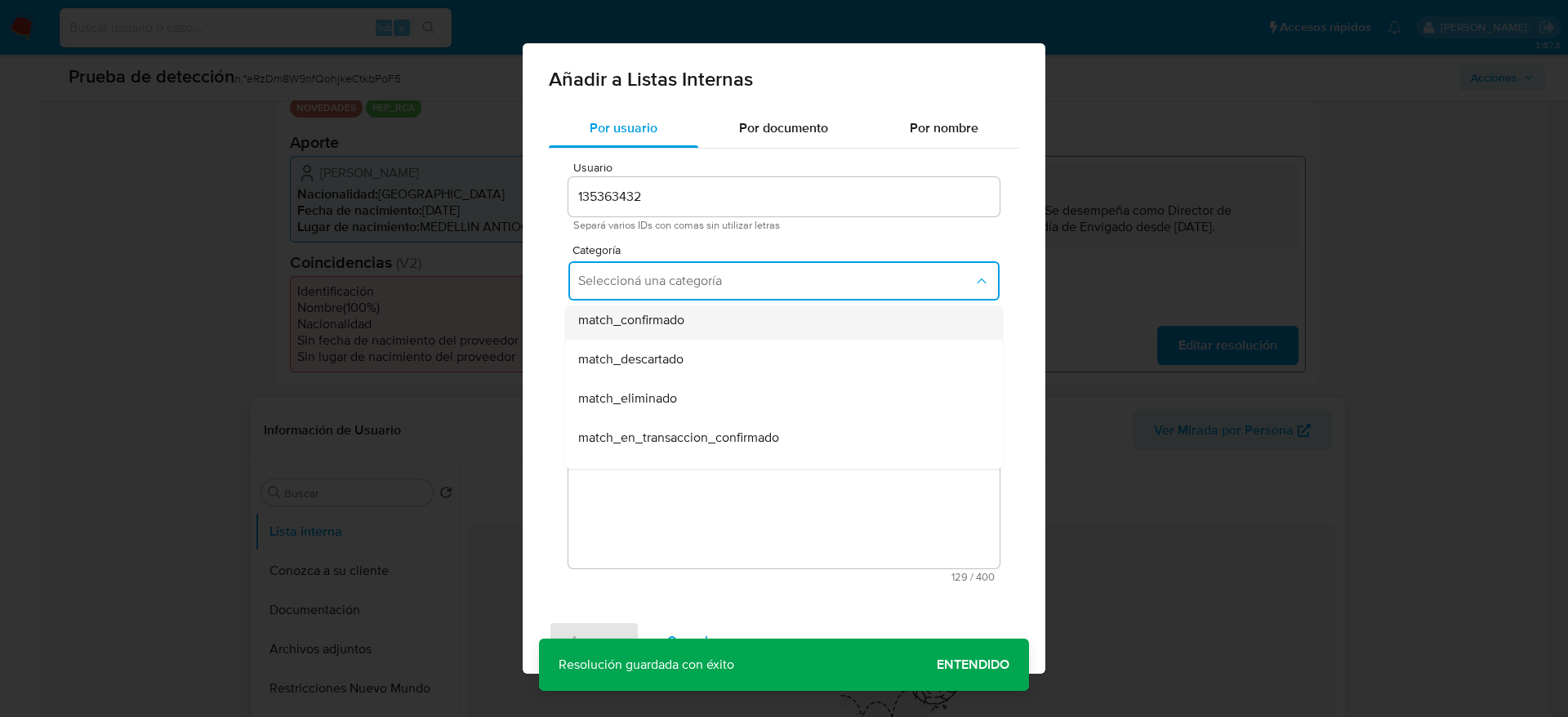
click at [712, 333] on div "match_confirmado" at bounding box center [779, 320] width 402 height 40
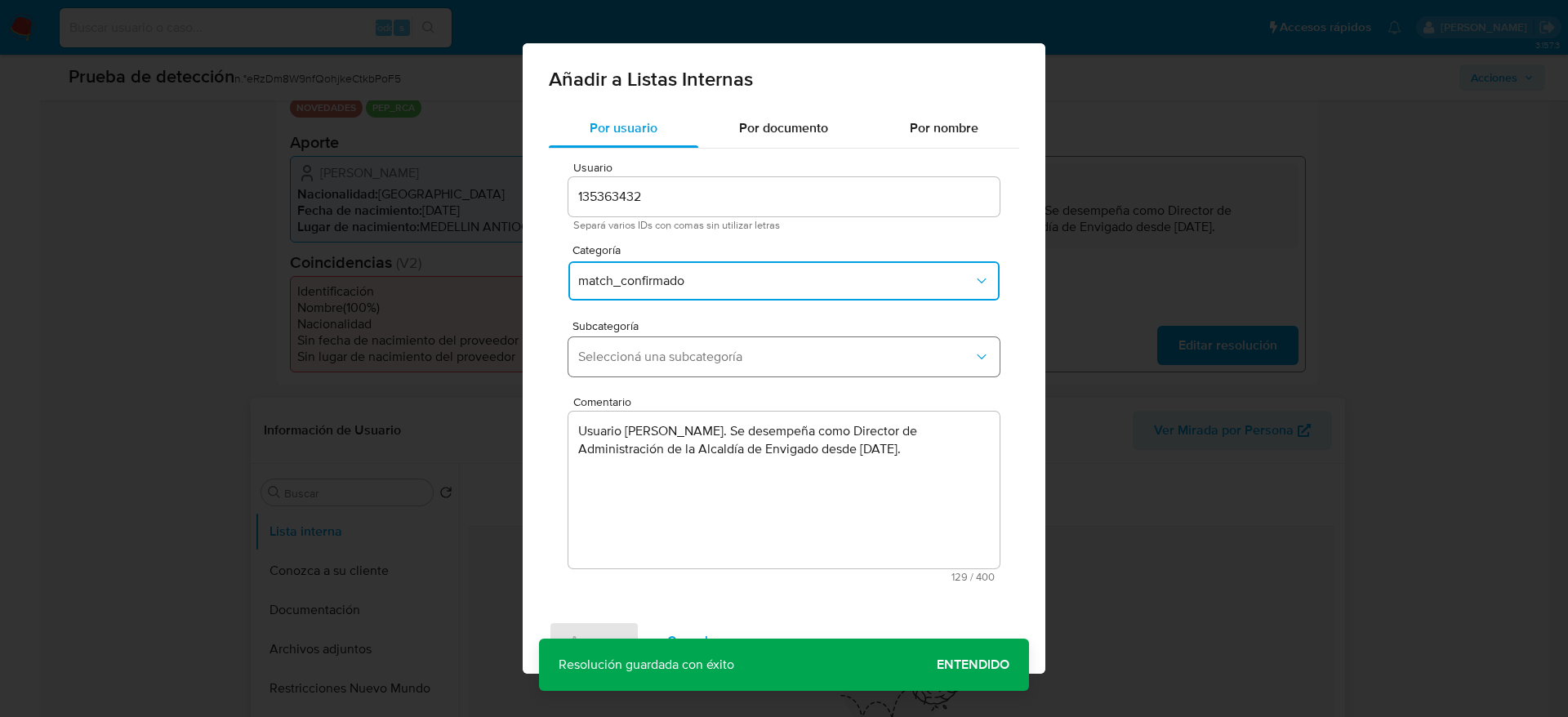
click at [709, 358] on span "Seleccioná una subcategoría" at bounding box center [776, 356] width 395 height 16
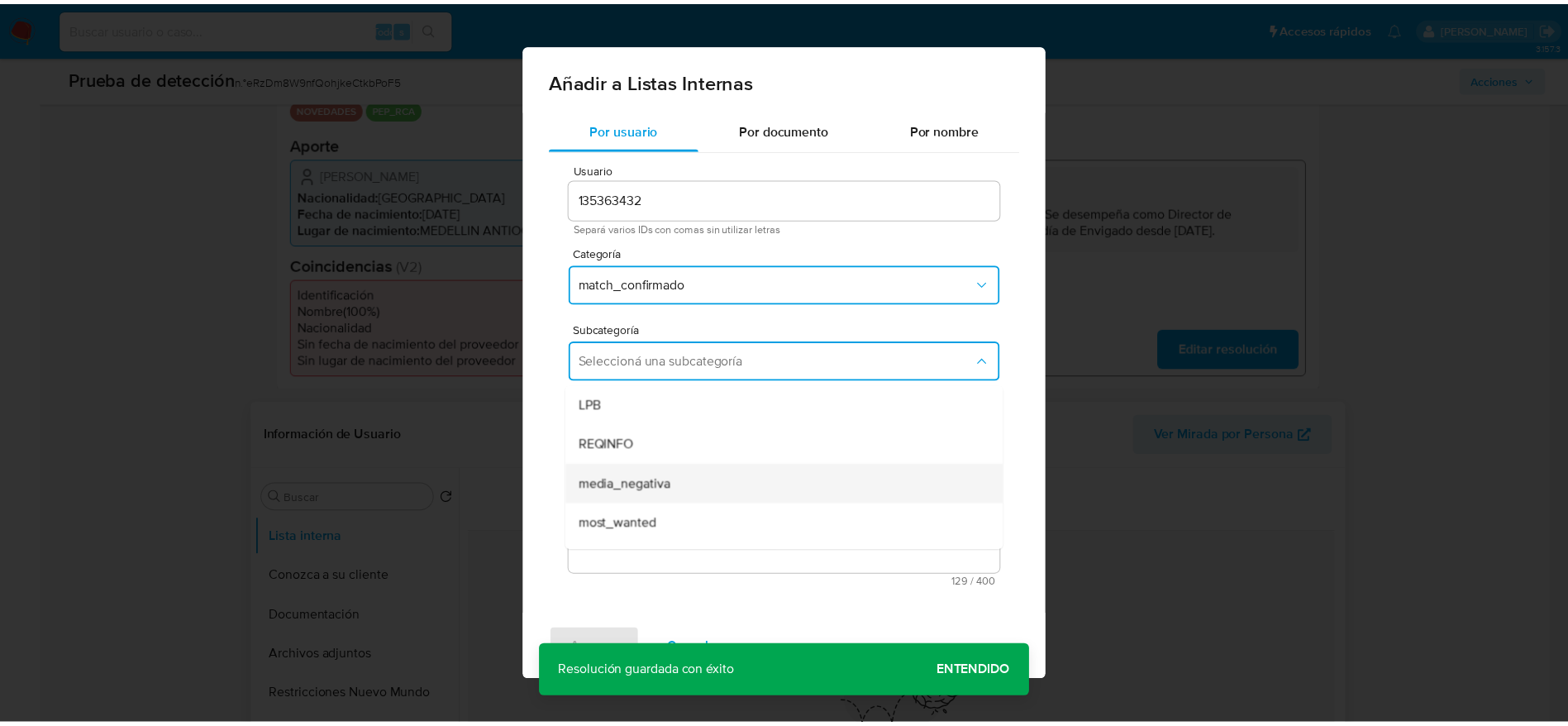
scroll to position [112, 0]
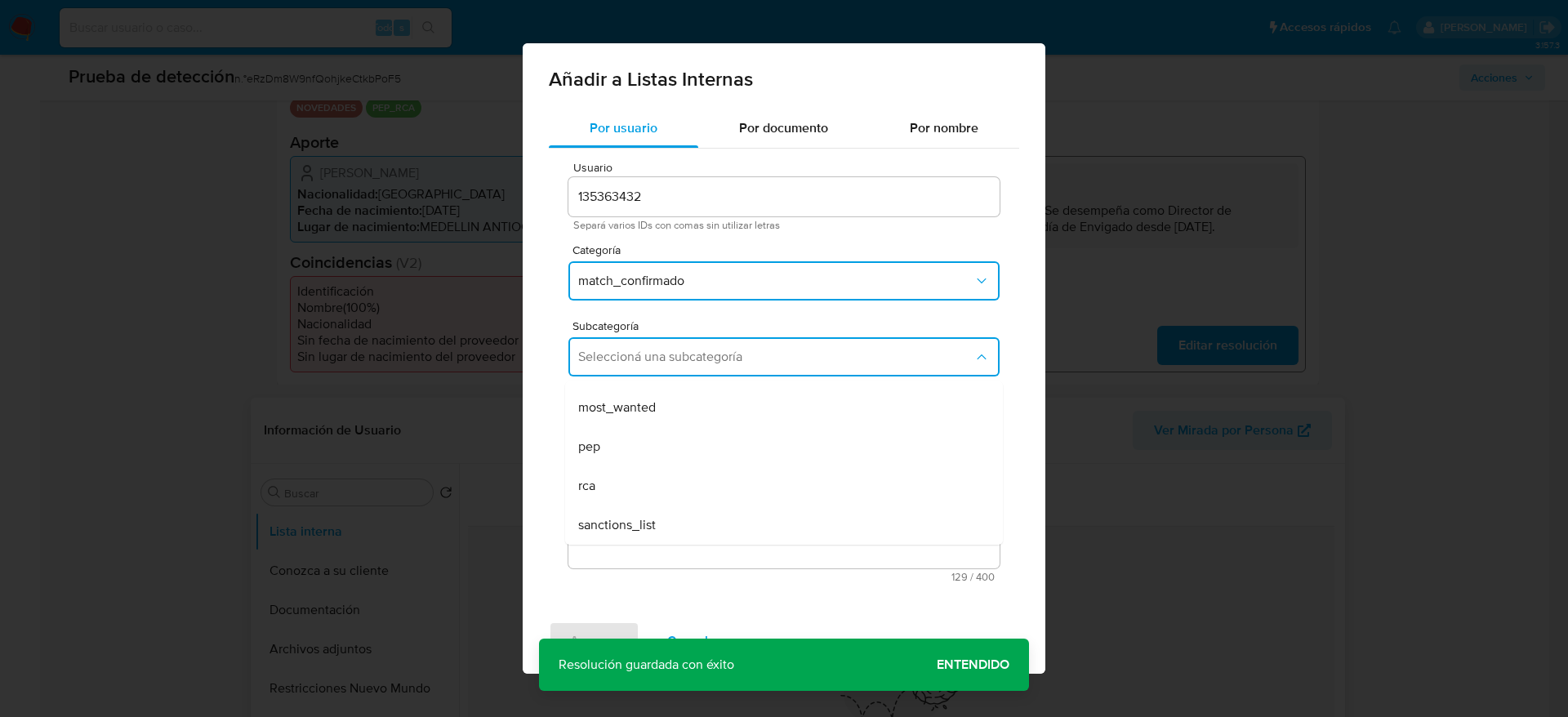
click at [663, 454] on div "pep" at bounding box center [779, 446] width 402 height 40
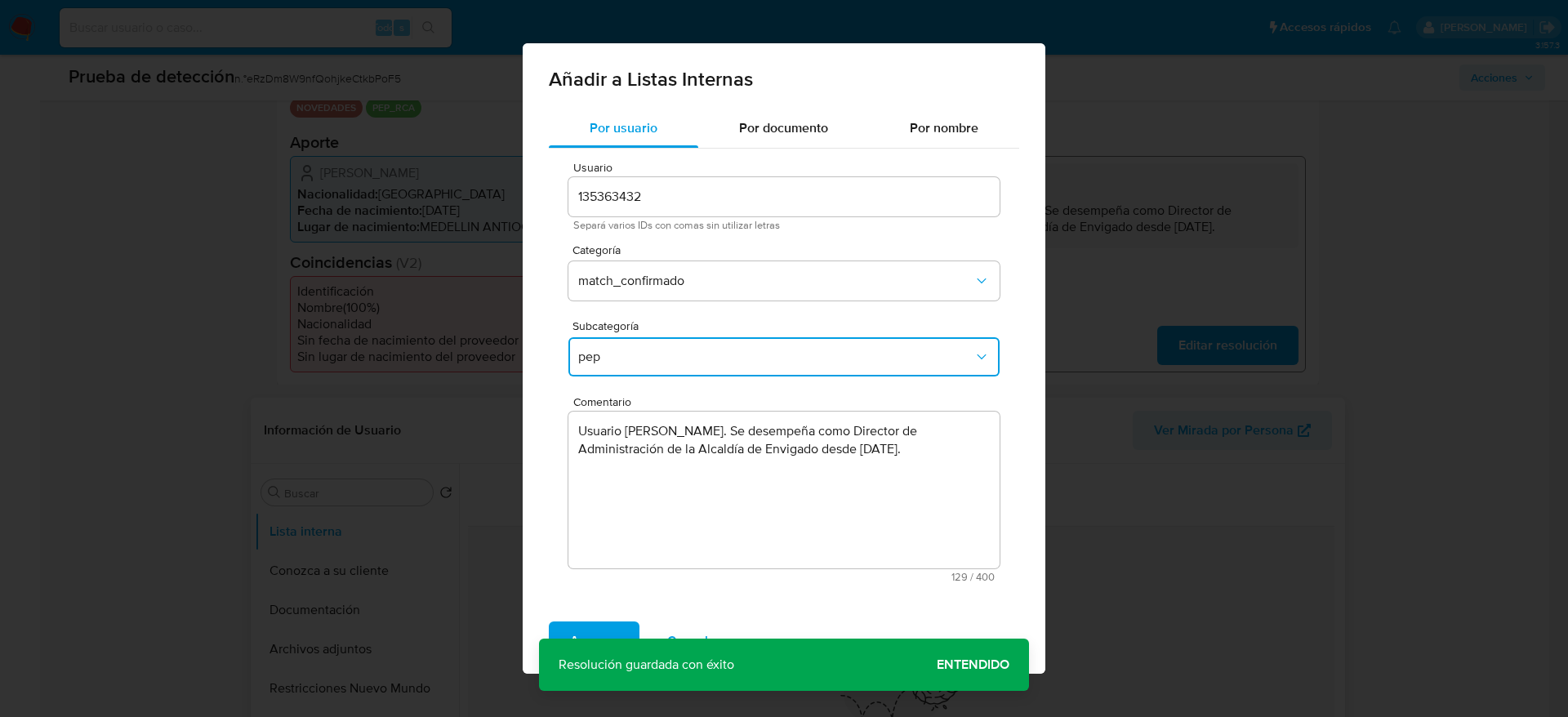
click at [610, 635] on span "Agregar" at bounding box center [594, 641] width 48 height 36
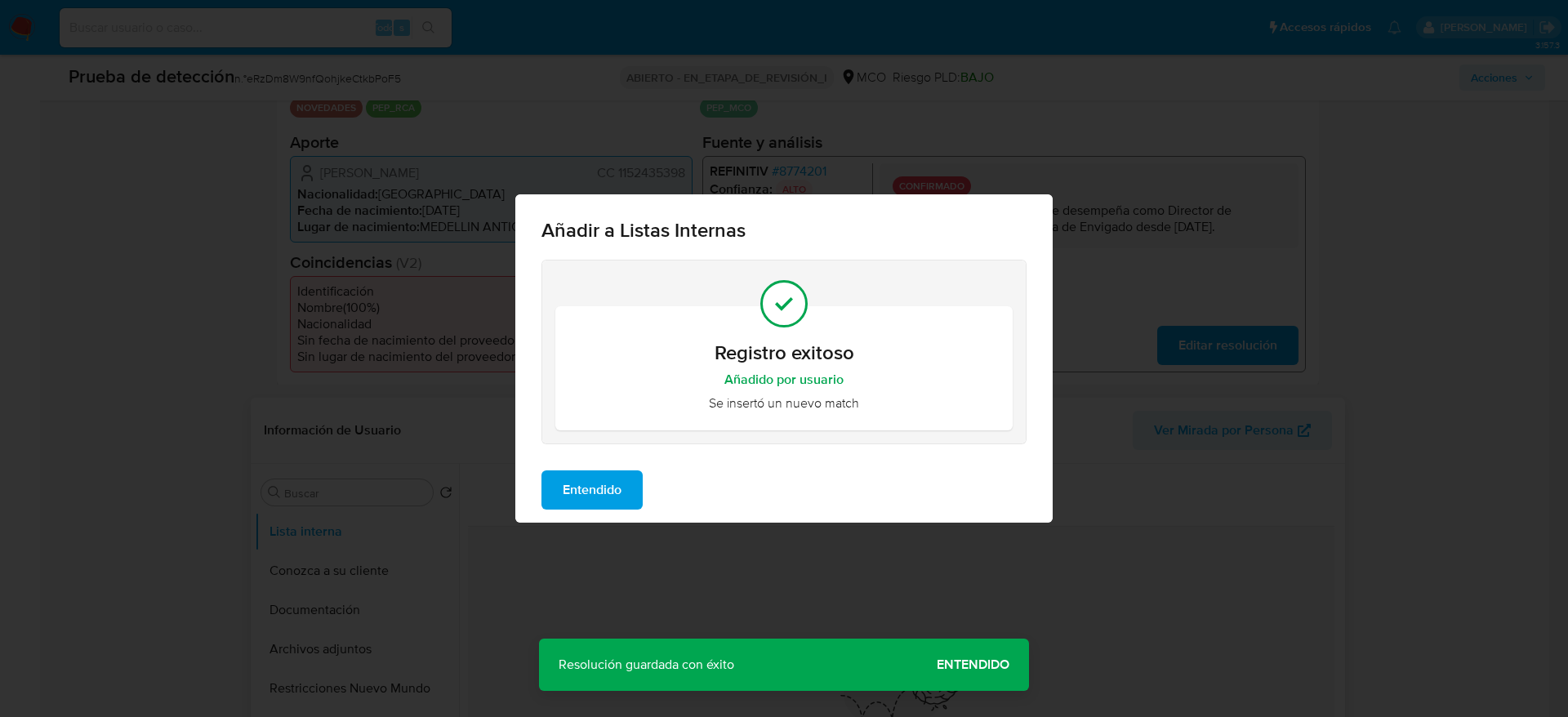
click at [612, 499] on span "Entendido" at bounding box center [592, 490] width 59 height 36
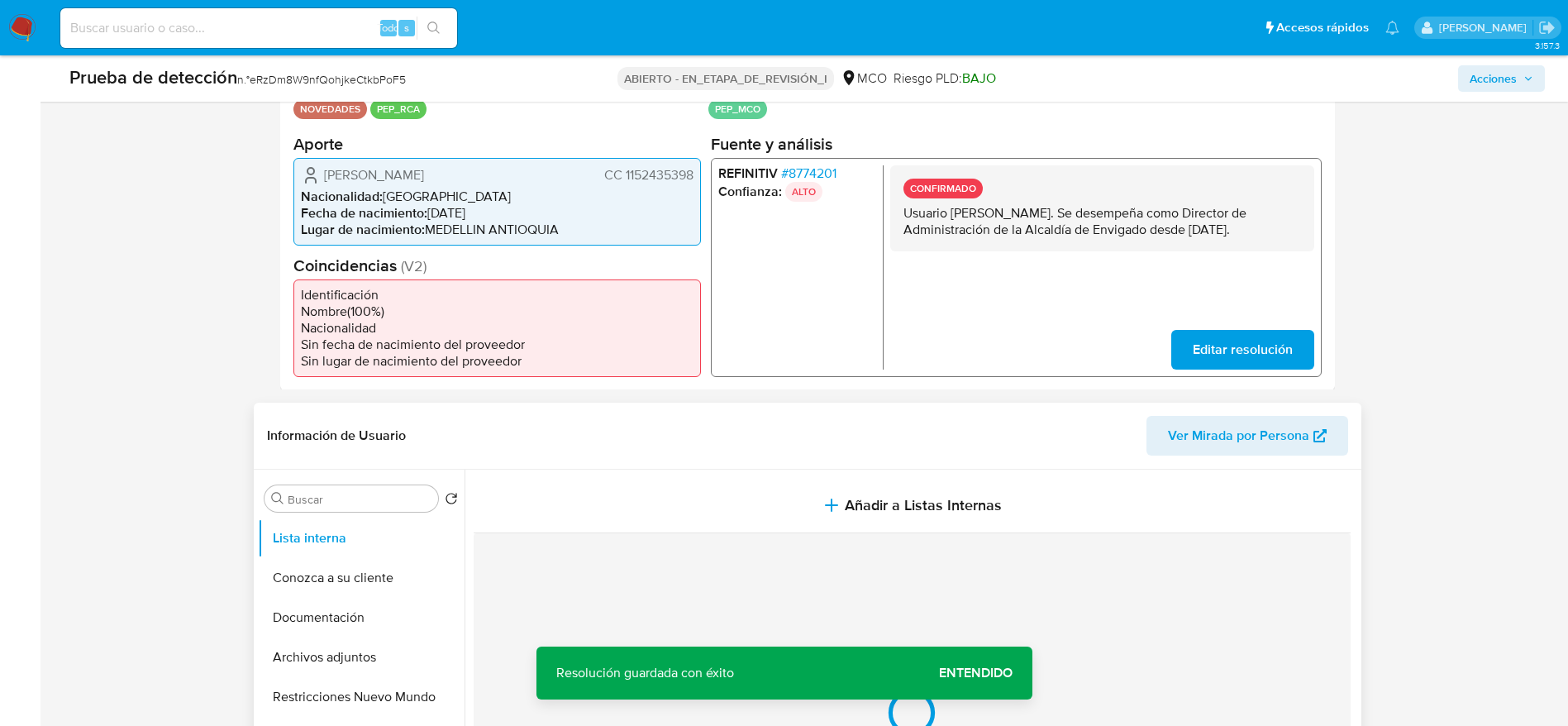
click at [424, 166] on span "Jose Daniel Arenas Martinez" at bounding box center [374, 174] width 100 height 16
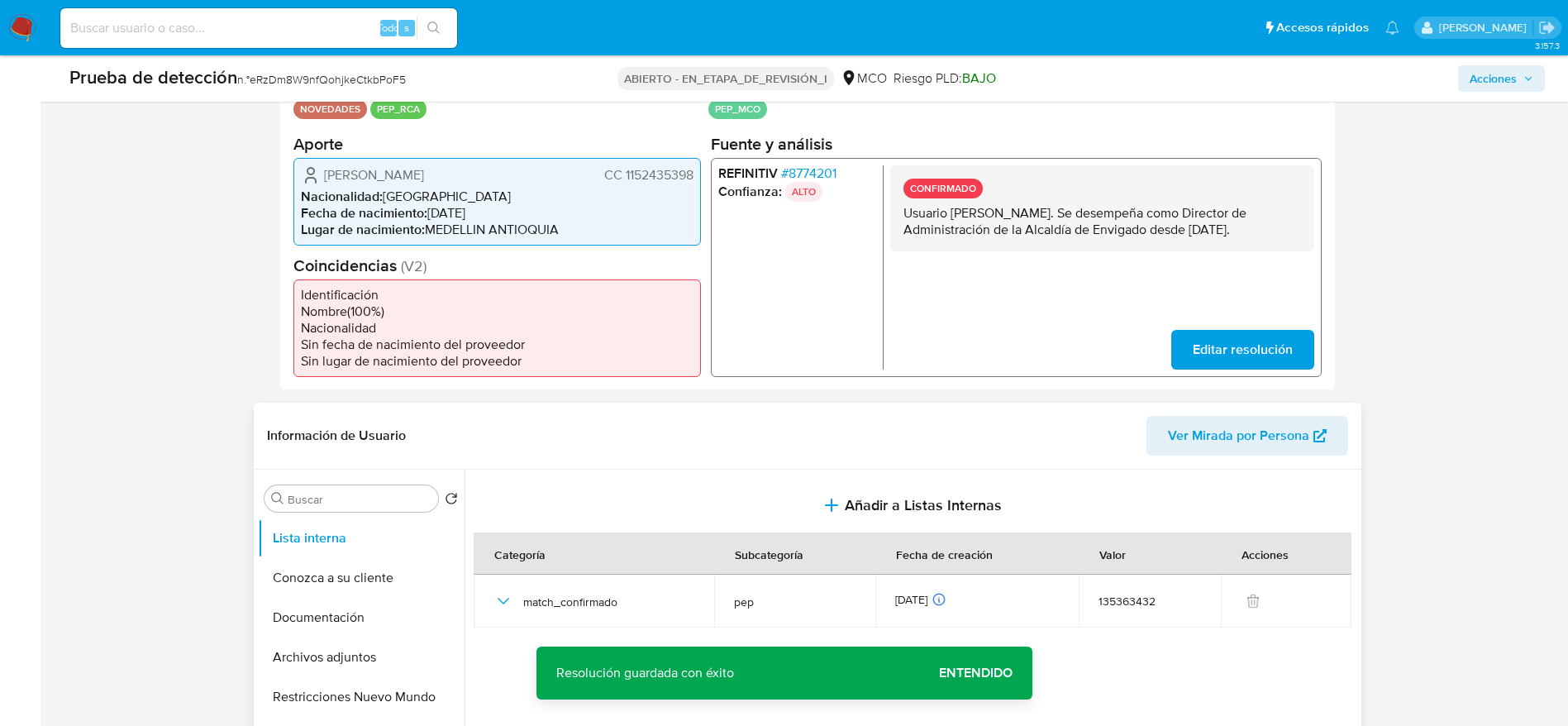
click at [424, 166] on span "Jose Daniel Arenas Martinez" at bounding box center [374, 174] width 100 height 16
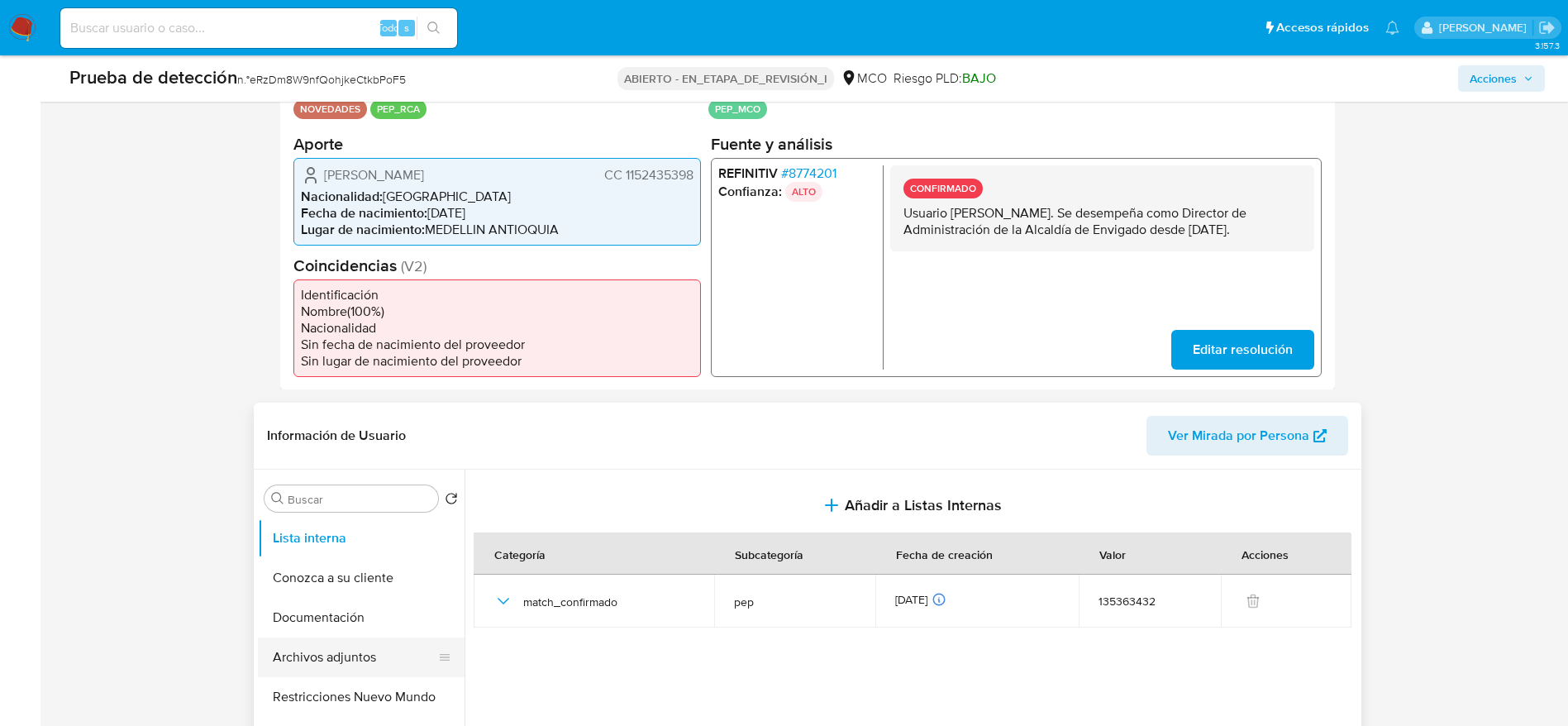
click at [320, 641] on button "Archivos adjuntos" at bounding box center [354, 657] width 193 height 40
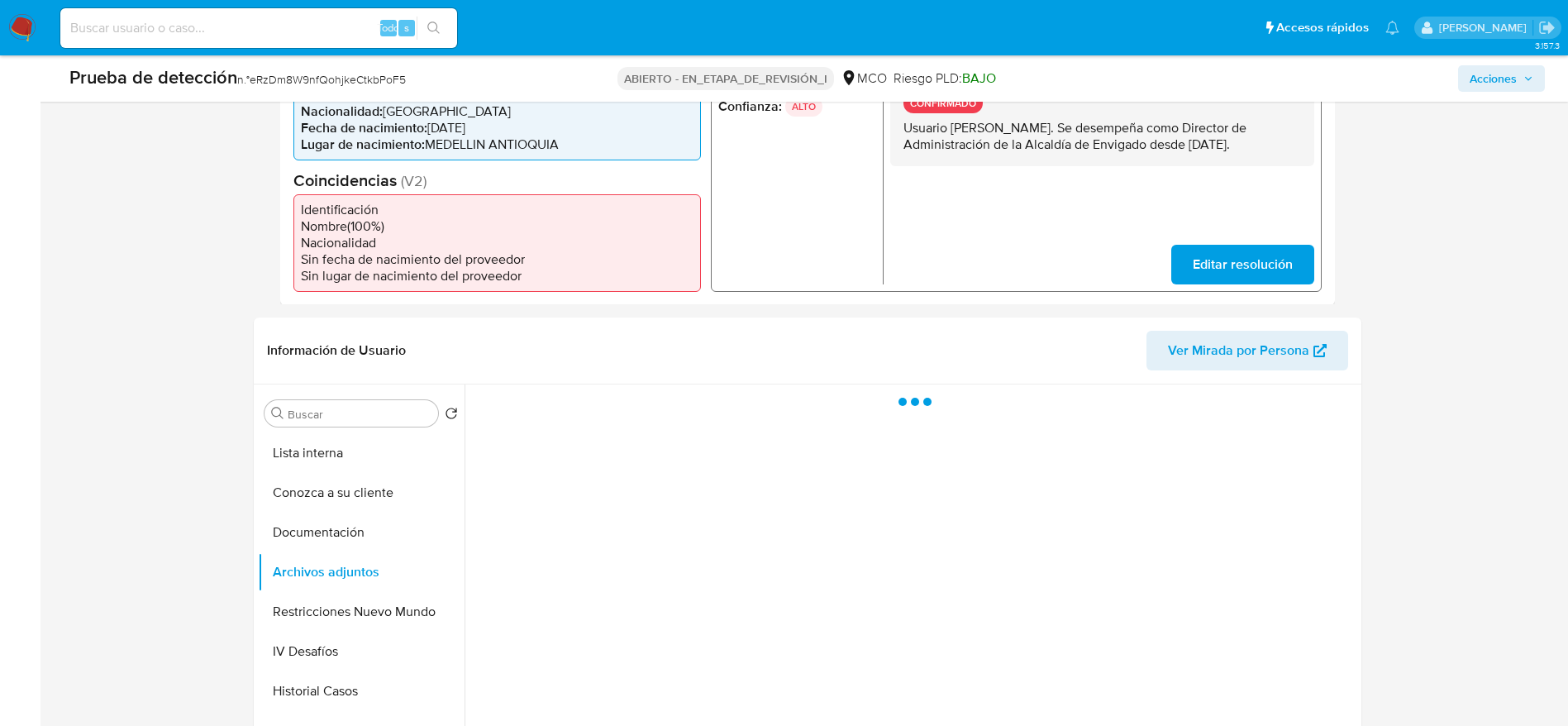
scroll to position [496, 0]
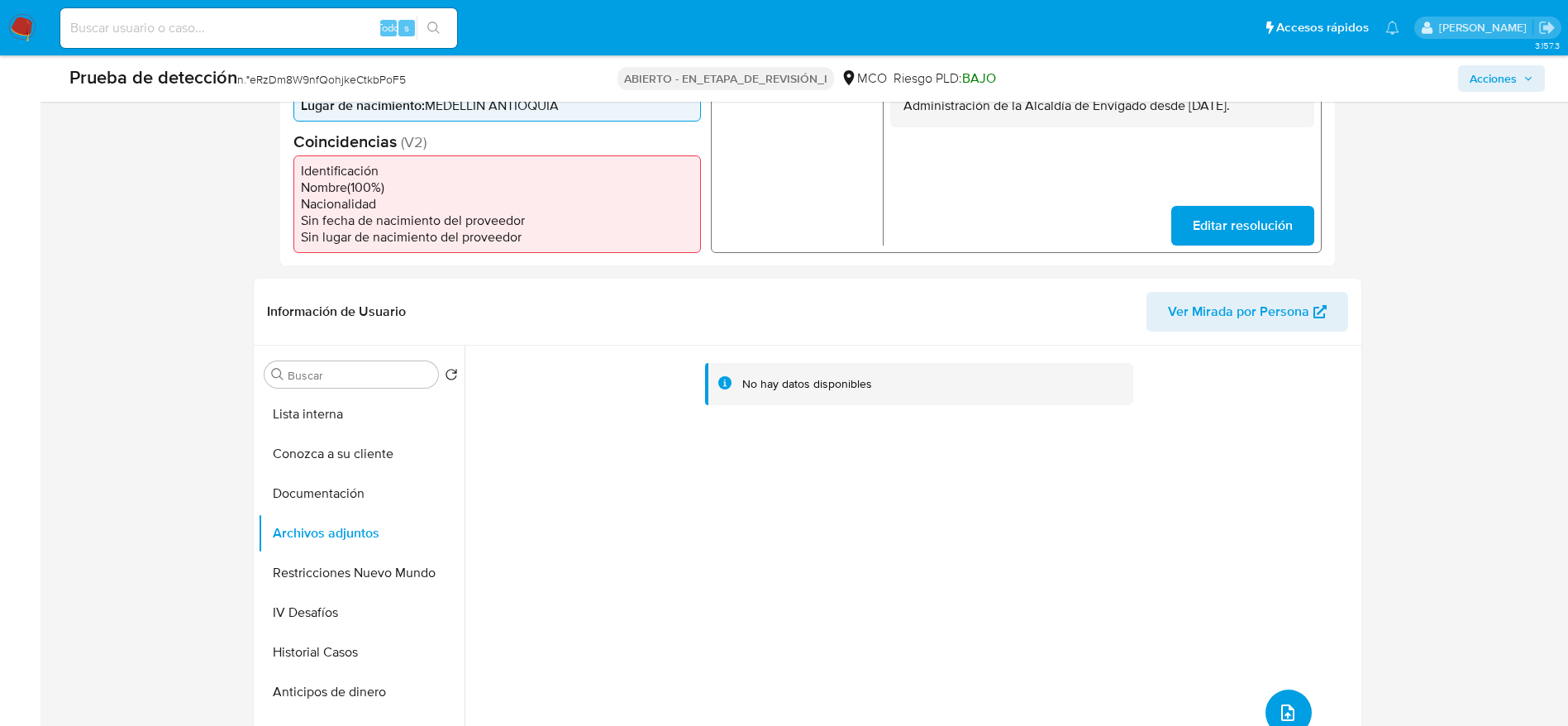
click at [1287, 704] on icon "subir archivo" at bounding box center [1287, 712] width 20 height 20
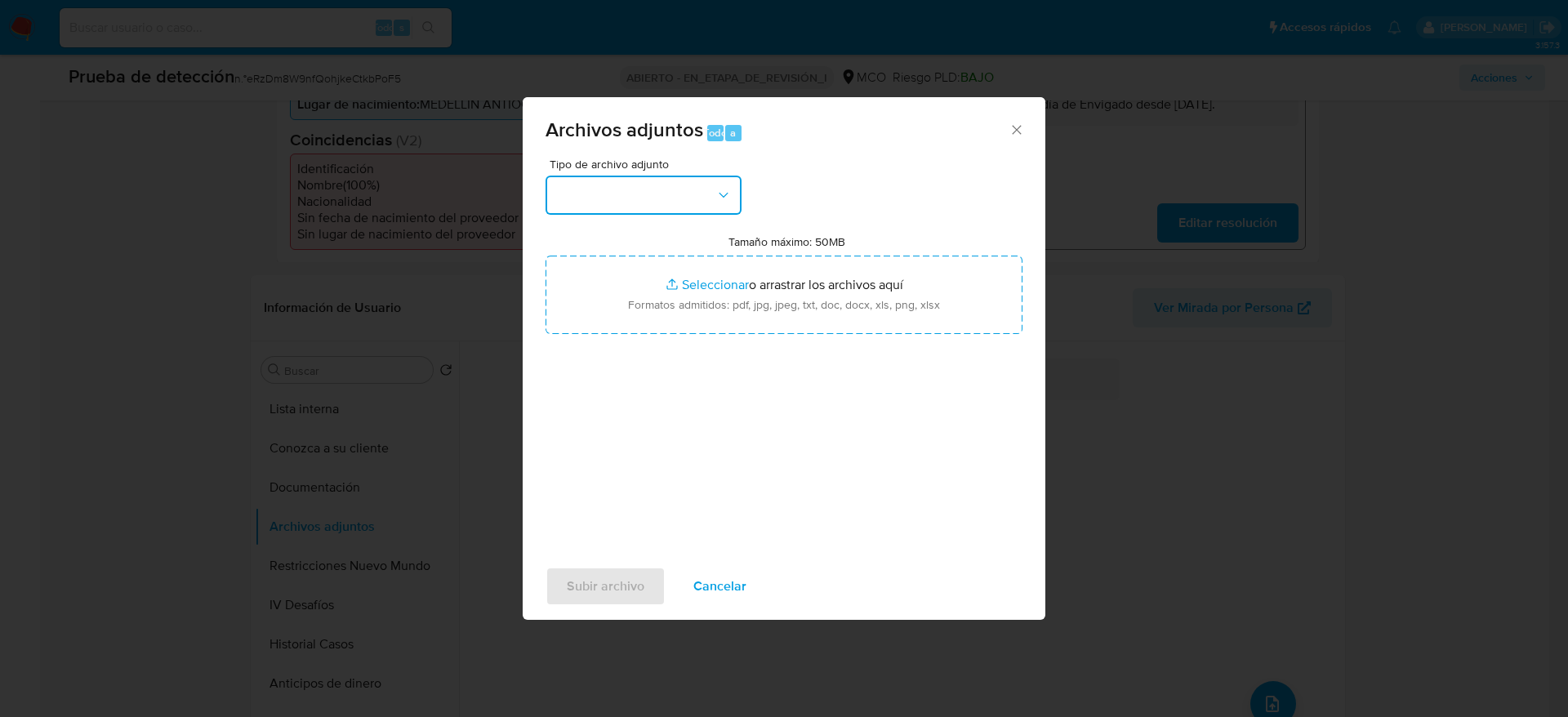
click at [738, 192] on button "button" at bounding box center [643, 195] width 196 height 40
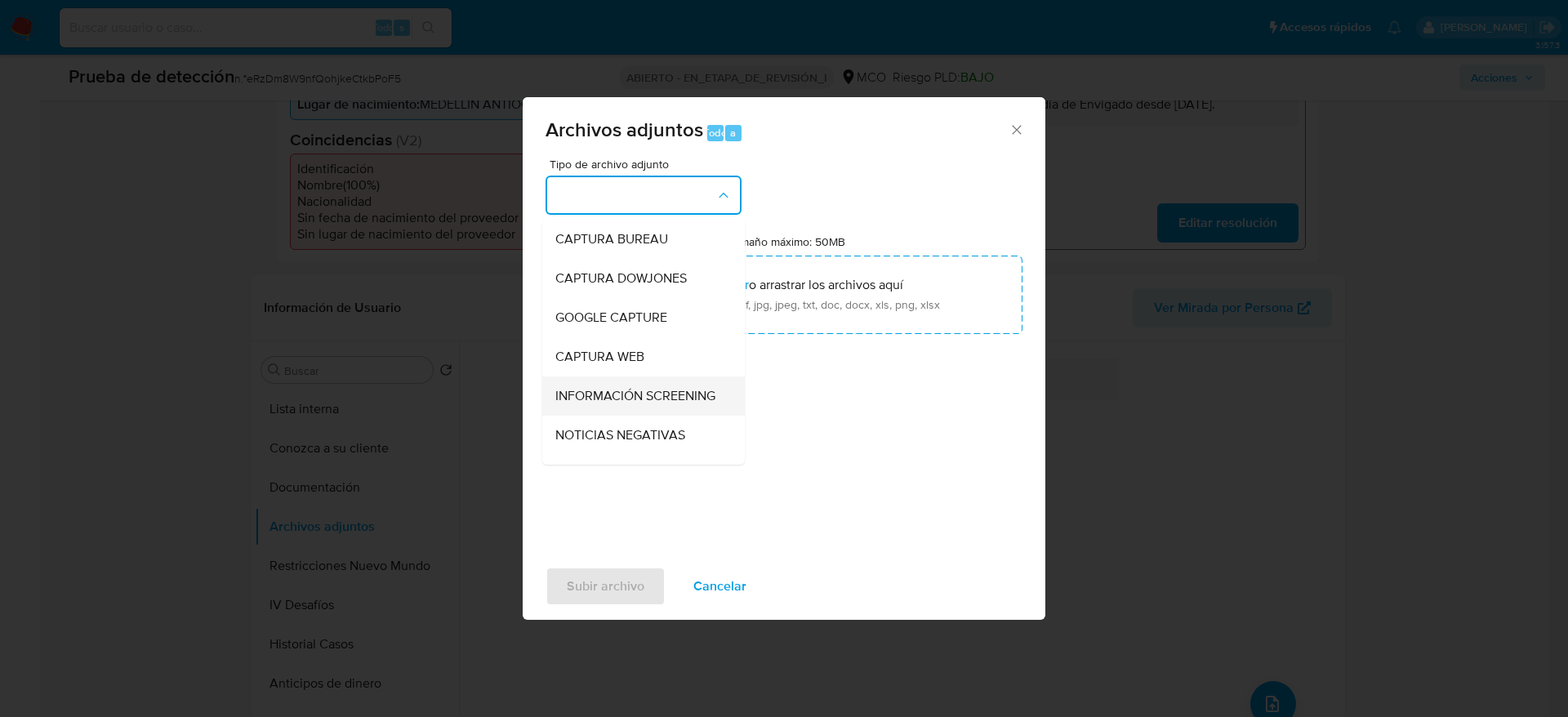
click at [630, 404] on span "INFORMACIÓN SCREENING" at bounding box center [636, 395] width 160 height 16
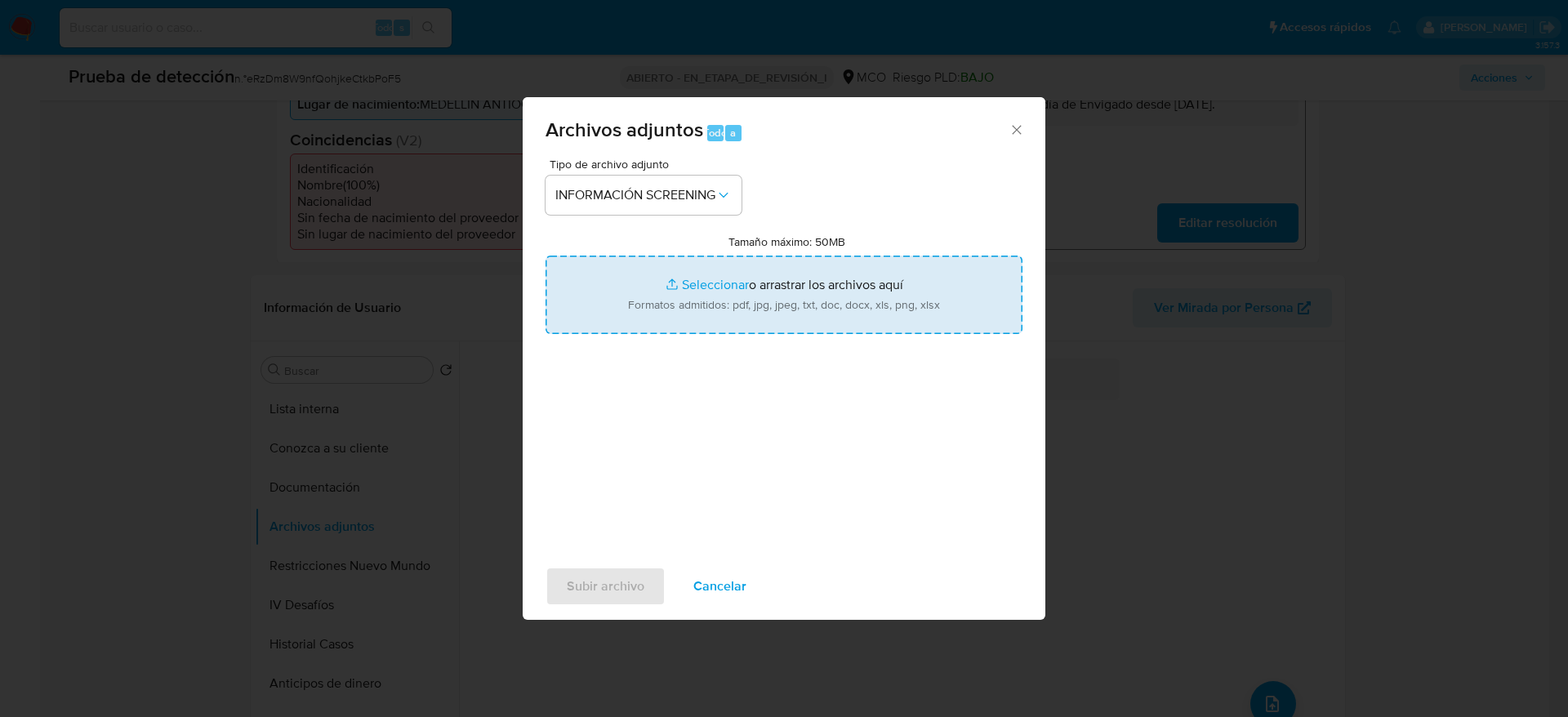
click at [663, 304] on input "Tamaño máximo: 50MB Seleccionar archivos" at bounding box center [784, 294] width 477 height 78
type input "C:\fakepath\_Jose Daniel Arenas Martinez_ - Buscar con Google.pdf"
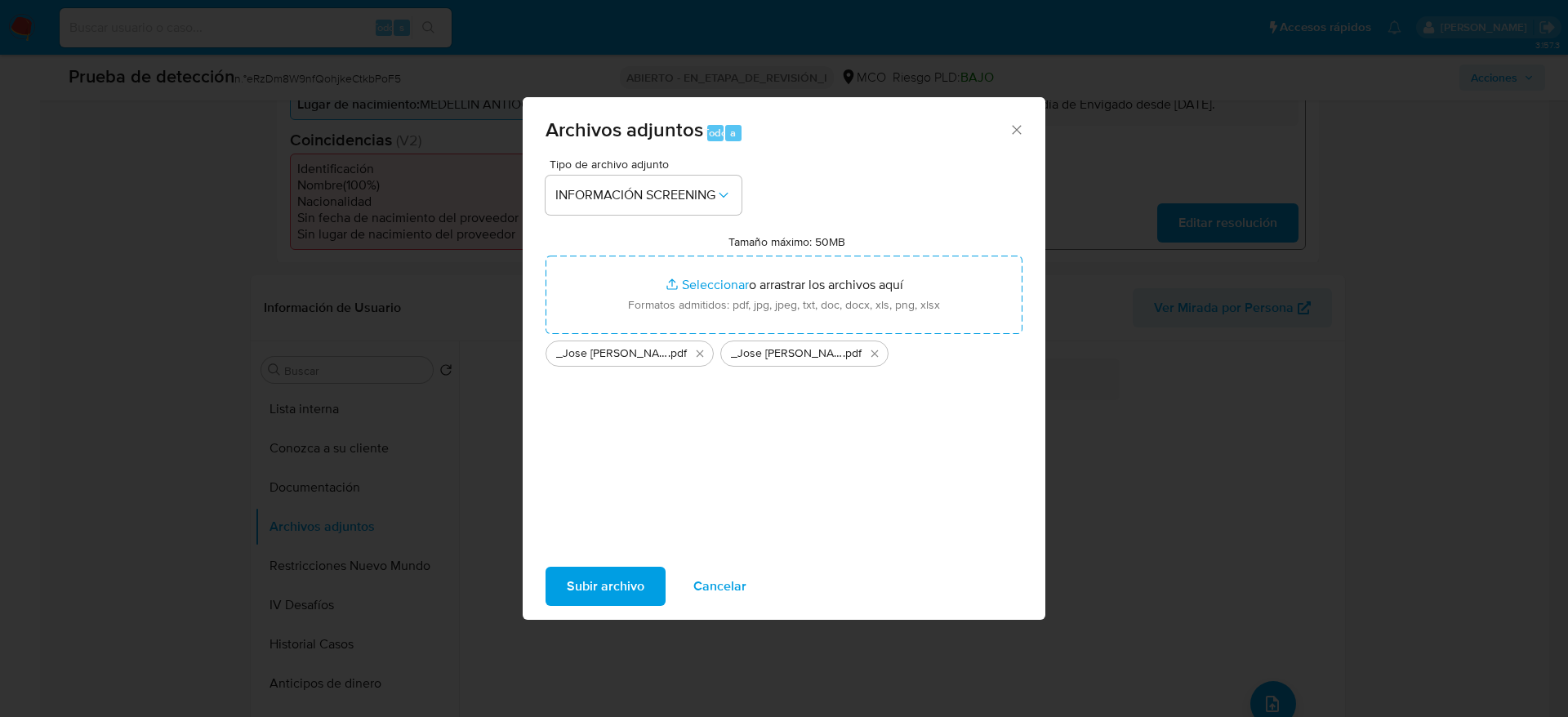
click at [616, 592] on span "Subir archivo" at bounding box center [605, 586] width 77 height 36
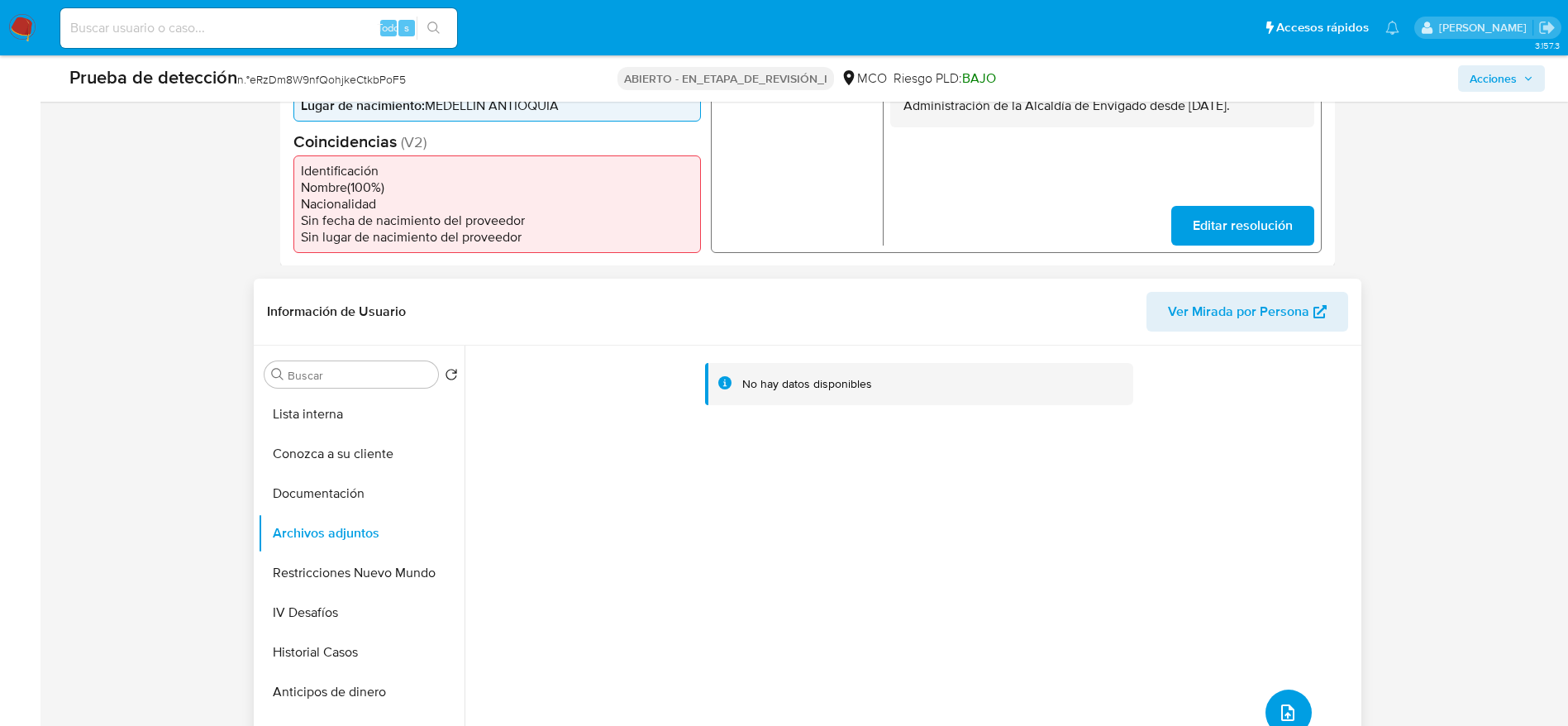
click at [1286, 703] on icon "subir archivo" at bounding box center [1287, 712] width 20 height 20
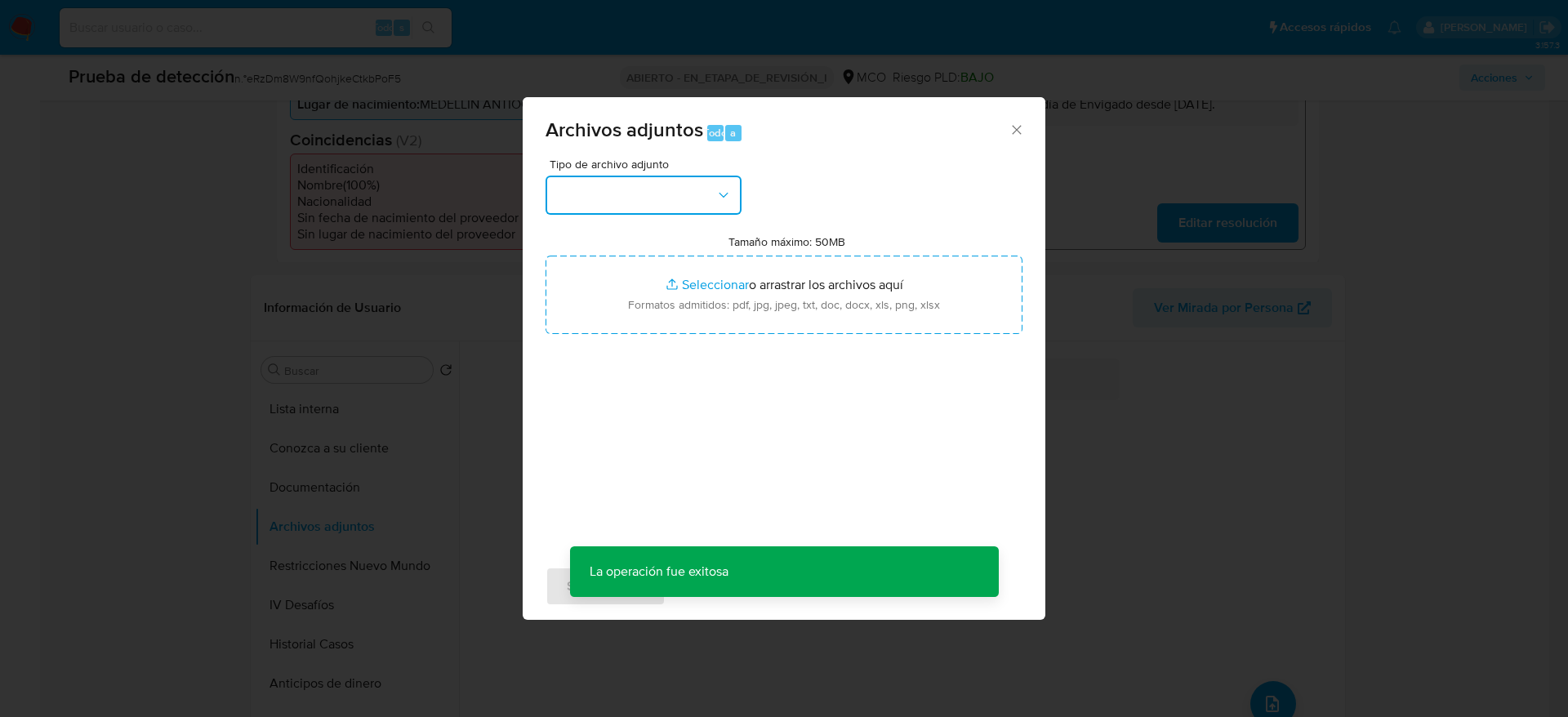
click at [678, 201] on button "button" at bounding box center [643, 195] width 196 height 40
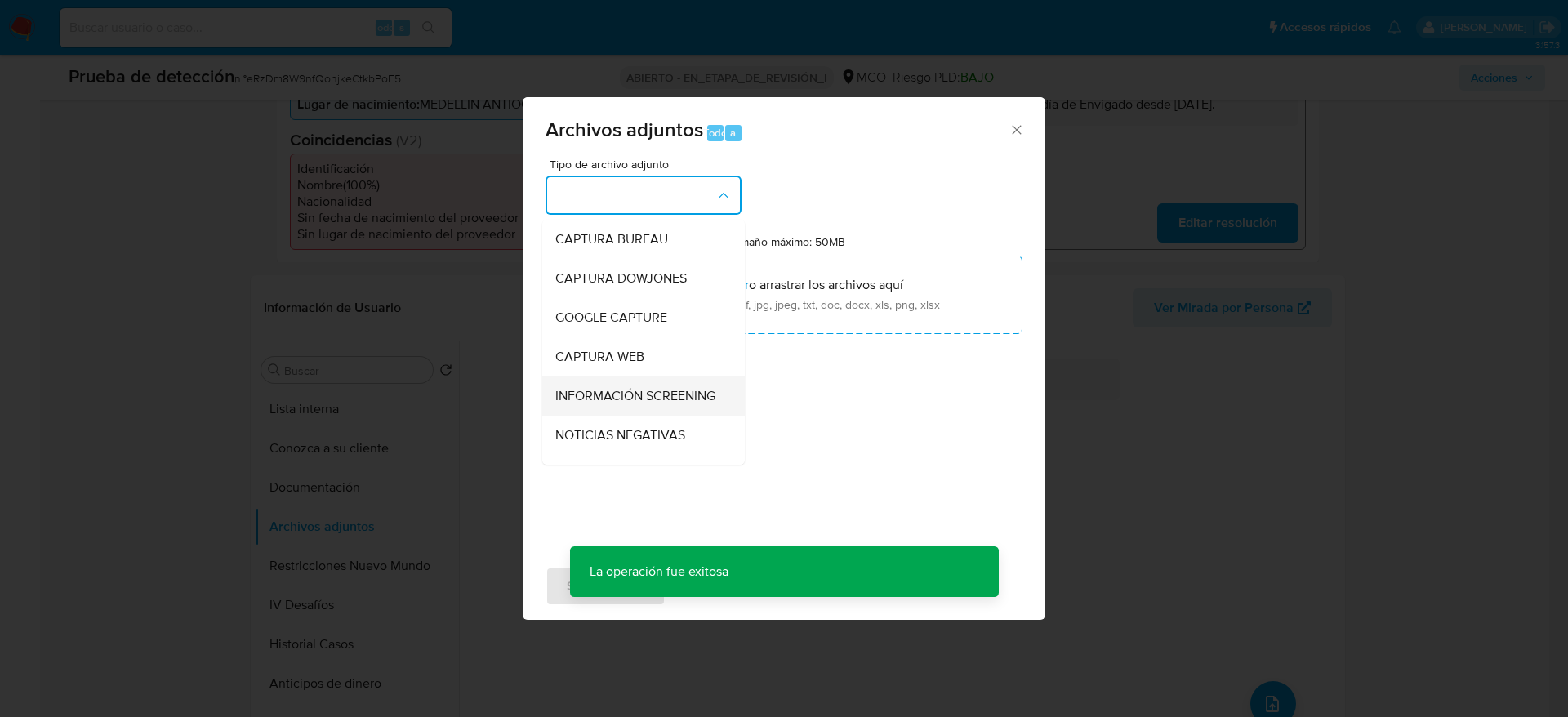
click at [615, 400] on font "INFORMACIÓN SCREENING" at bounding box center [636, 396] width 160 height 18
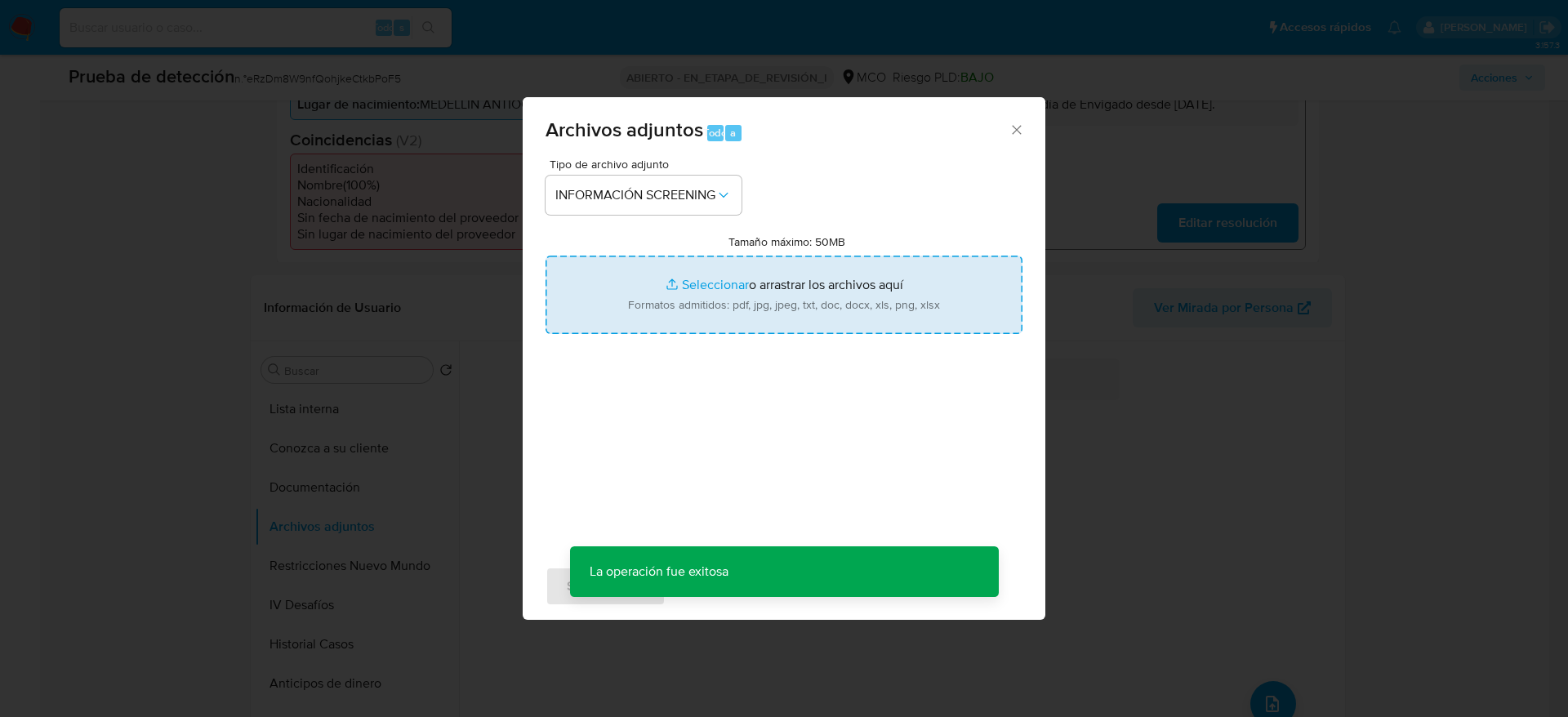
click at [653, 281] on input "Tamaño máximo: 50MB Seleccionar archivos" at bounding box center [784, 294] width 477 height 78
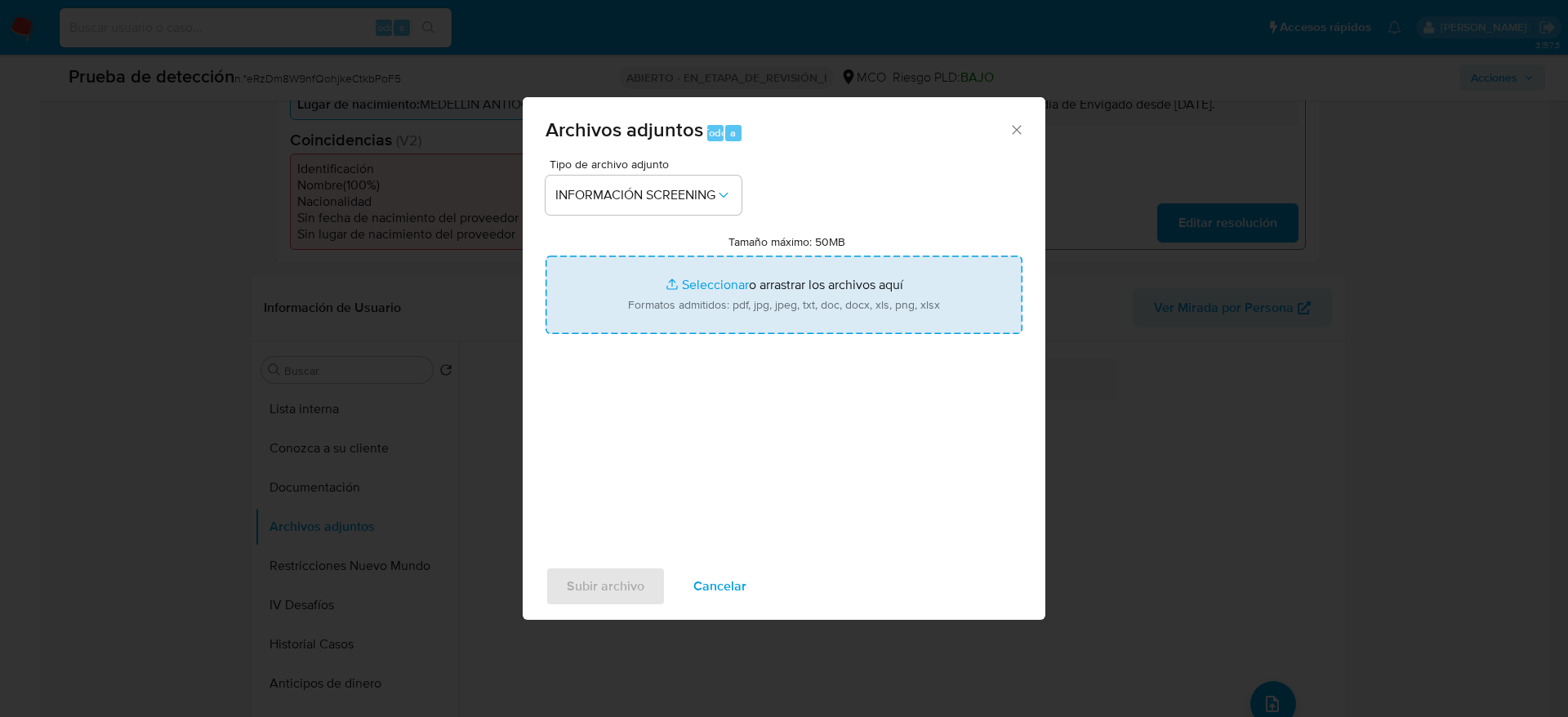
type input "C:\fakepath\_Jose Daniel Arenas Martinez_ - Buscar con Google.pdf"
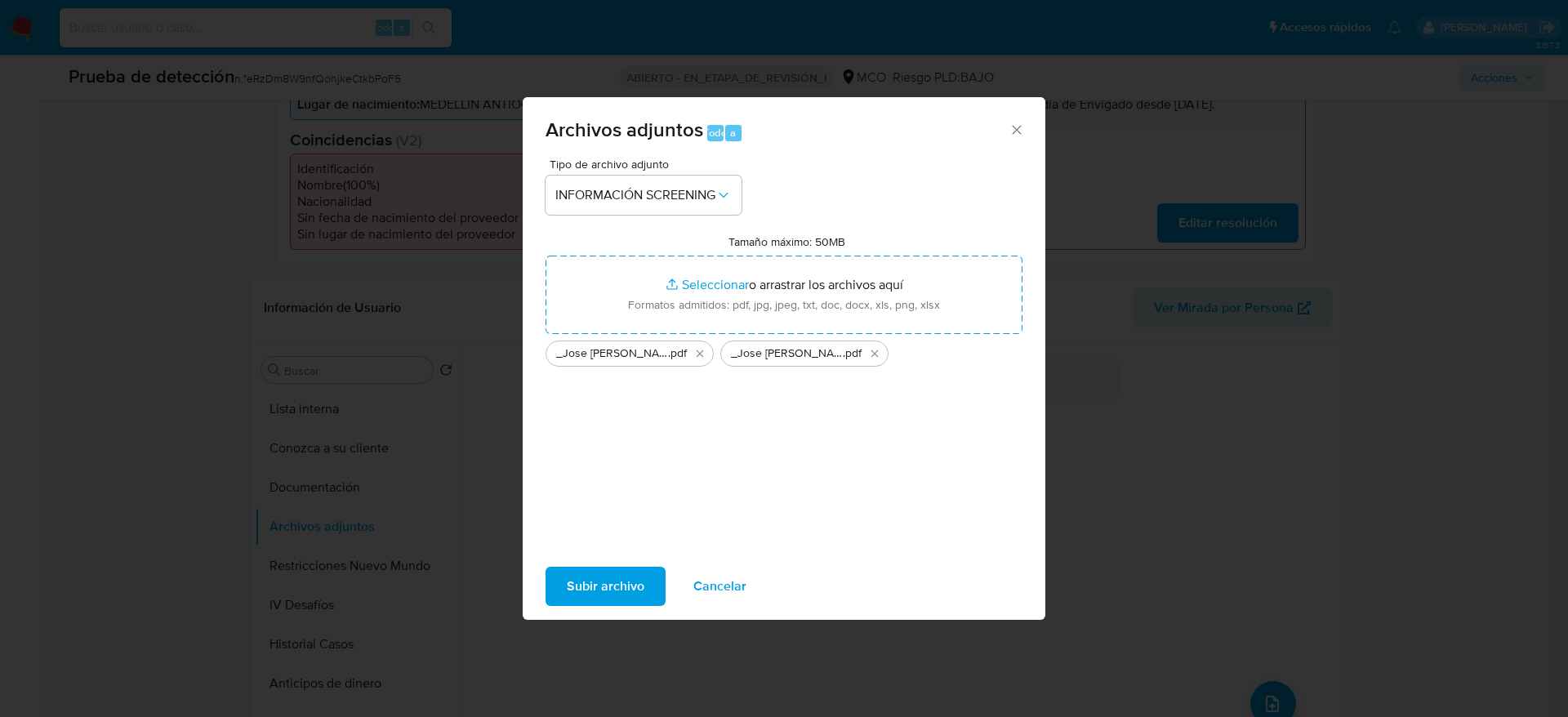
click at [622, 598] on font "Subir archivo" at bounding box center [605, 586] width 77 height 40
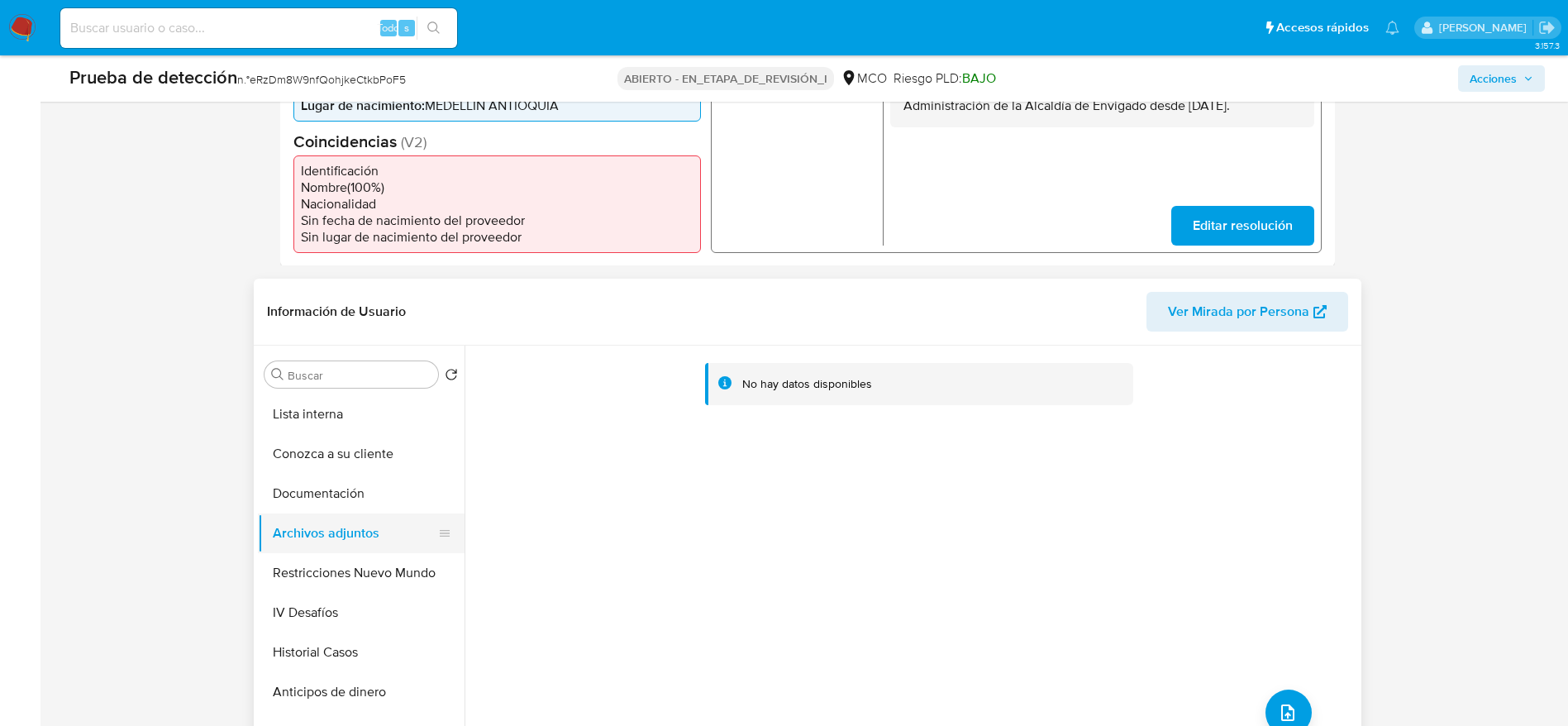
click at [328, 513] on button "Archivos adjuntos" at bounding box center [354, 533] width 193 height 40
click at [345, 502] on button "Documentación" at bounding box center [354, 494] width 193 height 40
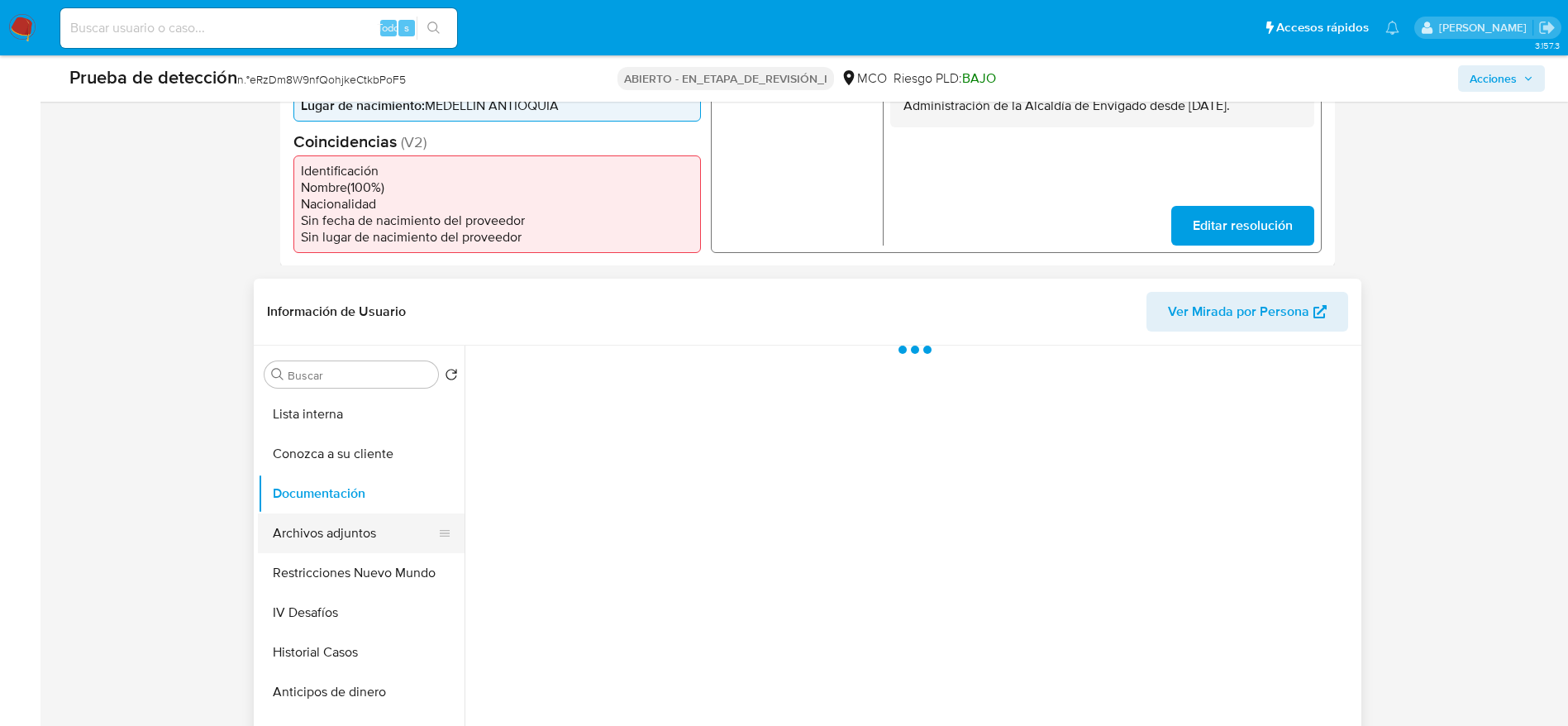
click at [325, 517] on button "Archivos adjuntos" at bounding box center [354, 533] width 193 height 40
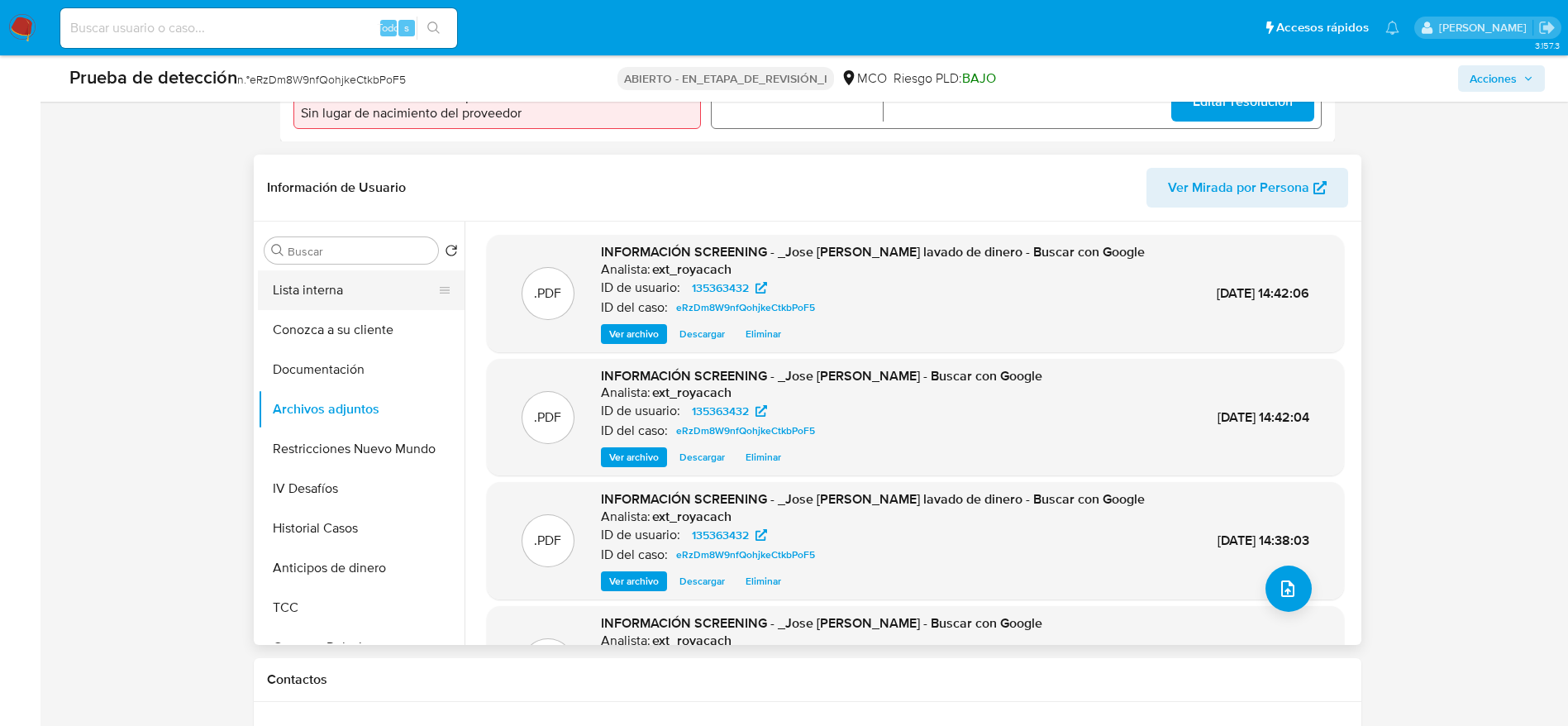
click at [304, 284] on button "Lista interna" at bounding box center [354, 290] width 193 height 40
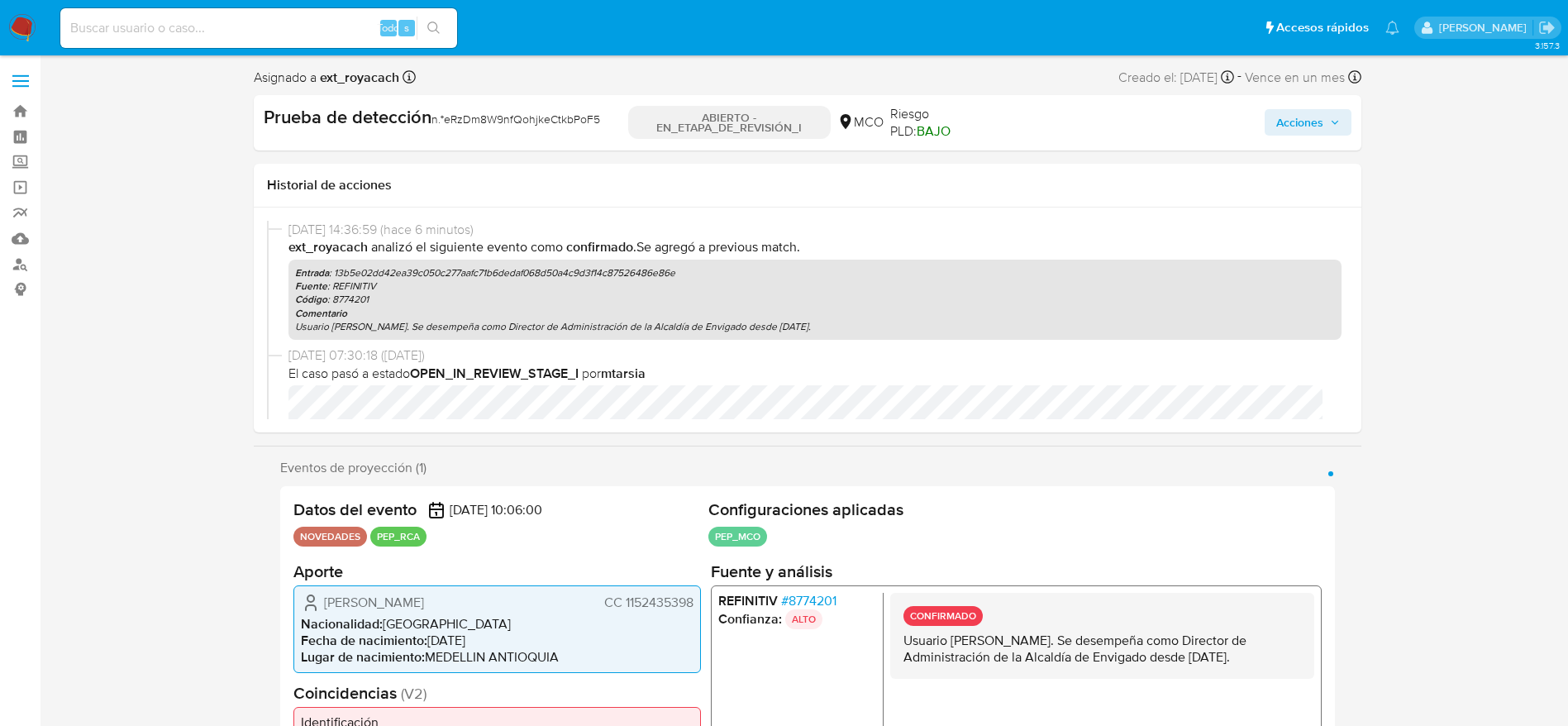
click at [1321, 116] on span "Acciones" at bounding box center [1299, 122] width 47 height 26
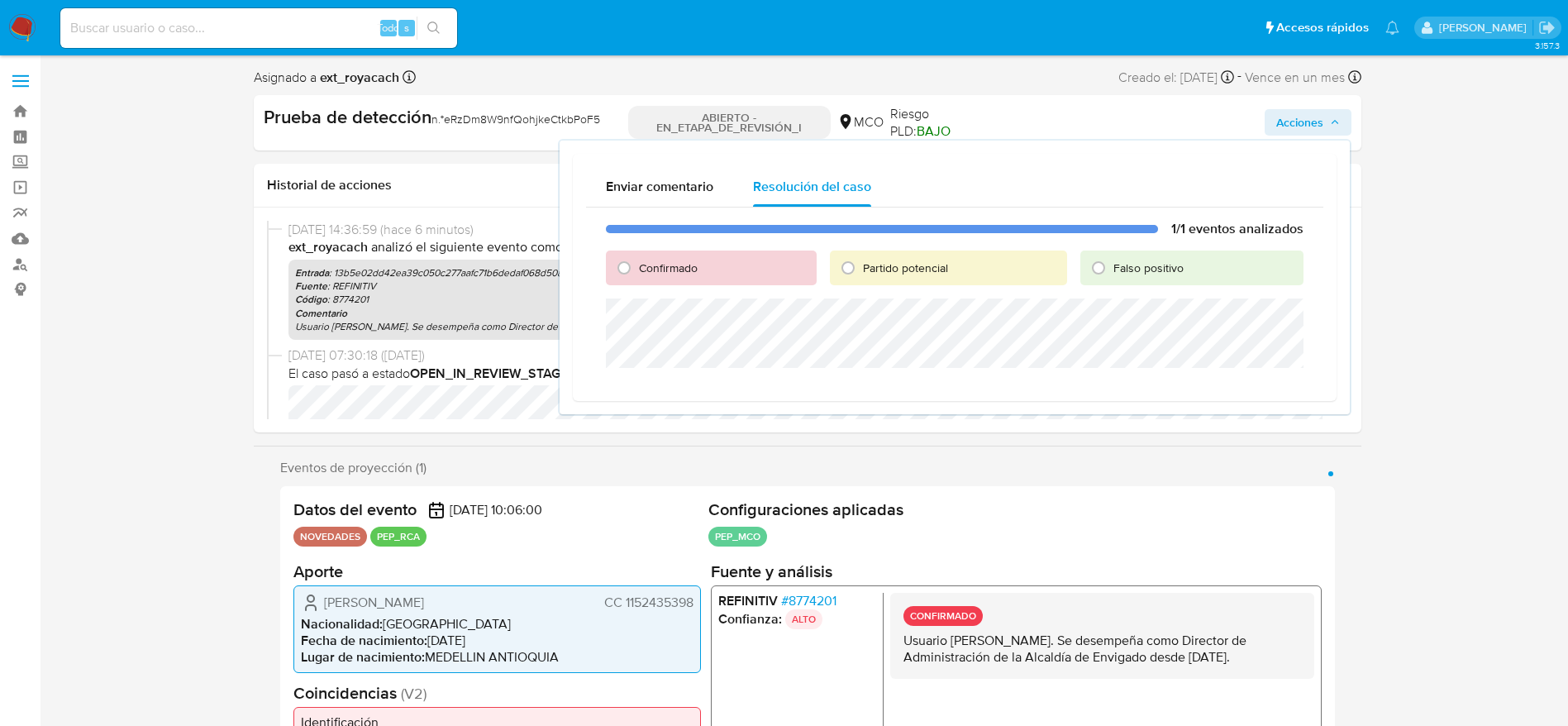
click at [651, 265] on font "Confirmado" at bounding box center [668, 267] width 59 height 16
click at [637, 265] on input "Confirmado" at bounding box center [624, 267] width 26 height 26
radio input "true"
click at [674, 300] on div "1/1 eventos analizados Confirmado Partido potencial Falso positivo Cerrar Caso" at bounding box center [955, 311] width 738 height 207
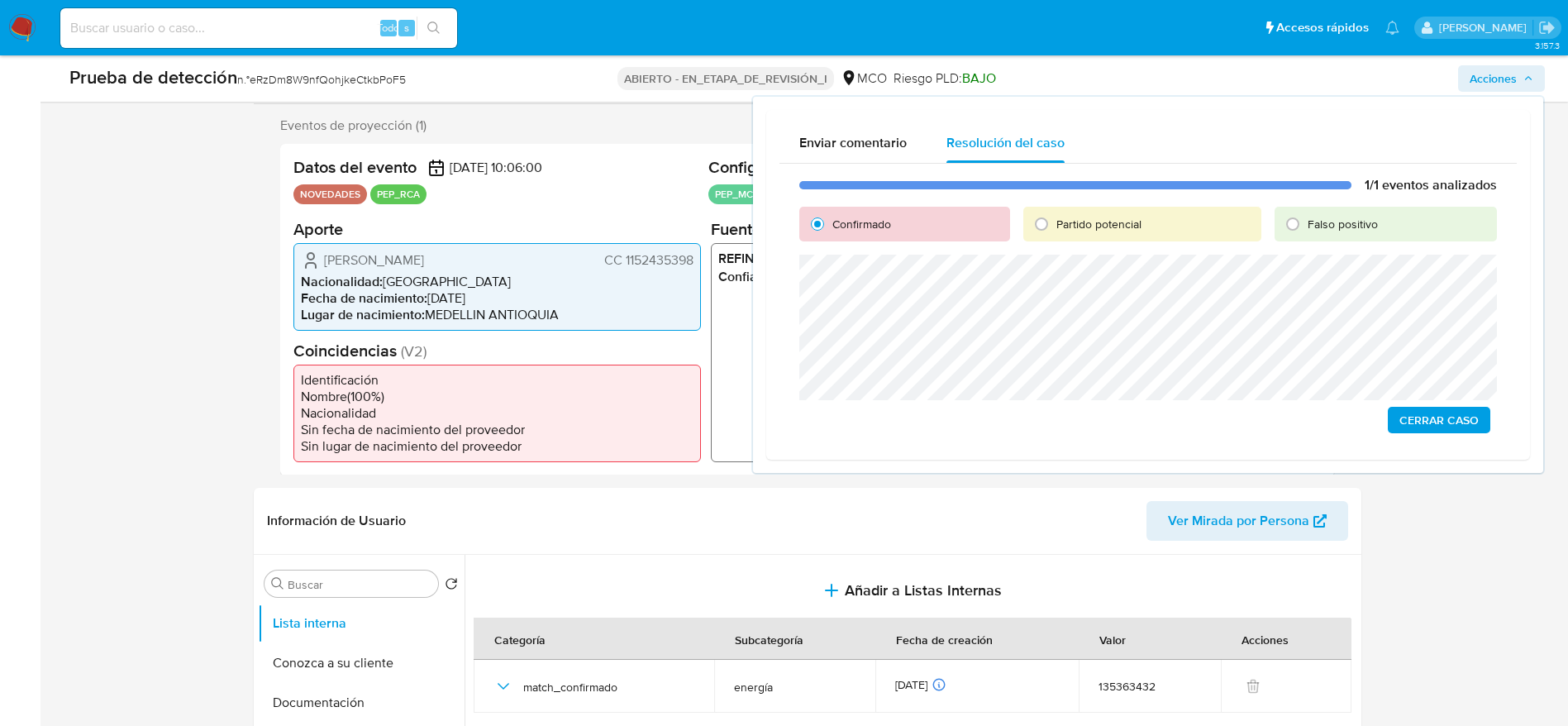
scroll to position [248, 0]
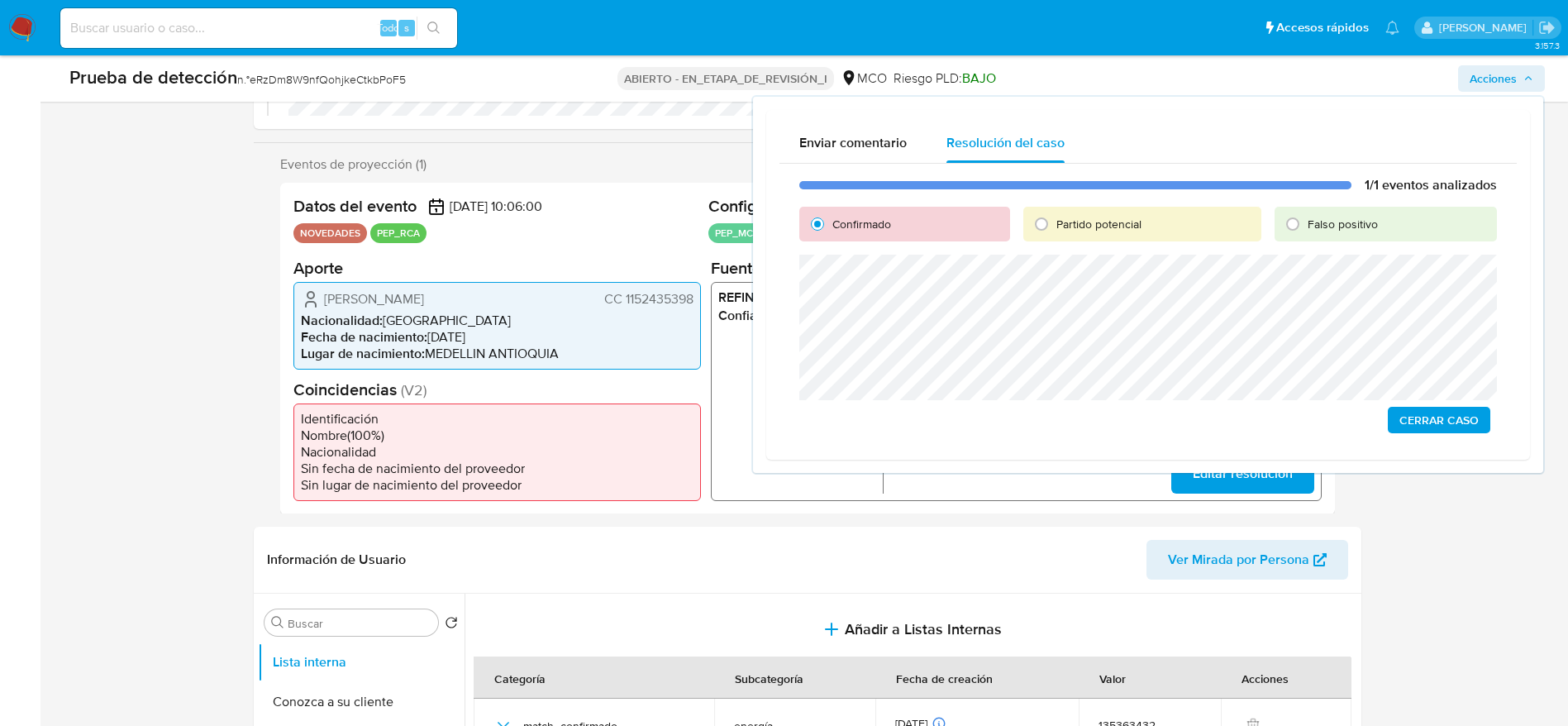
click at [1456, 415] on span "Cerrar Caso" at bounding box center [1439, 420] width 79 height 23
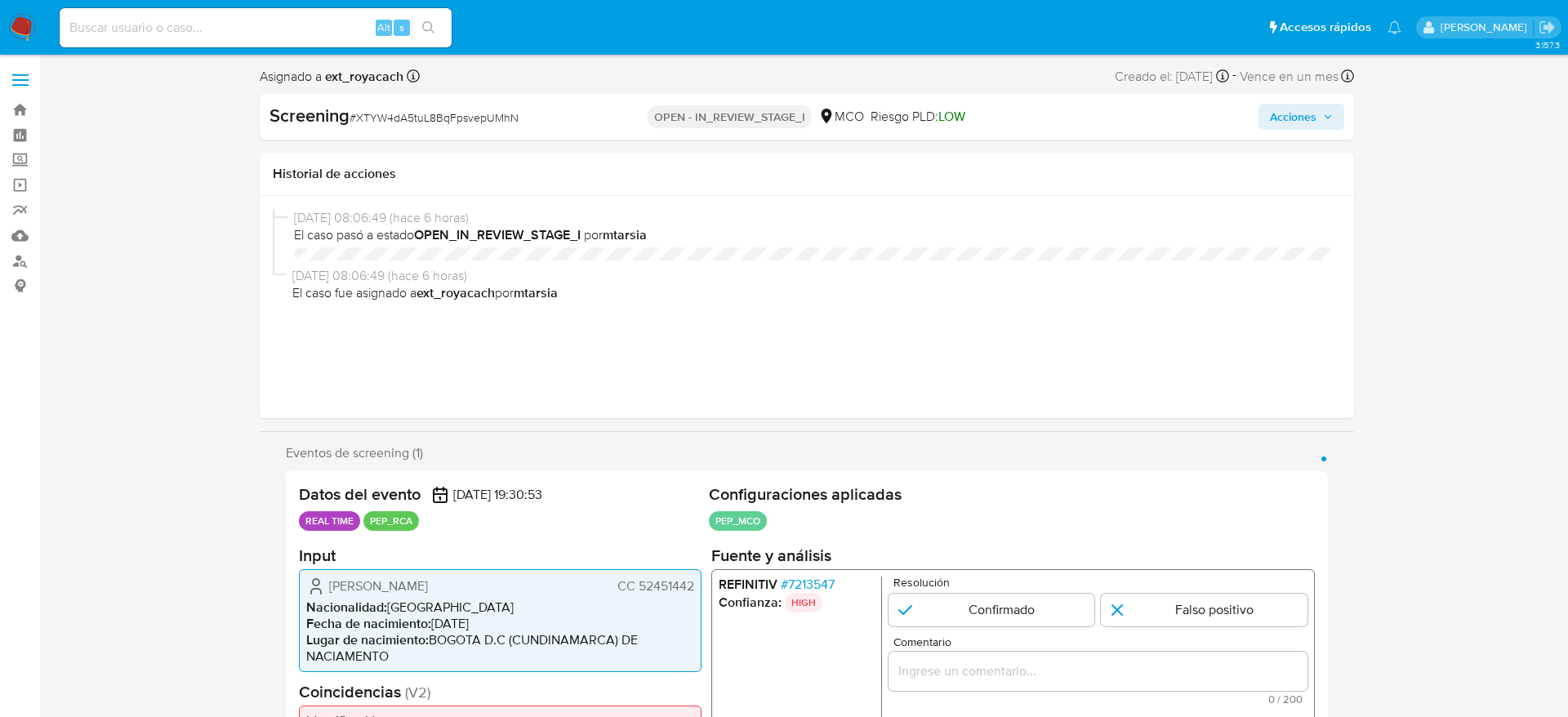
select select "10"
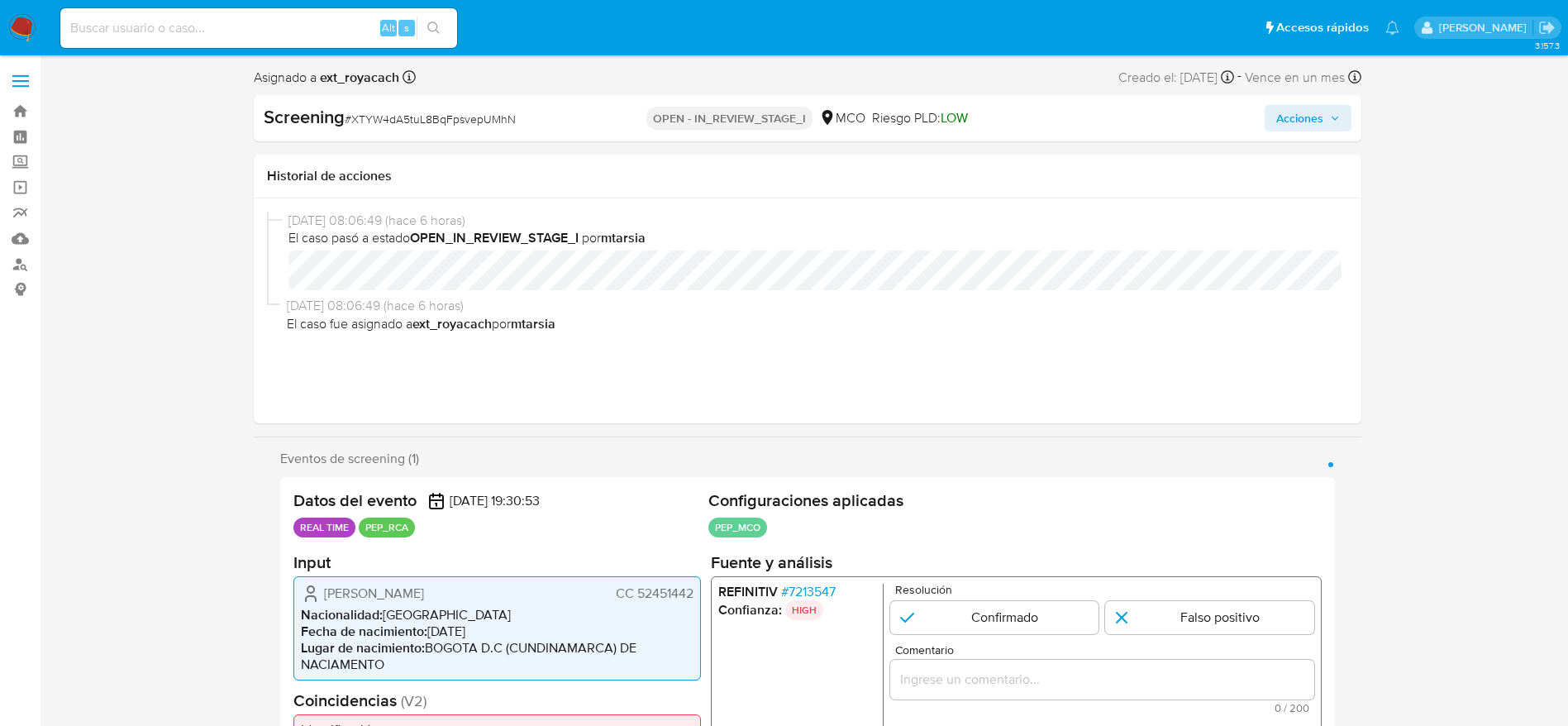
click at [824, 594] on span "# 7213547" at bounding box center [807, 591] width 54 height 16
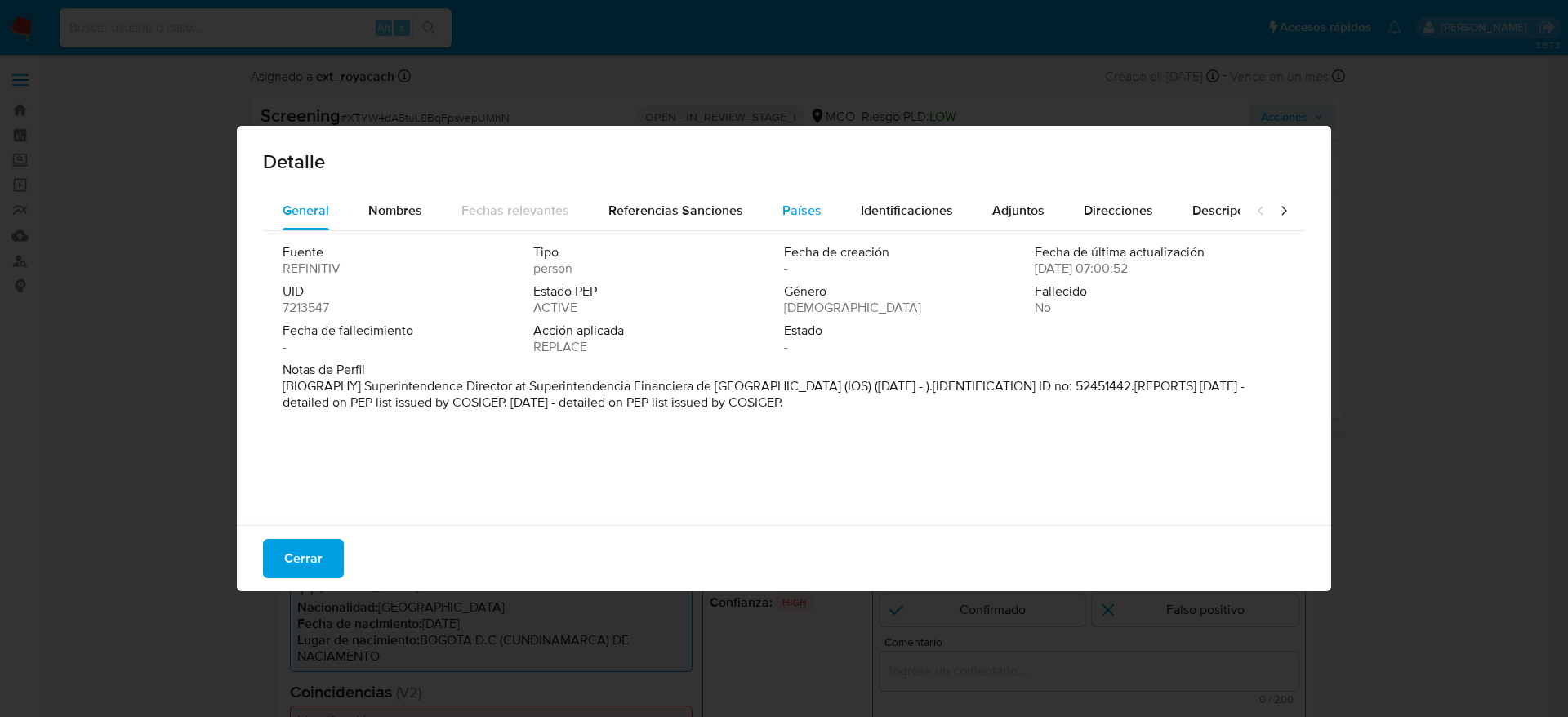
click at [802, 216] on span "Países" at bounding box center [802, 210] width 40 height 18
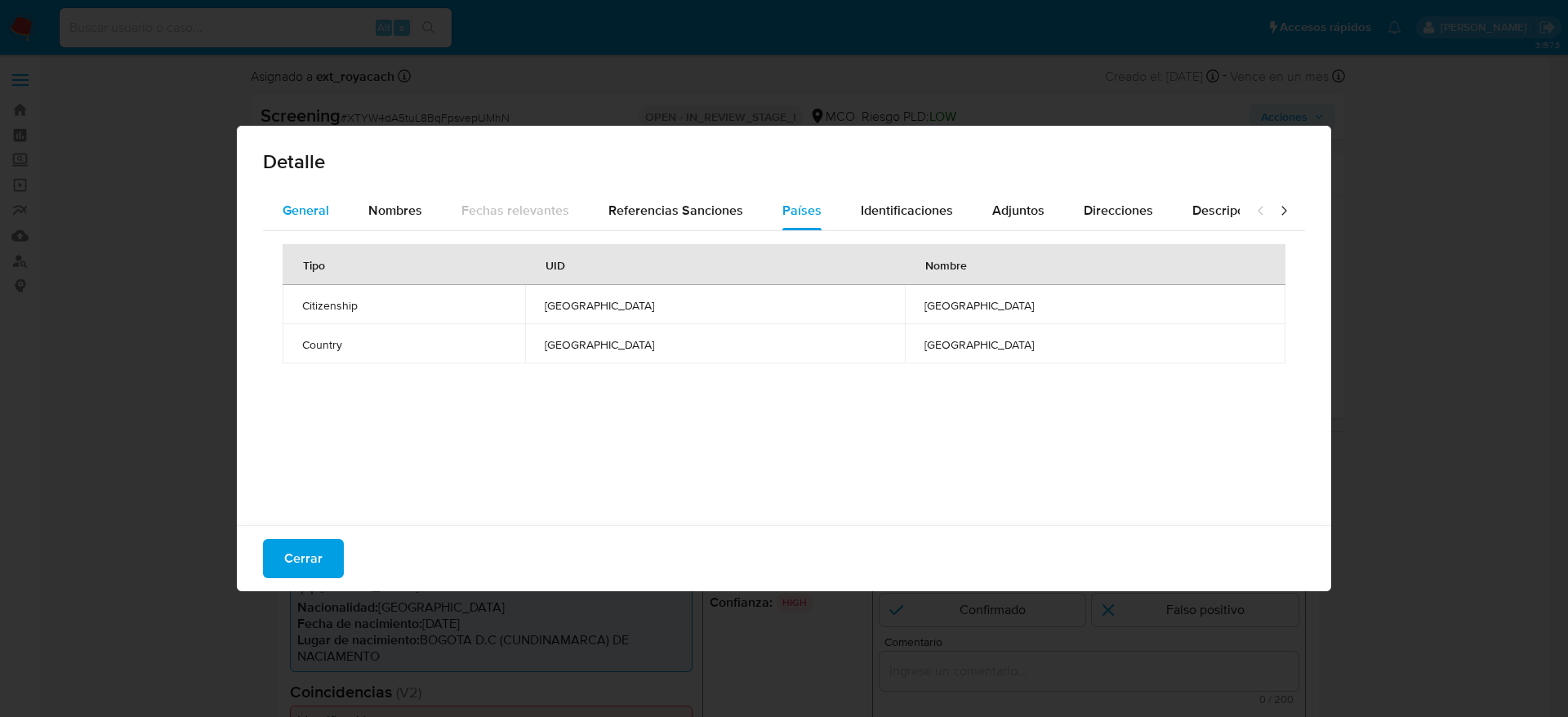
click at [341, 205] on button "General" at bounding box center [306, 210] width 86 height 40
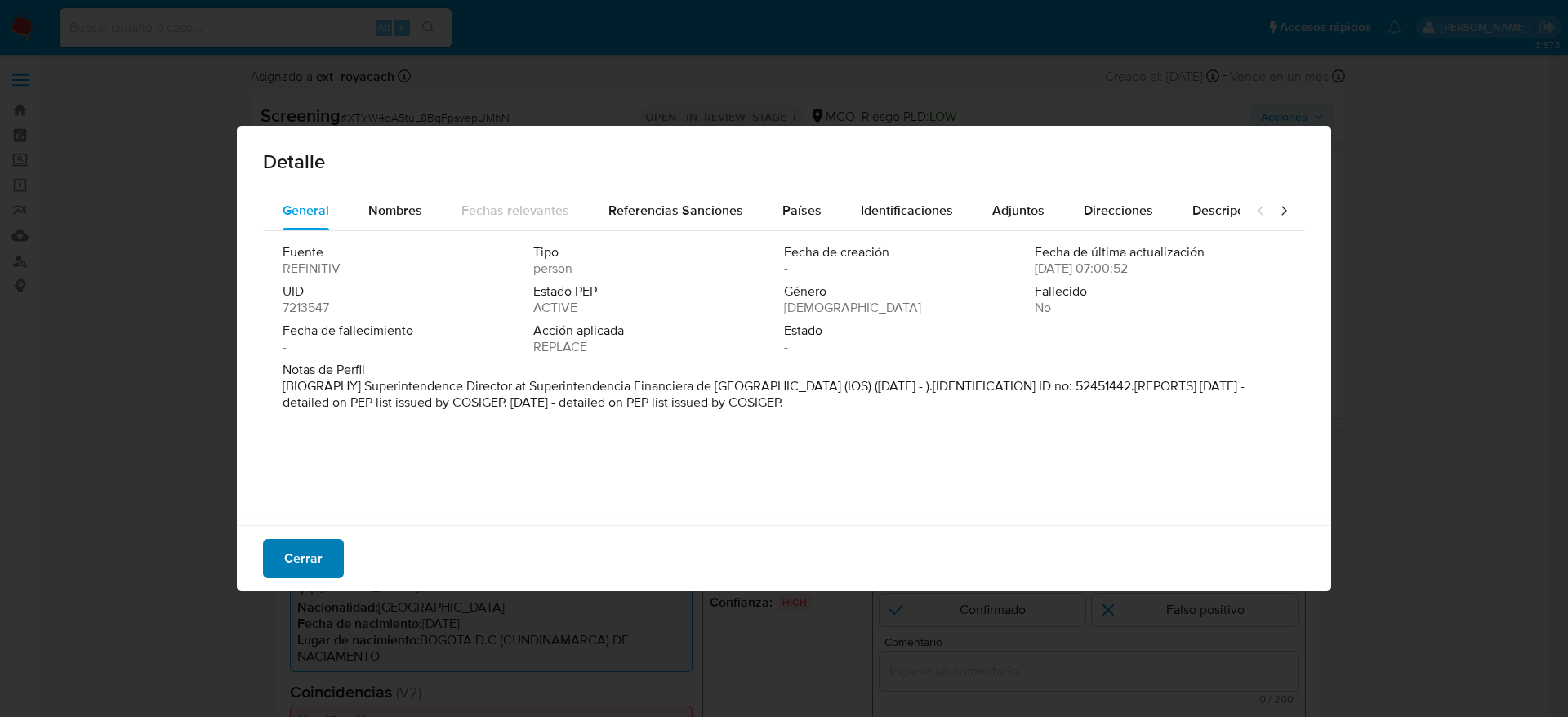
click at [328, 559] on button "Cerrar" at bounding box center [304, 558] width 81 height 40
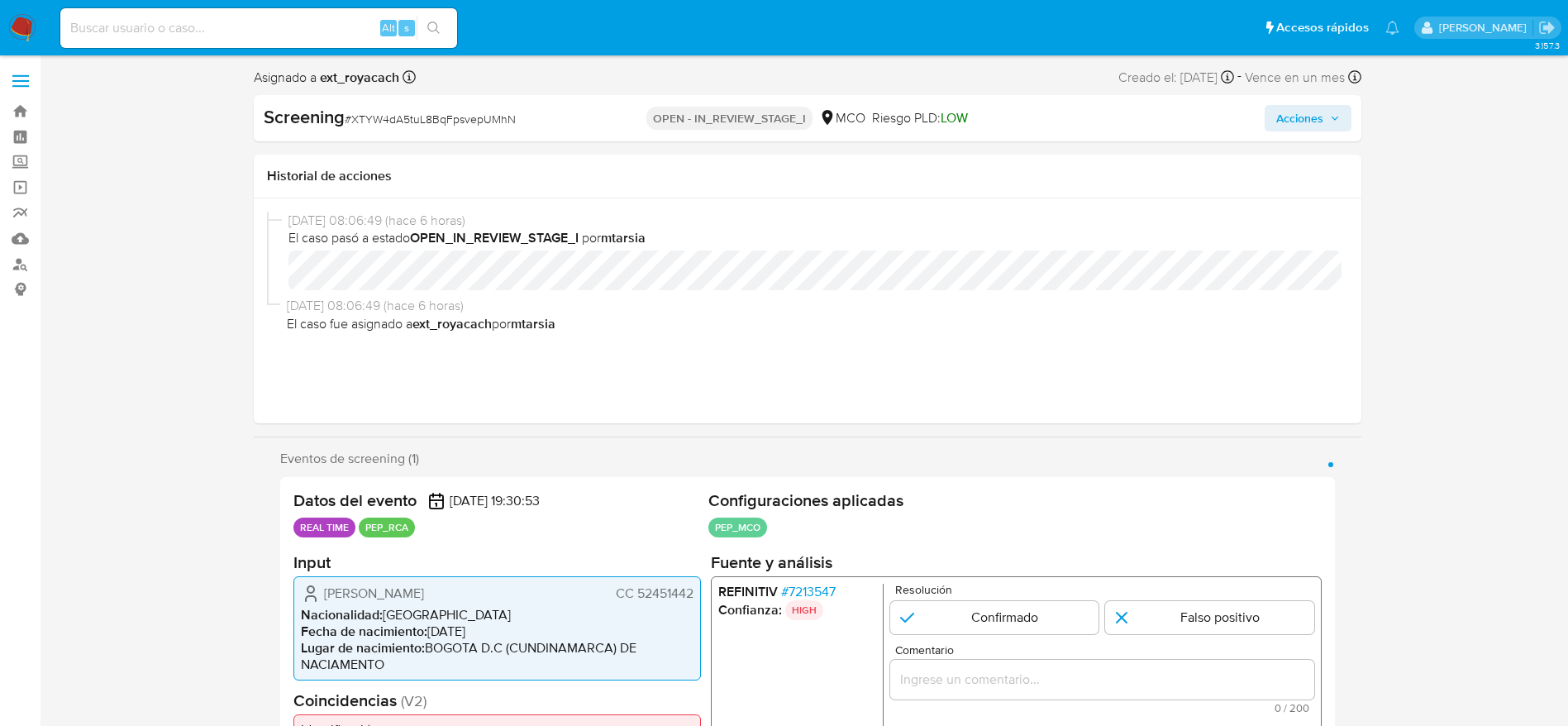
click at [424, 596] on span "Ingreed Denisse Zapata Ariza" at bounding box center [374, 592] width 100 height 16
click at [504, 107] on div "Screening # XTYW4dA5tuL8BqFpsvepUMhN" at bounding box center [442, 117] width 356 height 25
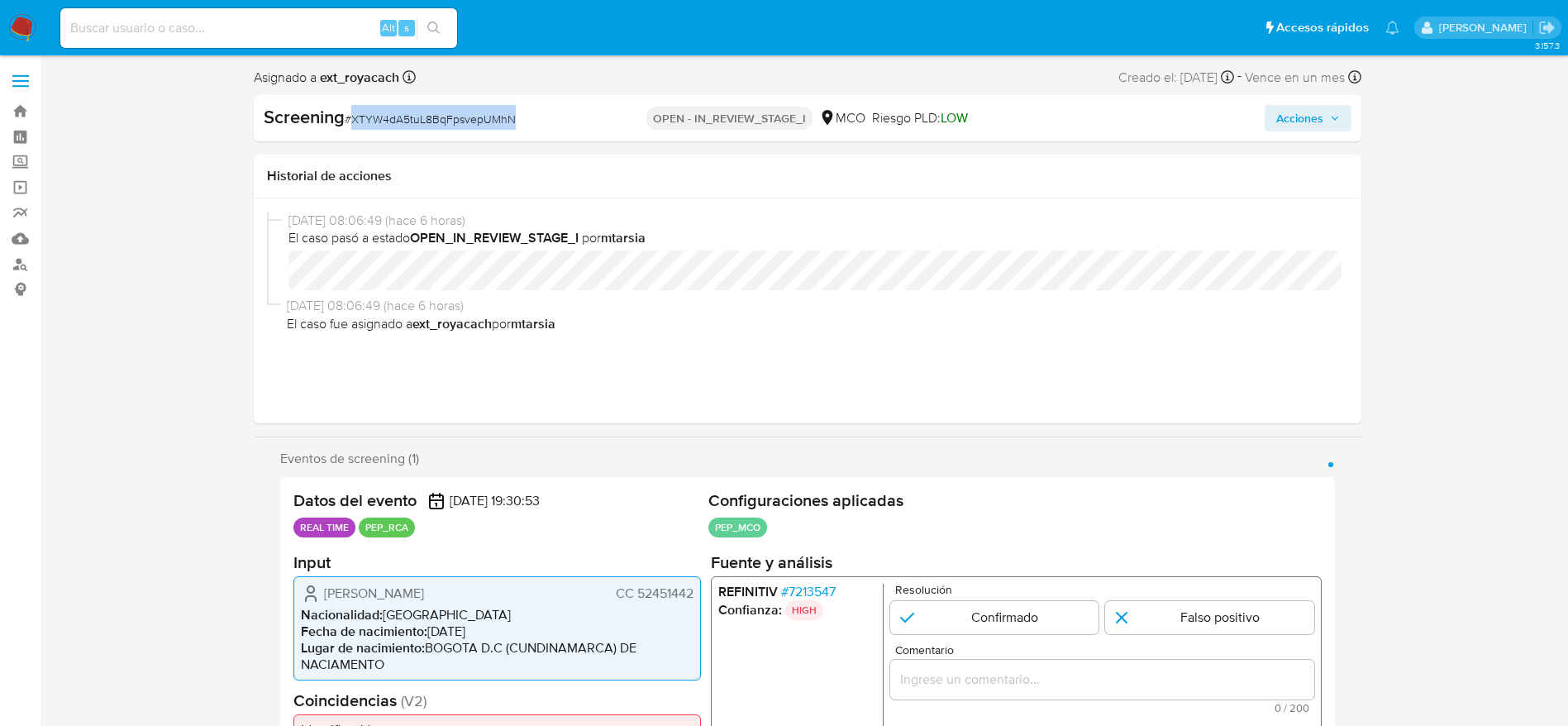
copy span "XTYW4dA5tuL8BqFpsvepUMhN"
drag, startPoint x: 309, startPoint y: 582, endPoint x: 696, endPoint y: 592, distance: 387.1
click at [696, 592] on div "Ingreed Denisse Zapata Ariza CC 52451442 Nacionalidad : Colombia Fecha de nacim…" at bounding box center [497, 627] width 408 height 104
click at [818, 595] on span "# 7213547" at bounding box center [807, 591] width 54 height 16
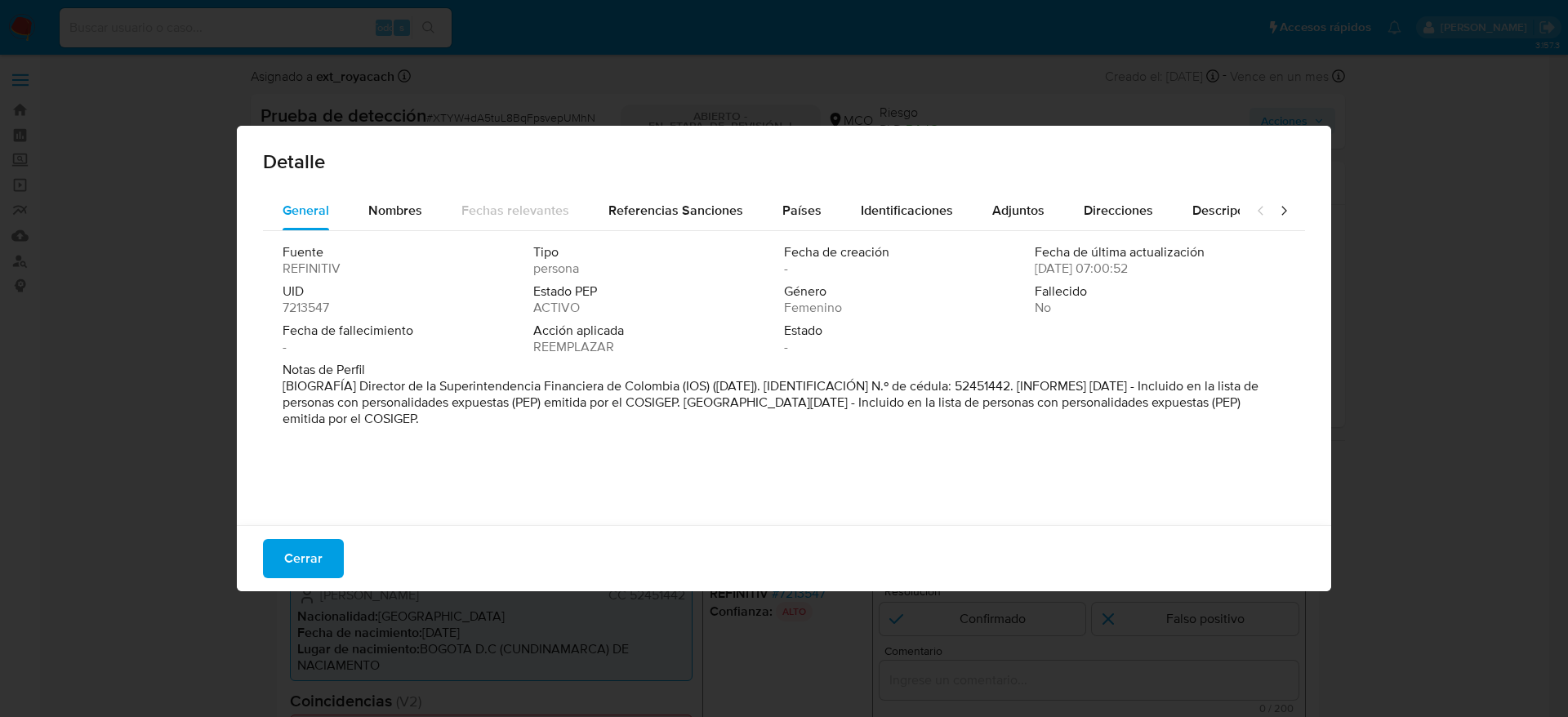
drag, startPoint x: 358, startPoint y: 386, endPoint x: 678, endPoint y: 387, distance: 320.0
click at [678, 387] on font "[BIOGRAFÍA] Director de la Superintendencia Financiera de Colombia (IOS) (abril…" at bounding box center [770, 402] width 976 height 51
click at [330, 564] on button "Cerrar" at bounding box center [304, 558] width 81 height 40
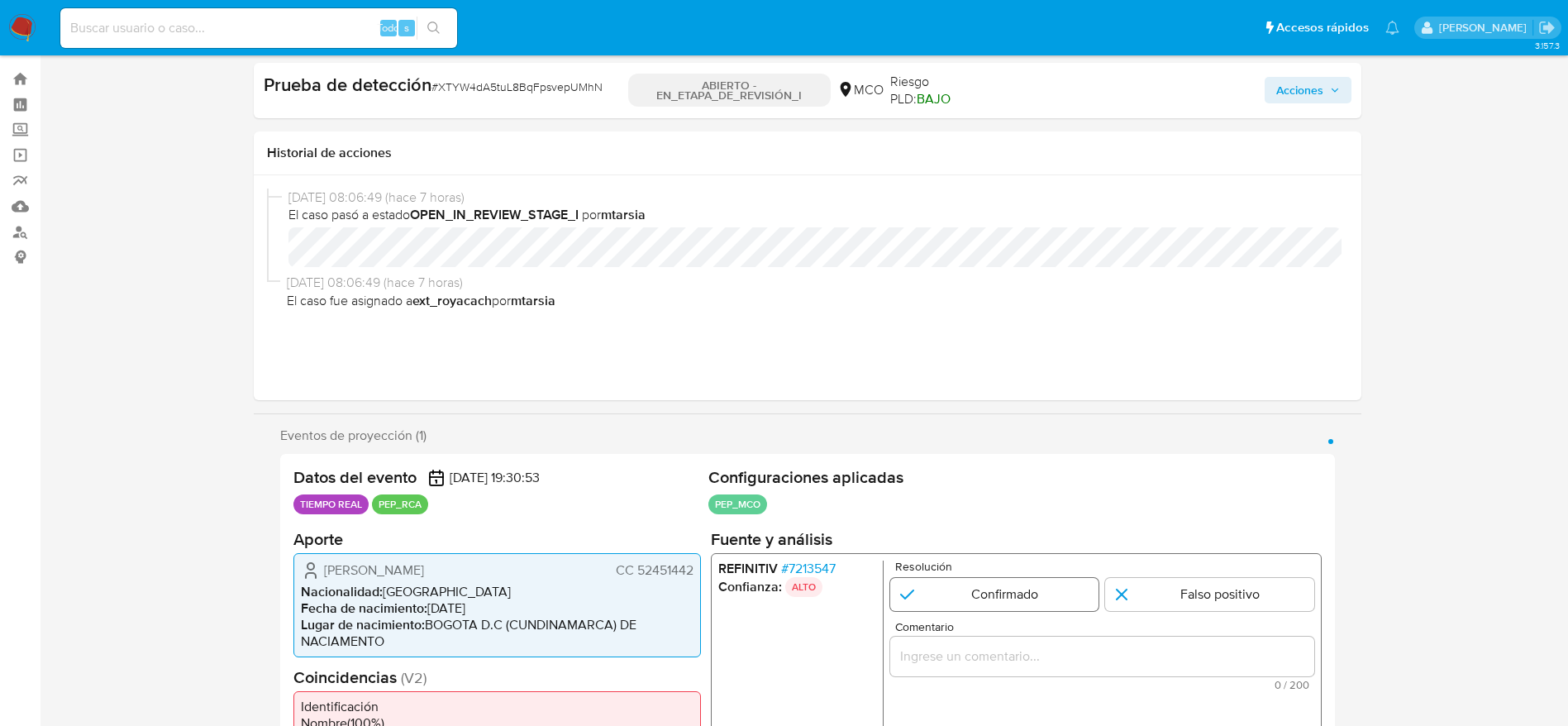
scroll to position [124, 0]
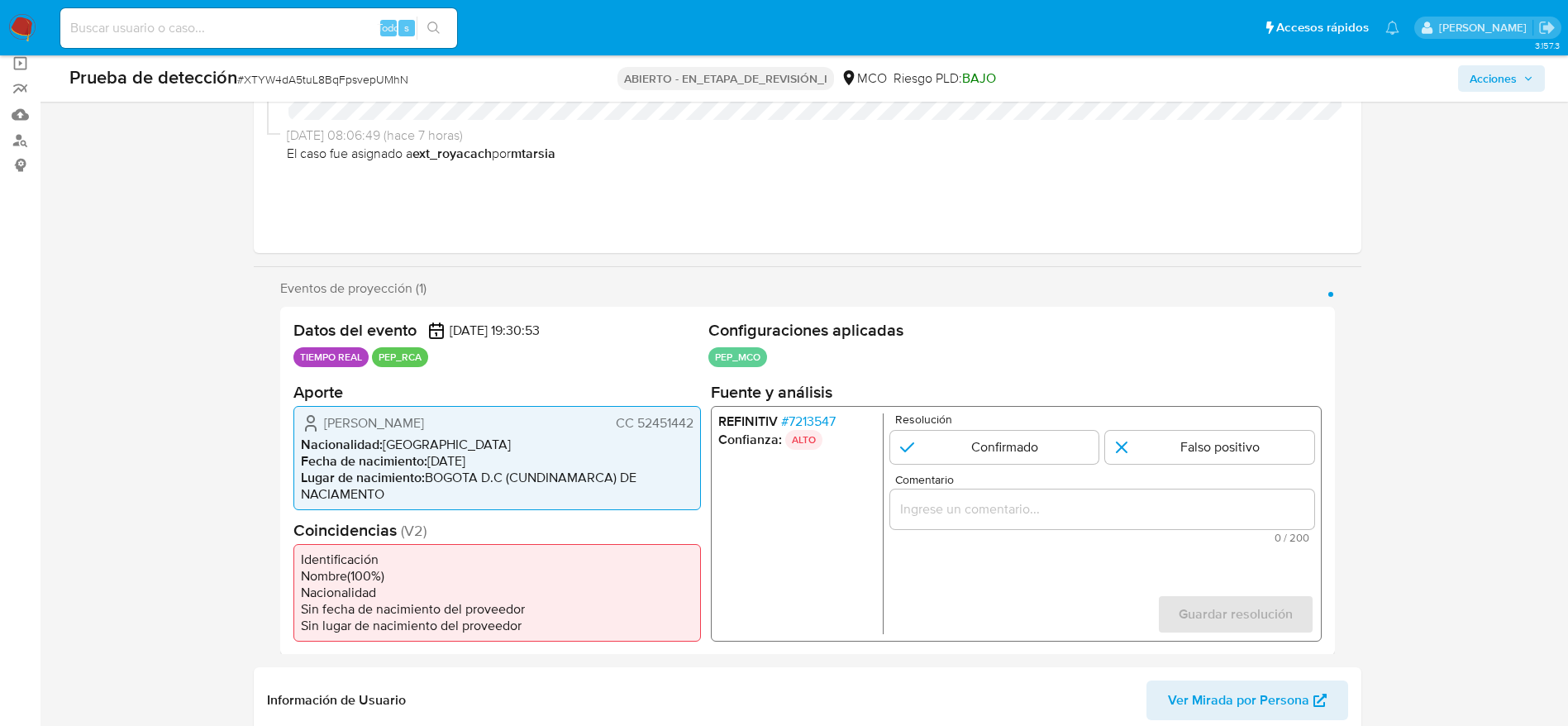
click at [1037, 528] on div "1 de 1" at bounding box center [1101, 508] width 424 height 40
click at [1037, 510] on input "Comentario" at bounding box center [1101, 508] width 424 height 21
paste input "Usuario Ingreed Denisse Zapata Ariza. El titular de la cuenta se desempeña como…"
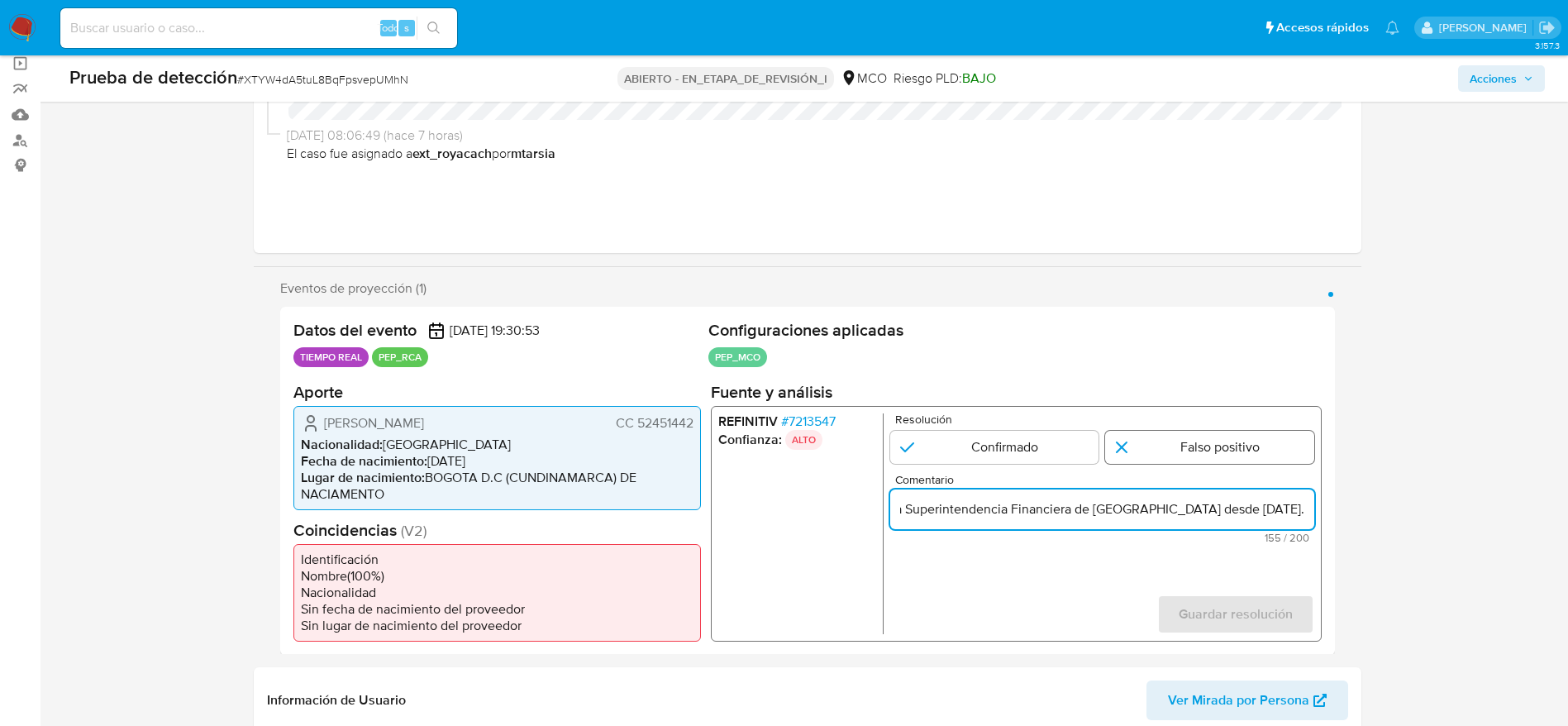
scroll to position [0, 519]
type input "Usuario Ingreed Denisse Zapata Ariza. El titular de la cuenta se desempeña como…"
click at [1047, 456] on input "1 de 1" at bounding box center [994, 446] width 209 height 33
radio input "true"
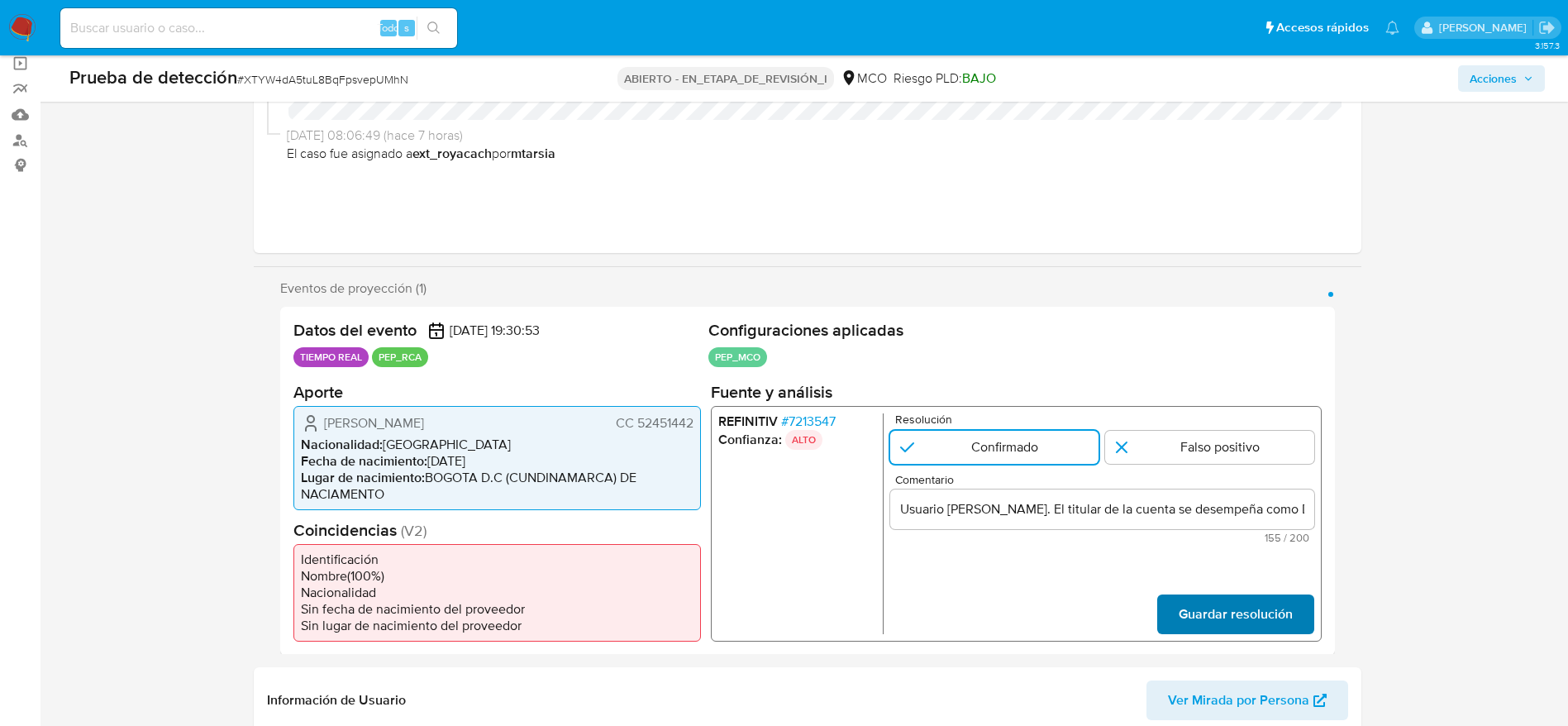
click at [1261, 617] on span "Guardar resolución" at bounding box center [1234, 613] width 114 height 37
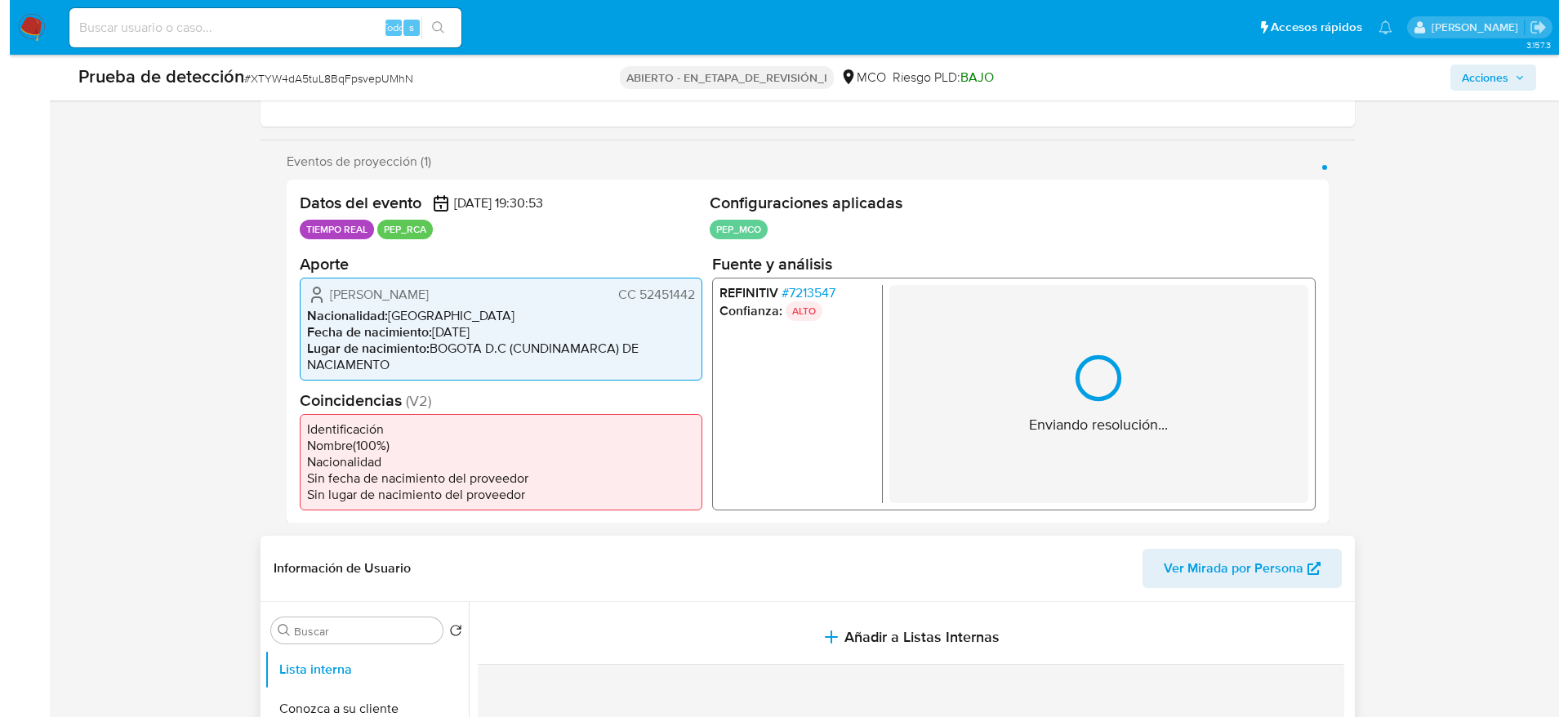
scroll to position [367, 0]
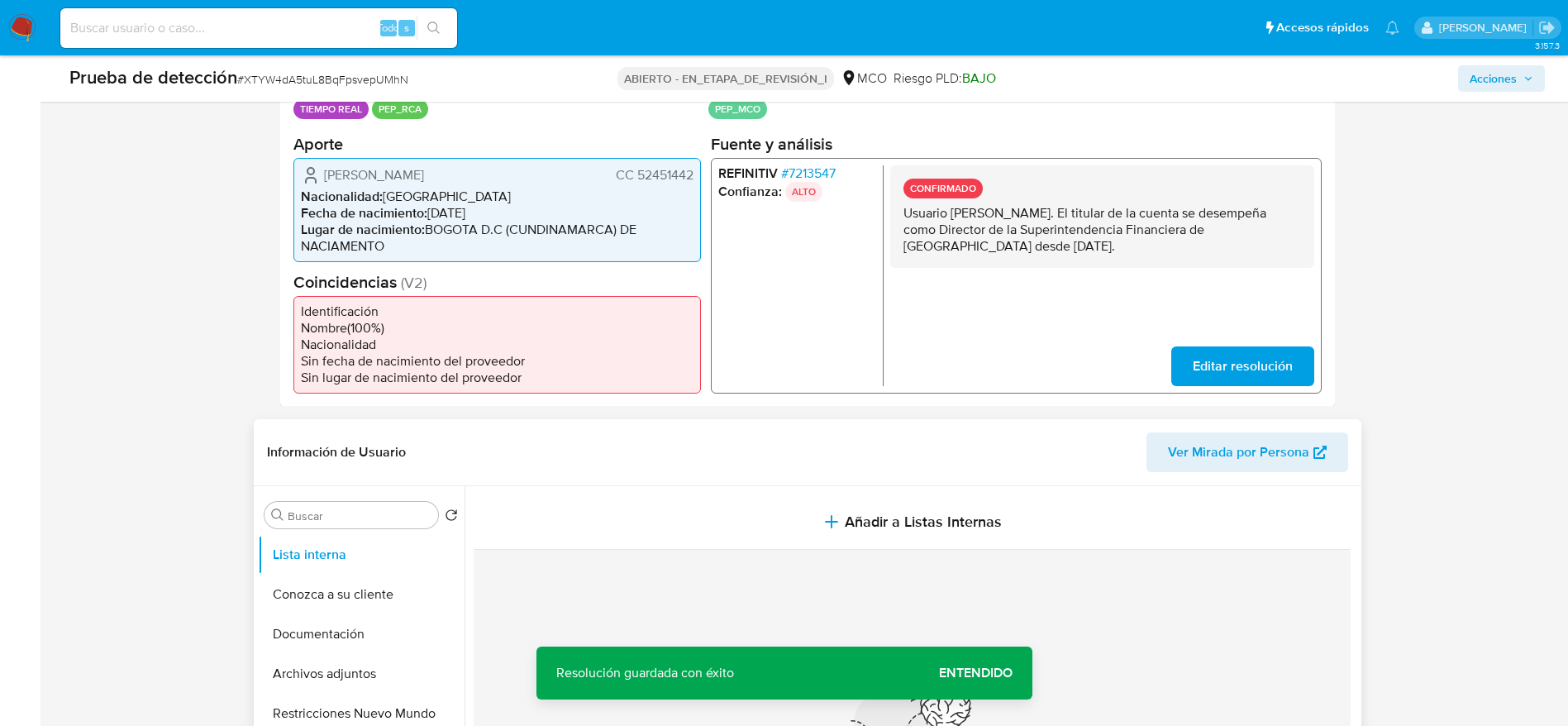
click at [773, 469] on header "Información de Usuario Ver Mirada por Persona" at bounding box center [807, 452] width 1081 height 40
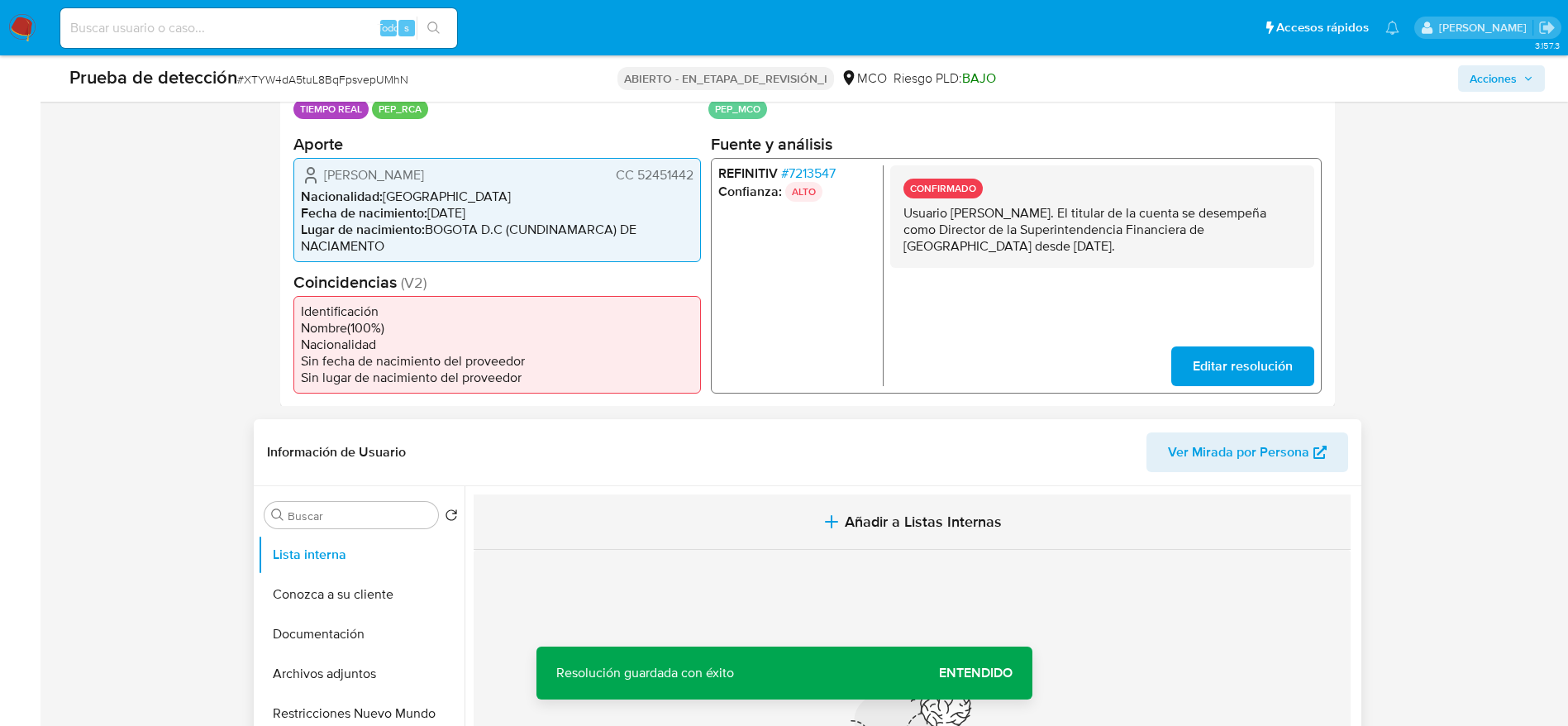
click at [787, 512] on button "Añadir a Listas Internas" at bounding box center [912, 522] width 877 height 55
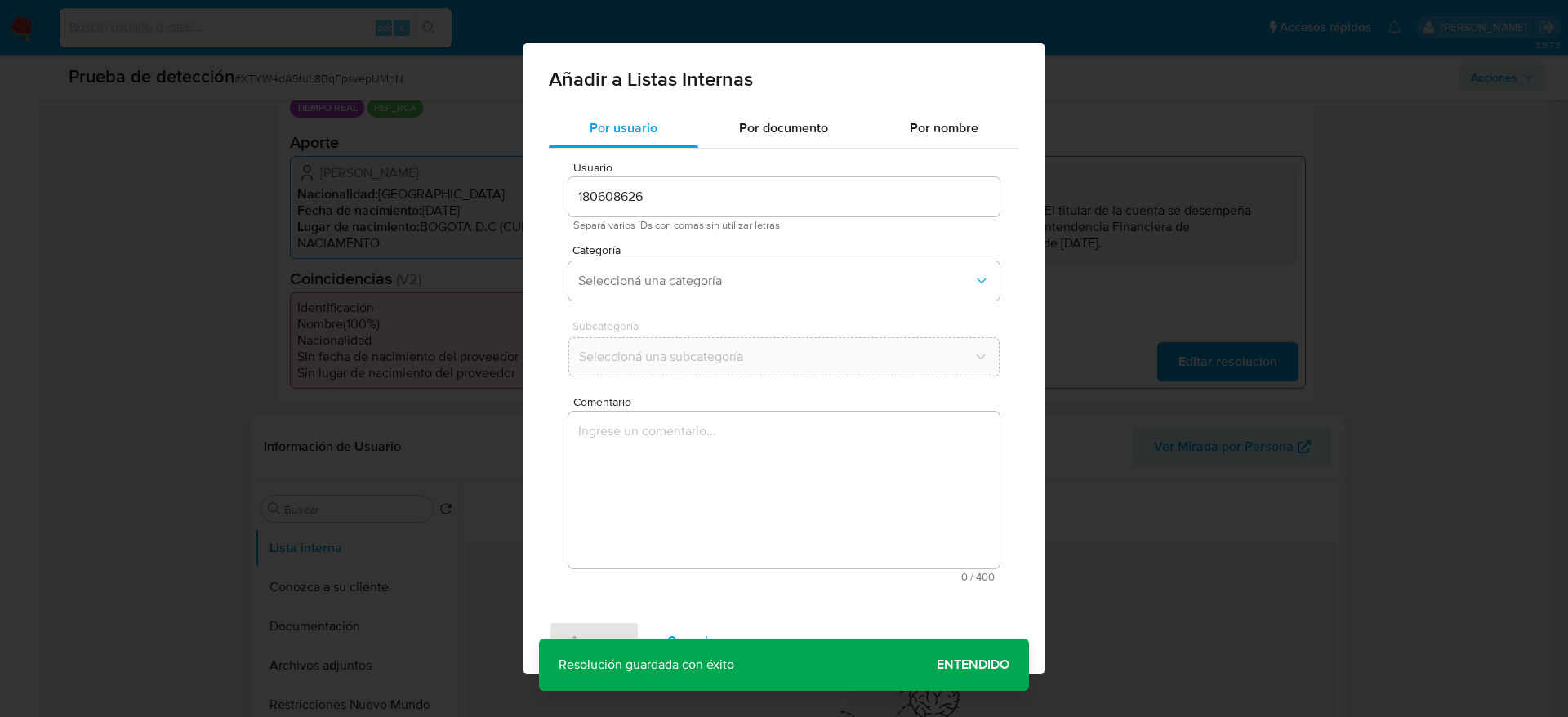
click at [779, 511] on textarea "Comentario" at bounding box center [784, 490] width 431 height 157
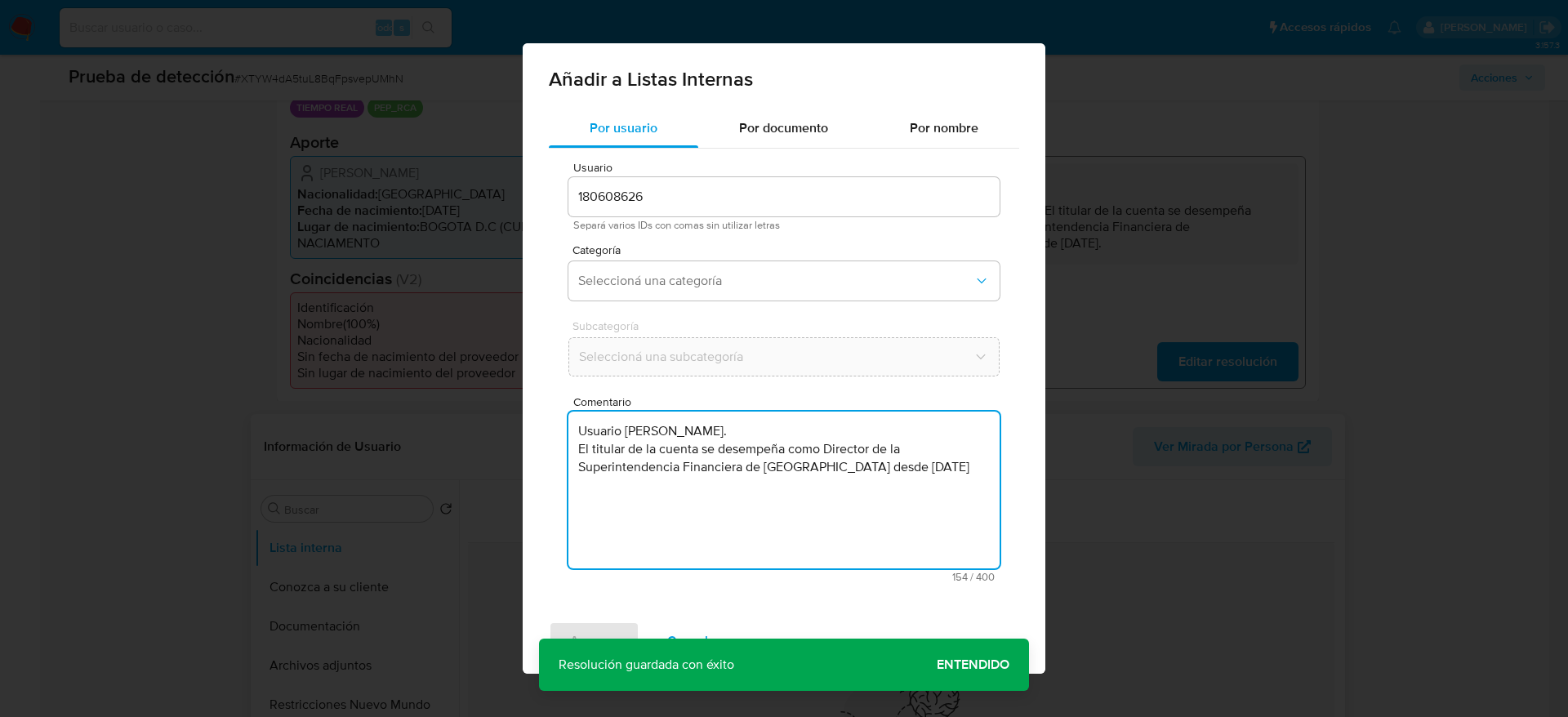
type textarea "Usuario Ingreed Denisse Zapata Ariza. El titular de la cuenta se desempeña como…"
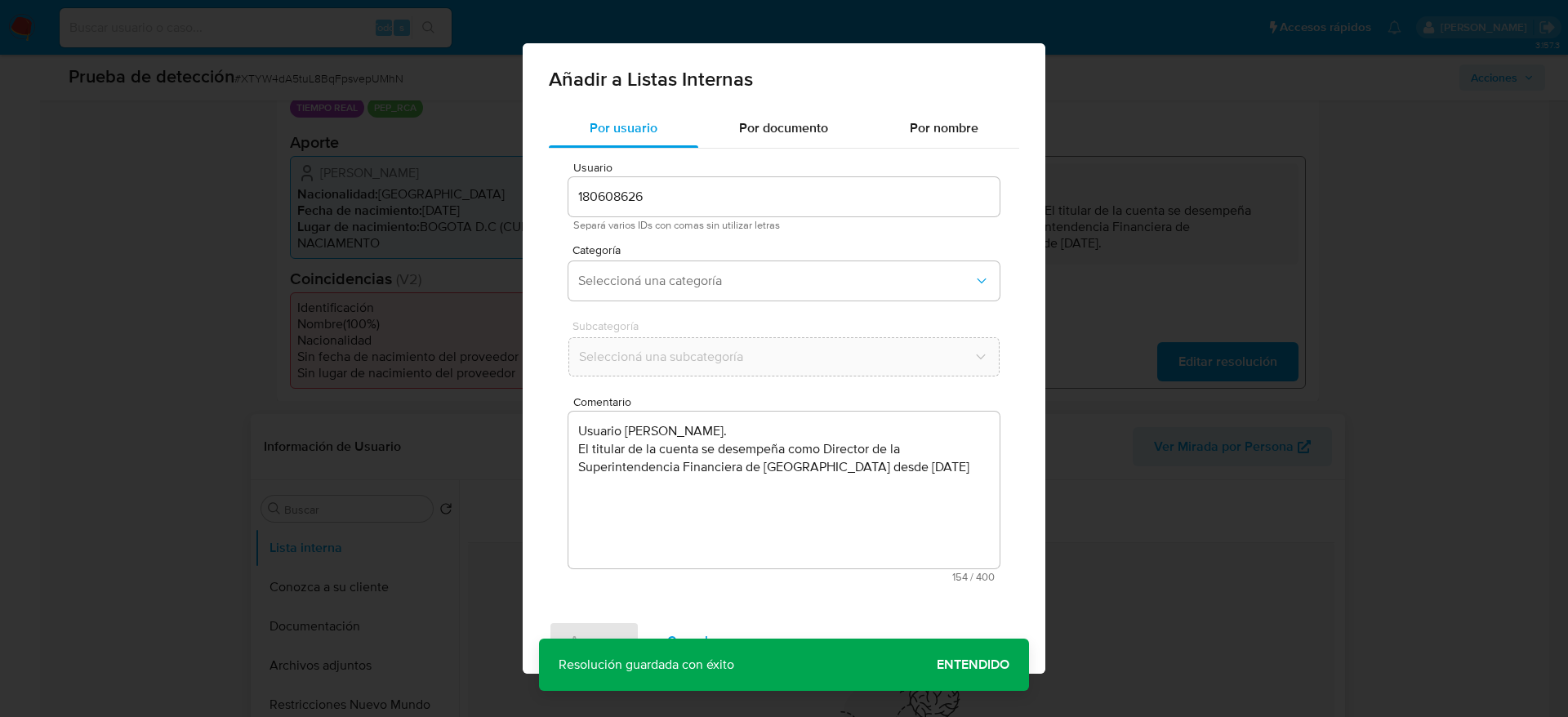
click at [759, 303] on div "Categoría Seleccioná una categoría" at bounding box center [784, 275] width 431 height 63
click at [764, 280] on span "Seleccioná una categoría" at bounding box center [776, 280] width 395 height 16
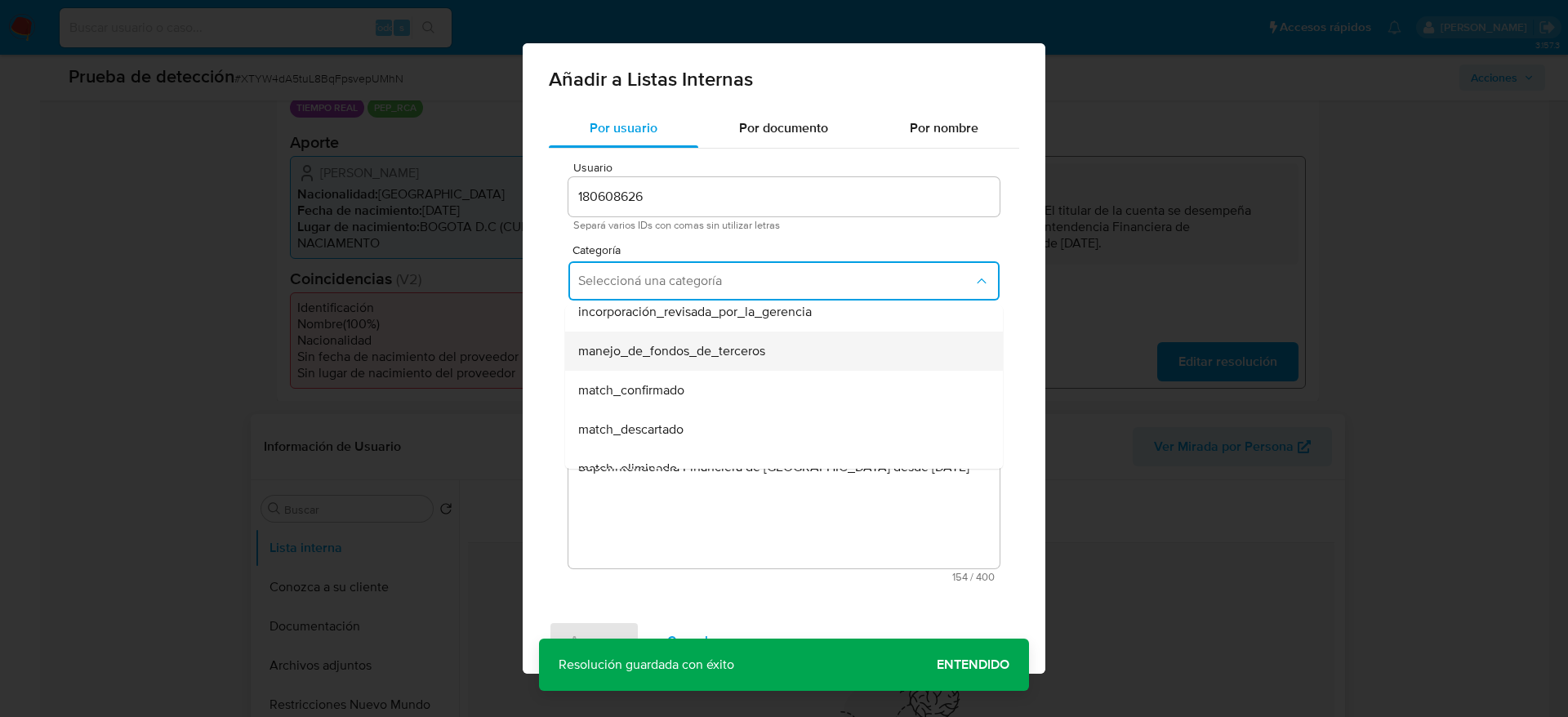
scroll to position [123, 0]
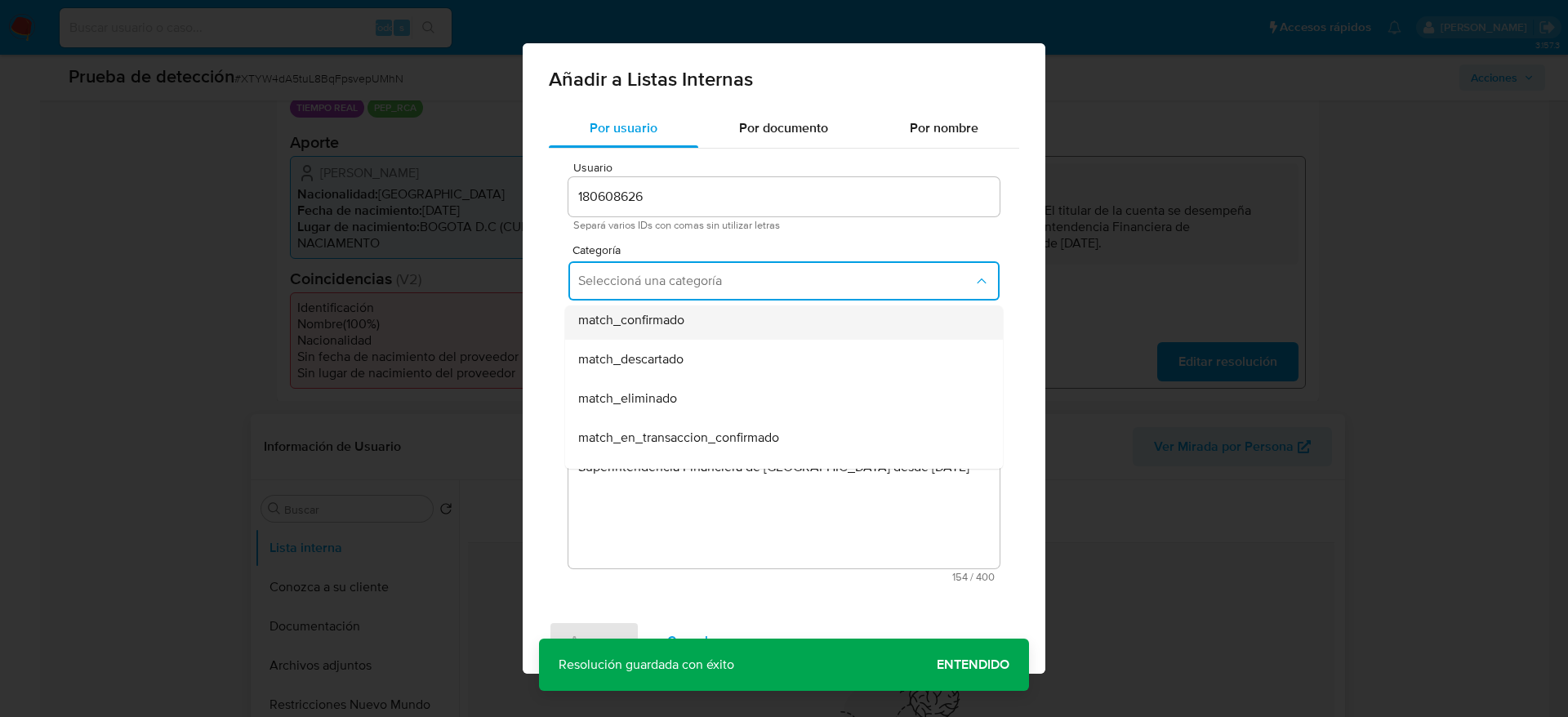
drag, startPoint x: 718, startPoint y: 342, endPoint x: 721, endPoint y: 326, distance: 16.3
click at [721, 326] on ul "hr_incorporación_revisada_por_la_gerencia incorporación_revisada_por_la_gerenci…" at bounding box center [784, 477] width 438 height 588
click at [721, 324] on div "match_confirmado" at bounding box center [779, 320] width 402 height 40
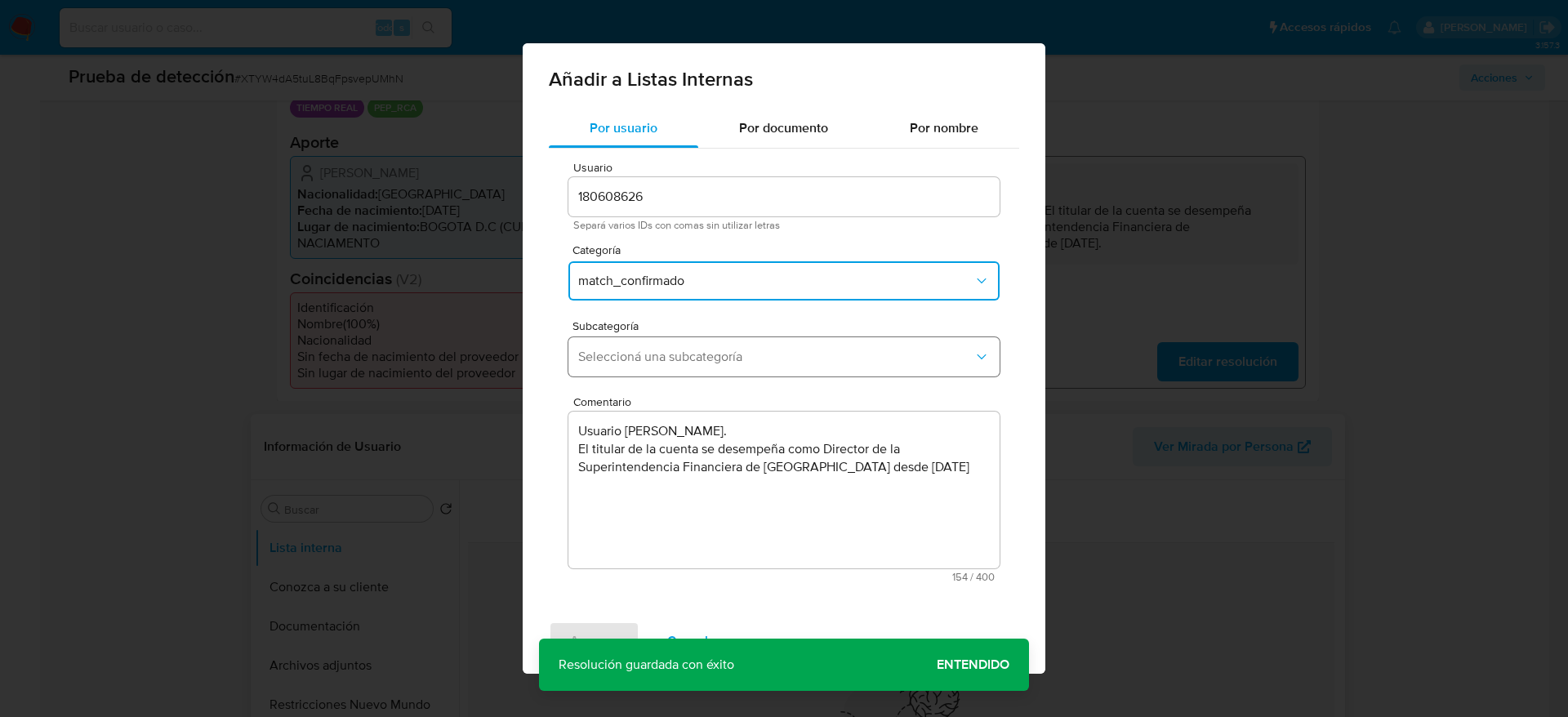
click at [715, 345] on button "Seleccioná una subcategoría" at bounding box center [784, 356] width 431 height 40
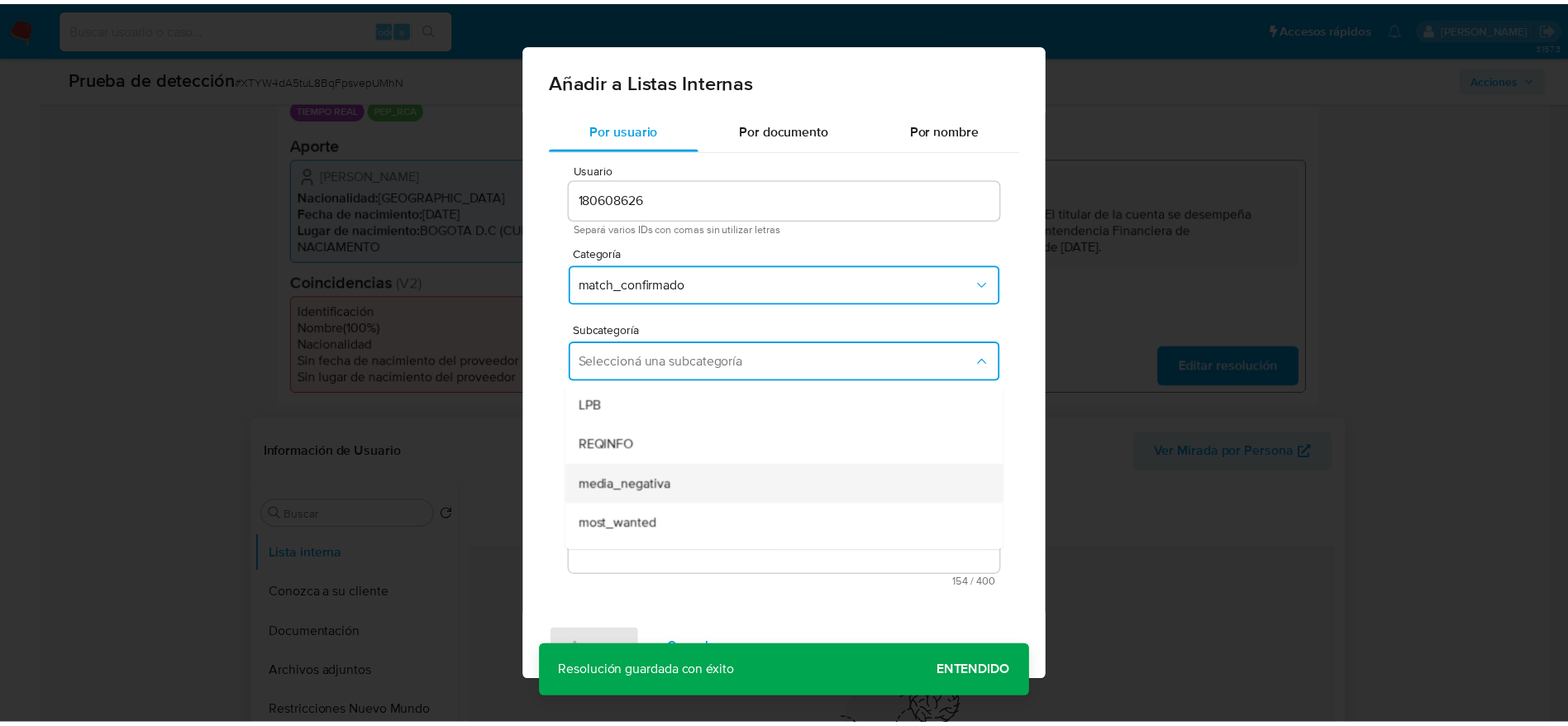
scroll to position [112, 0]
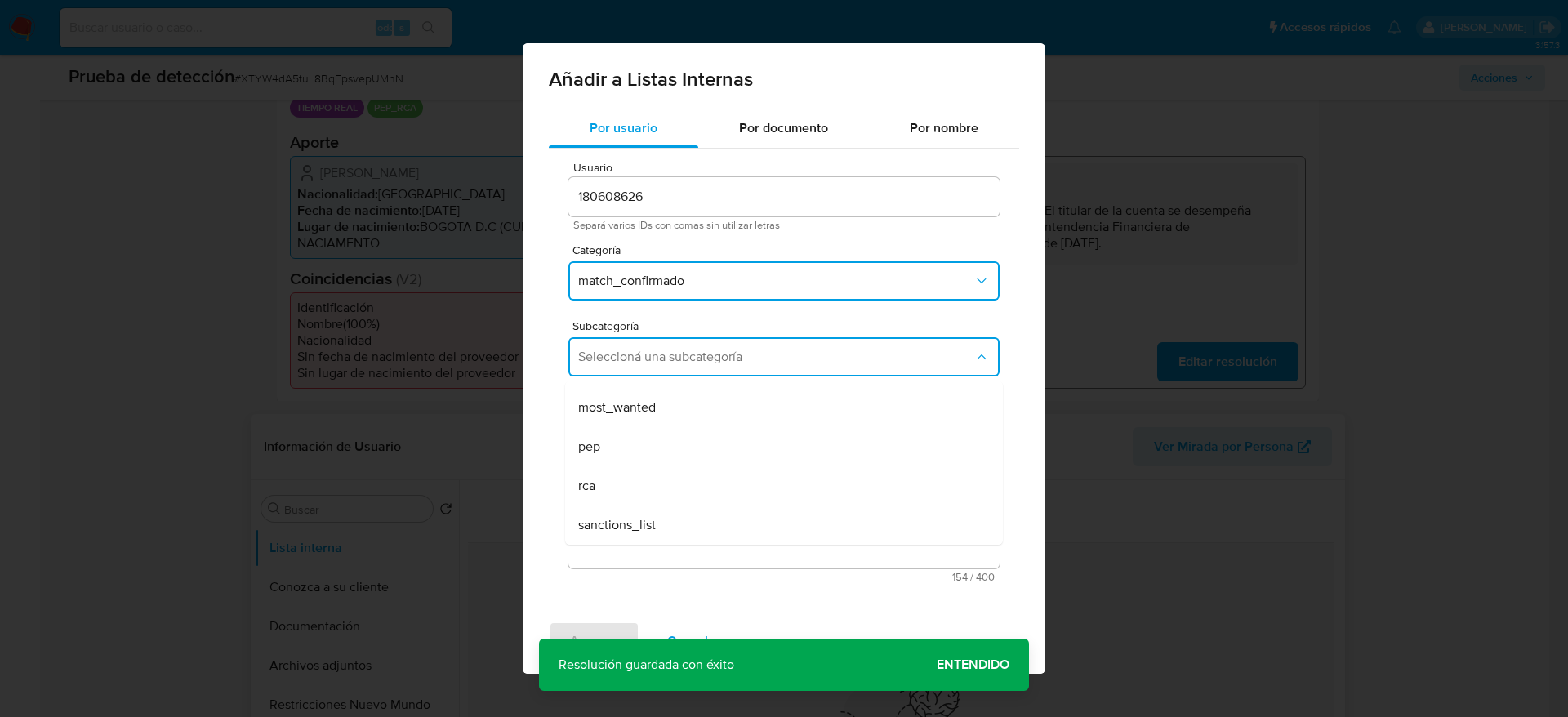
drag, startPoint x: 672, startPoint y: 461, endPoint x: 610, endPoint y: 598, distance: 150.4
click at [670, 463] on div "pep" at bounding box center [779, 446] width 402 height 40
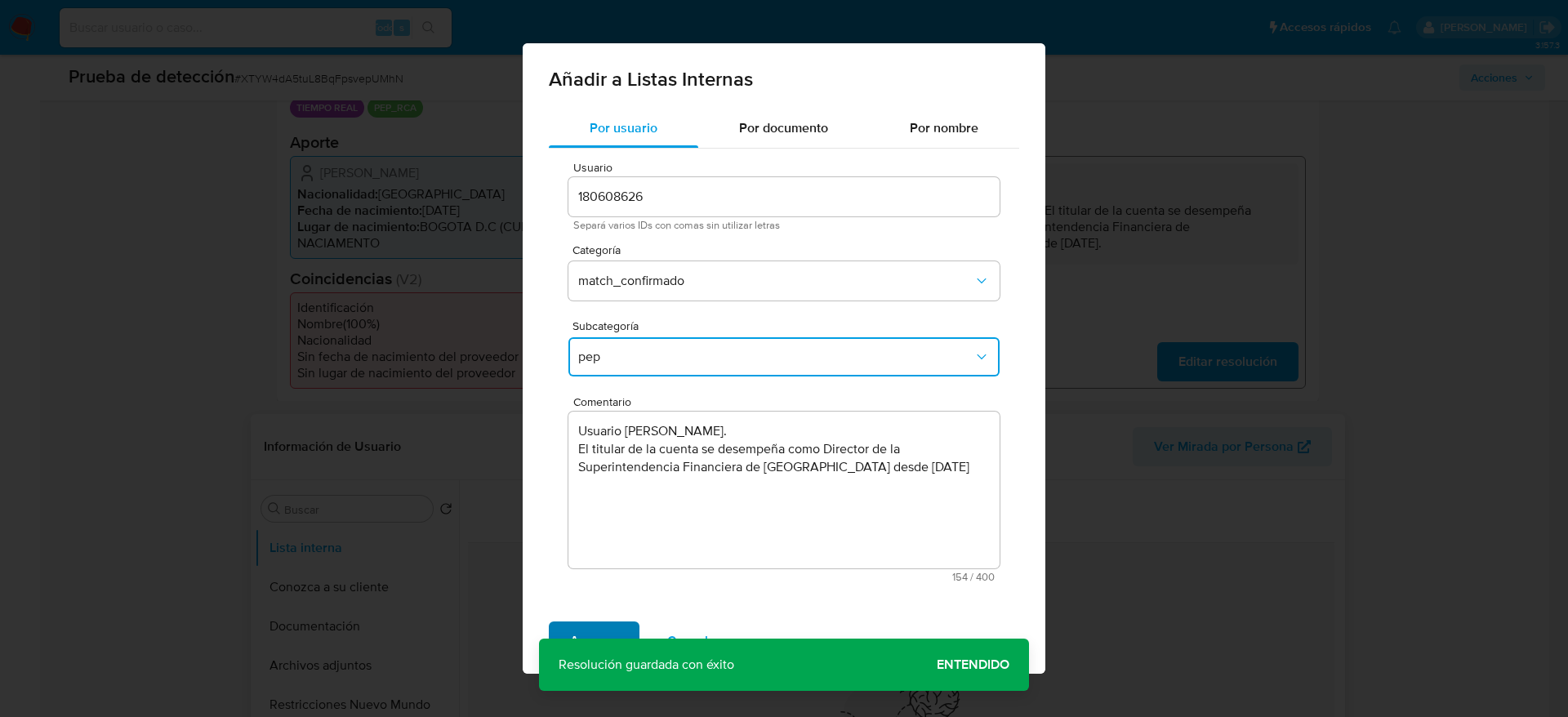
click at [595, 636] on span "Agregar" at bounding box center [594, 641] width 48 height 36
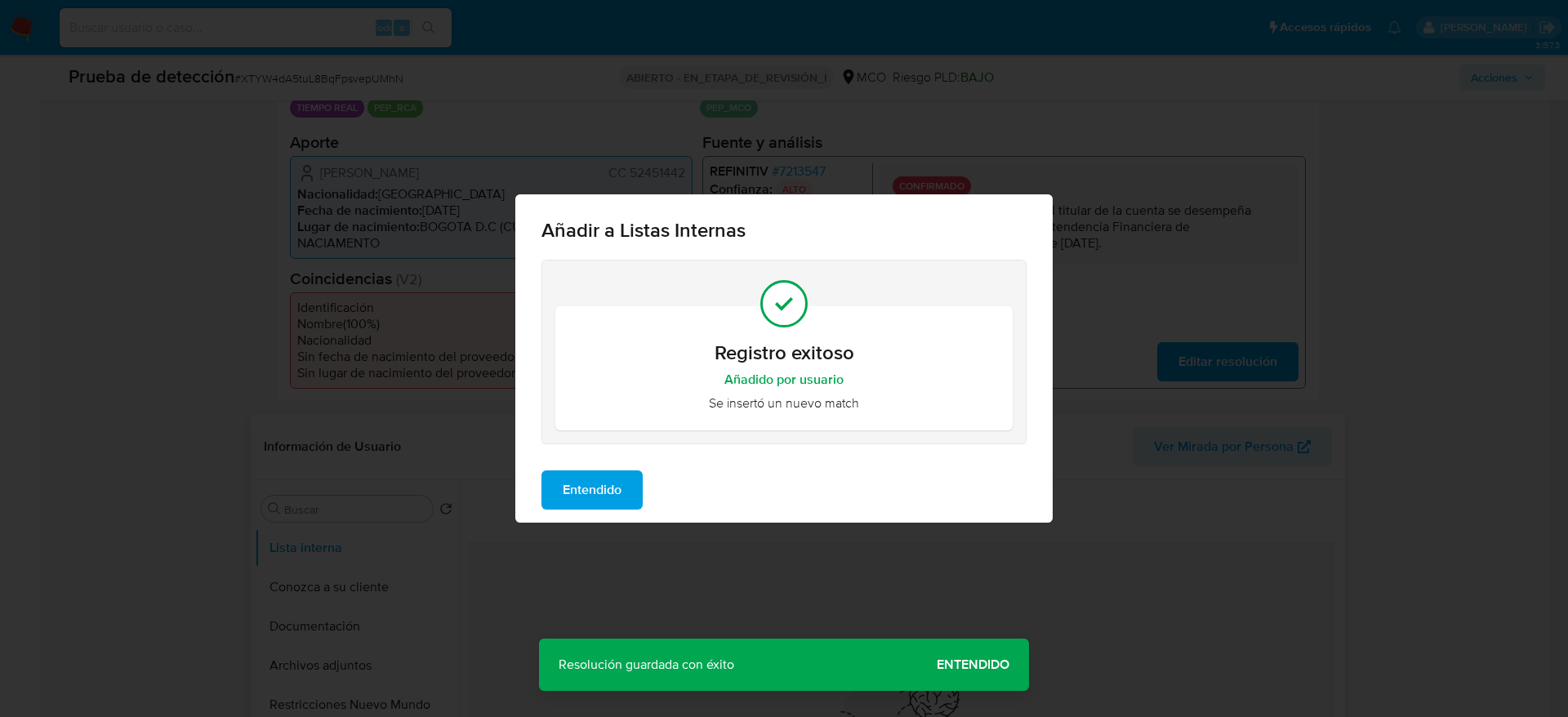
click at [628, 506] on button "Entendido" at bounding box center [592, 490] width 101 height 40
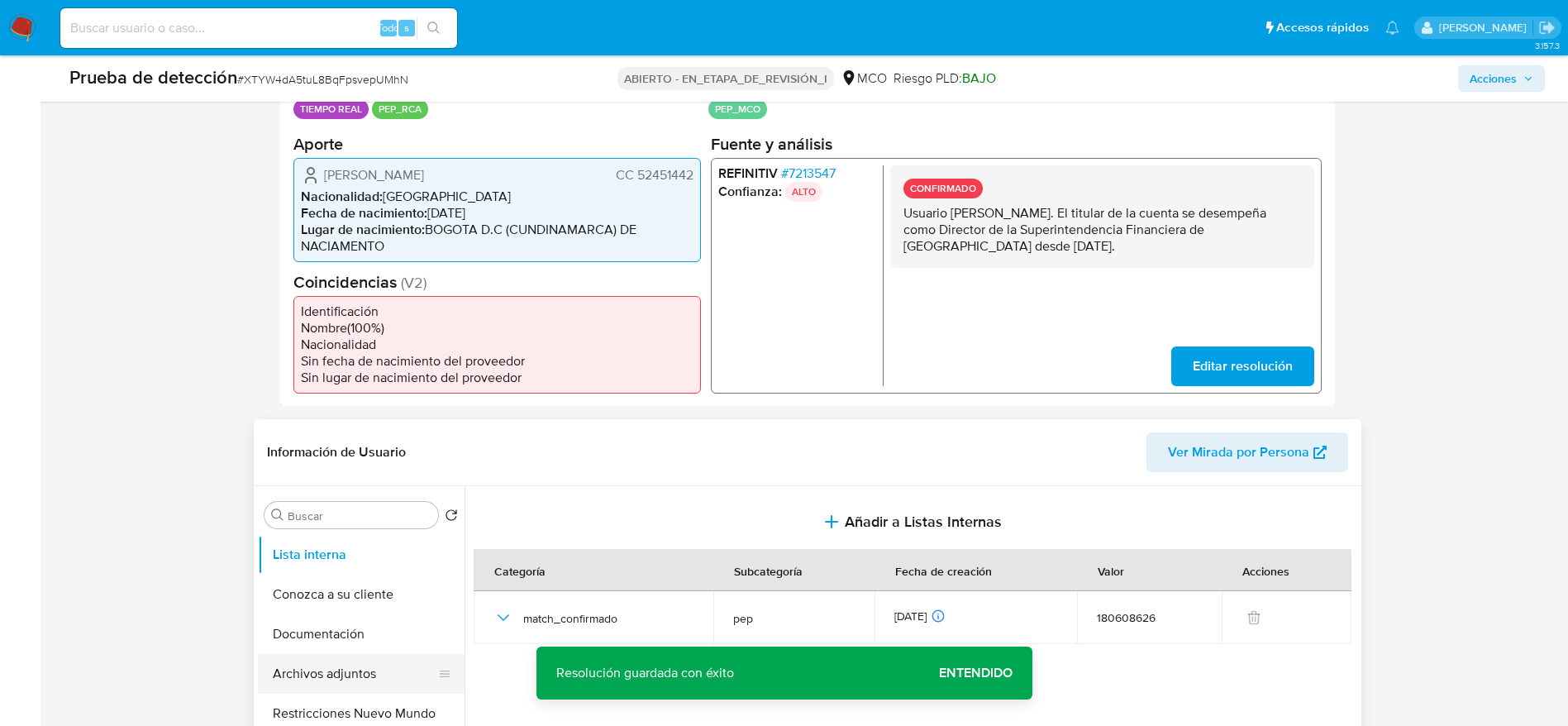
click at [299, 660] on button "Archivos adjuntos" at bounding box center [354, 673] width 193 height 40
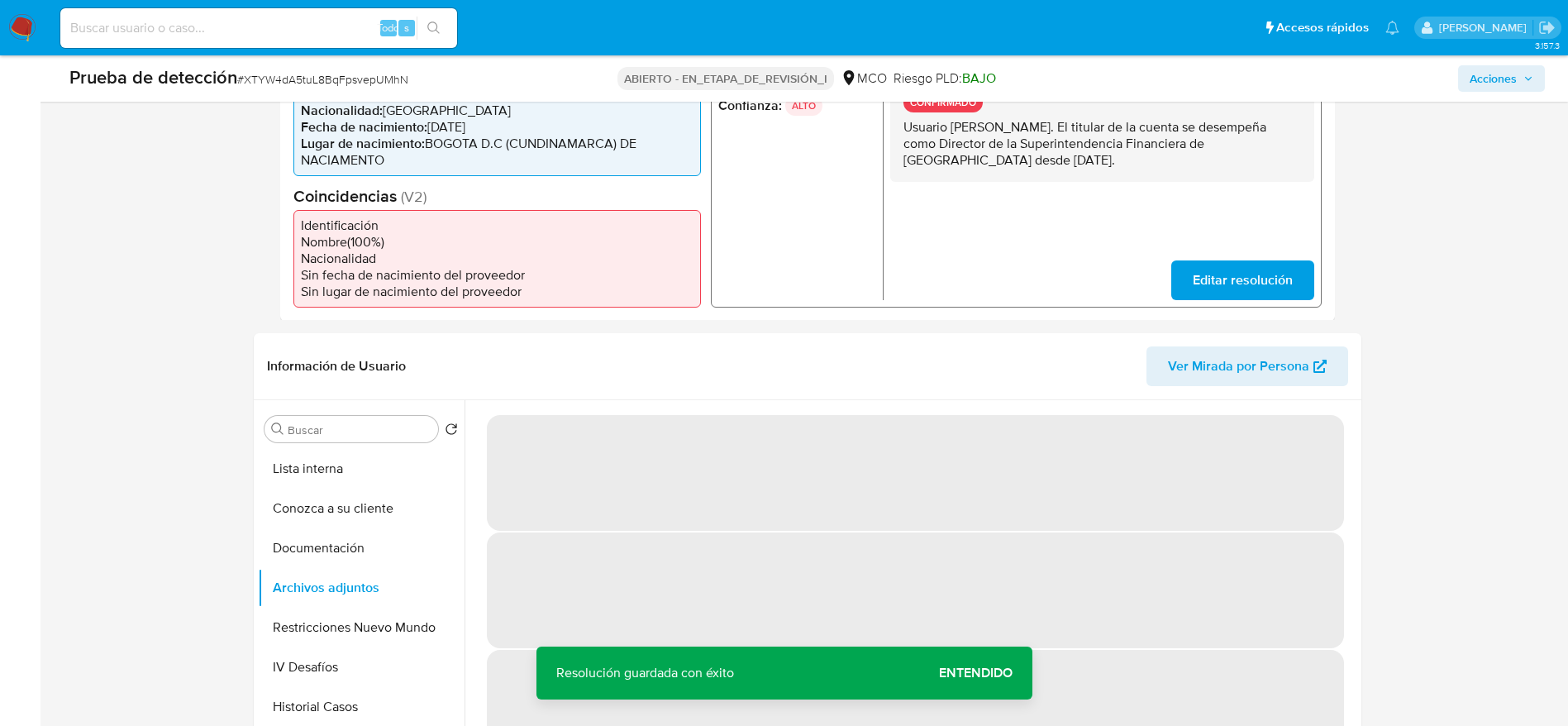
scroll to position [496, 0]
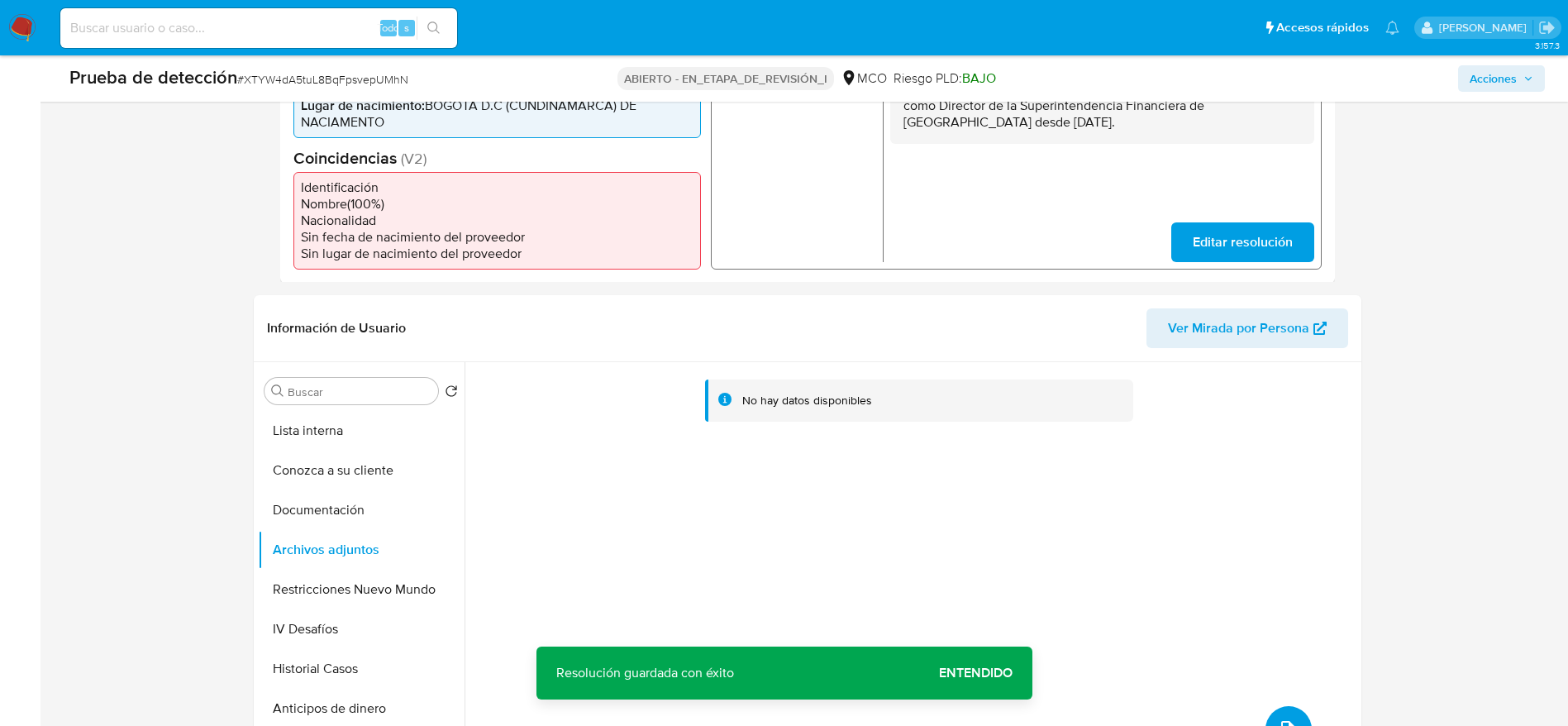
click at [1274, 712] on button "subir archivo" at bounding box center [1288, 729] width 46 height 46
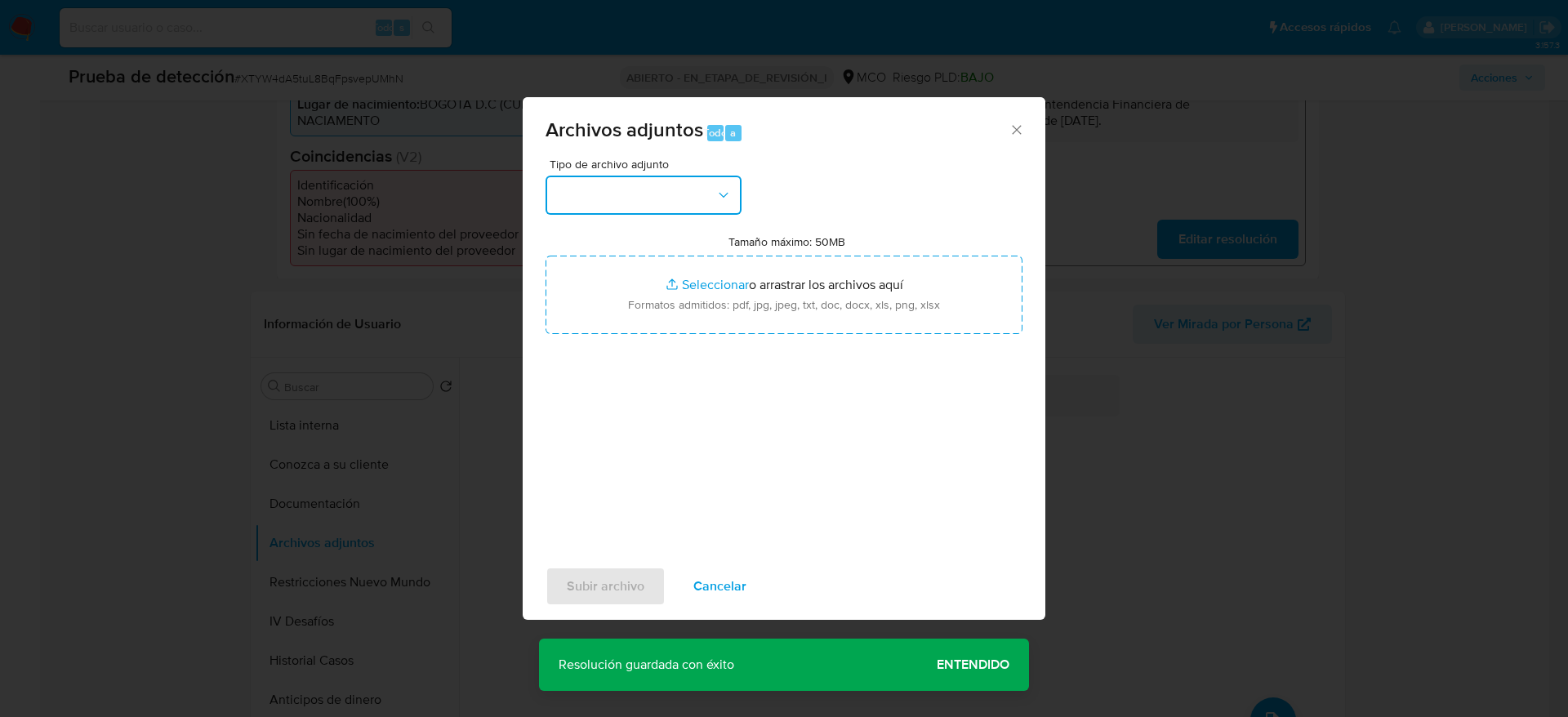
click at [677, 200] on button "button" at bounding box center [643, 195] width 196 height 40
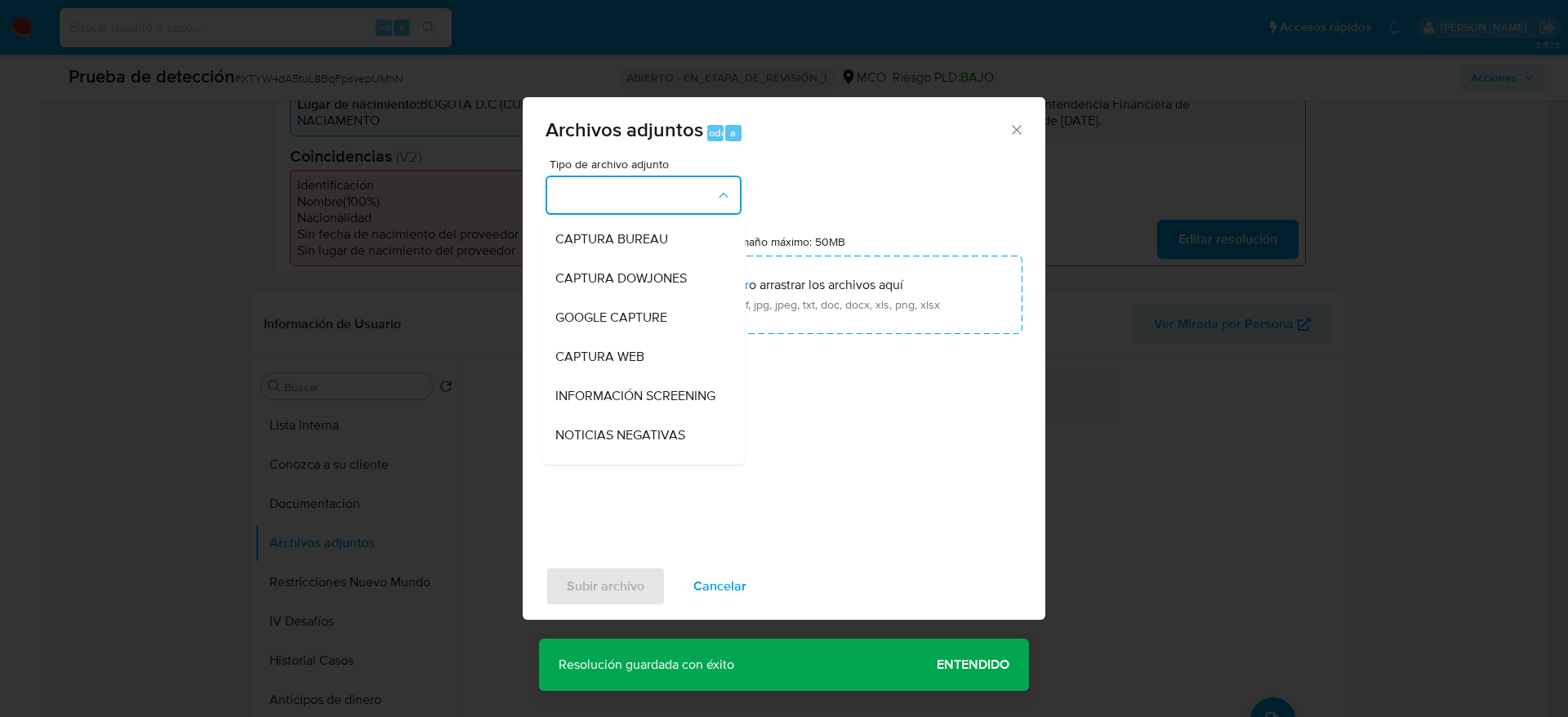
click at [663, 400] on span "INFORMACIÓN SCREENING" at bounding box center [636, 395] width 160 height 16
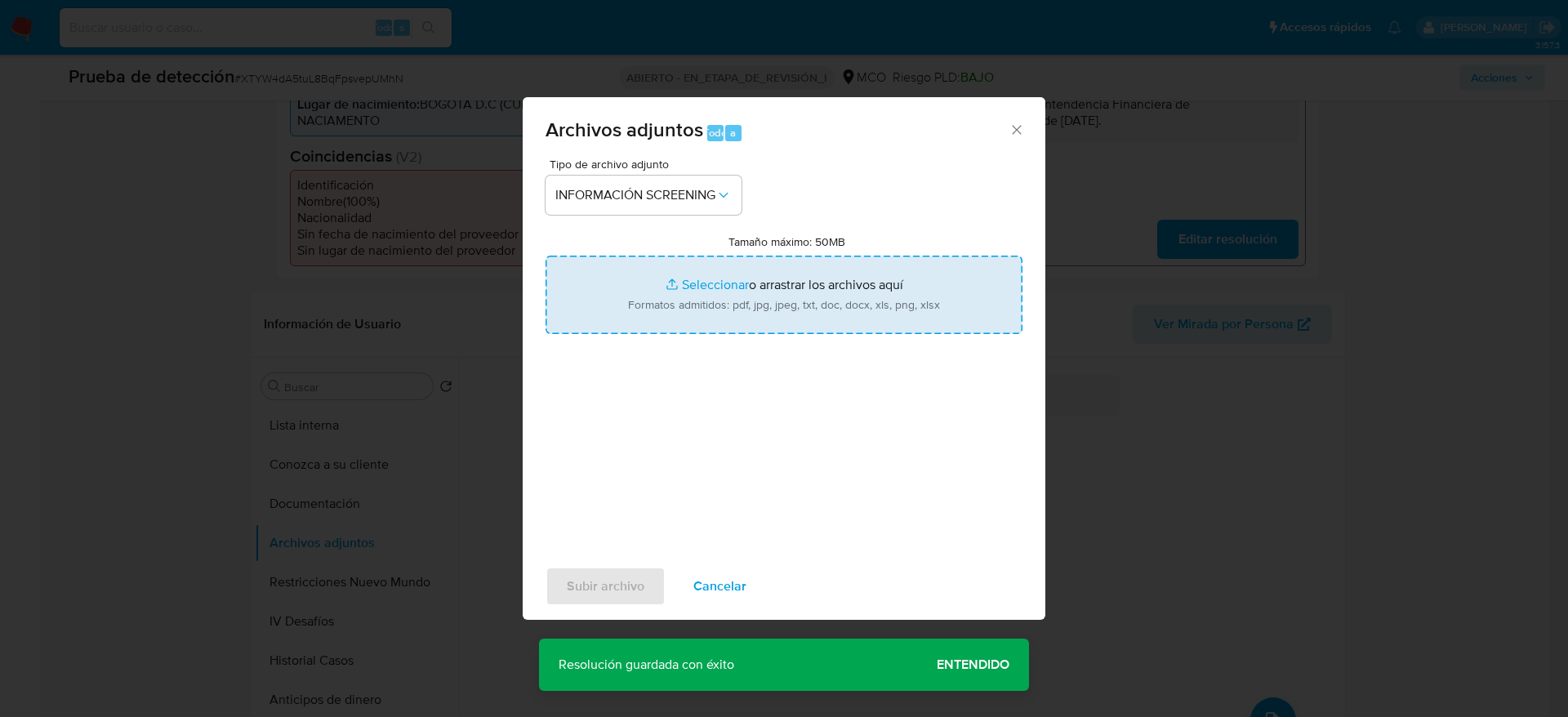
click at [700, 267] on input "Tamaño máximo: 50MB Seleccionar archivos" at bounding box center [784, 294] width 477 height 78
type input "C:\fakepath\_Ingreed Denisse Zapata Ariza_ - Buscar con Google.pdf"
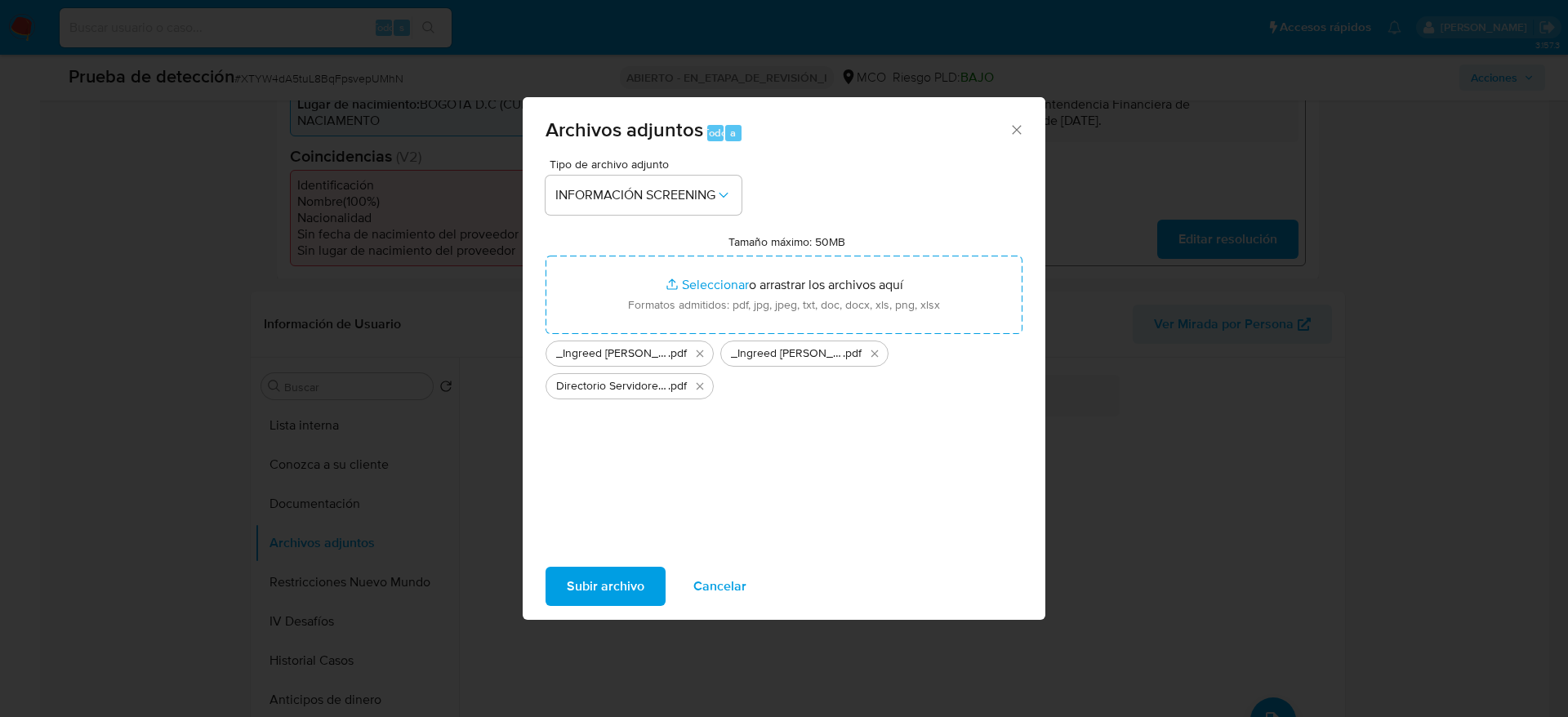
click at [588, 580] on span "Subir archivo" at bounding box center [605, 586] width 77 height 36
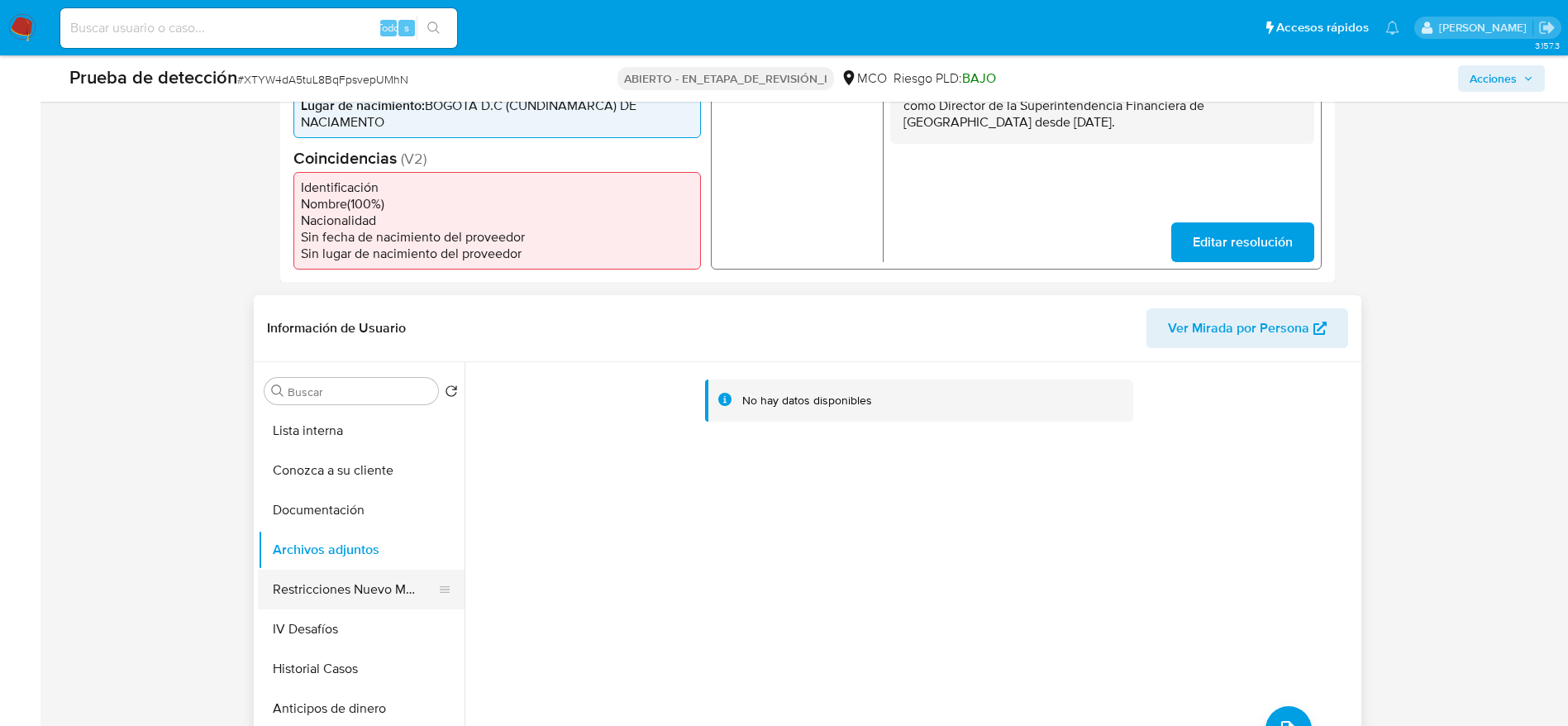
click at [324, 577] on button "Restricciones Nuevo Mundo" at bounding box center [354, 589] width 193 height 40
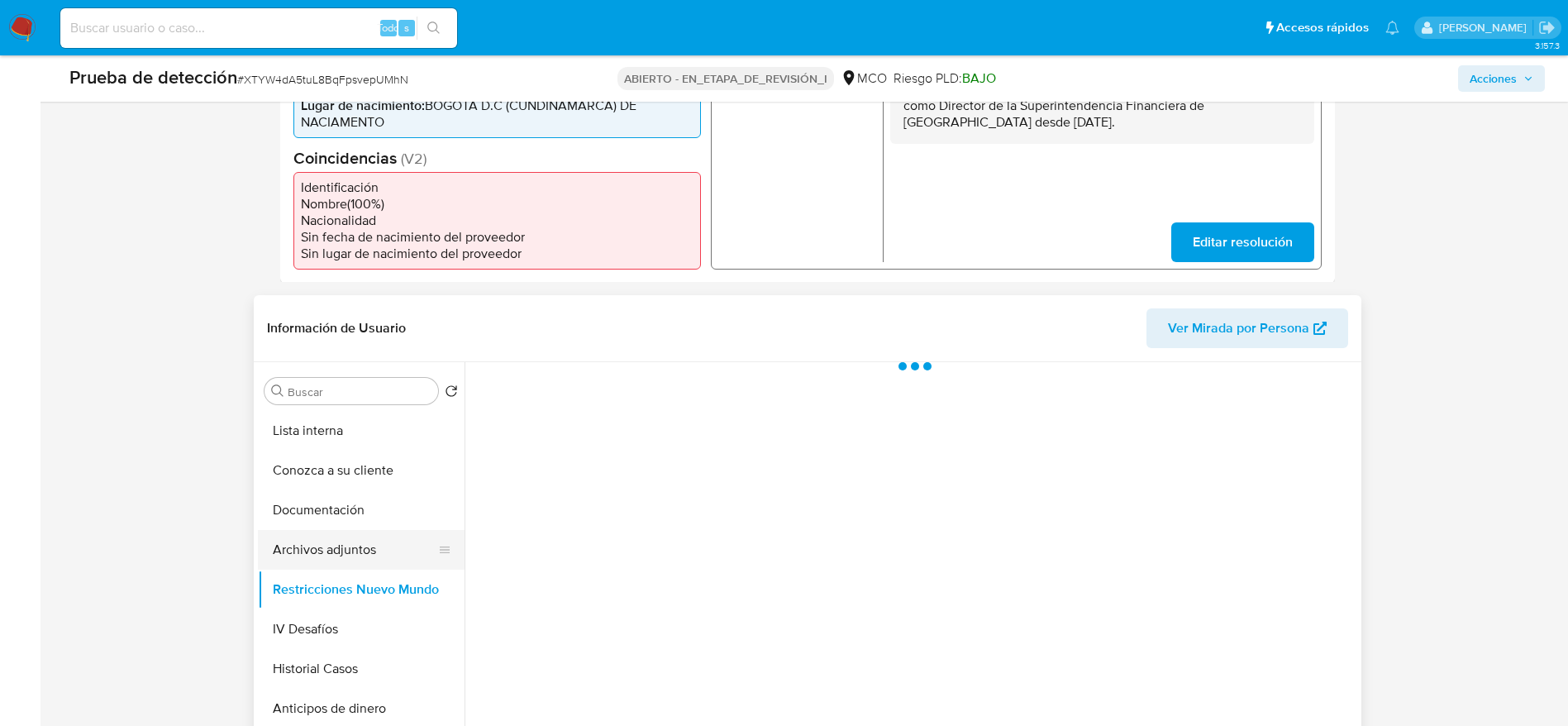
click at [324, 549] on button "Archivos adjuntos" at bounding box center [354, 550] width 193 height 40
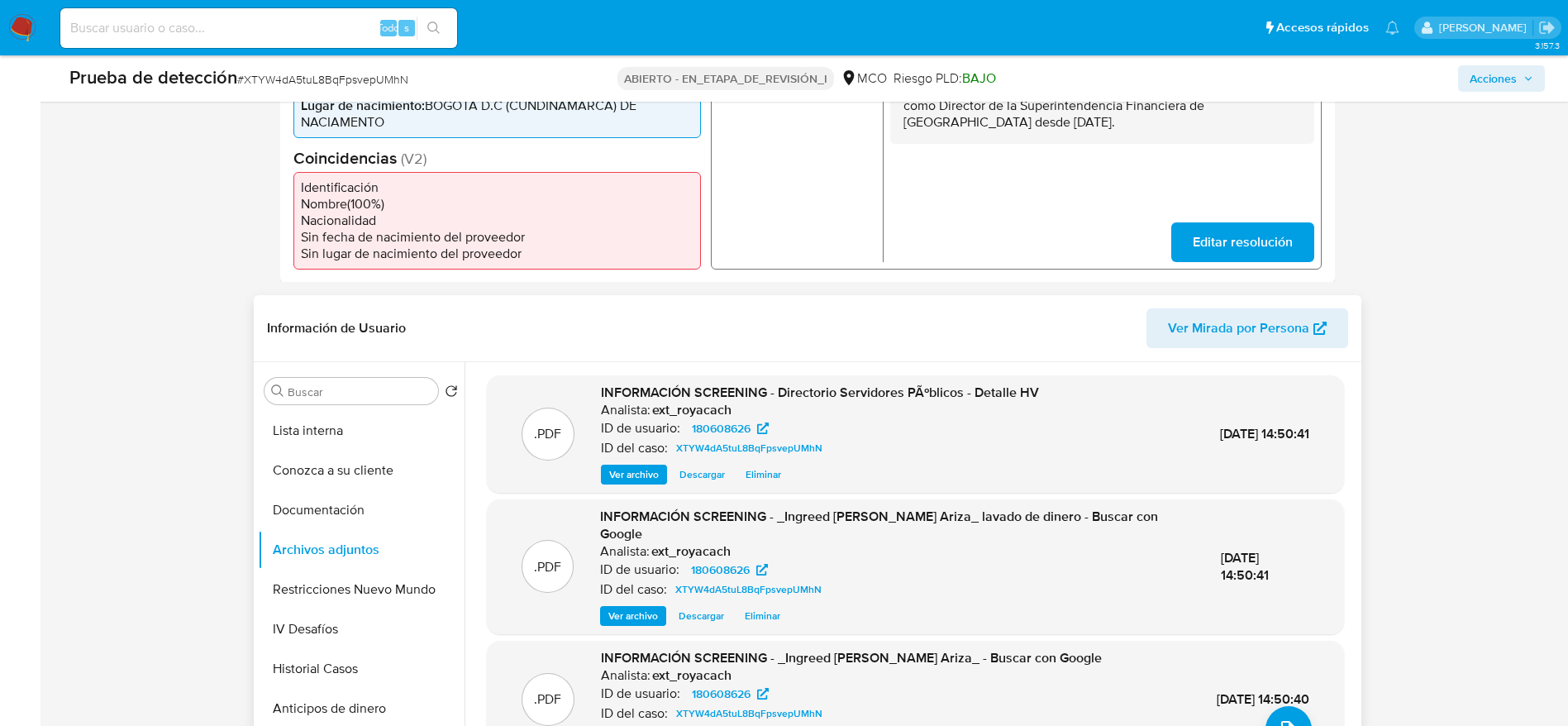
scroll to position [0, 0]
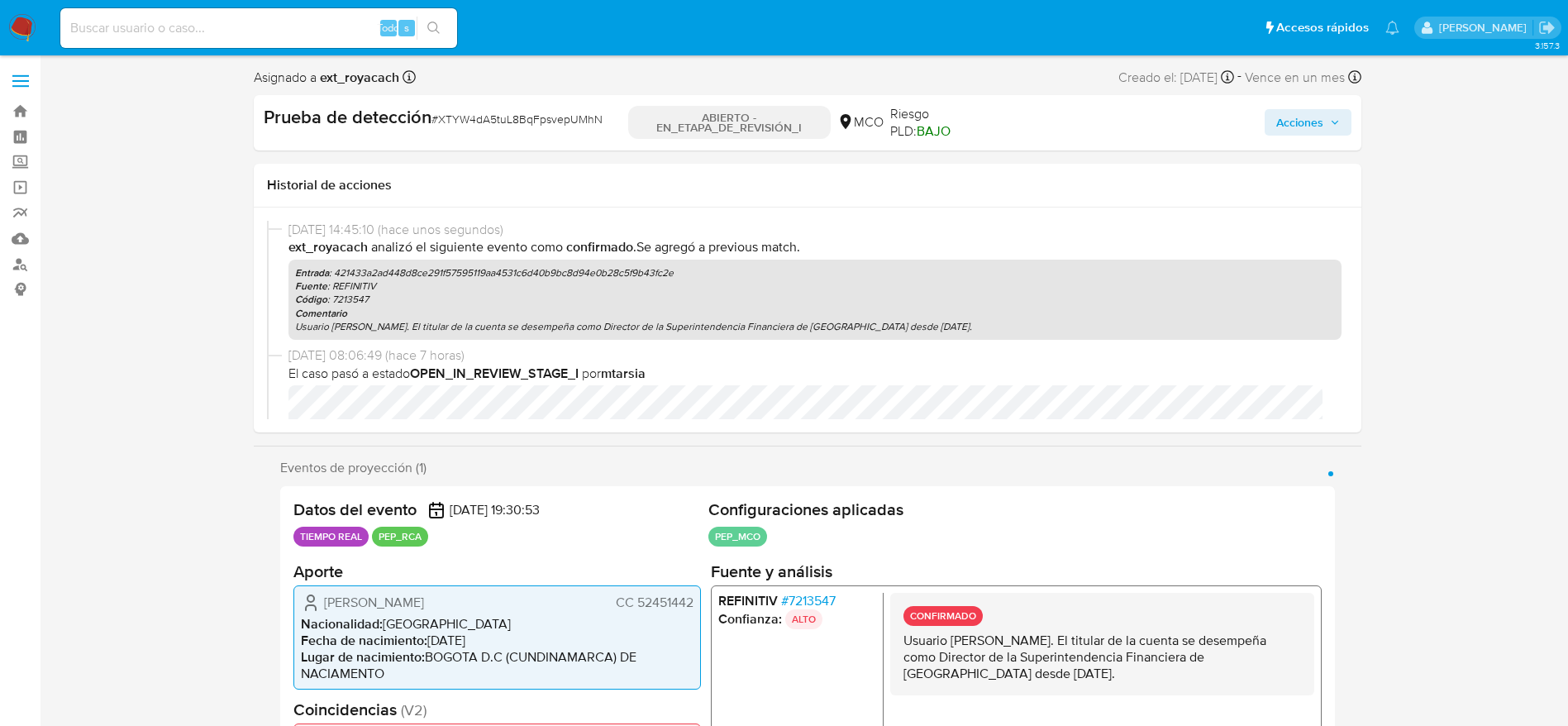
click at [1301, 114] on span "Acciones" at bounding box center [1299, 122] width 47 height 26
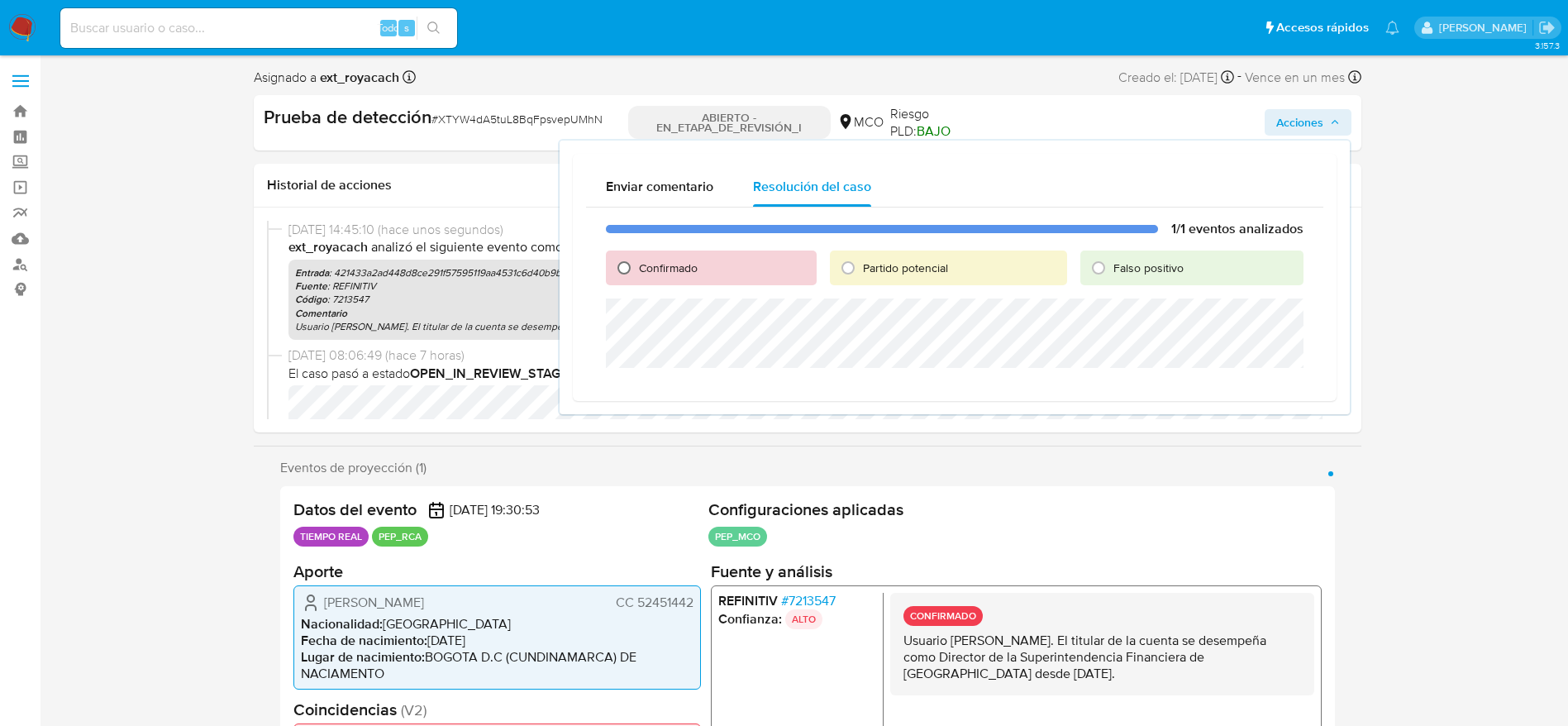
click at [627, 272] on input "Confirmado" at bounding box center [624, 267] width 26 height 26
radio input "true"
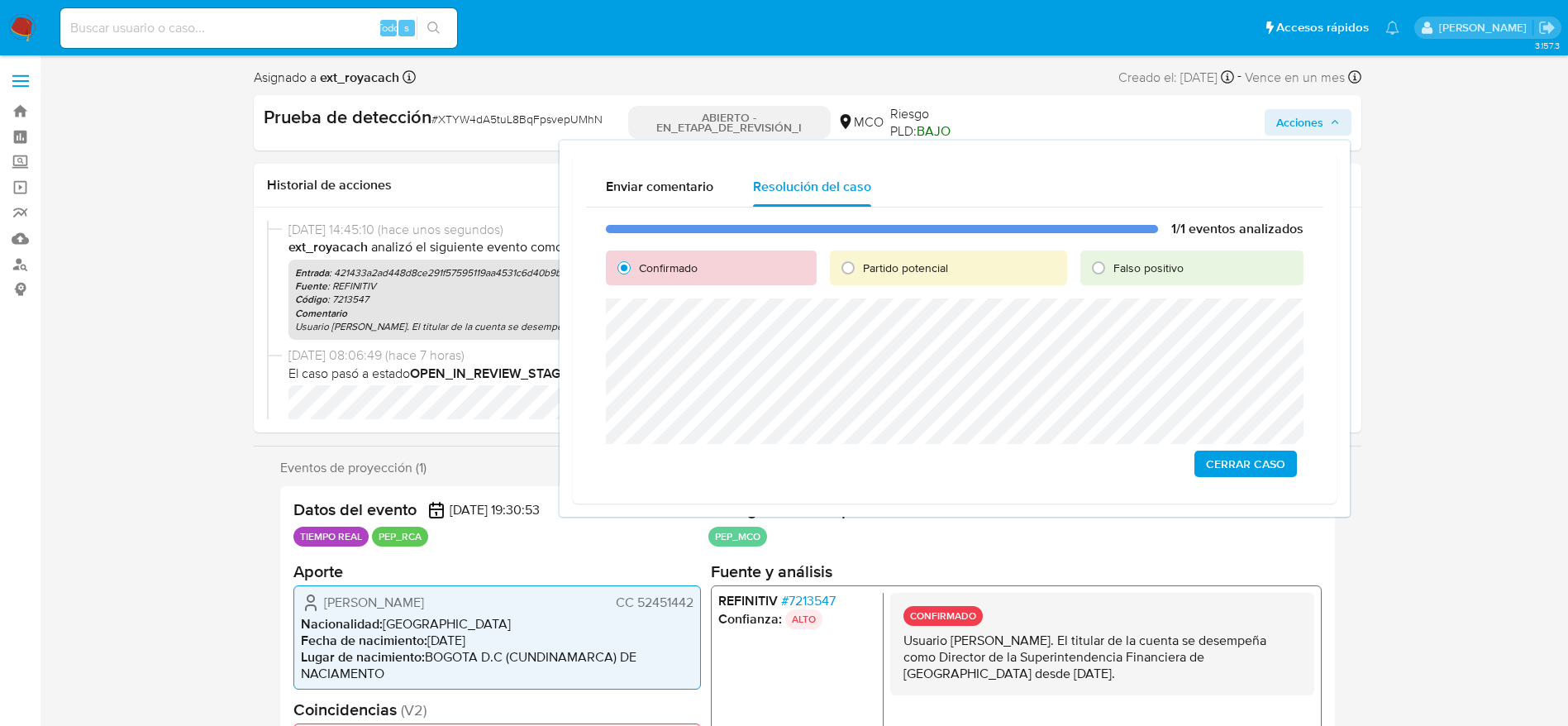
drag, startPoint x: 1221, startPoint y: 461, endPoint x: 1194, endPoint y: 447, distance: 30.4
click at [1222, 461] on span "Cerrar Caso" at bounding box center [1245, 463] width 79 height 23
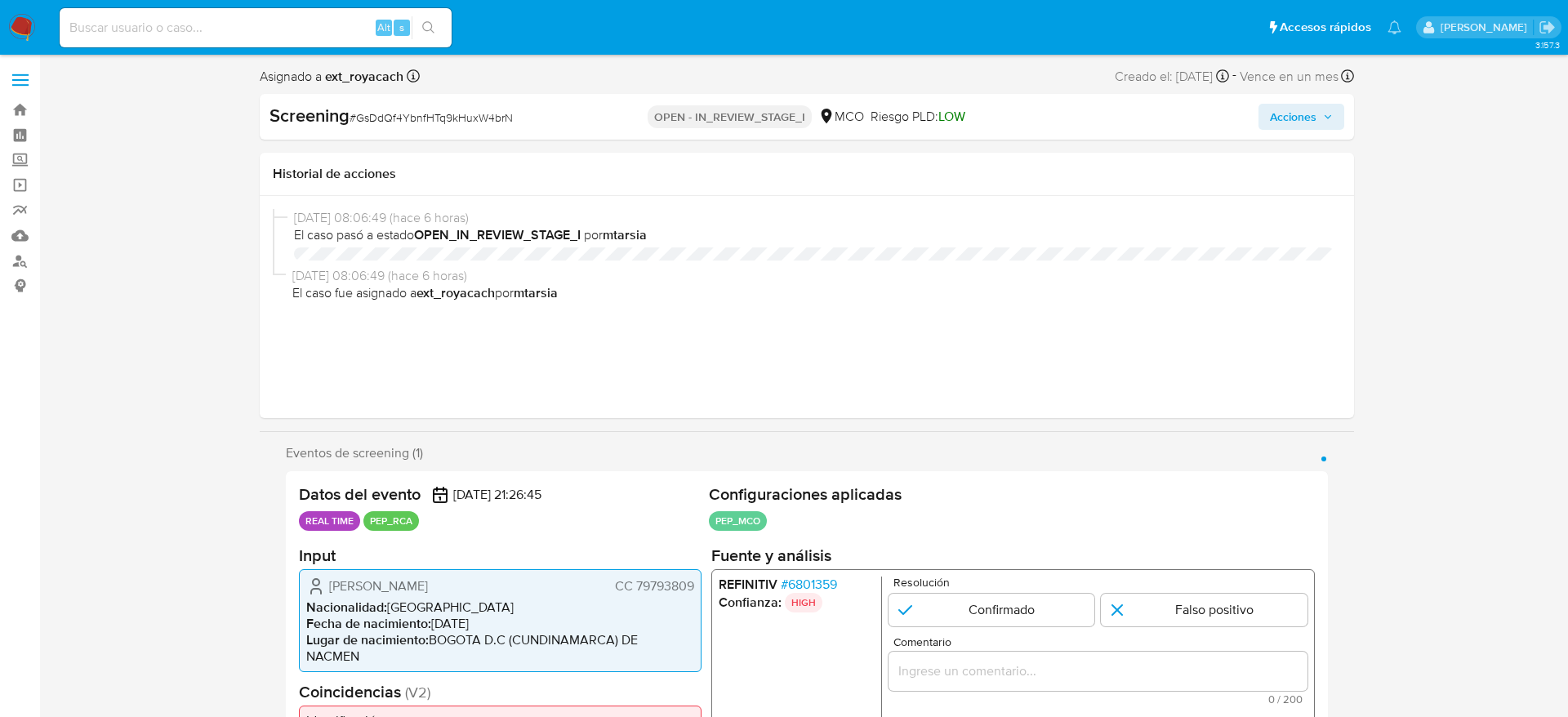
select select "10"
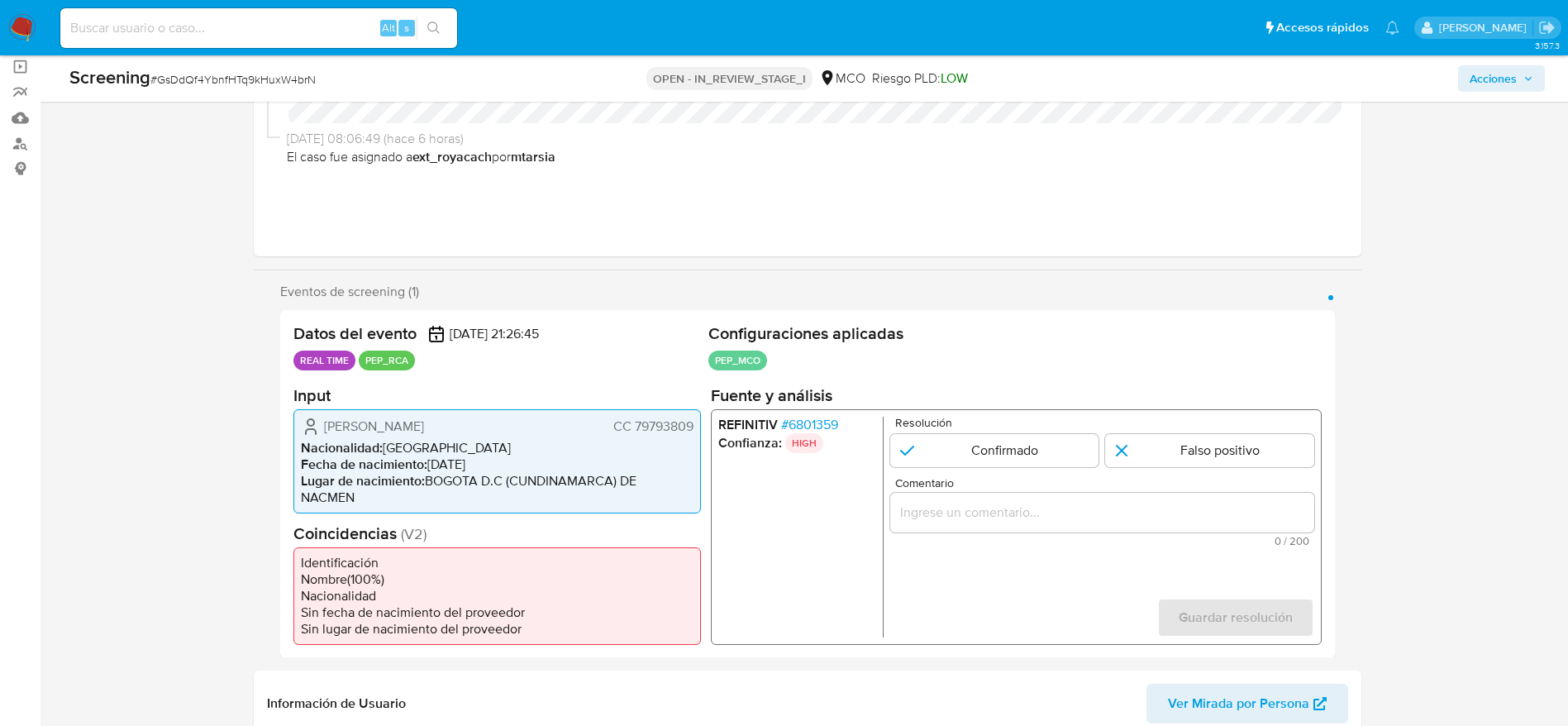
scroll to position [124, 0]
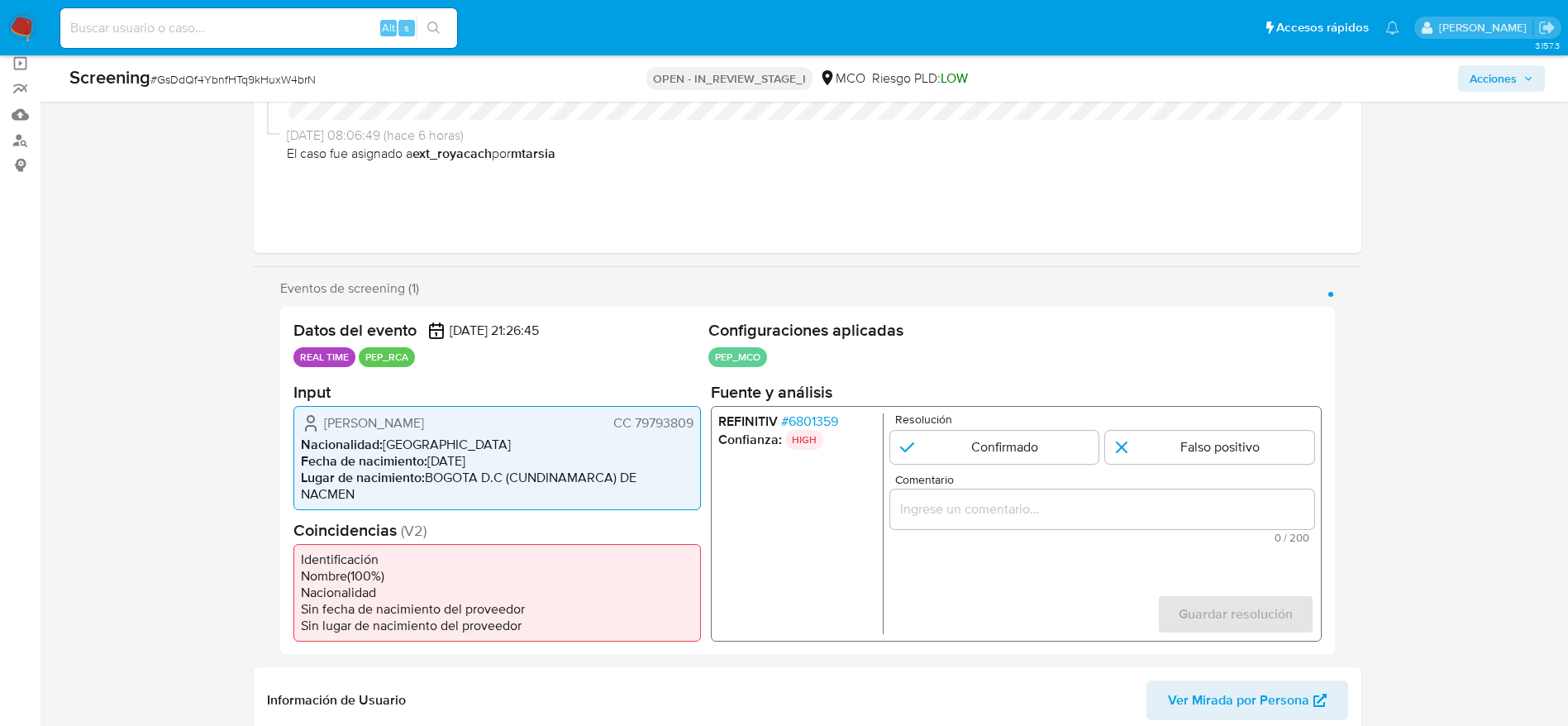
click at [817, 416] on span "# 6801359" at bounding box center [808, 420] width 57 height 16
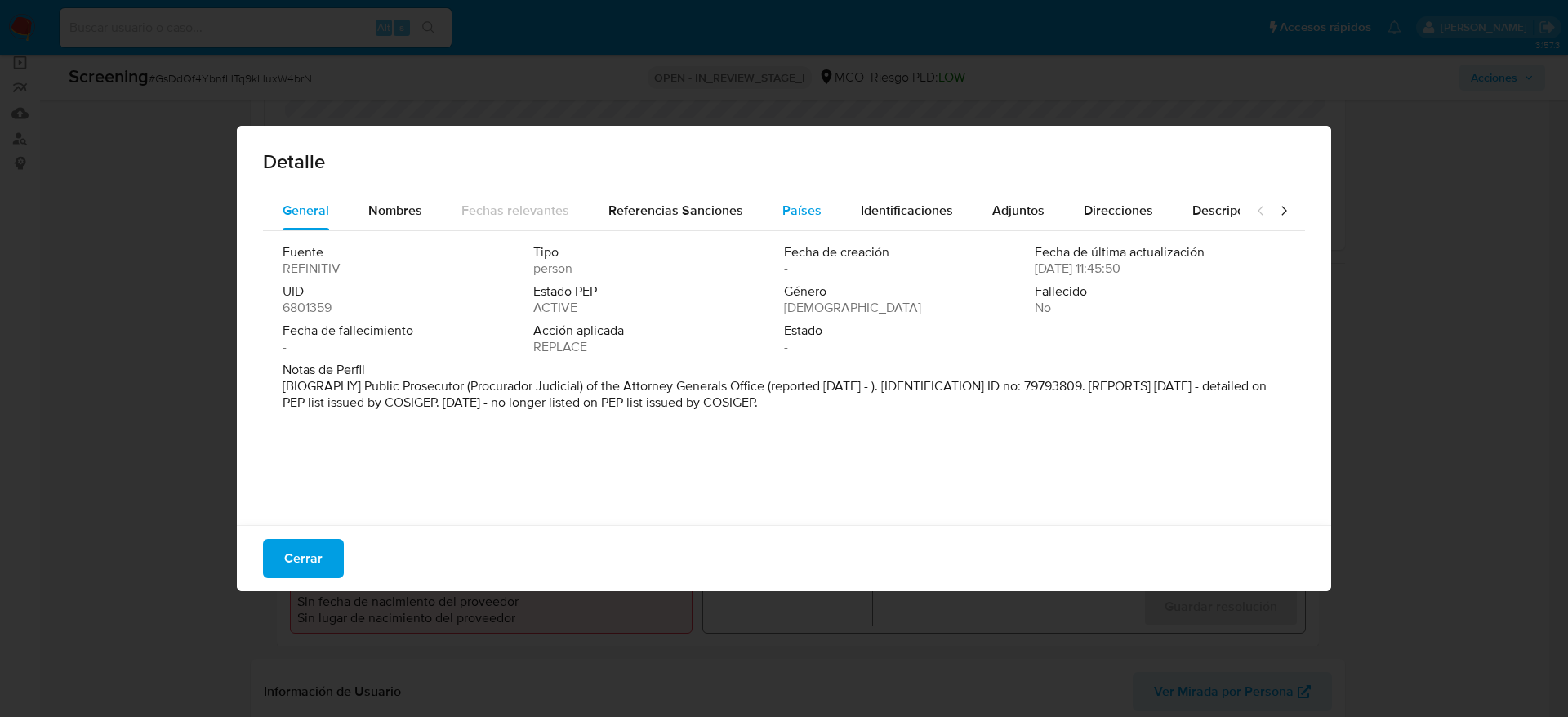
click at [795, 220] on div "Países" at bounding box center [802, 210] width 40 height 40
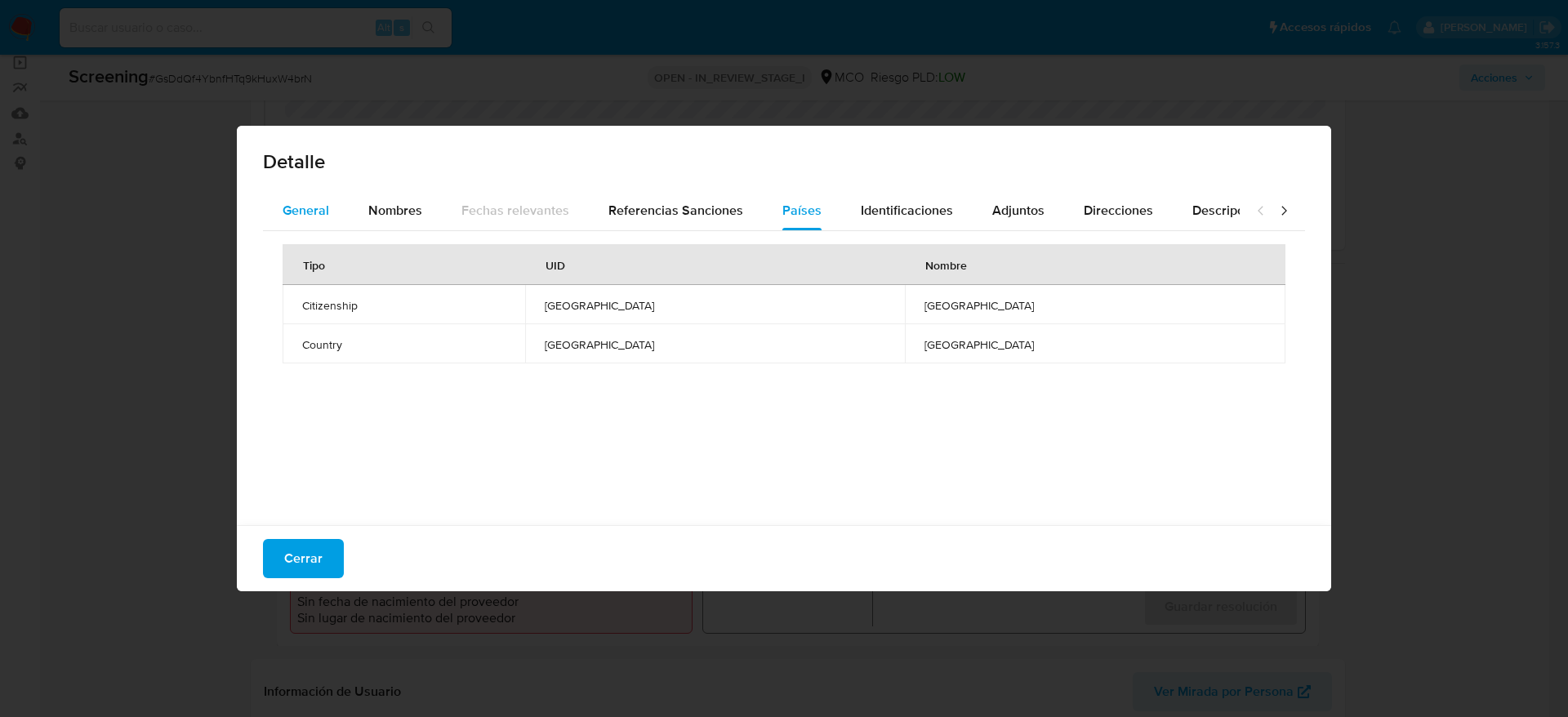
click at [339, 215] on button "General" at bounding box center [306, 210] width 86 height 40
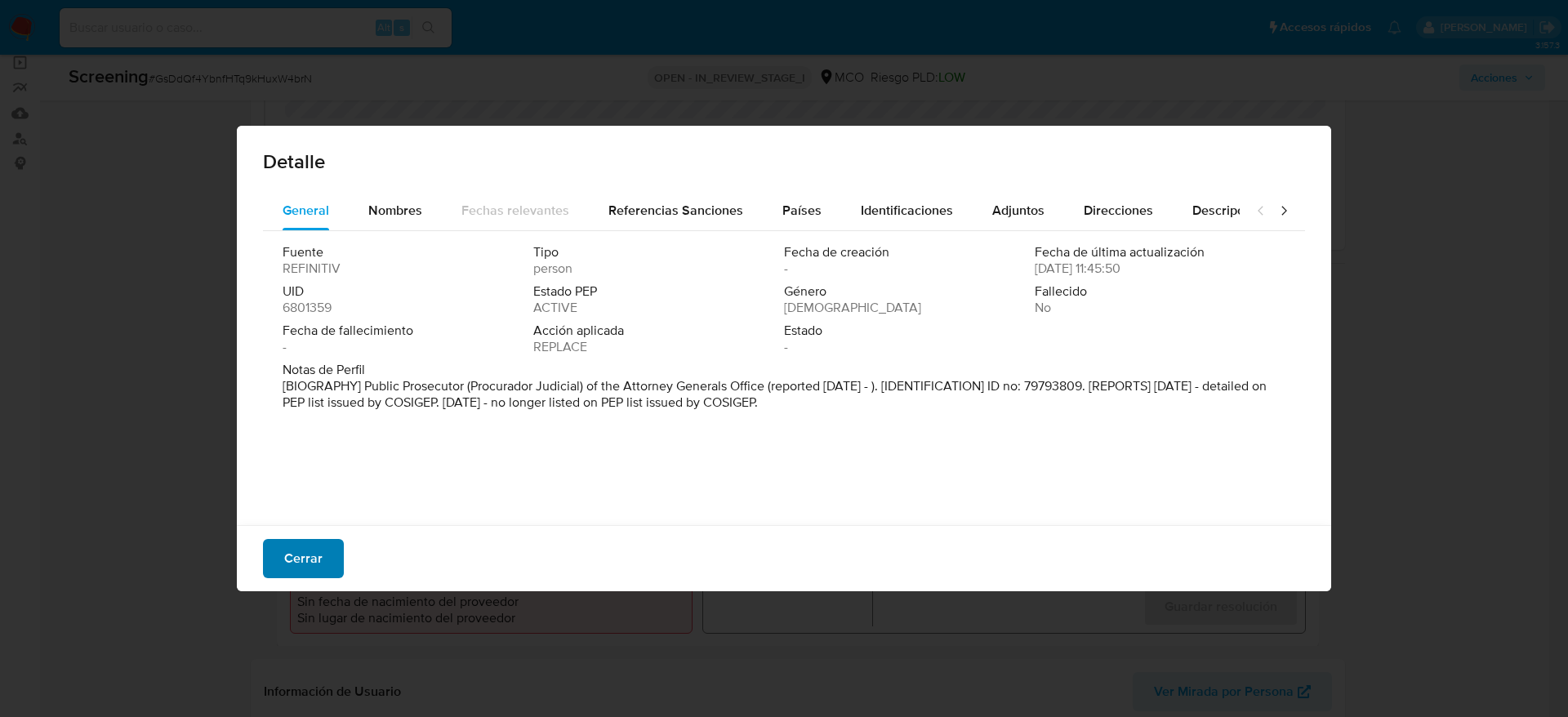
drag, startPoint x: 284, startPoint y: 579, endPoint x: 289, endPoint y: 570, distance: 10.3
click at [286, 577] on div "Cerrar" at bounding box center [784, 558] width 1095 height 66
click at [290, 560] on span "Cerrar" at bounding box center [304, 558] width 39 height 36
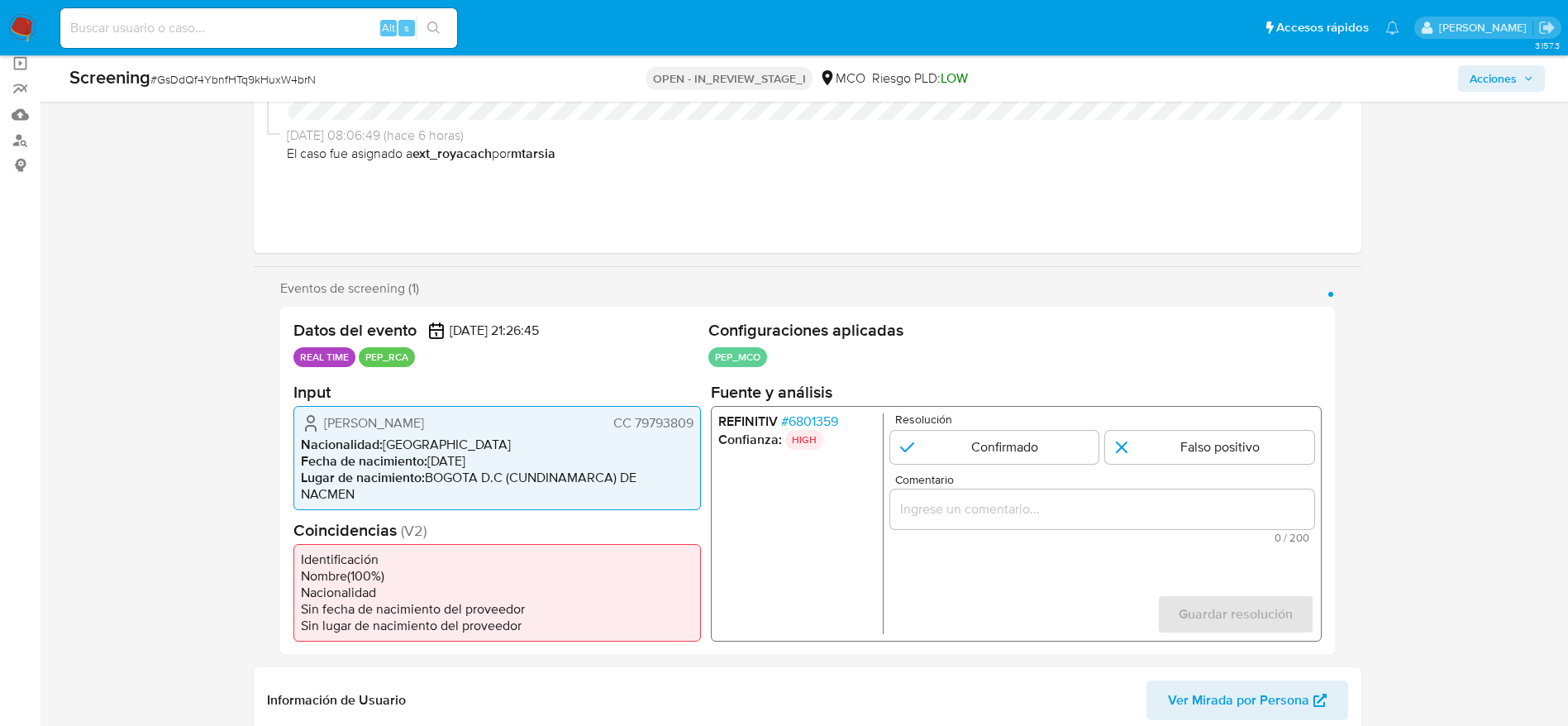
click at [259, 96] on div "Screening # GsDdQf4YbnfHTq9kHuxW4brN OPEN - IN_REVIEW_STAGE_I MCO Riesgo PLD: L…" at bounding box center [807, 78] width 1495 height 46
copy span "GsDdQf4YbnfHTq9kHuxW4brN"
click at [371, 429] on span "Juan David Gomez Rubio" at bounding box center [374, 422] width 100 height 16
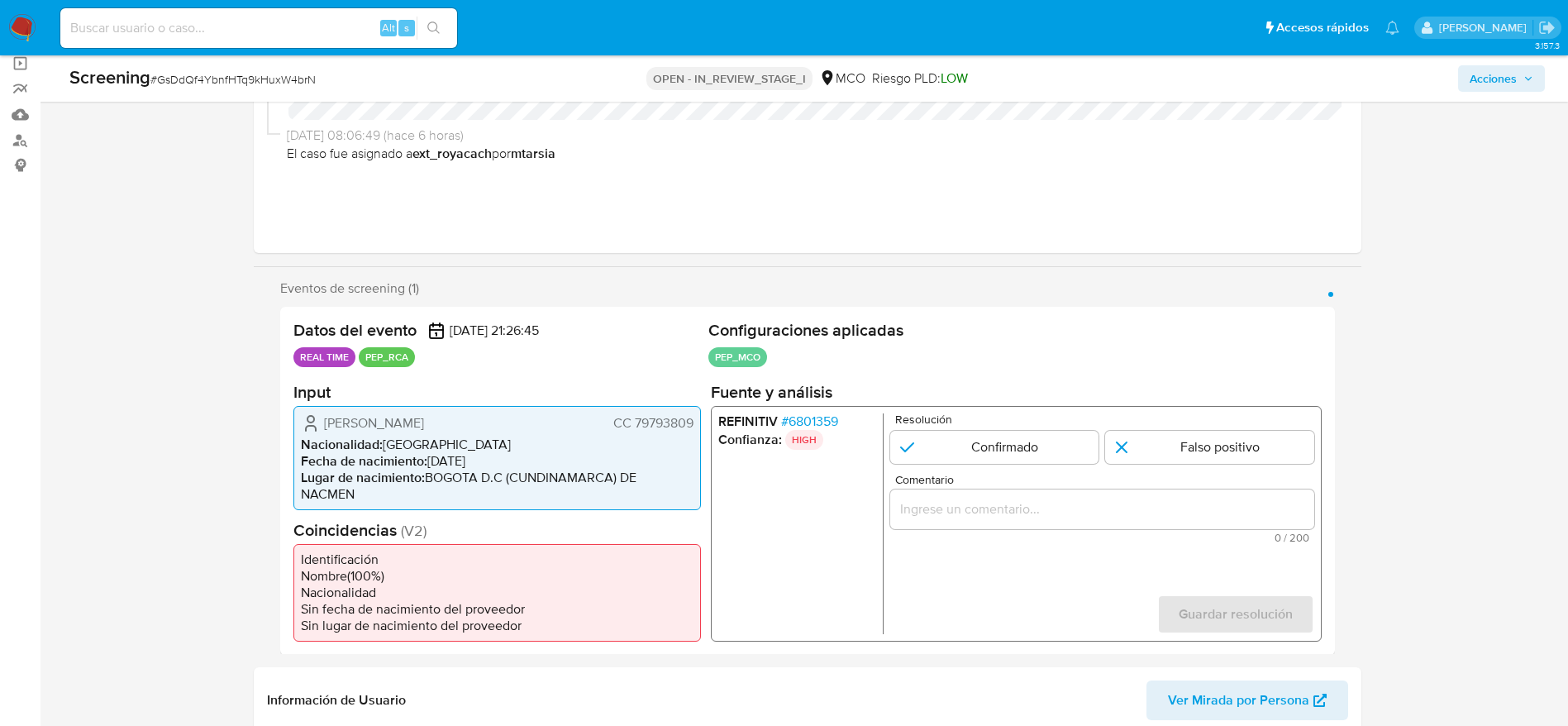
click at [371, 429] on span "Juan David Gomez Rubio" at bounding box center [374, 422] width 100 height 16
click at [311, 416] on icon "1 de 1" at bounding box center [311, 419] width 7 height 7
drag, startPoint x: 318, startPoint y: 421, endPoint x: 703, endPoint y: 422, distance: 385.0
click at [703, 422] on div "Datos del evento 06/09/2025 21:26:45 REAL TIME PEP_RCA Configuraciones aplicada…" at bounding box center [807, 480] width 1055 height 348
click at [793, 413] on span "# 6801359" at bounding box center [808, 420] width 57 height 16
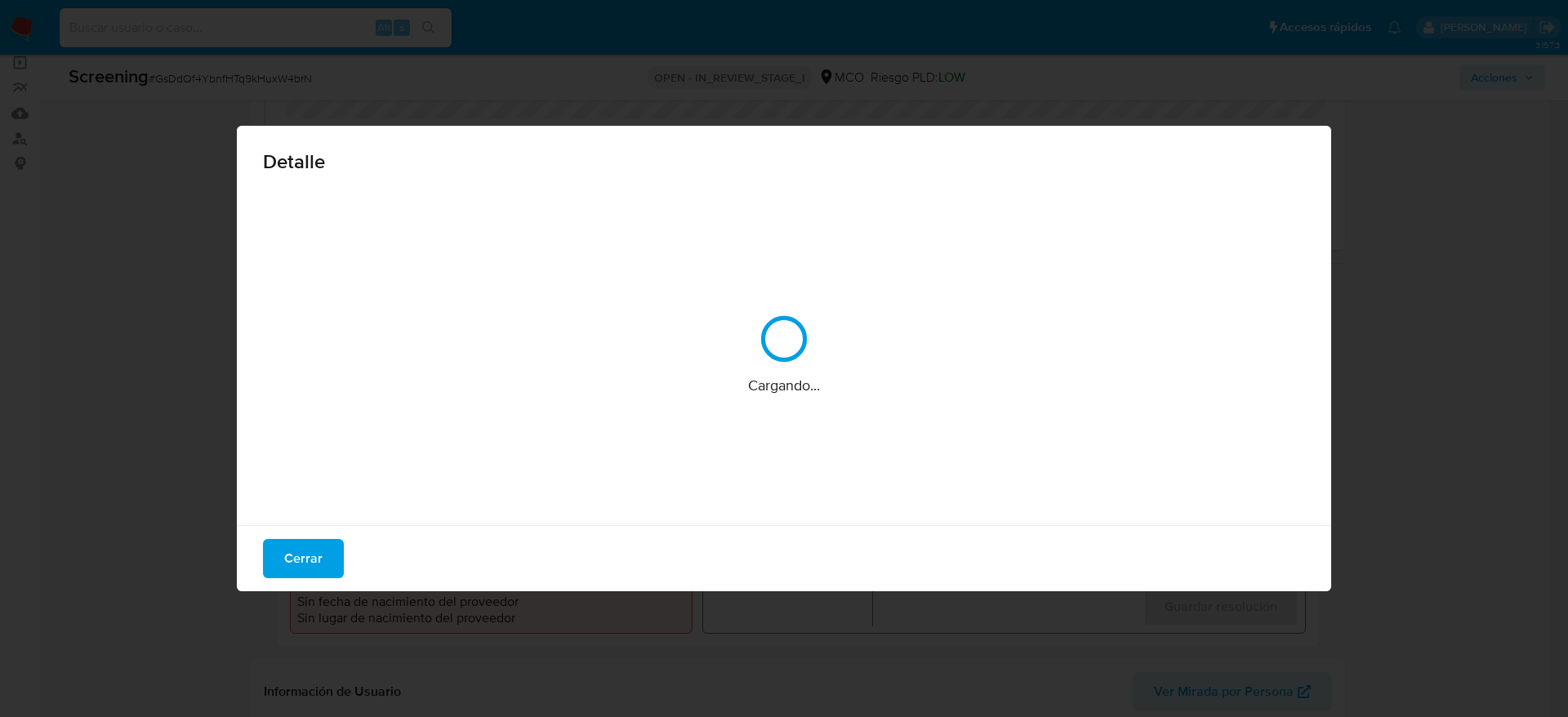
drag, startPoint x: 784, startPoint y: 408, endPoint x: 785, endPoint y: 416, distance: 8.1
click at [785, 416] on div "Cargando..." at bounding box center [784, 354] width 1043 height 327
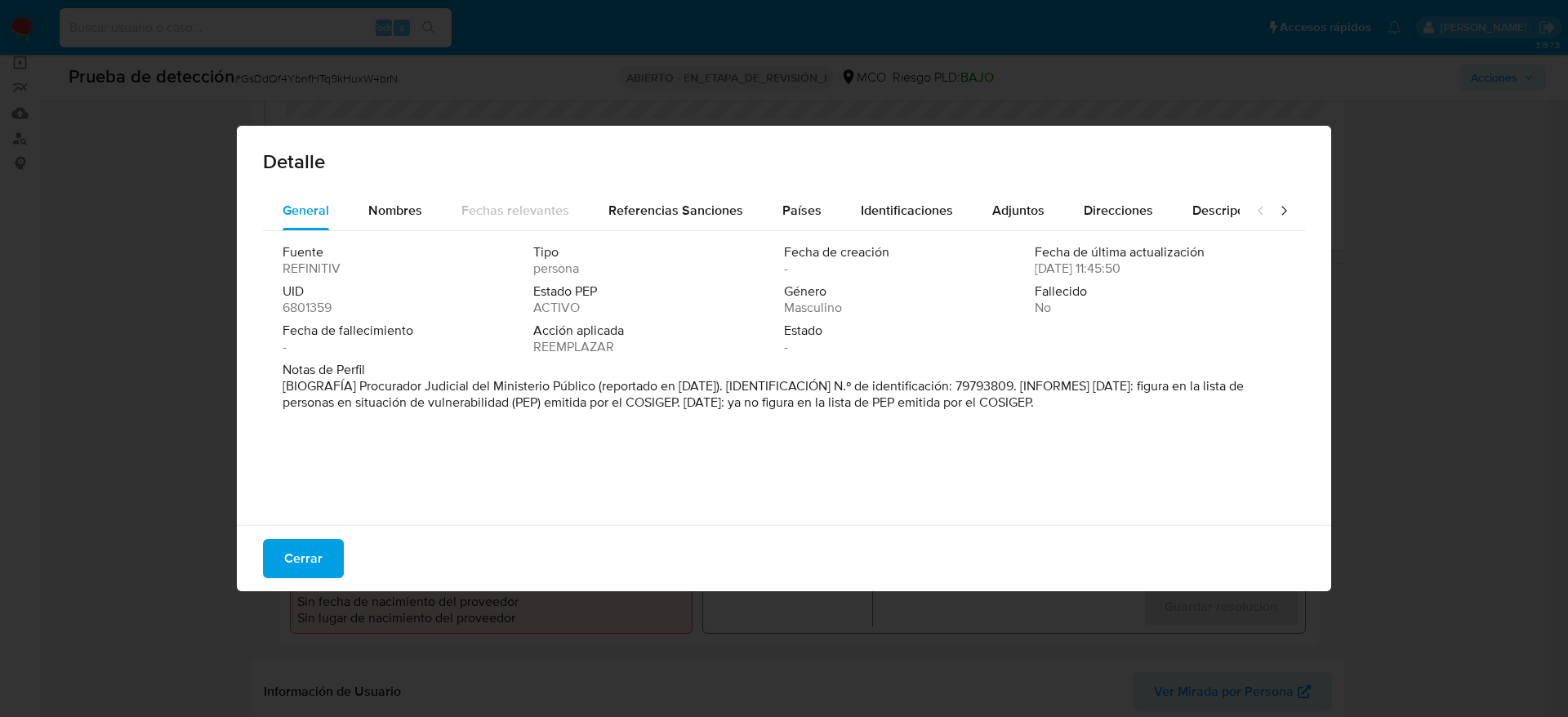
drag, startPoint x: 358, startPoint y: 387, endPoint x: 593, endPoint y: 385, distance: 235.0
click at [593, 385] on font "[BIOGRAFÍA] Procurador Judicial del Ministerio Público (reportado en noviembre …" at bounding box center [763, 394] width 961 height 35
click at [326, 535] on div "Cerrar" at bounding box center [784, 558] width 1095 height 66
click at [327, 572] on button "Cerrar" at bounding box center [304, 558] width 81 height 40
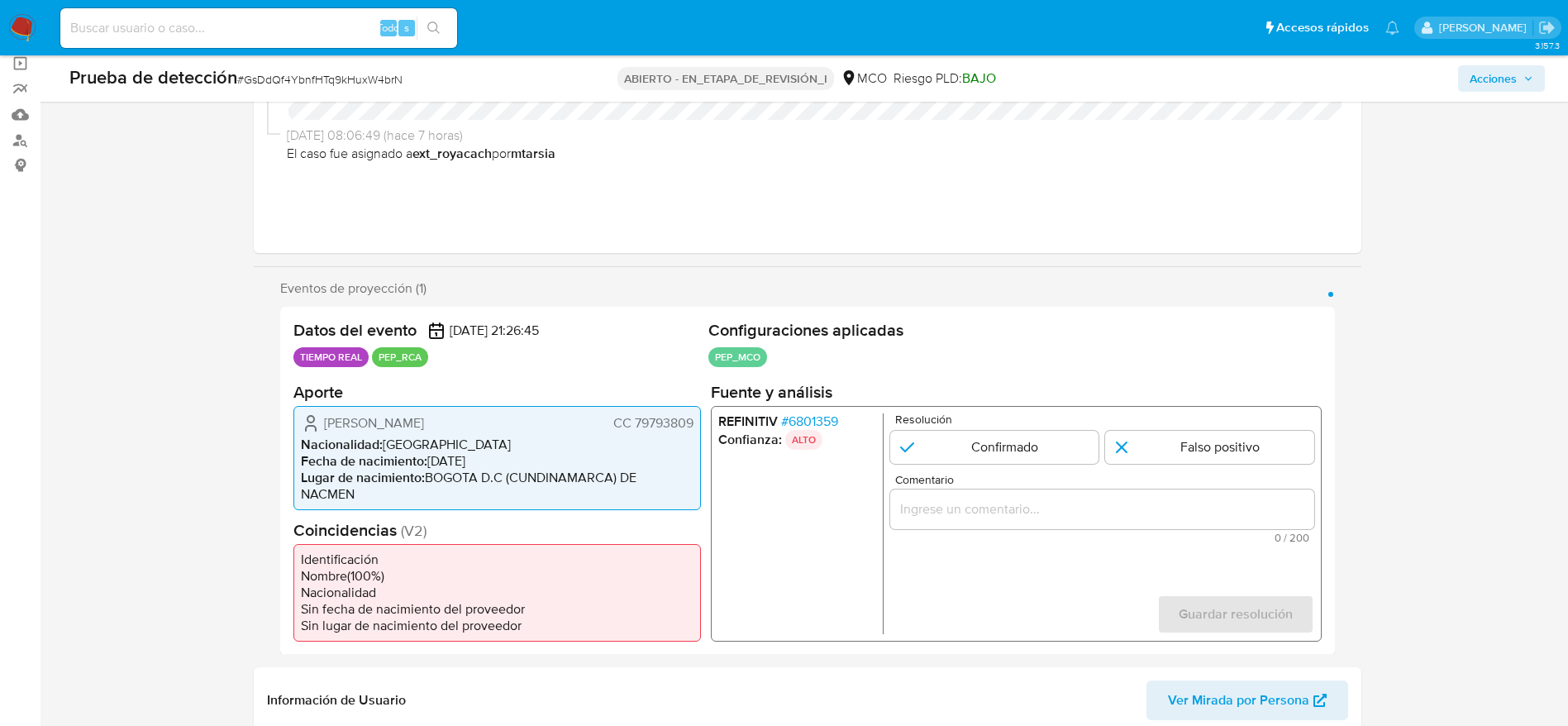
click at [1000, 493] on div "1 de 1" at bounding box center [1101, 508] width 424 height 40
click at [1000, 501] on input "Comentario" at bounding box center [1101, 508] width 424 height 21
paste input "Usuario Juan David Gomez Rubio. El titular de la cuenta se desempeña como Procu…"
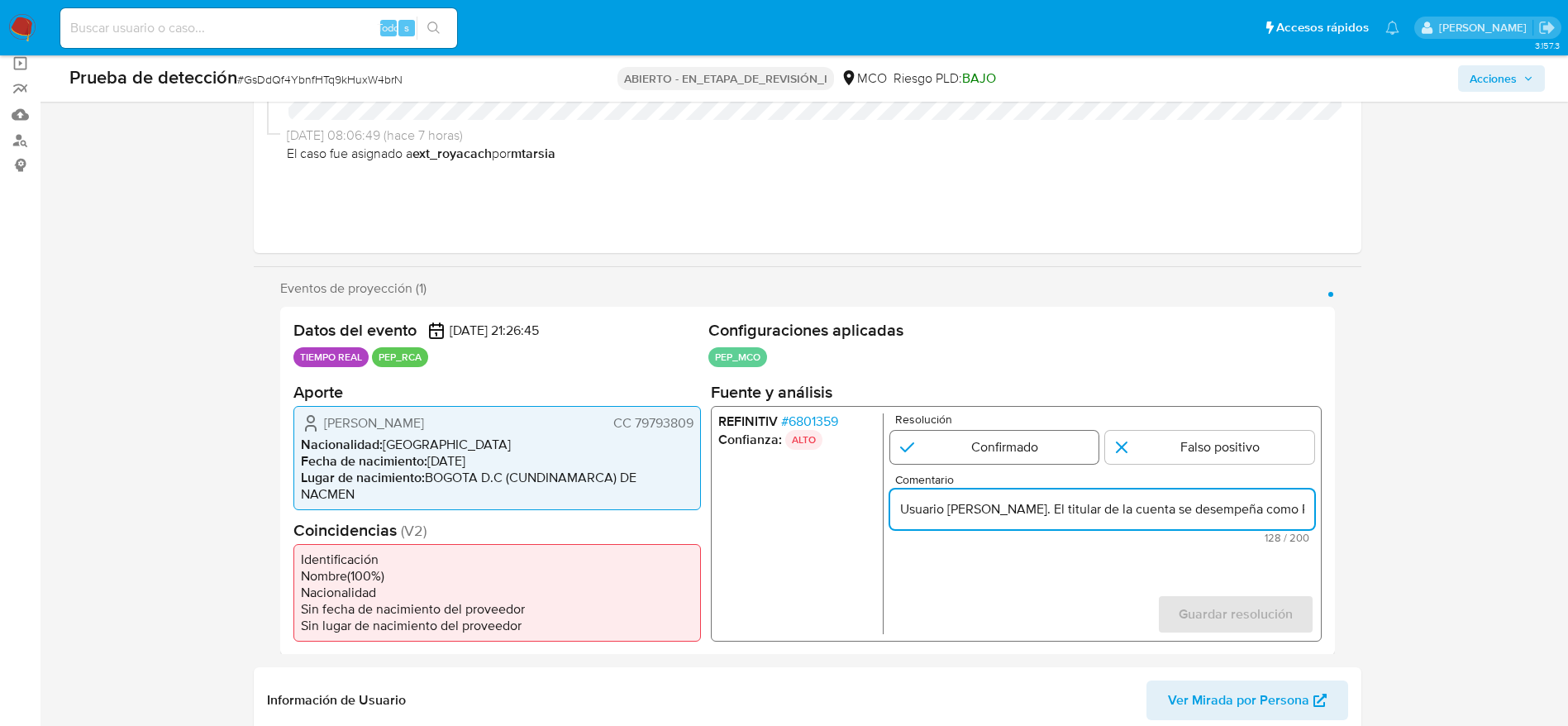
scroll to position [0, 362]
type input "Usuario Juan David Gomez Rubio. El titular de la cuenta se desempeña como Procu…"
click at [1009, 443] on input "1 de 1" at bounding box center [994, 446] width 209 height 33
radio input "true"
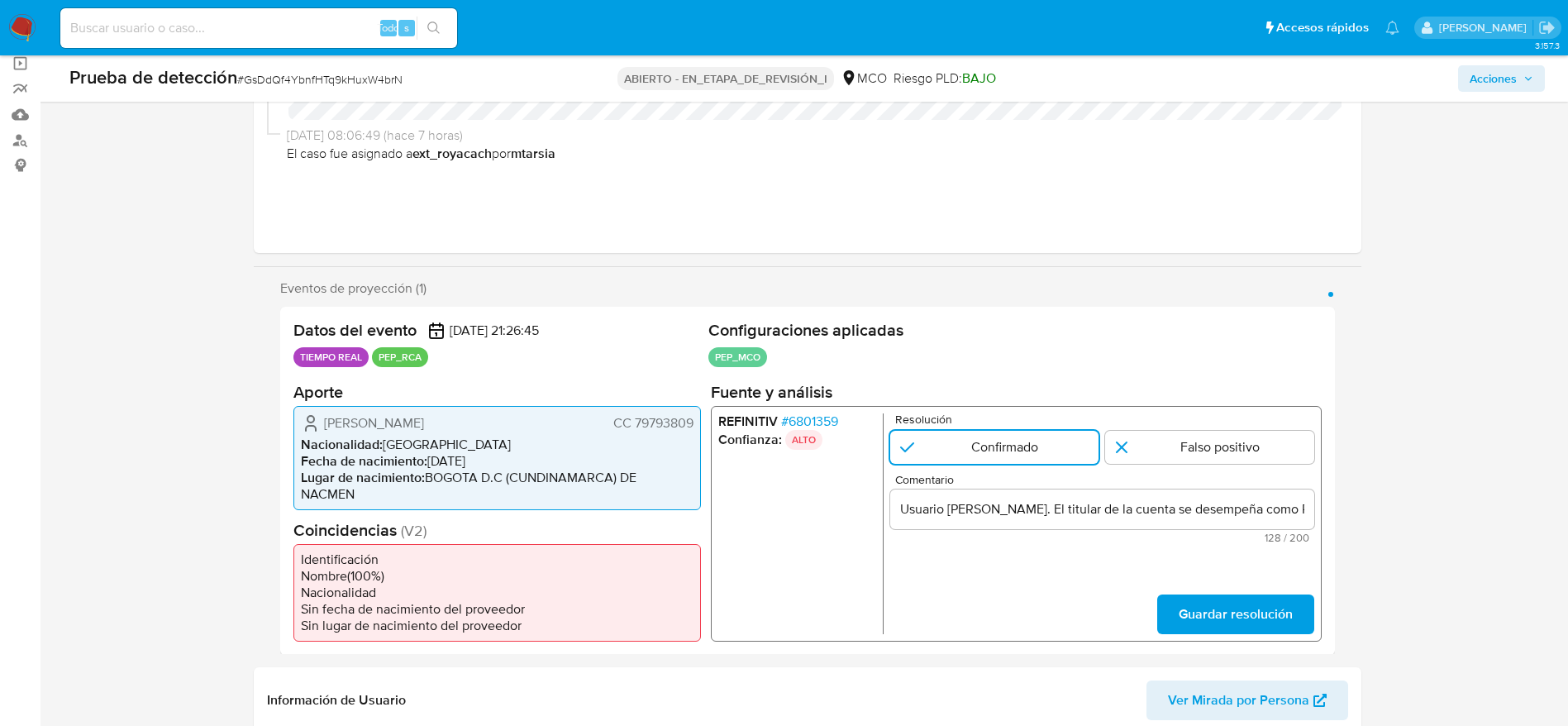
drag, startPoint x: 1206, startPoint y: 546, endPoint x: 1249, endPoint y: 584, distance: 57.4
click at [1212, 553] on form "Resolución Confirmado Falso positivo Comentario Usuario Juan David Gomez Rubio.…" at bounding box center [1101, 523] width 424 height 220
click at [1249, 584] on form "Resolución Confirmado Falso positivo Comentario Usuario Juan David Gomez Rubio.…" at bounding box center [1101, 523] width 424 height 220
click at [1244, 617] on span "Guardar resolución" at bounding box center [1234, 613] width 114 height 37
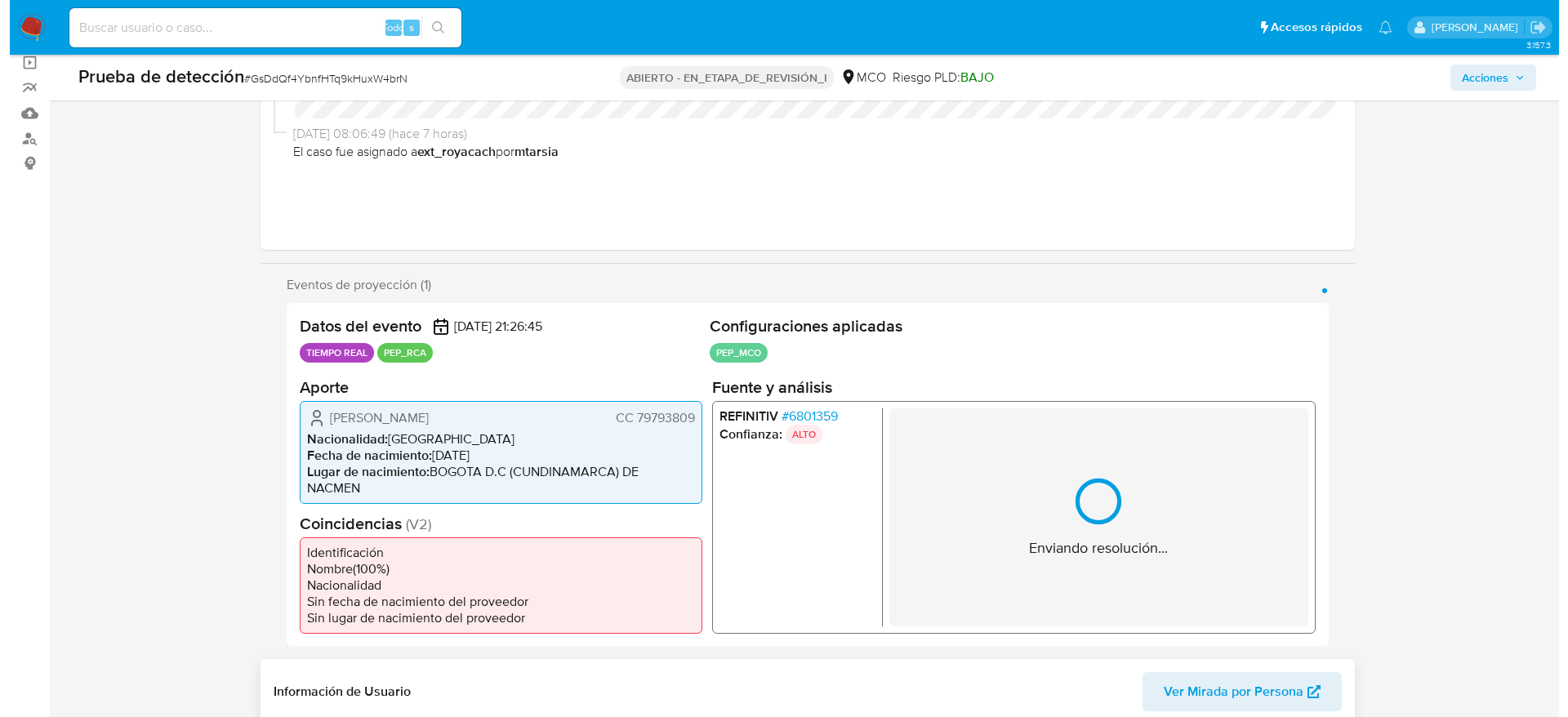
scroll to position [613, 0]
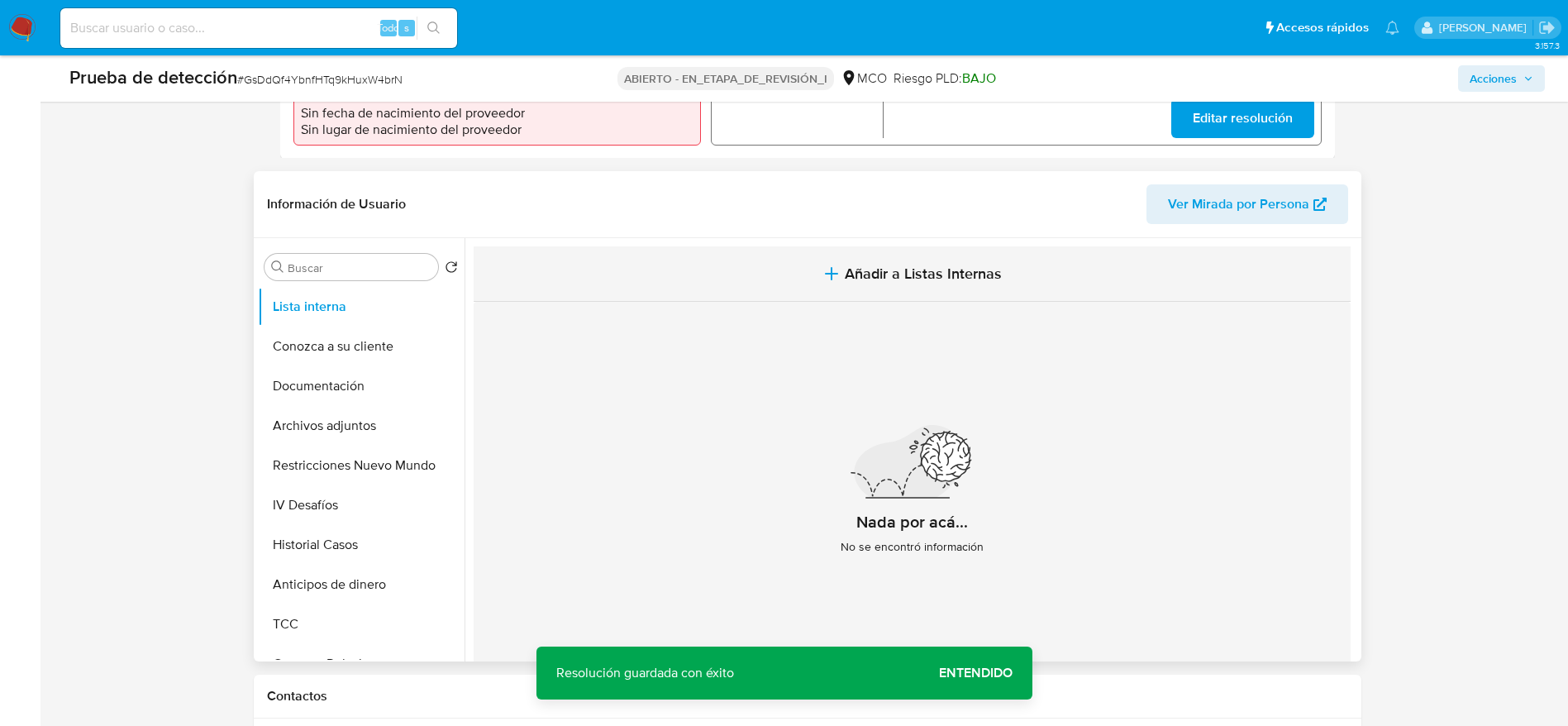
click at [665, 262] on button "Añadir a Listas Internas" at bounding box center [912, 274] width 877 height 55
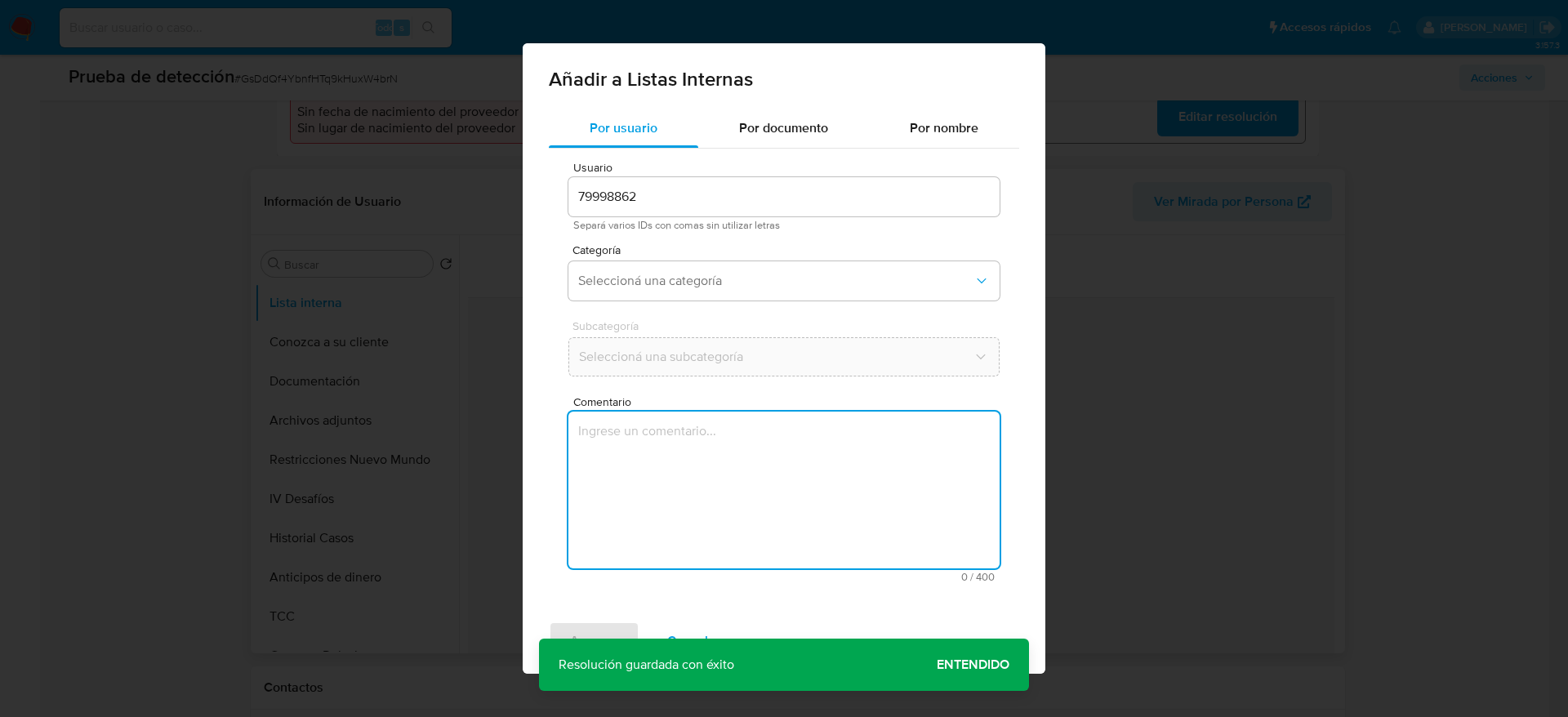
drag, startPoint x: 711, startPoint y: 430, endPoint x: 737, endPoint y: 476, distance: 52.8
click at [736, 473] on textarea "Comentario" at bounding box center [784, 490] width 431 height 157
type textarea "Usuario Juan David Gomez Rubio. El titular de la cuenta se desempeña como Procu…"
click at [698, 200] on input "79998862" at bounding box center [784, 197] width 431 height 21
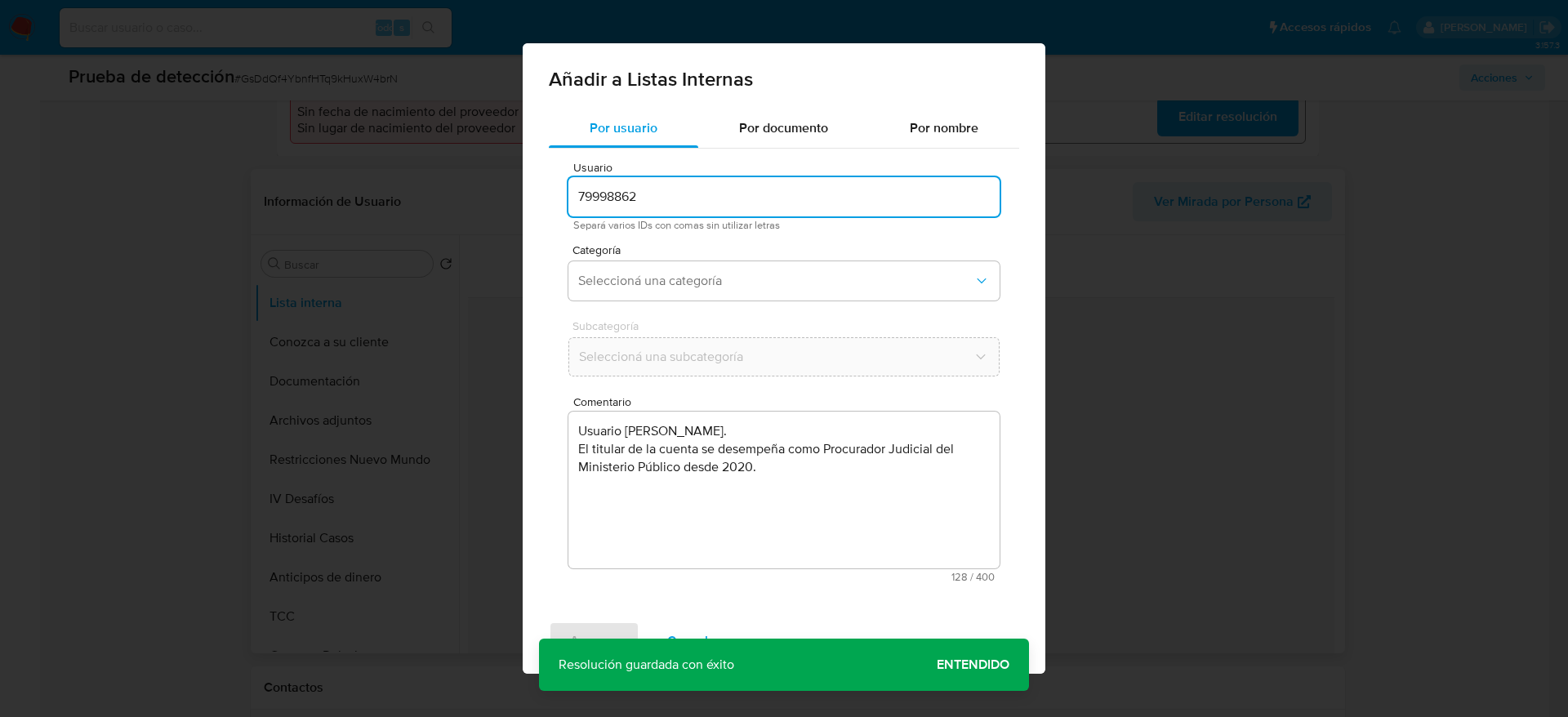
click at [698, 244] on span "Categoría" at bounding box center [788, 250] width 431 height 12
click at [698, 261] on button "Seleccioná una categoría" at bounding box center [784, 281] width 431 height 40
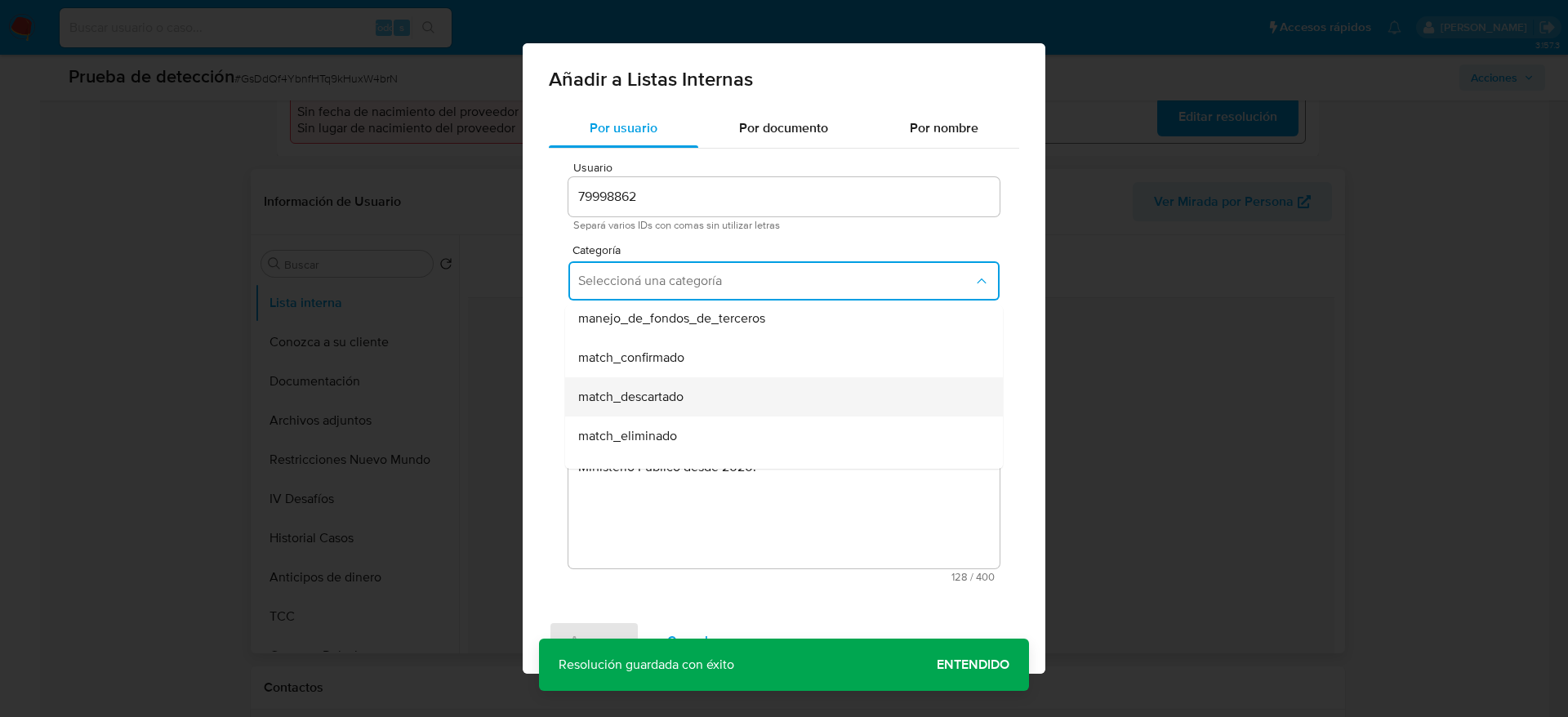
scroll to position [123, 0]
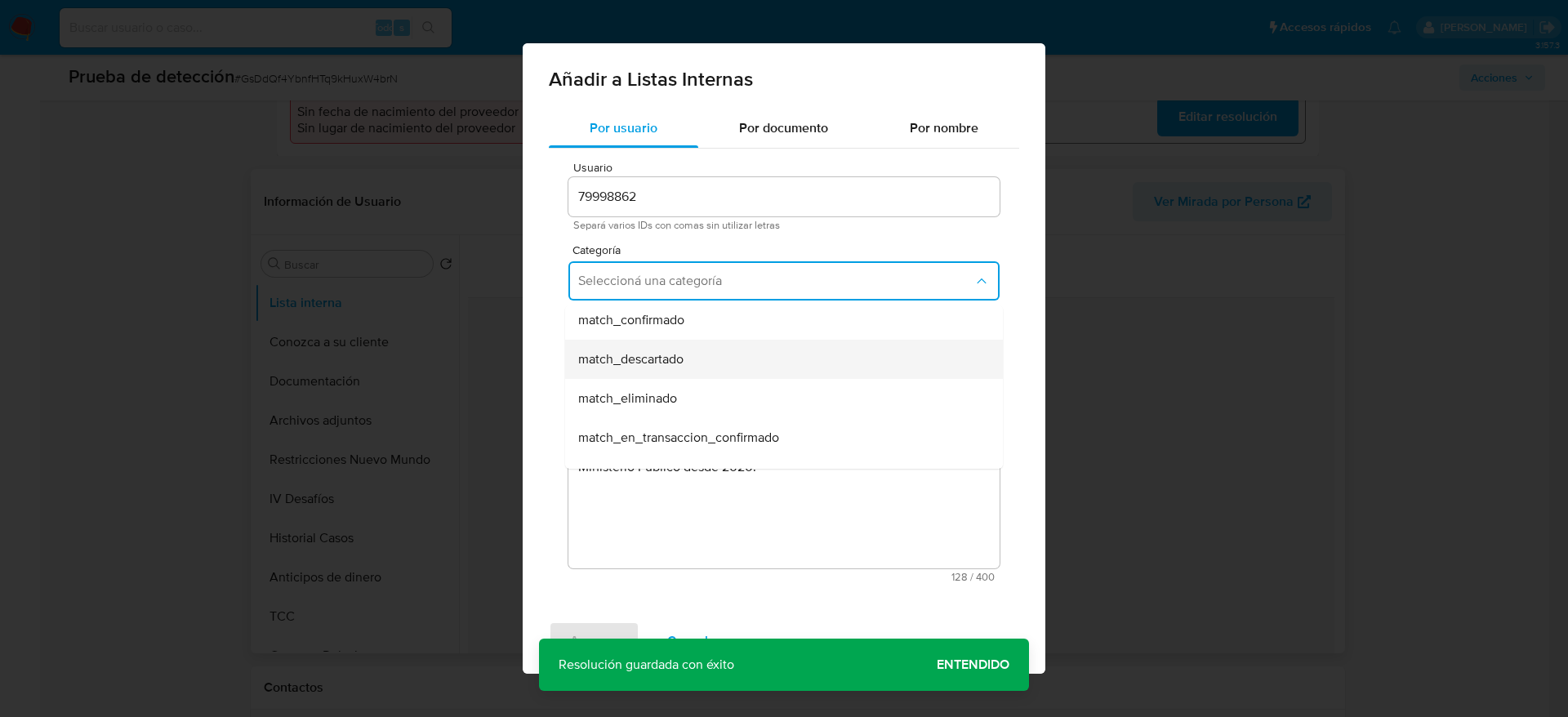
click at [681, 353] on span "match_descartado" at bounding box center [631, 359] width 105 height 16
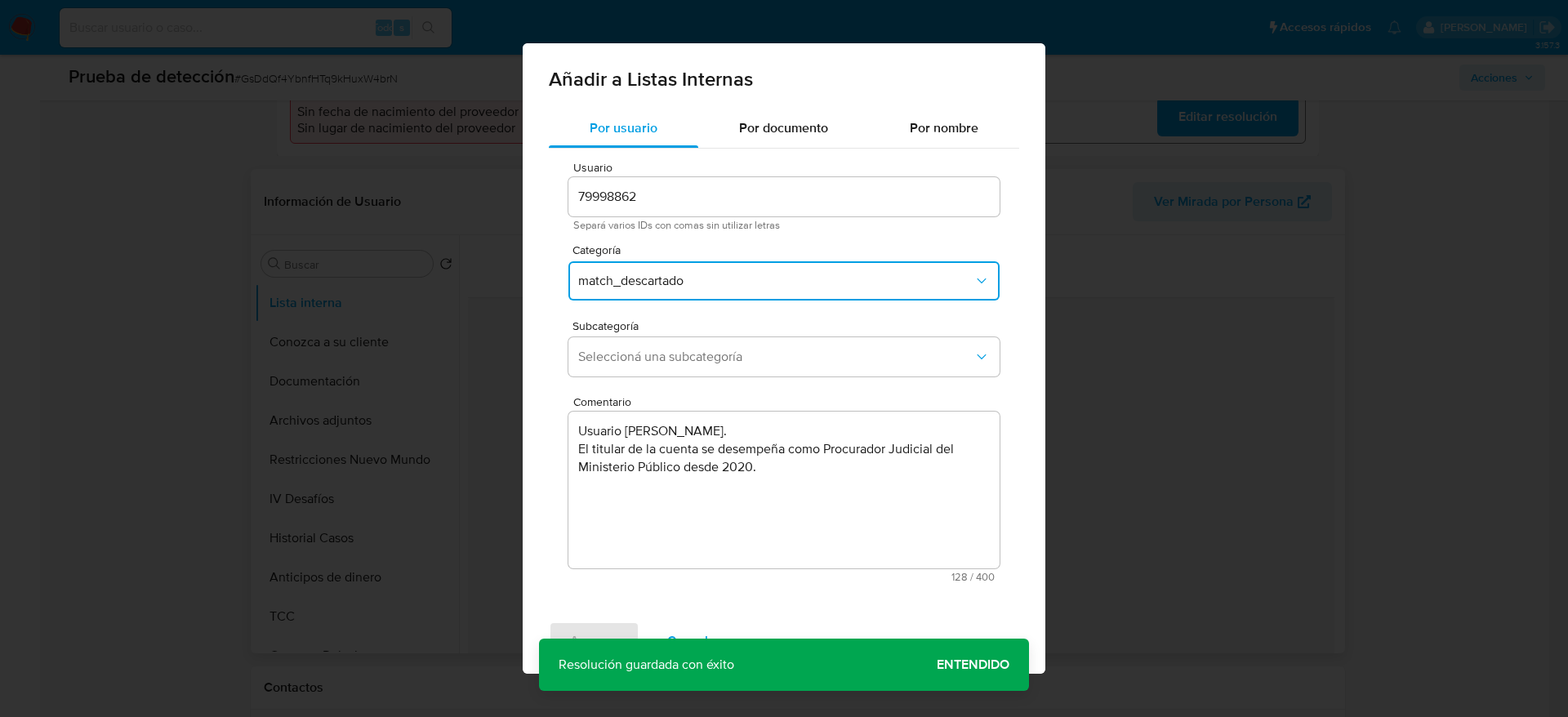
click at [681, 353] on span "Seleccioná una subcategoría" at bounding box center [776, 356] width 395 height 16
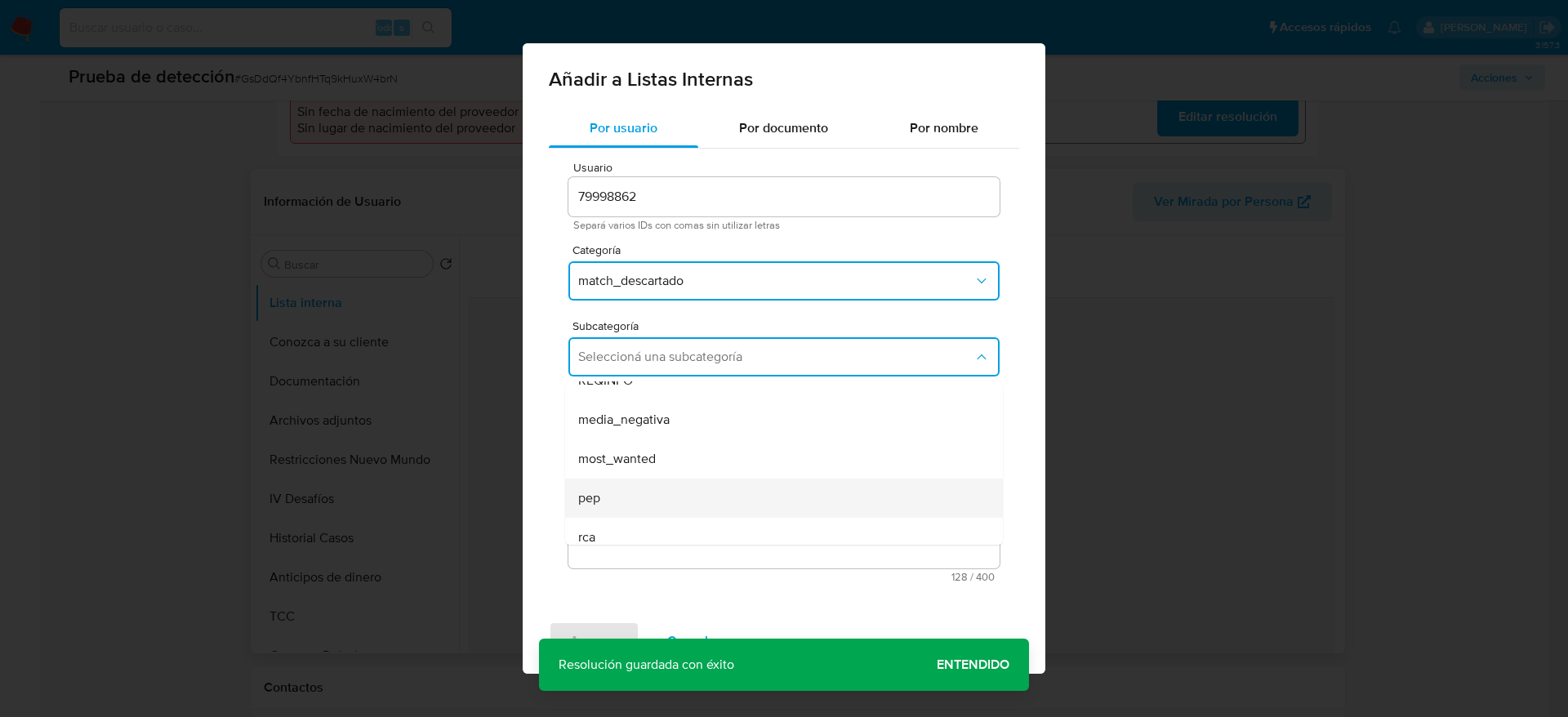
scroll to position [111, 0]
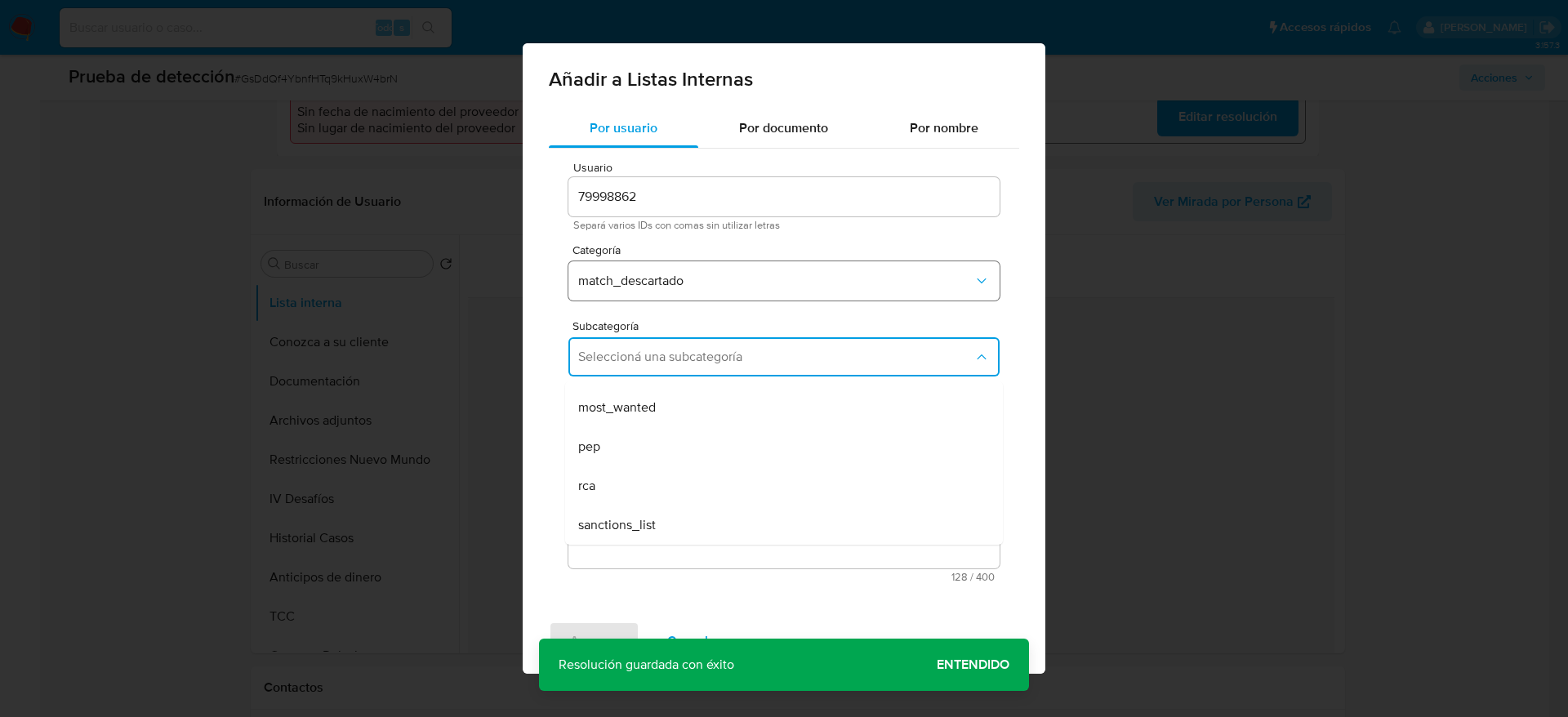
click at [678, 269] on button "match_descartado" at bounding box center [784, 281] width 431 height 40
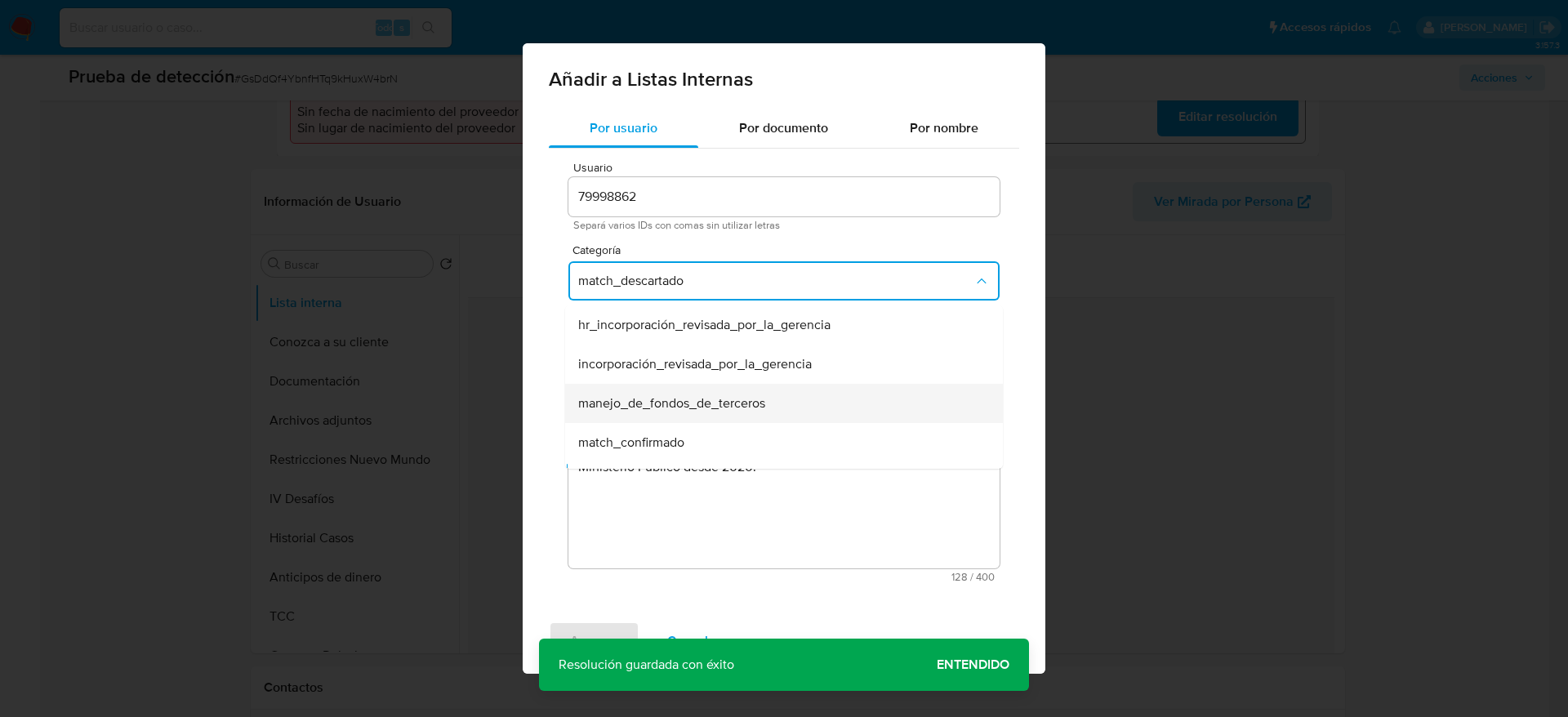
scroll to position [33, 0]
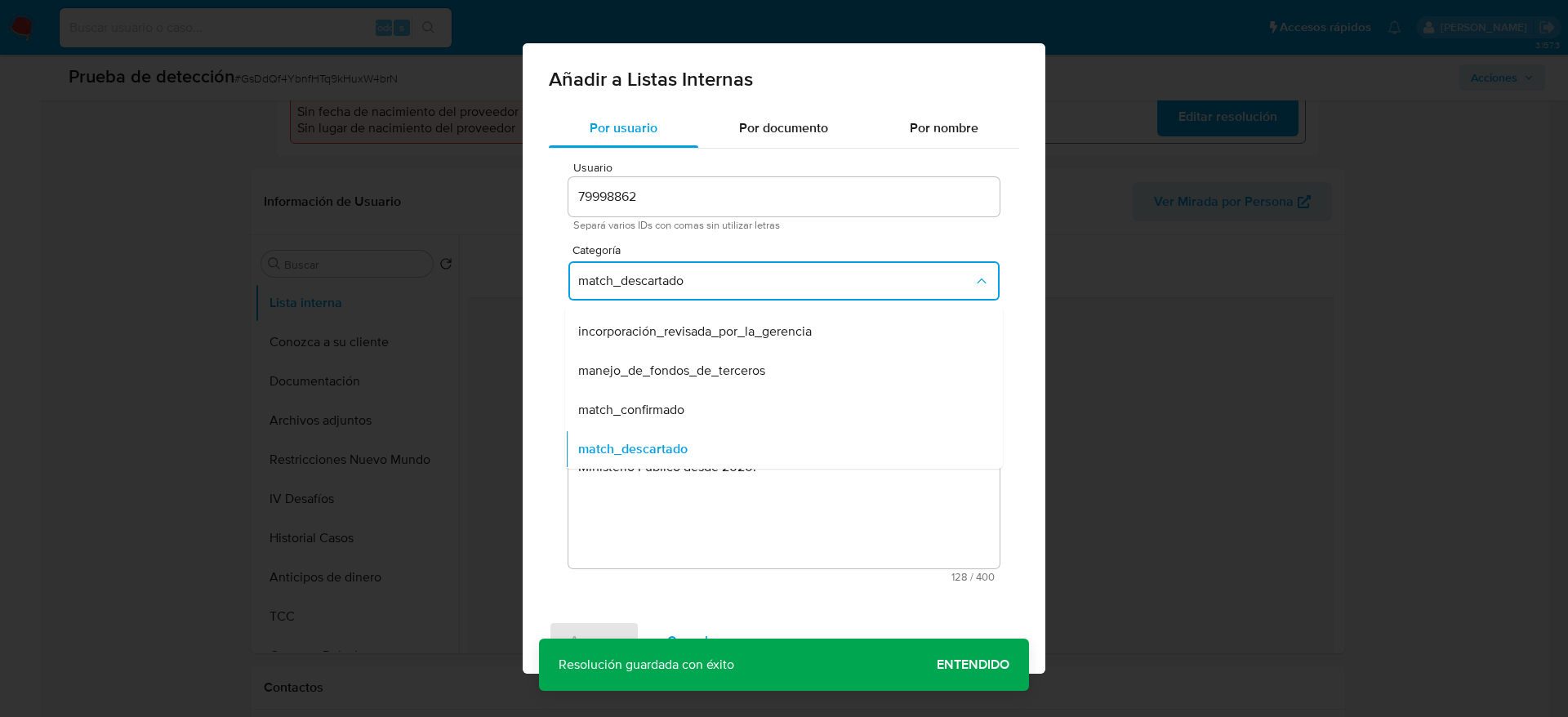
drag, startPoint x: 676, startPoint y: 415, endPoint x: 676, endPoint y: 351, distance: 64.0
click at [676, 415] on span "match_confirmado" at bounding box center [631, 409] width 106 height 16
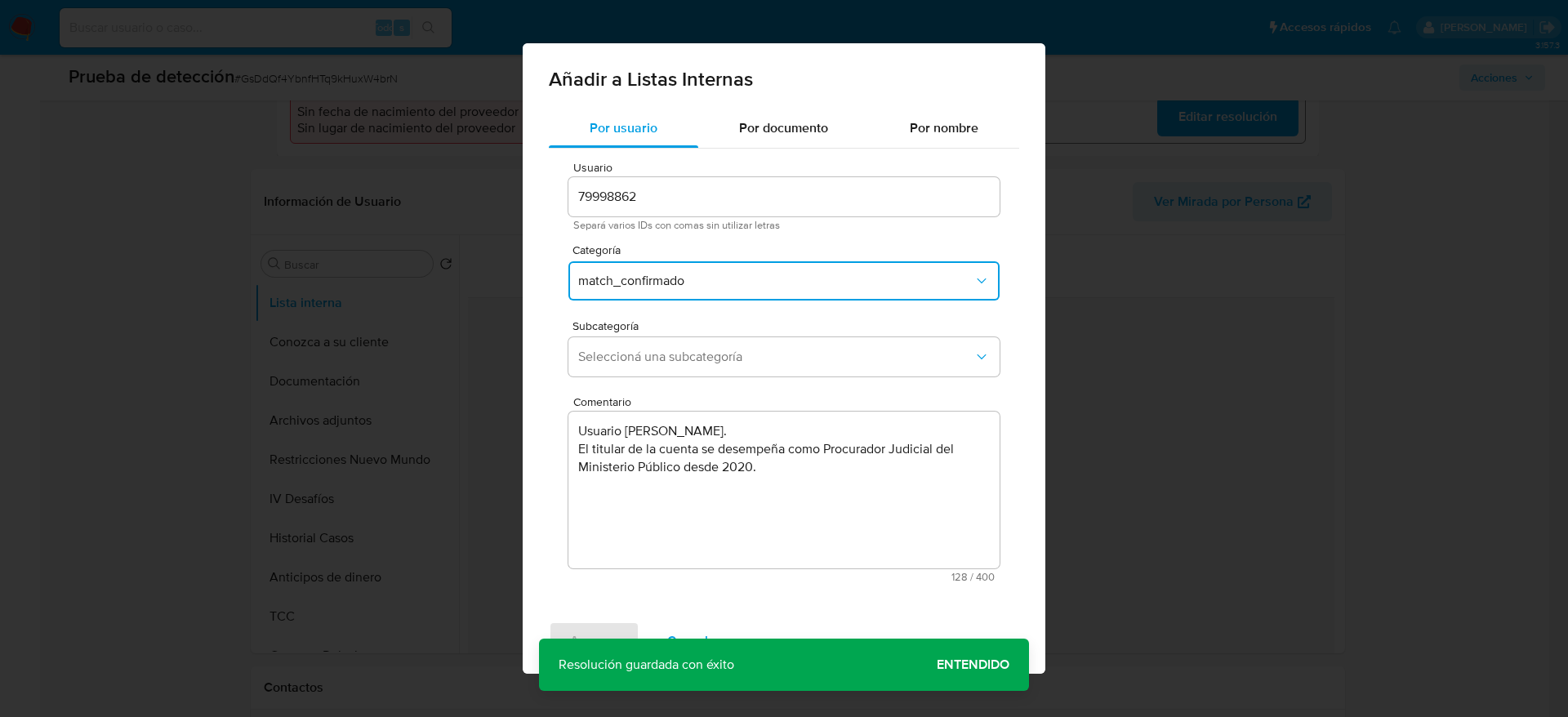
click at [682, 312] on div "Usuario 79998862 Separá varios IDs con comas sin utilizar letras Categoría matc…" at bounding box center [784, 372] width 471 height 446
click at [687, 355] on span "Seleccioná una subcategoría" at bounding box center [776, 356] width 395 height 16
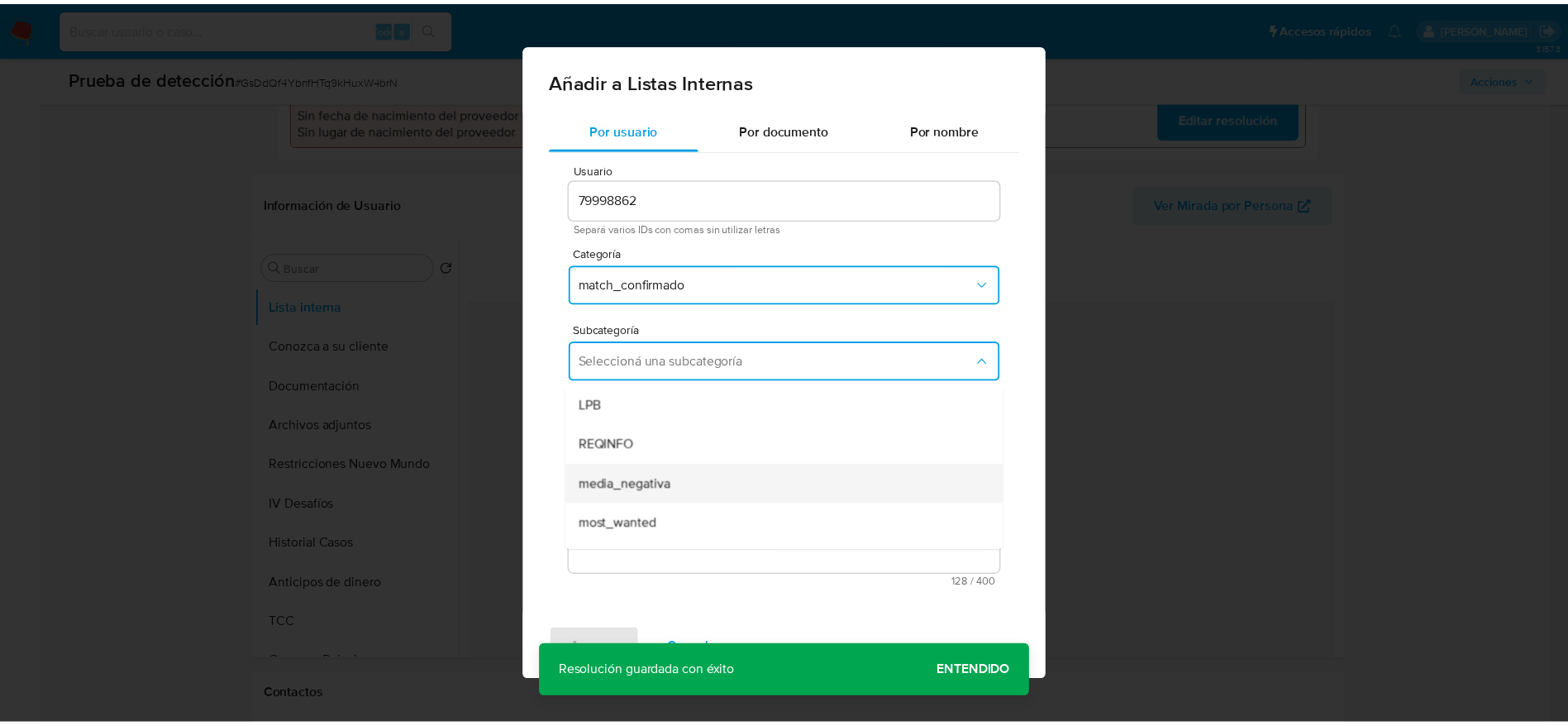
scroll to position [112, 0]
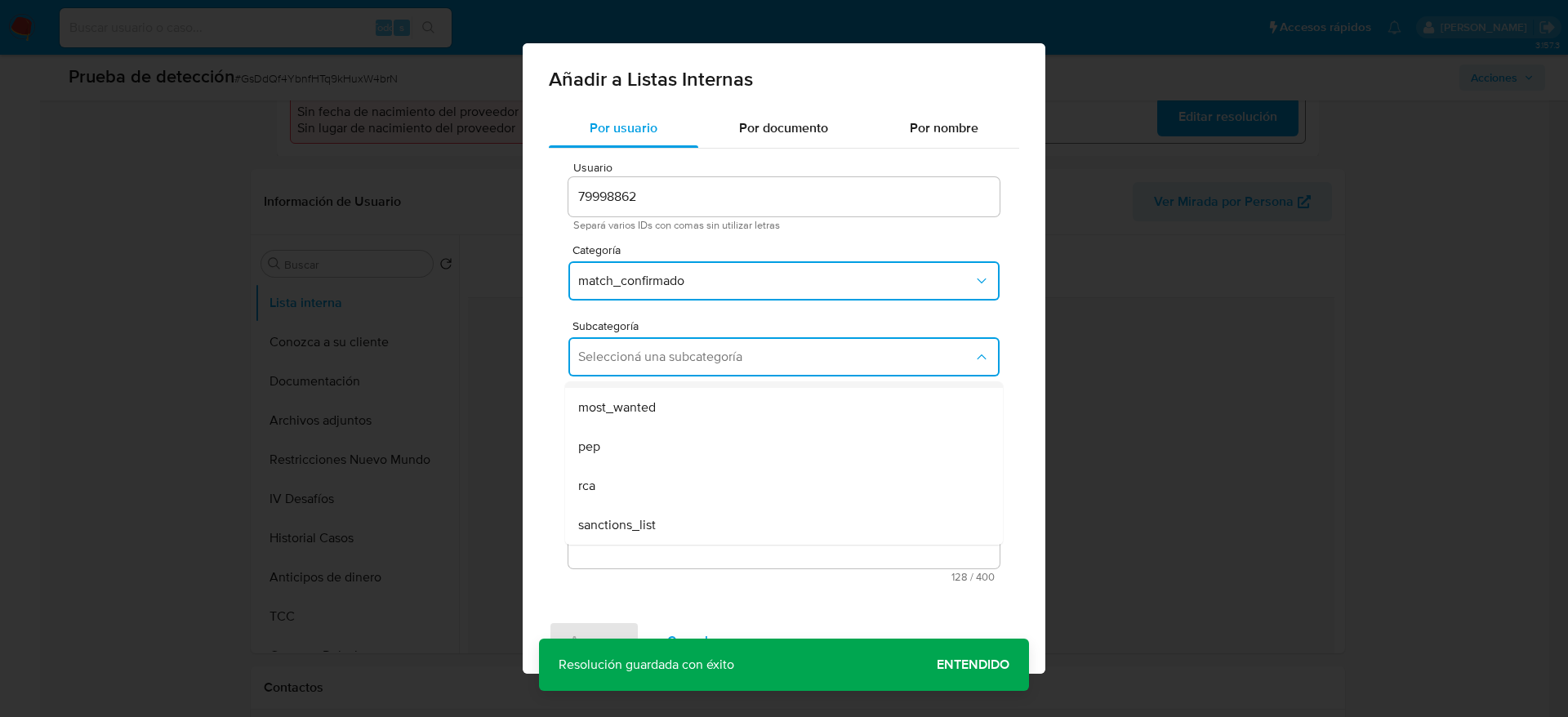
click at [650, 451] on div "pep" at bounding box center [779, 446] width 402 height 40
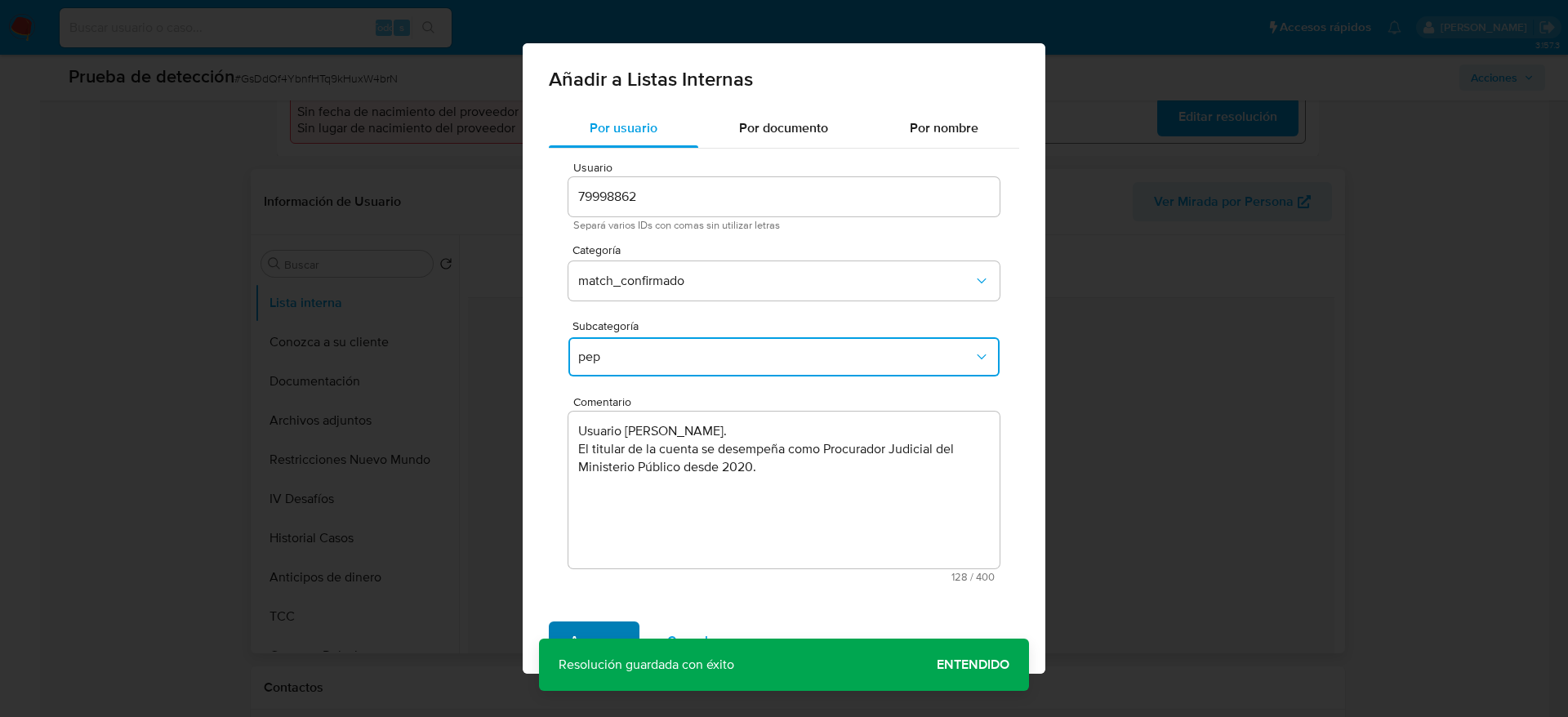
click at [590, 623] on span "Agregar" at bounding box center [594, 641] width 48 height 36
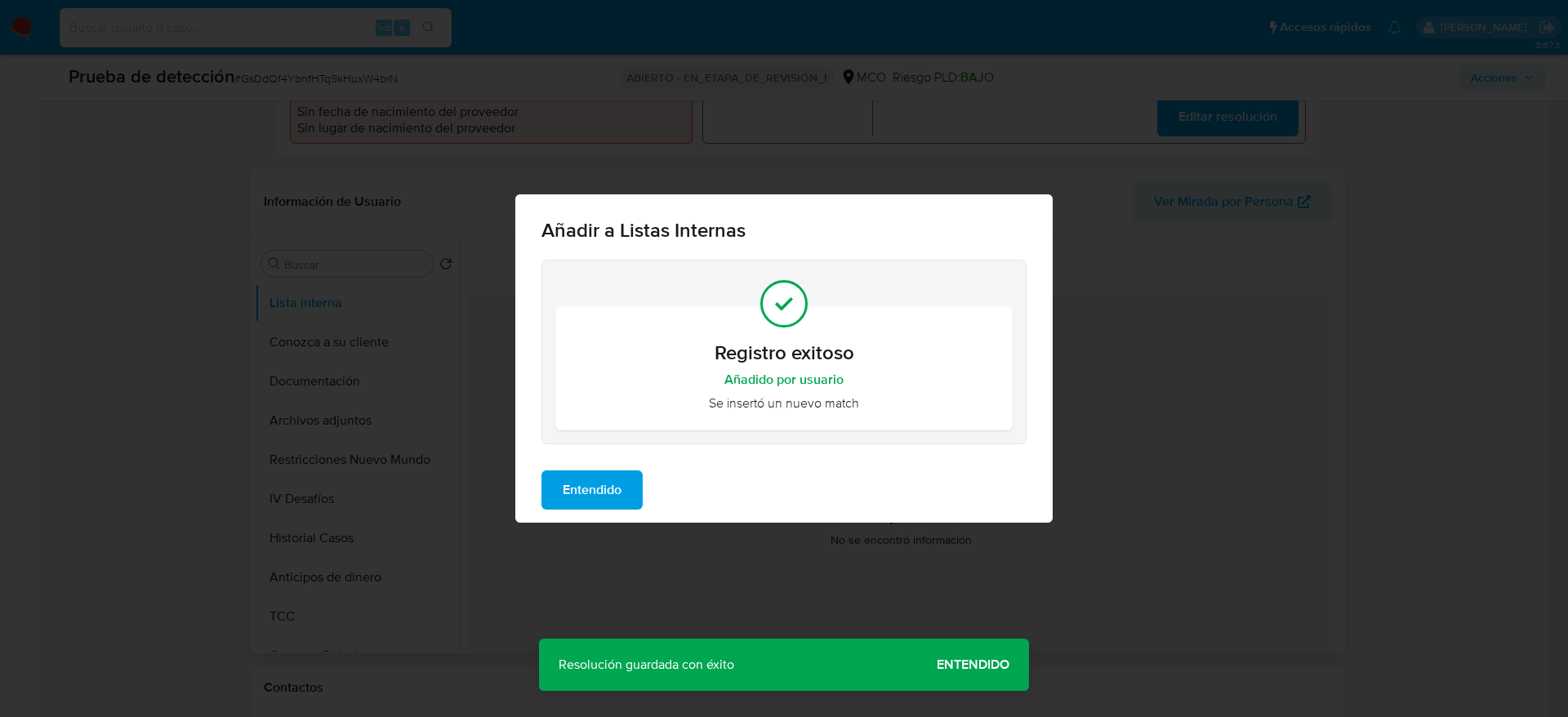
click at [635, 477] on button "Entendido" at bounding box center [592, 490] width 101 height 40
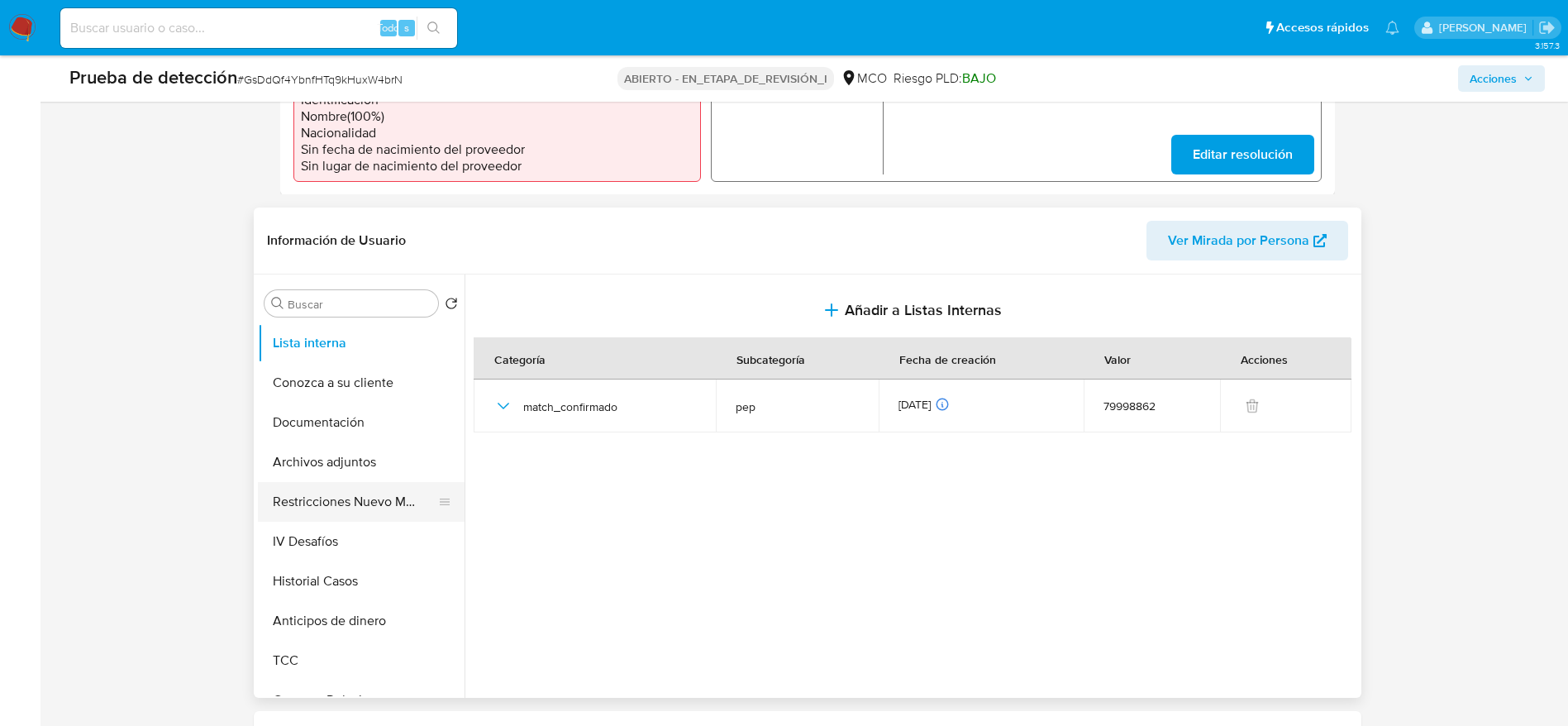
scroll to position [620, 0]
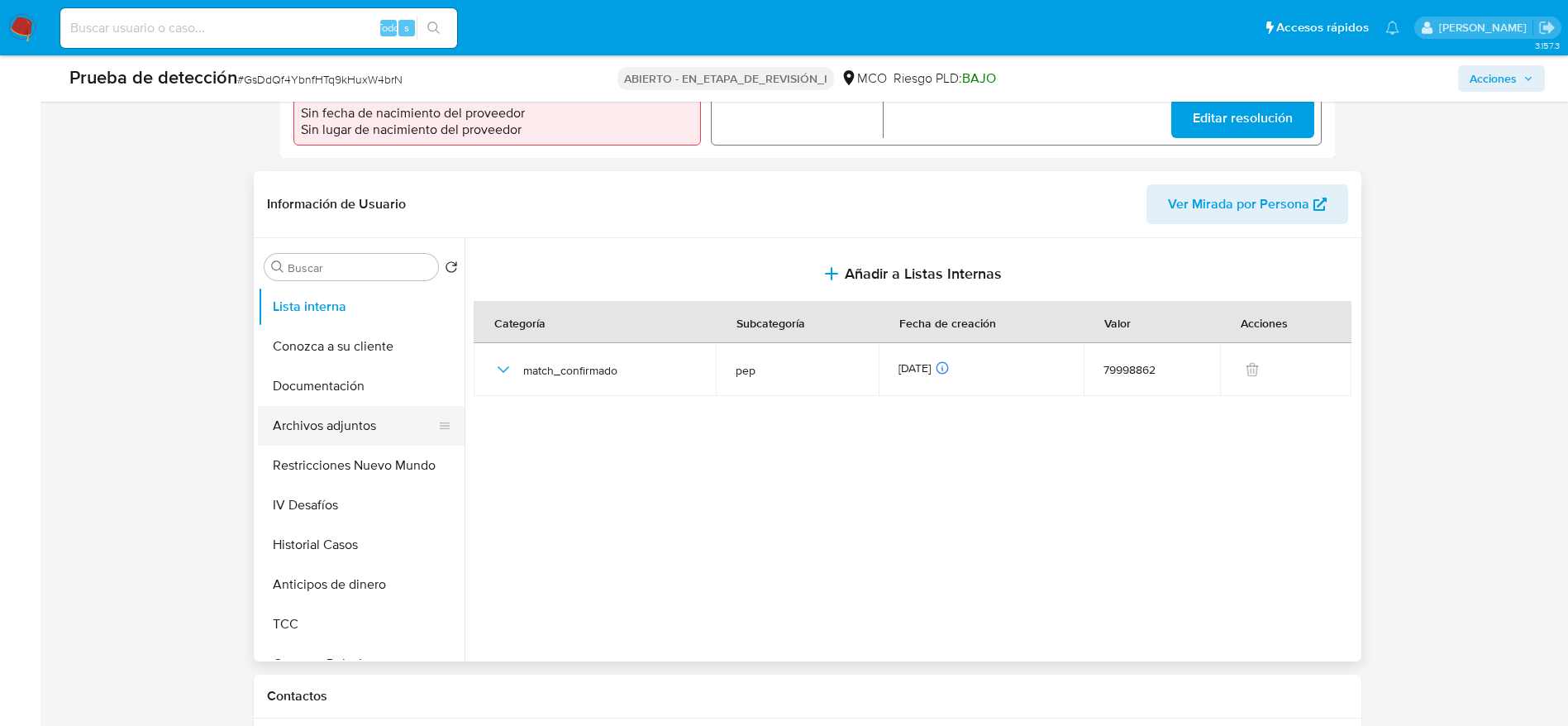
click at [340, 413] on button "Archivos adjuntos" at bounding box center [354, 426] width 193 height 40
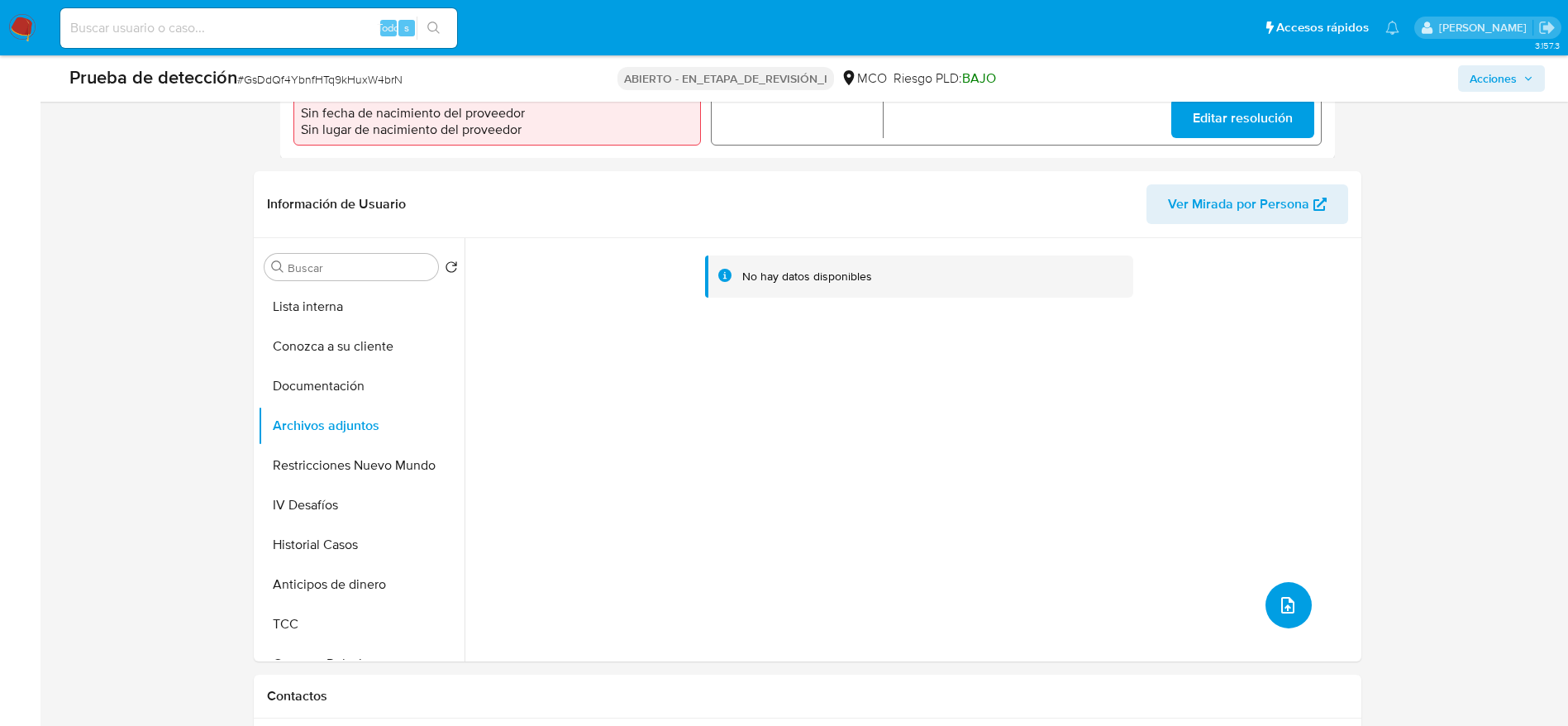
click at [1270, 599] on button "subir archivo" at bounding box center [1288, 605] width 46 height 46
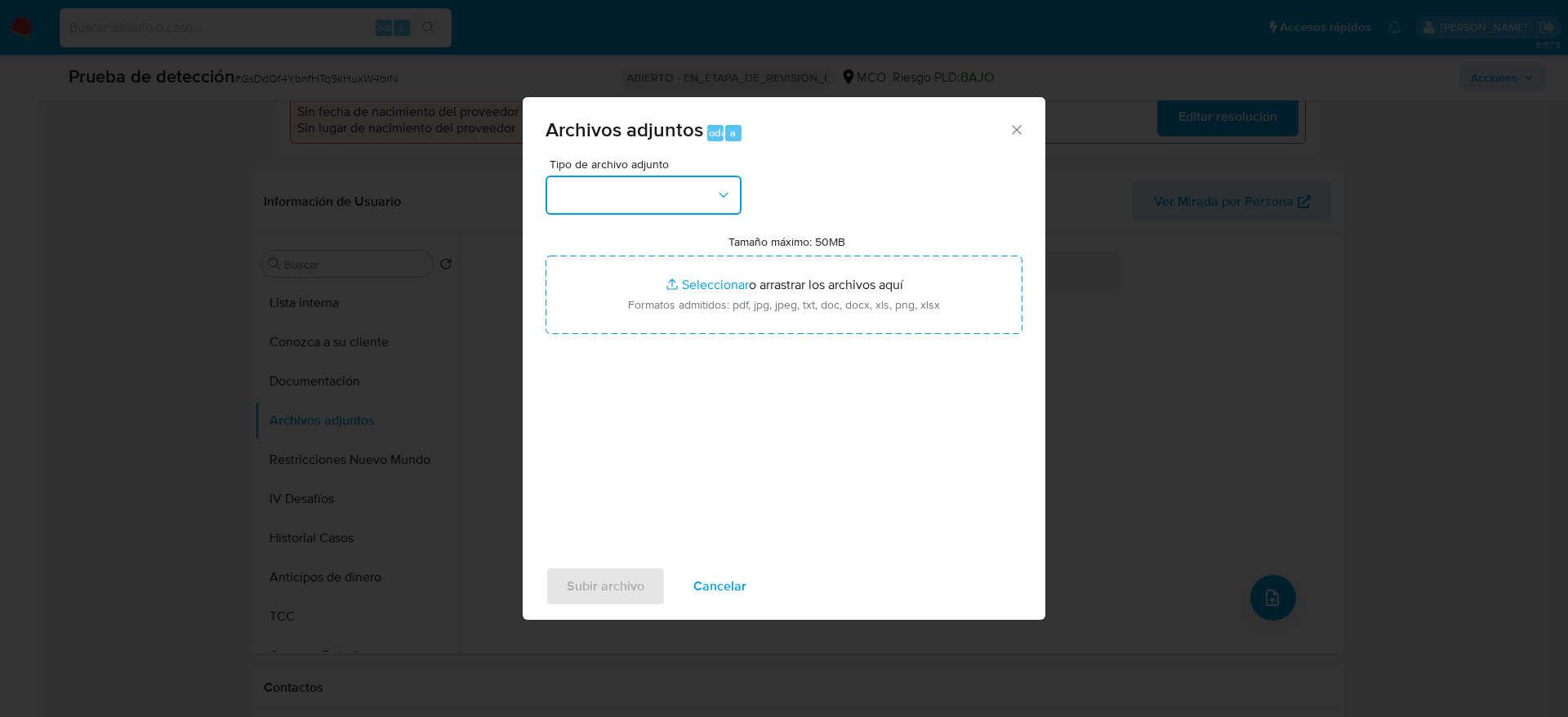
click at [673, 189] on button "button" at bounding box center [643, 195] width 196 height 40
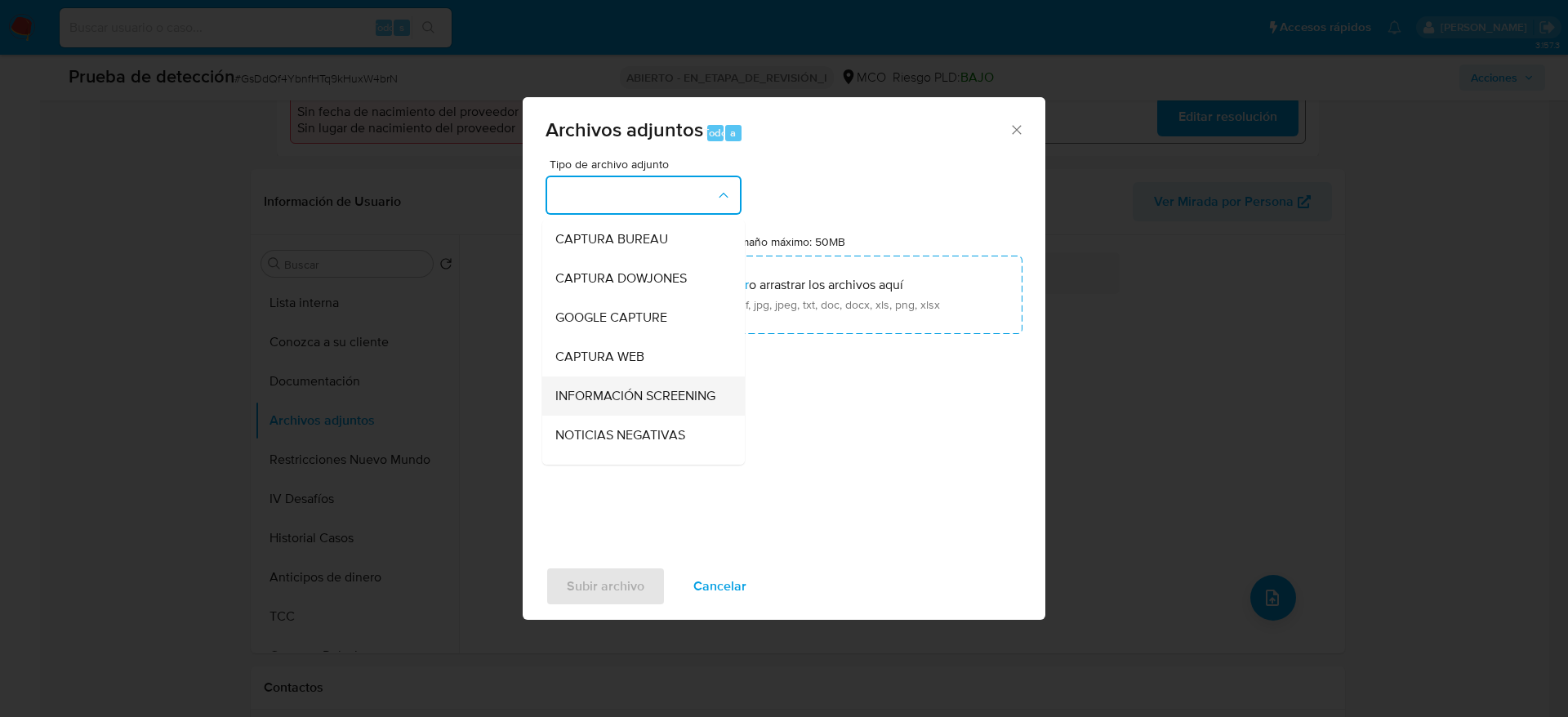
drag, startPoint x: 662, startPoint y: 368, endPoint x: 662, endPoint y: 394, distance: 26.0
click at [662, 394] on ul "CAPTURA BUREAU CAPTURA DOWJONES GOOGLE CAPTURE CAPTURA WEB INFORMACIÓN SCREENIN…" at bounding box center [643, 649] width 203 height 859
click at [662, 394] on span "INFORMACIÓN SCREENING" at bounding box center [636, 395] width 160 height 16
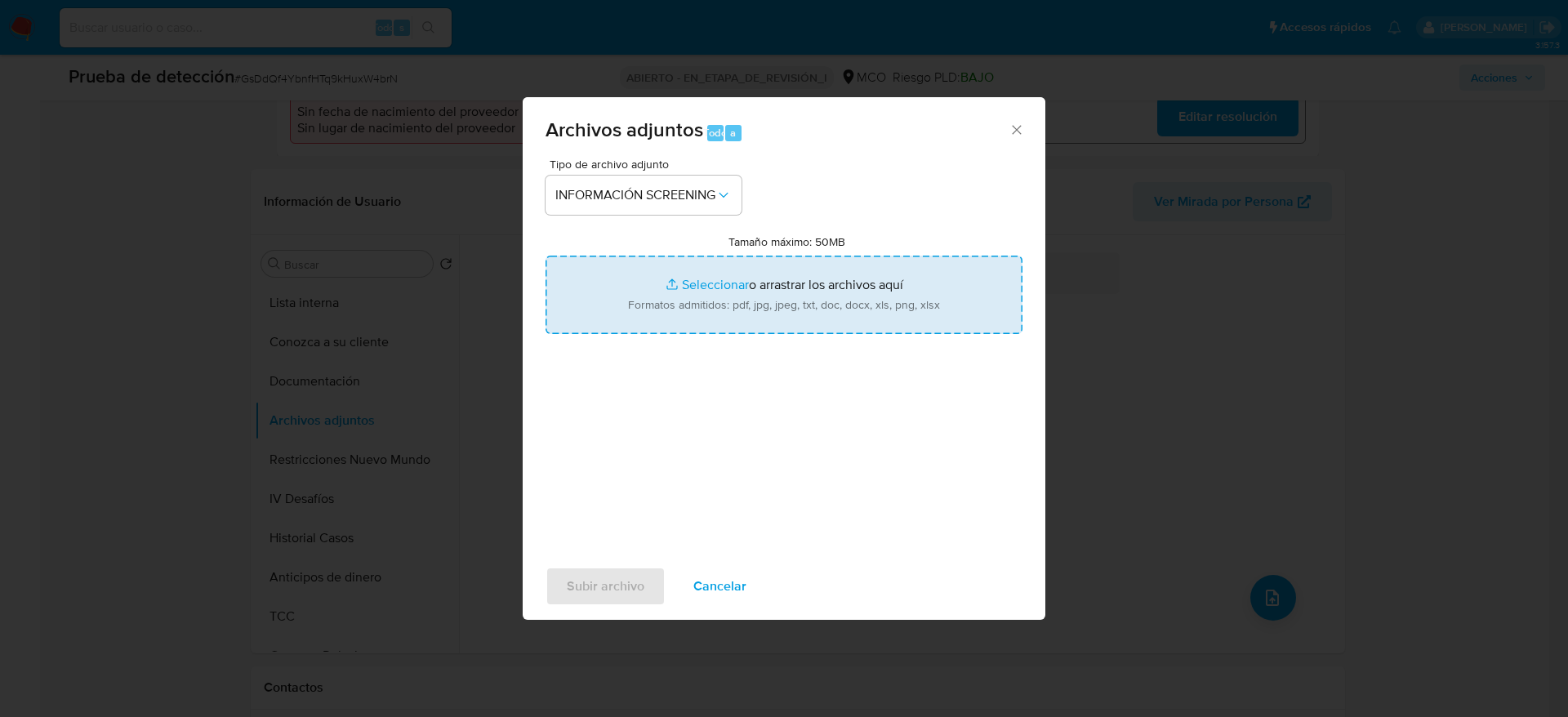
click at [702, 287] on input "Tamaño máximo: 50MB Seleccionar archivos" at bounding box center [784, 294] width 477 height 78
type input "C:\fakepath\_Juan David Gomez Rubio_ - Buscar con Google.pdf"
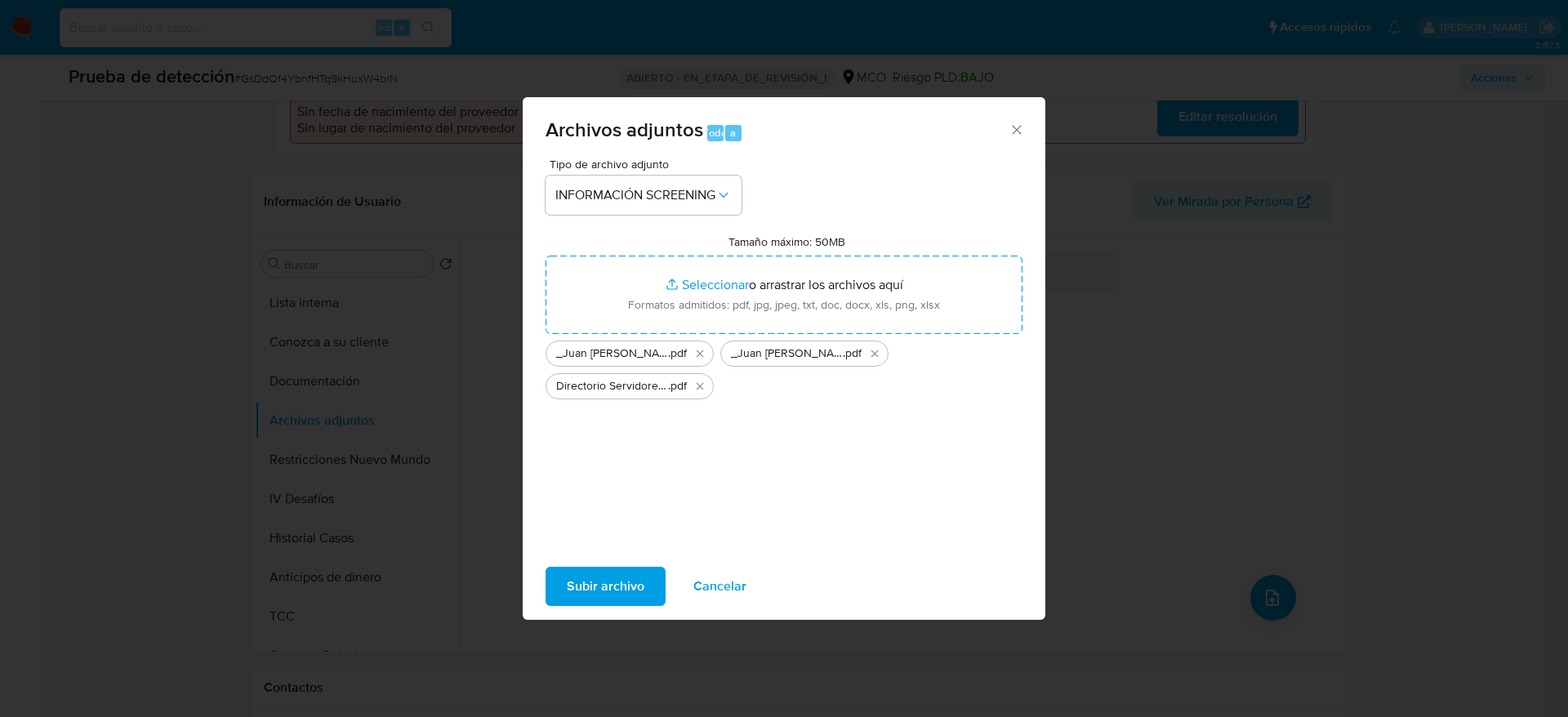
click at [640, 571] on span "Subir archivo" at bounding box center [605, 586] width 77 height 36
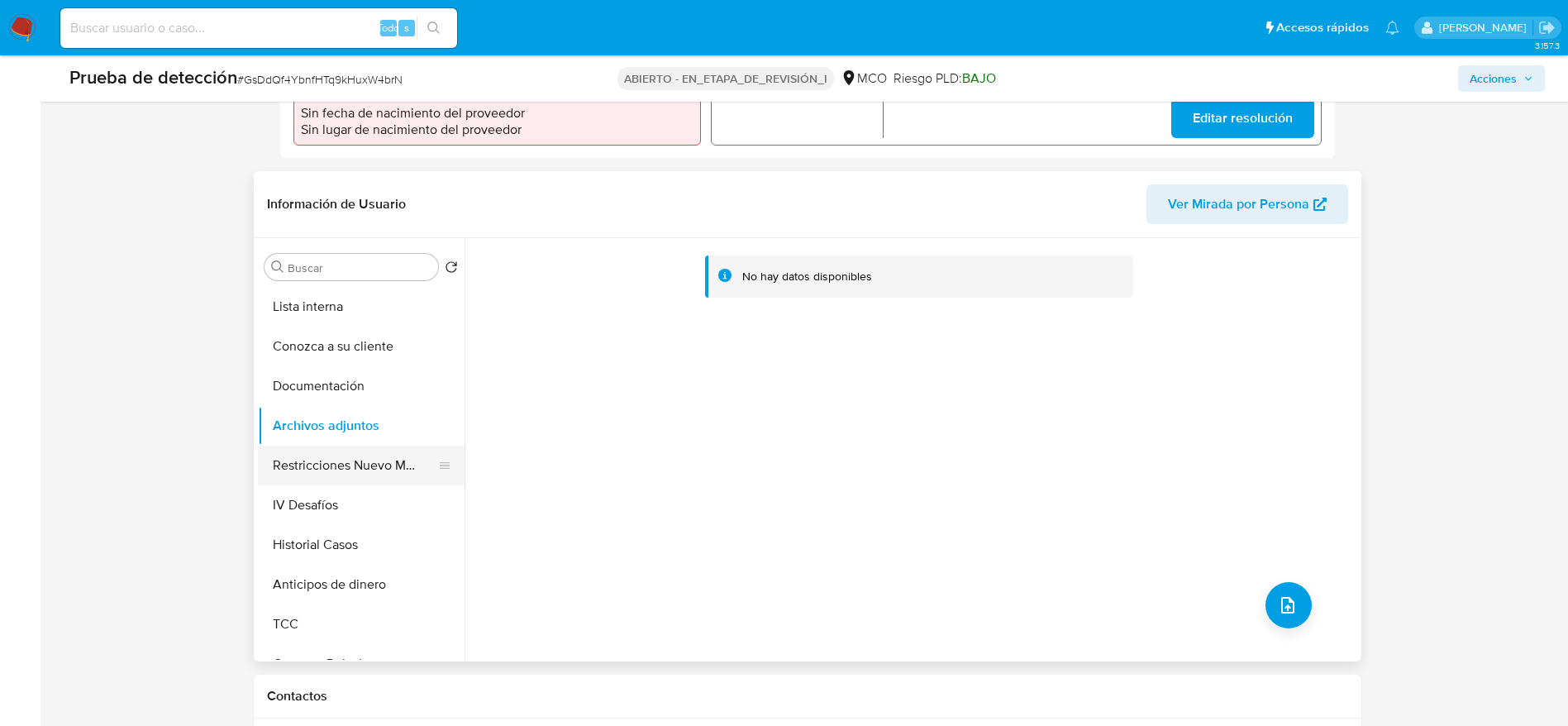
click at [338, 463] on button "Restricciones Nuevo Mundo" at bounding box center [354, 466] width 193 height 40
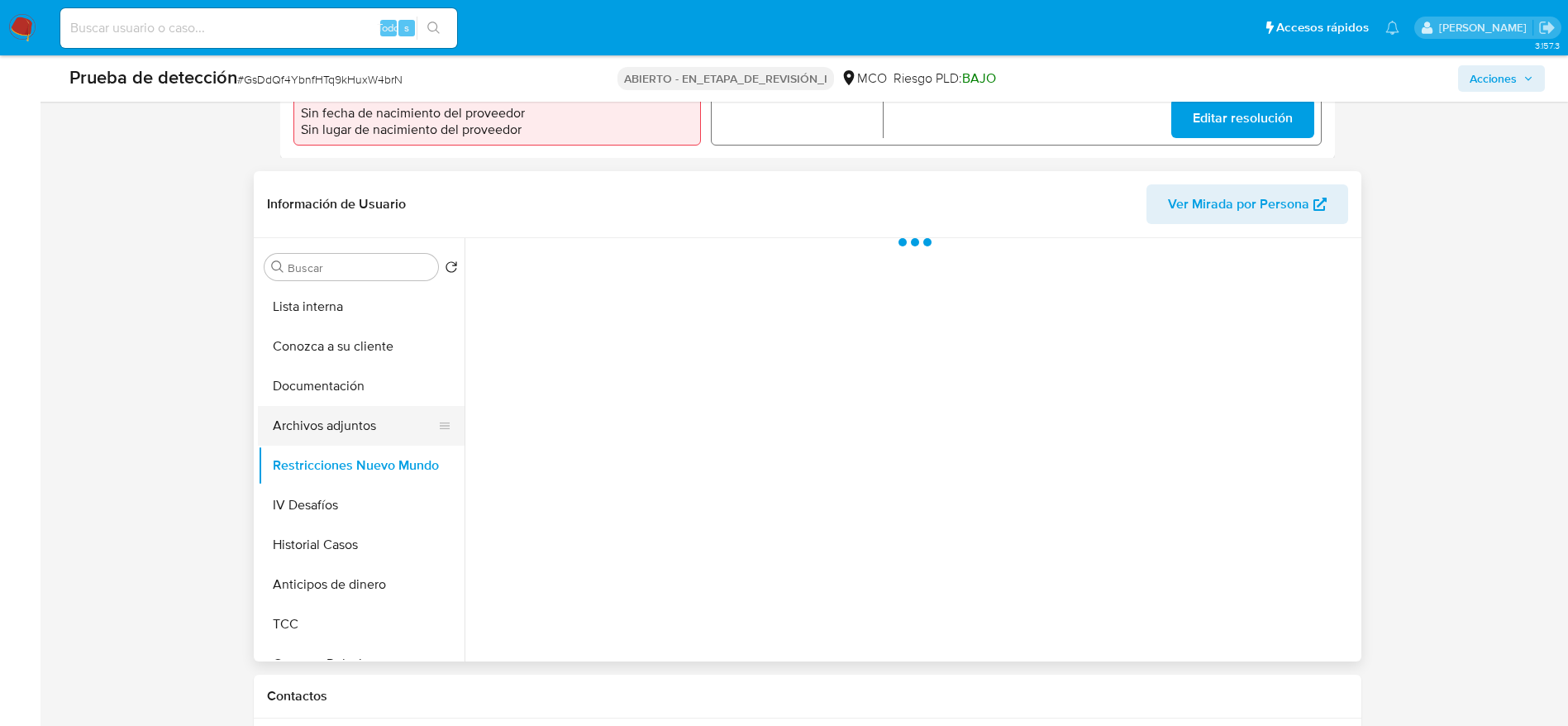
click at [339, 412] on button "Archivos adjuntos" at bounding box center [354, 426] width 193 height 40
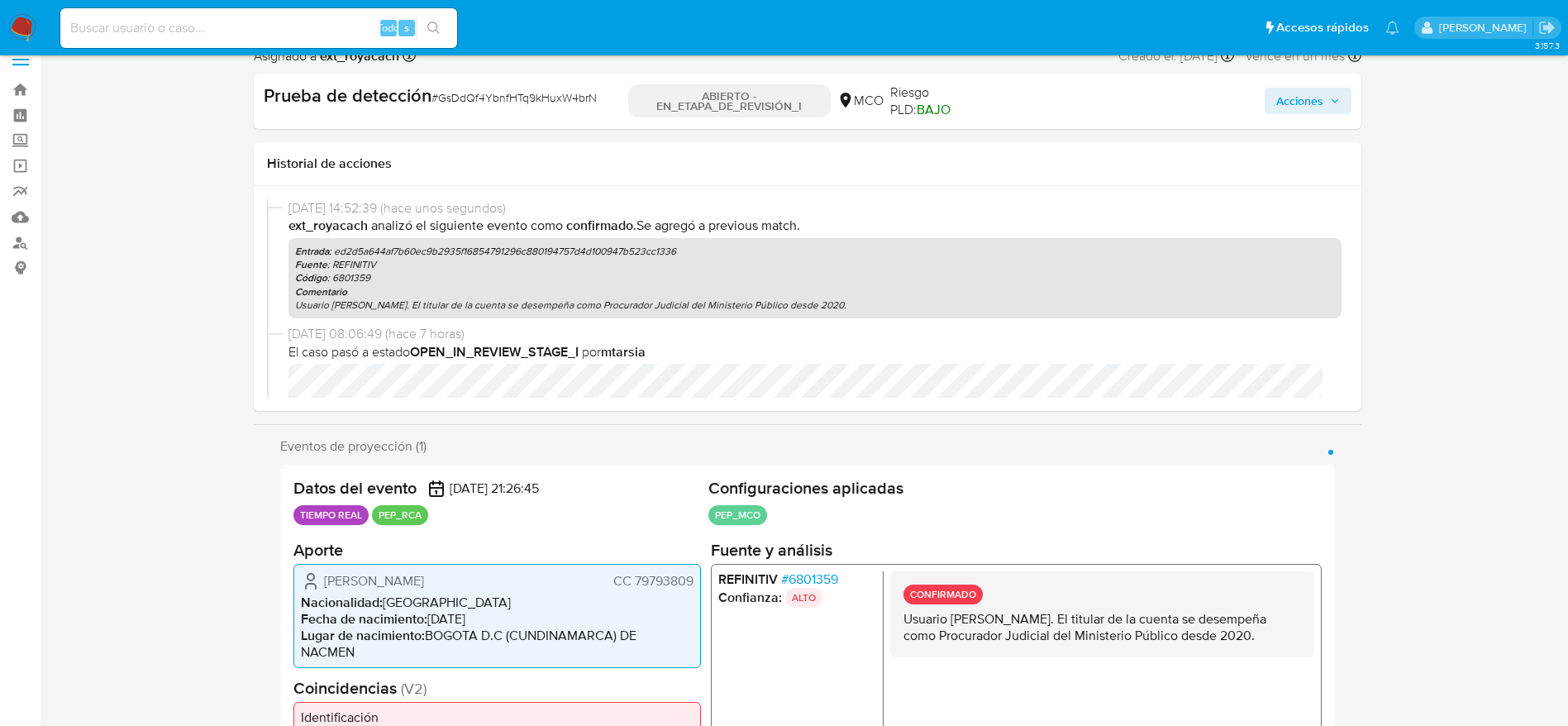
scroll to position [0, 0]
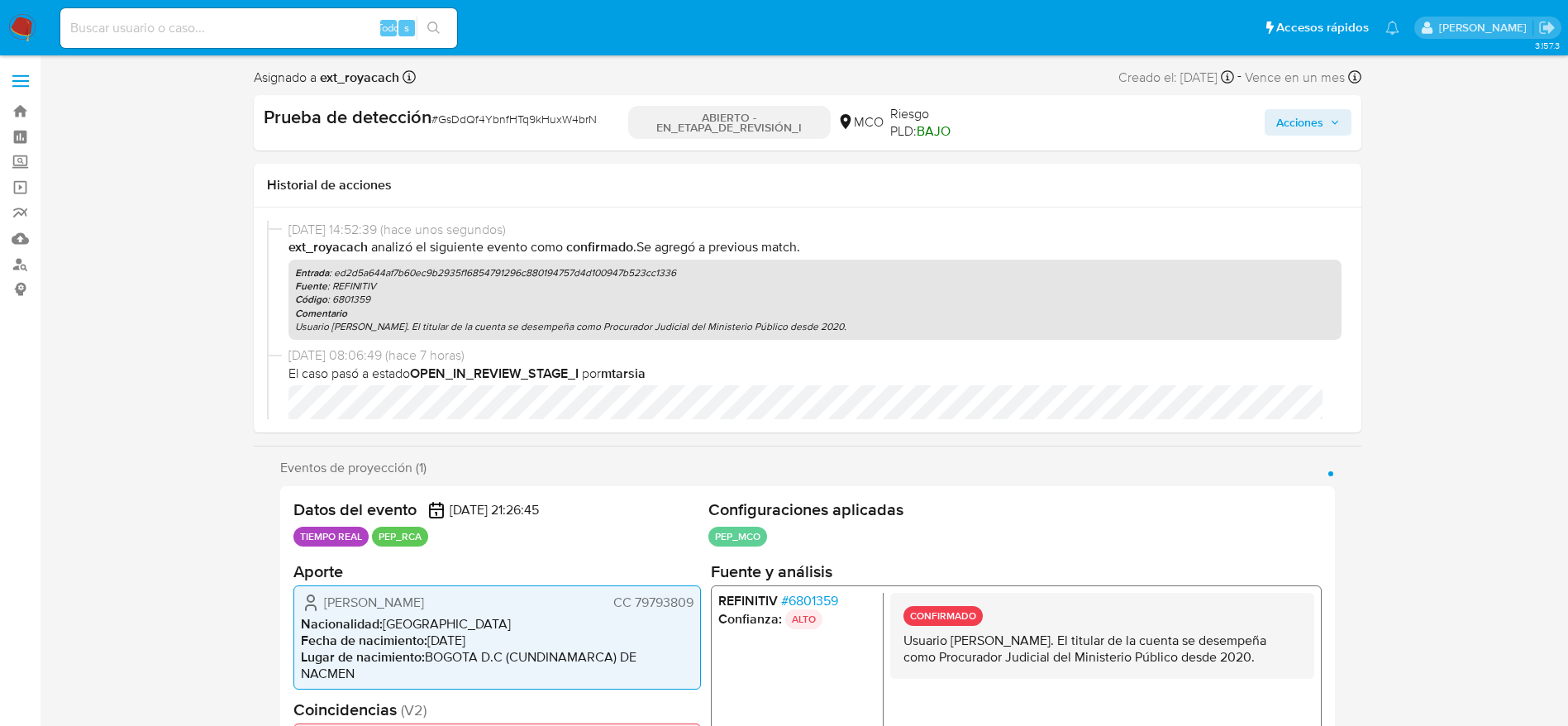
click at [1303, 120] on span "Acciones" at bounding box center [1299, 122] width 47 height 26
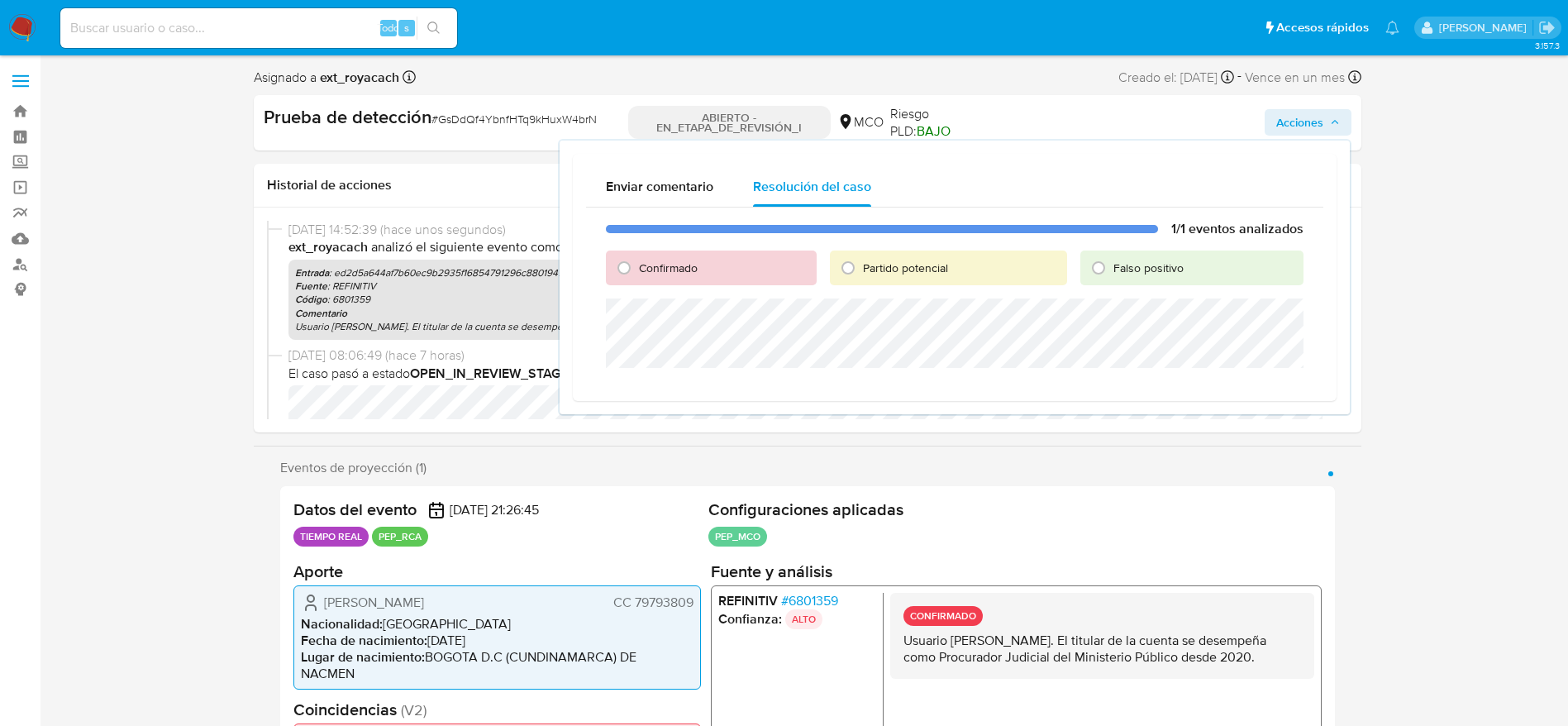
click at [657, 271] on font "Confirmado" at bounding box center [668, 267] width 59 height 16
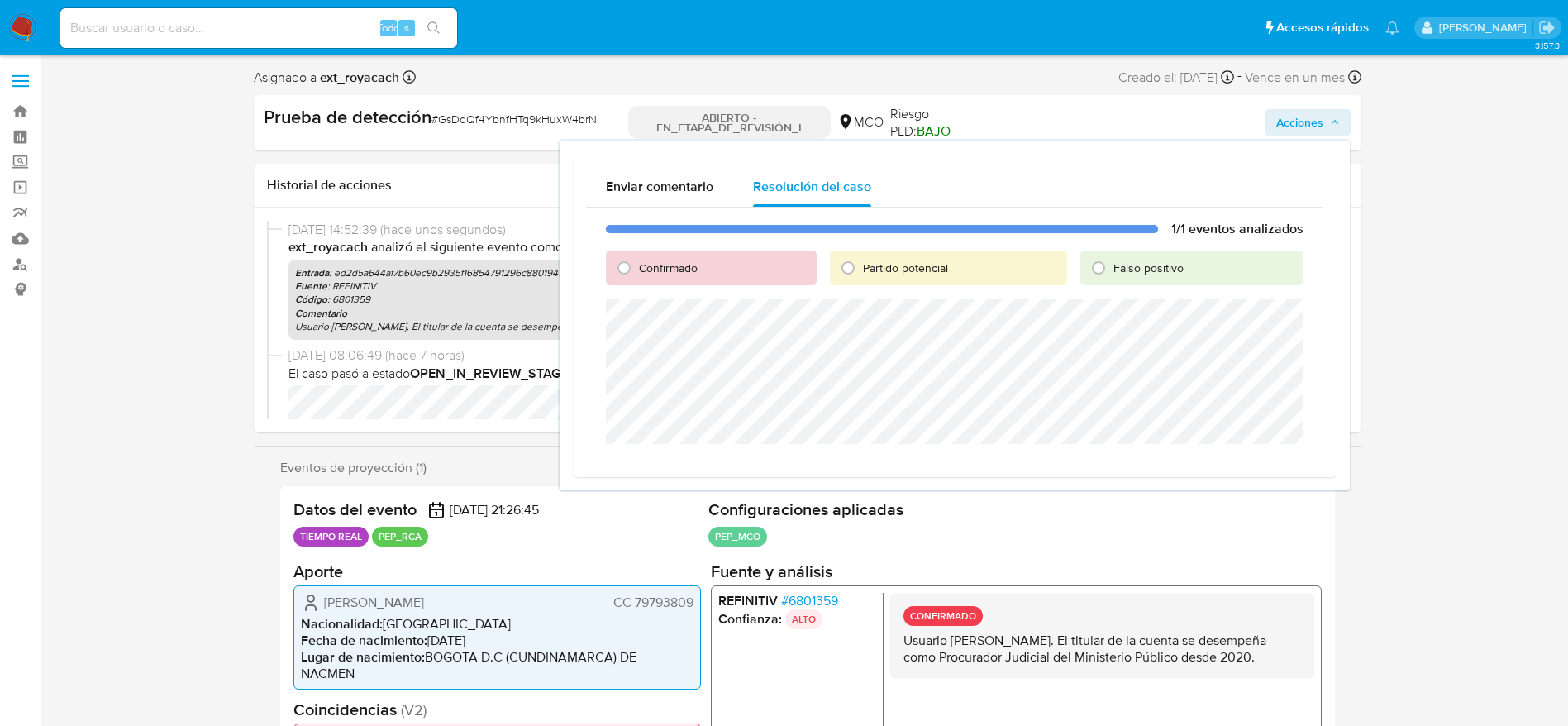
click at [674, 271] on font "Confirmado" at bounding box center [668, 267] width 59 height 16
click at [637, 271] on input "Confirmado" at bounding box center [624, 267] width 26 height 26
radio input "true"
click at [1269, 483] on div "1/1 eventos analizados Confirmado Partido potencial Falso positivo Cerrar Caso" at bounding box center [955, 349] width 738 height 283
click at [1267, 468] on span "Cerrar Caso" at bounding box center [1245, 463] width 79 height 23
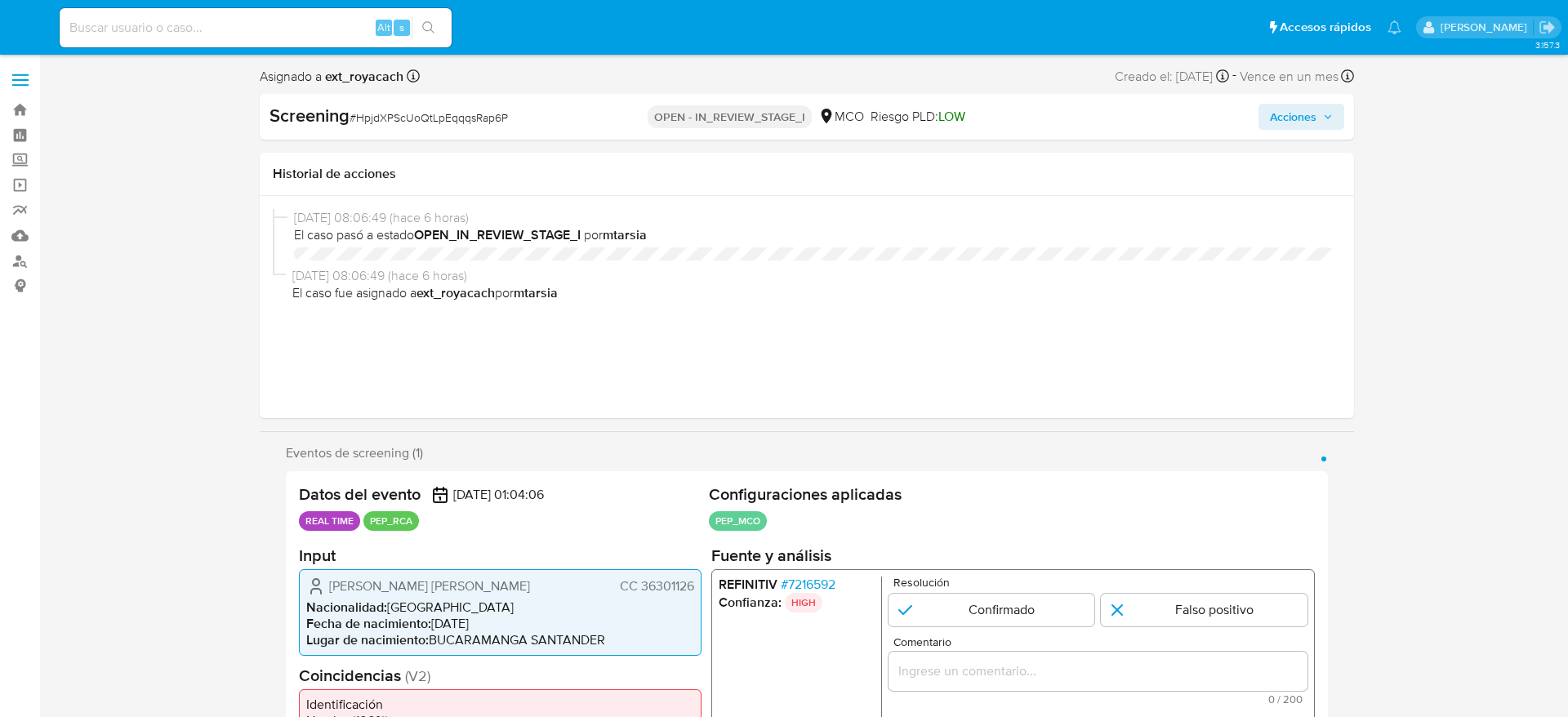
select select "10"
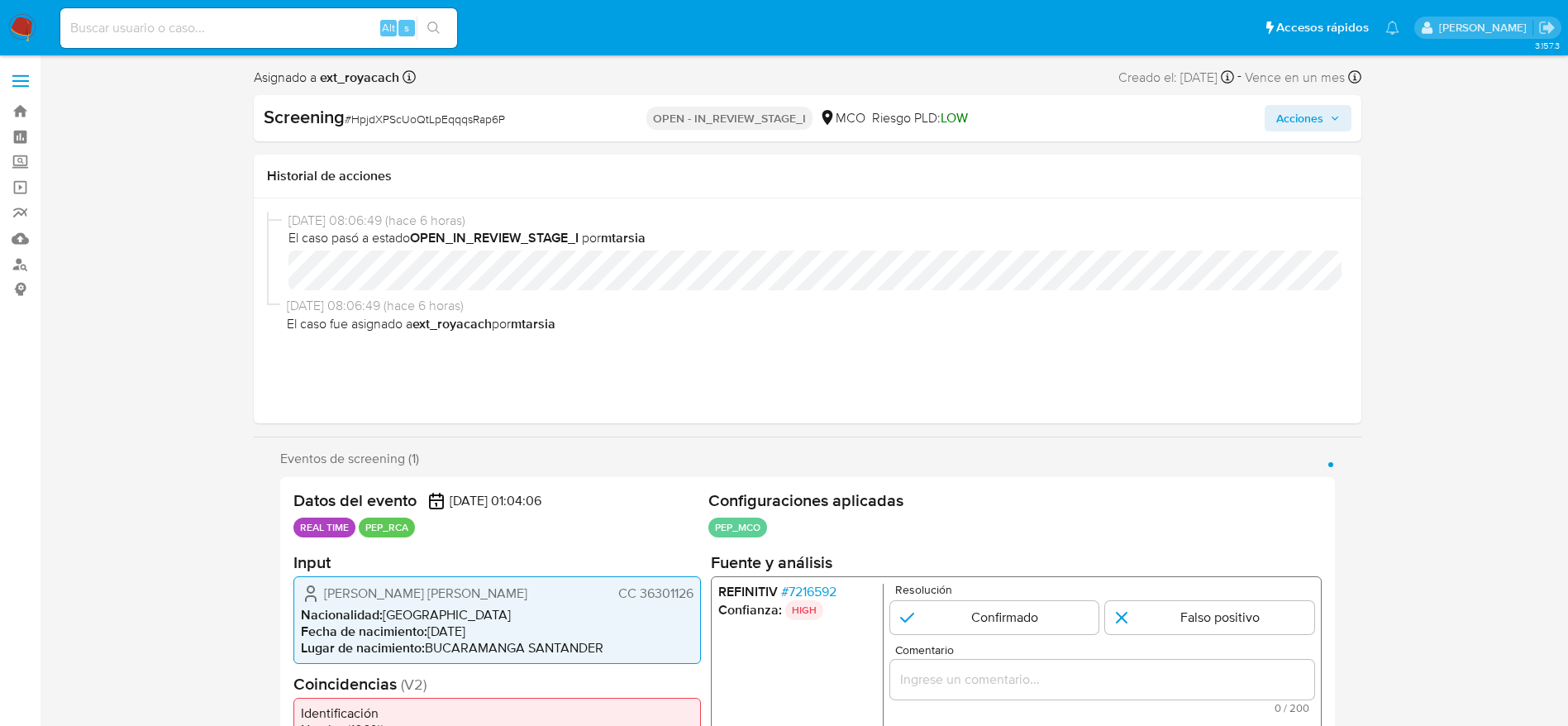
click at [824, 588] on span "# 7216592" at bounding box center [807, 591] width 55 height 16
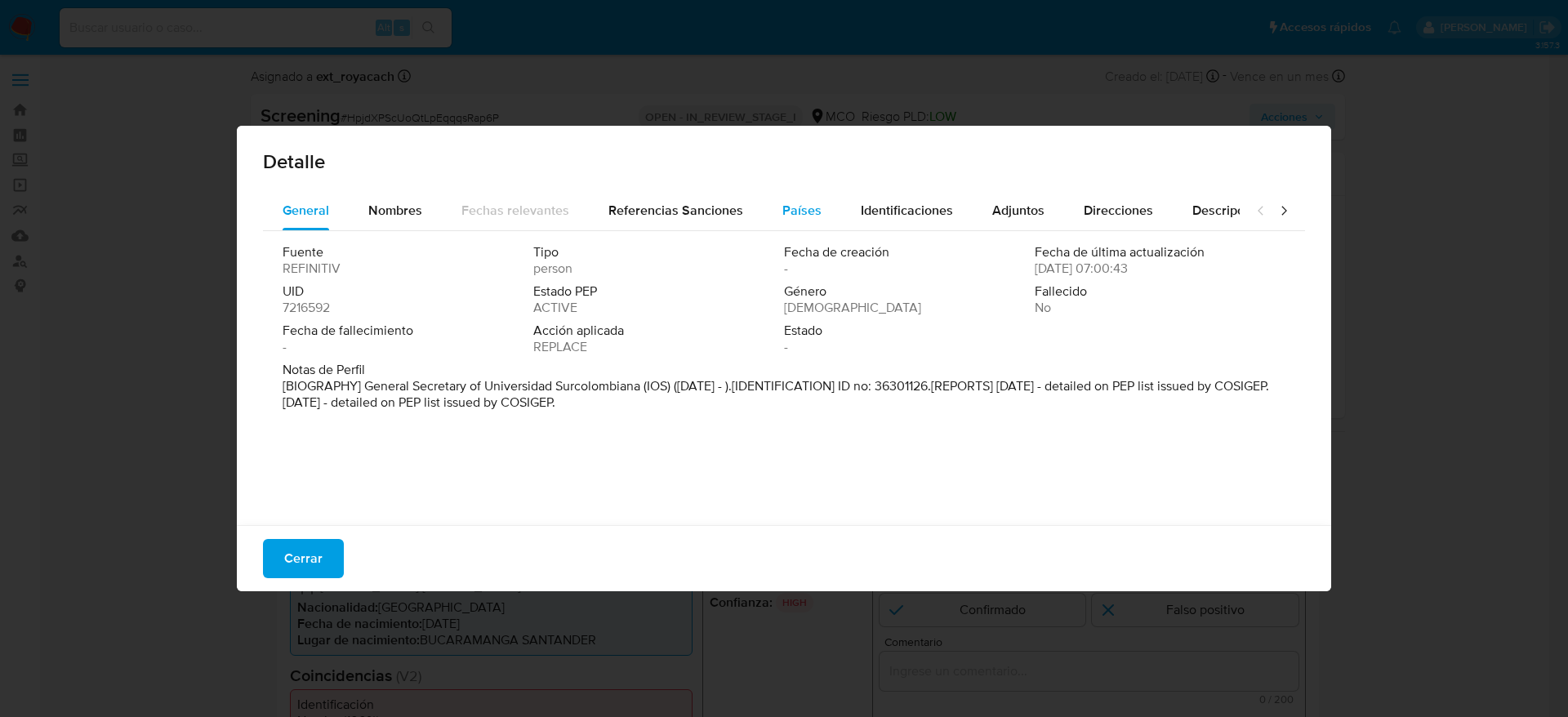
click at [807, 218] on span "Países" at bounding box center [802, 210] width 40 height 18
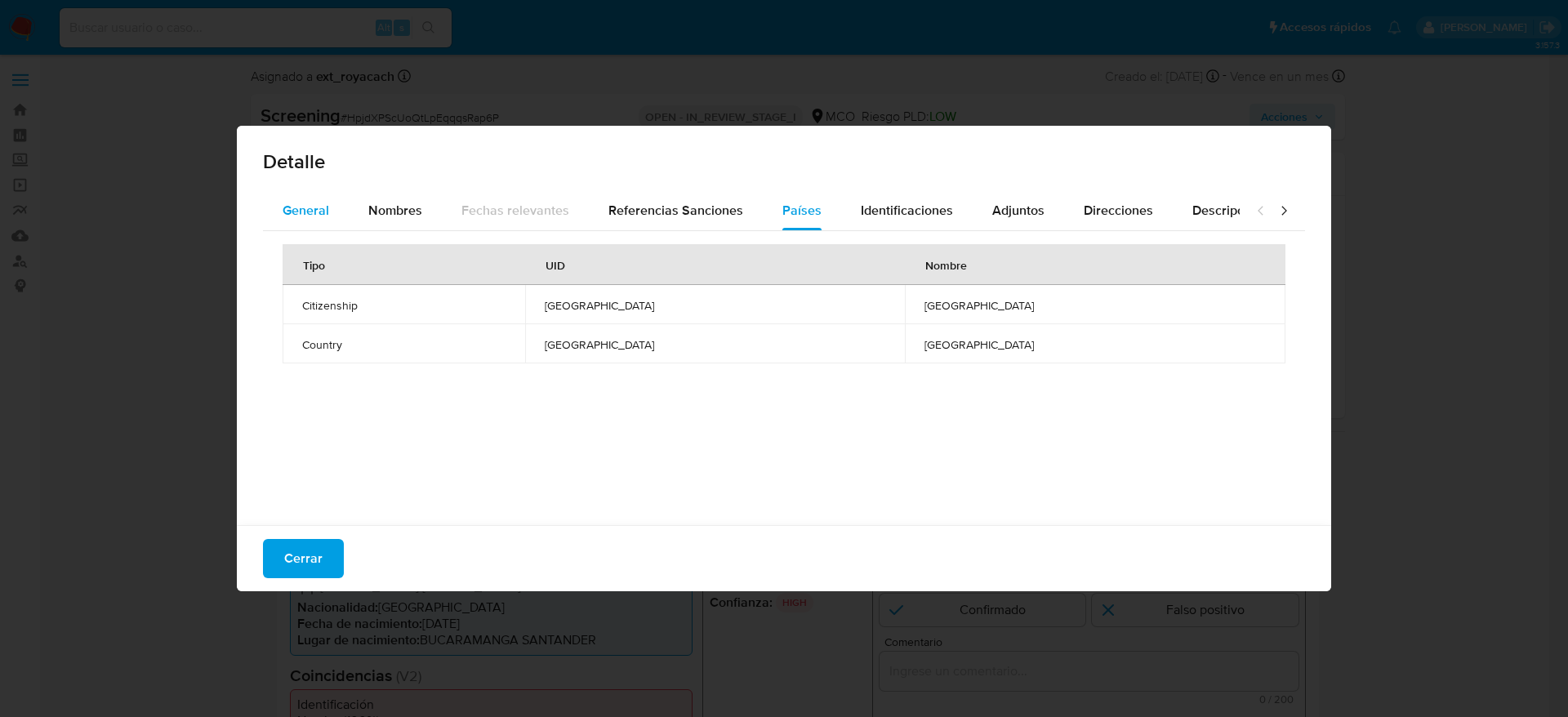
click at [315, 198] on div "General" at bounding box center [305, 210] width 46 height 40
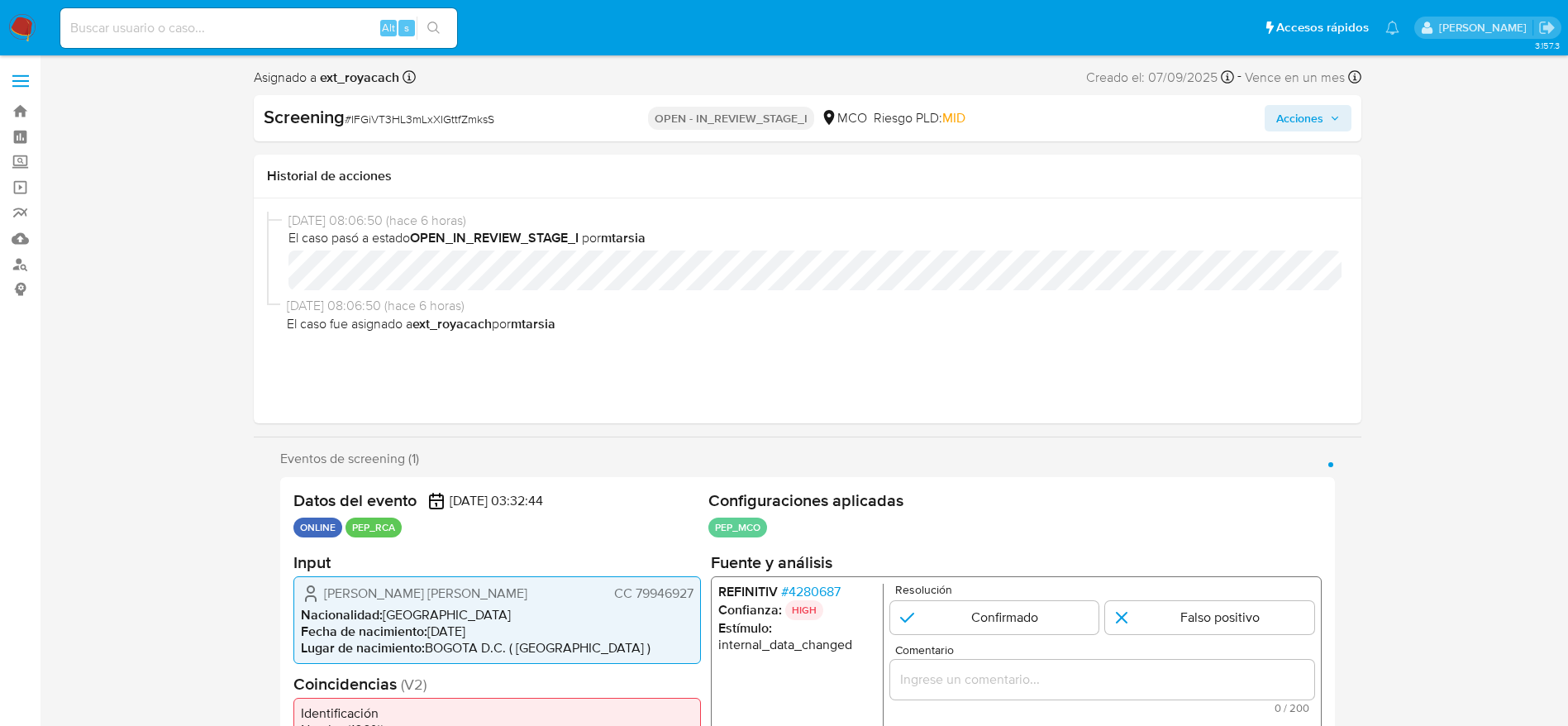
select select "10"
click at [824, 588] on span "# 4280687" at bounding box center [810, 591] width 60 height 16
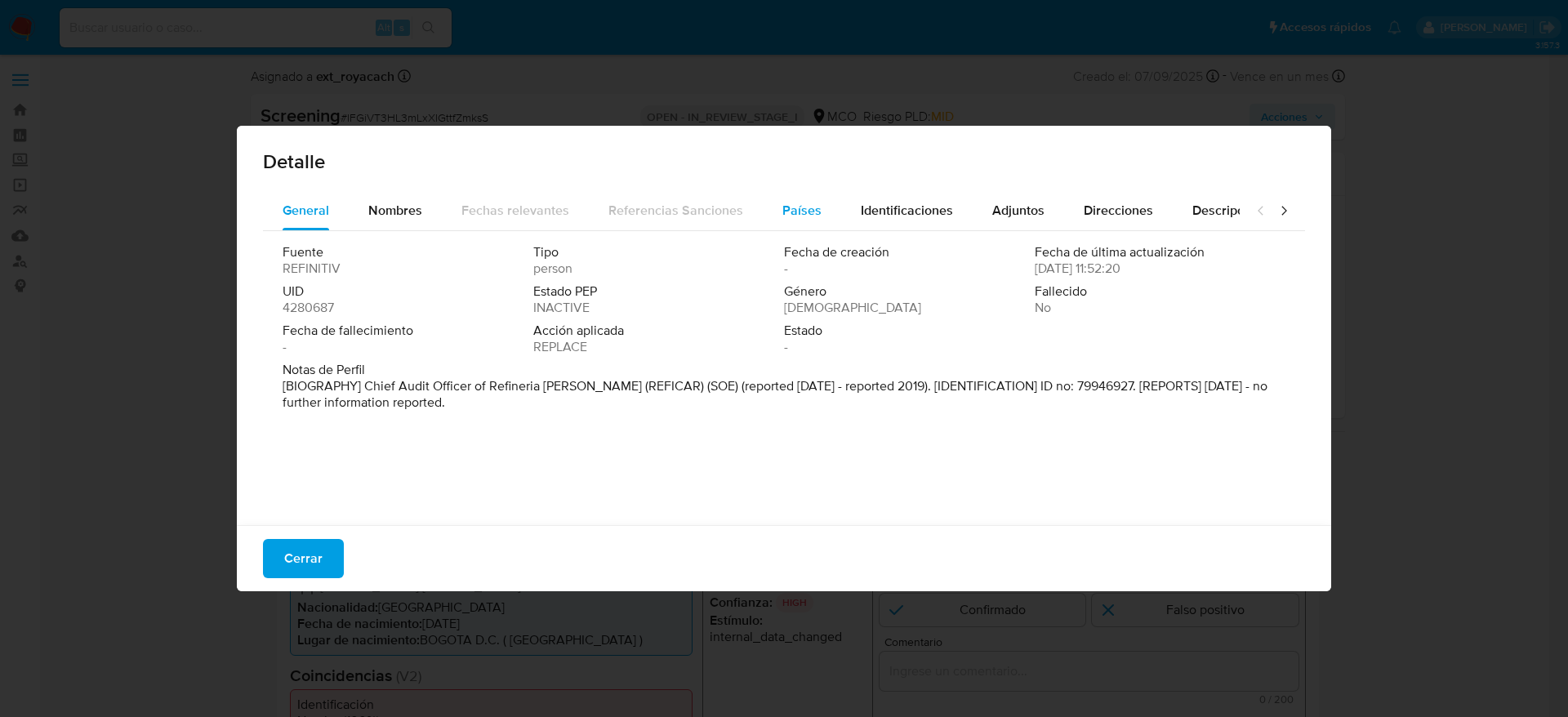
click at [783, 203] on span "Países" at bounding box center [802, 210] width 40 height 18
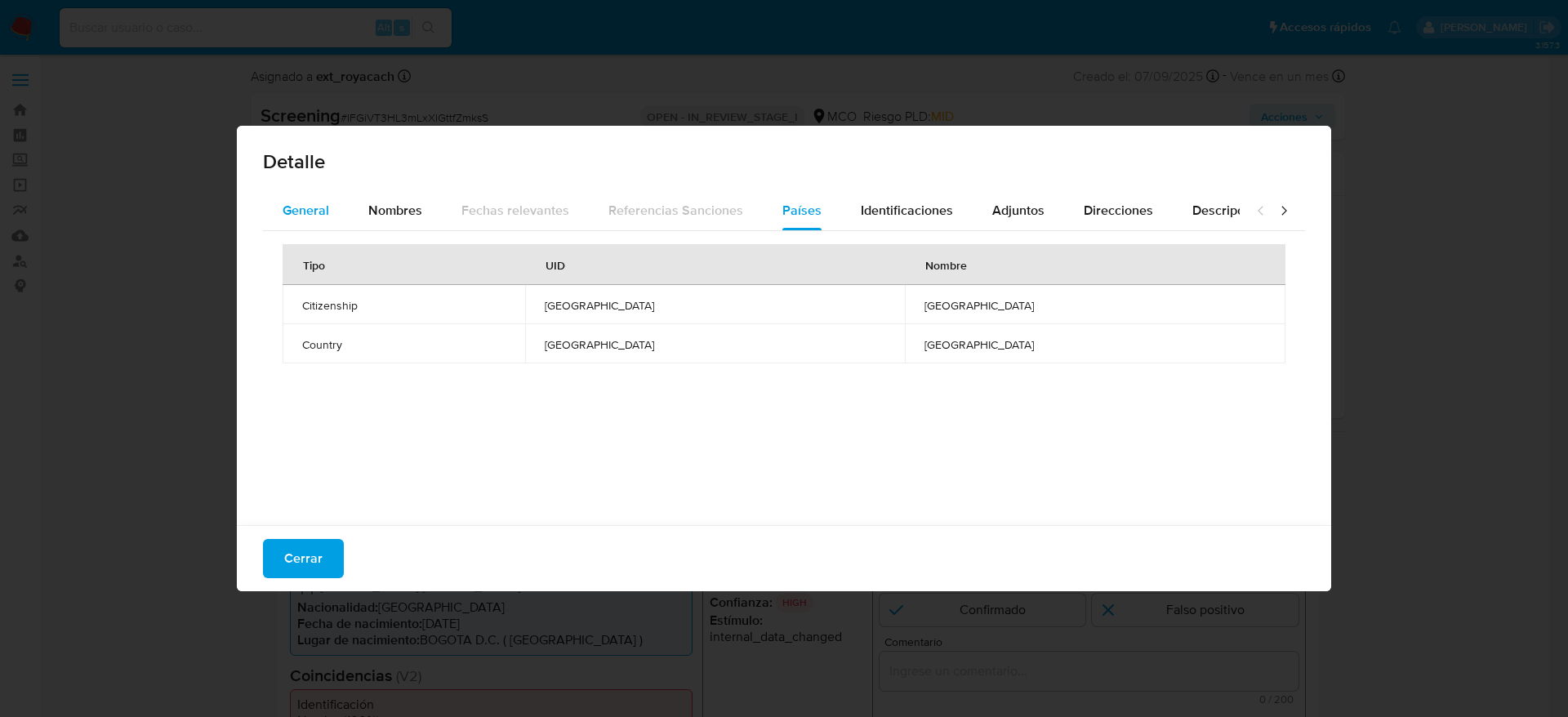
click at [332, 204] on button "General" at bounding box center [306, 210] width 86 height 40
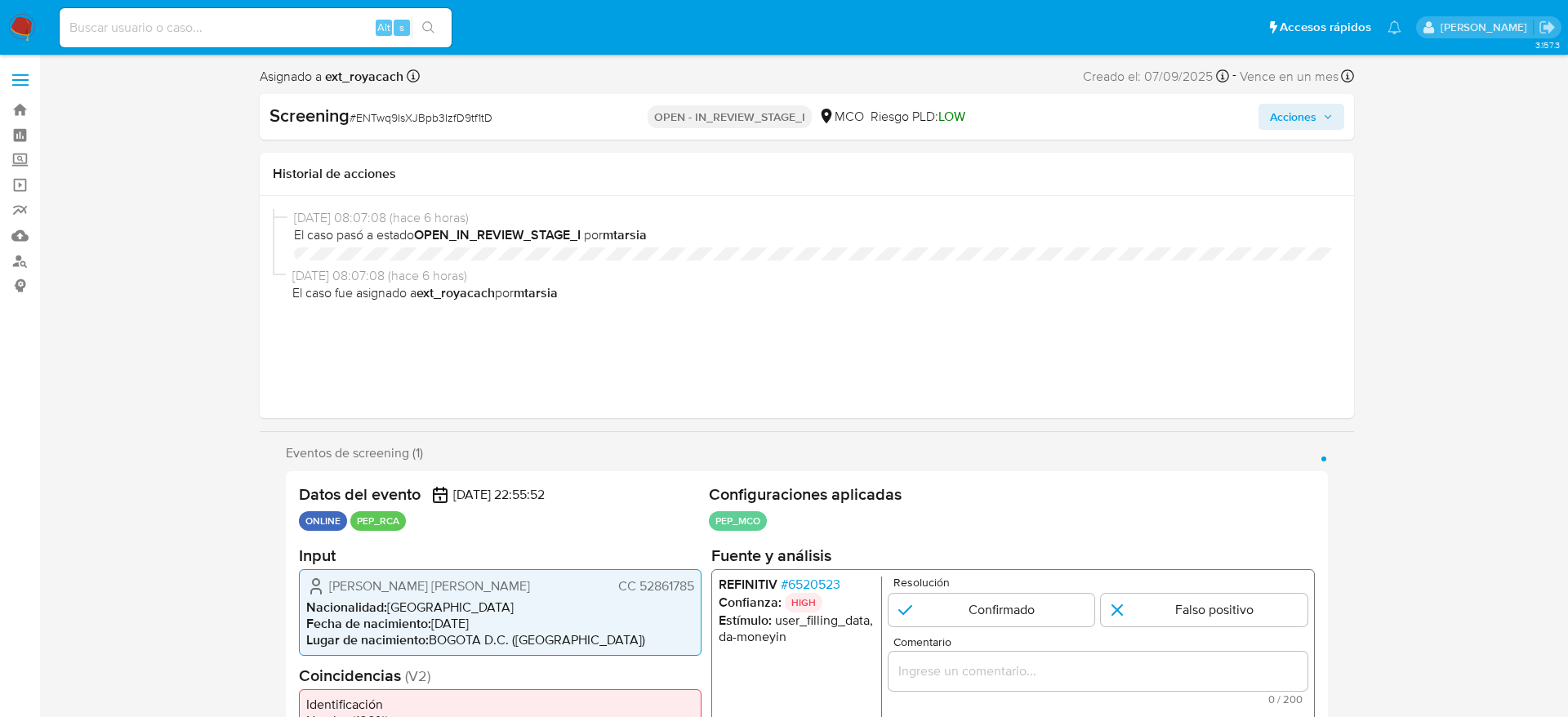
select select "10"
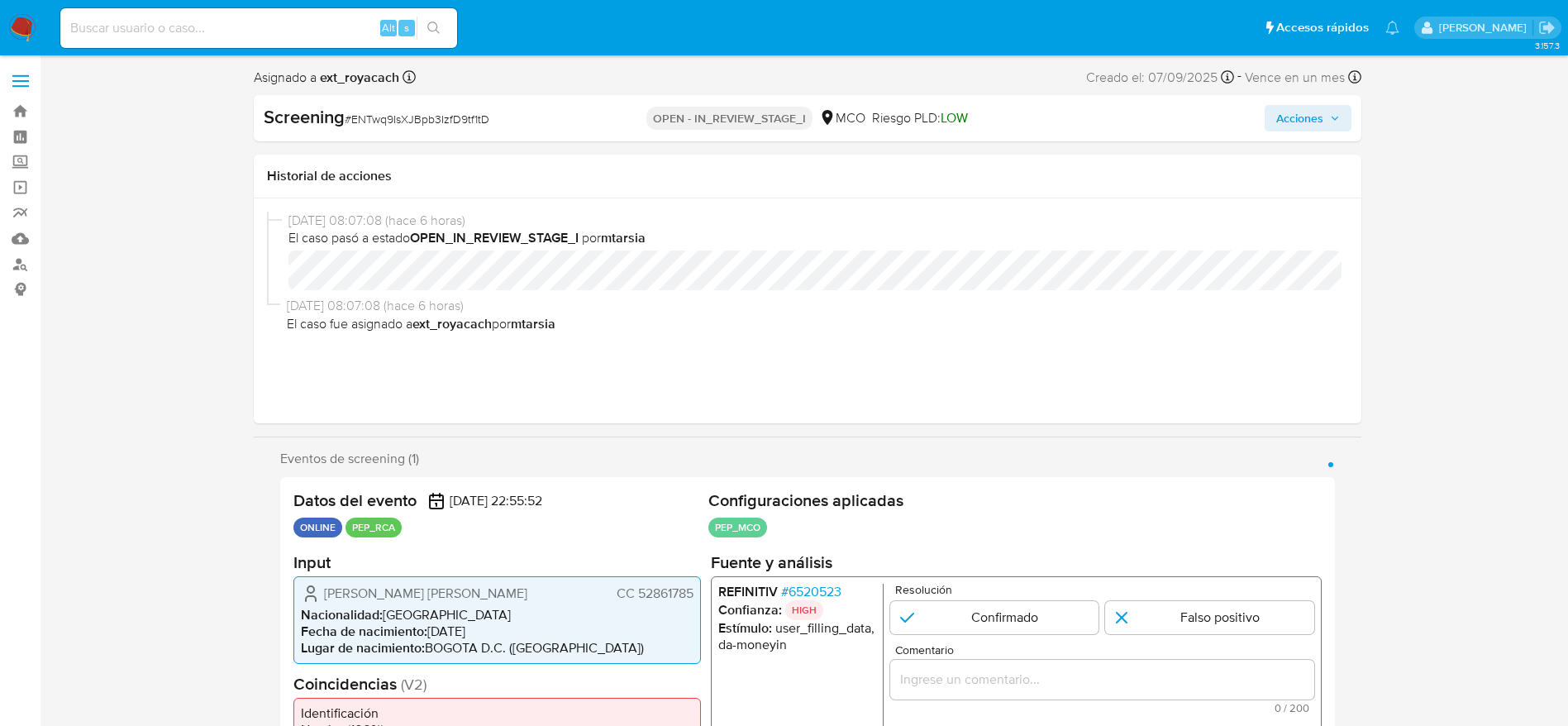
click at [815, 590] on span "# 6520523" at bounding box center [810, 591] width 60 height 16
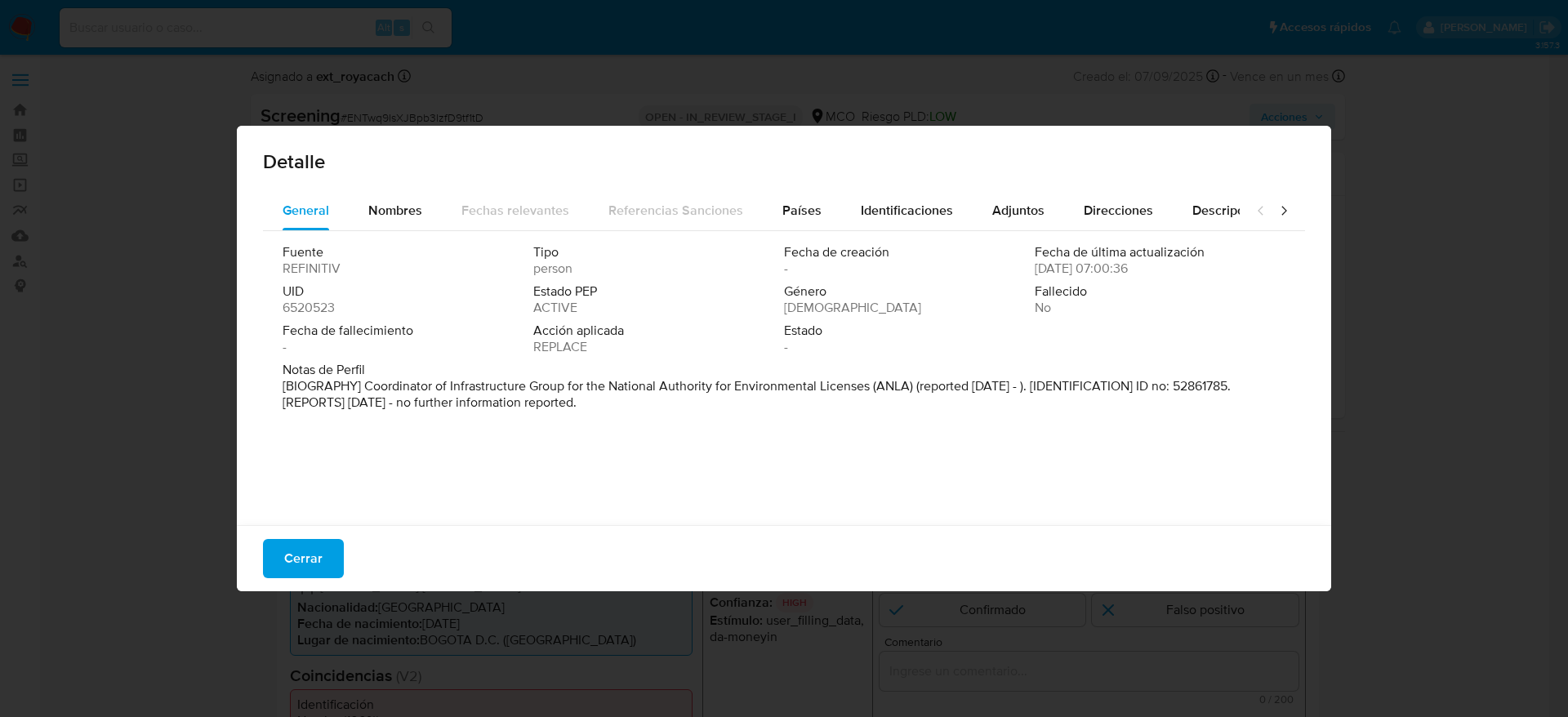
click at [771, 185] on div "Detalle" at bounding box center [784, 159] width 1095 height 66
click at [771, 213] on button "Países" at bounding box center [801, 210] width 78 height 40
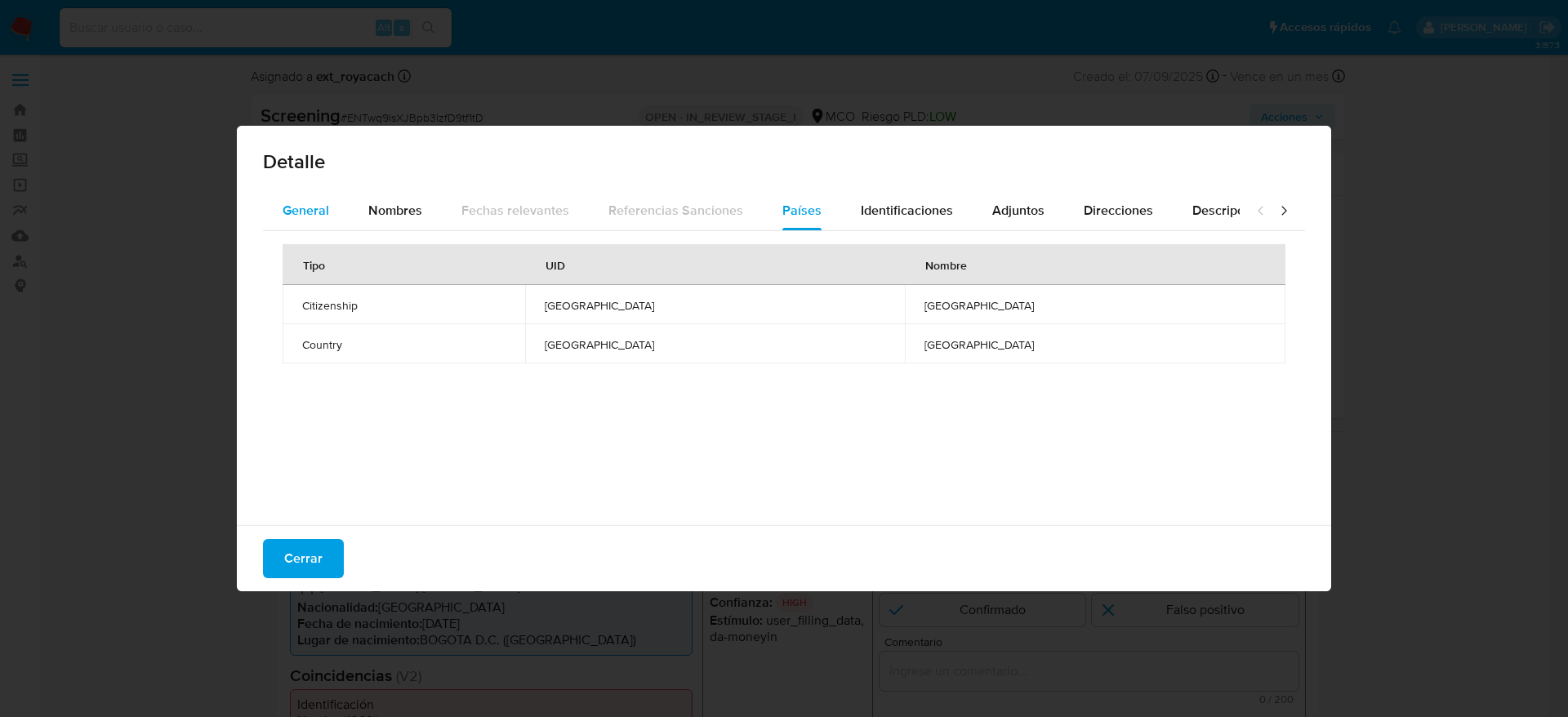
click at [283, 211] on span "General" at bounding box center [305, 210] width 46 height 18
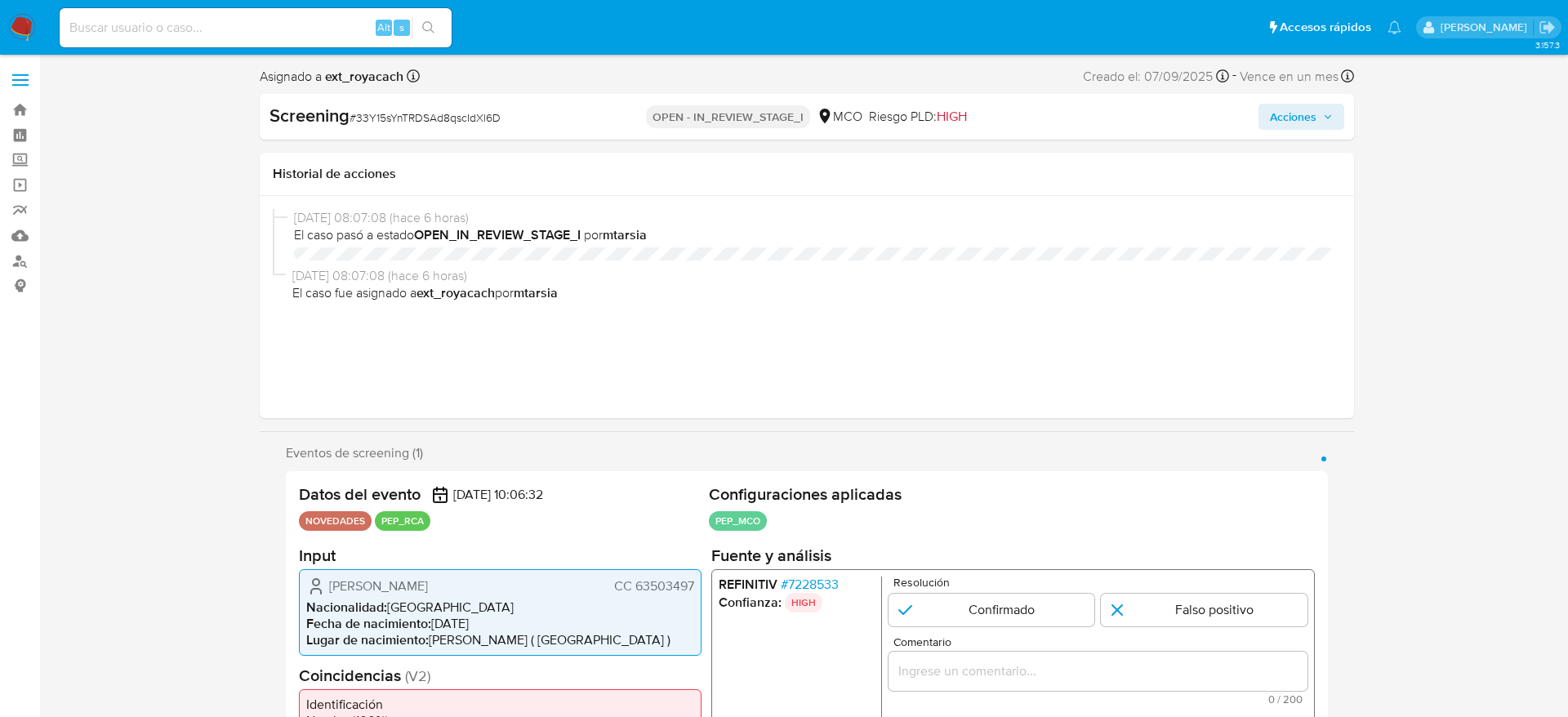
select select "10"
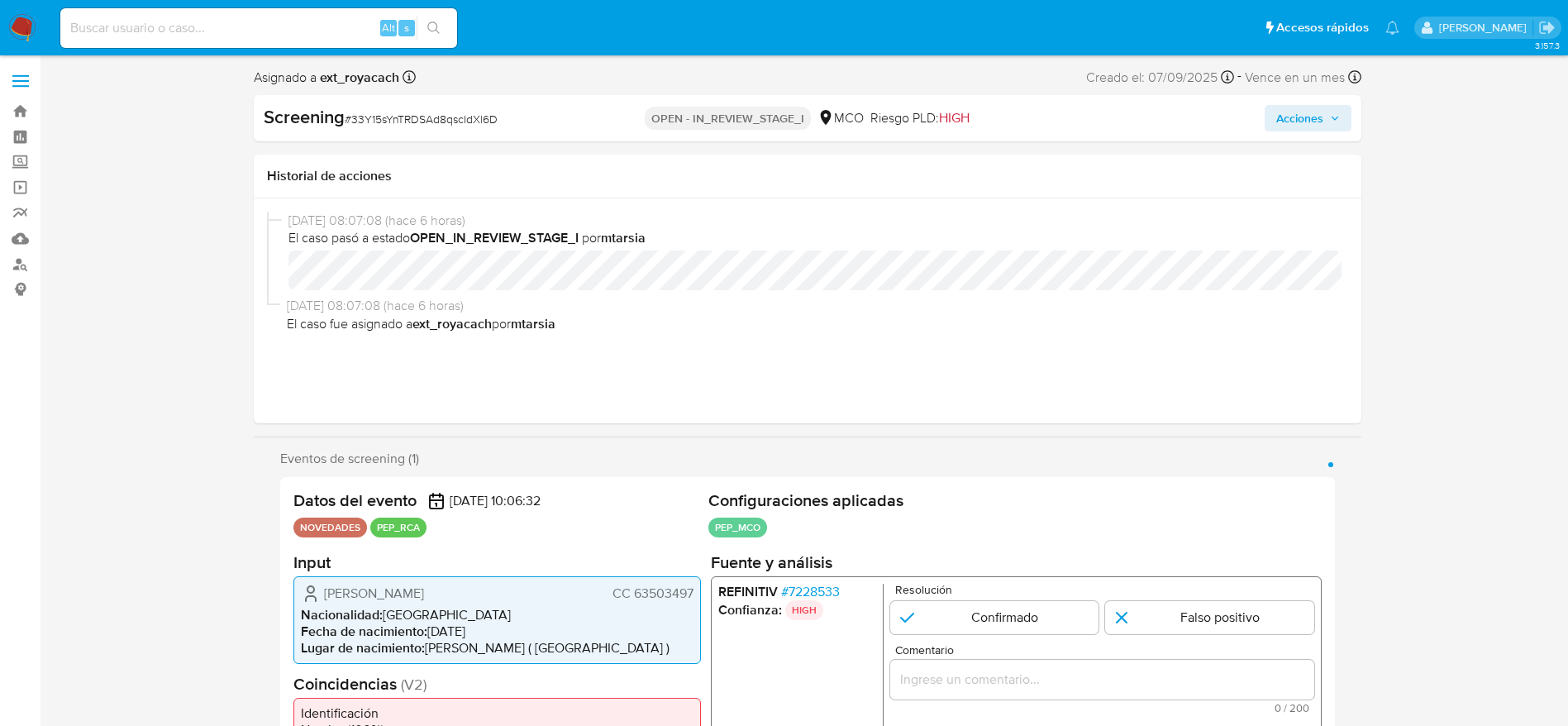
click at [814, 584] on span "# 7228533" at bounding box center [809, 591] width 59 height 16
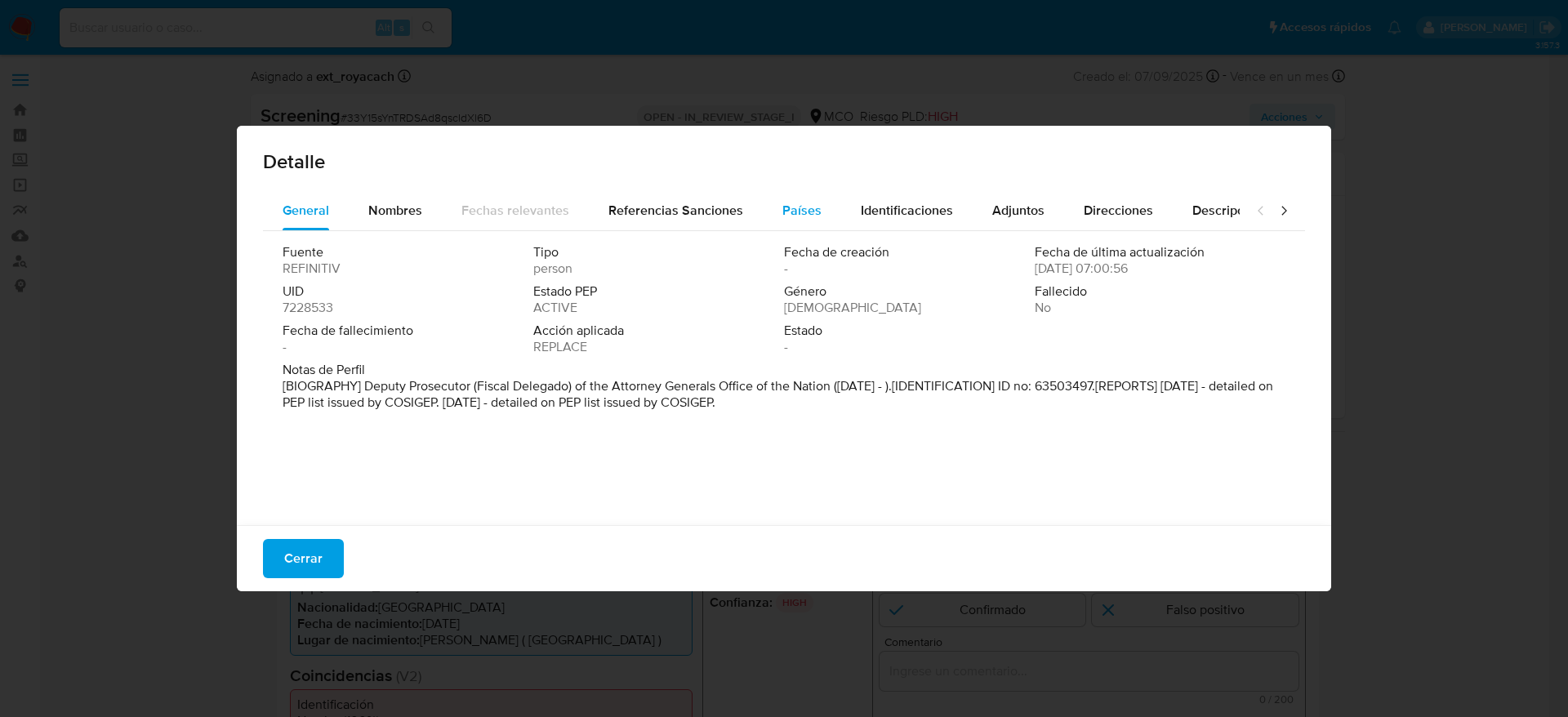
click at [783, 204] on span "Países" at bounding box center [802, 210] width 40 height 18
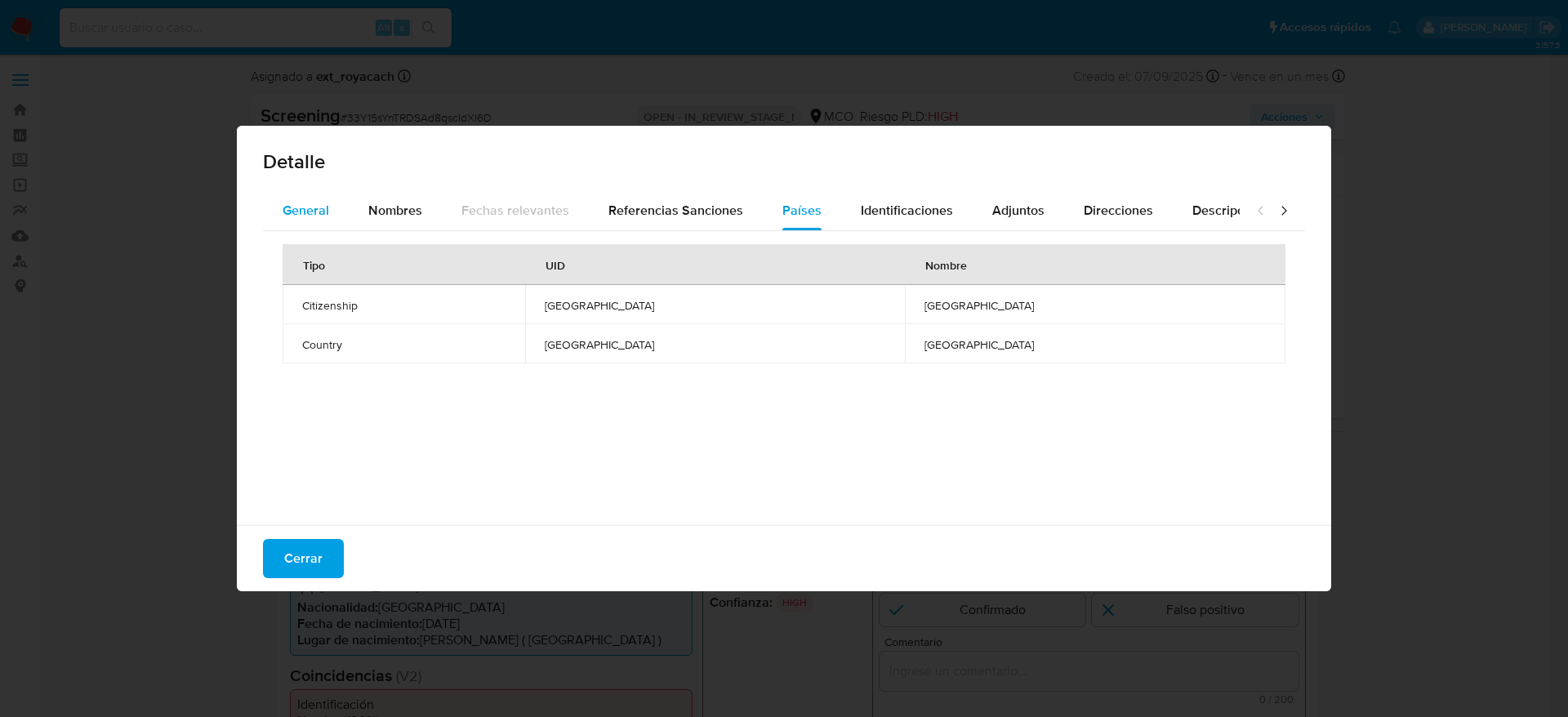
click at [346, 197] on button "General" at bounding box center [306, 210] width 86 height 40
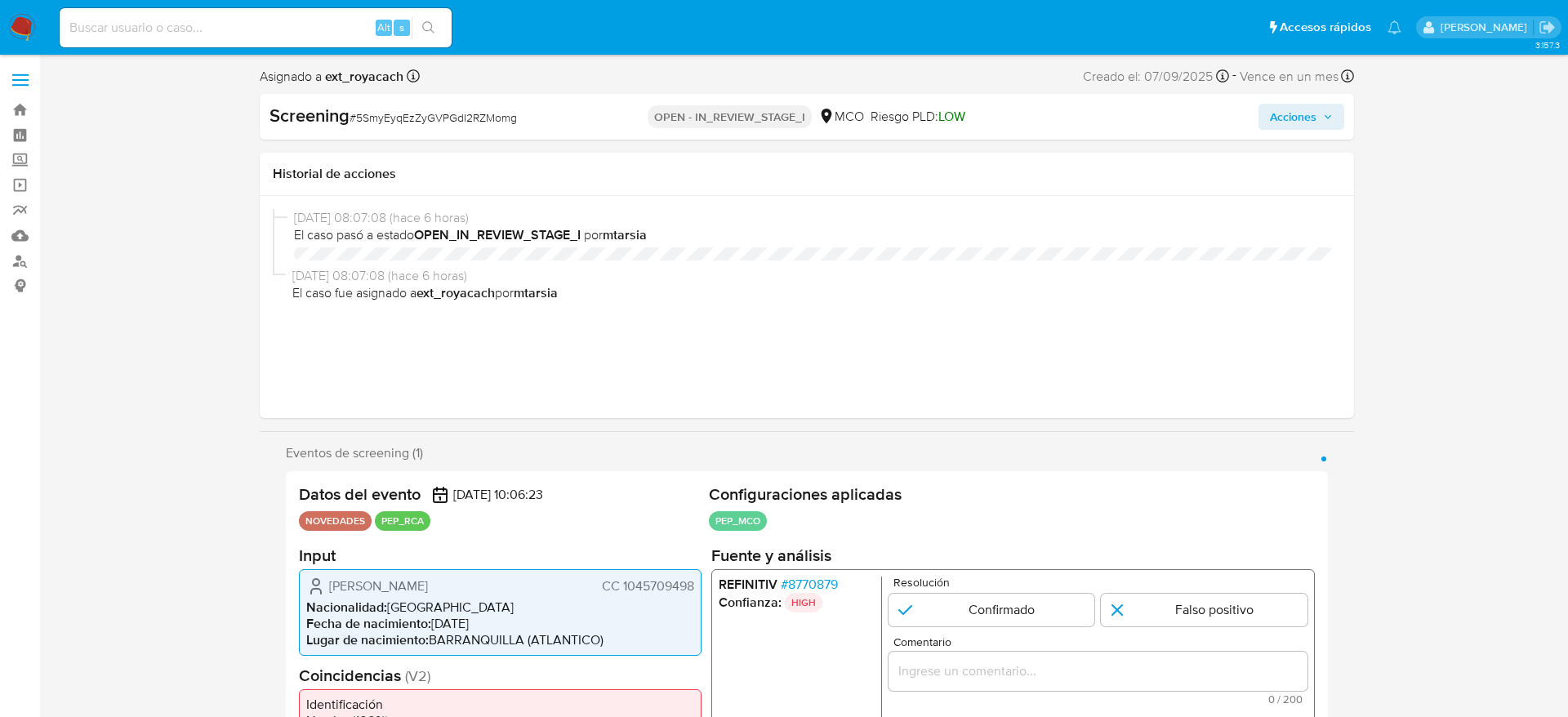
select select "10"
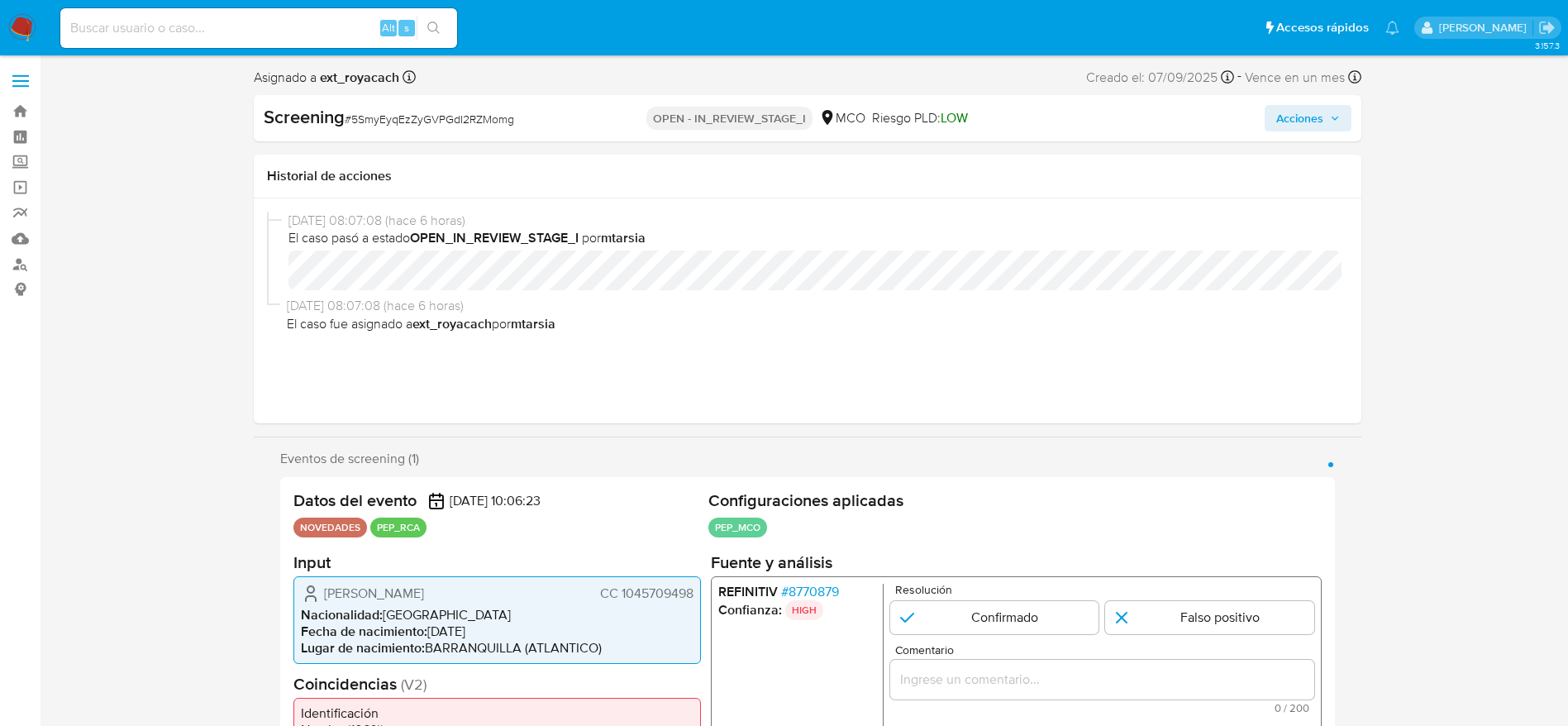
click at [832, 584] on span "# 8770879" at bounding box center [809, 591] width 58 height 16
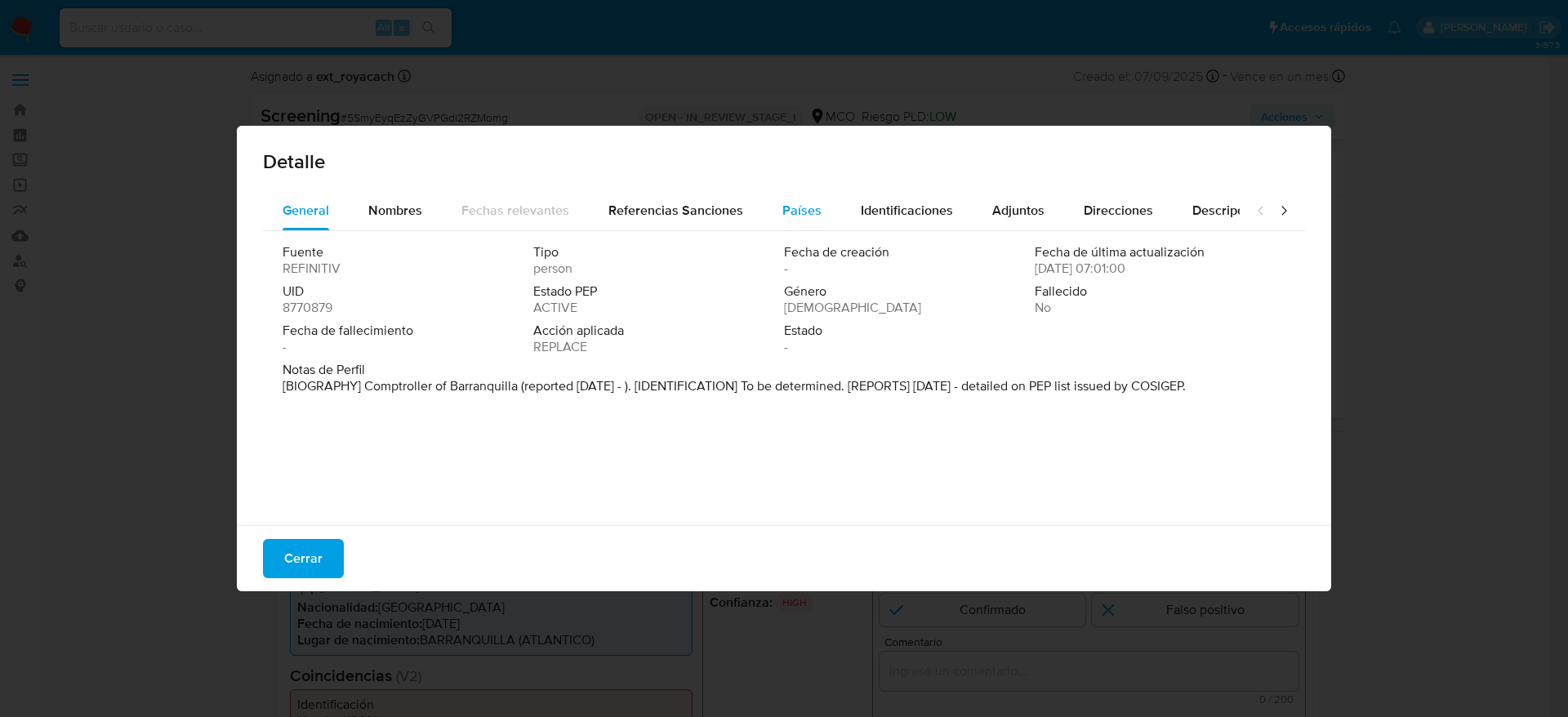
click at [793, 192] on div "Países" at bounding box center [802, 210] width 40 height 40
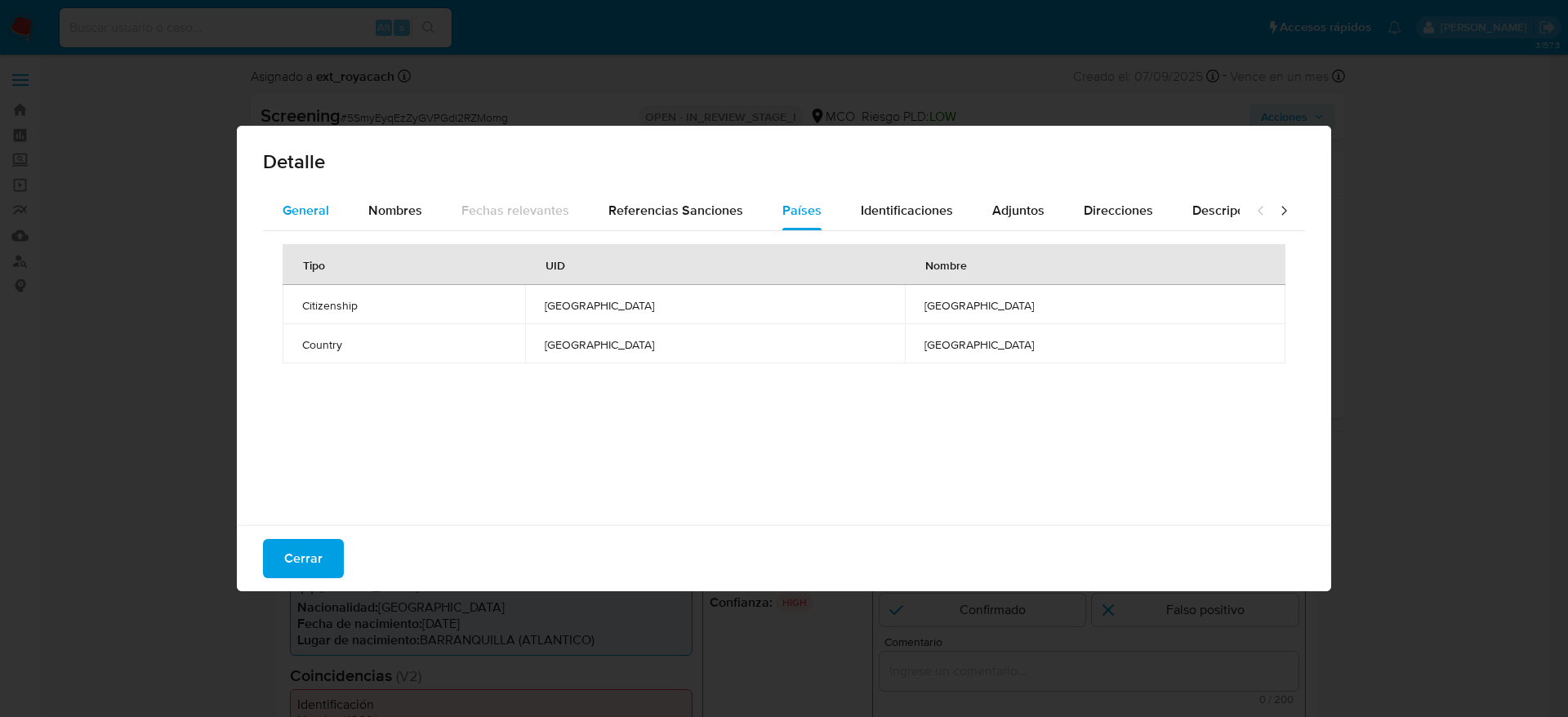
click at [325, 214] on span "General" at bounding box center [305, 210] width 46 height 18
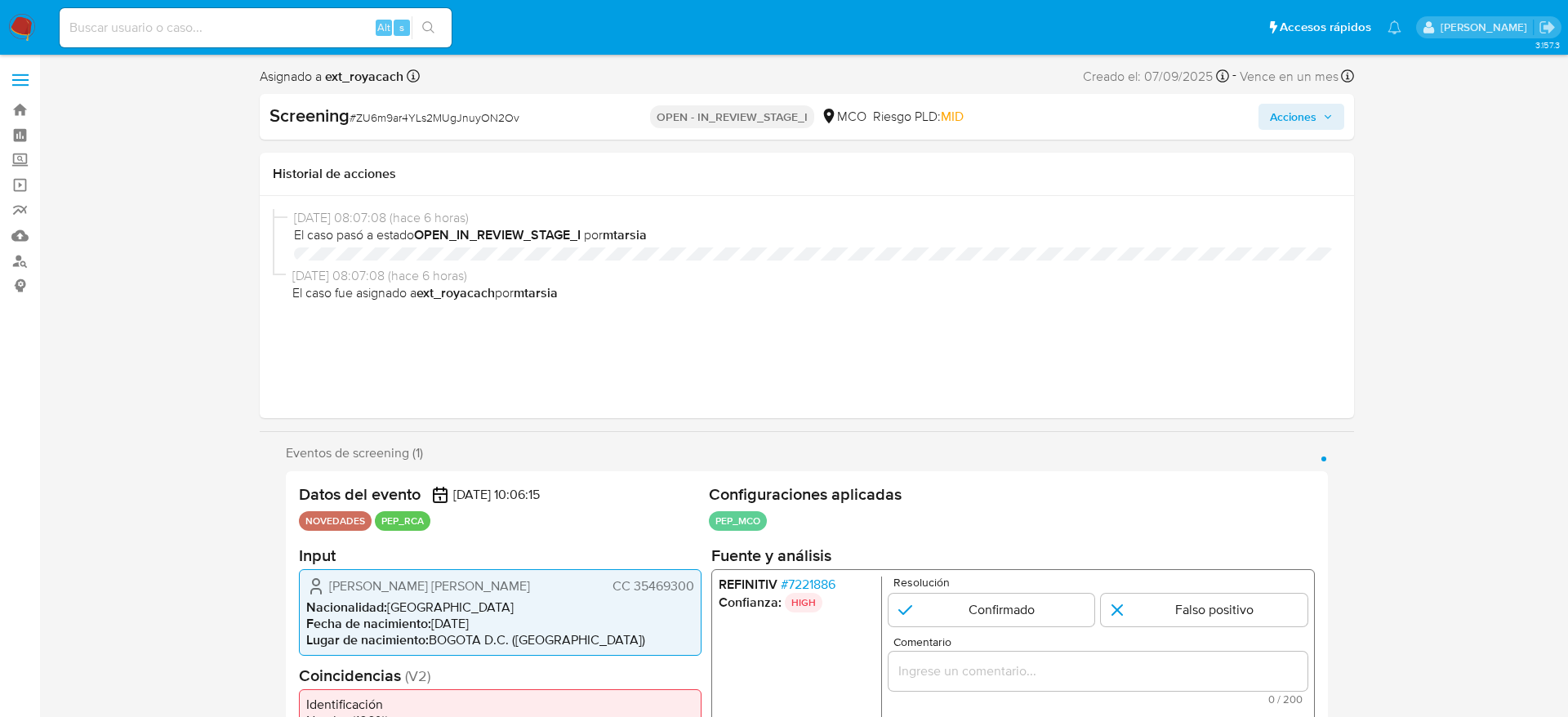
select select "10"
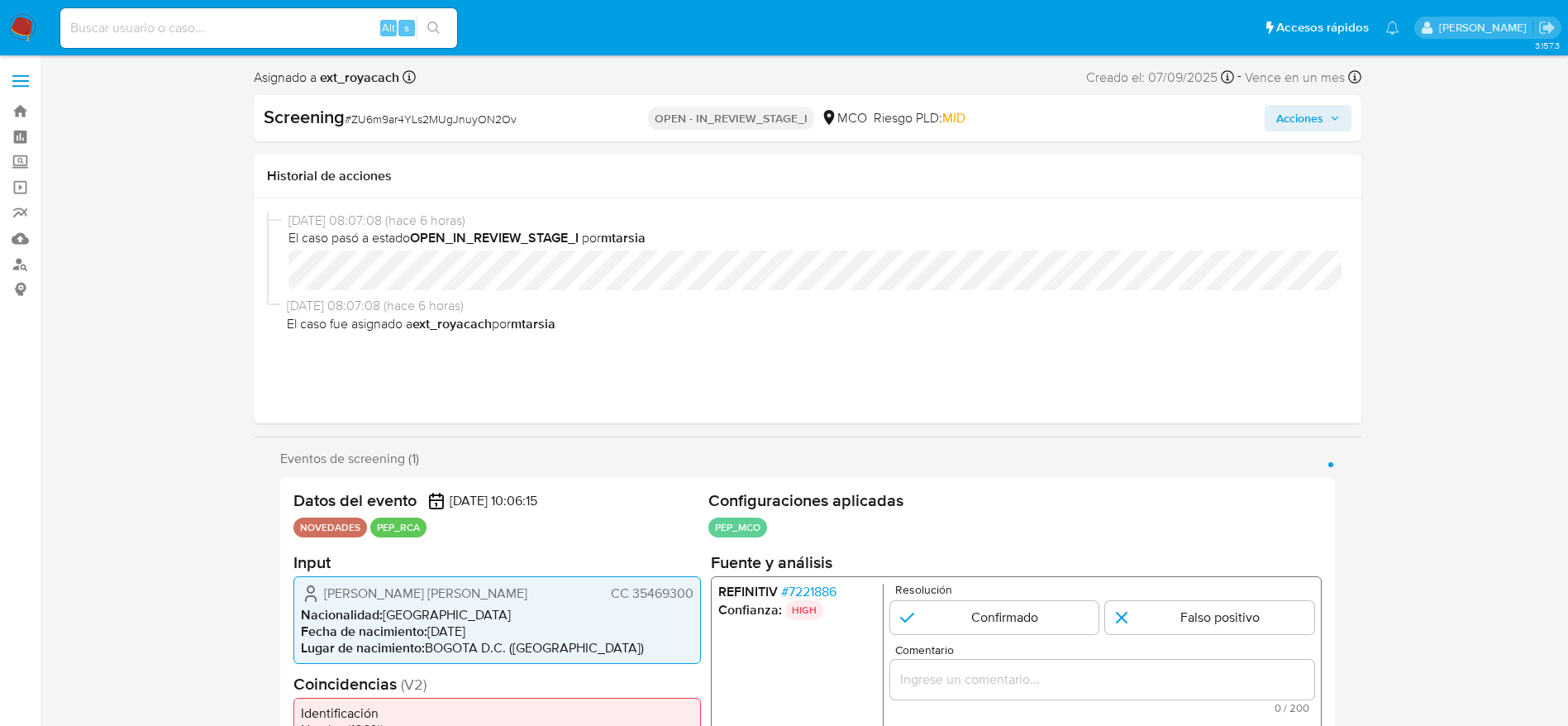
click at [816, 586] on span "# 7221886" at bounding box center [807, 591] width 55 height 16
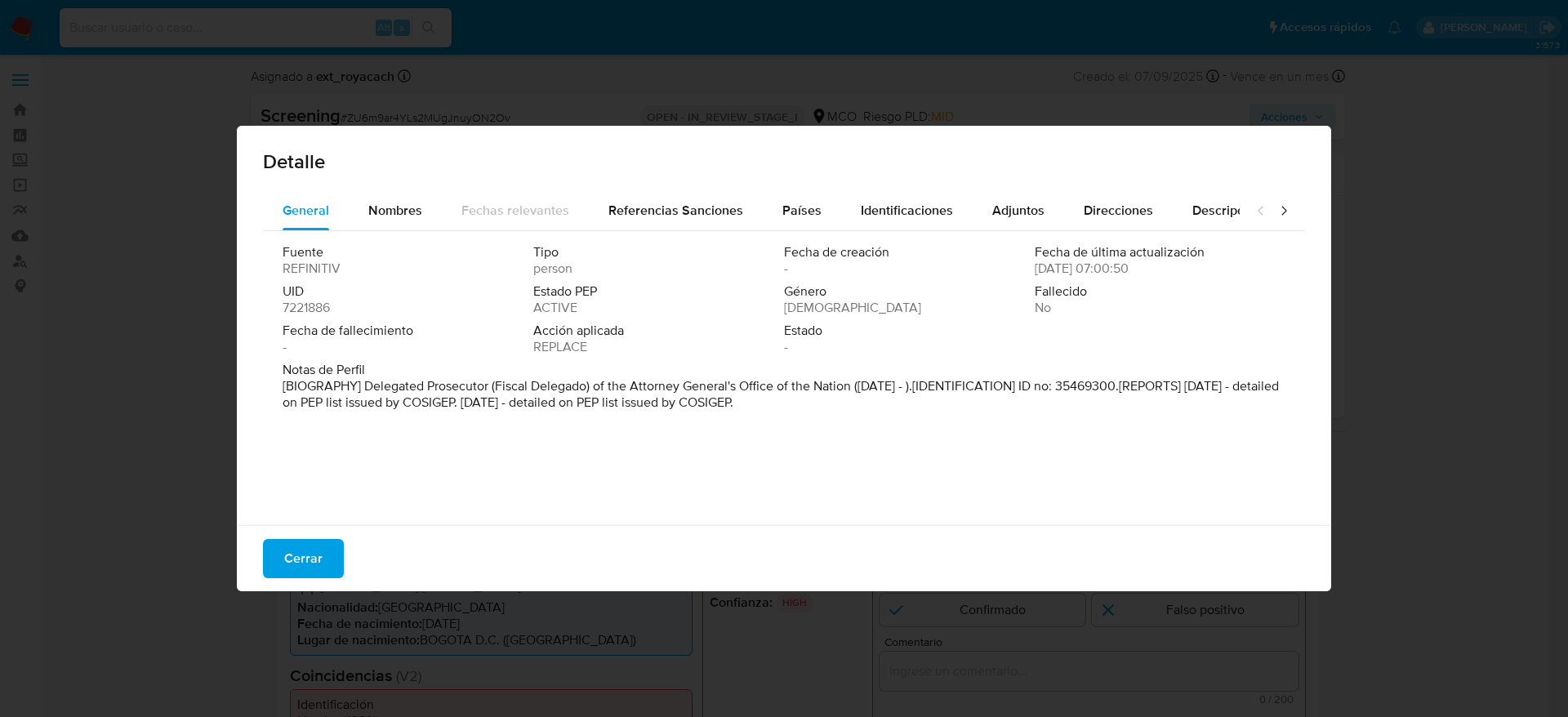
click at [816, 203] on button "Países" at bounding box center [801, 210] width 78 height 40
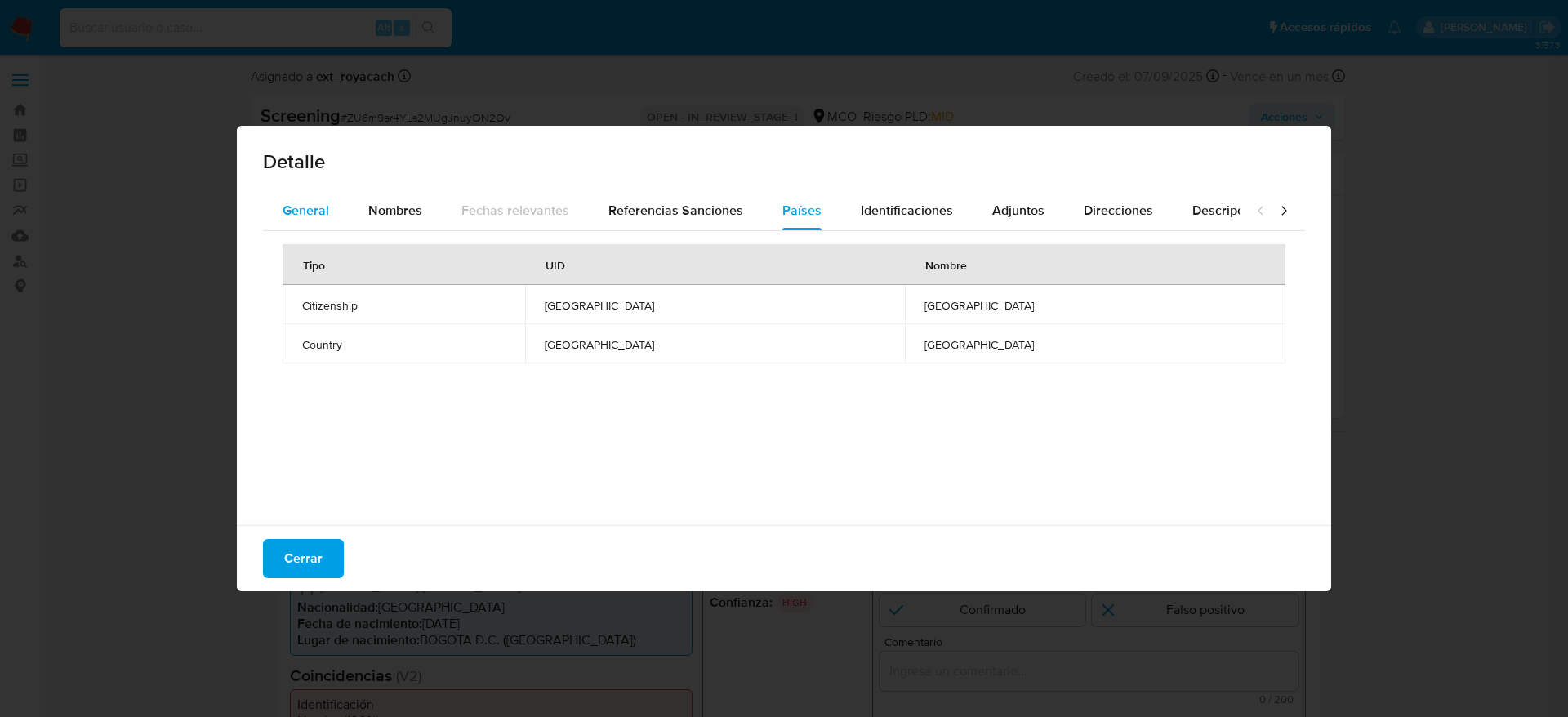
click at [308, 197] on div "General" at bounding box center [305, 210] width 46 height 40
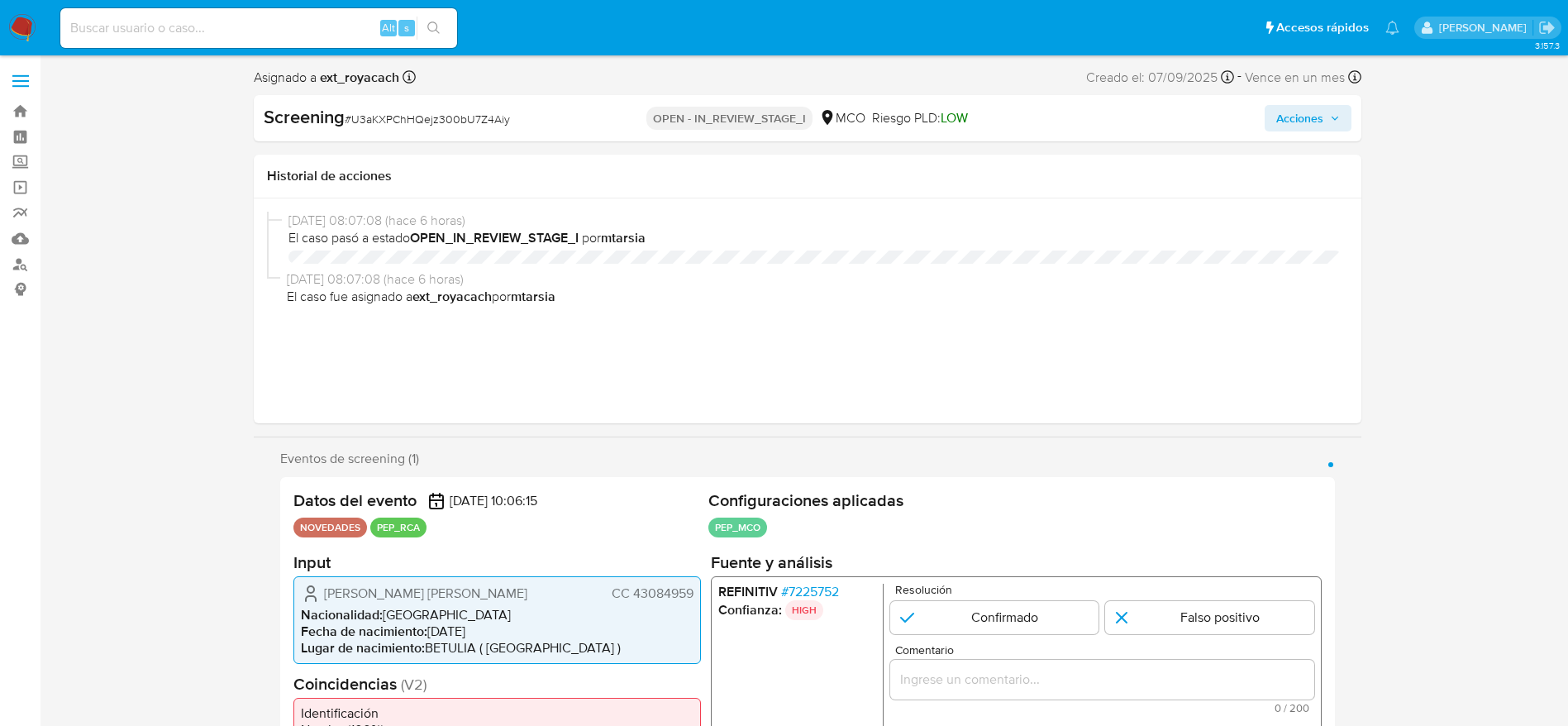
select select "10"
click at [819, 590] on span "# 7225752" at bounding box center [809, 591] width 58 height 16
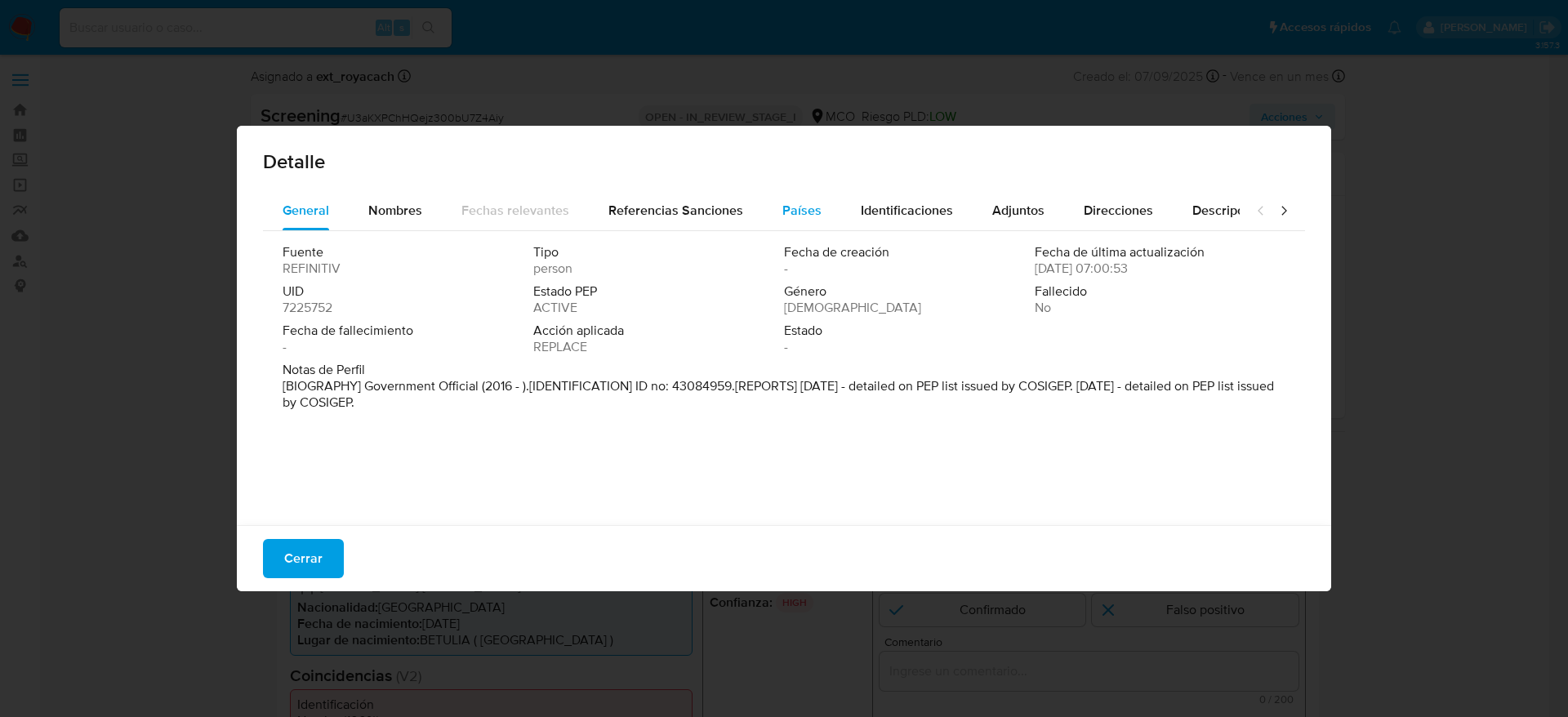
click at [816, 208] on button "Países" at bounding box center [801, 210] width 78 height 40
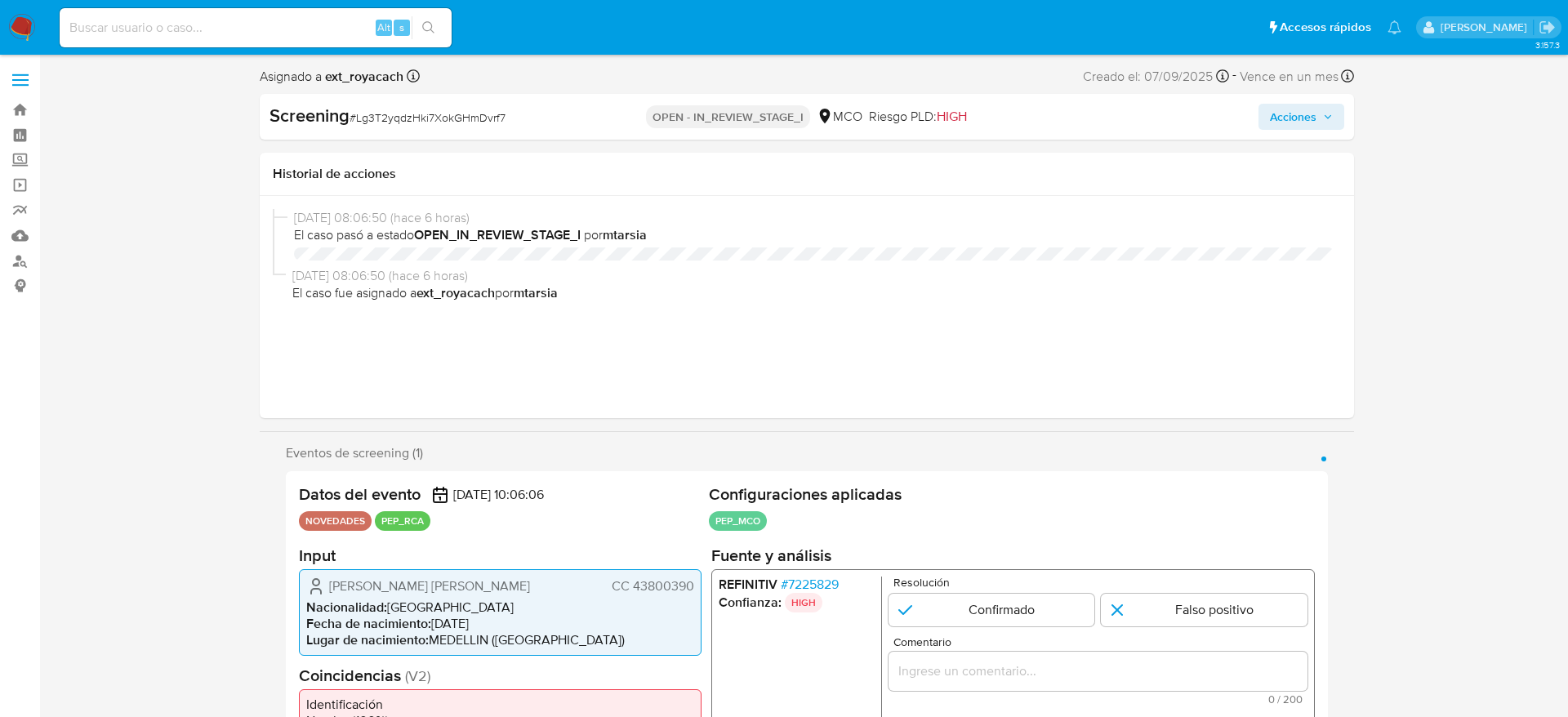
select select "10"
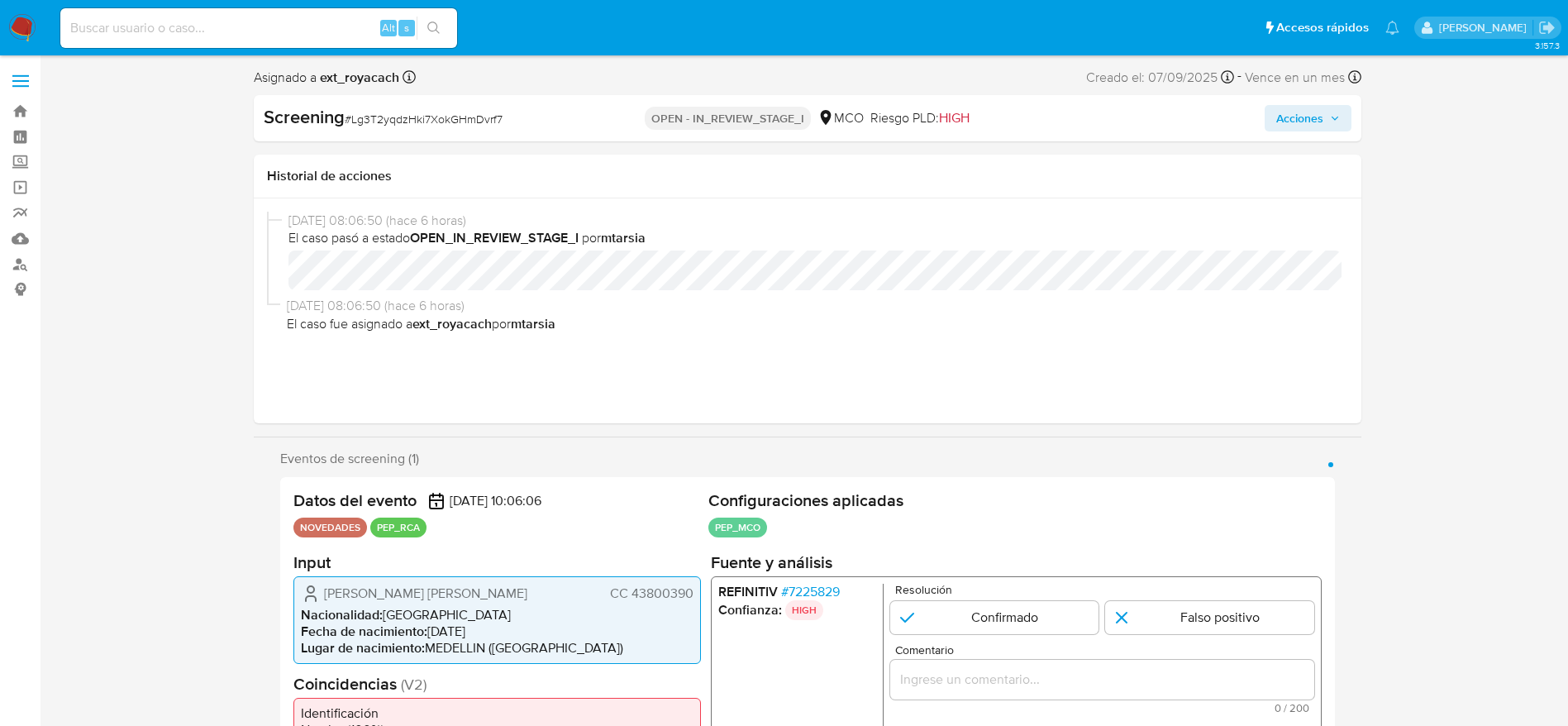
click at [803, 589] on span "# 7225829" at bounding box center [809, 591] width 59 height 16
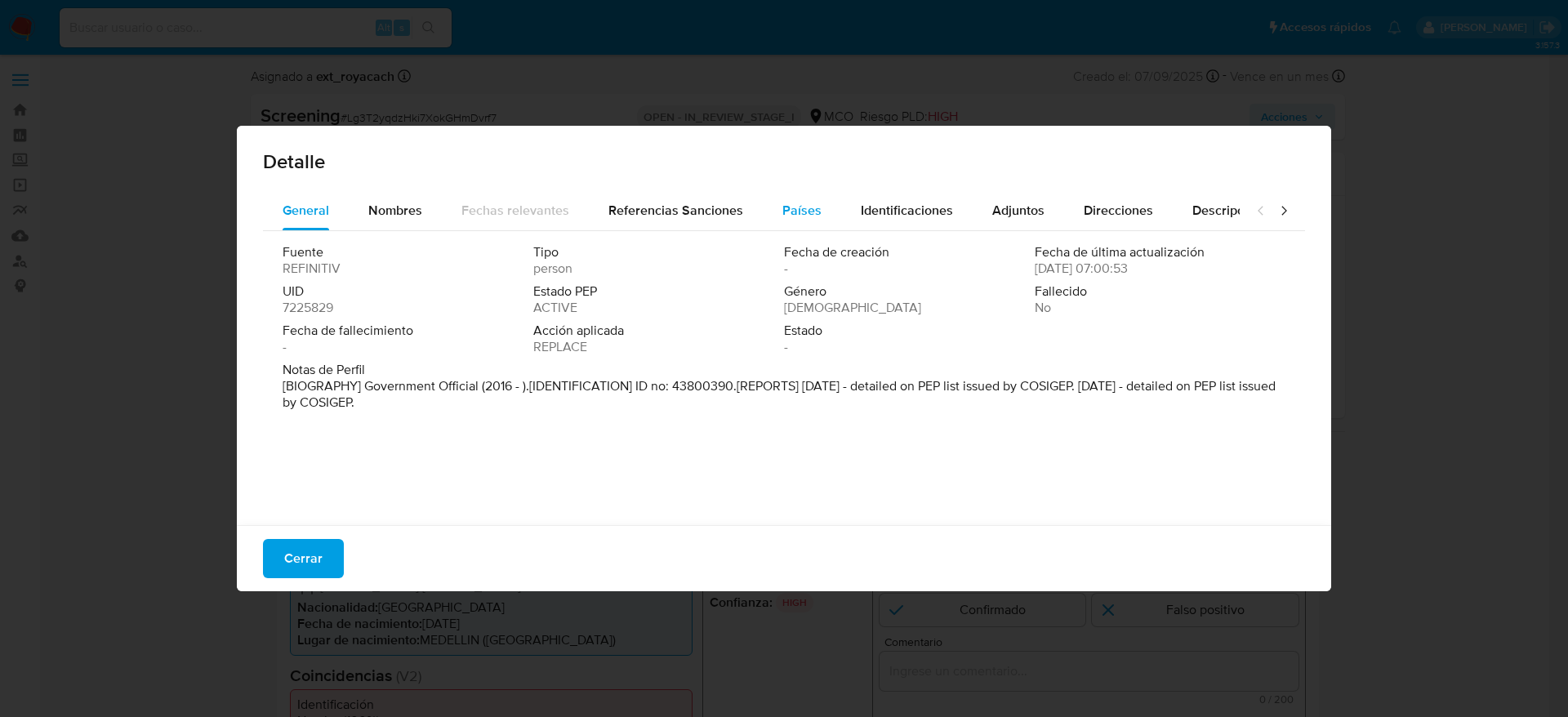
click at [813, 220] on div "Países" at bounding box center [802, 210] width 40 height 40
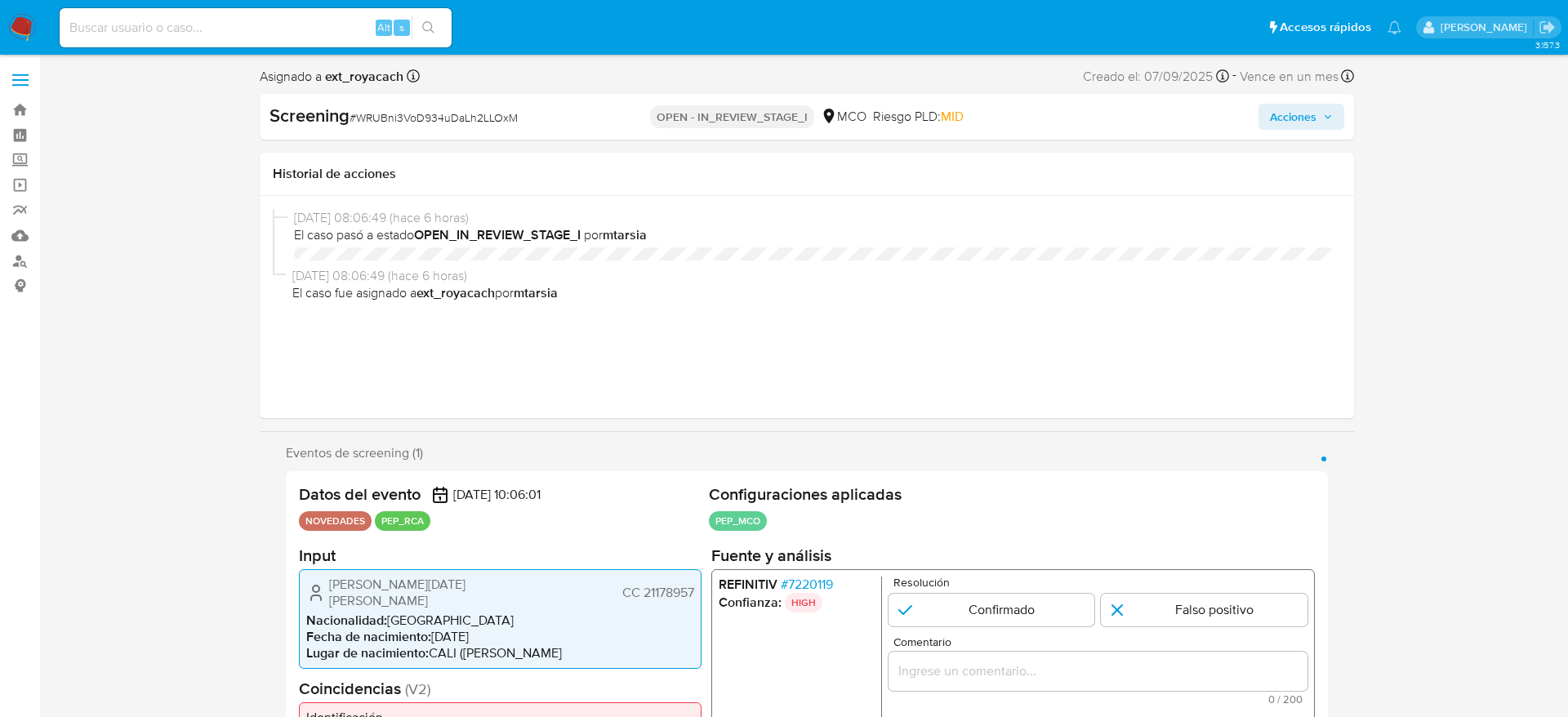
select select "10"
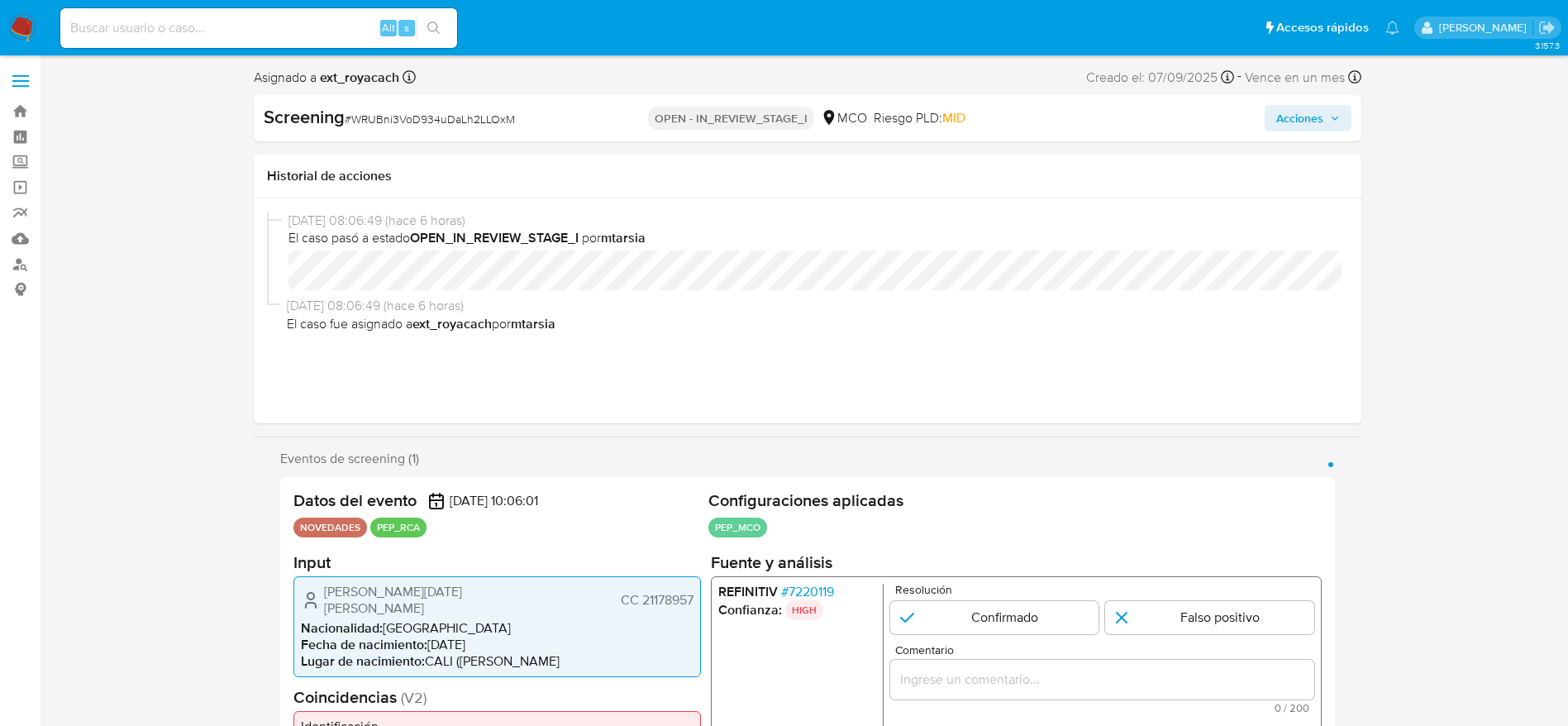
click at [804, 599] on p "HIGH" at bounding box center [803, 609] width 38 height 20
click at [795, 586] on span "# 7220119" at bounding box center [807, 591] width 53 height 16
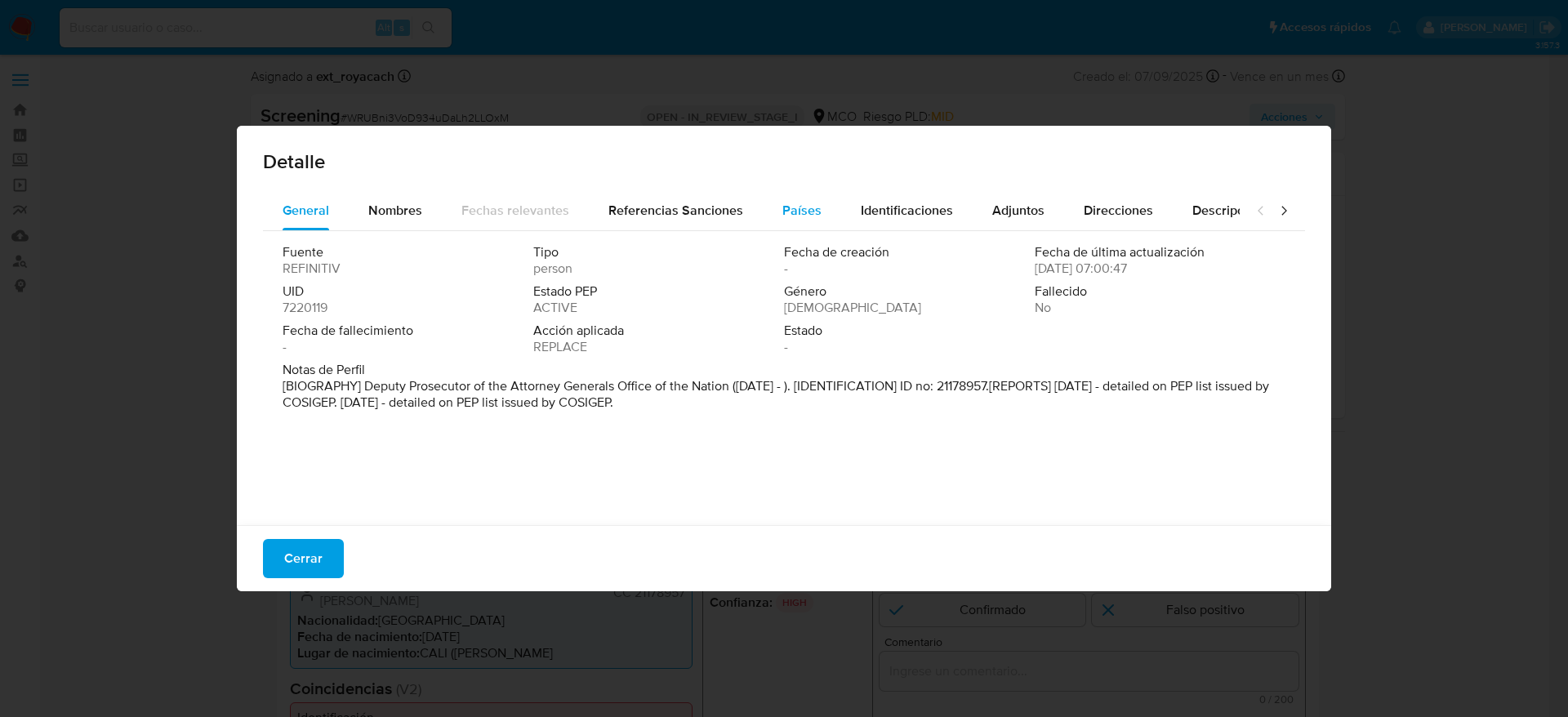
click at [770, 218] on button "Países" at bounding box center [801, 210] width 78 height 40
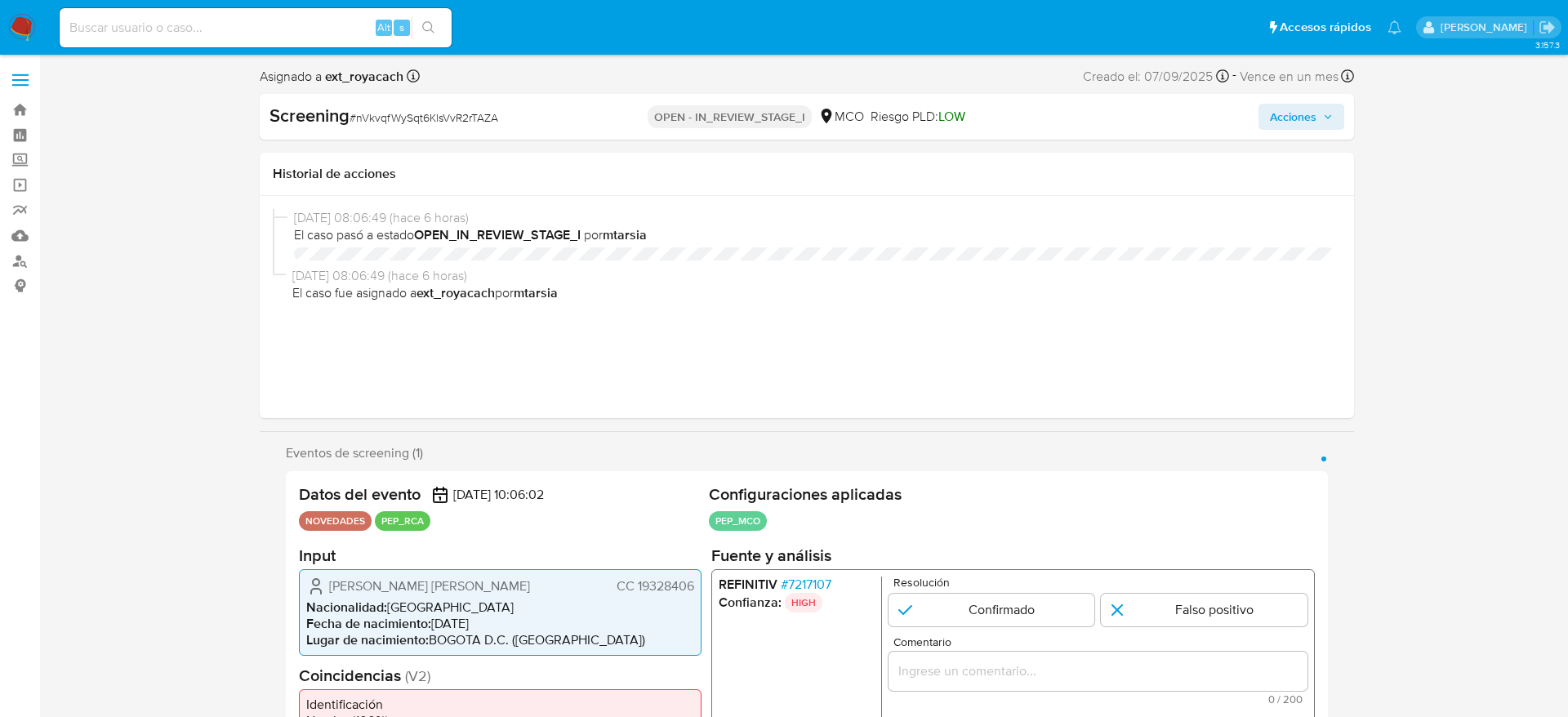
select select "10"
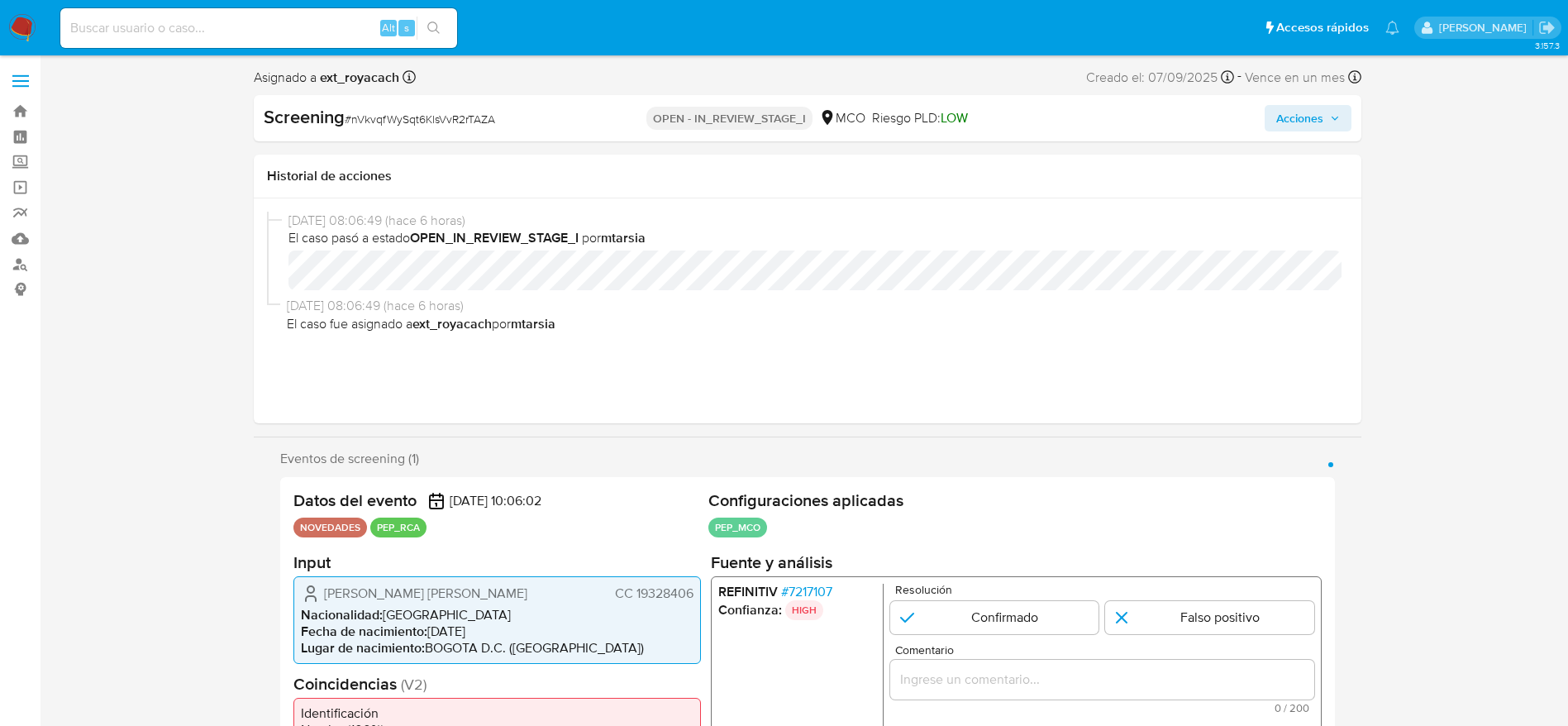
click at [827, 595] on span "# 7217107" at bounding box center [806, 591] width 51 height 16
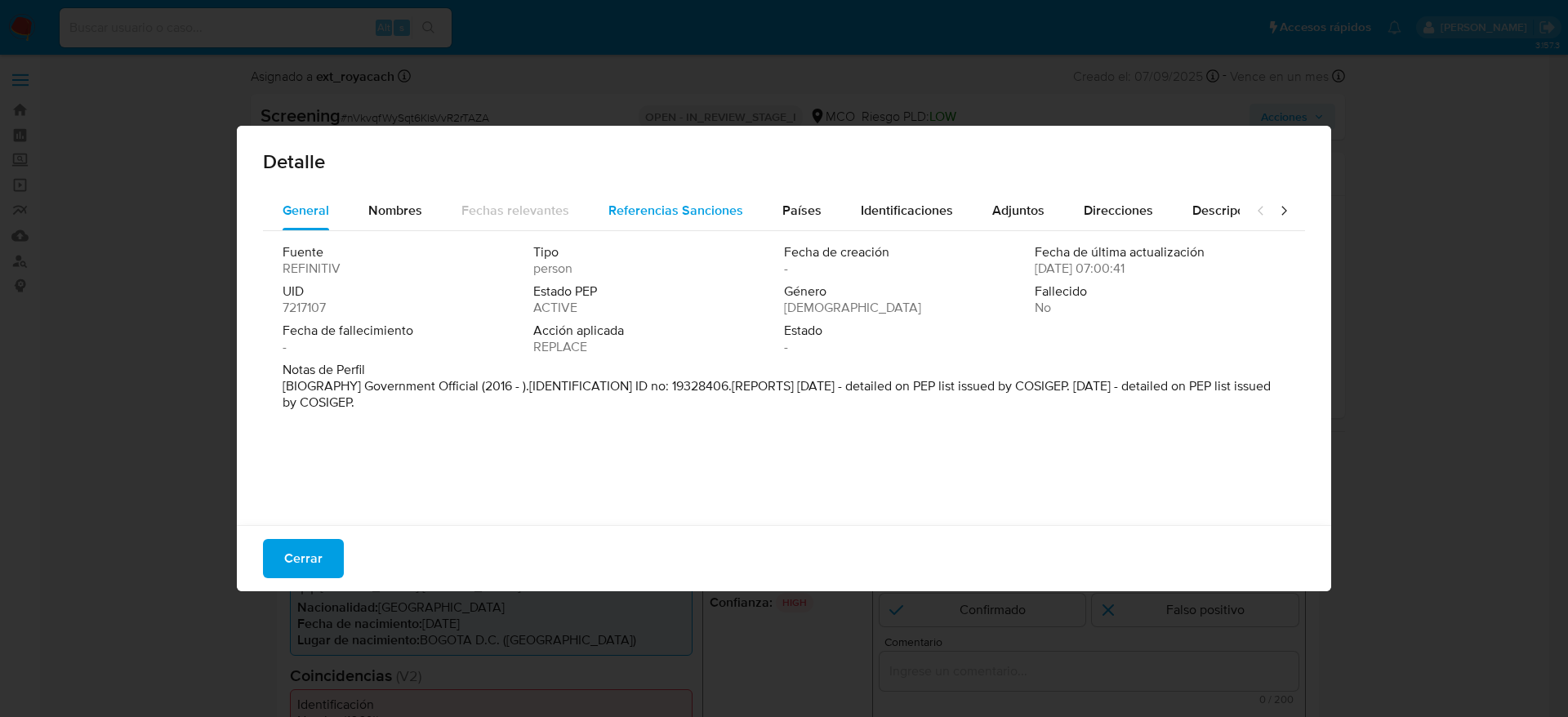
click at [742, 207] on button "Referencias Sanciones" at bounding box center [675, 210] width 174 height 40
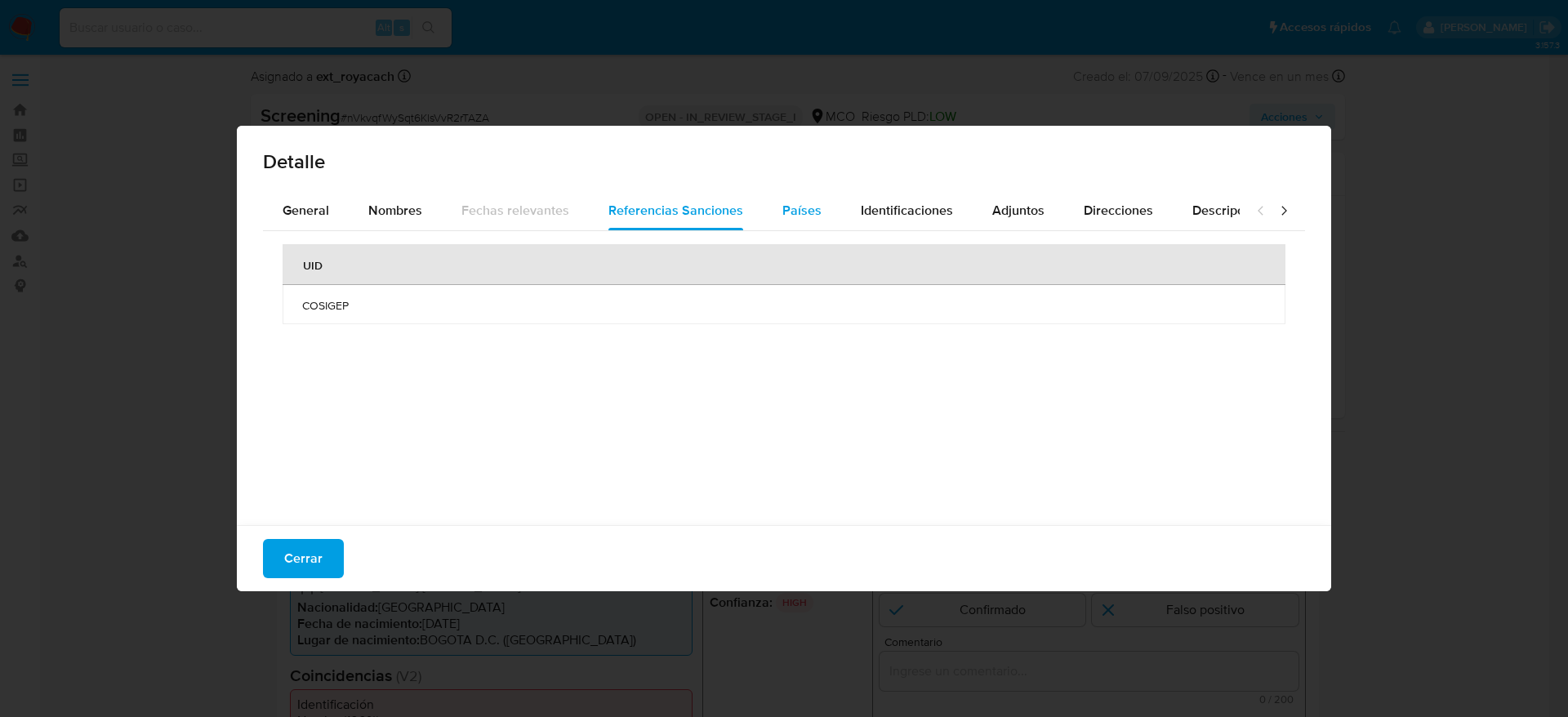
click at [789, 223] on div "Países" at bounding box center [802, 210] width 40 height 40
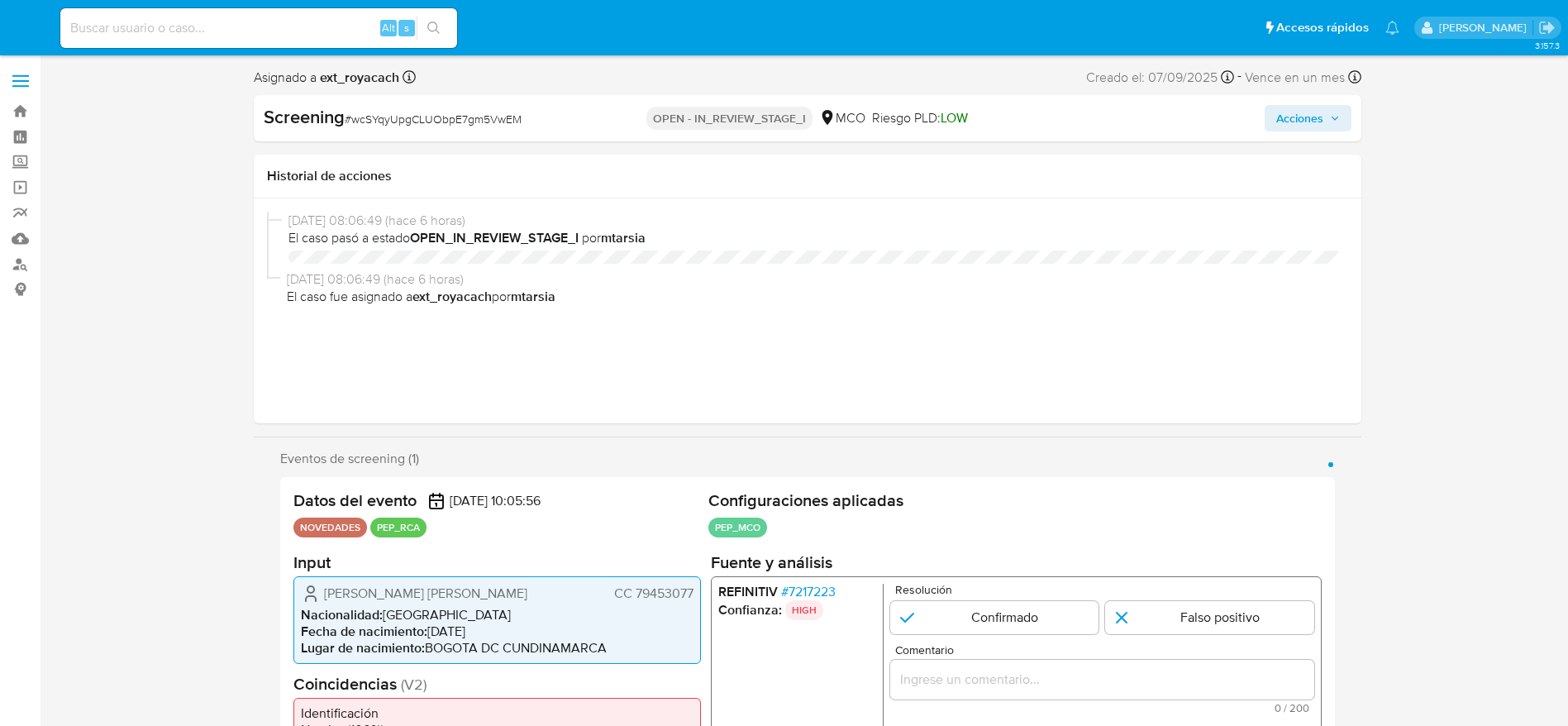
select select "10"
click at [815, 592] on span "# 7217223" at bounding box center [807, 591] width 54 height 16
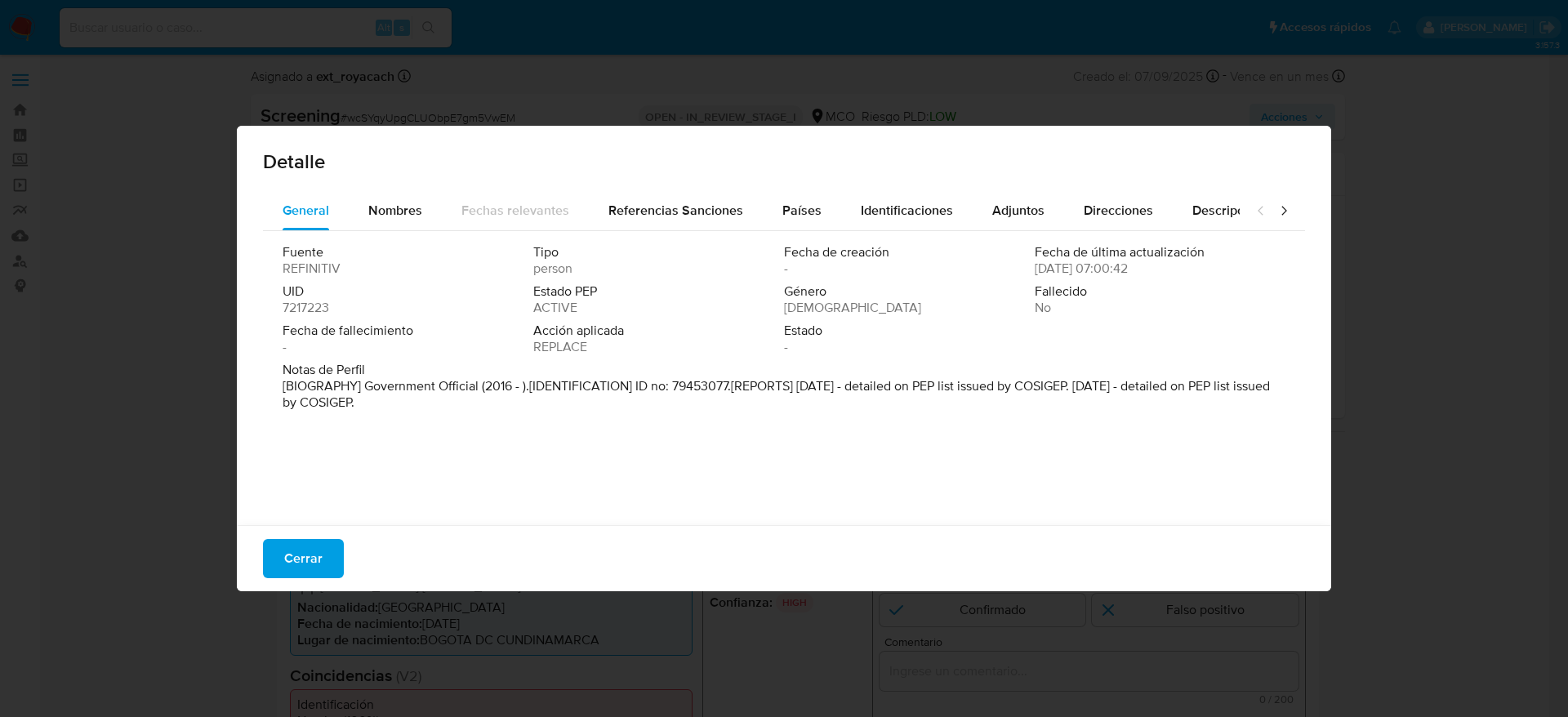
click at [785, 232] on div "Fuente REFINITIV Tipo person Fecha de creación - Fecha de última actualización …" at bounding box center [784, 374] width 1043 height 286
click at [785, 224] on div "Países" at bounding box center [802, 210] width 40 height 40
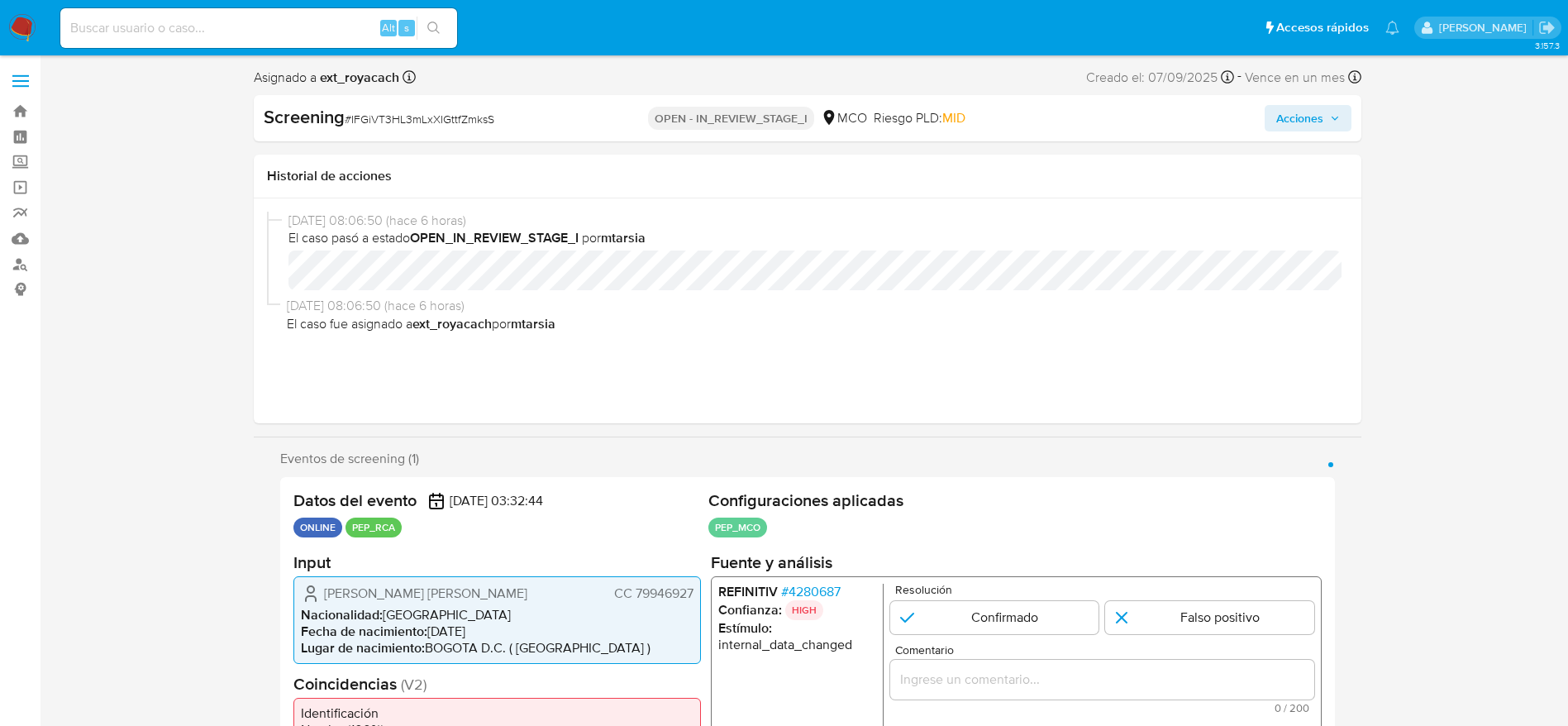
select select "10"
click at [820, 584] on span "# 4280687" at bounding box center [810, 591] width 60 height 16
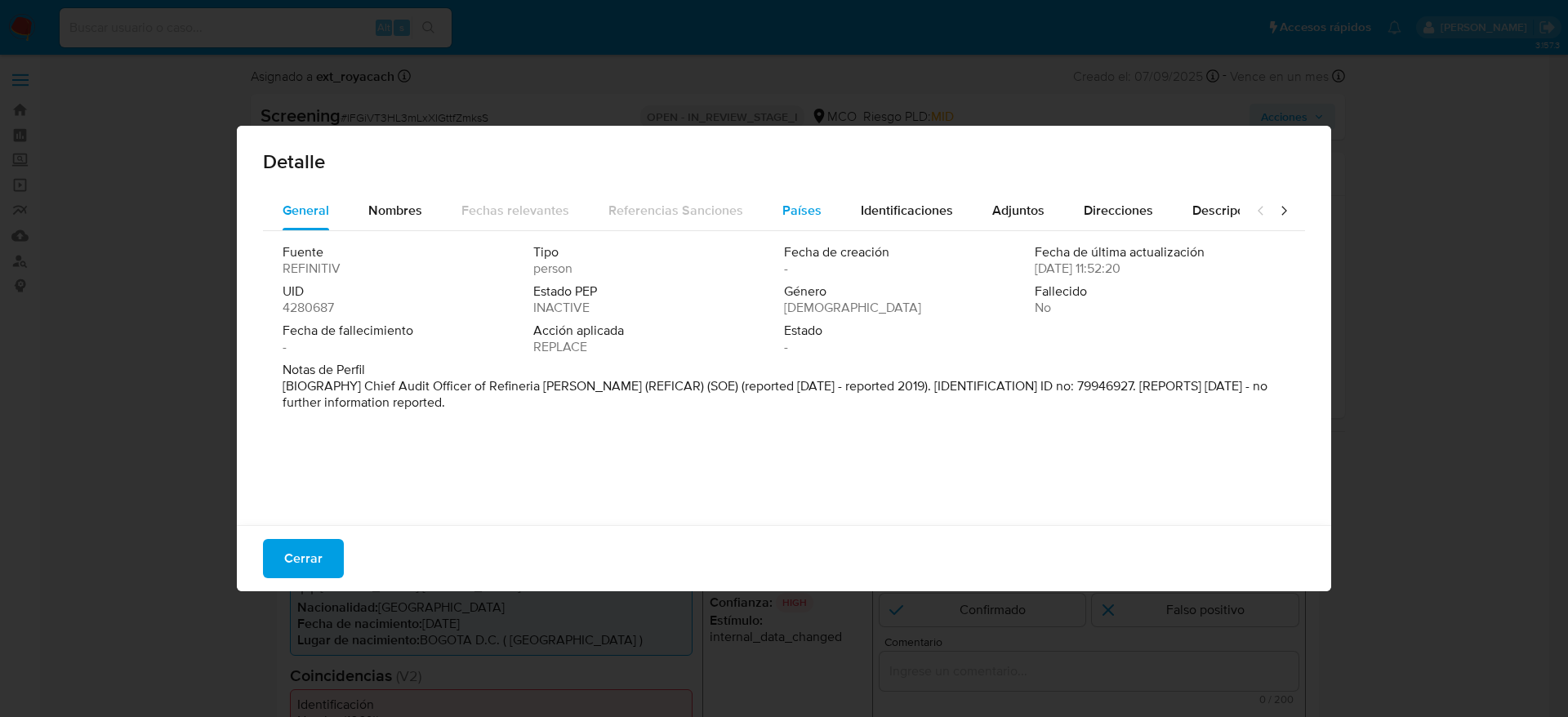
click at [789, 224] on div "Países" at bounding box center [802, 210] width 40 height 40
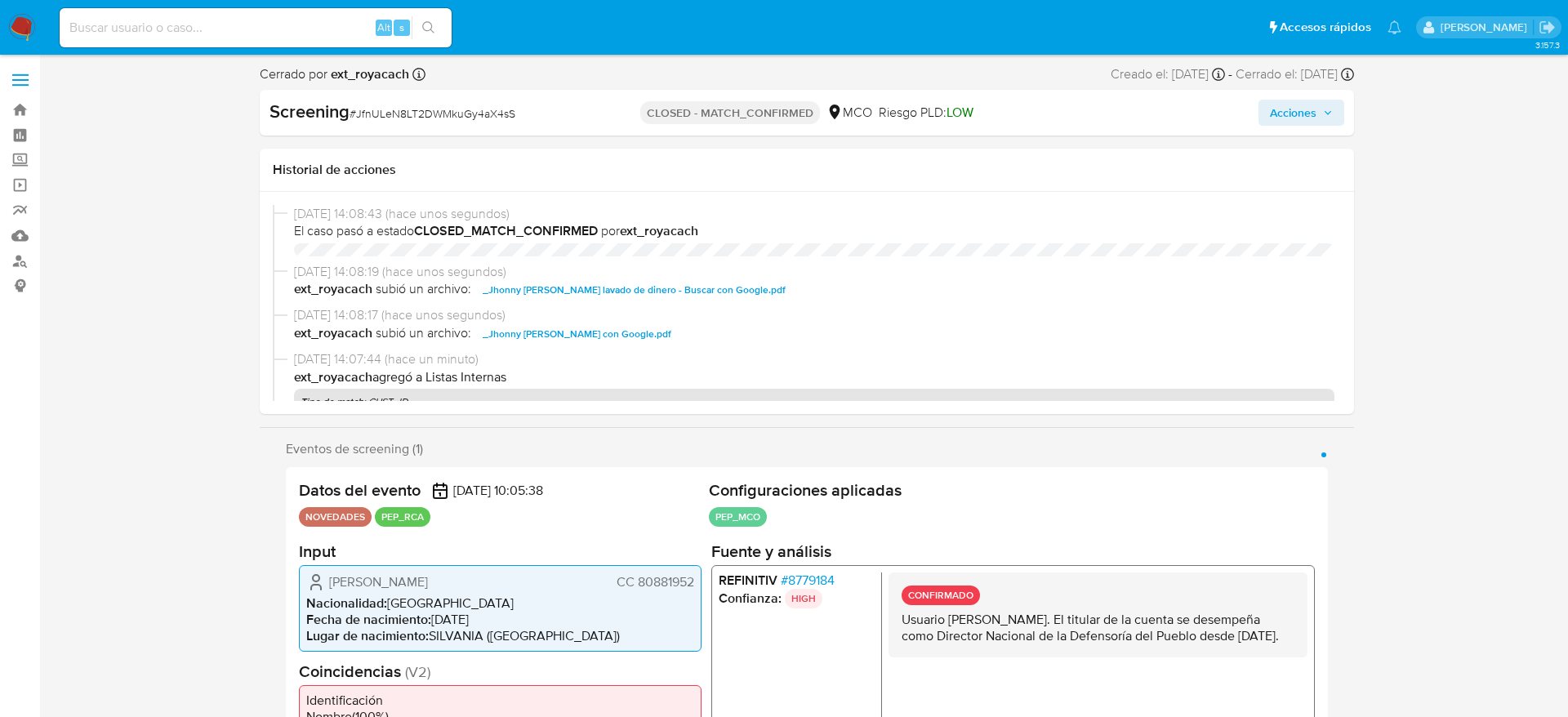
select select "10"
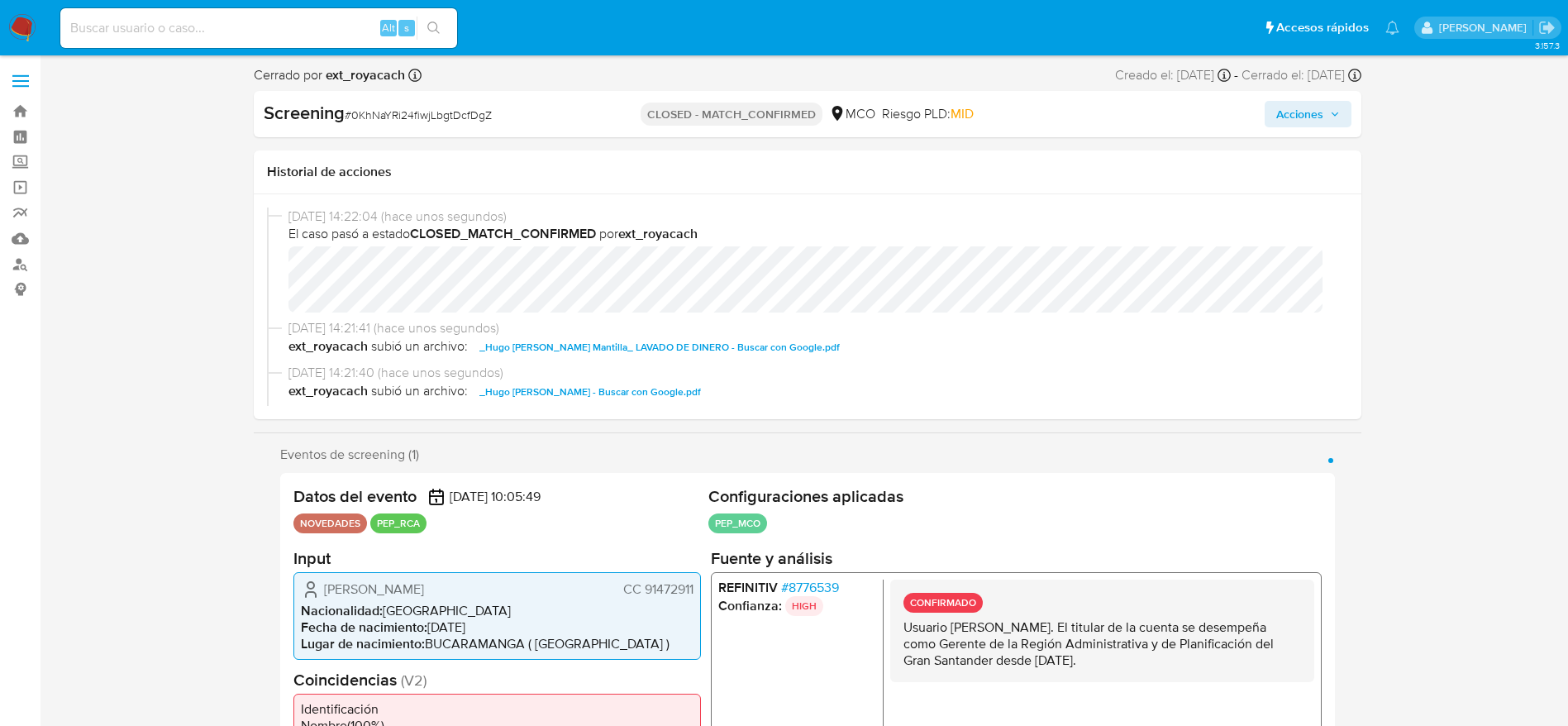
select select "10"
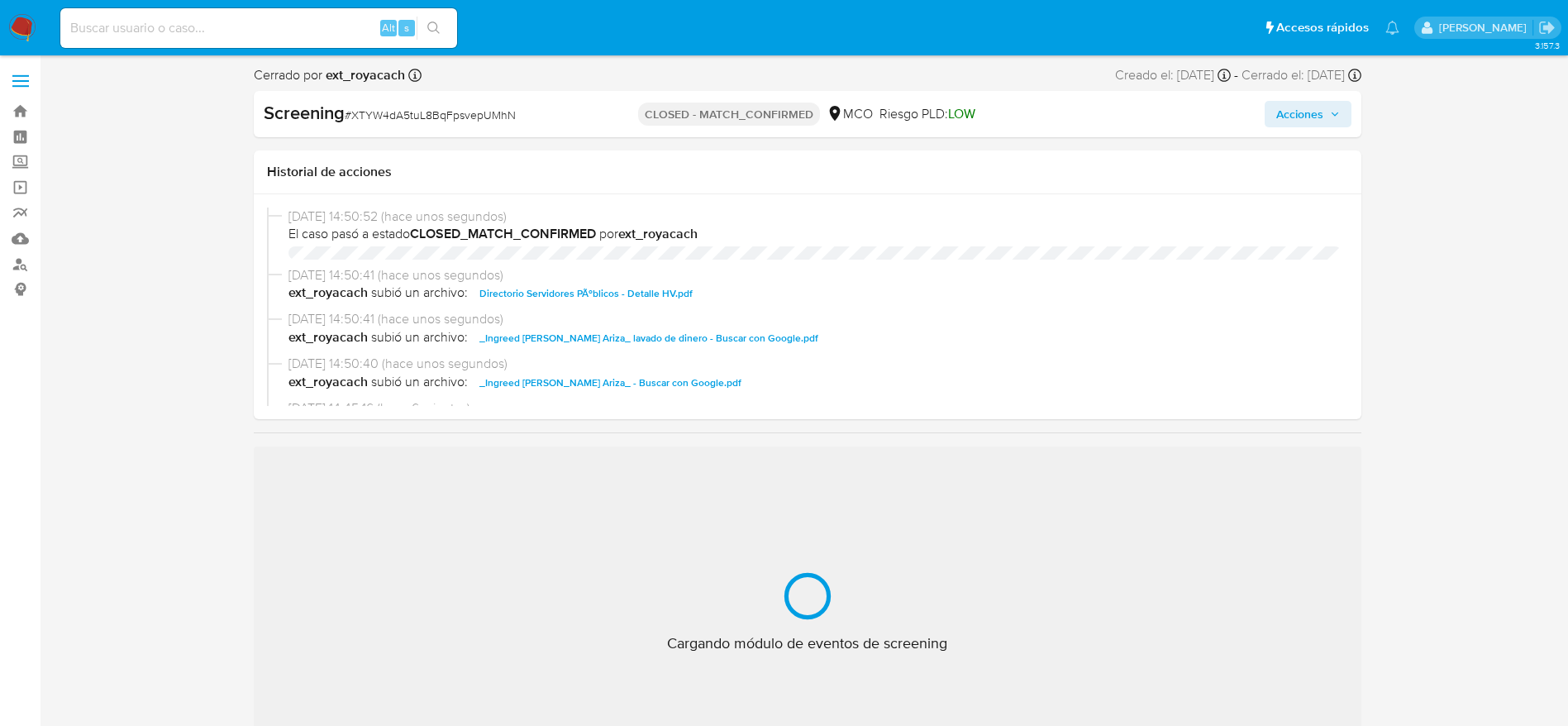
select select "10"
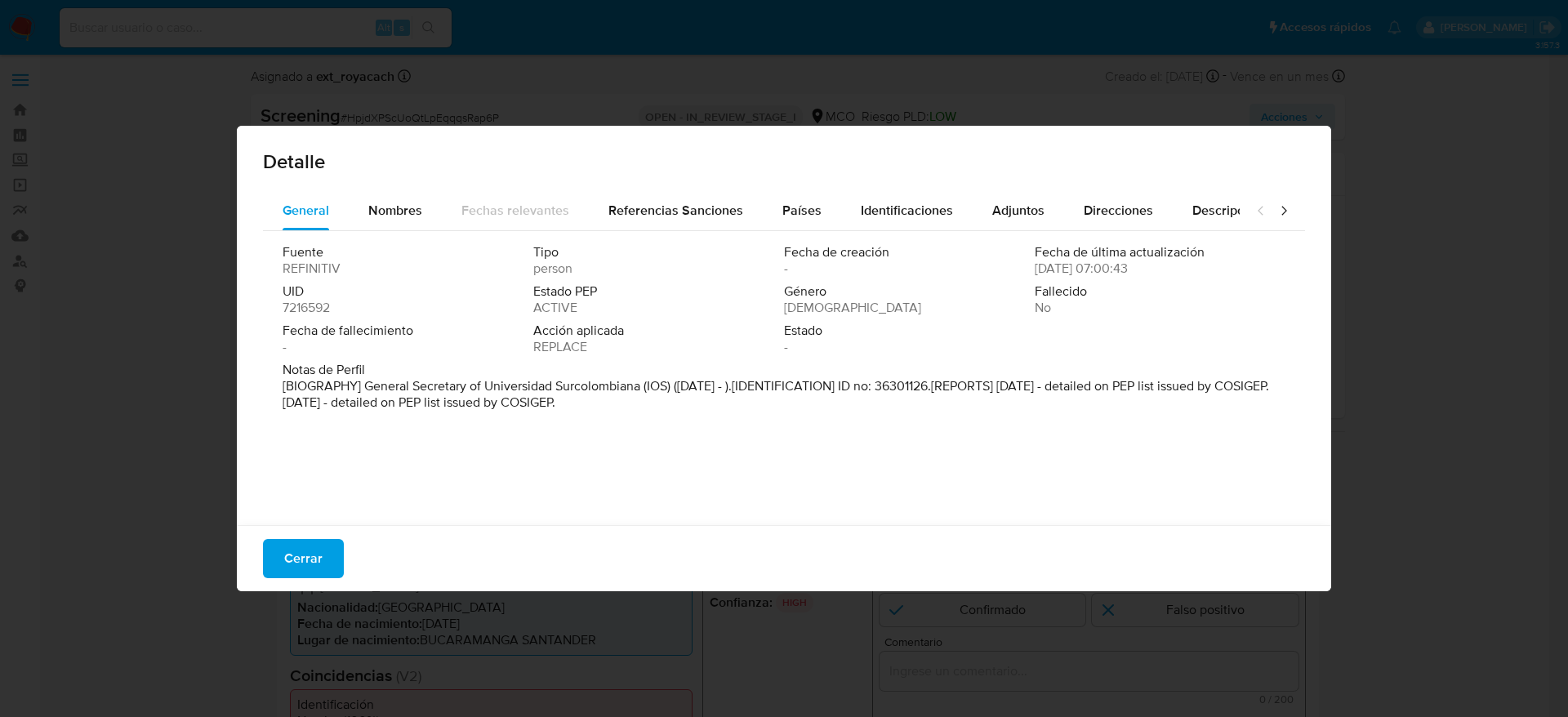
select select "10"
click at [330, 548] on button "Cerrar" at bounding box center [304, 558] width 81 height 40
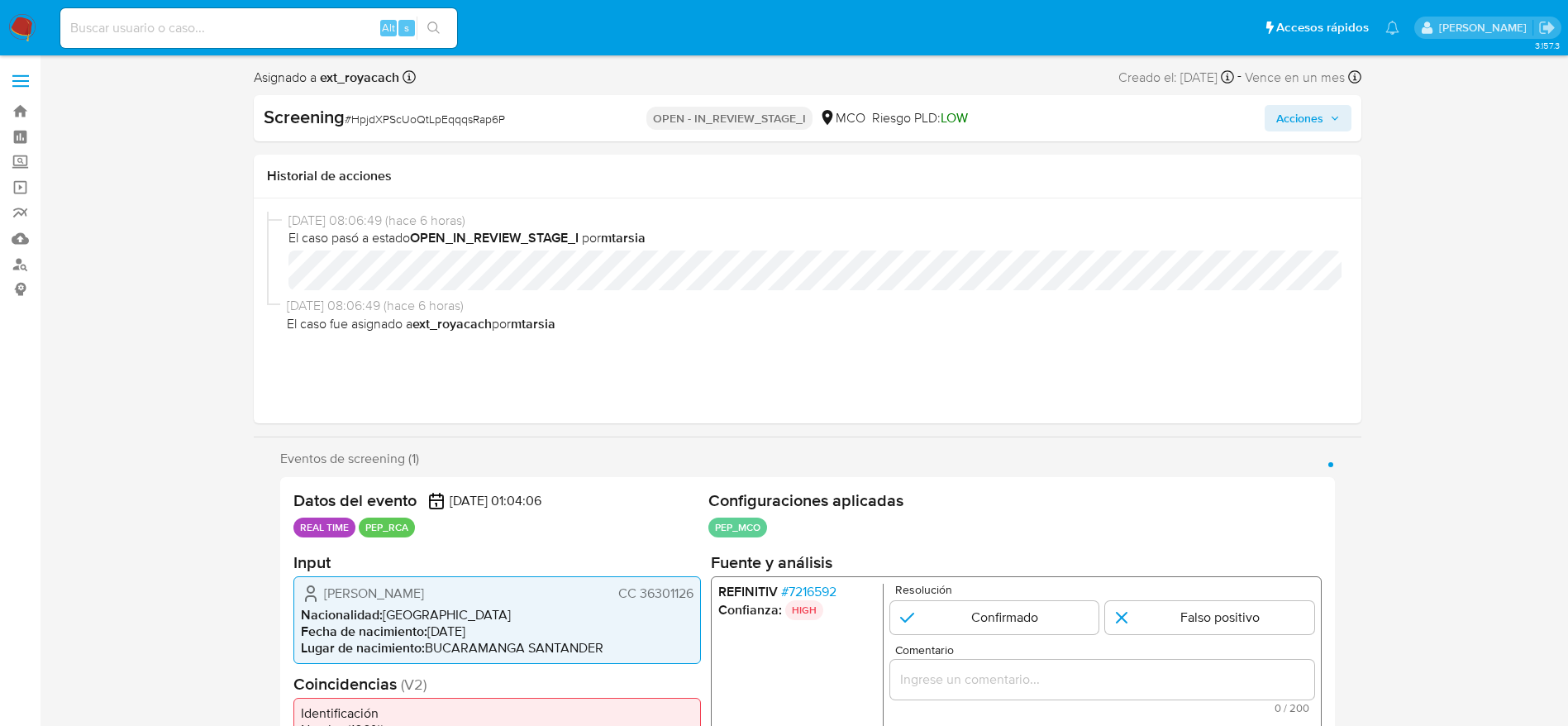
click at [387, 115] on span "# HpjdXPScUoQtLpEqqqsRap6P" at bounding box center [425, 118] width 160 height 16
copy span "HpjdXPScUoQtLpEqqqsRap6P"
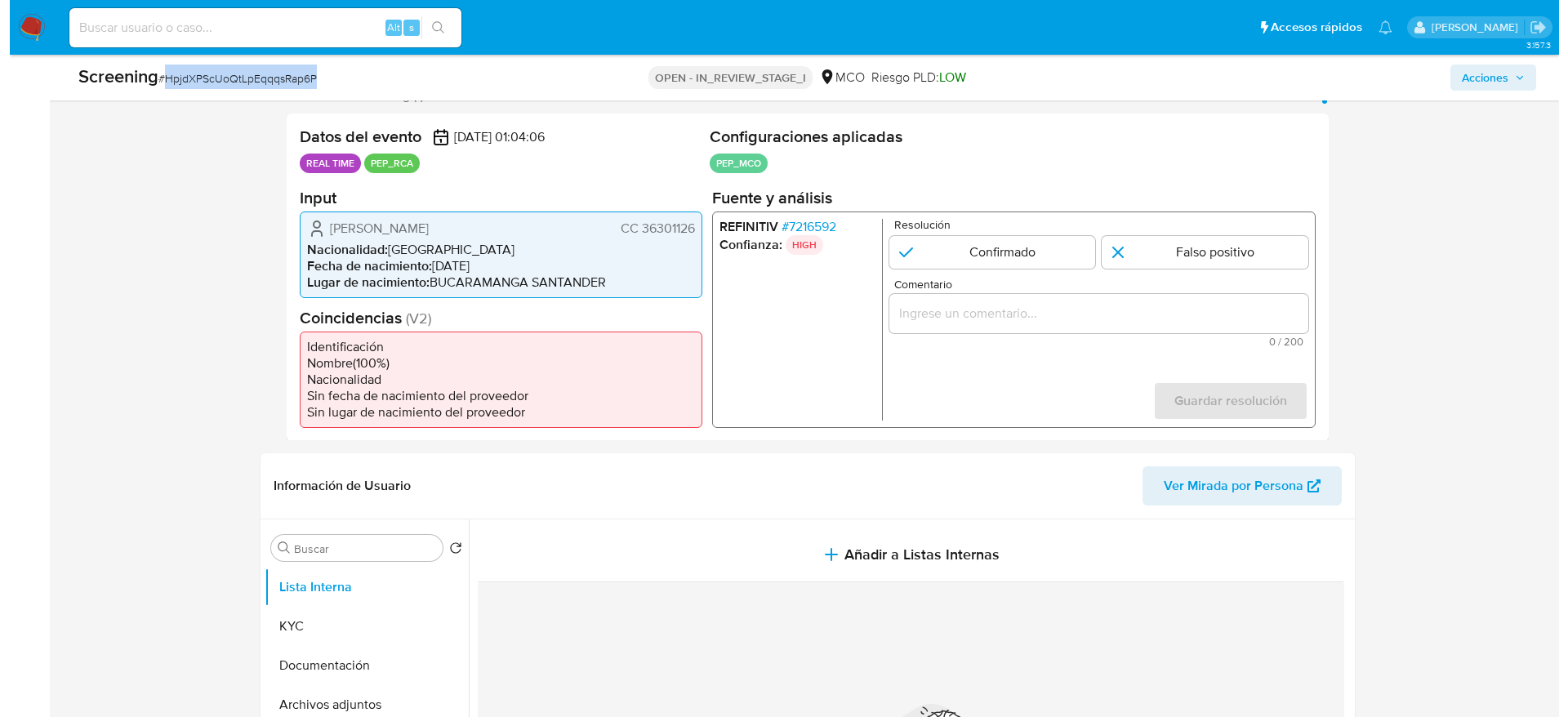
scroll to position [367, 0]
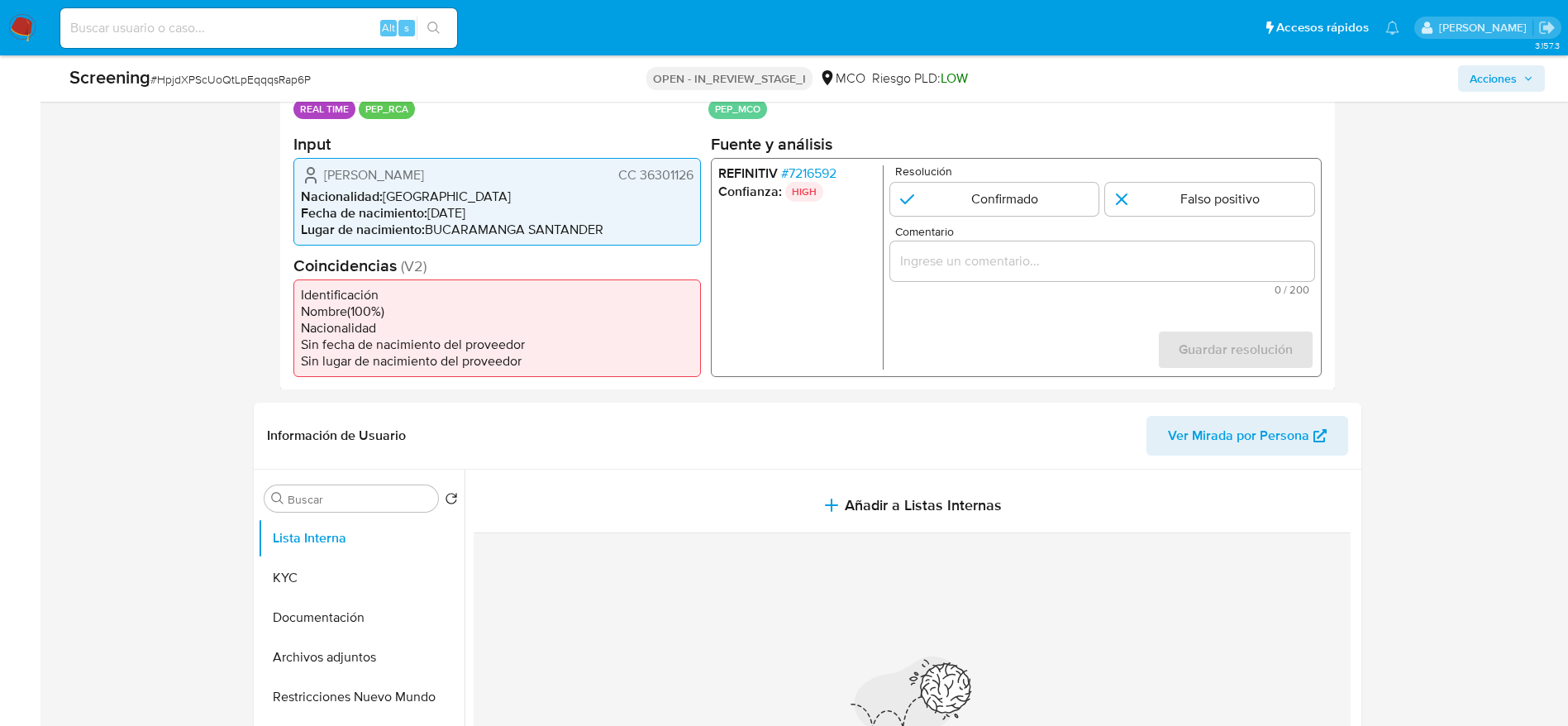
click at [816, 164] on span "# 7216592" at bounding box center [807, 172] width 55 height 16
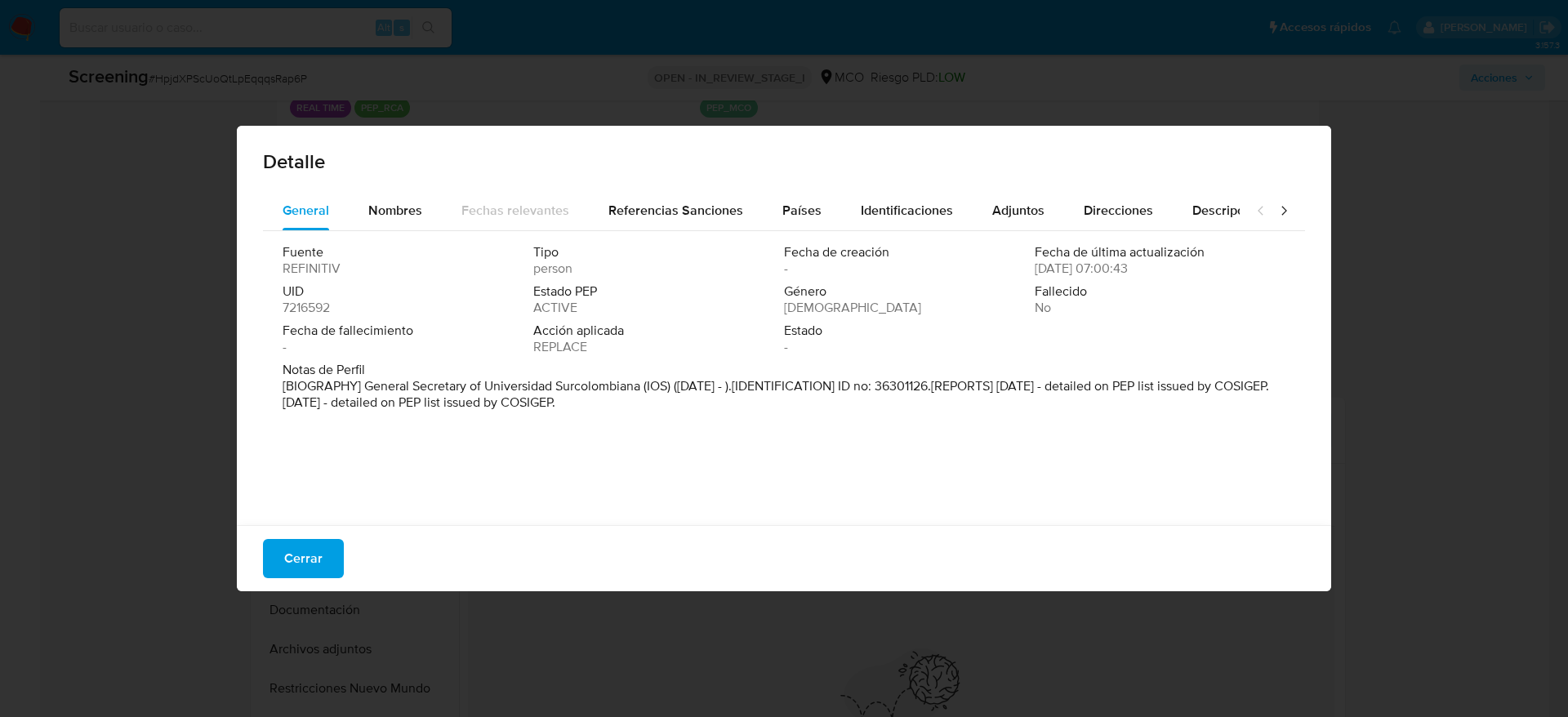
drag, startPoint x: 521, startPoint y: 471, endPoint x: 519, endPoint y: 486, distance: 15.1
click at [299, 558] on span "Cerrar" at bounding box center [304, 558] width 39 height 36
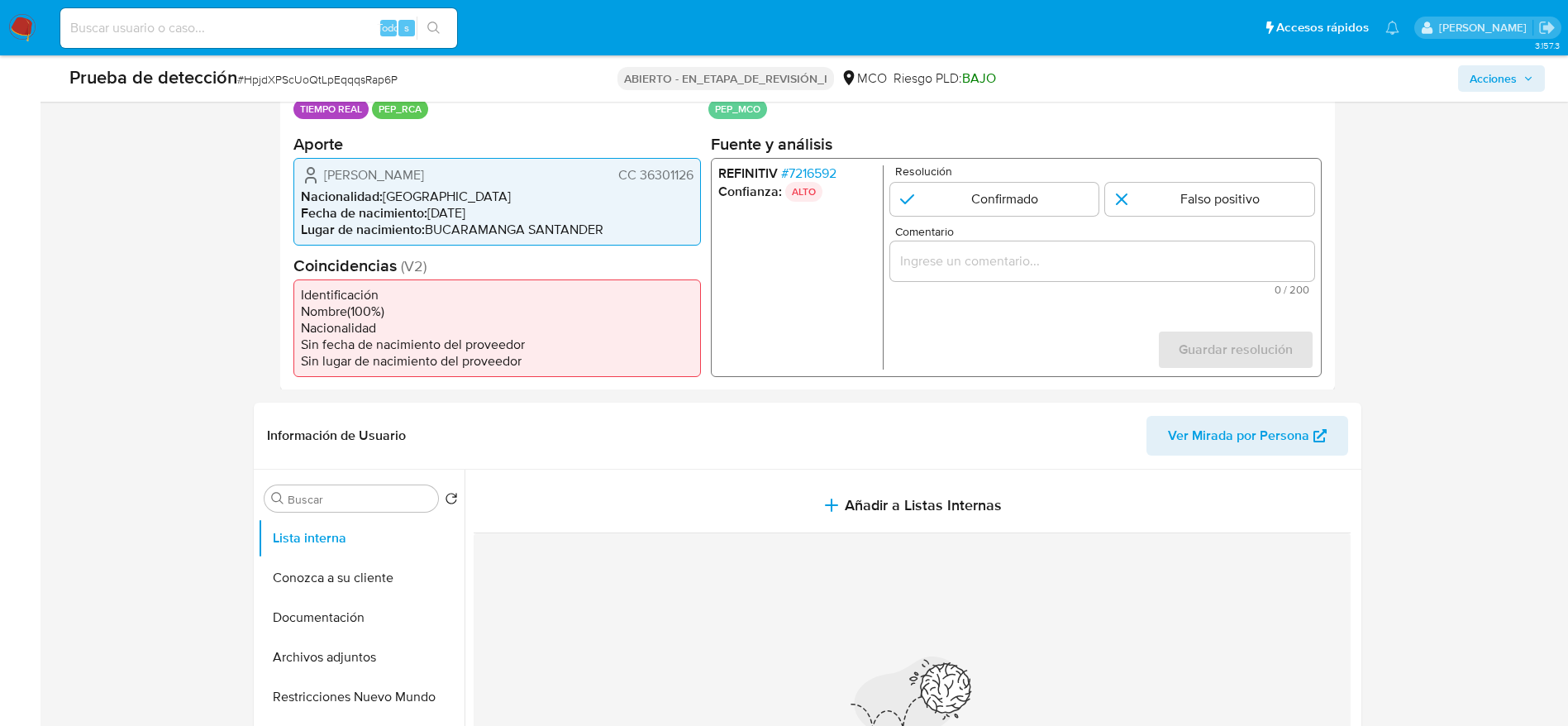
click at [414, 173] on font "Shirley Milena Bohórquez Carrillo" at bounding box center [374, 174] width 100 height 19
click at [424, 180] on font "Shirley Milena Bohórquez Carrillo" at bounding box center [374, 174] width 100 height 19
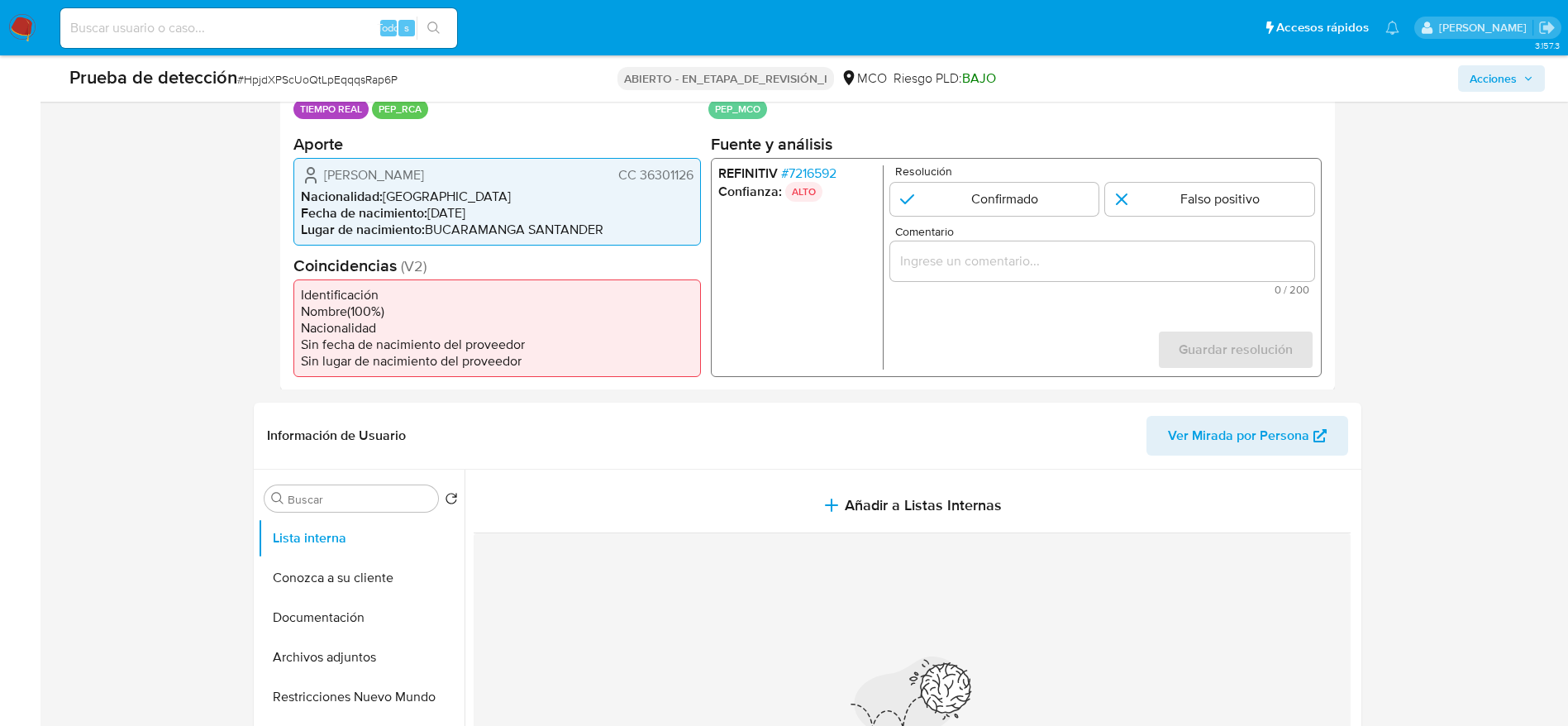
click at [807, 175] on font "7216592" at bounding box center [812, 172] width 48 height 19
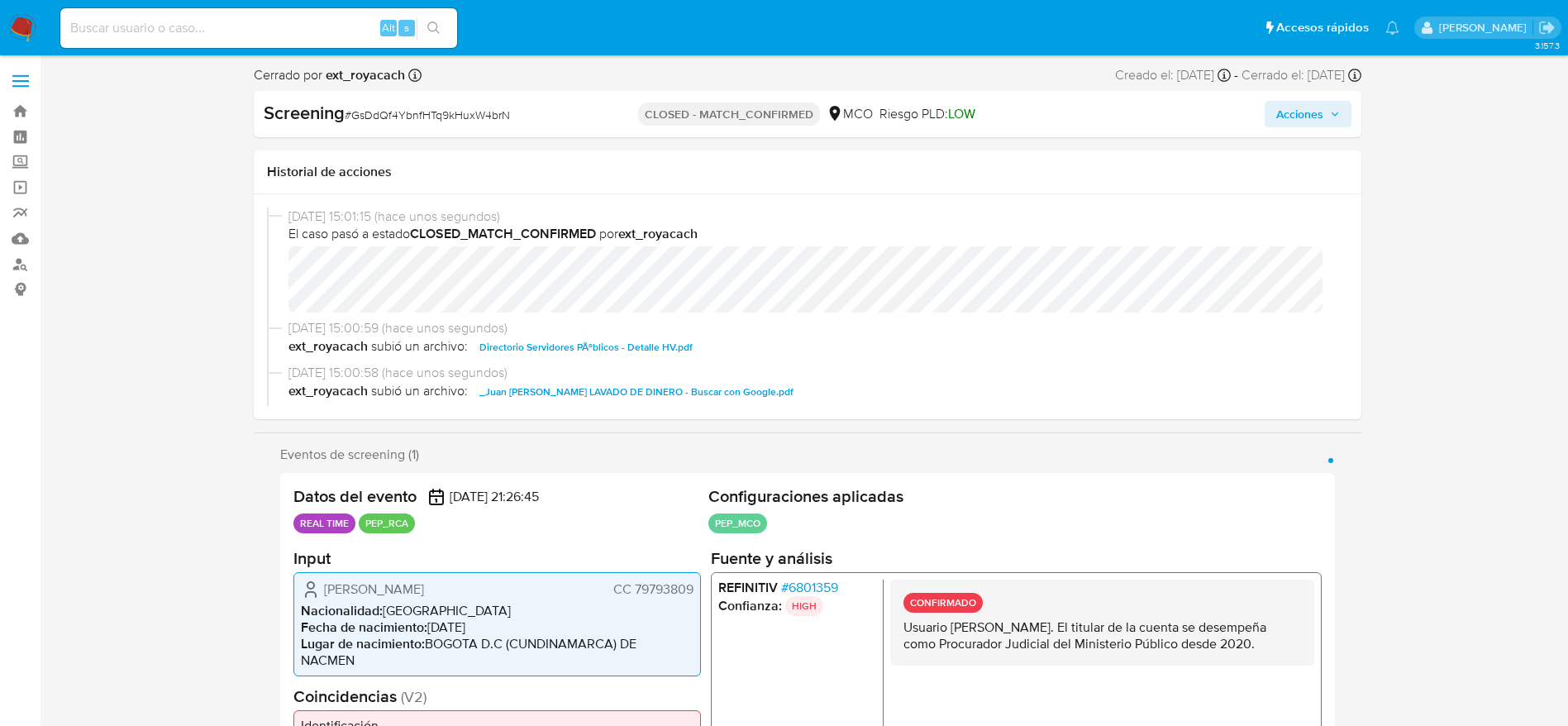
select select "10"
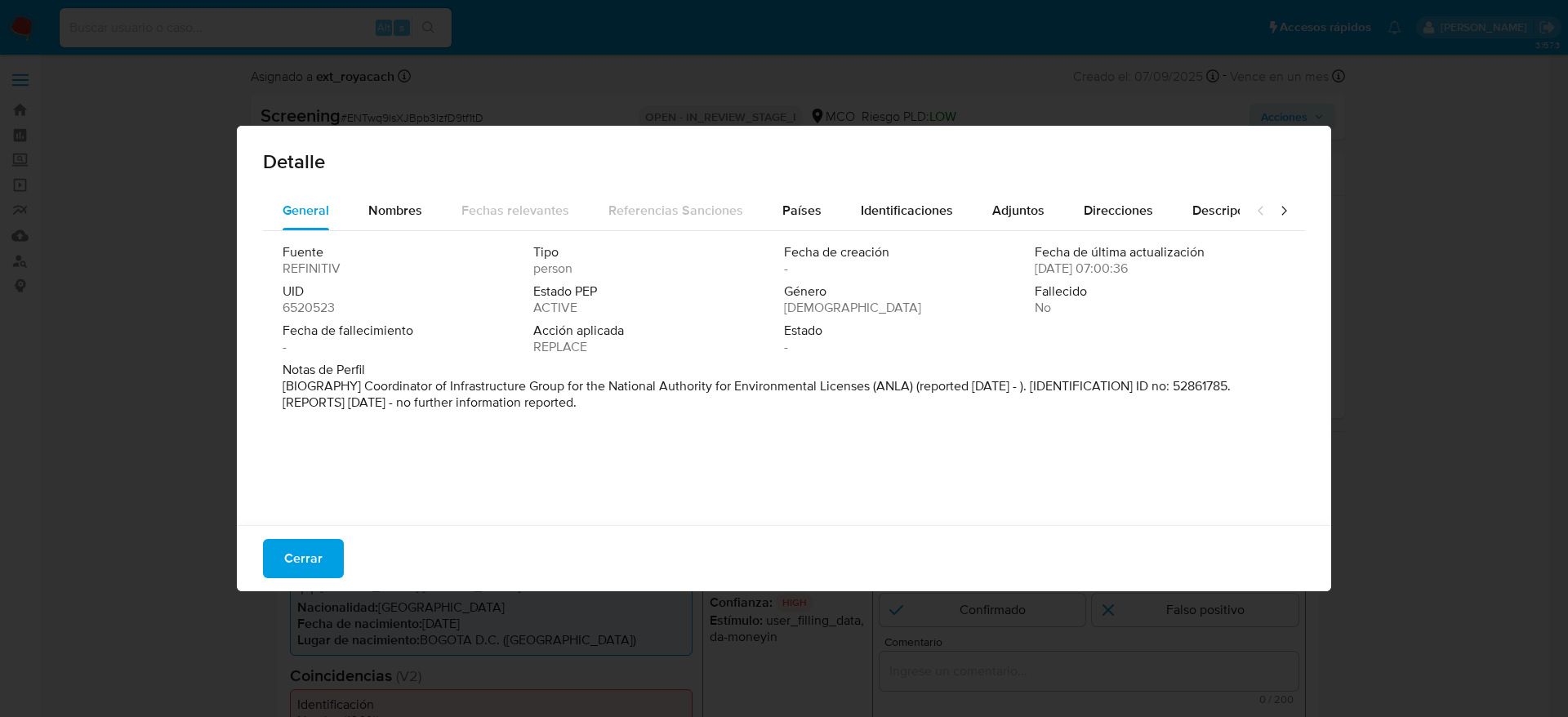
select select "10"
click at [310, 554] on span "Cerrar" at bounding box center [304, 558] width 39 height 36
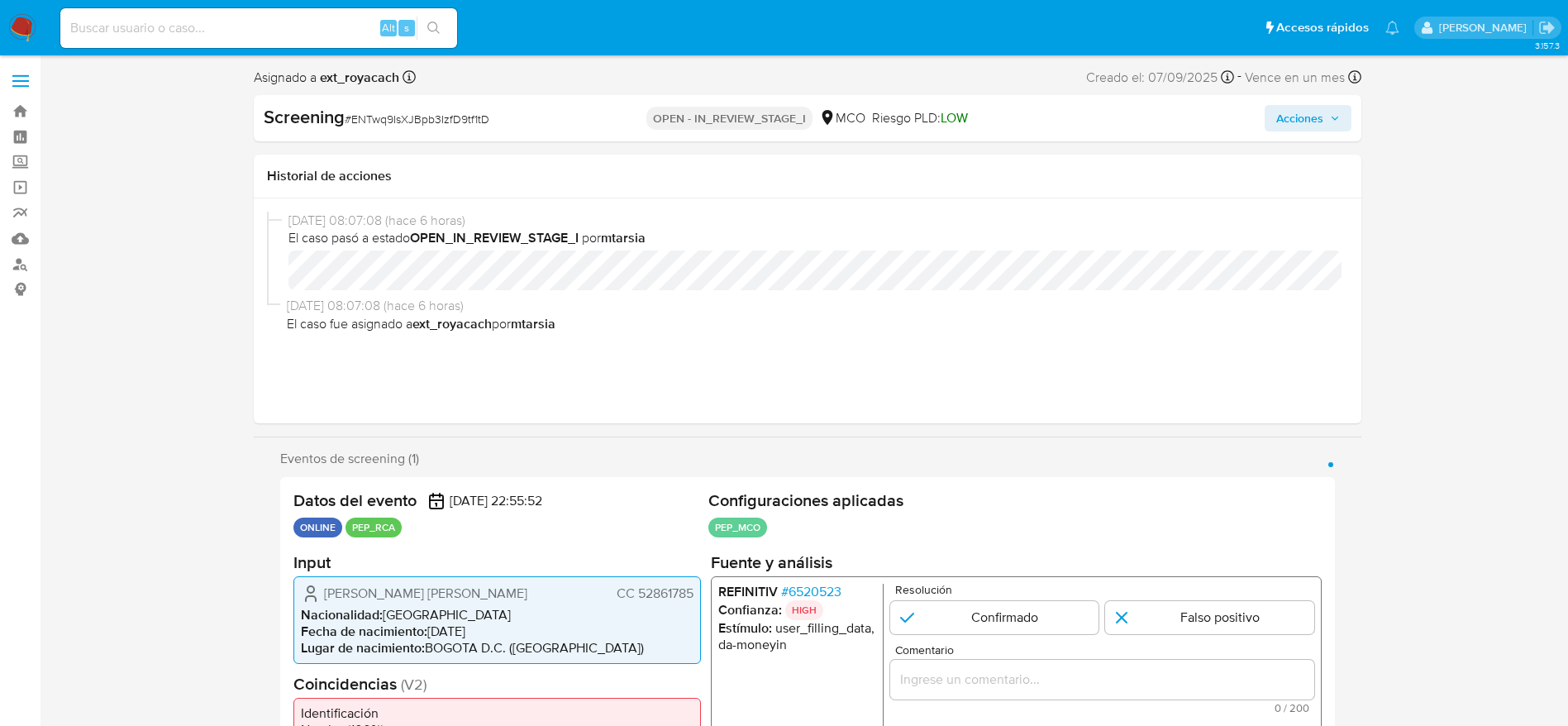
click at [453, 586] on span "[PERSON_NAME] [PERSON_NAME]" at bounding box center [425, 592] width 203 height 16
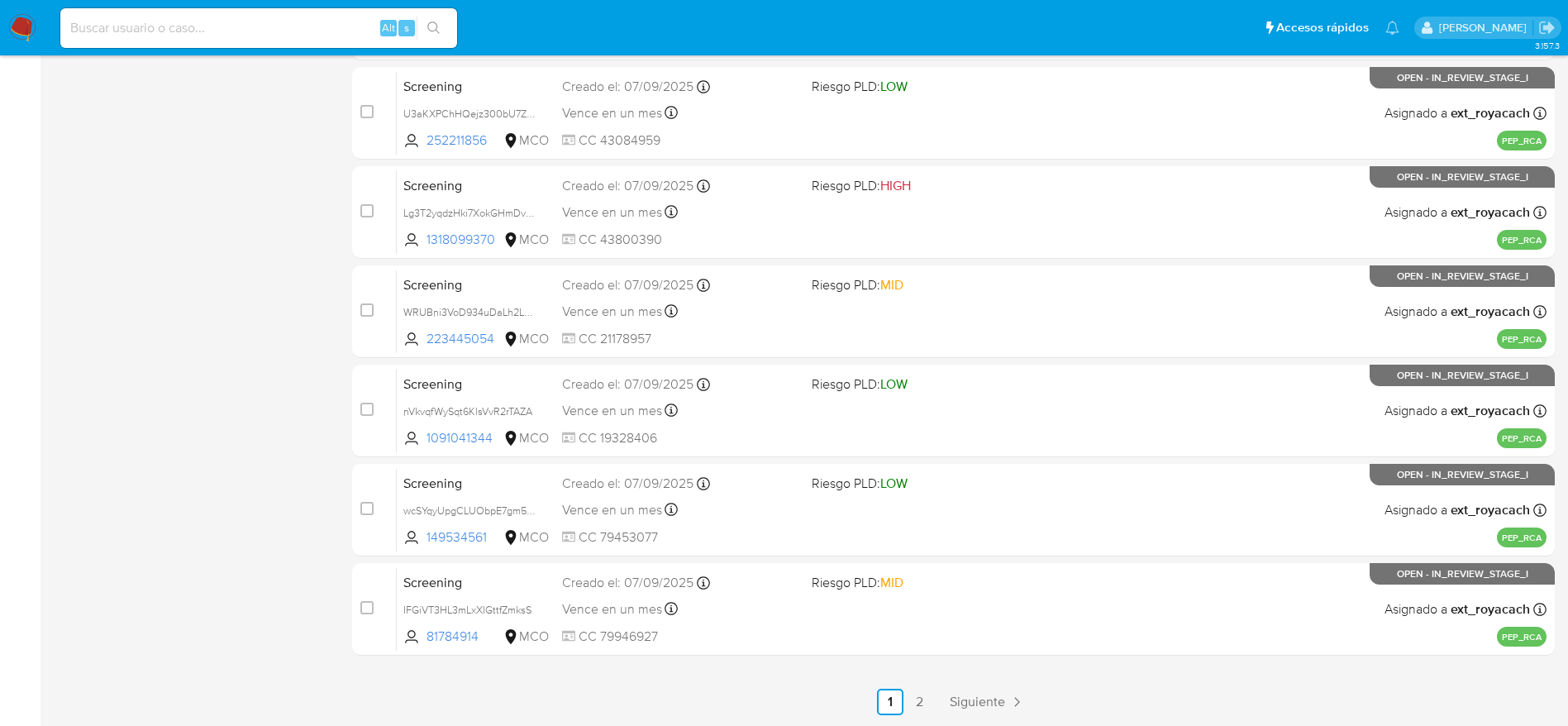
scroll to position [580, 0]
click at [18, 28] on img at bounding box center [22, 28] width 28 height 28
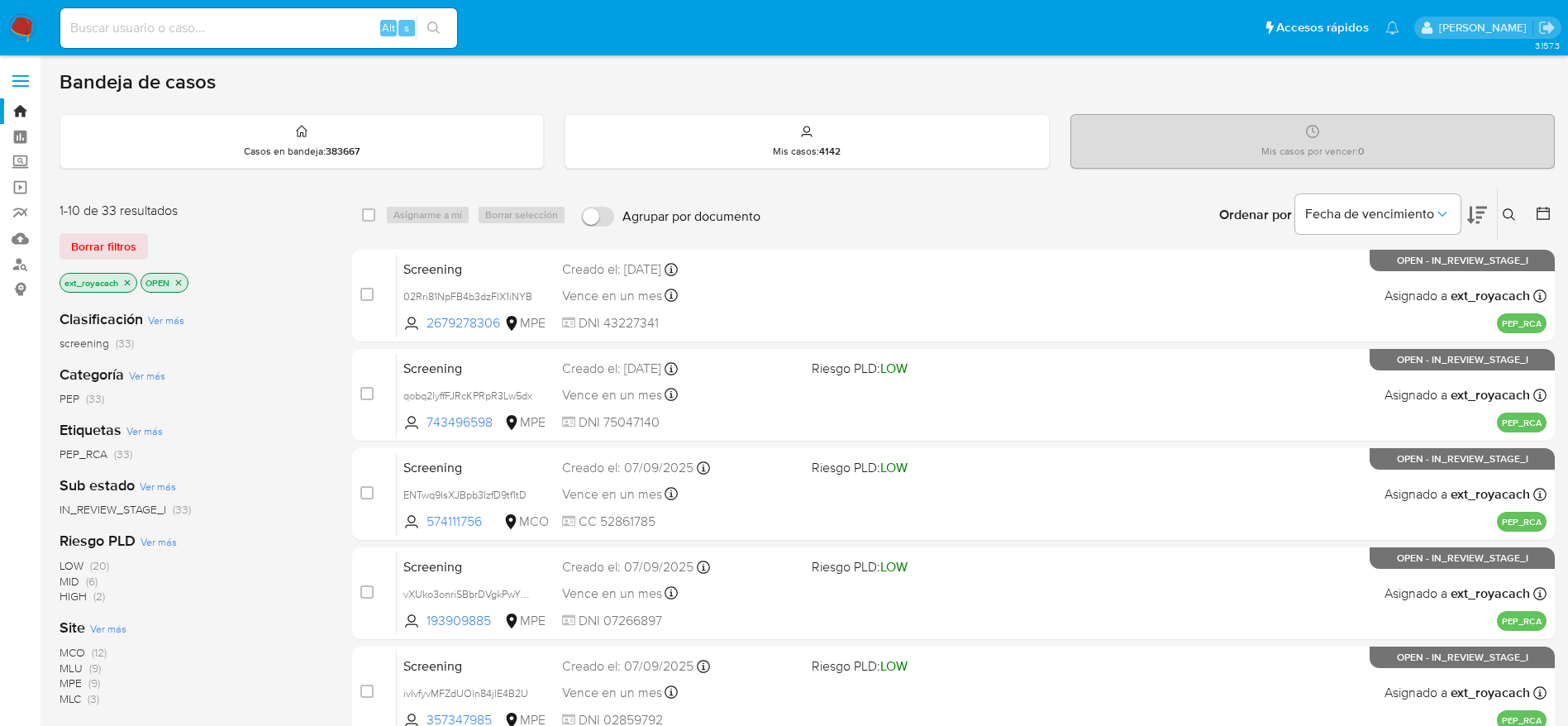
scroll to position [124, 0]
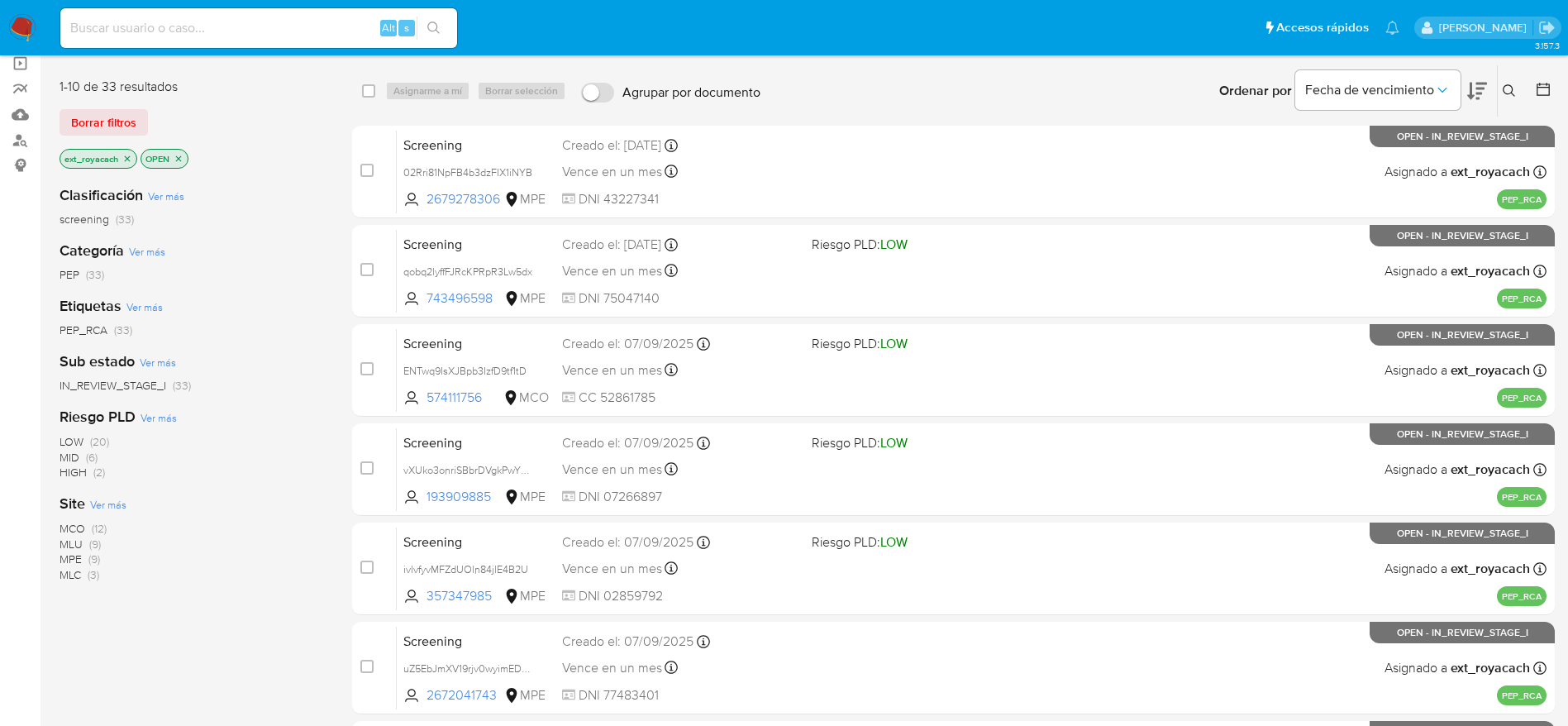
click at [76, 538] on span "MLU" at bounding box center [71, 544] width 23 height 16
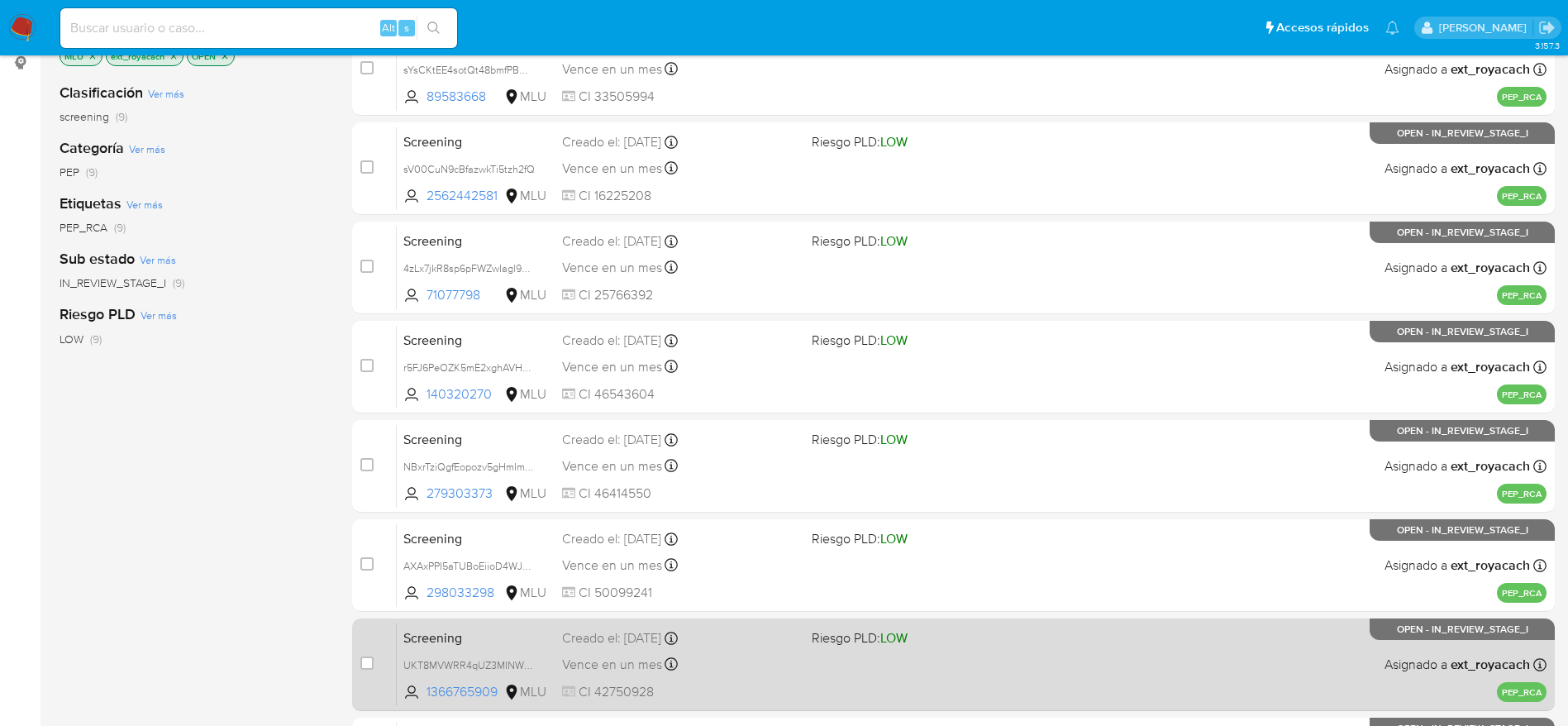
scroll to position [480, 0]
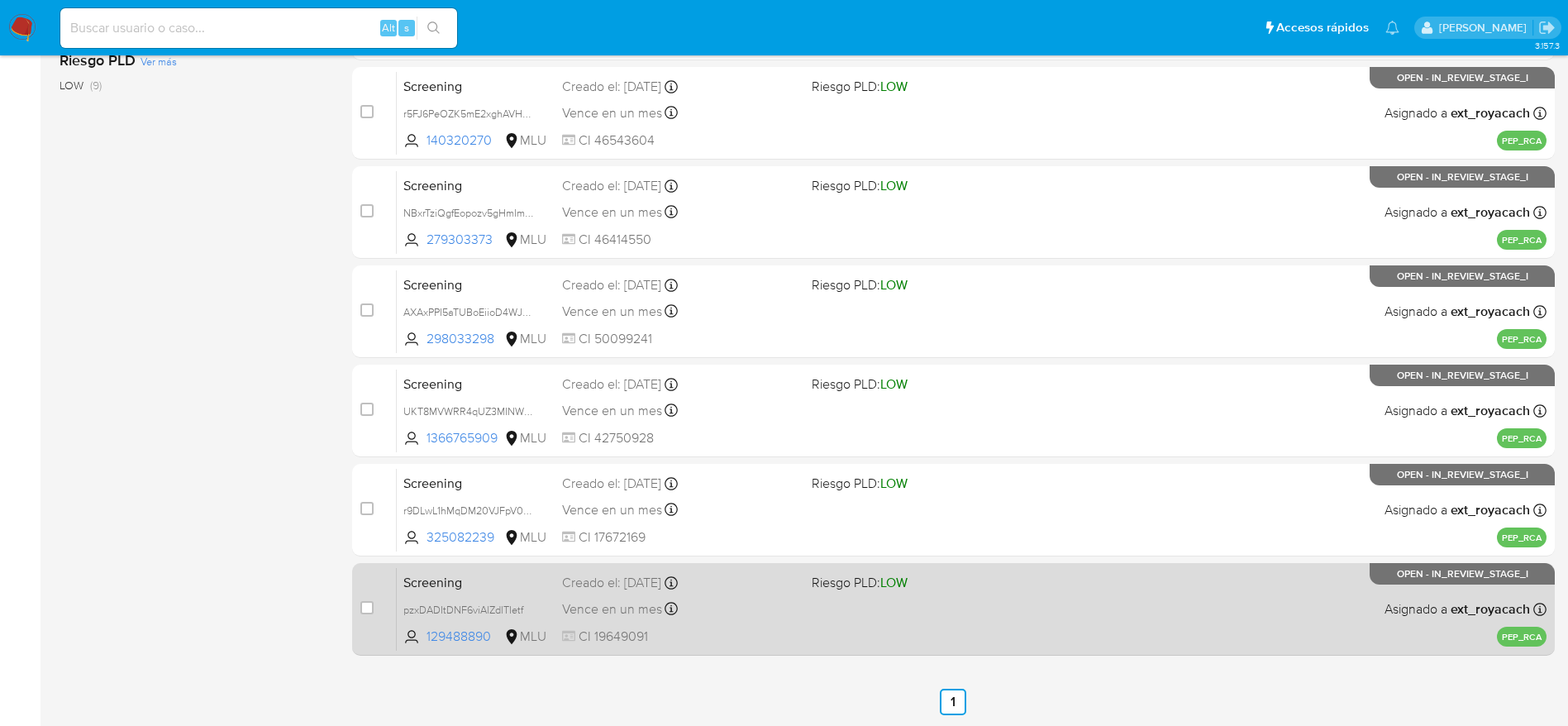
click at [798, 603] on div "Vence en un mes Vence el [DATE] 07:05:46" at bounding box center [681, 609] width 237 height 22
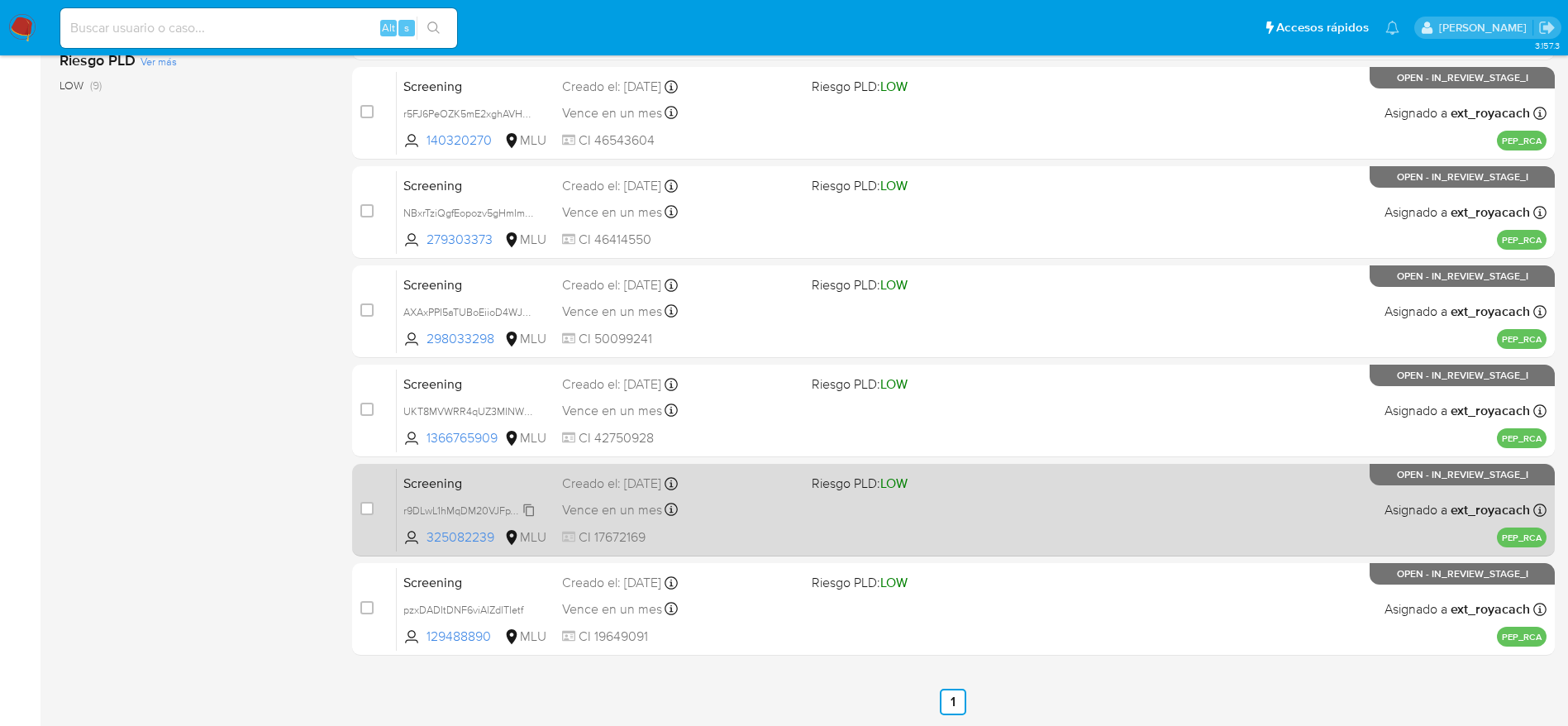
click at [529, 501] on div "r9DLwL1hMqDM20VJFpV0xNtC" at bounding box center [469, 510] width 132 height 18
click at [787, 494] on div "Screening r9DLwL1hMqDM20VJFpV0xNtC 325082239 MLU Riesgo PLD: LOW Creado el: 06/…" at bounding box center [971, 510] width 1149 height 83
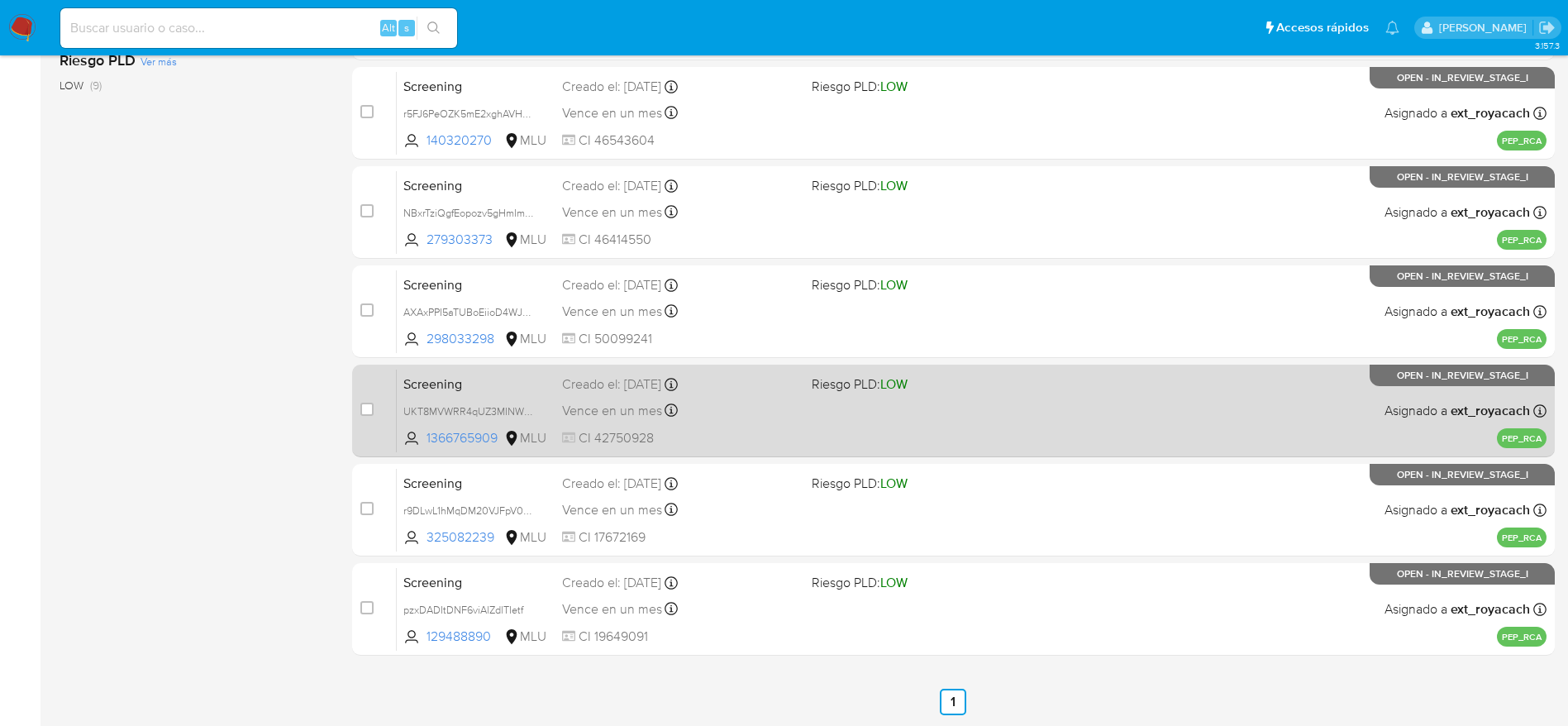
click at [633, 416] on span "Vence en un mes" at bounding box center [613, 410] width 100 height 18
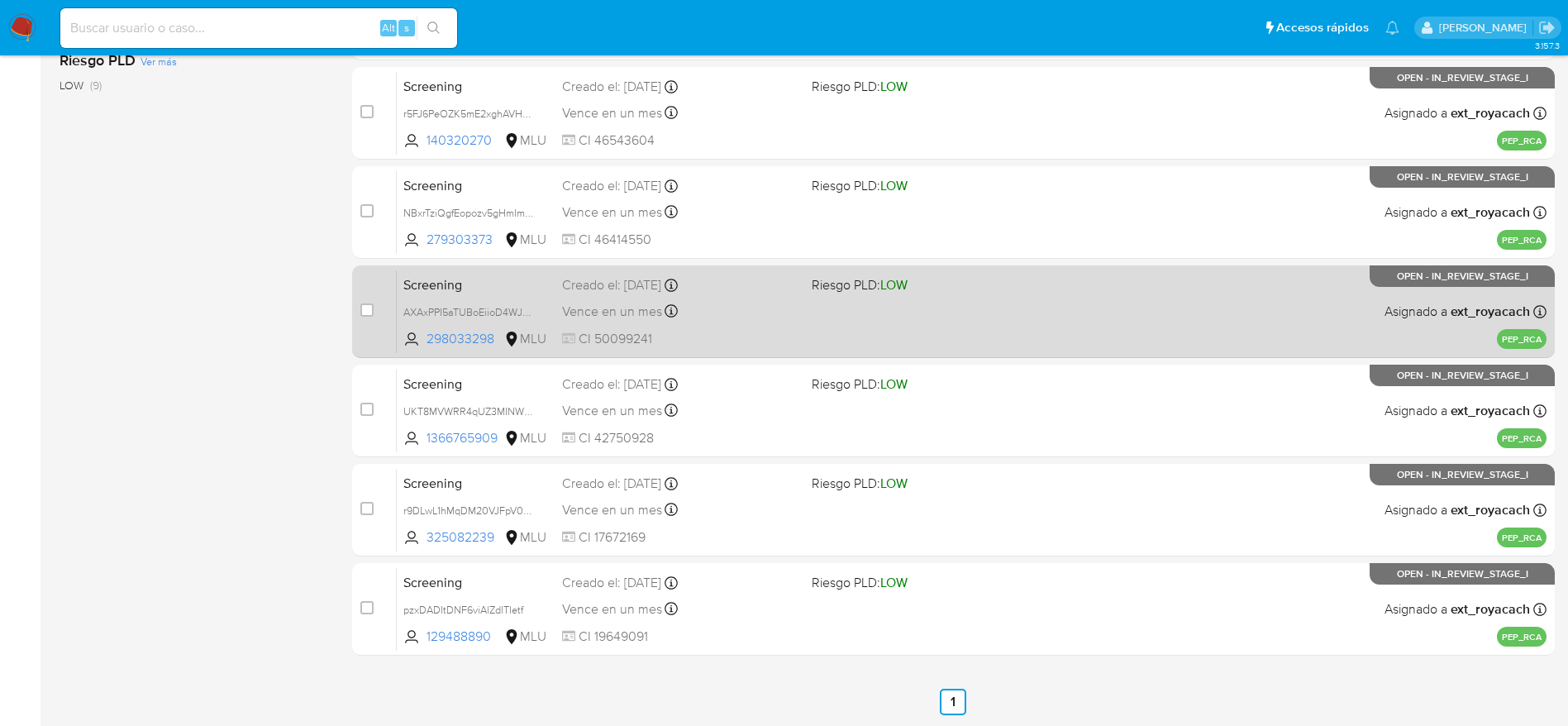
click at [641, 312] on span "Vence en un mes" at bounding box center [613, 312] width 100 height 18
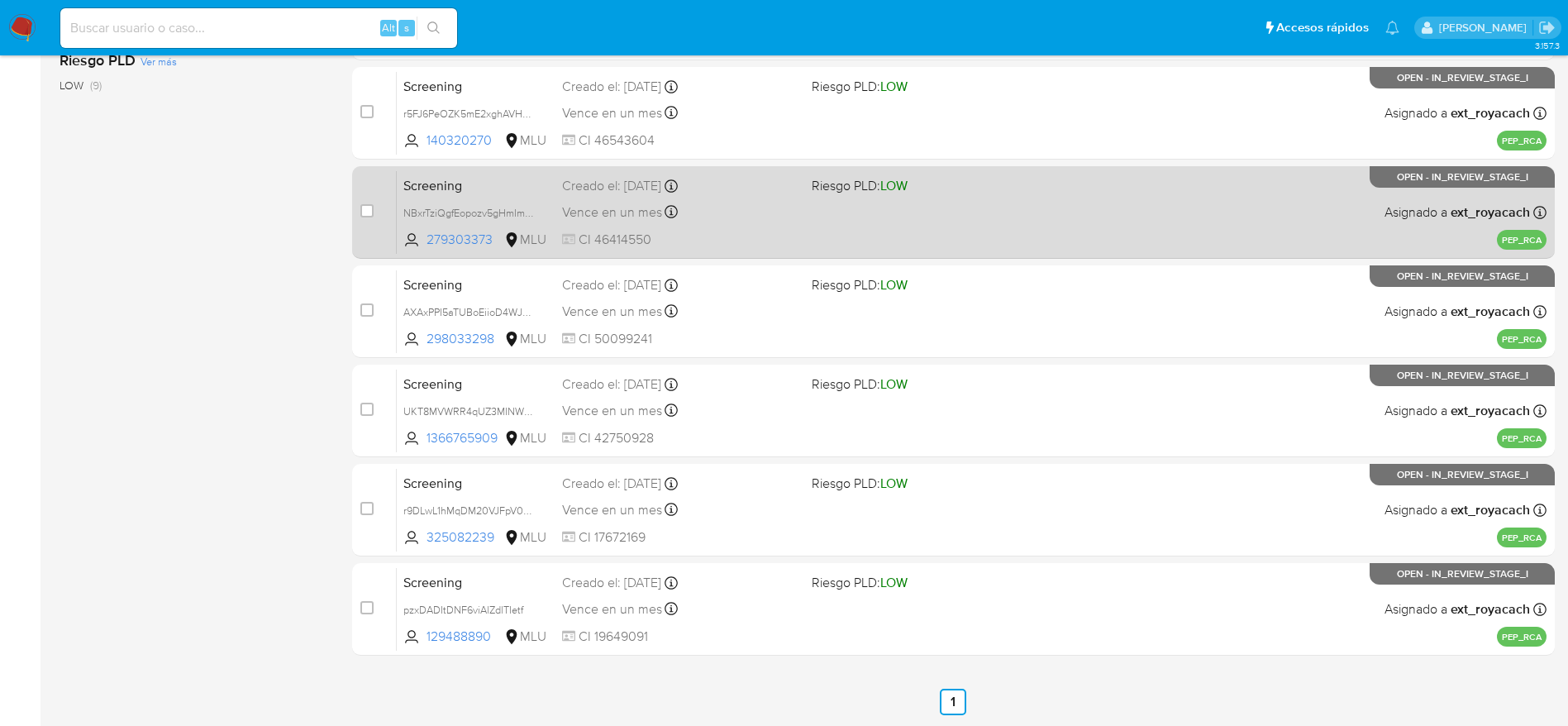
click at [704, 224] on div "Screening NBxrTziQgfEopozv5gHmImMR 279303373 MLU Riesgo PLD: LOW Creado el: 06/…" at bounding box center [971, 212] width 1149 height 83
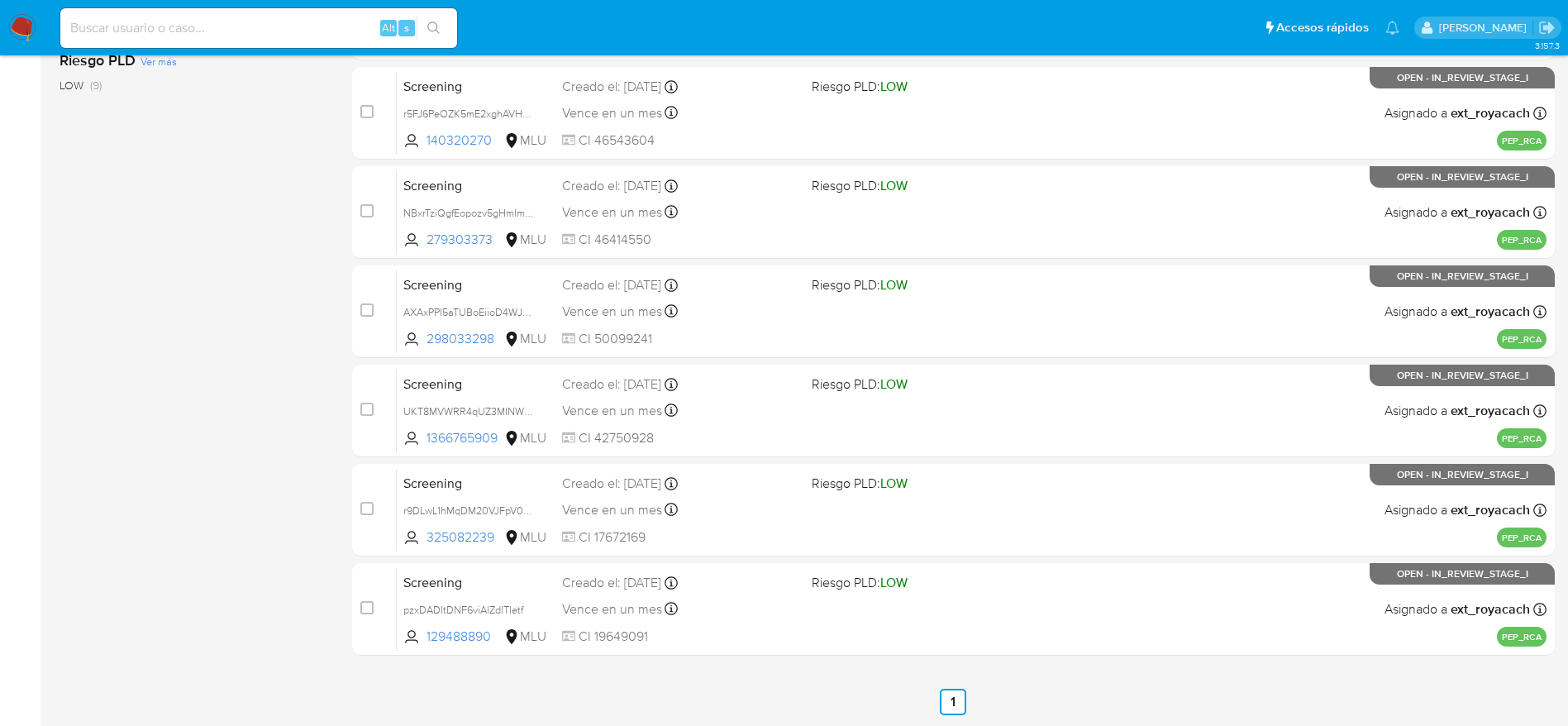
click at [642, 161] on div "case-item-checkbox No es posible asignar el caso Screening sYsCKtEE4sotQt48bmfP…" at bounding box center [954, 212] width 1203 height 886
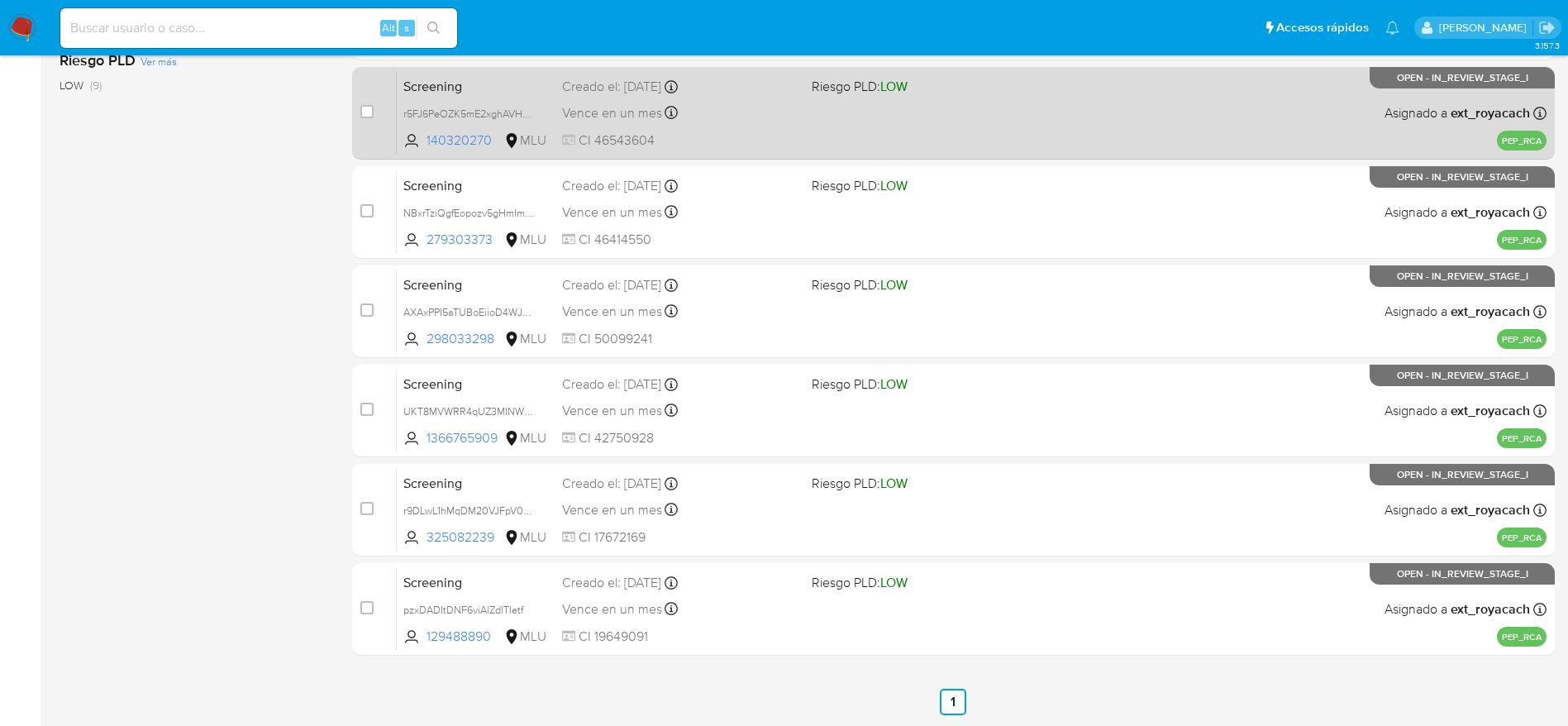
click at [642, 124] on div "Screening r5FJ6PeOZK5mE2xghAVHGXNC 140320270 MLU Riesgo PLD: LOW Creado el: 06/…" at bounding box center [971, 113] width 1149 height 83
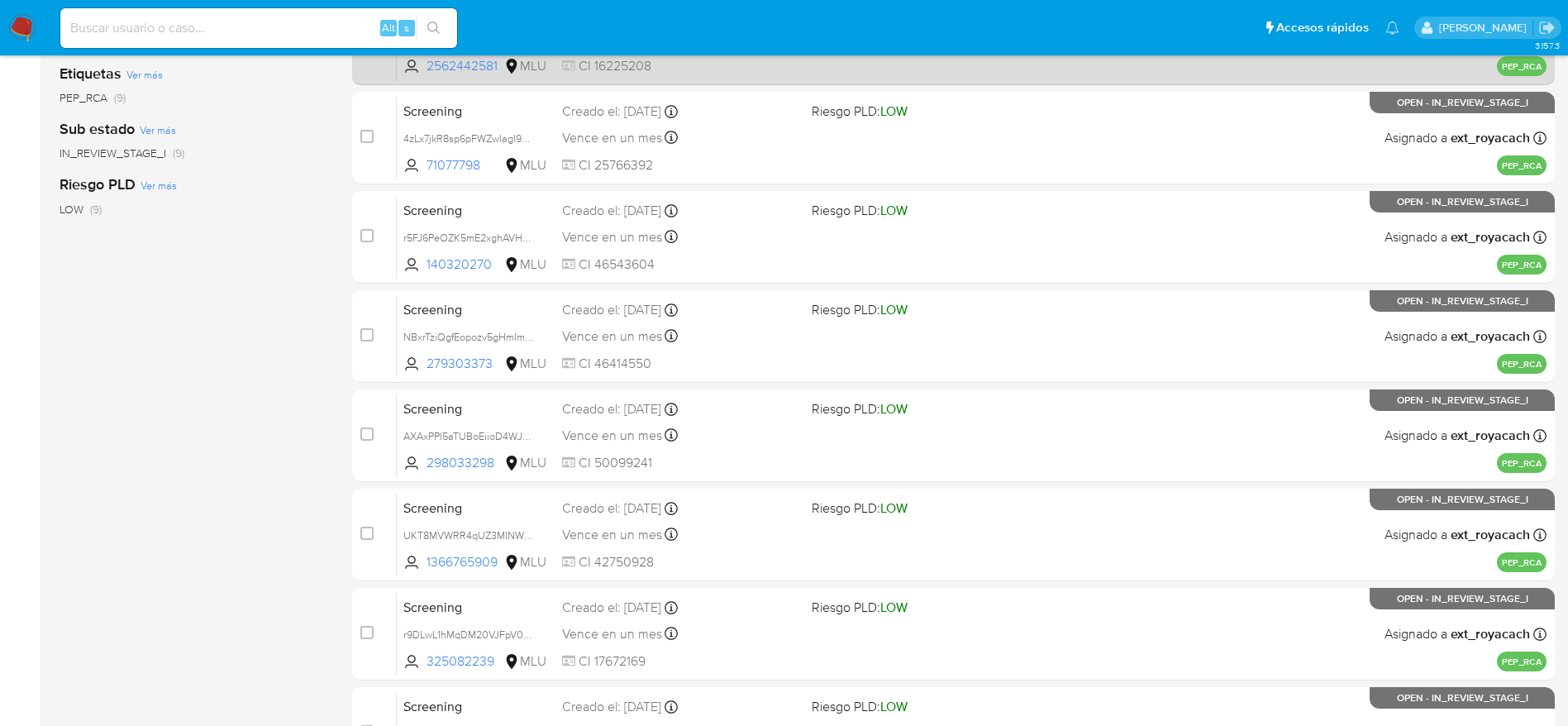
scroll to position [232, 0]
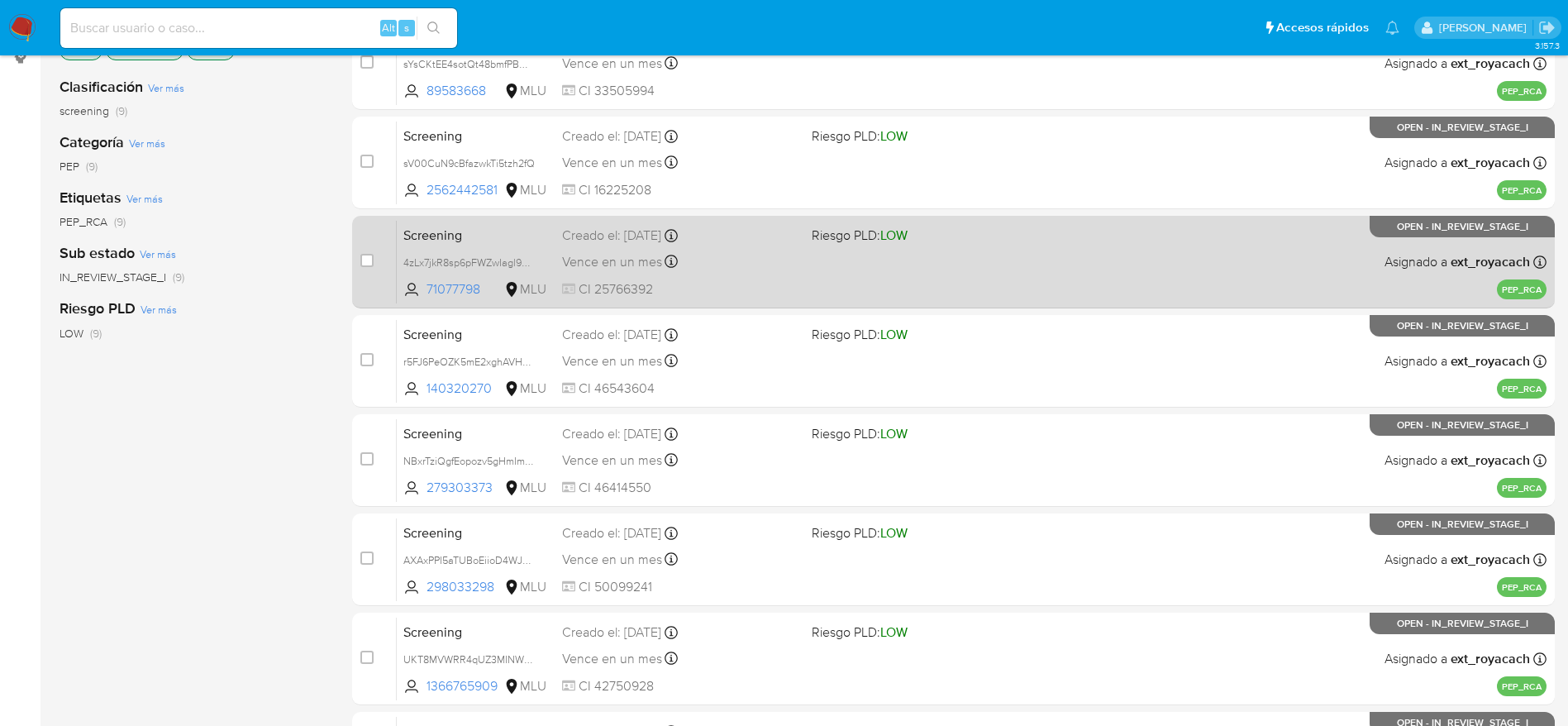
click at [639, 259] on span "Vence en un mes" at bounding box center [613, 261] width 100 height 18
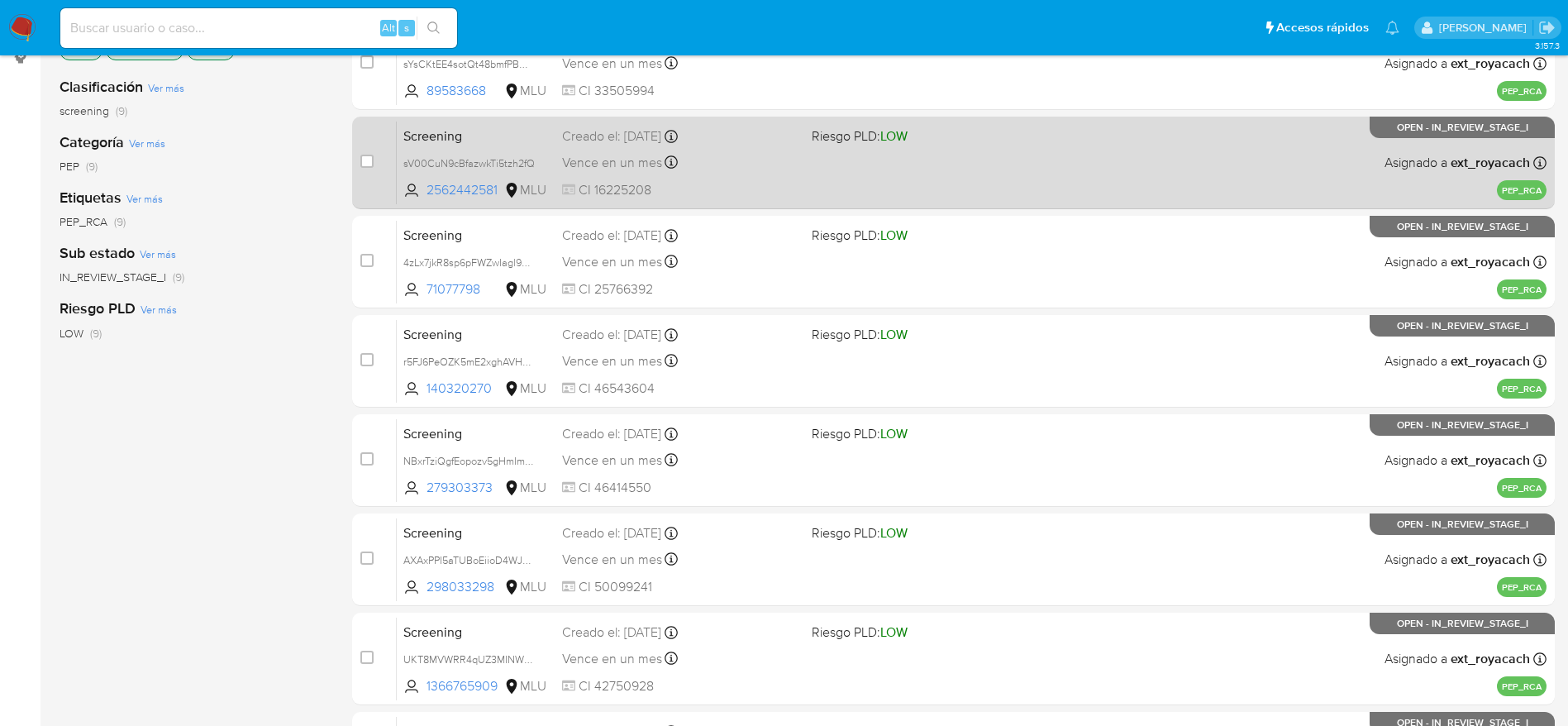
click at [609, 140] on div "Creado el: 06/09/2025 Creado el: 06/09/2025 10:36:23" at bounding box center [681, 136] width 237 height 18
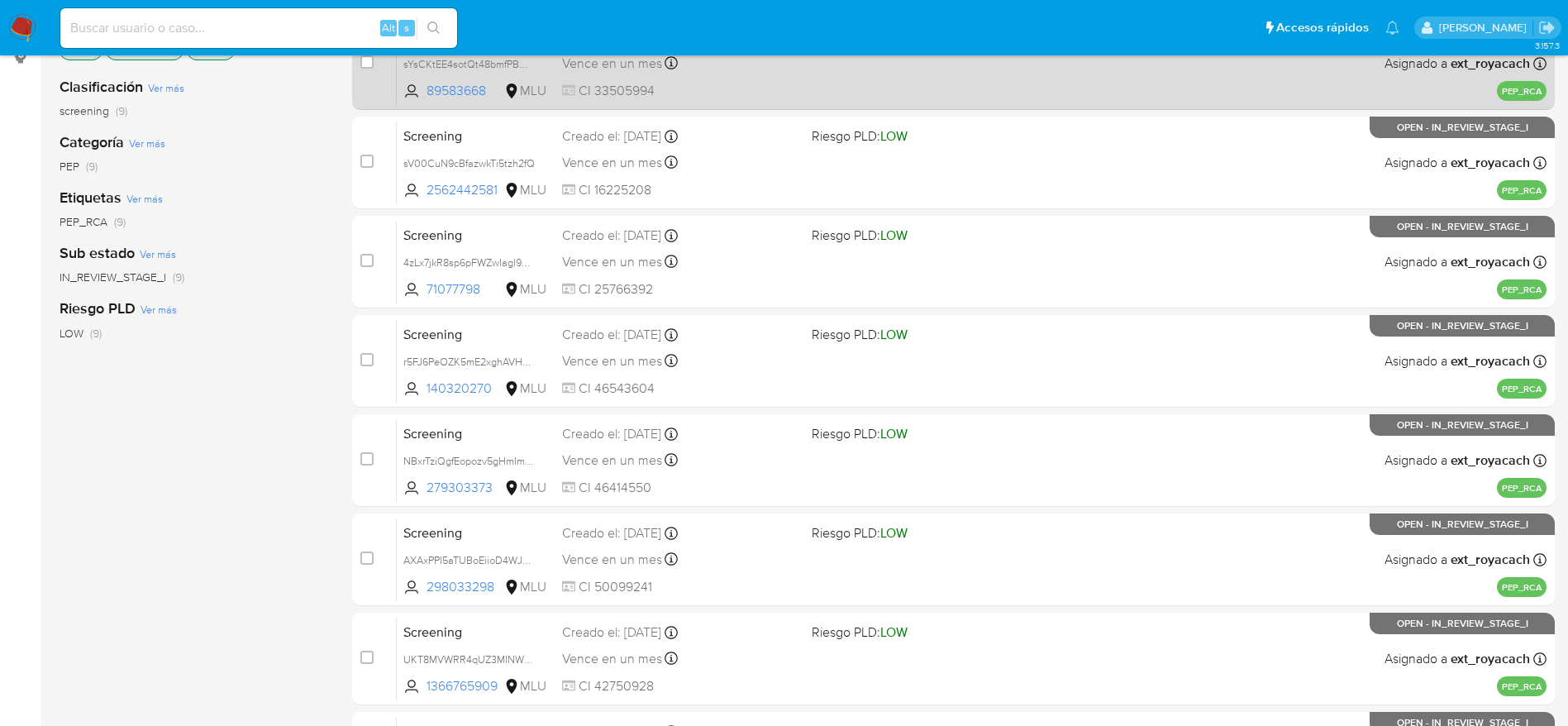
click at [623, 76] on div "Screening sYsCKtEE4sotQt48bmfPBOSw 89583668 MLU Riesgo PLD: LOW Creado el: 07/0…" at bounding box center [971, 63] width 1149 height 83
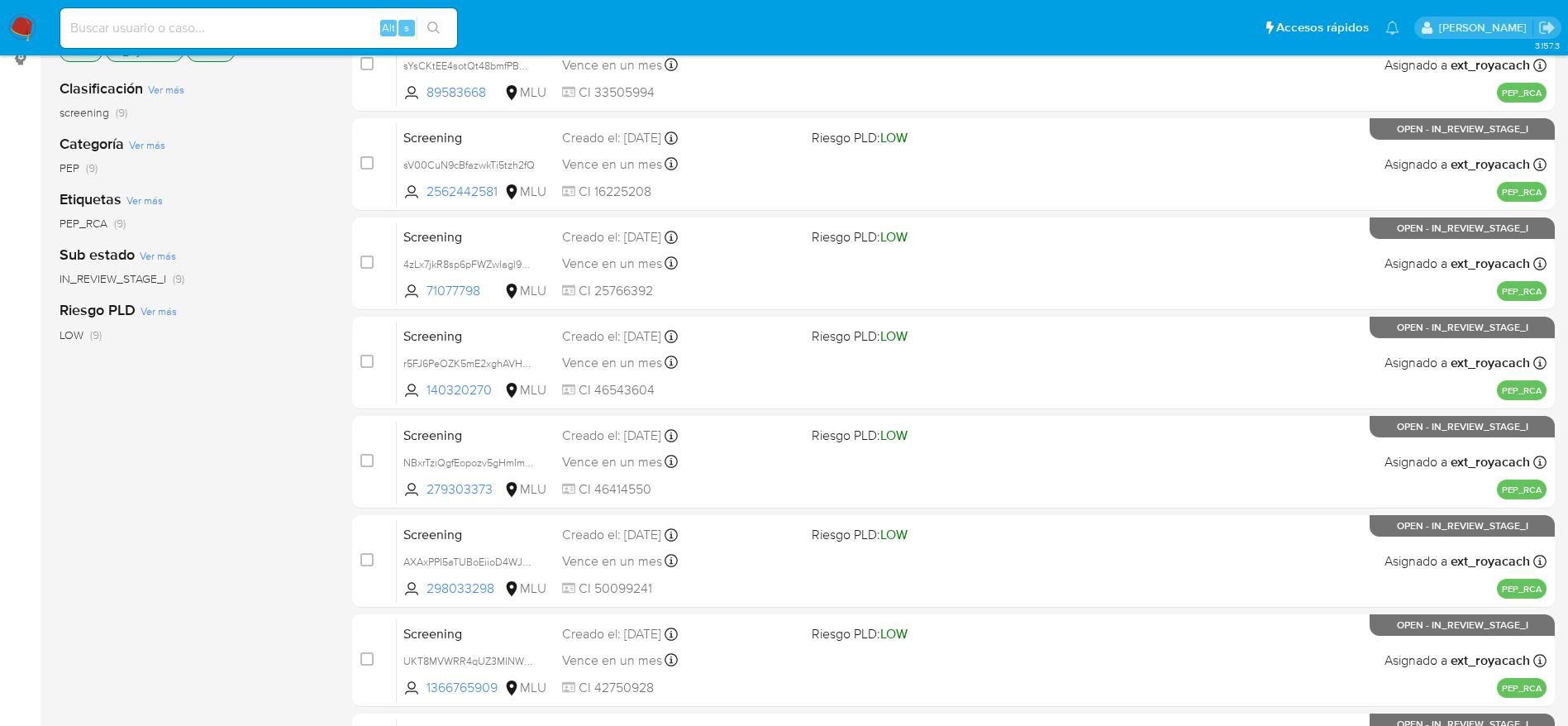
scroll to position [0, 0]
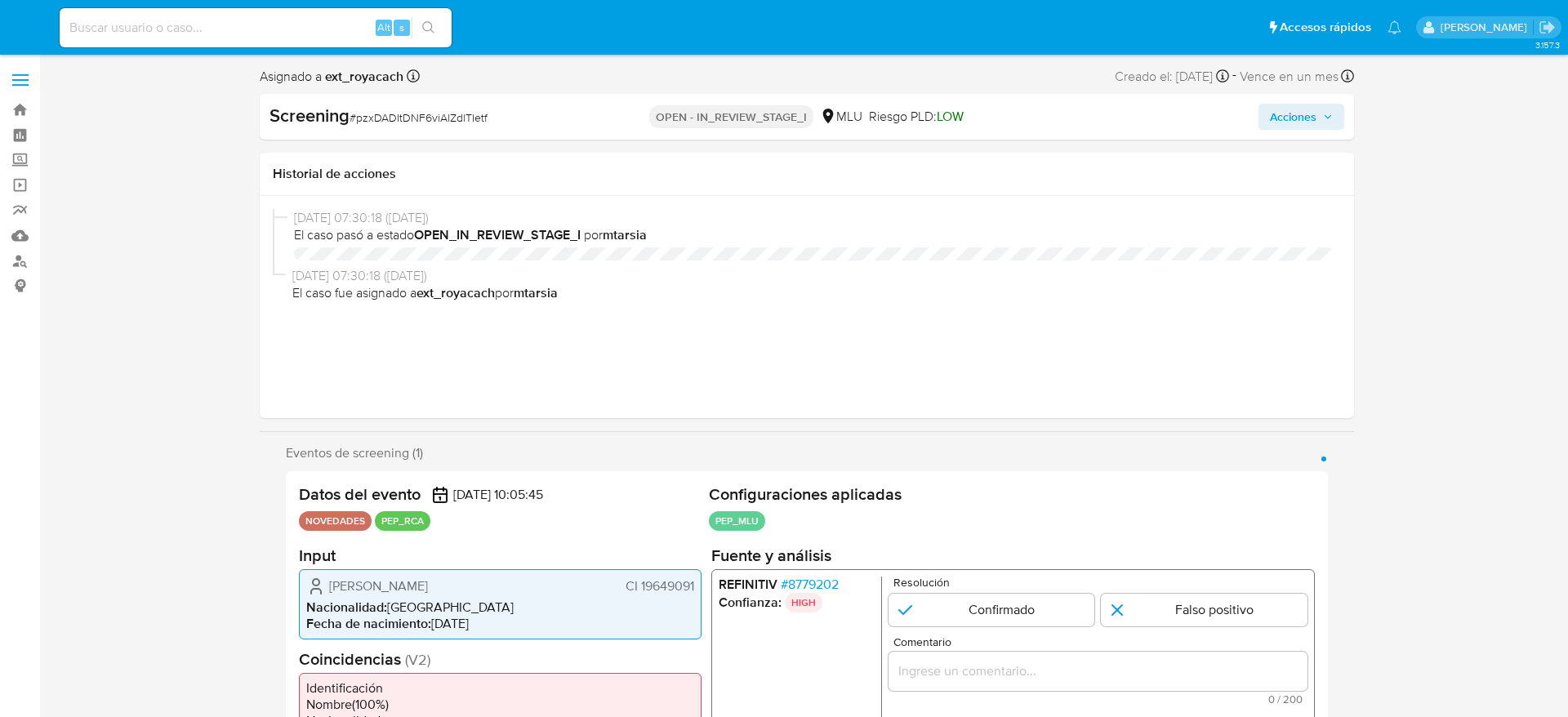
select select "10"
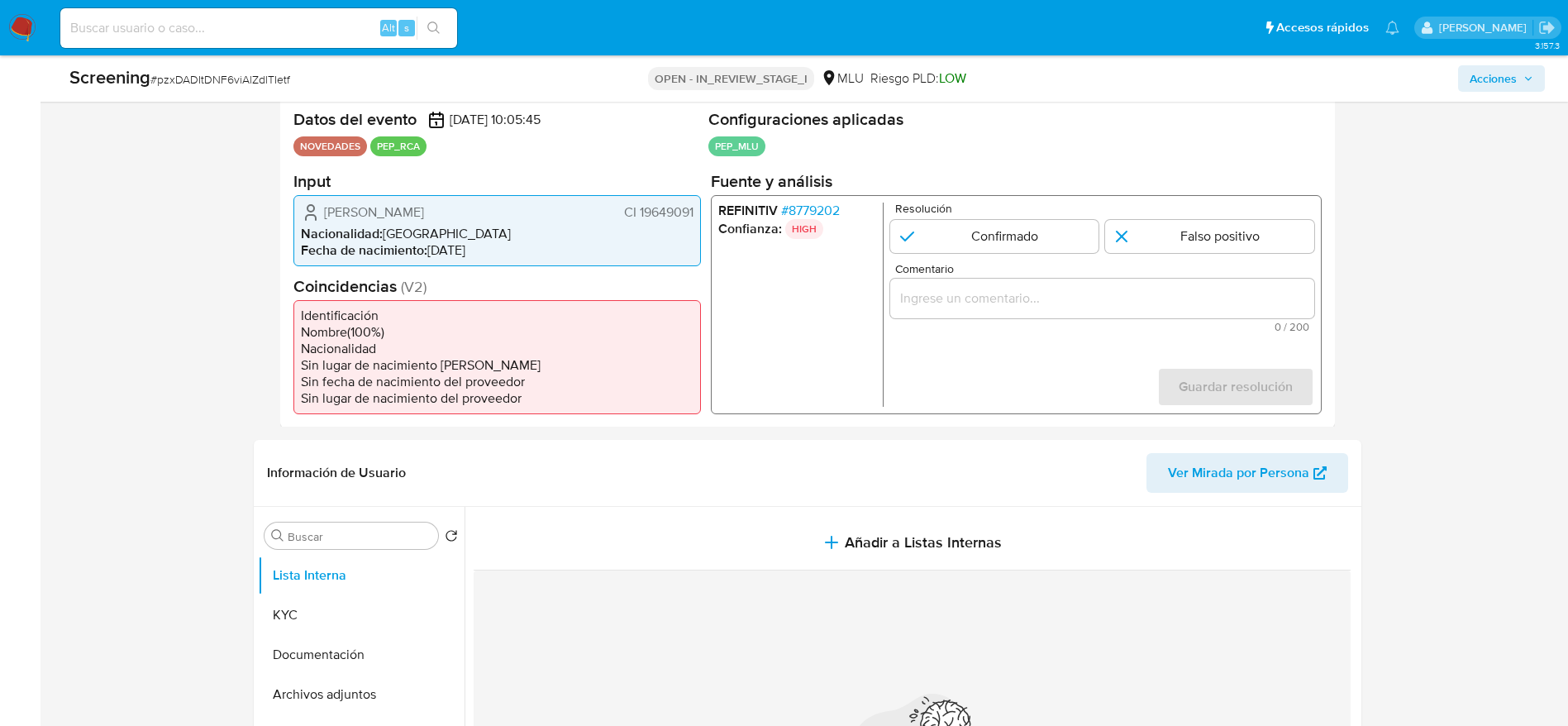
scroll to position [372, 0]
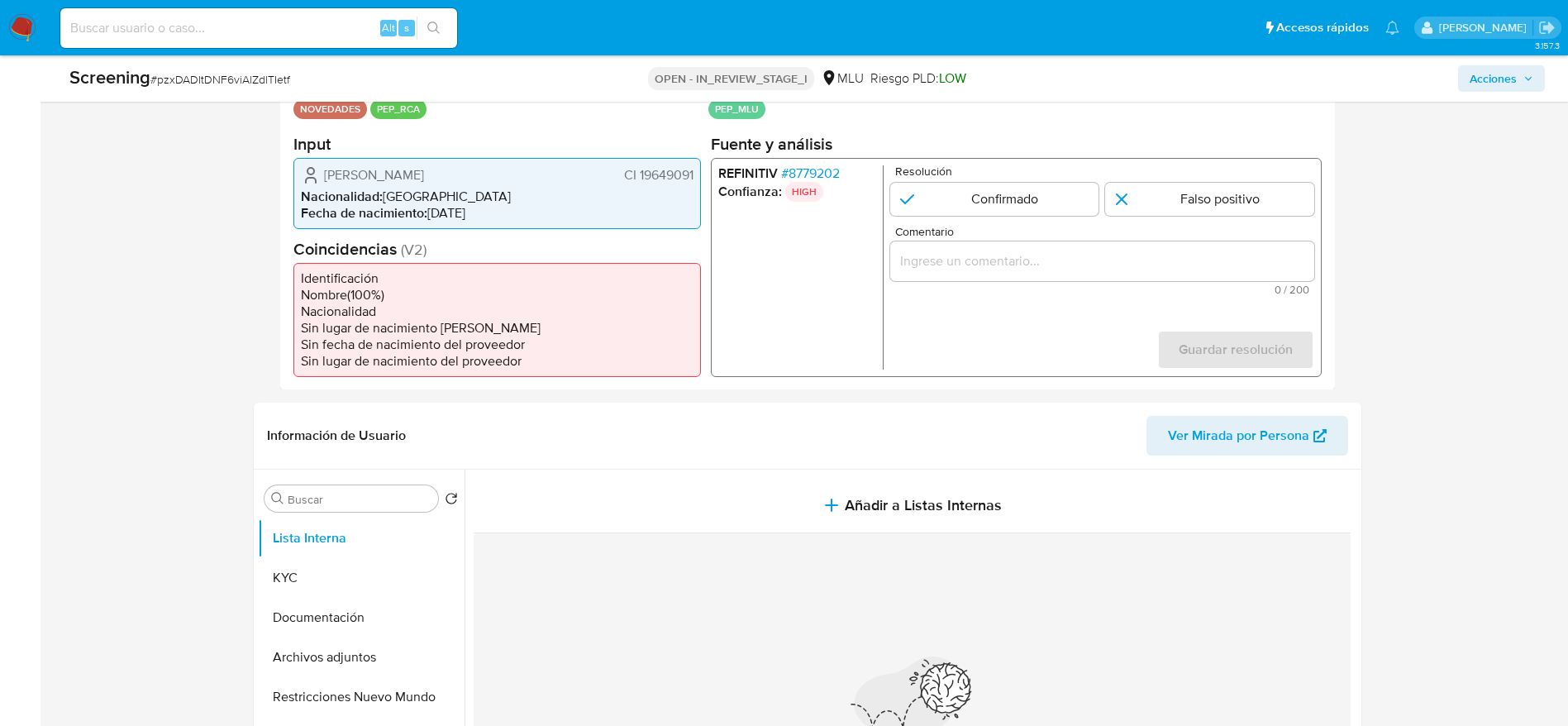
click at [790, 172] on span "# 8779202" at bounding box center [809, 172] width 59 height 16
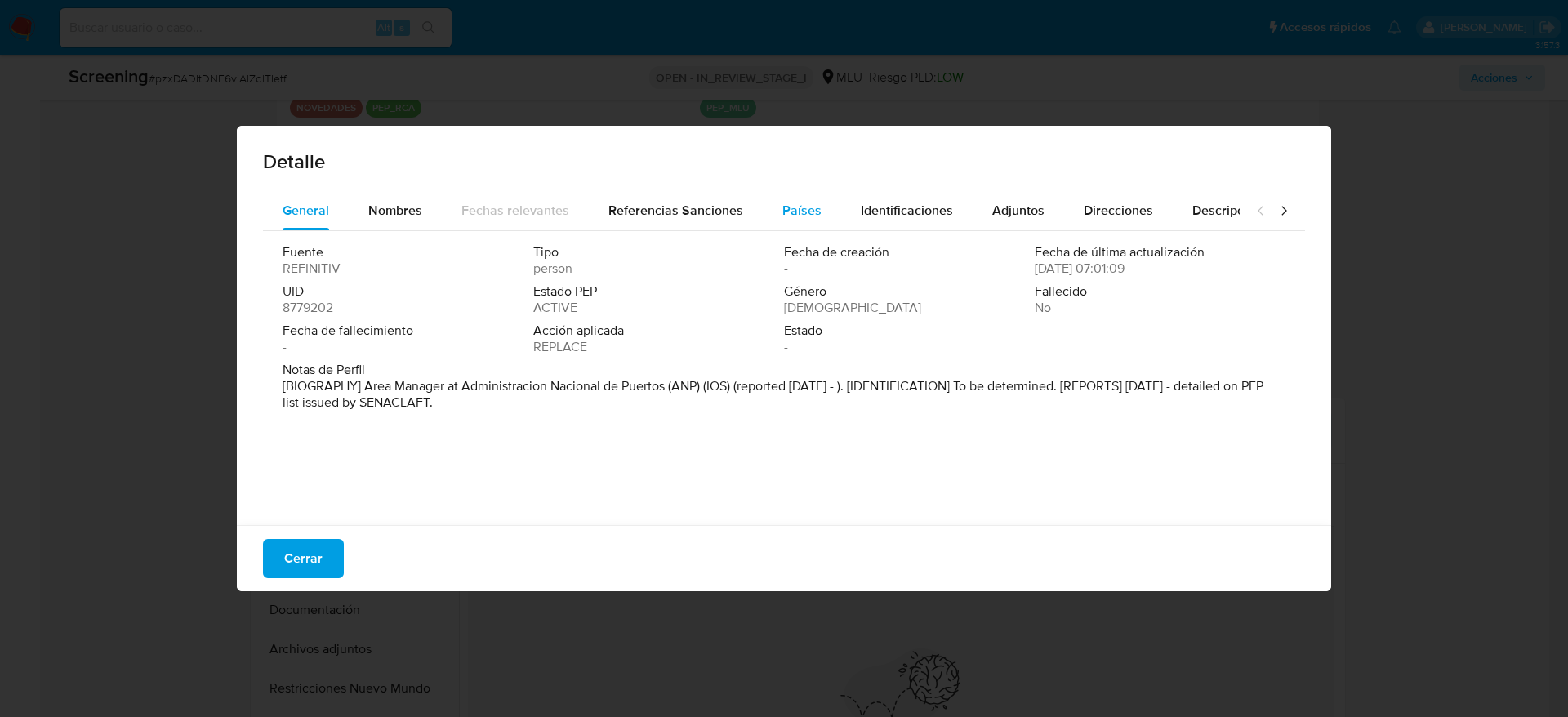
click at [783, 215] on span "Países" at bounding box center [802, 210] width 40 height 18
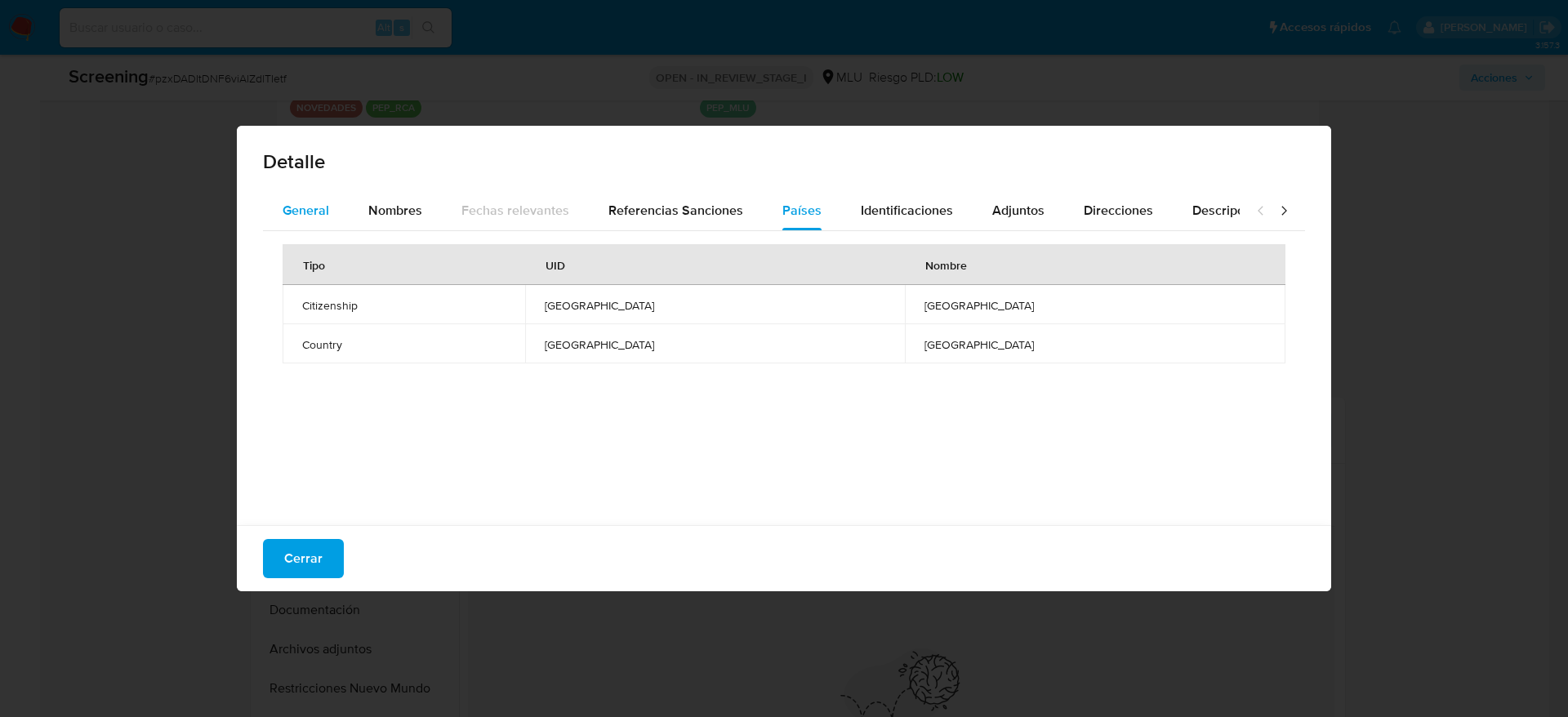
click at [290, 215] on span "General" at bounding box center [305, 210] width 46 height 18
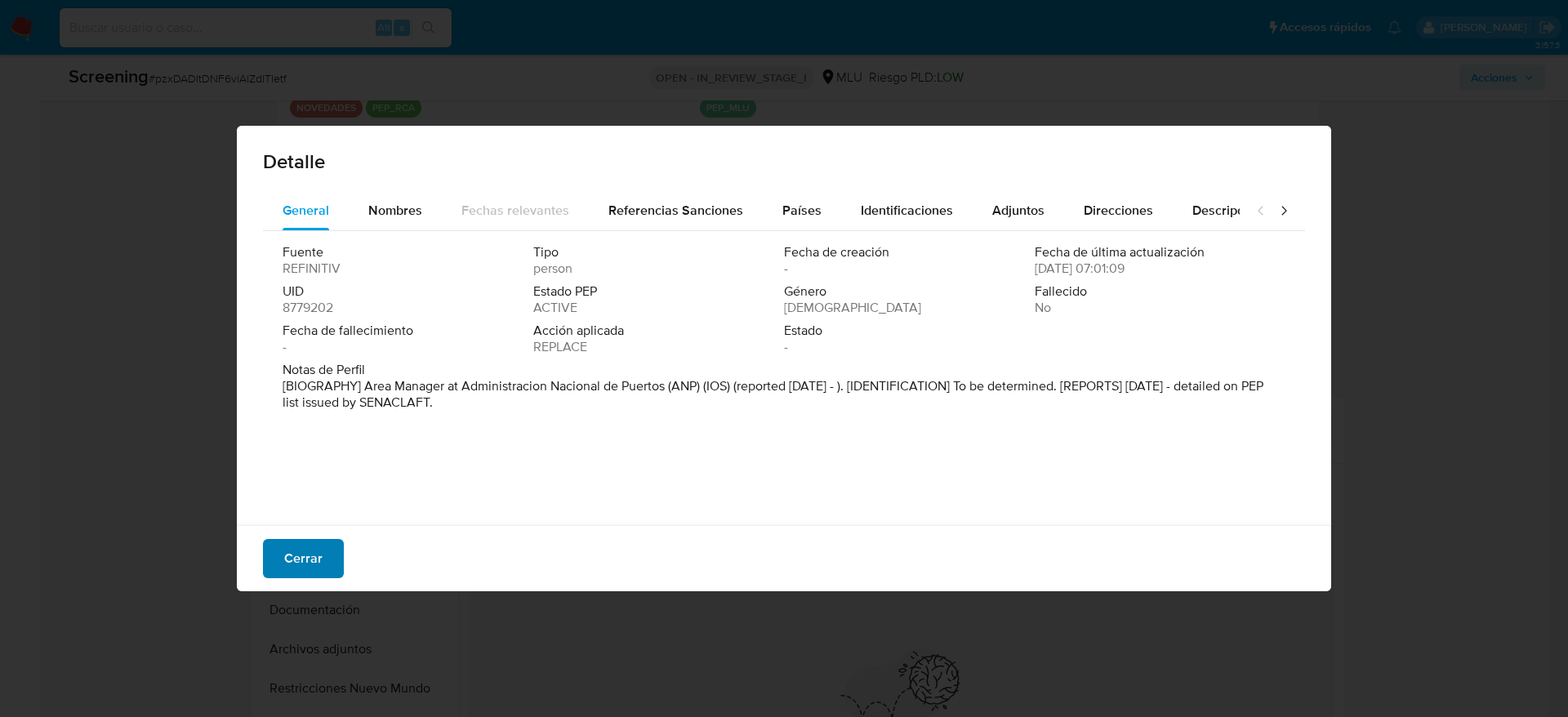
click at [304, 577] on span "Cerrar" at bounding box center [304, 558] width 39 height 36
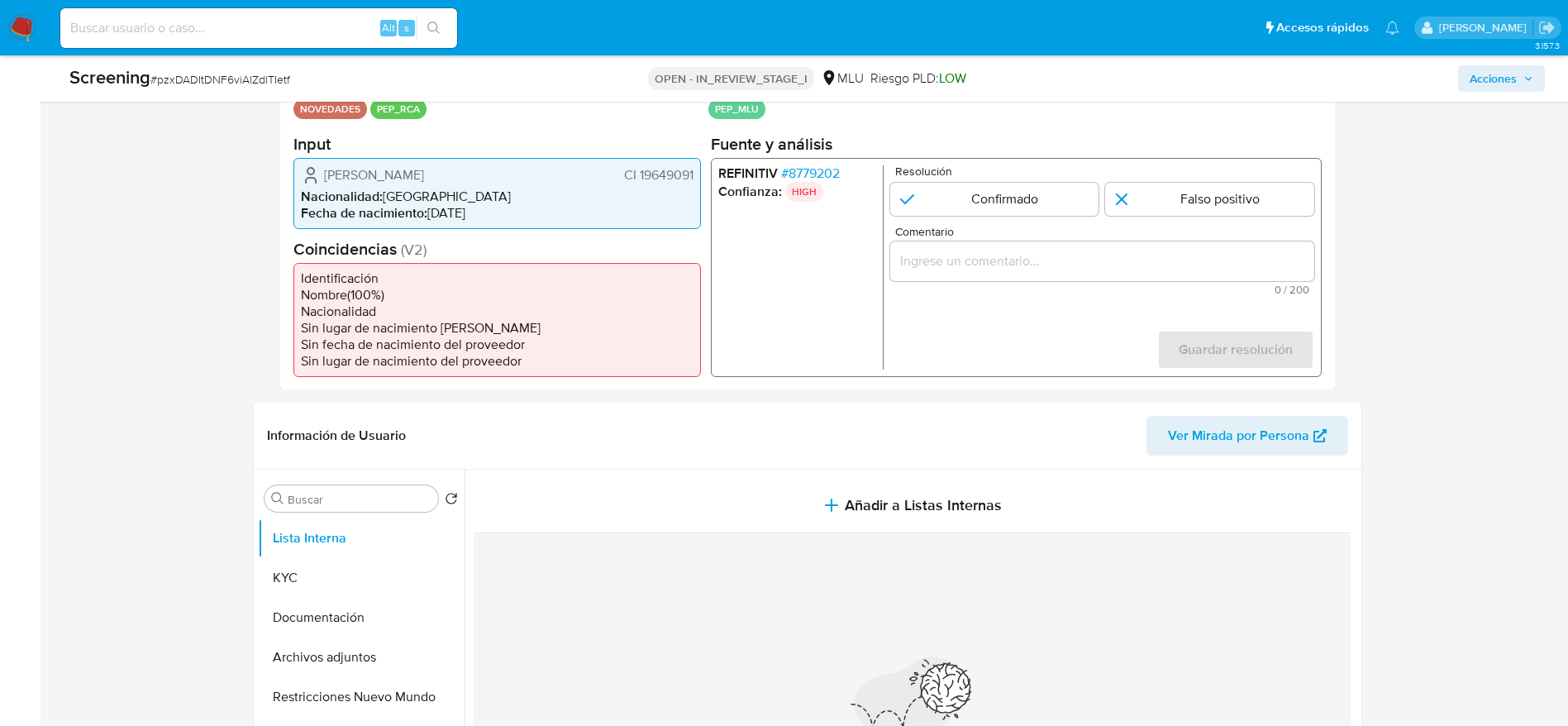
click at [655, 157] on section "Input Daniel Javier Fernandez Bravo CI 19649091 Nacionalidad : Uruguay Fecha de…" at bounding box center [497, 180] width 408 height 95
click at [424, 166] on span "[PERSON_NAME]" at bounding box center [374, 174] width 100 height 16
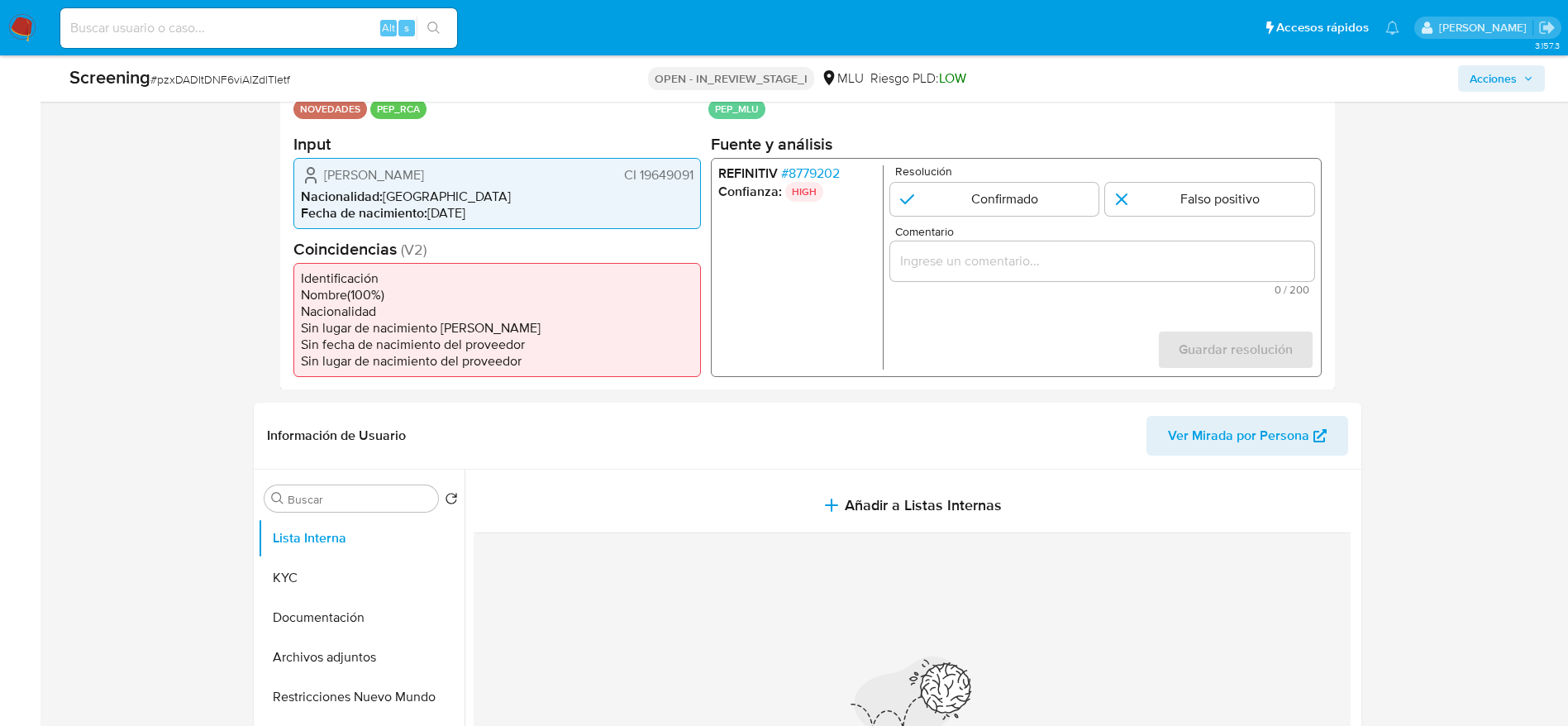
click at [345, 179] on span "[PERSON_NAME]" at bounding box center [374, 174] width 100 height 16
drag, startPoint x: 323, startPoint y: 178, endPoint x: 697, endPoint y: 180, distance: 374.0
click at [697, 180] on div "Daniel Javier Fernandez Bravo CI 19649091 Nacionalidad : Uruguay Fecha de nacim…" at bounding box center [497, 193] width 408 height 71
click at [824, 178] on span "# 8779202" at bounding box center [809, 172] width 59 height 16
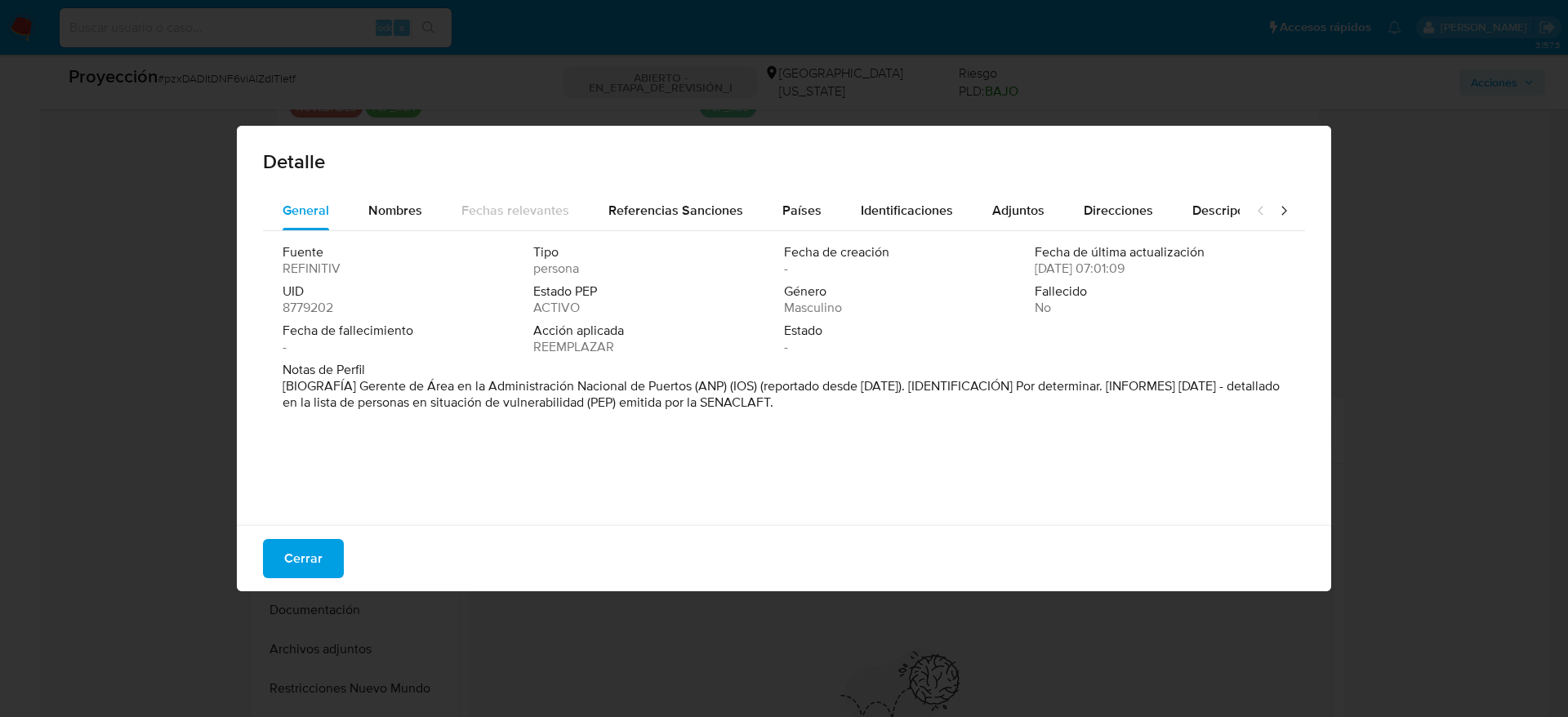
drag, startPoint x: 358, startPoint y: 384, endPoint x: 690, endPoint y: 390, distance: 332.1
click at [690, 390] on font "[BIOGRAFÍA] Gerente de Área en la Administración Nacional de Puertos (ANP) (IOS…" at bounding box center [781, 394] width 997 height 35
click at [338, 549] on button "Cerrar" at bounding box center [304, 558] width 81 height 40
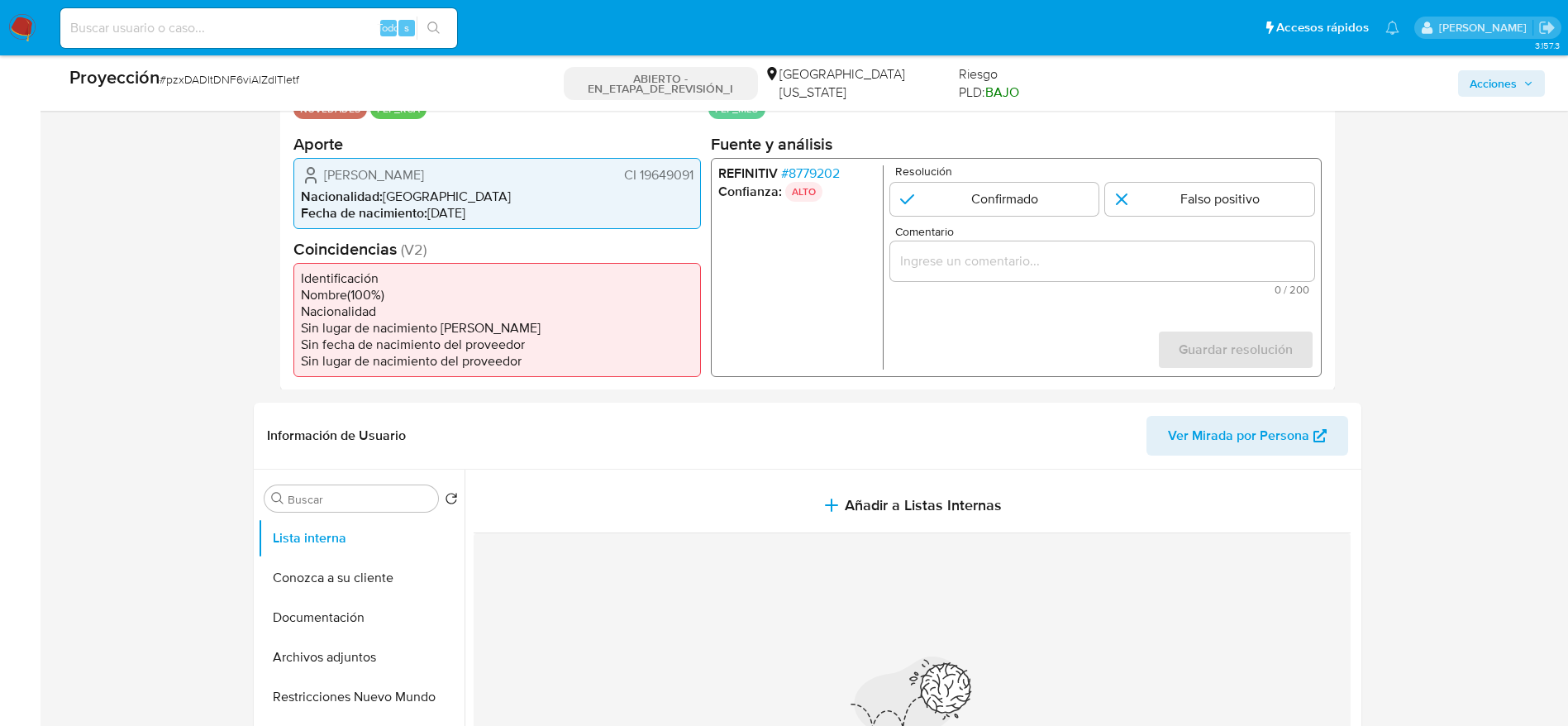
drag, startPoint x: 308, startPoint y: 180, endPoint x: 698, endPoint y: 166, distance: 390.3
click at [698, 166] on div "Daniel Javier Fernández Bravo CI 19649091 Nacionalidad : Uruguay Fecha de nacim…" at bounding box center [497, 193] width 408 height 71
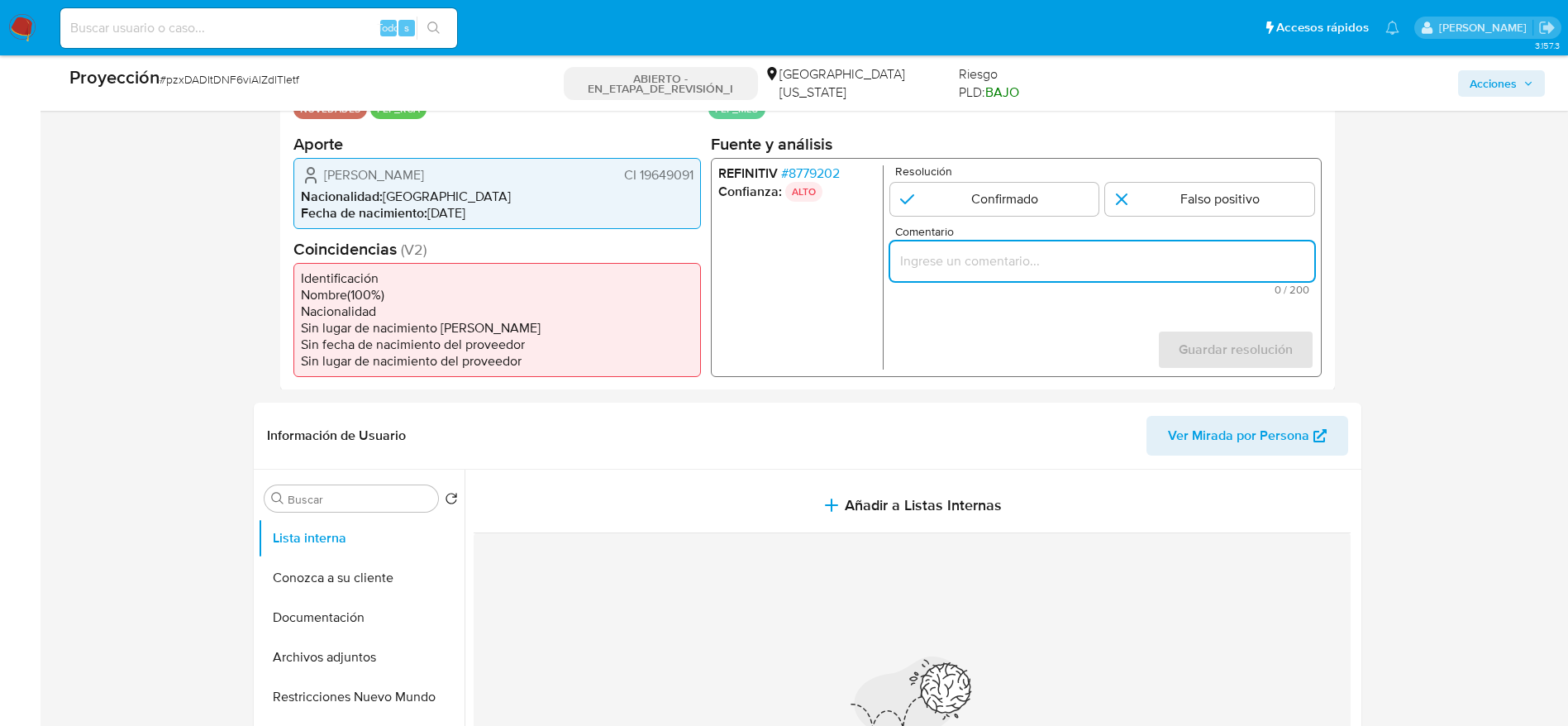
click at [1035, 252] on input "Comentario" at bounding box center [1101, 260] width 424 height 21
paste input "Usuario [PERSON_NAME]. El titular de la cuenta se desempeña como Gerente de Áre…"
type input "Usuario [PERSON_NAME]. El titular de la cuenta se desempeña como Gerente de Áre…"
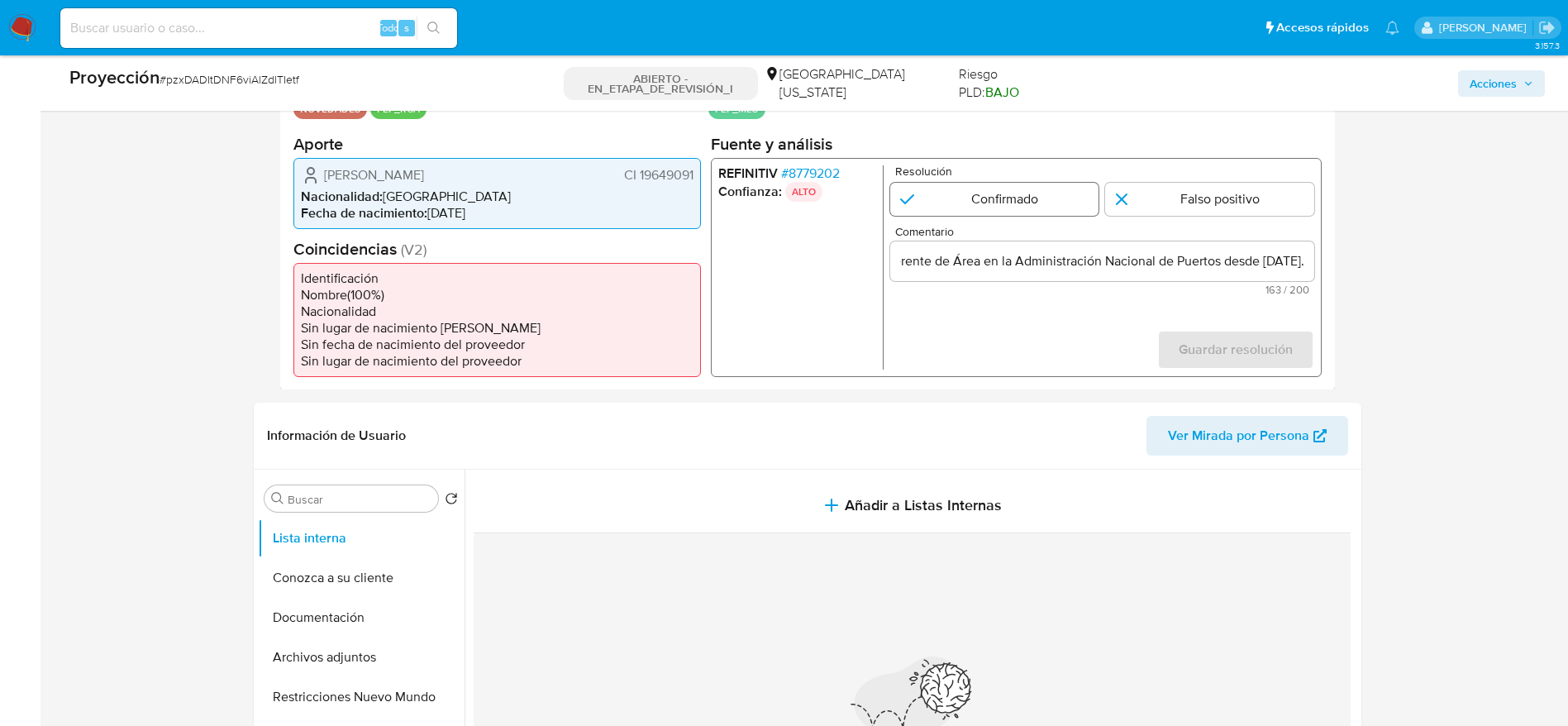
click at [955, 187] on input "1 de 1" at bounding box center [994, 198] width 209 height 33
radio input "true"
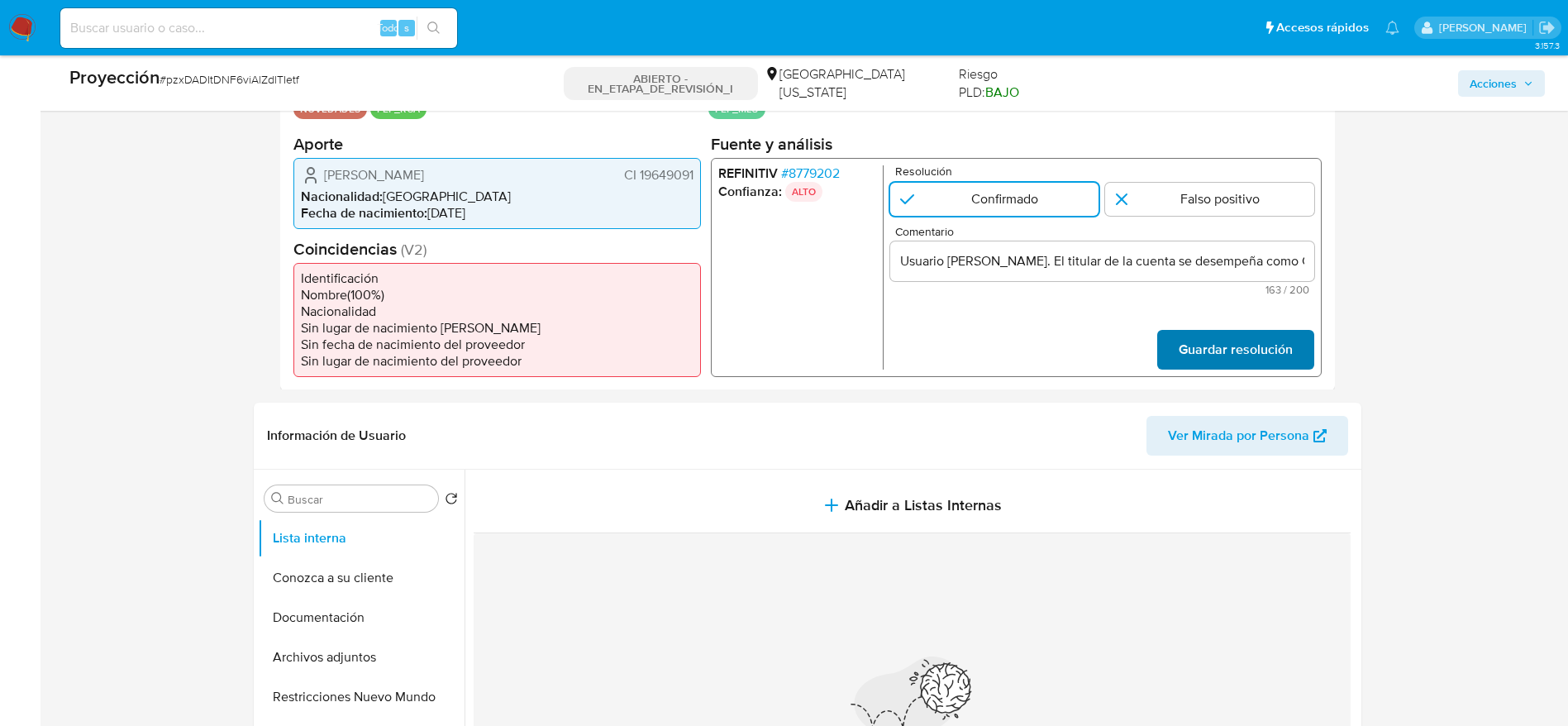
click at [1184, 350] on span "Guardar resolución" at bounding box center [1234, 349] width 114 height 37
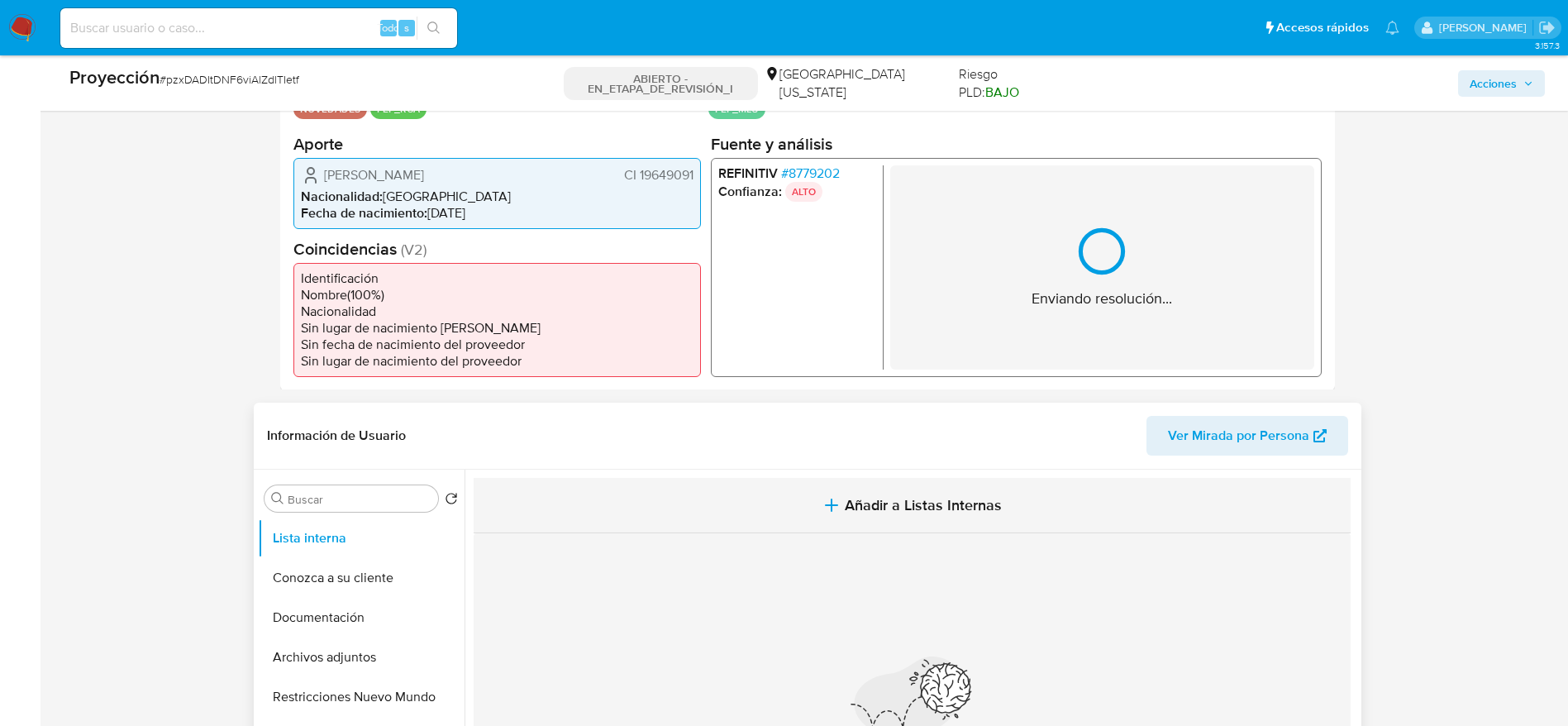
click at [1004, 489] on button "Añadir a Listas Internas" at bounding box center [912, 506] width 877 height 55
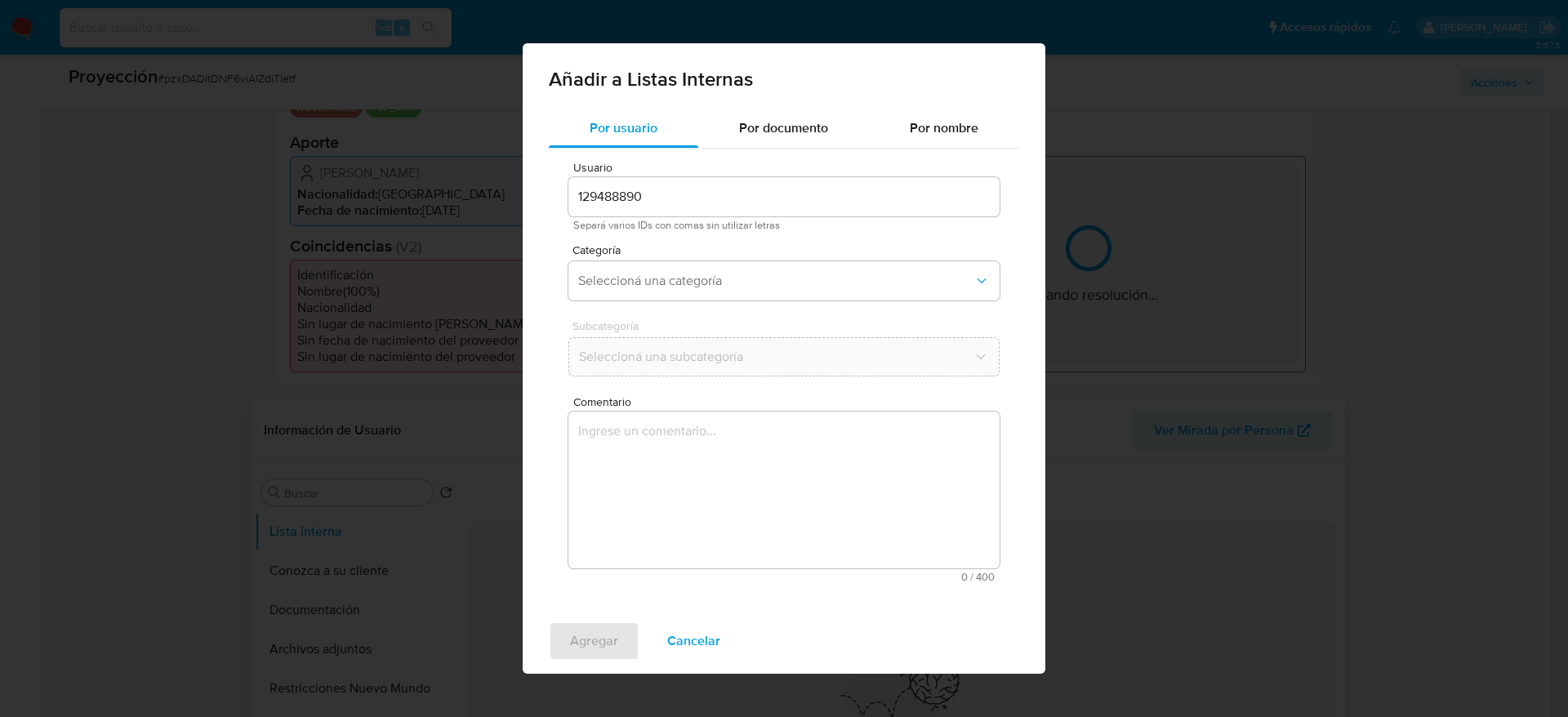
click at [924, 481] on textarea "Comentario" at bounding box center [784, 490] width 431 height 157
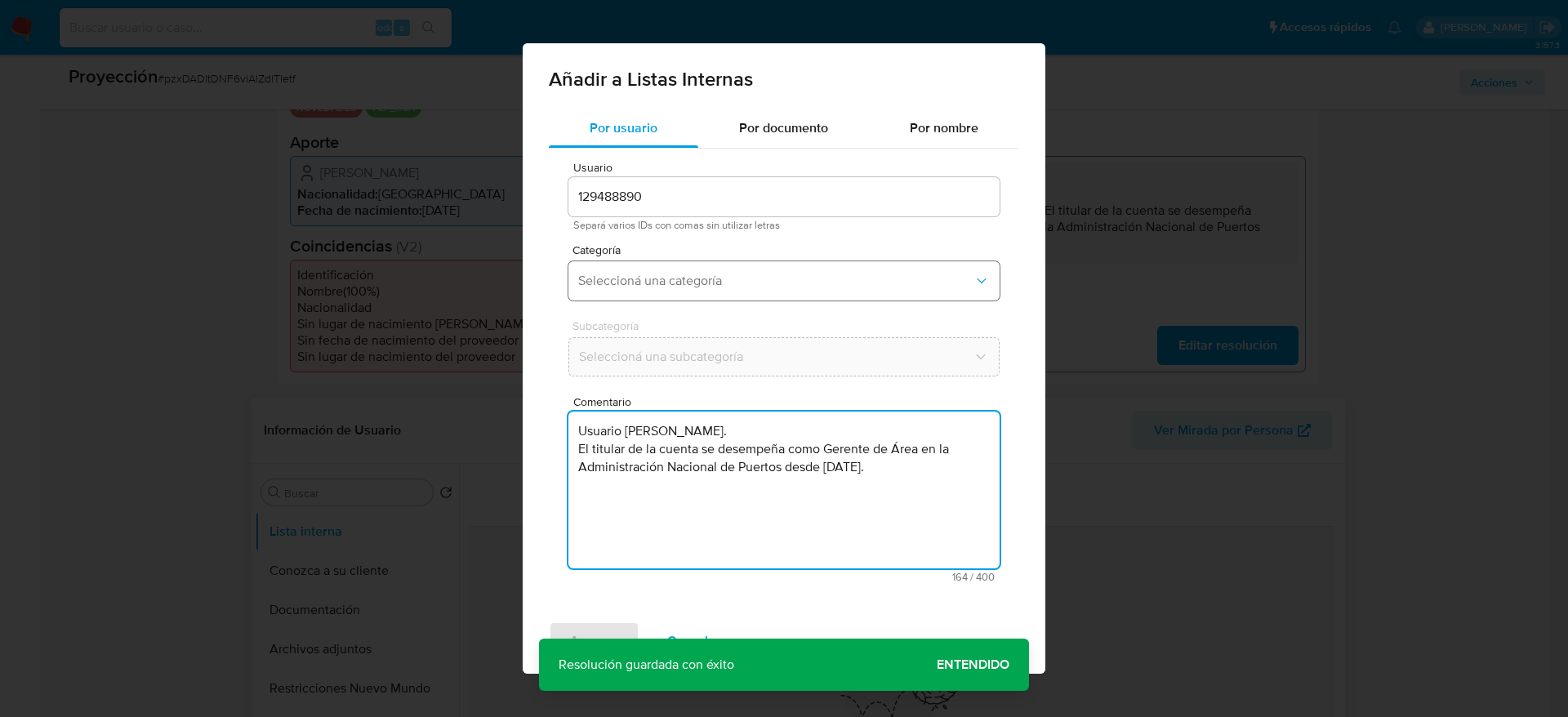
type textarea "Usuario [PERSON_NAME]. El titular de la cuenta se desempeña como Gerente de Áre…"
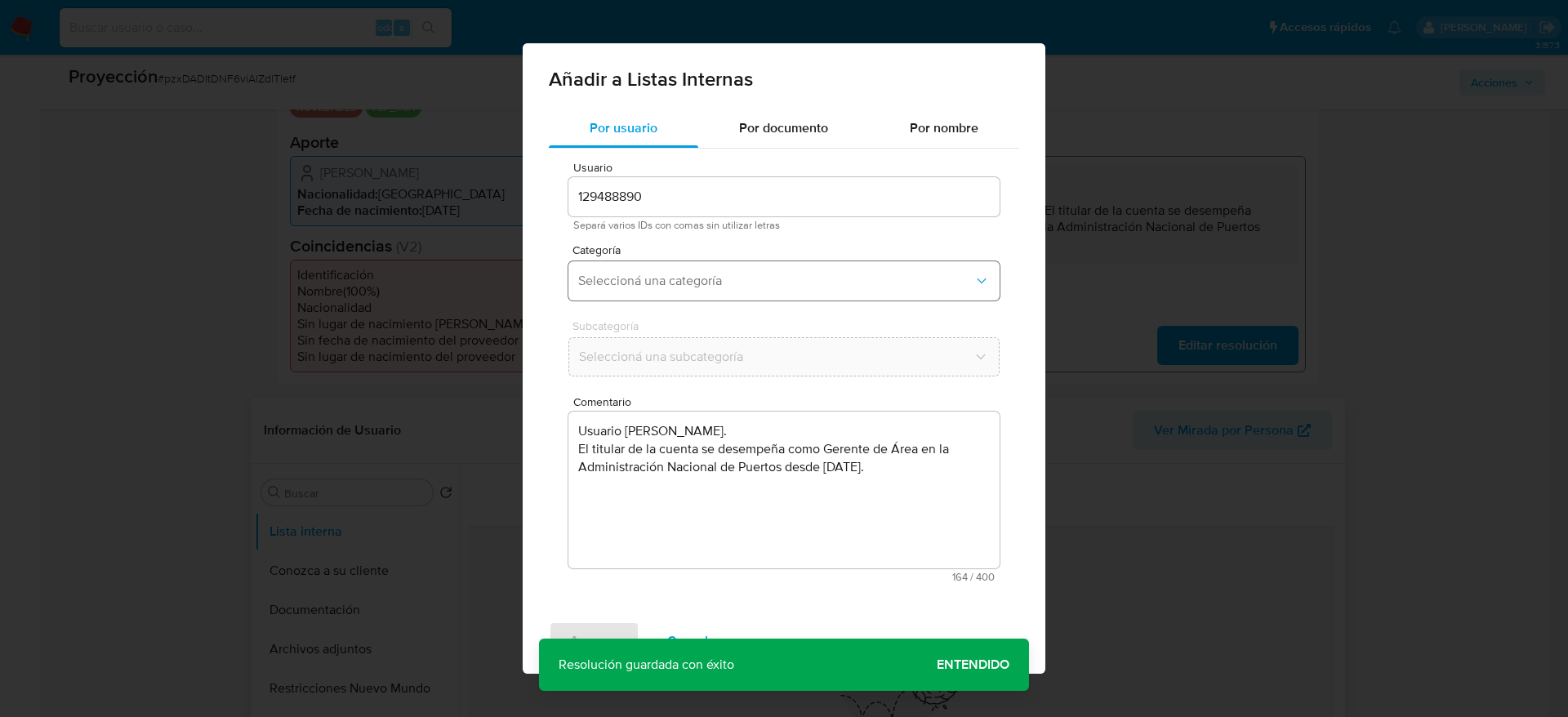
click at [779, 285] on span "Seleccioná una categoría" at bounding box center [776, 280] width 395 height 16
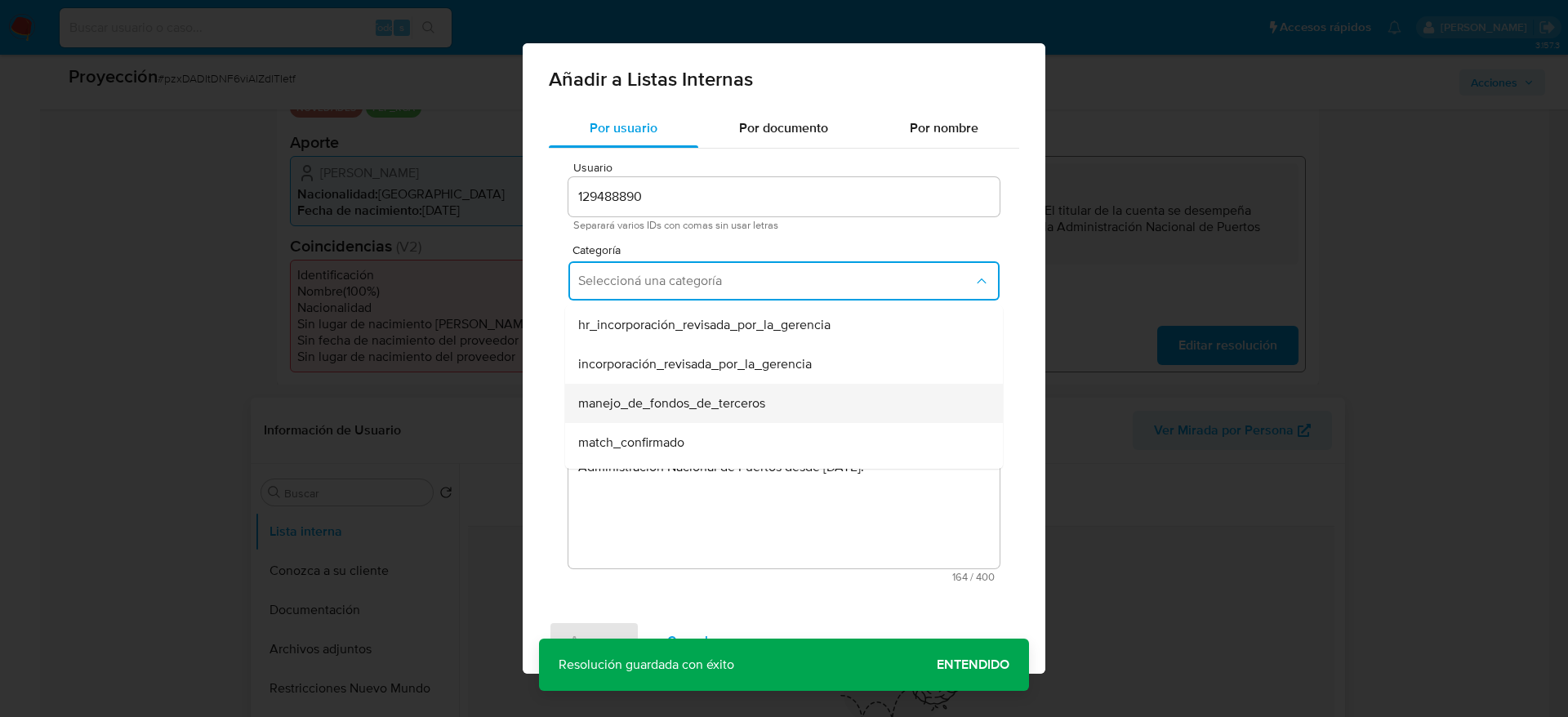
scroll to position [123, 0]
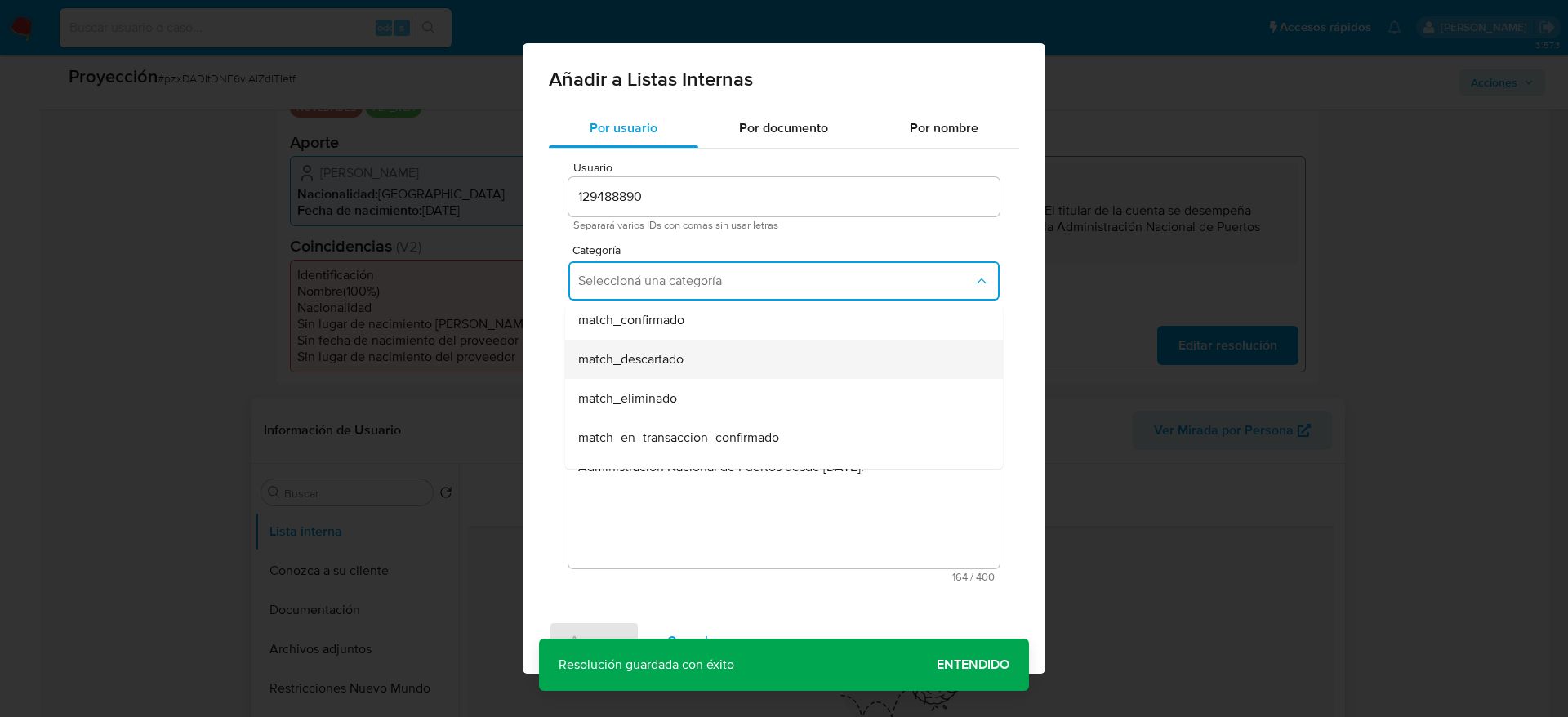
click at [673, 343] on div "match_descartado" at bounding box center [779, 359] width 402 height 40
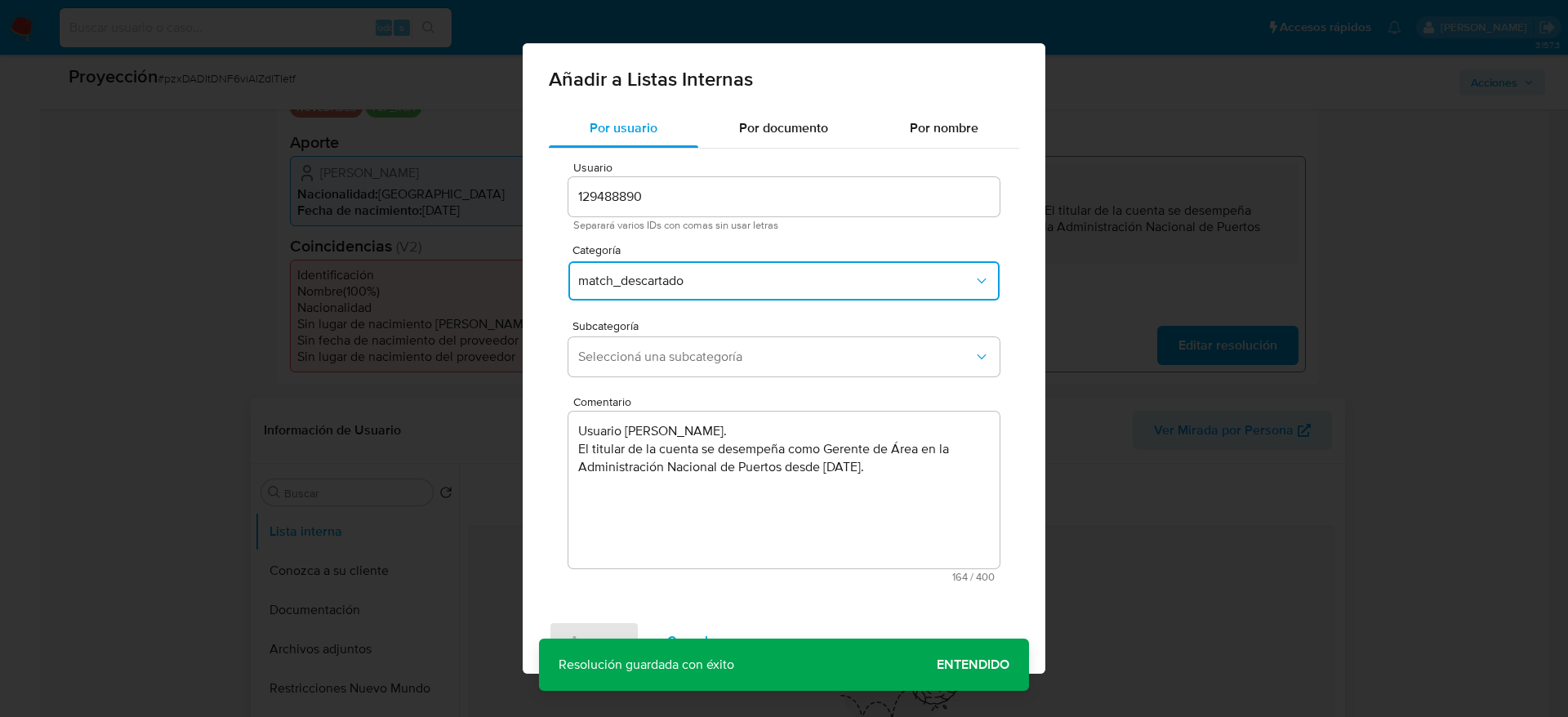
click at [678, 282] on span "match_descartado" at bounding box center [776, 280] width 395 height 16
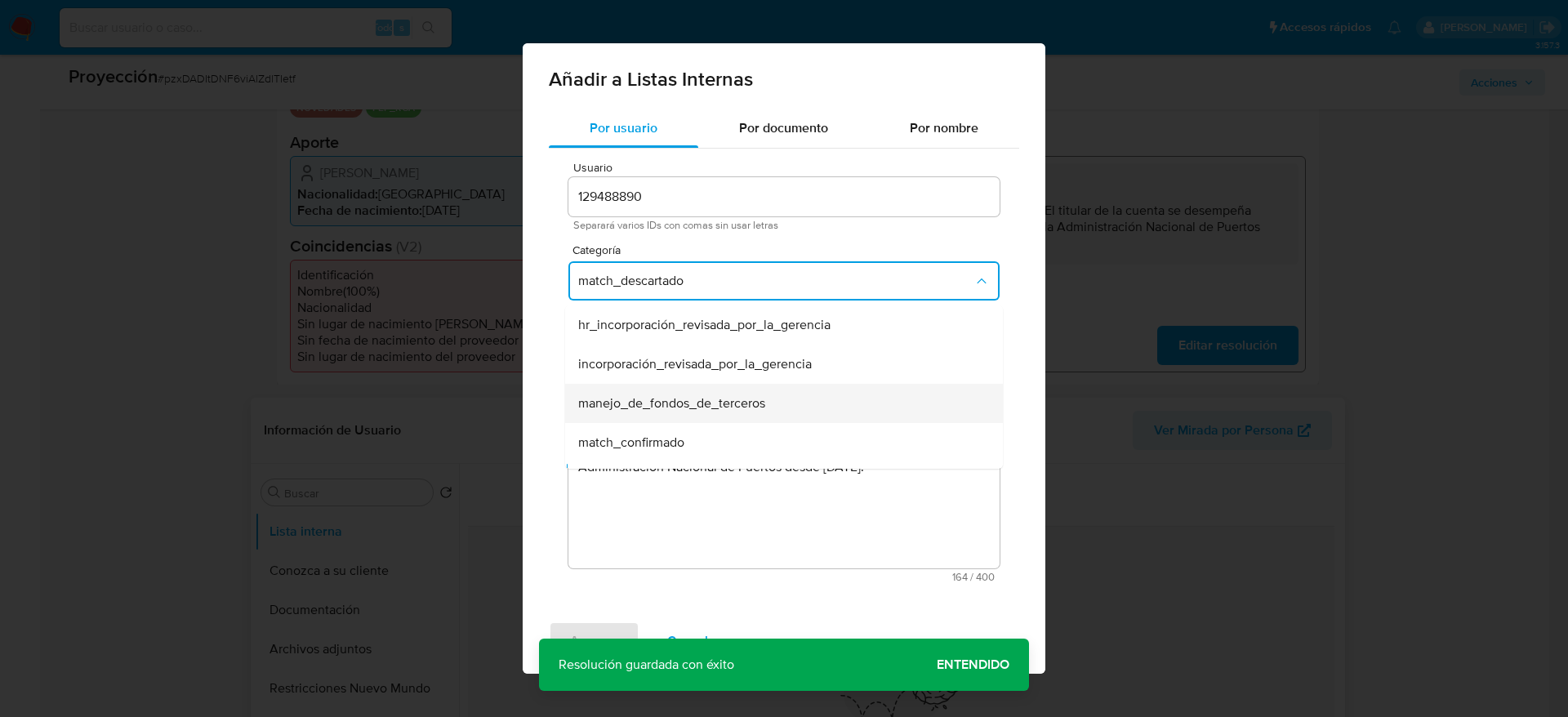
scroll to position [33, 0]
click at [668, 397] on div "match_confirmado" at bounding box center [779, 409] width 402 height 40
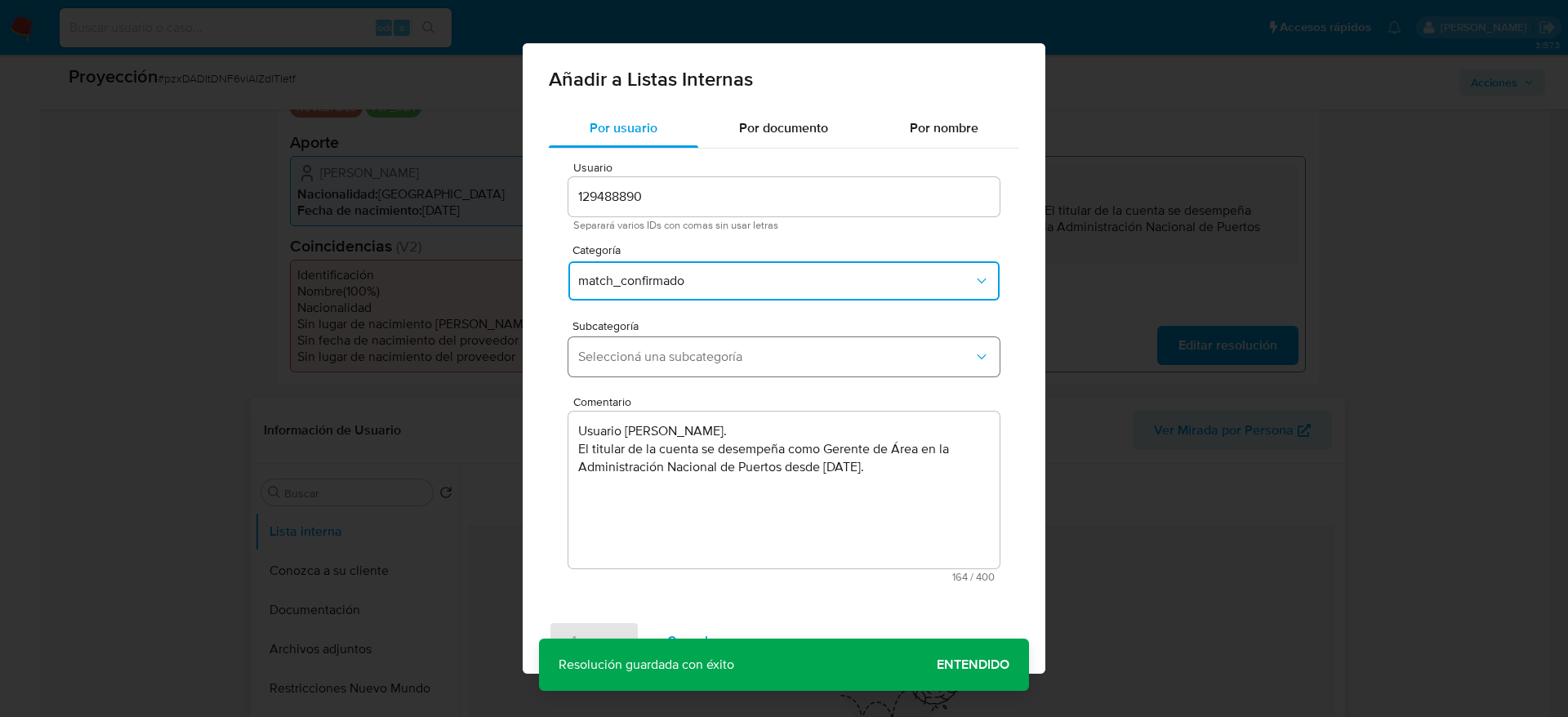
click at [668, 356] on span "Seleccioná una subcategoría" at bounding box center [776, 356] width 395 height 16
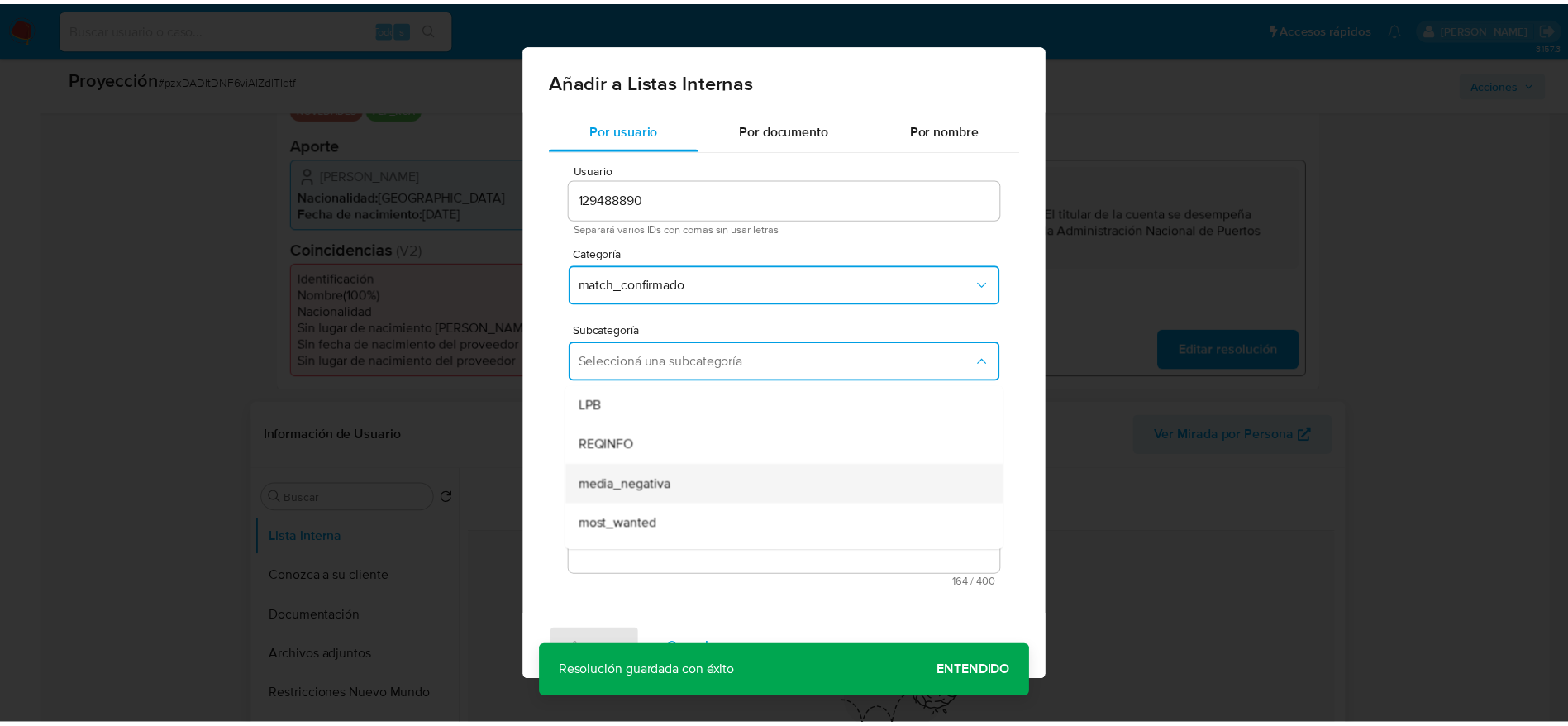
scroll to position [112, 0]
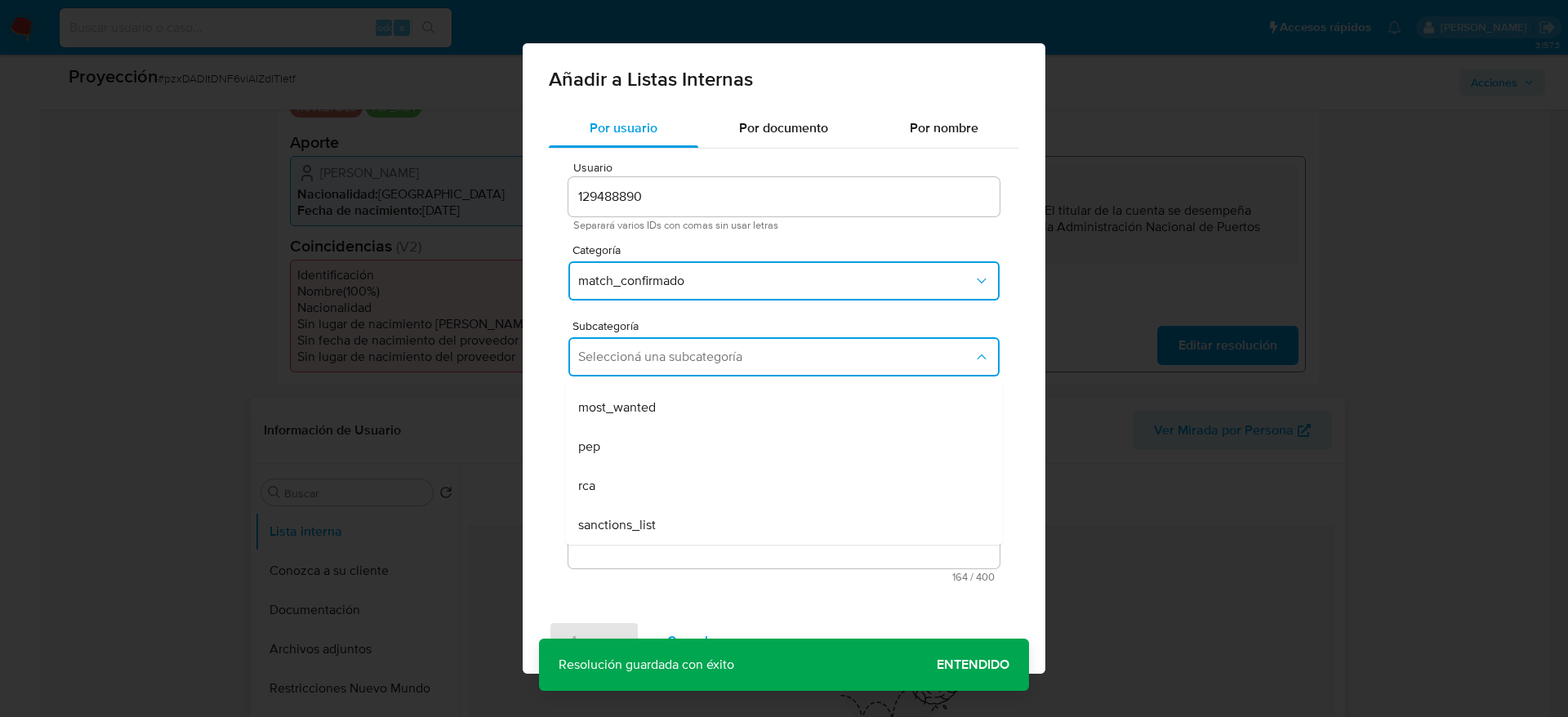
click at [642, 430] on div "pep" at bounding box center [779, 446] width 402 height 40
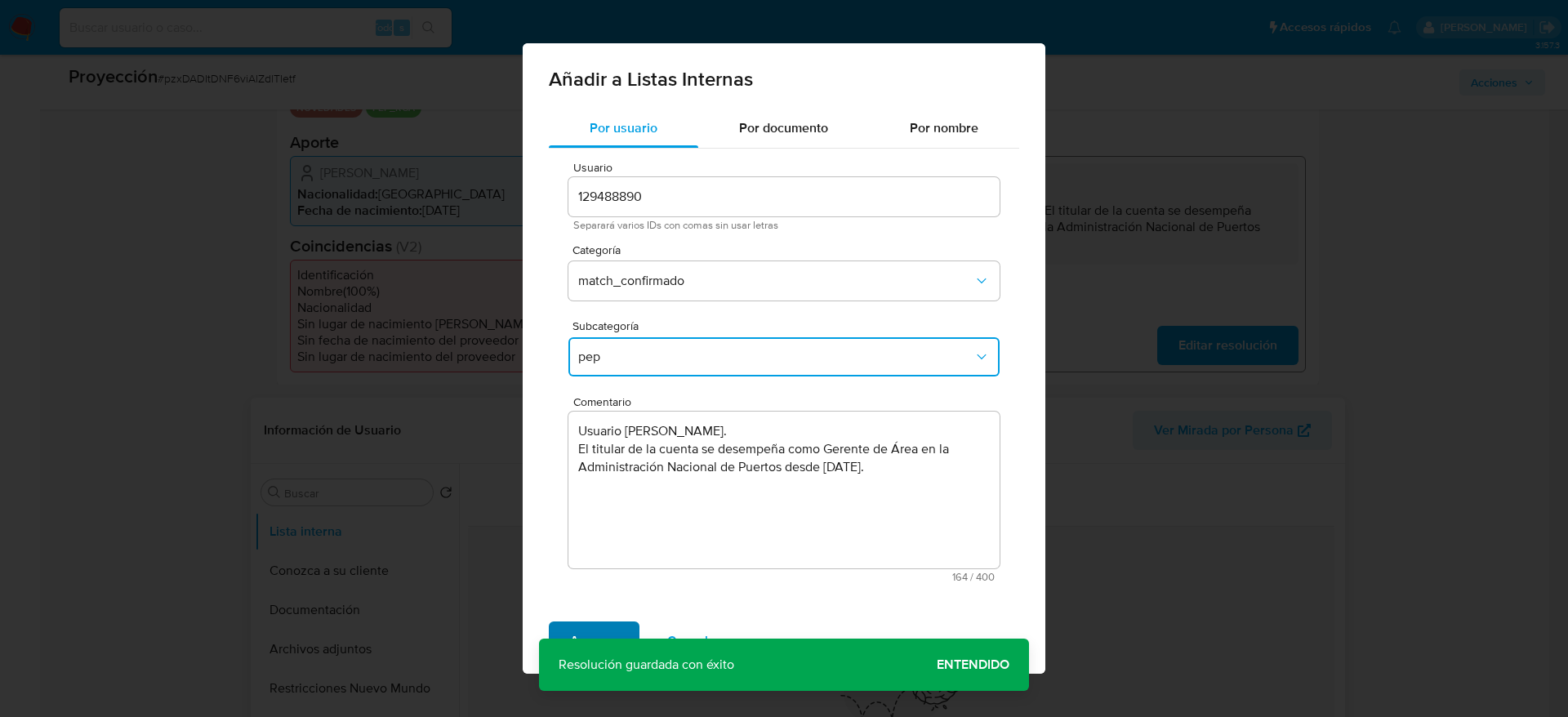
click at [598, 624] on span "Agregar" at bounding box center [594, 641] width 48 height 36
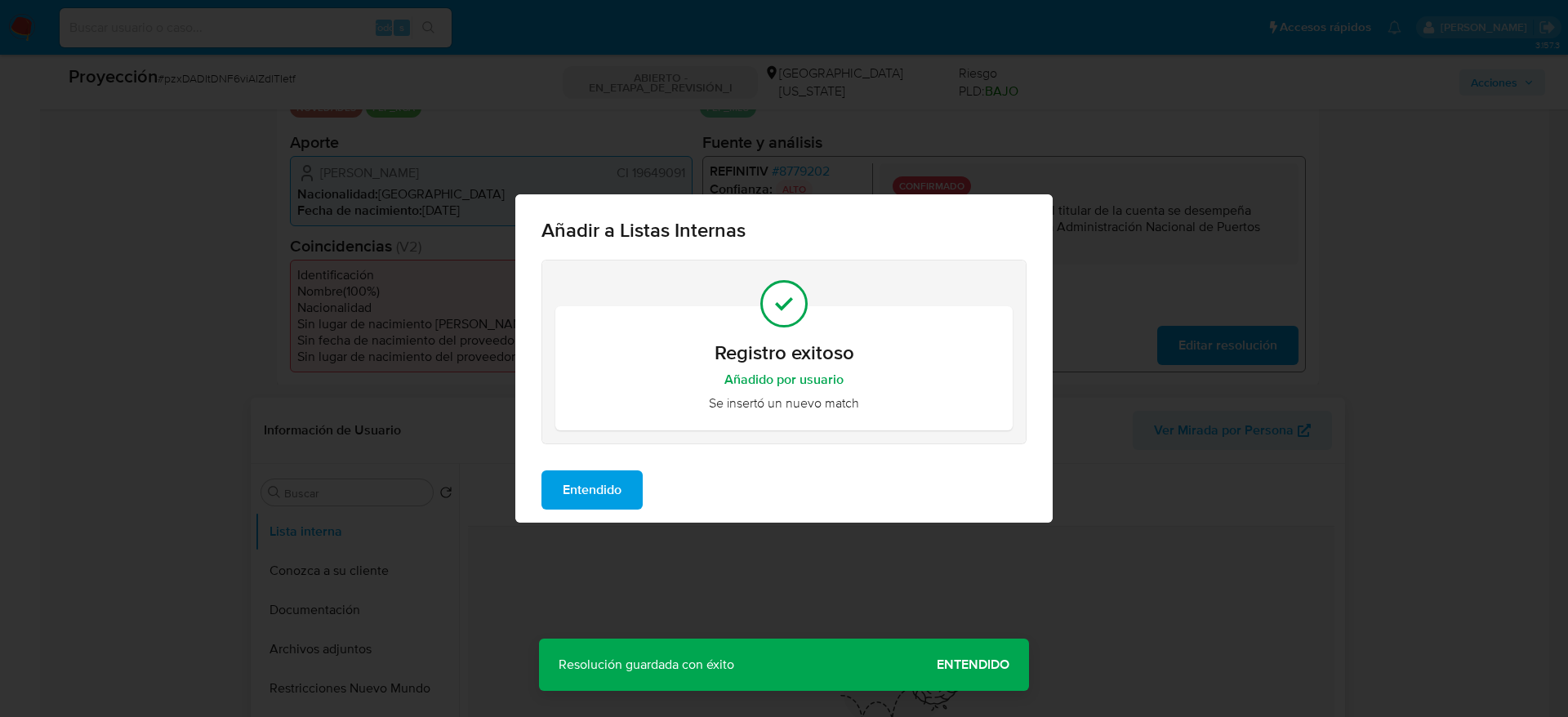
drag, startPoint x: 605, startPoint y: 488, endPoint x: 429, endPoint y: 539, distance: 183.2
click at [605, 490] on span "Entendido" at bounding box center [592, 490] width 59 height 36
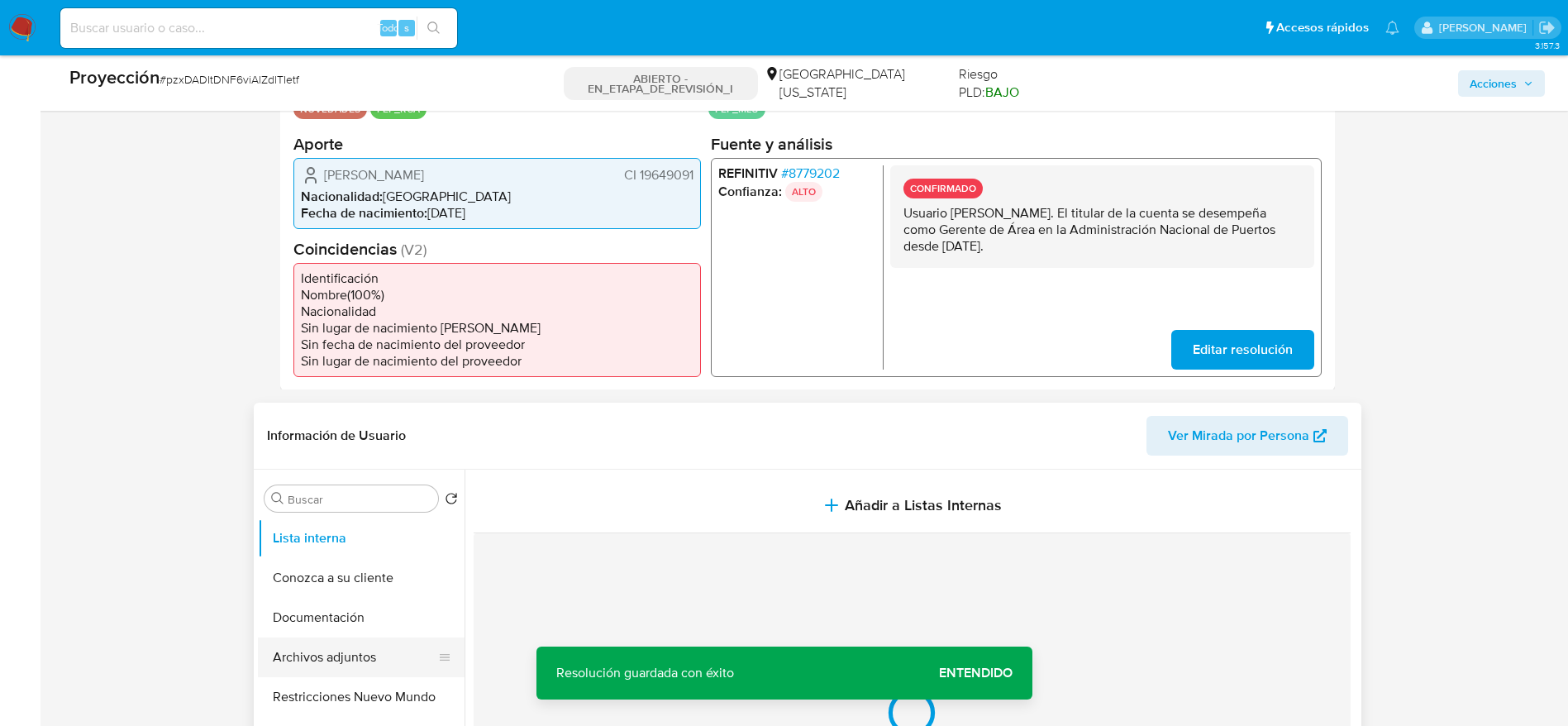
click at [267, 637] on button "Archivos adjuntos" at bounding box center [354, 657] width 193 height 40
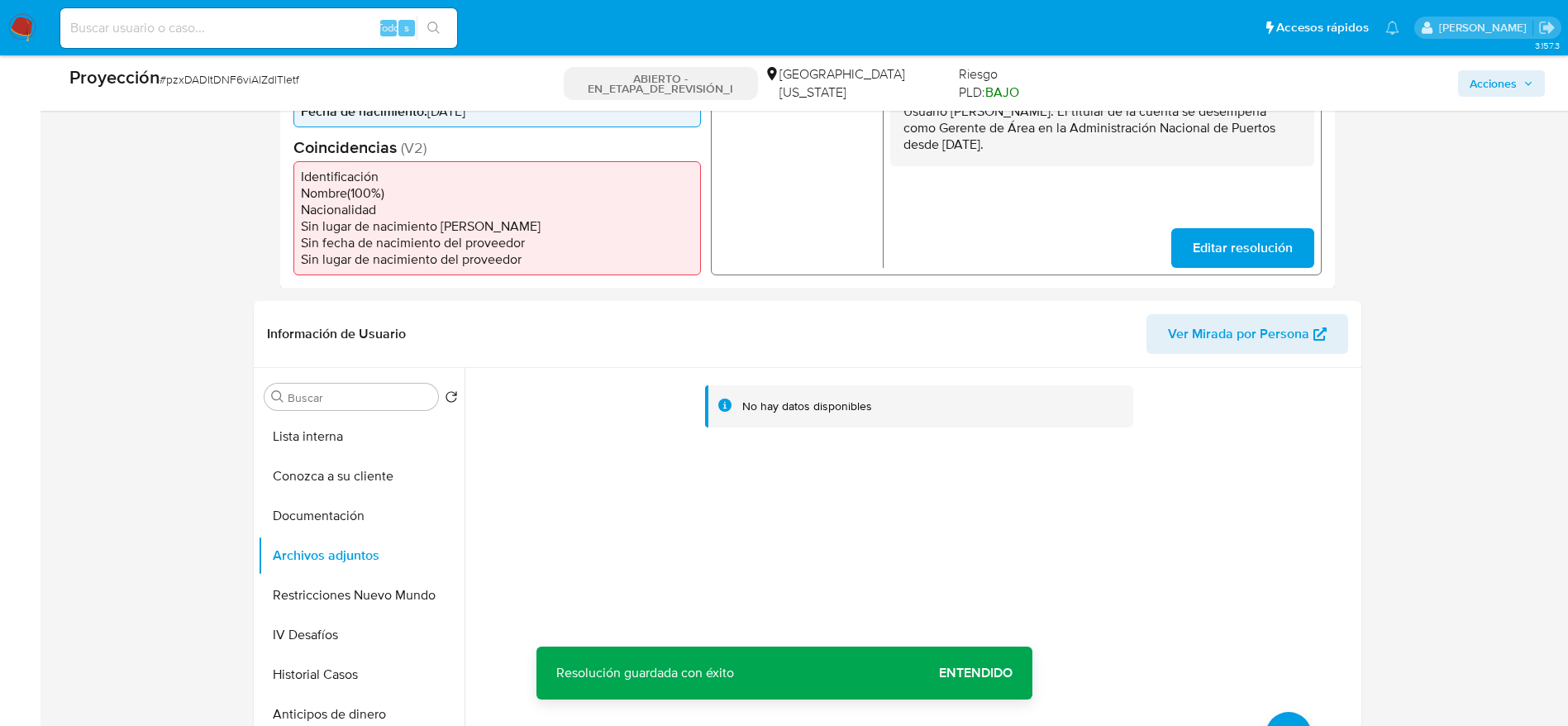
scroll to position [496, 0]
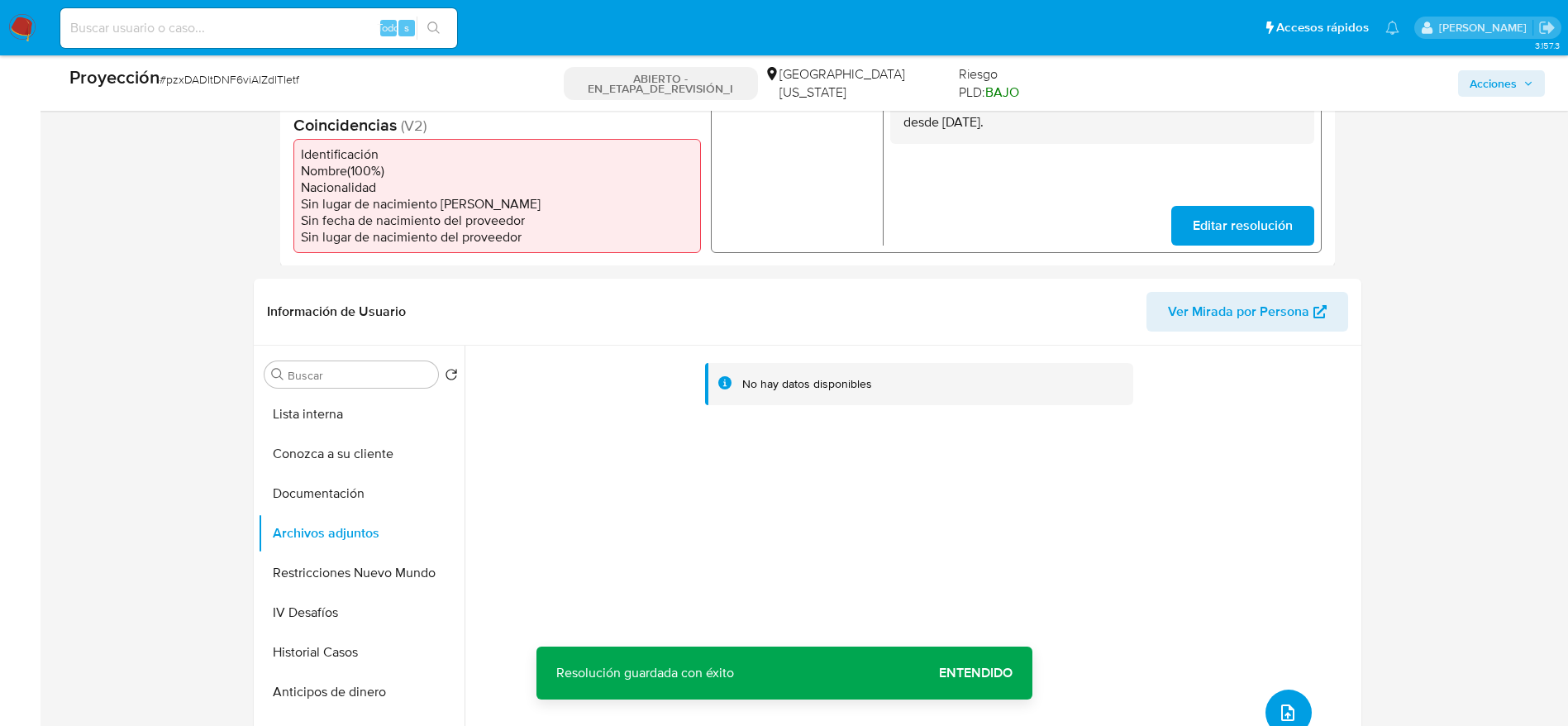
click at [1265, 700] on button "subir archivo" at bounding box center [1288, 712] width 46 height 46
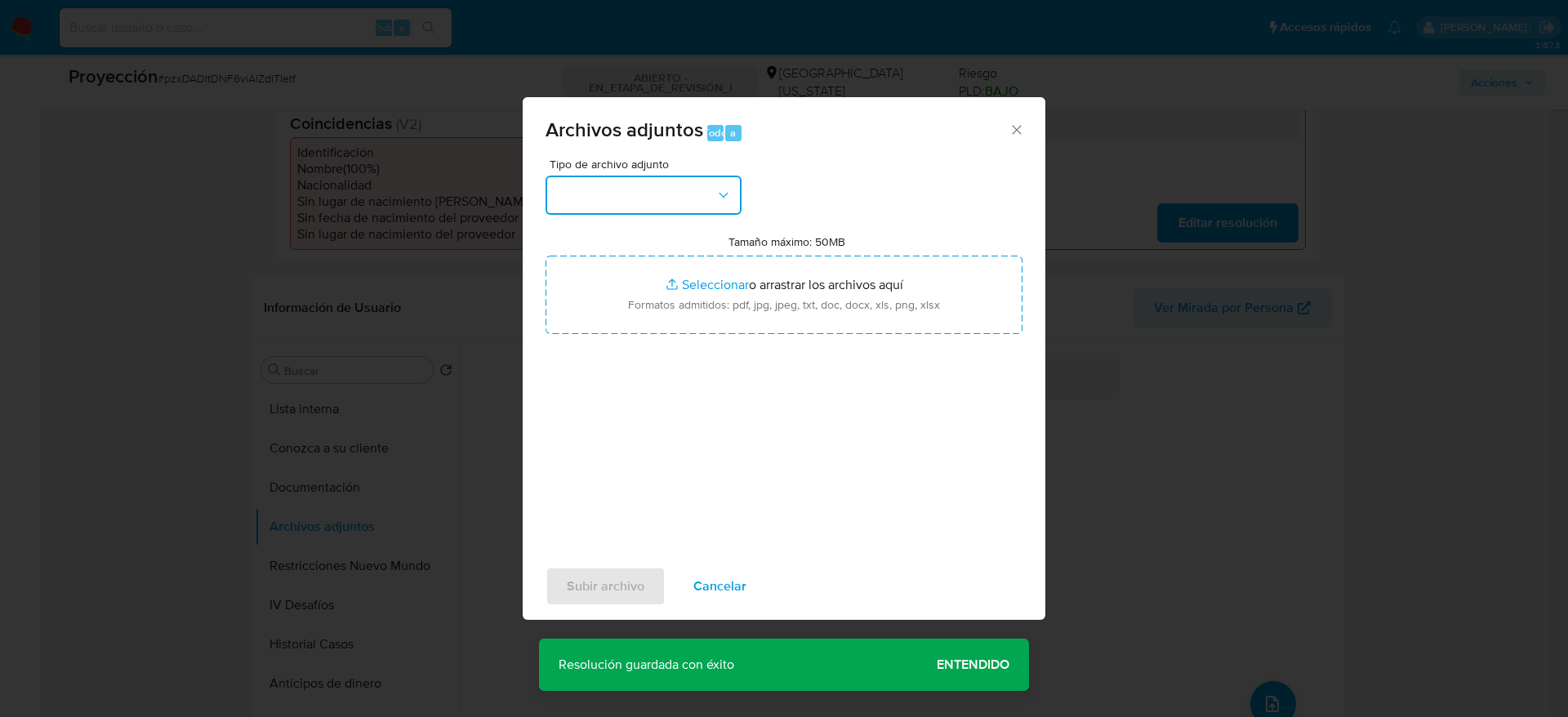
click at [676, 197] on button "button" at bounding box center [643, 195] width 196 height 40
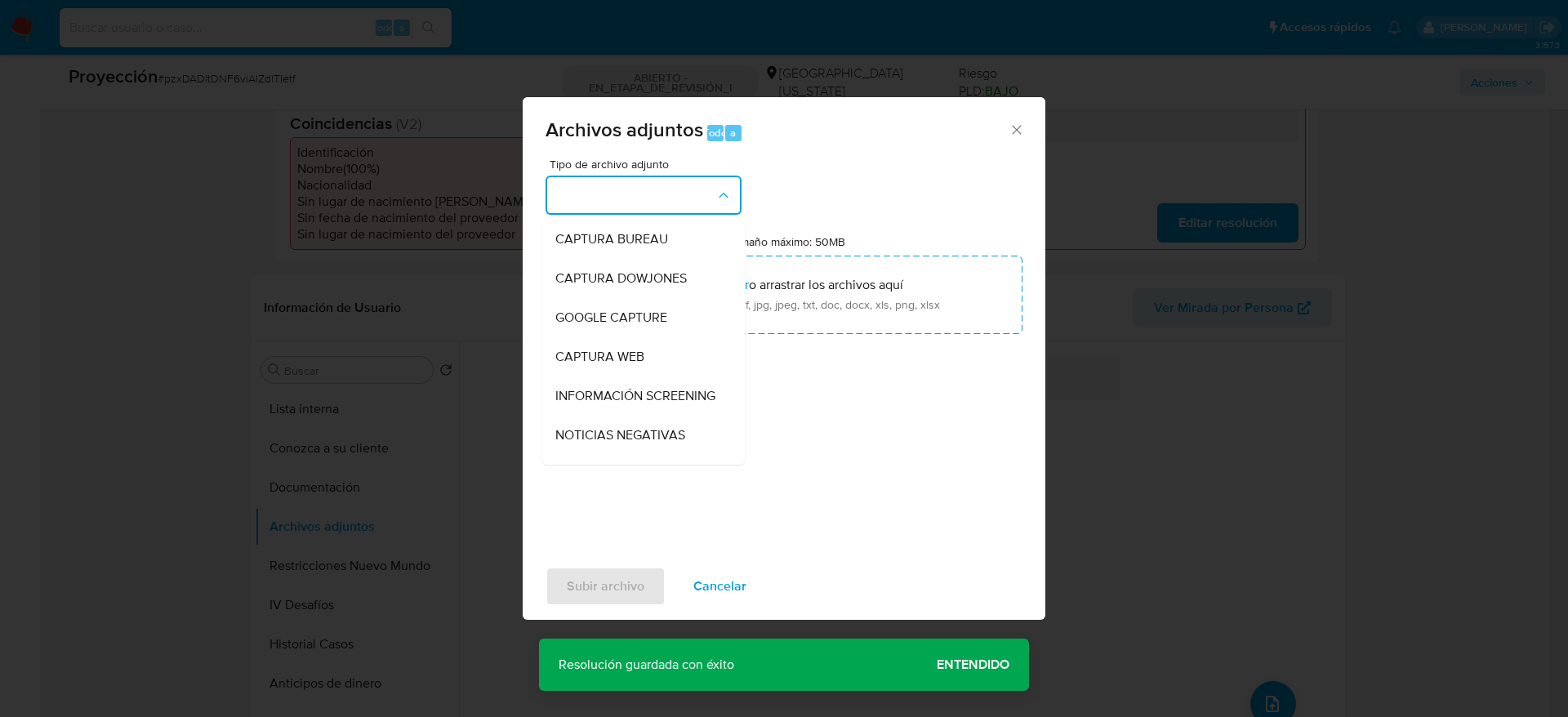
click at [616, 392] on span "INFORMACIÓN SCREENING" at bounding box center [636, 395] width 160 height 16
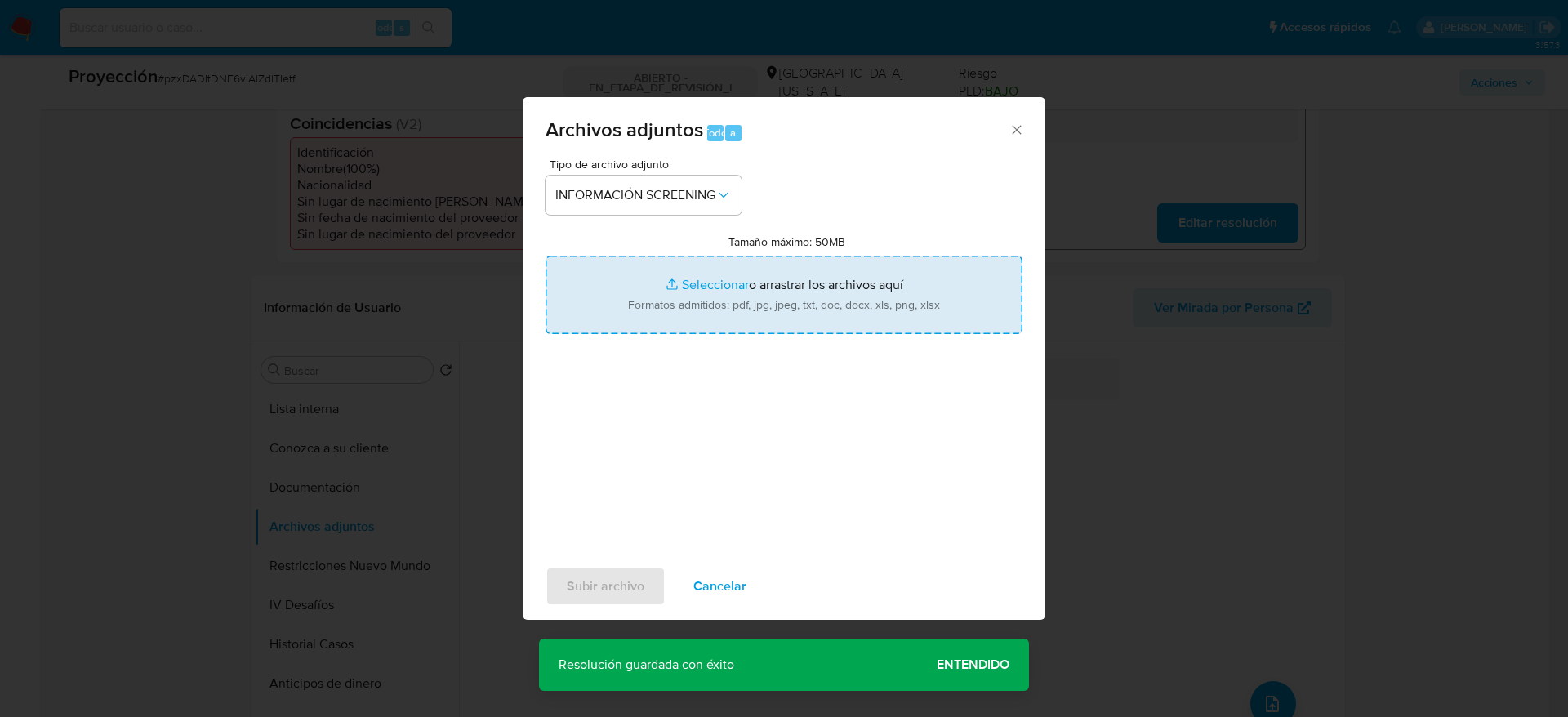
click at [643, 310] on input "Tamaño máximo: 50MB Seleccionar archivos" at bounding box center [784, 294] width 477 height 78
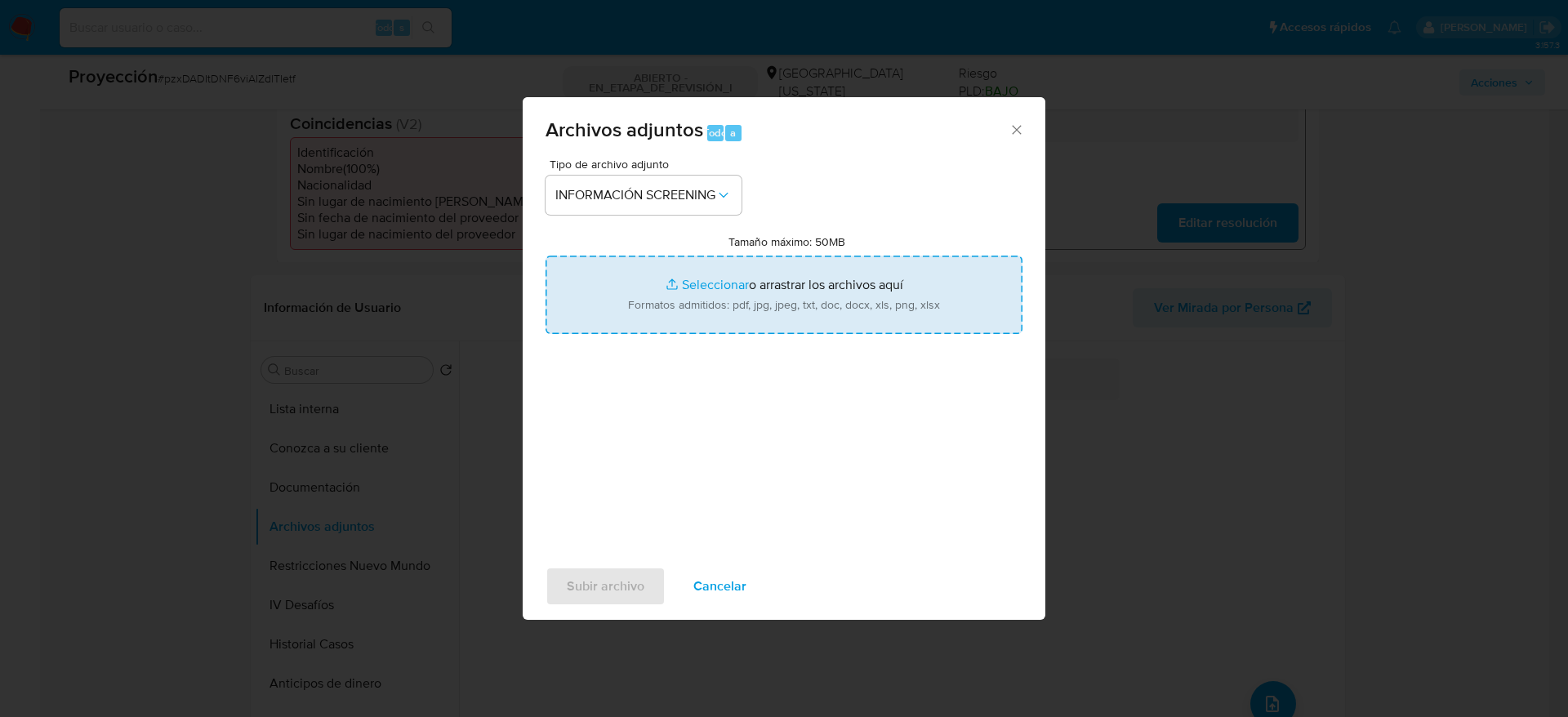
type input "C:\fakepath\_Daniel Javier Fernandez Bravo_ - Buscar con Google.pdf"
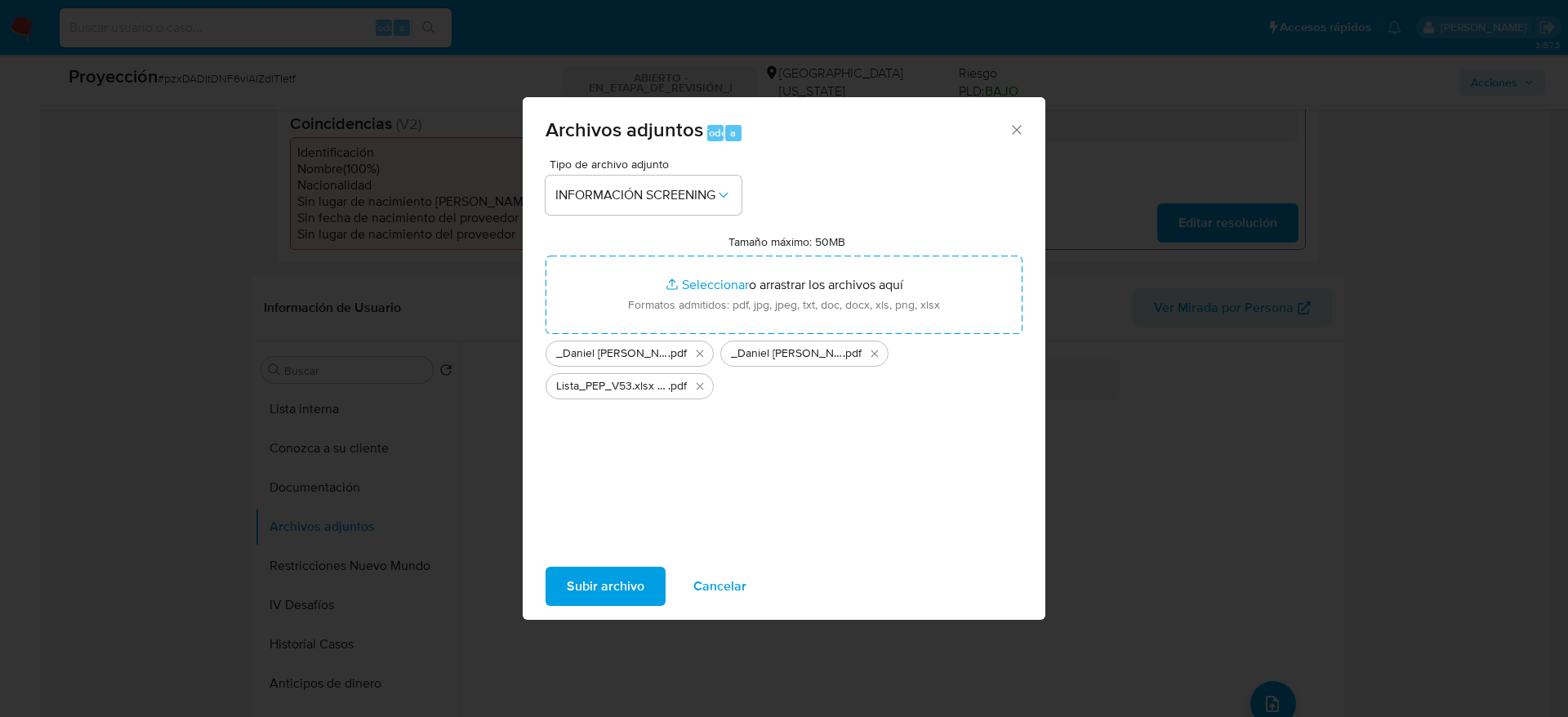
click at [626, 592] on span "Subir archivo" at bounding box center [605, 586] width 77 height 36
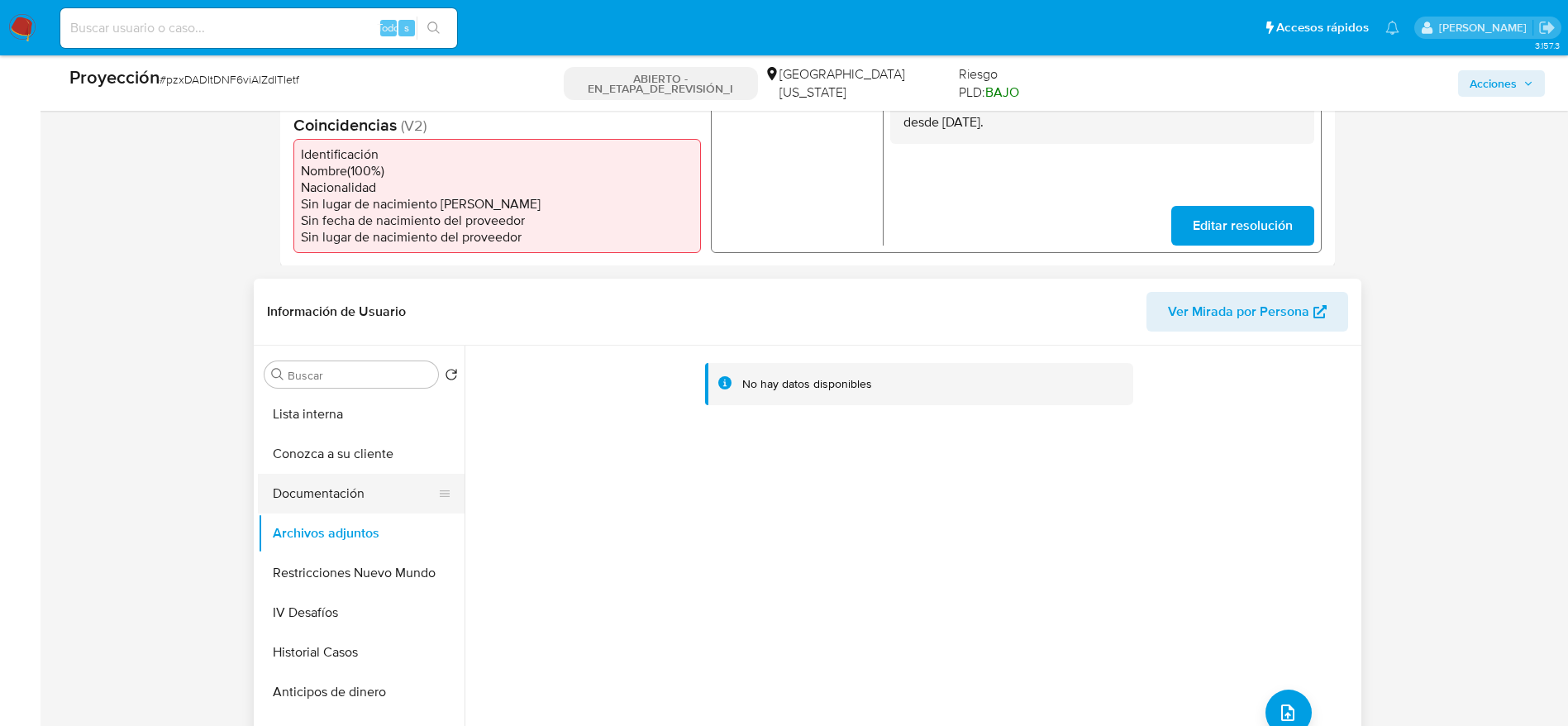
click at [357, 501] on button "Documentación" at bounding box center [354, 494] width 193 height 40
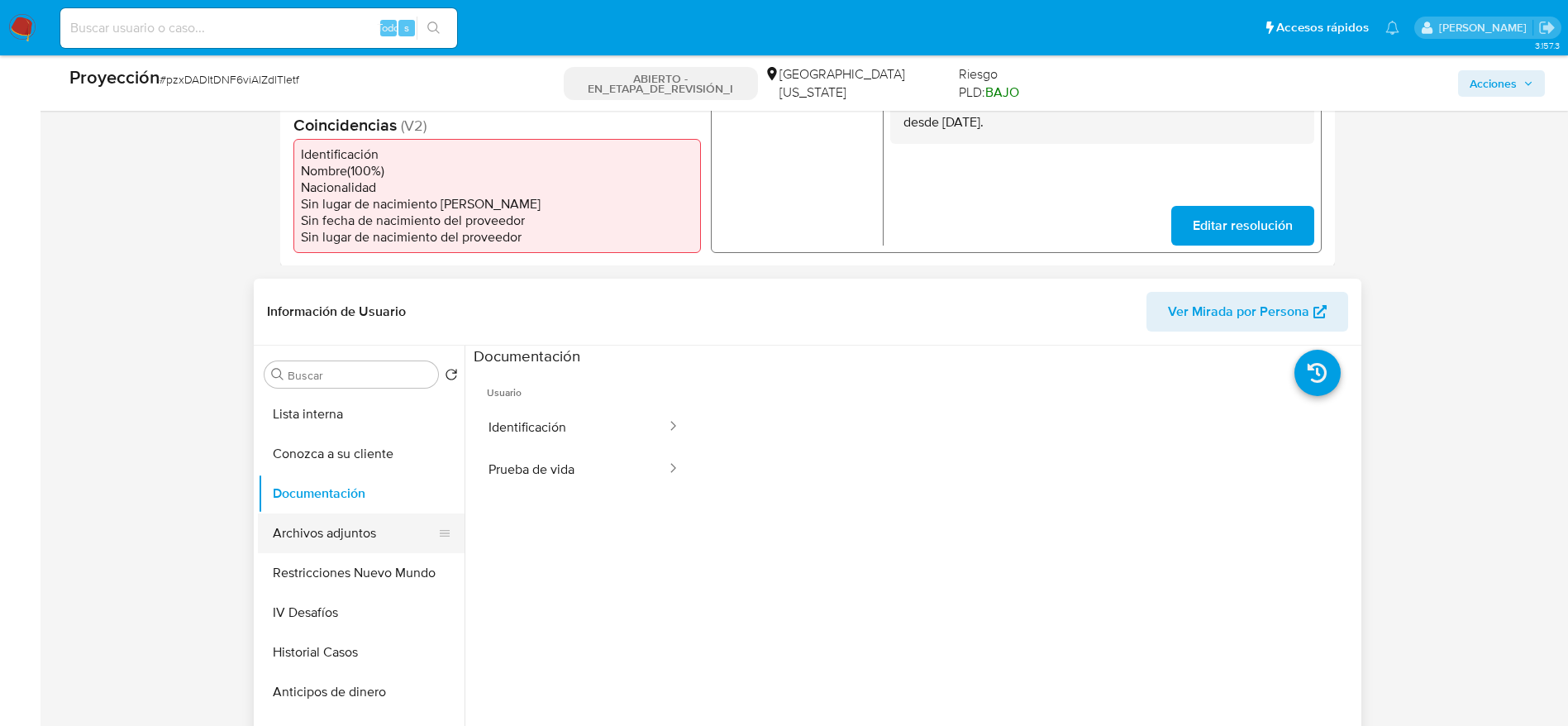
click at [370, 549] on button "Archivos adjuntos" at bounding box center [354, 533] width 193 height 40
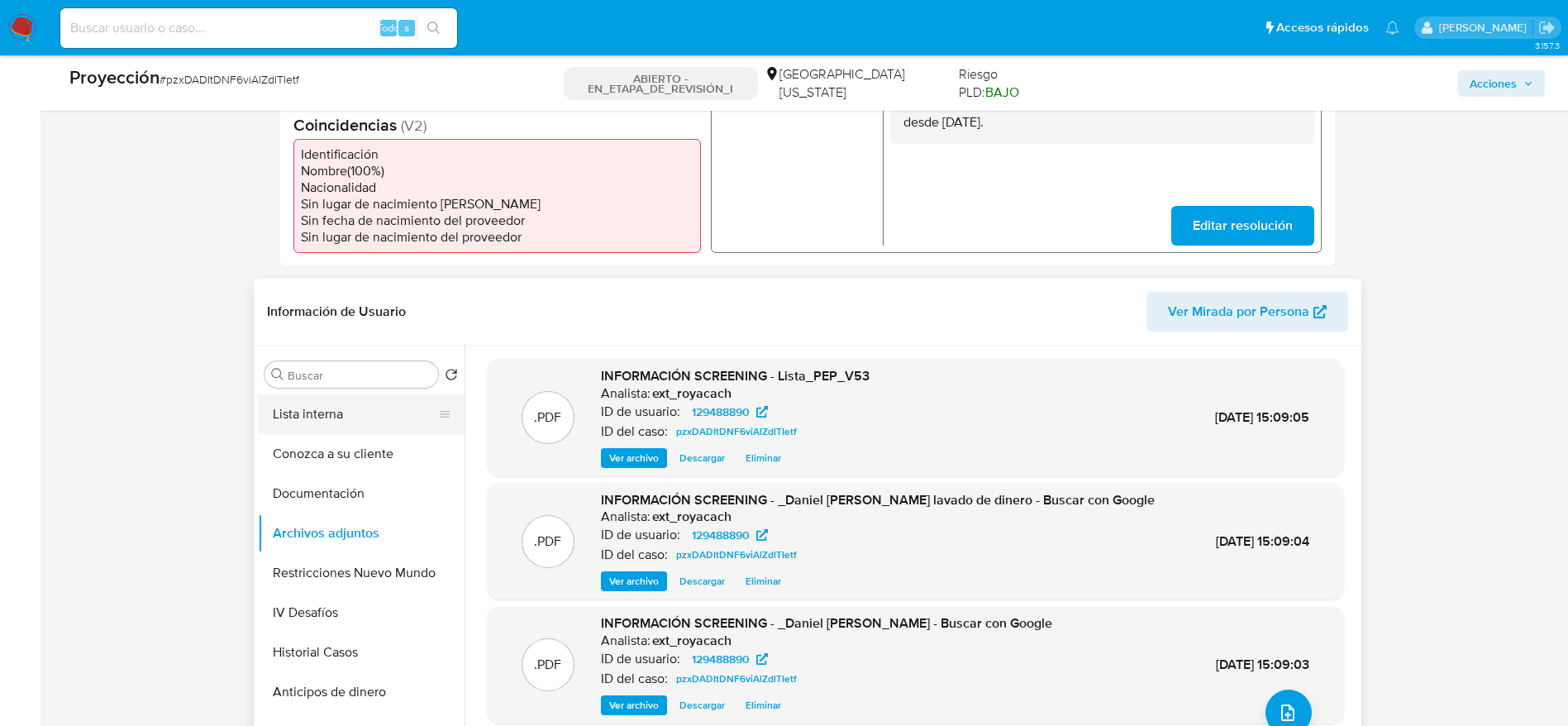
click at [340, 414] on button "Lista interna" at bounding box center [354, 414] width 193 height 40
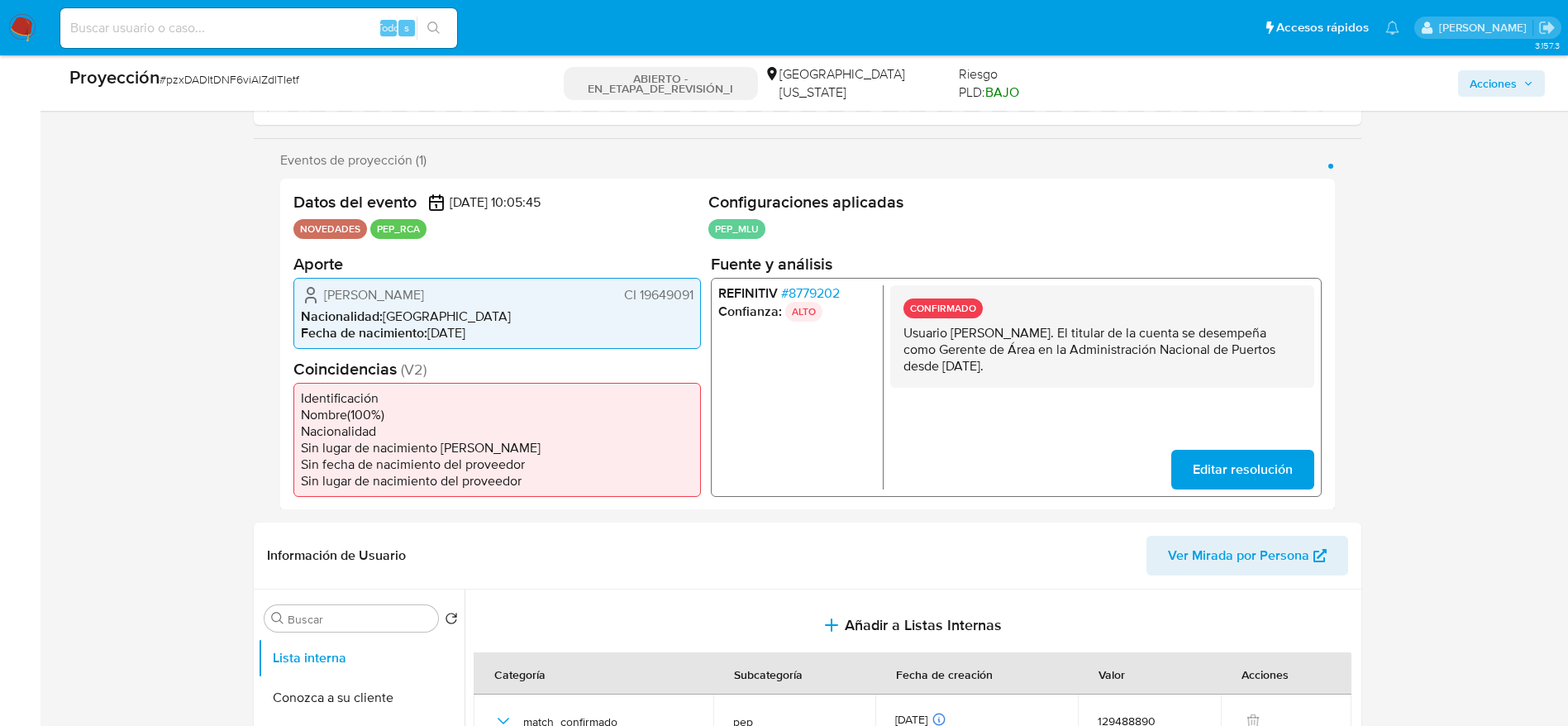
scroll to position [248, 0]
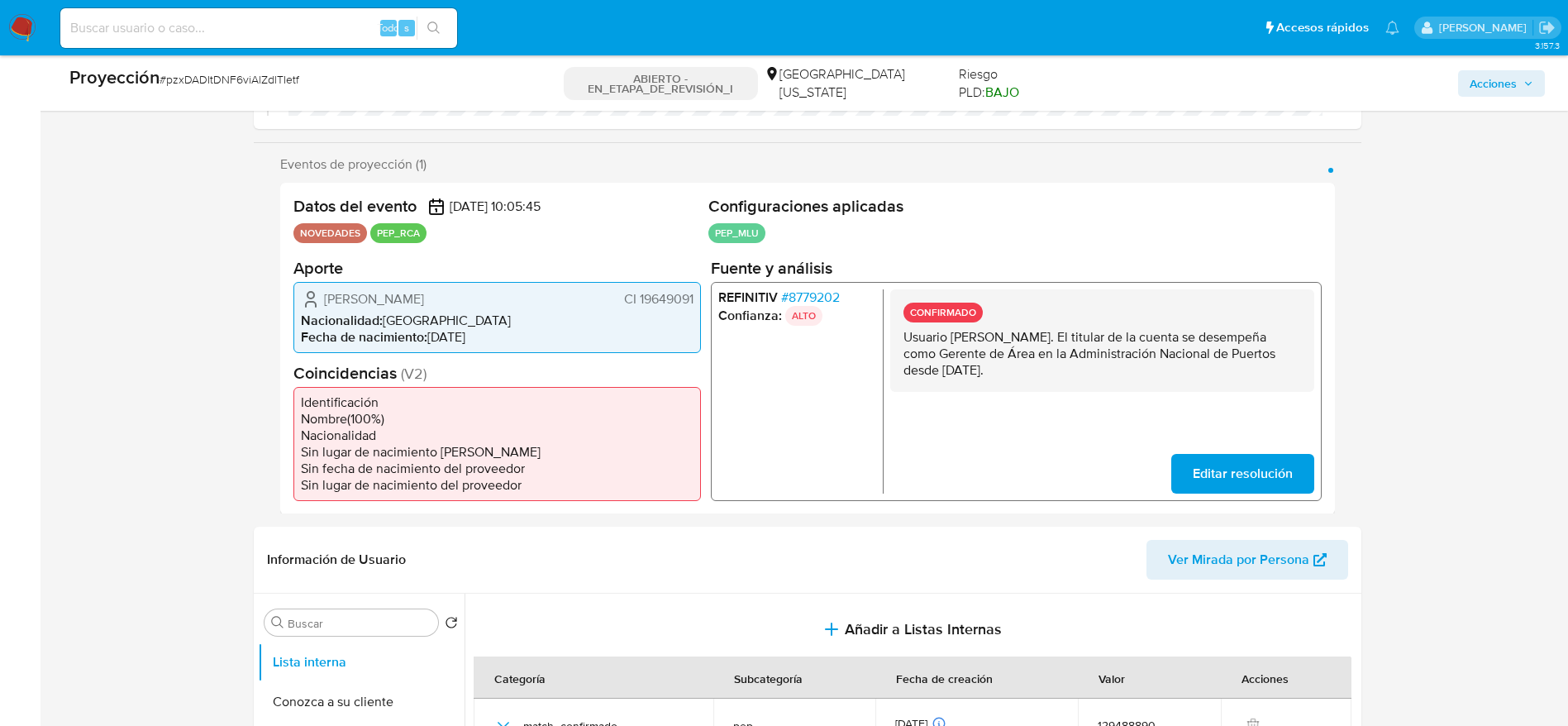
click at [305, 66] on div "Proyección # pzxDADItDNF6viAlZdlTIetf" at bounding box center [312, 77] width 486 height 25
click at [271, 70] on div "Proyección # pzxDADItDNF6viAlZdlTIetf" at bounding box center [312, 77] width 486 height 25
copy font "pzxDADItDNF6viAlZdlTIetf"
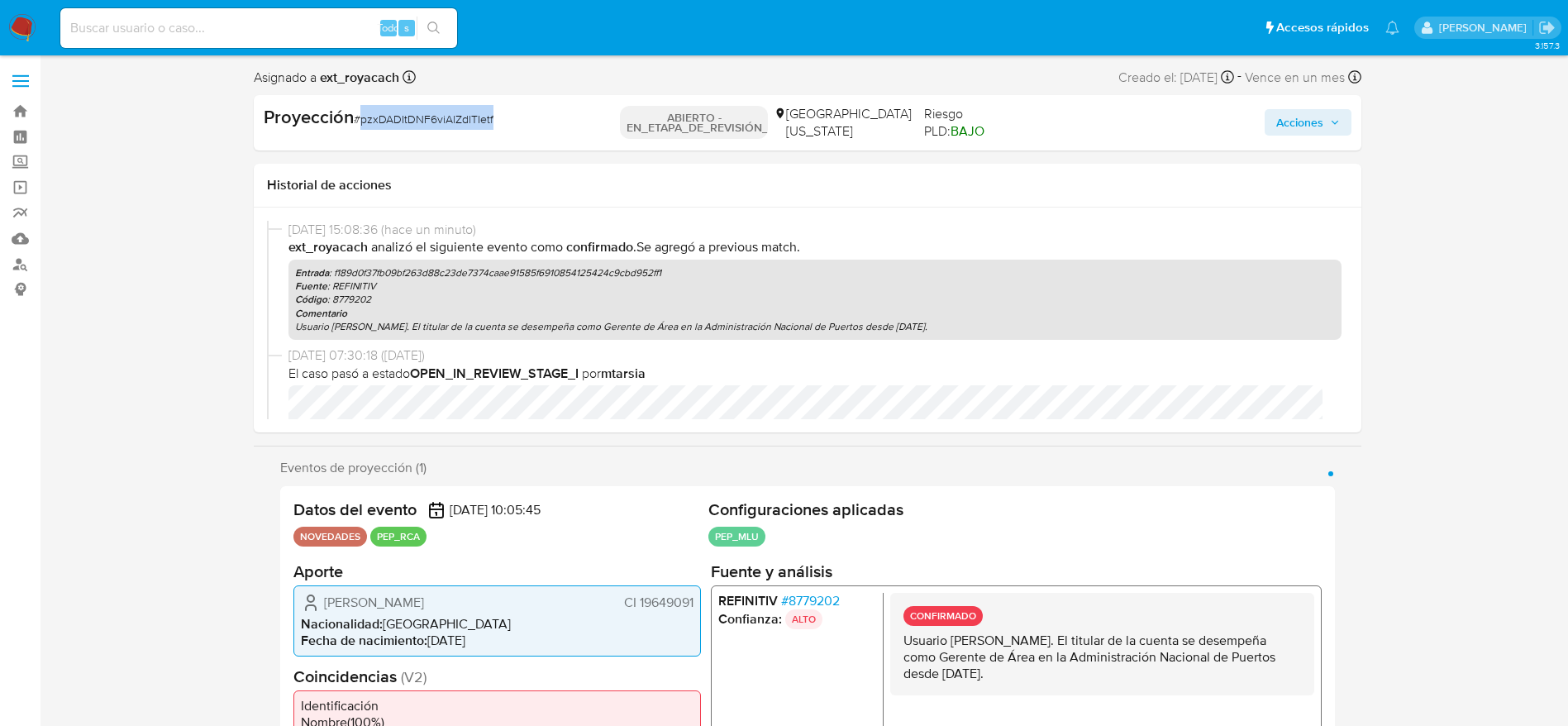
click at [1281, 111] on span "Acciones" at bounding box center [1299, 122] width 47 height 26
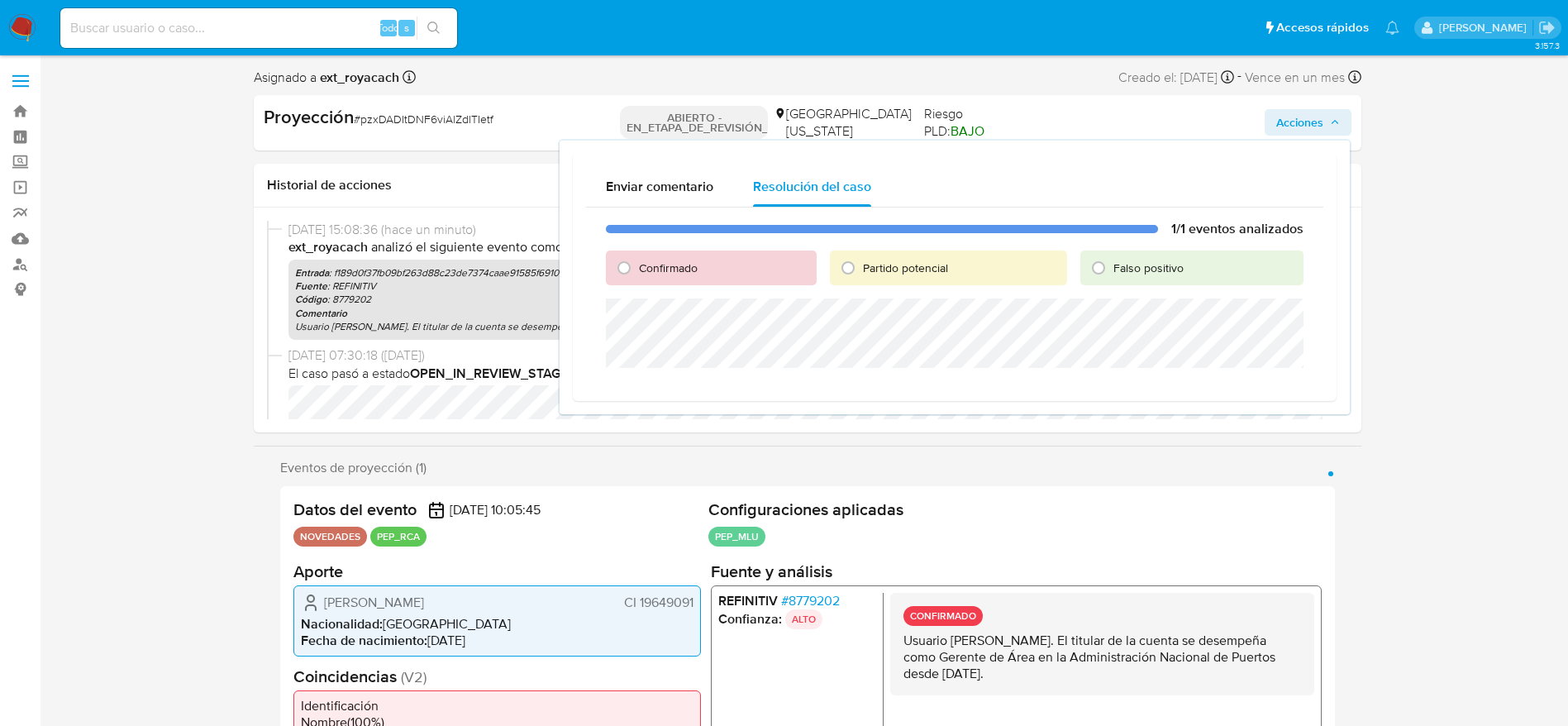
click at [641, 260] on font "Confirmado" at bounding box center [668, 267] width 59 height 16
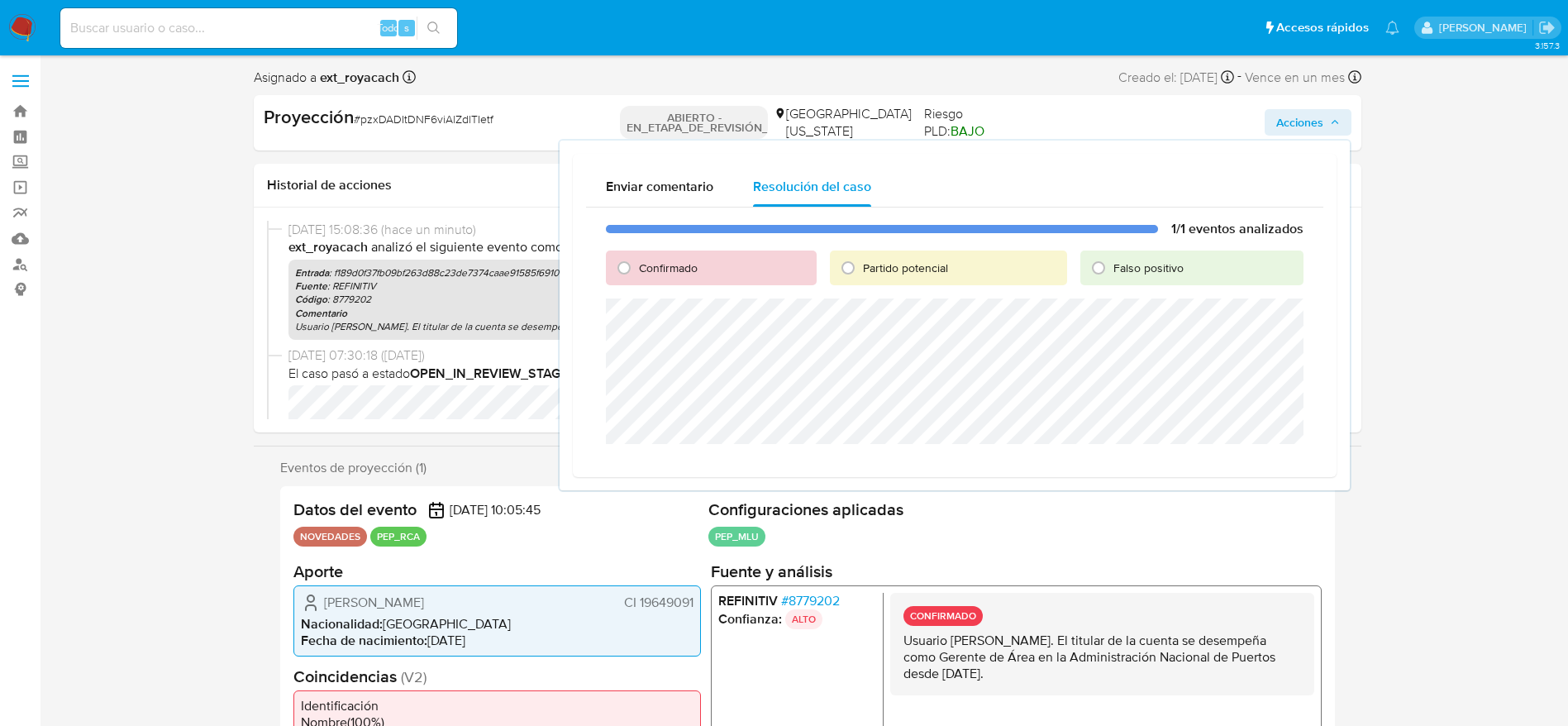
click at [675, 272] on font "Confirmado" at bounding box center [668, 267] width 59 height 16
click at [637, 272] on input "Confirmado" at bounding box center [624, 267] width 26 height 26
radio input "true"
click at [1286, 461] on button "Cerrar Caso" at bounding box center [1246, 463] width 102 height 26
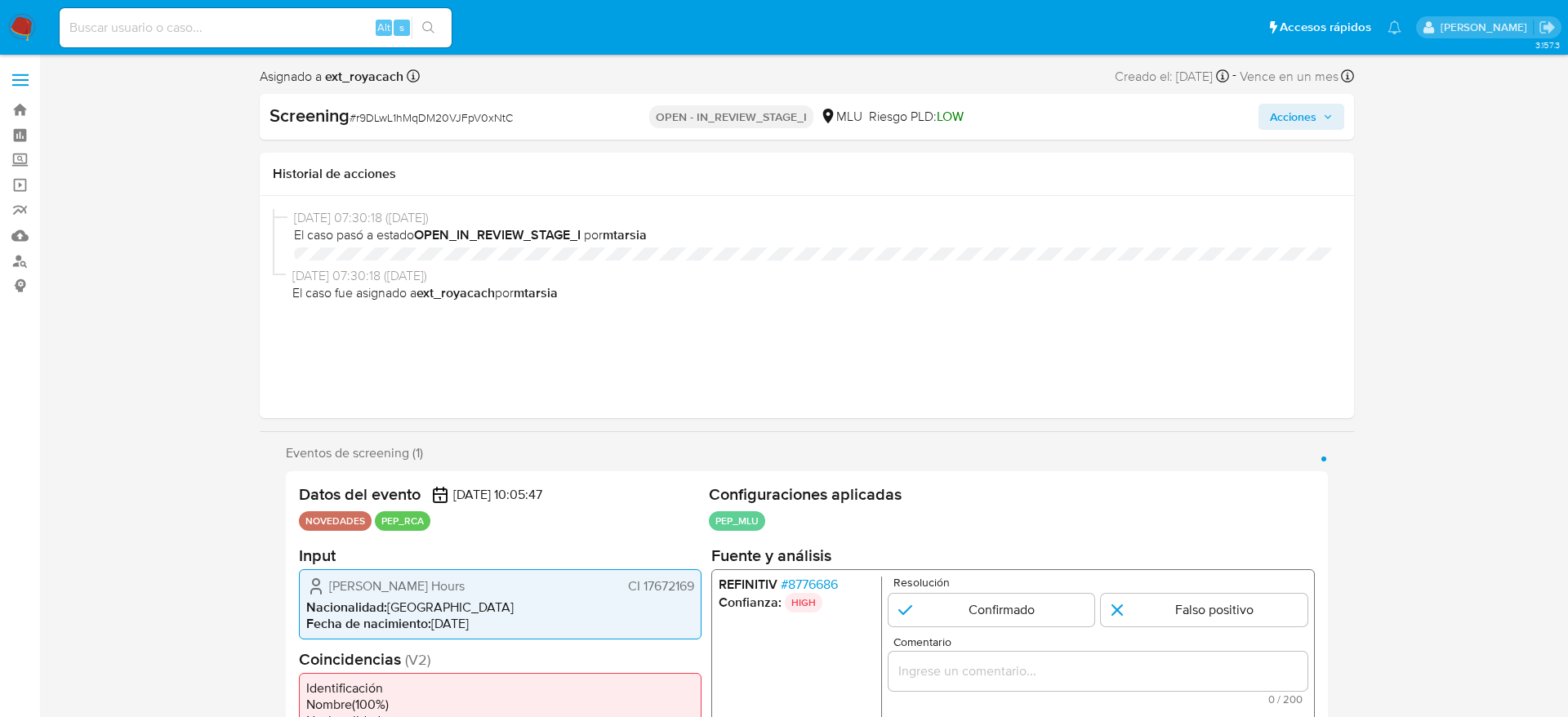
select select "10"
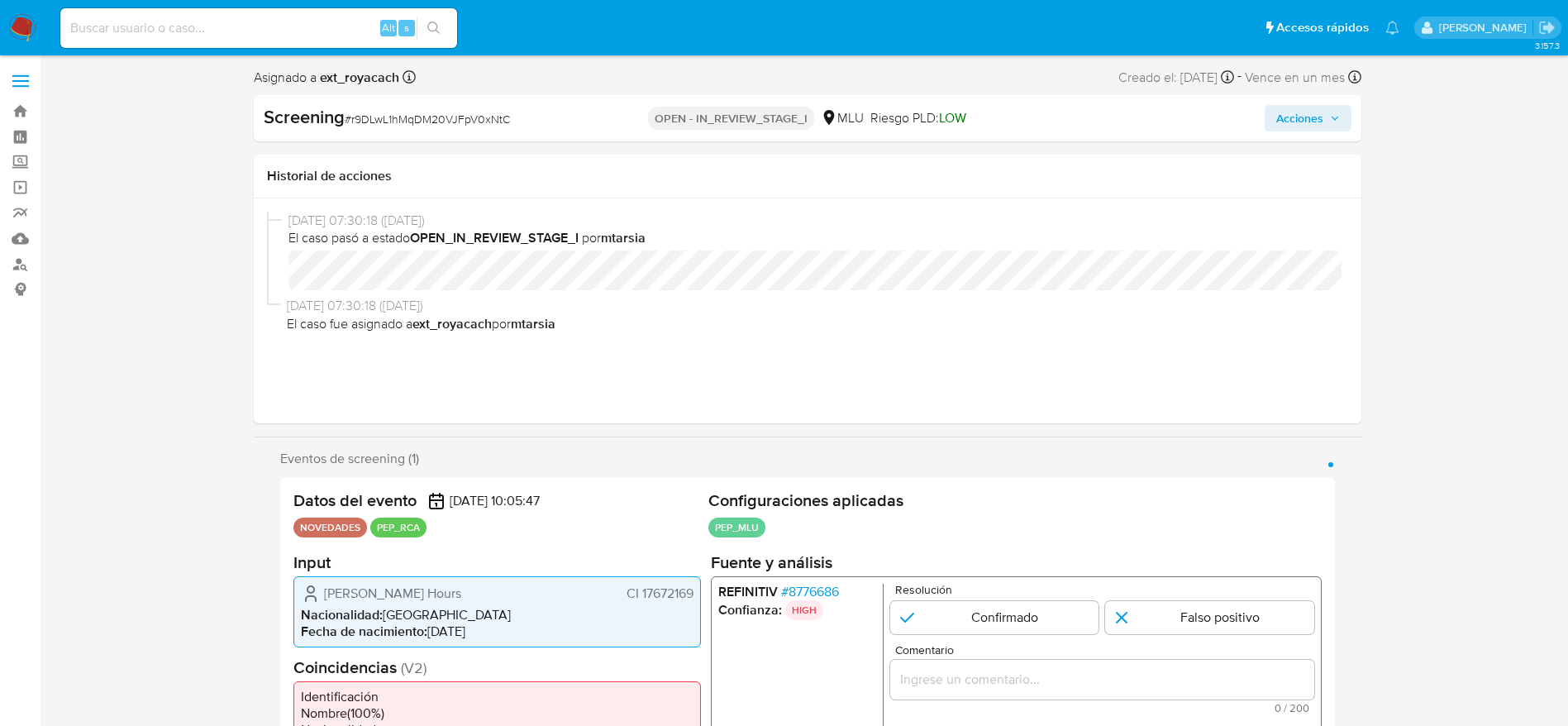
click at [374, 115] on span "# r9DLwL1hMqDM20VJFpV0xNtC" at bounding box center [427, 118] width 165 height 16
copy span "r9DLwL1hMqDM20VJFpV0xNtC"
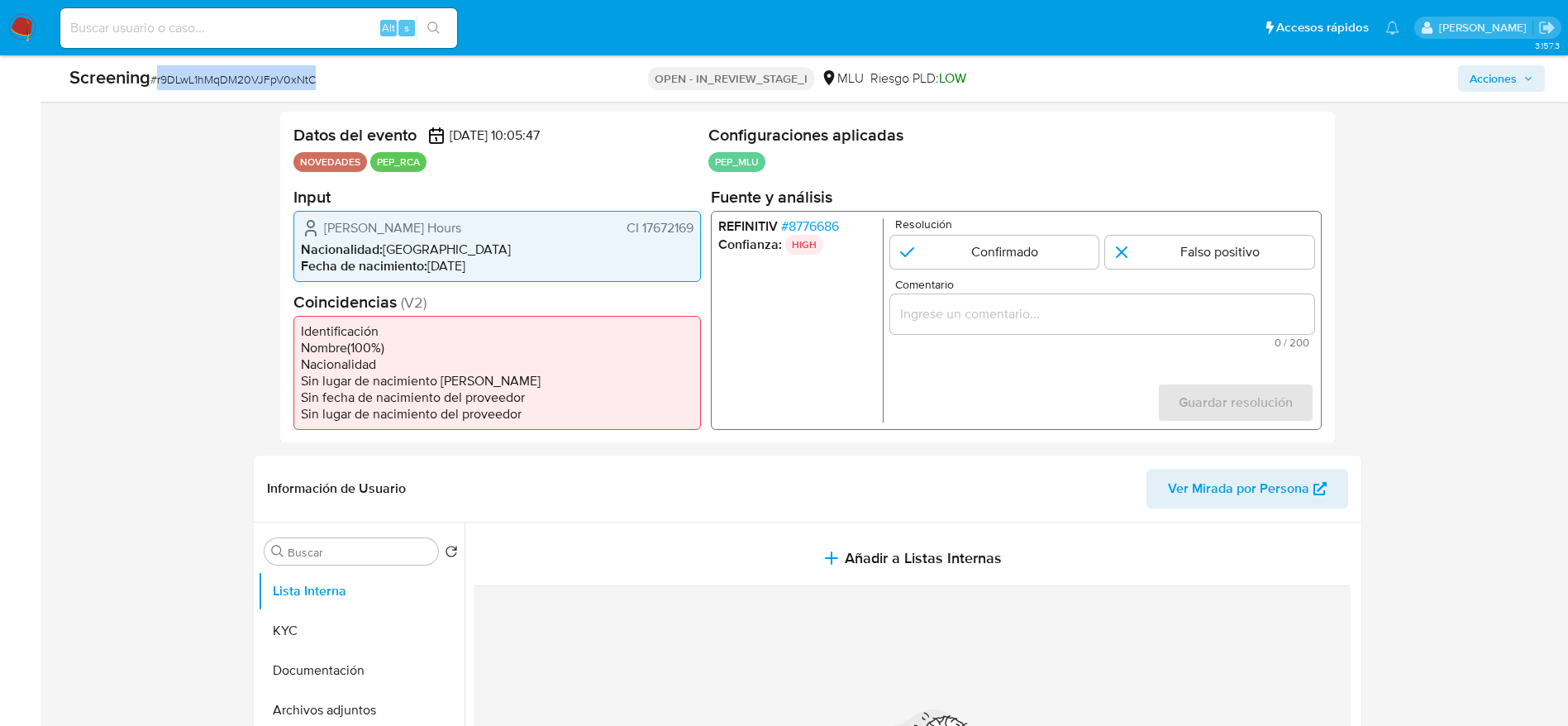
scroll to position [372, 0]
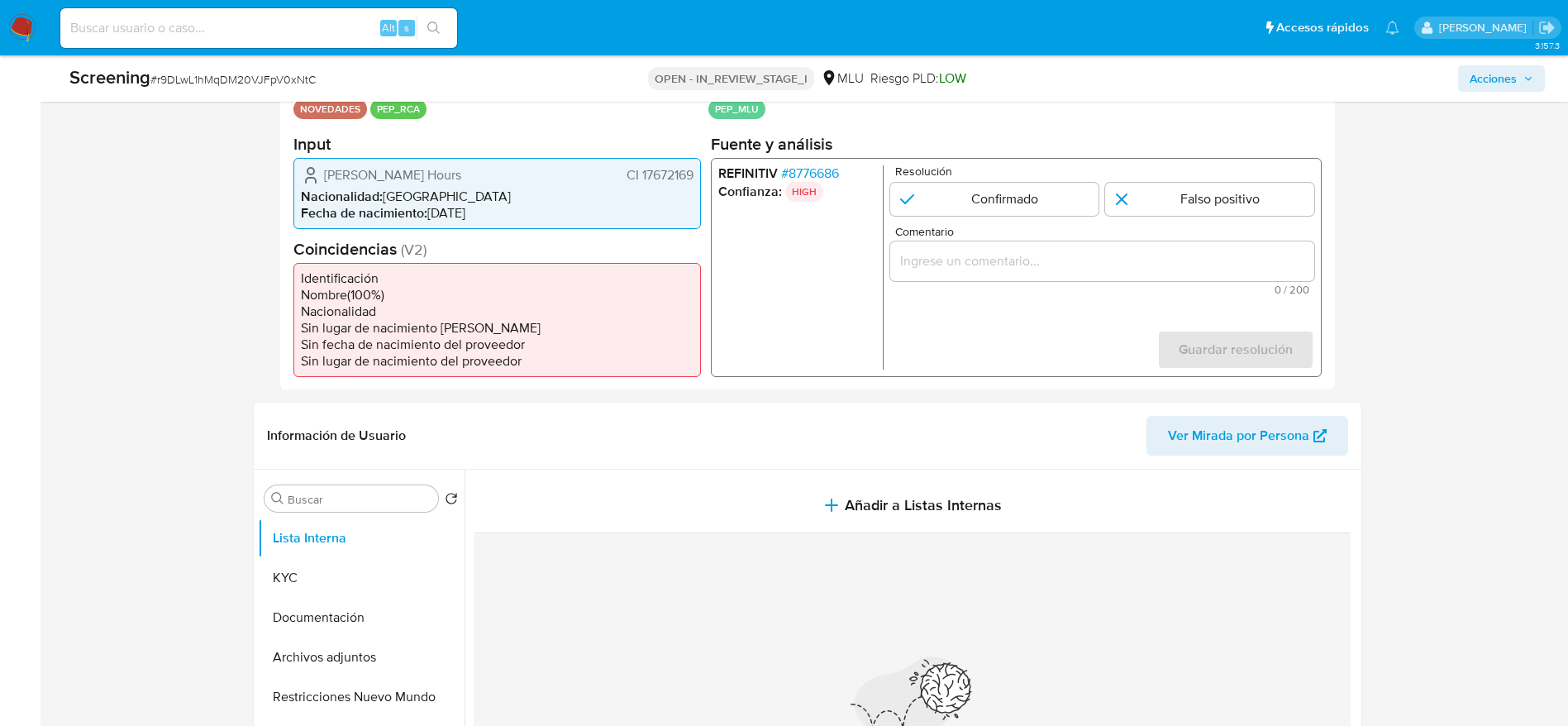
drag, startPoint x: 321, startPoint y: 167, endPoint x: 695, endPoint y: 171, distance: 374.0
click at [695, 171] on div "Dario Leon Mendiondo Hours CI 17672169 Nacionalidad : Uruguay Fecha de nacimien…" at bounding box center [497, 193] width 408 height 71
click at [818, 157] on div "REFINITIV # 8776686 Confianza: HIGH Resolución Confirmado Falso positivo Coment…" at bounding box center [1016, 266] width 611 height 219
click at [814, 169] on span "# 8776686" at bounding box center [809, 172] width 58 height 16
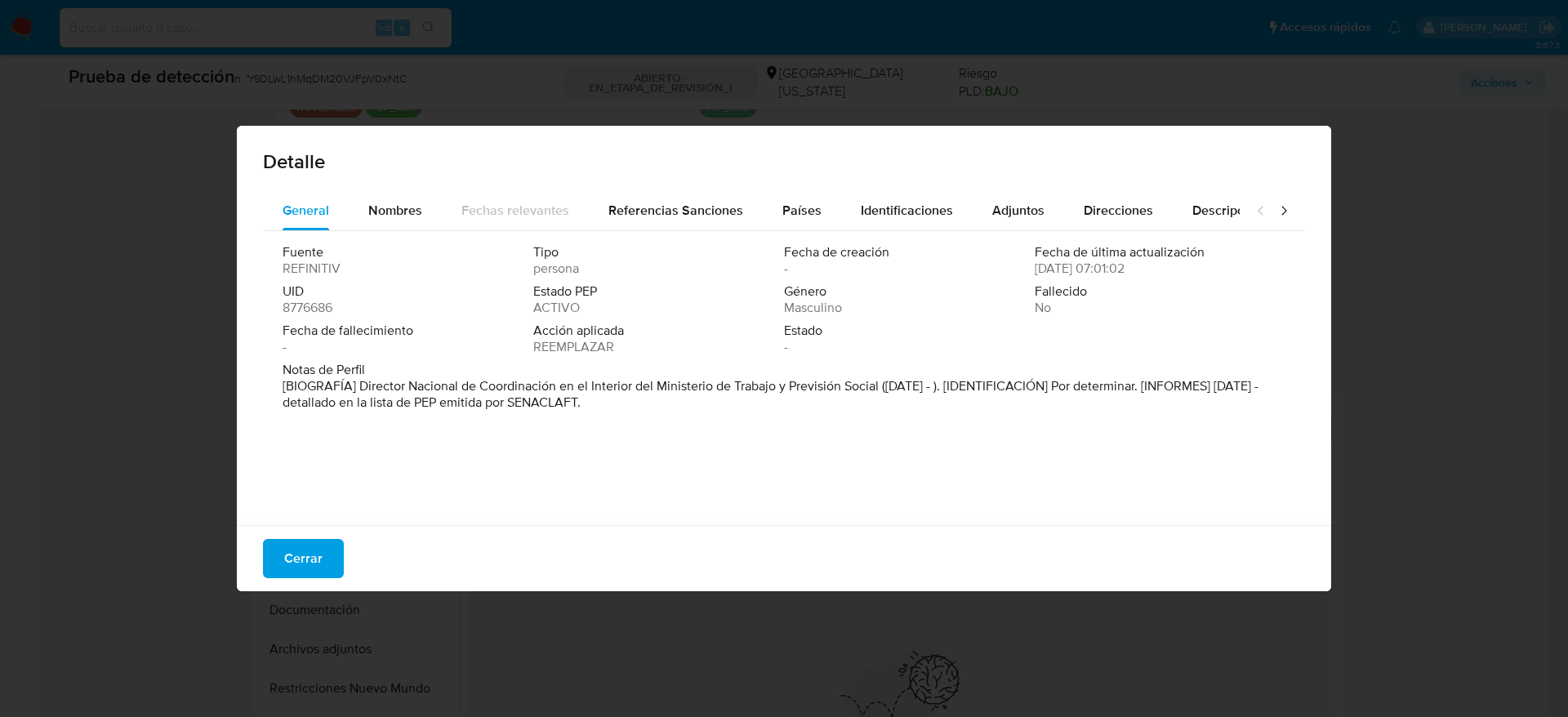
drag, startPoint x: 358, startPoint y: 387, endPoint x: 879, endPoint y: 388, distance: 521.0
click at [879, 388] on font "[BIOGRAFÍA] Director Nacional de Coordinación en el Interior del Ministerio de …" at bounding box center [770, 394] width 976 height 35
click at [320, 561] on span "Cerrar" at bounding box center [304, 558] width 39 height 36
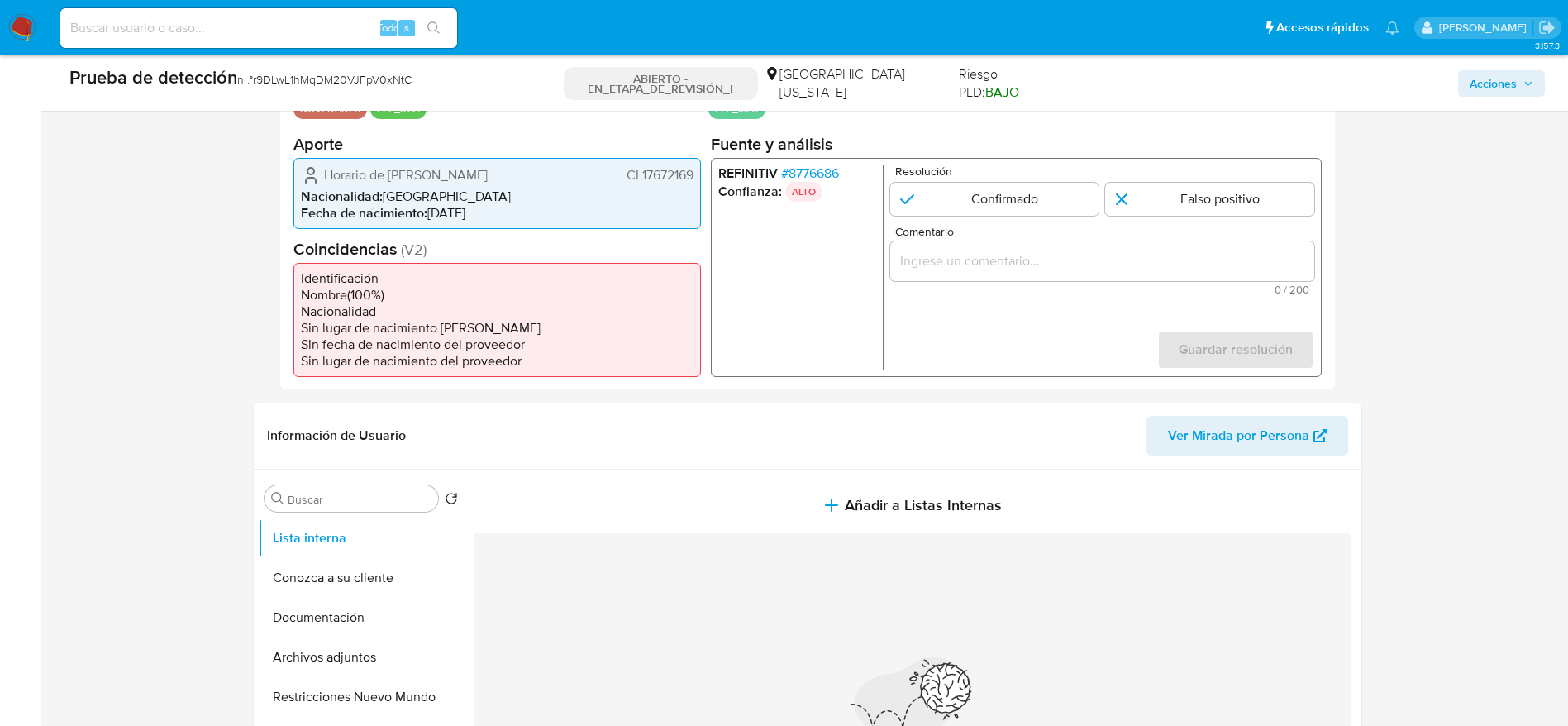
drag, startPoint x: 314, startPoint y: 170, endPoint x: 699, endPoint y: 168, distance: 385.0
click at [699, 168] on div "Horario de Darío León Mendiondo CI 17672169 Nacionalidad : Uruguay Fecha de nac…" at bounding box center [497, 193] width 408 height 71
click at [360, 625] on button "Documentación" at bounding box center [354, 617] width 193 height 40
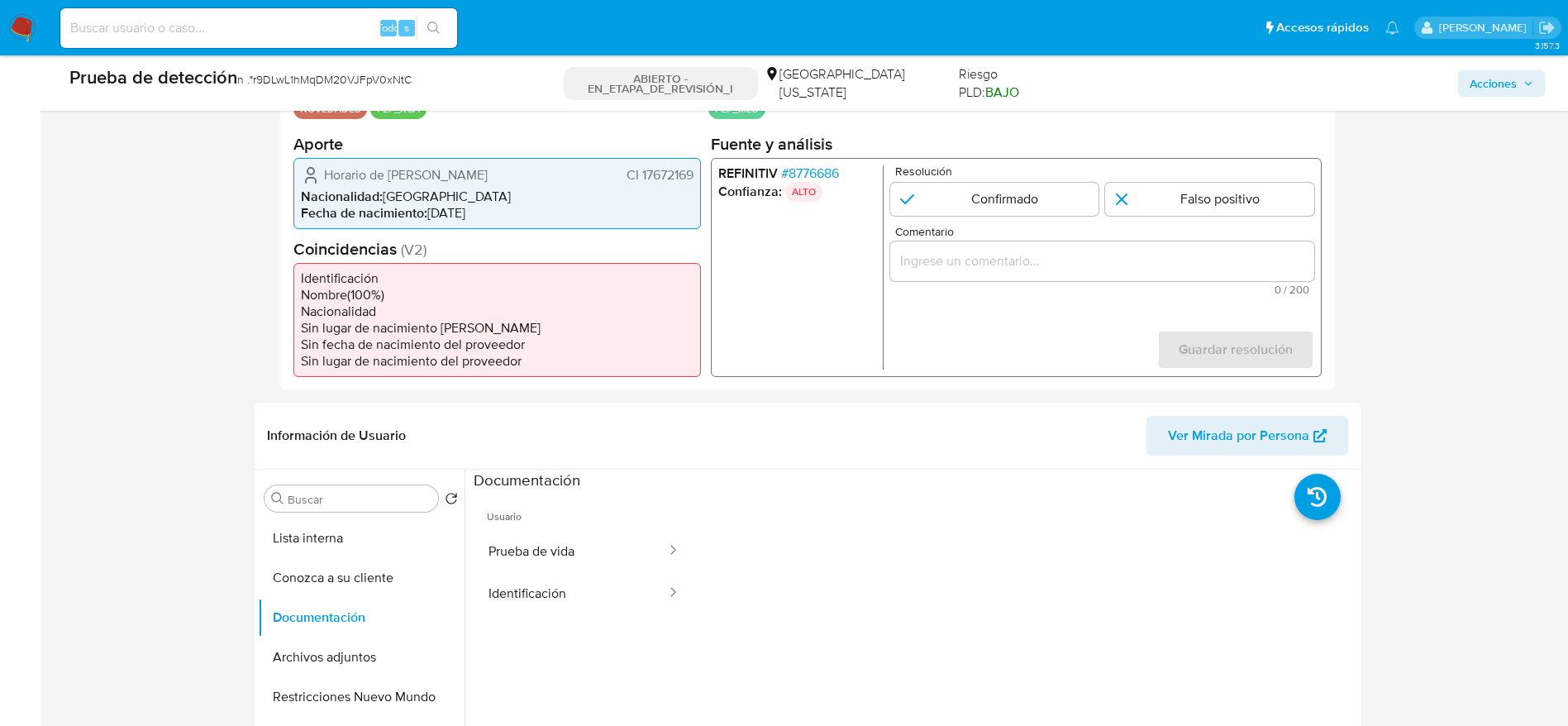
click at [488, 178] on font "Horario de Darío León Mendiondo" at bounding box center [406, 174] width 163 height 19
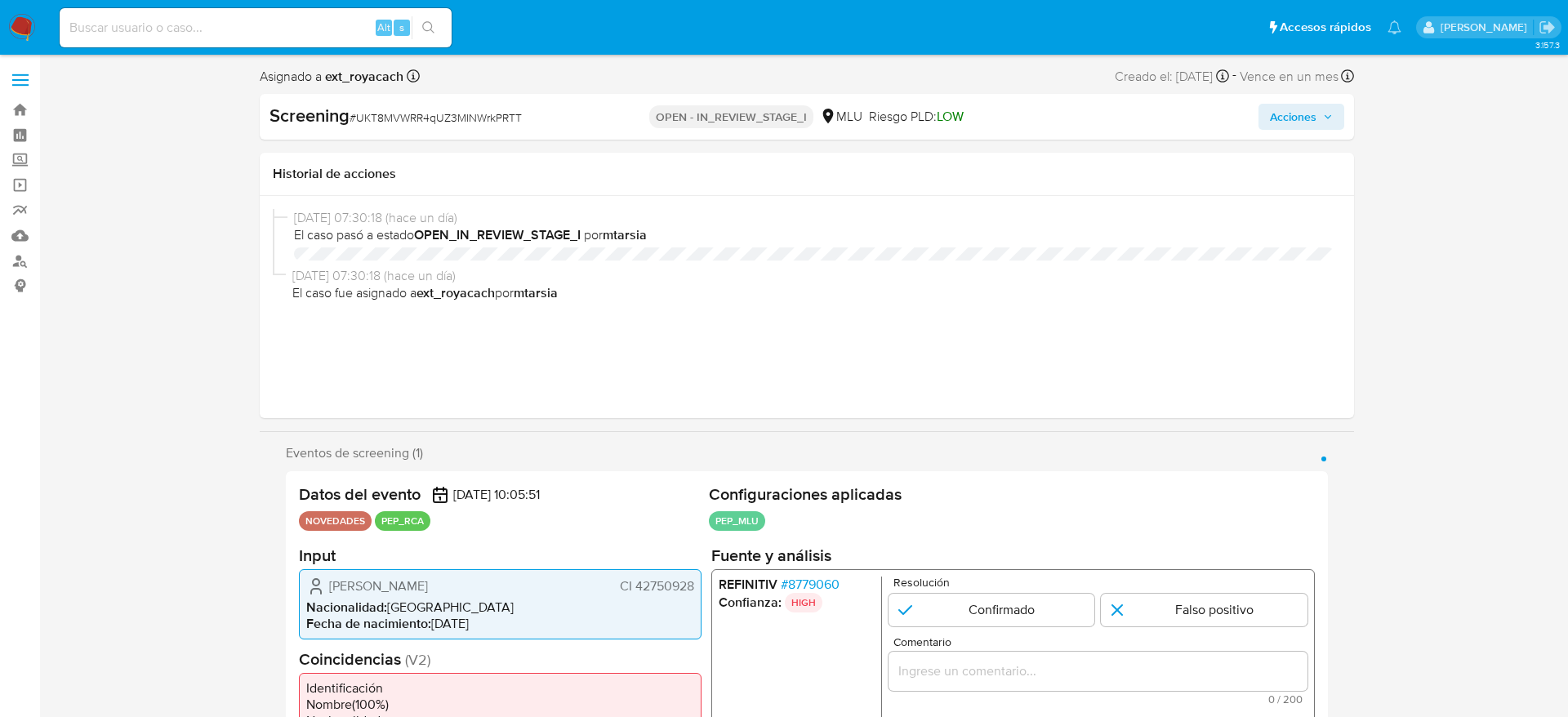
select select "10"
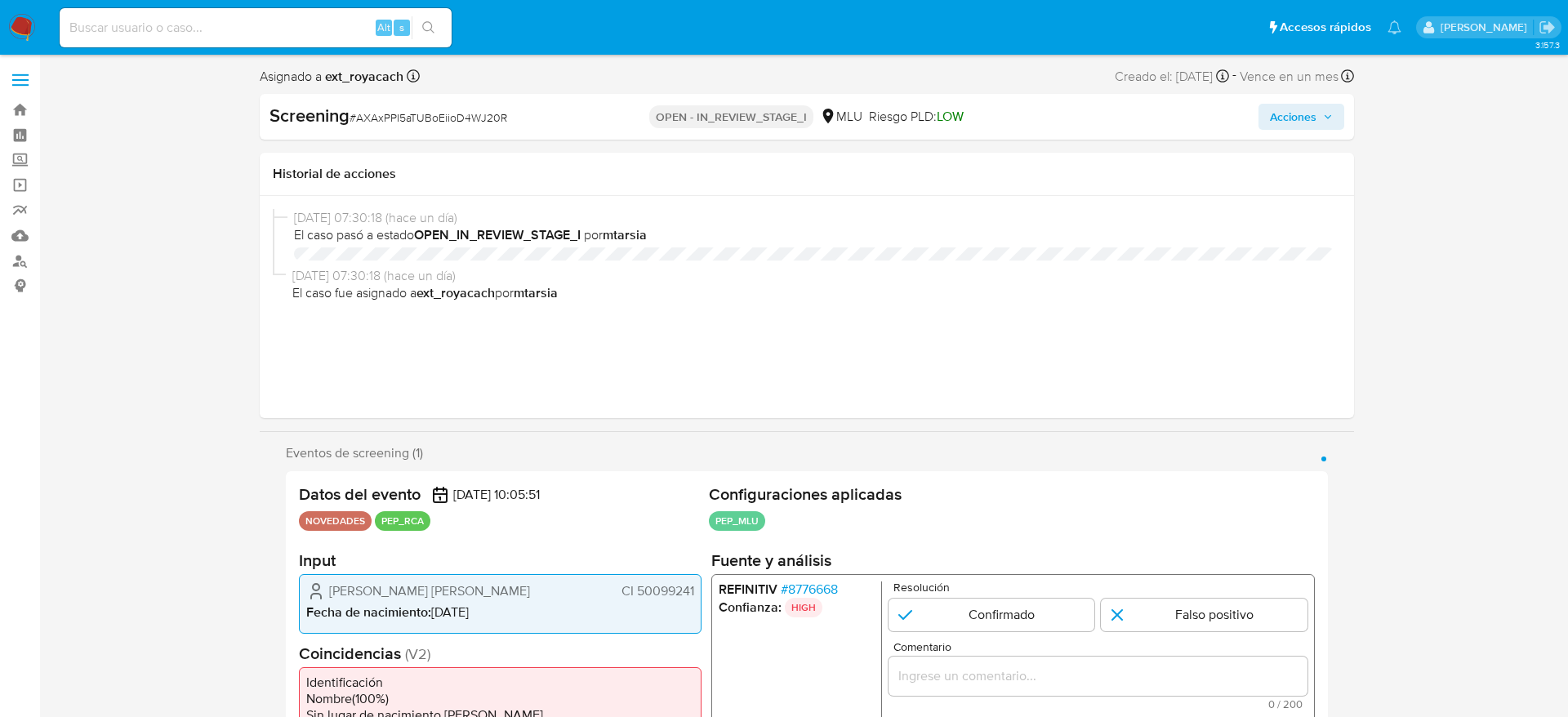
select select "10"
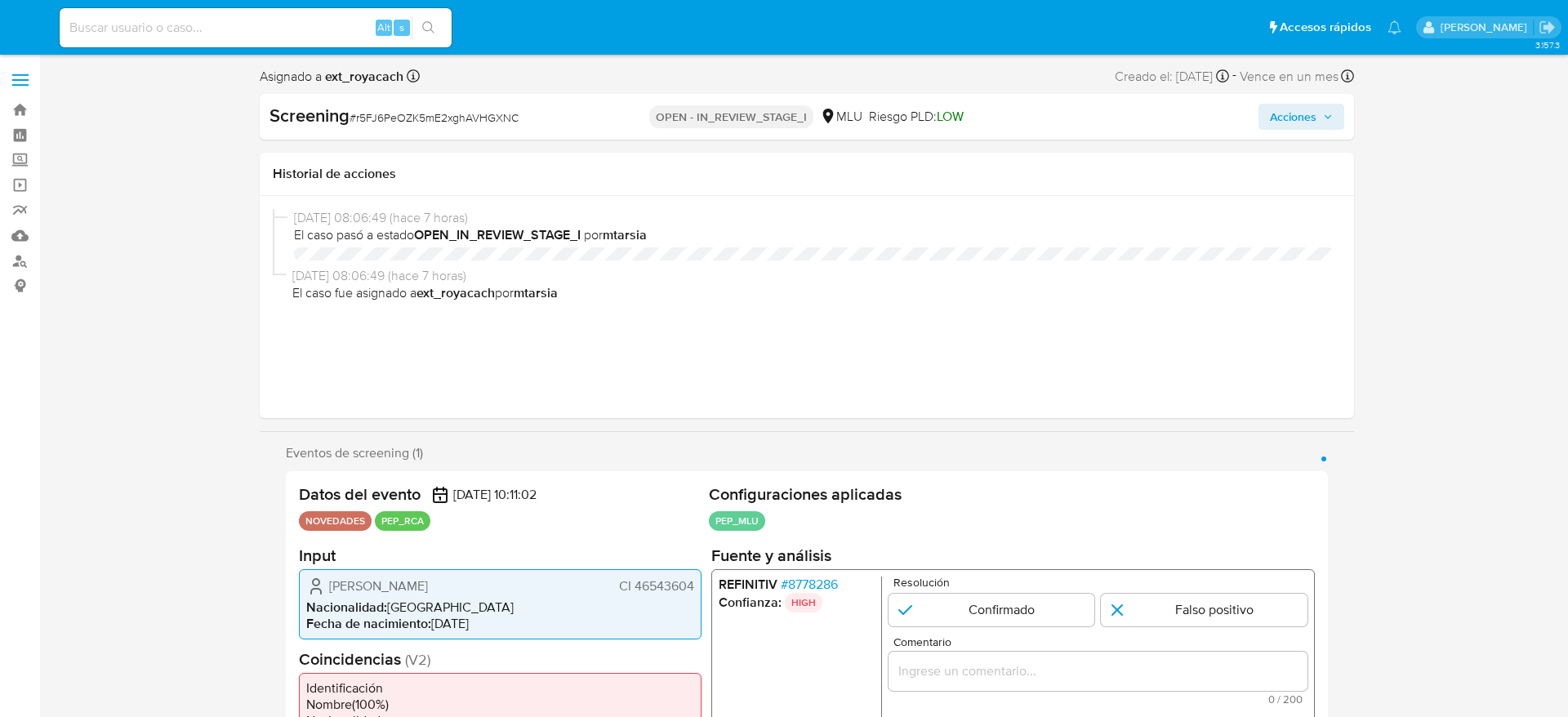
select select "10"
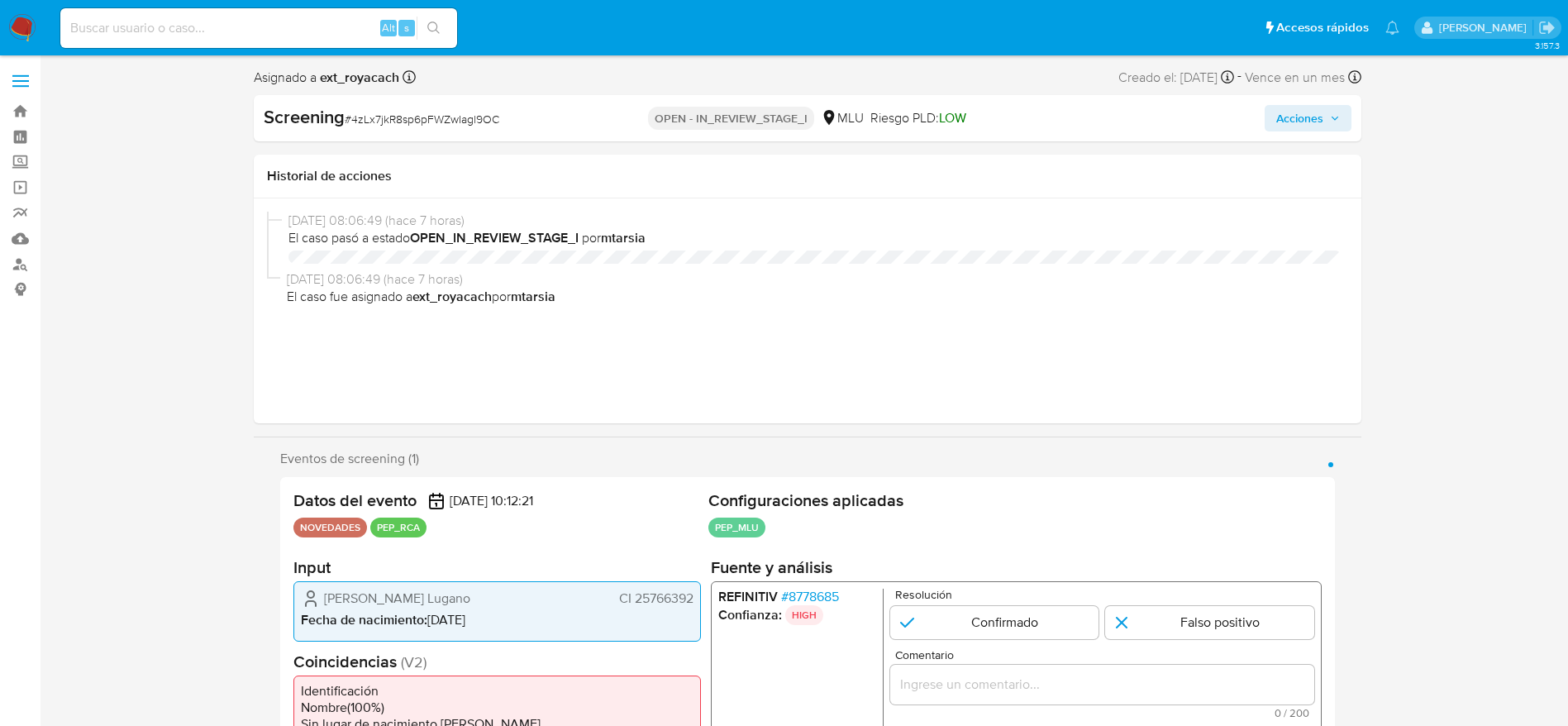
select select "10"
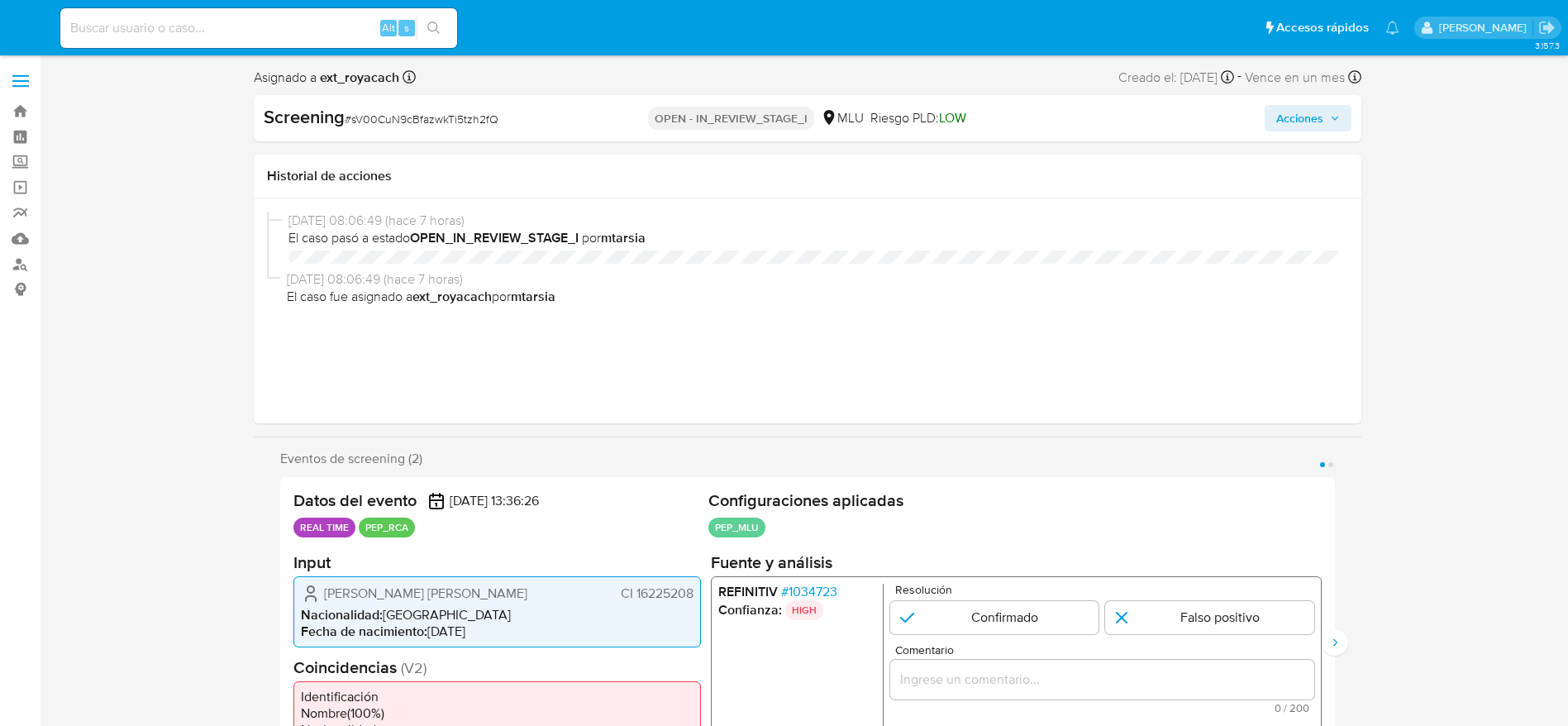
select select "10"
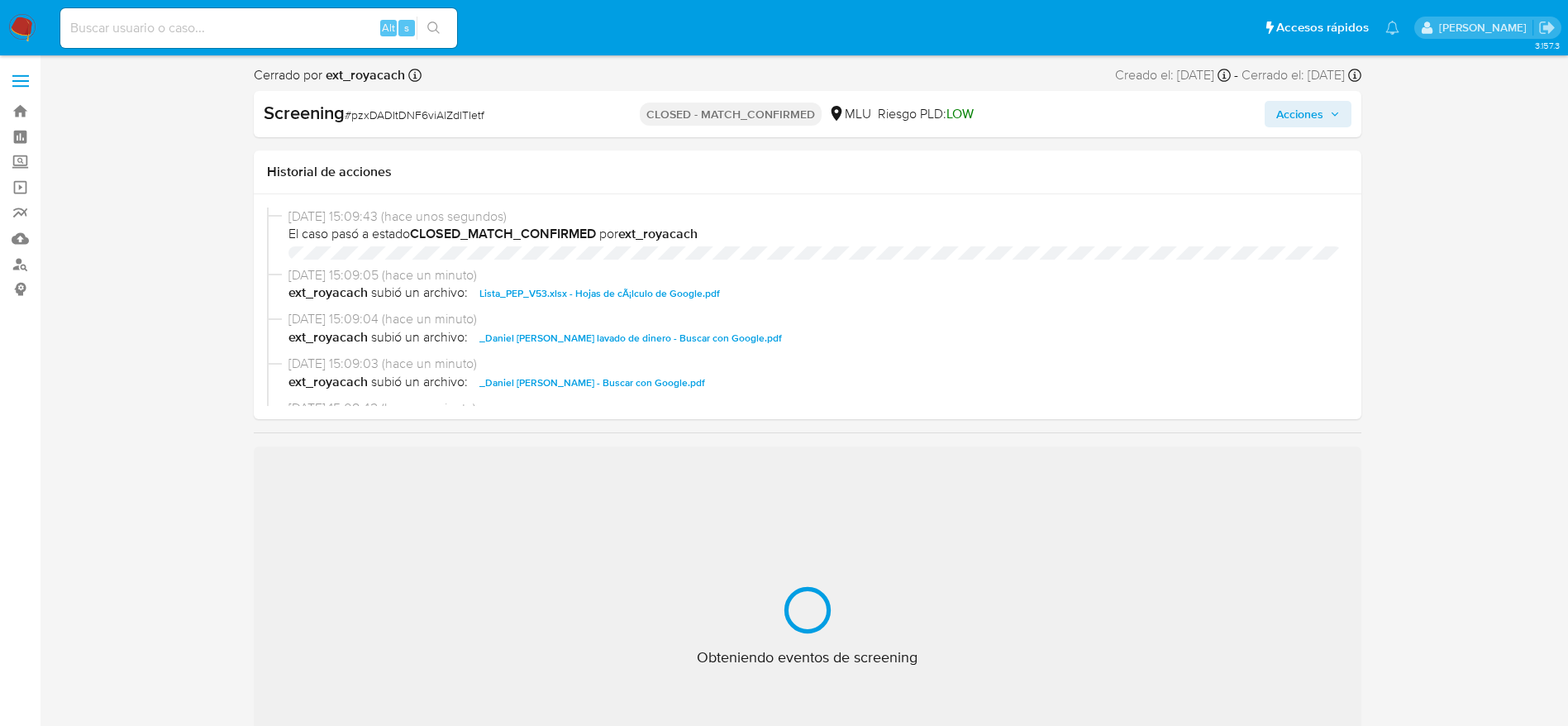
select select "10"
